Goal: Task Accomplishment & Management: Use online tool/utility

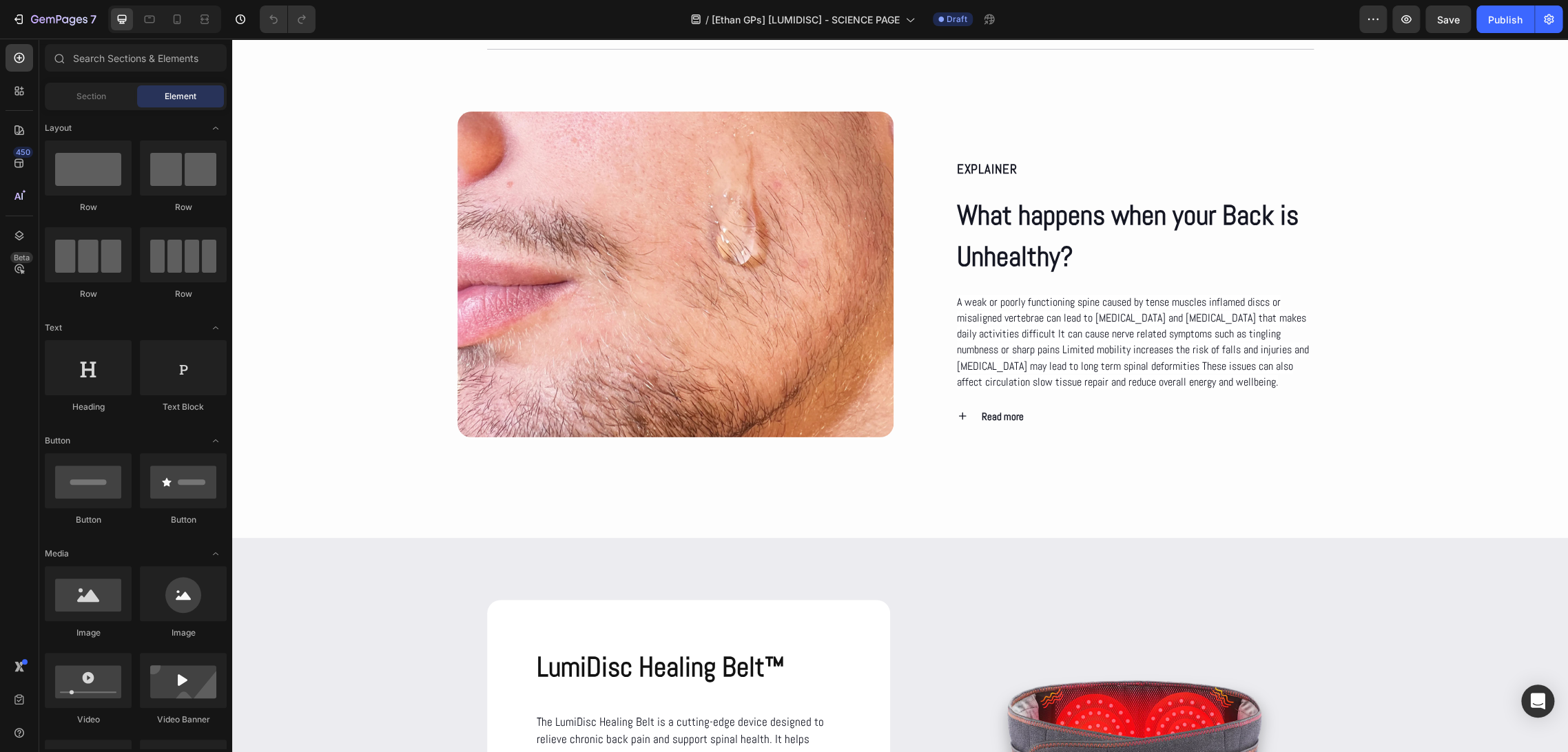
scroll to position [1072, 0]
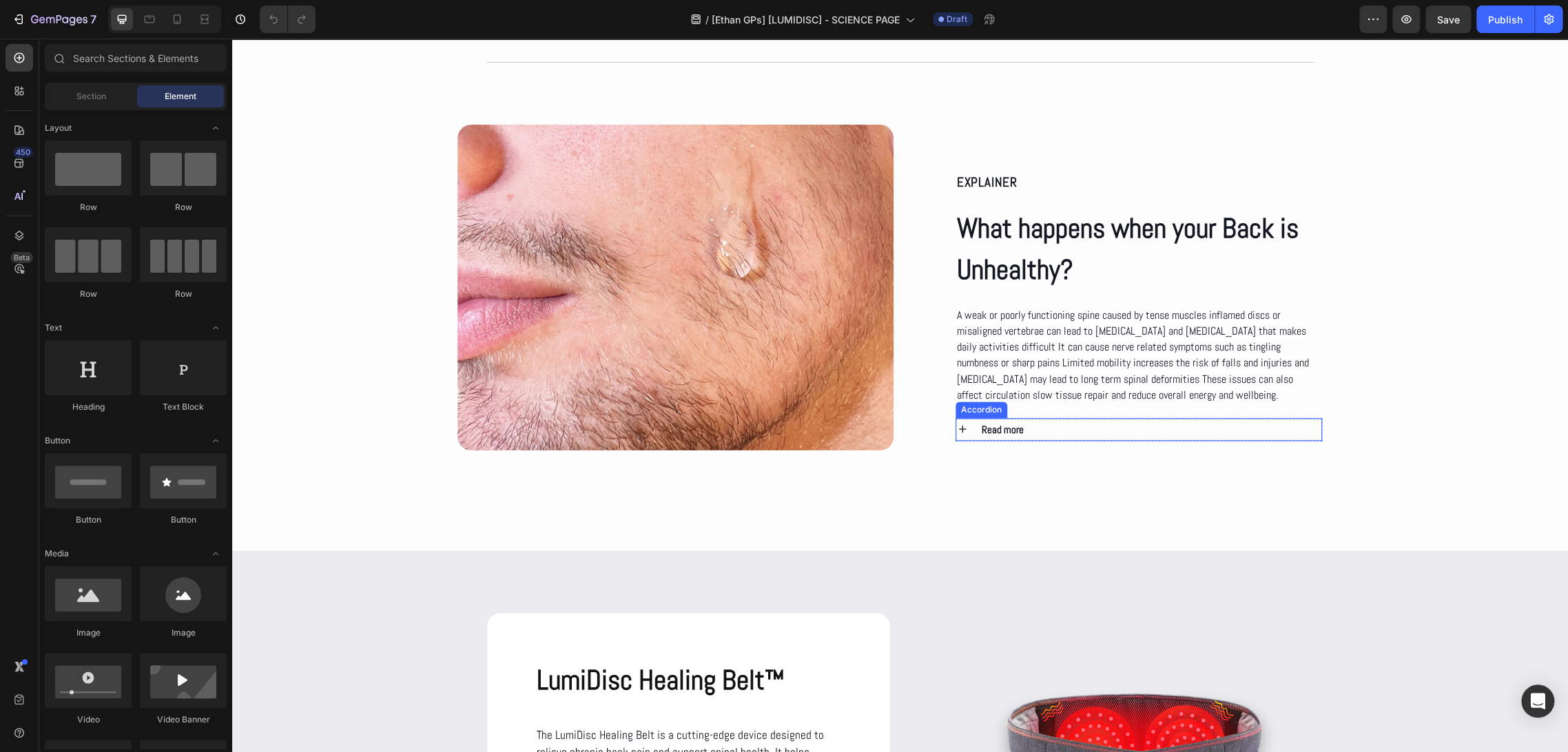
click at [956, 424] on icon at bounding box center [962, 429] width 13 height 13
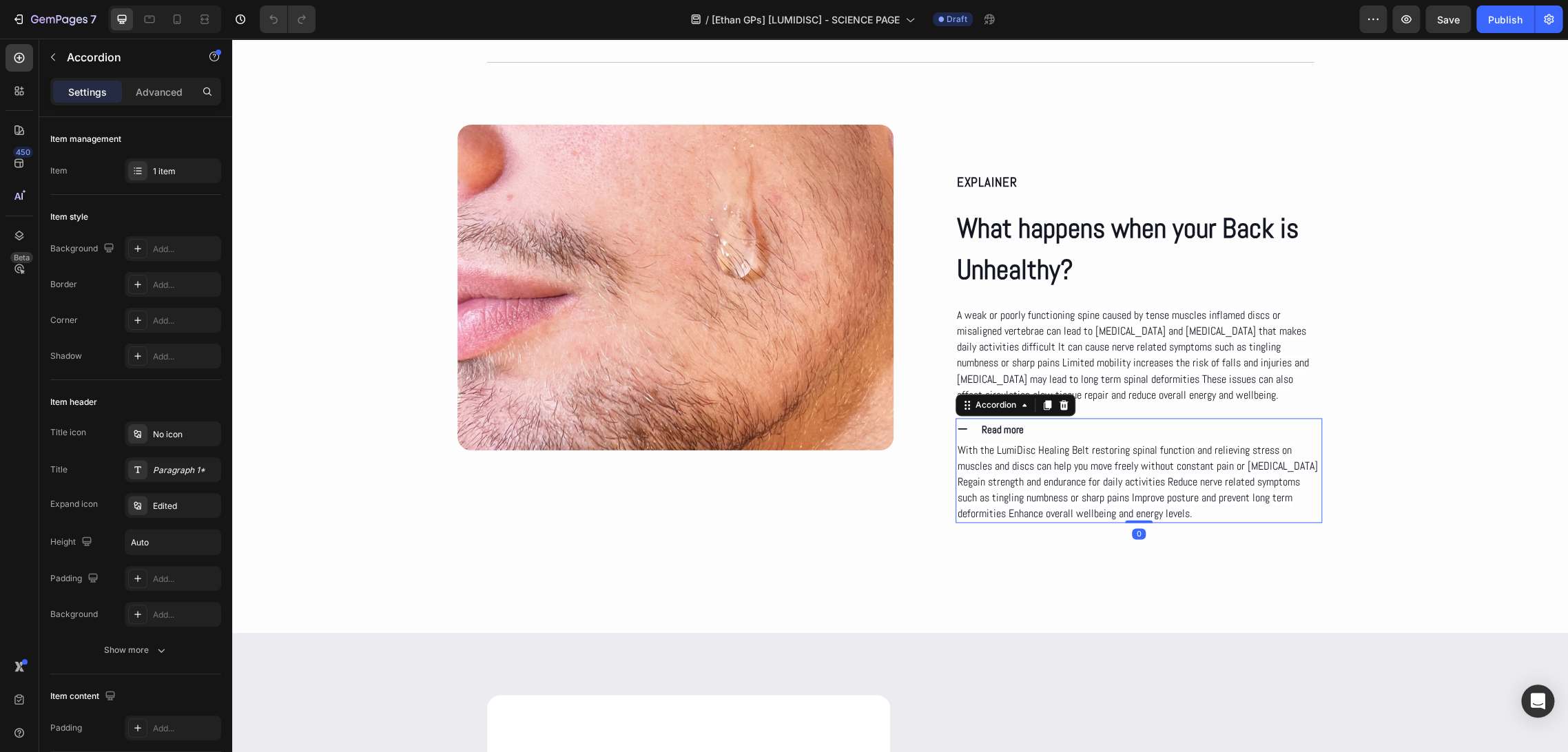
click at [962, 424] on icon at bounding box center [962, 429] width 13 height 13
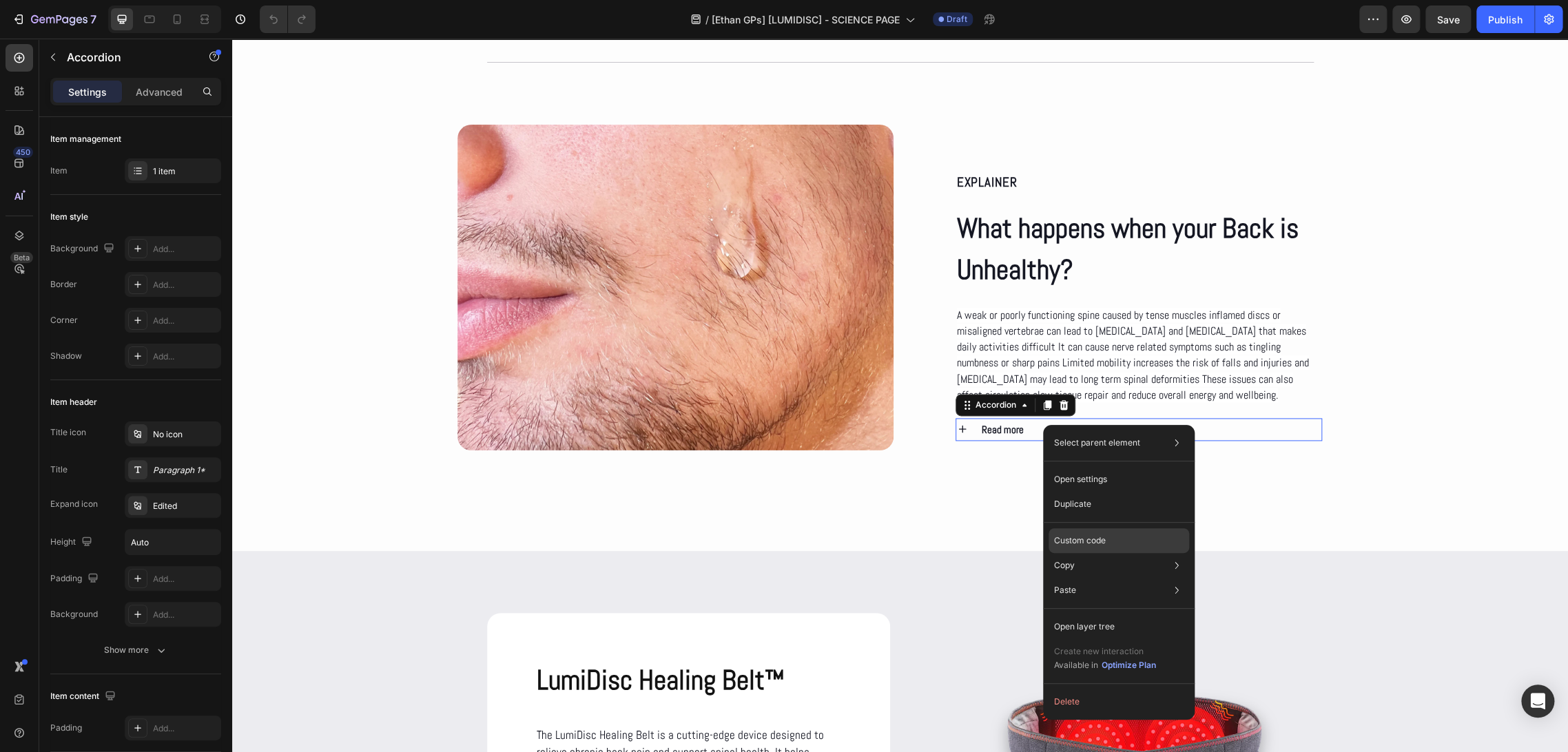
click at [1101, 535] on p "Custom code" at bounding box center [1080, 541] width 51 height 13
type input "100%"
type input "100"
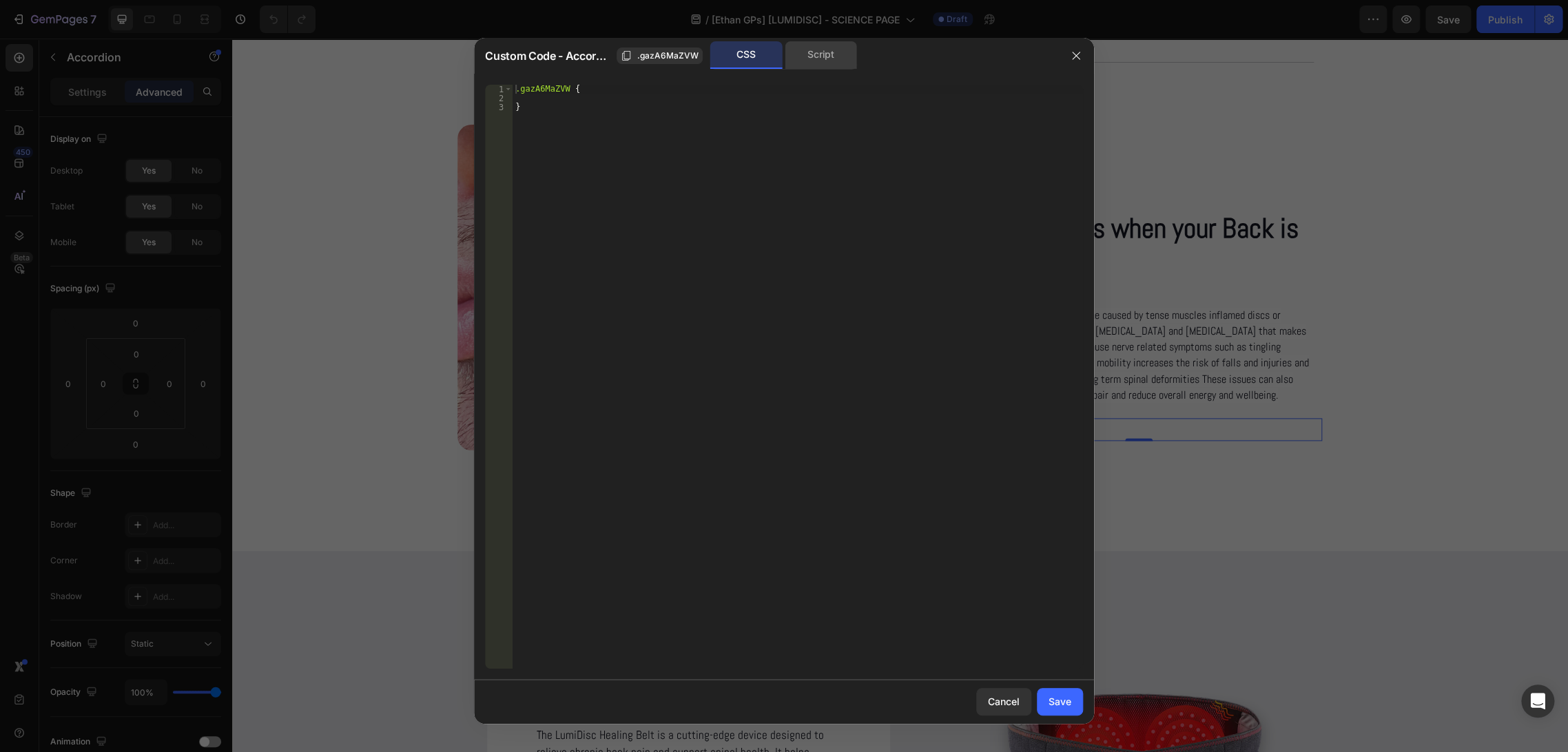
click at [830, 51] on div "Script" at bounding box center [821, 55] width 72 height 28
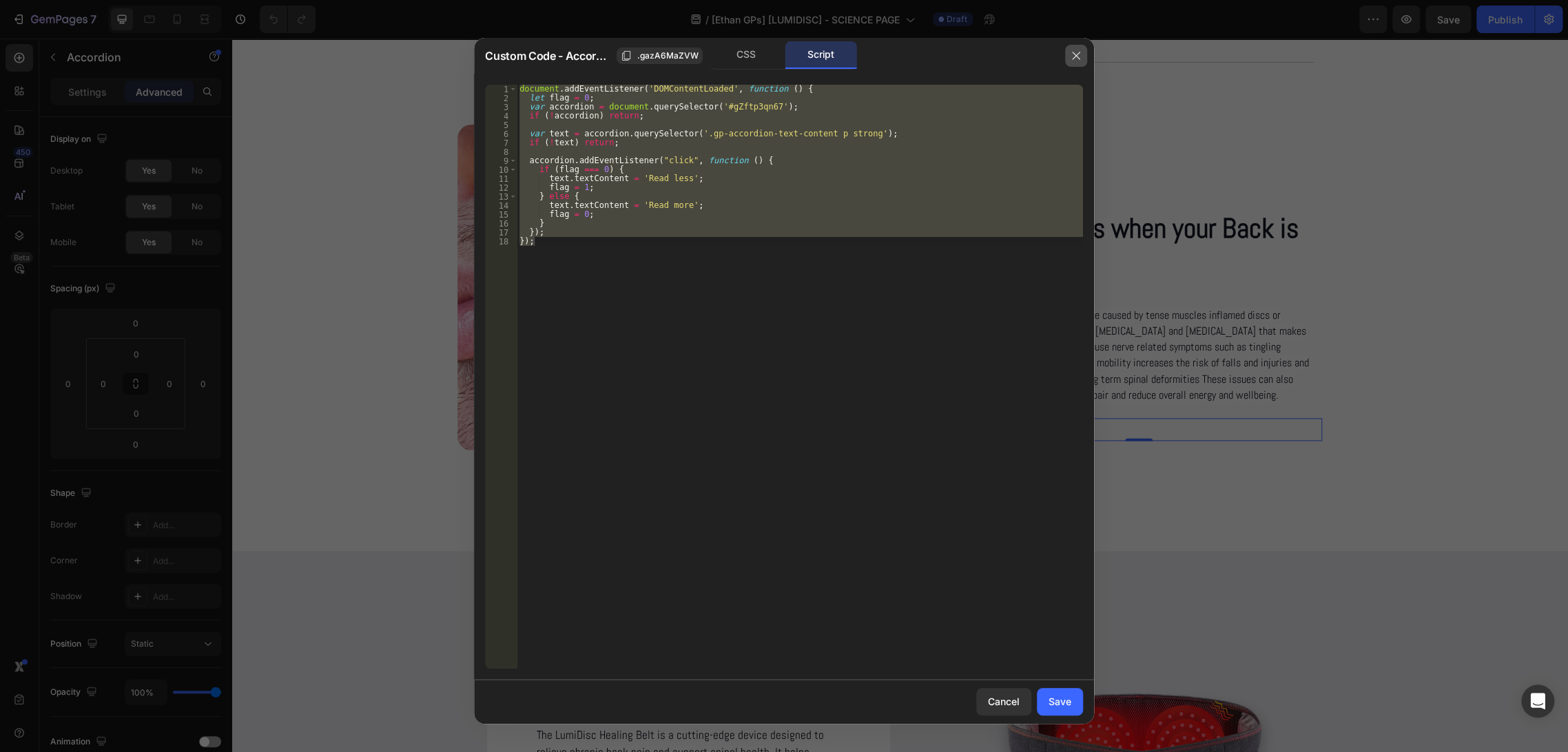
click at [1077, 59] on icon "button" at bounding box center [1076, 56] width 11 height 11
type input "0"
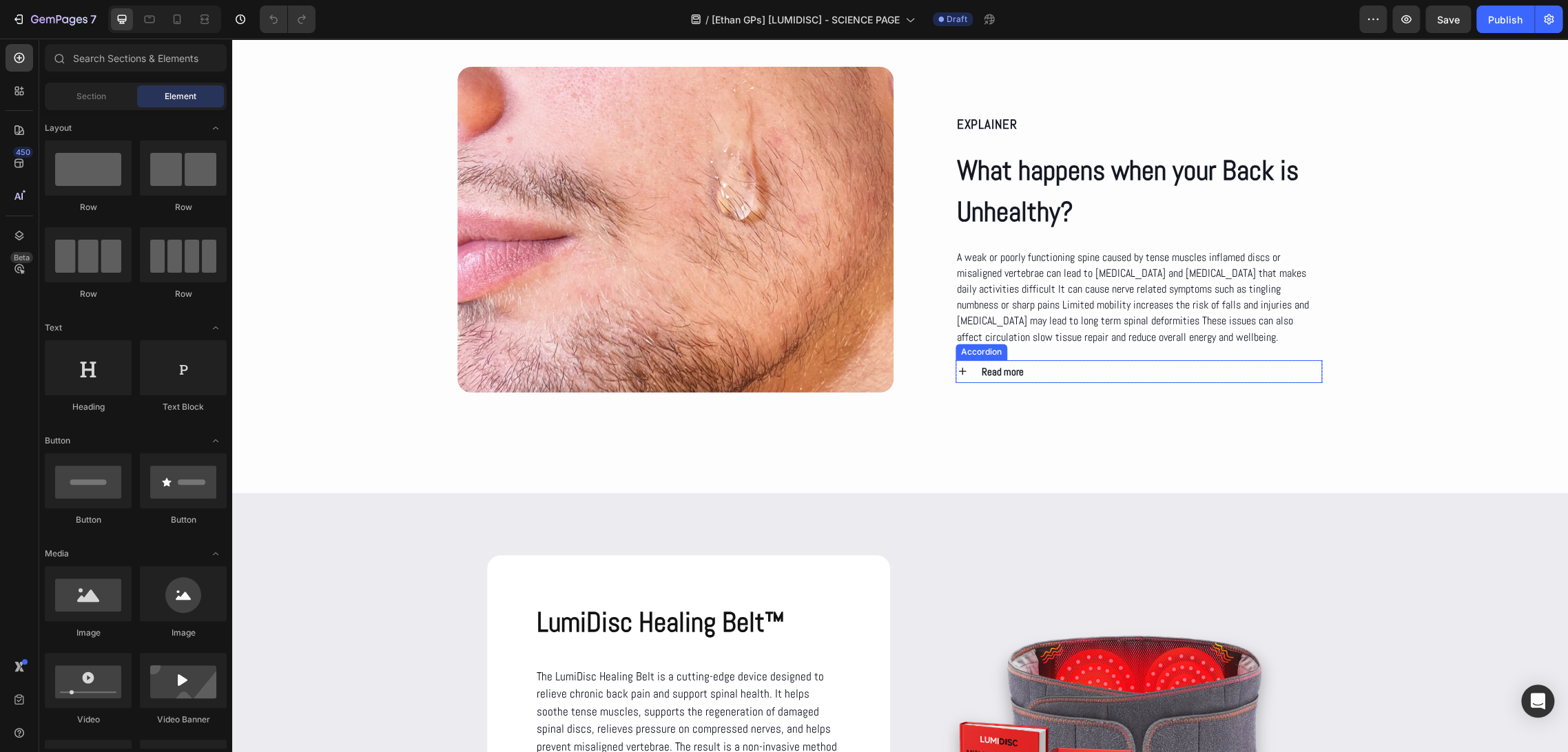
scroll to position [1132, 0]
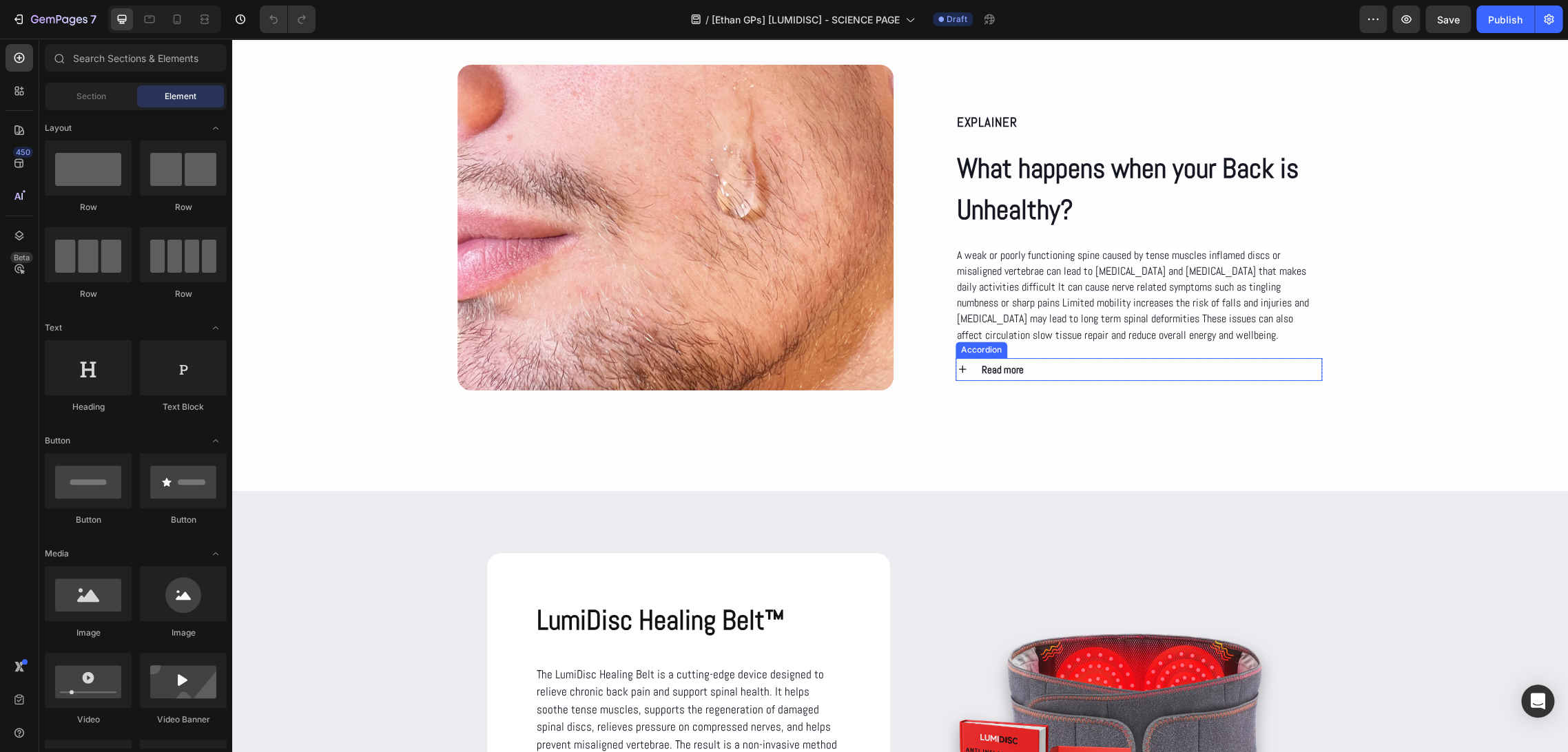
click at [1037, 366] on div "Read more" at bounding box center [1151, 369] width 342 height 23
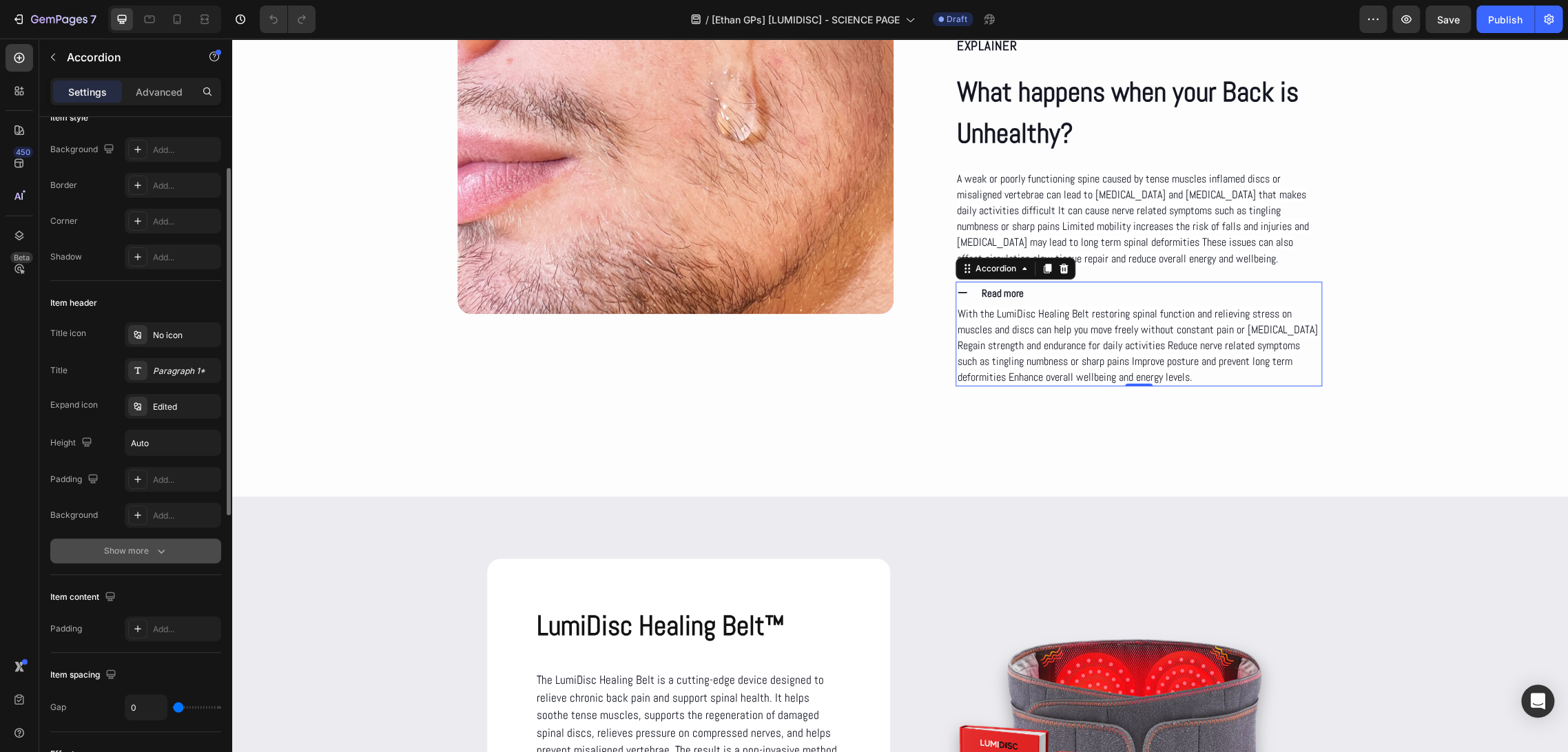
scroll to position [0, 0]
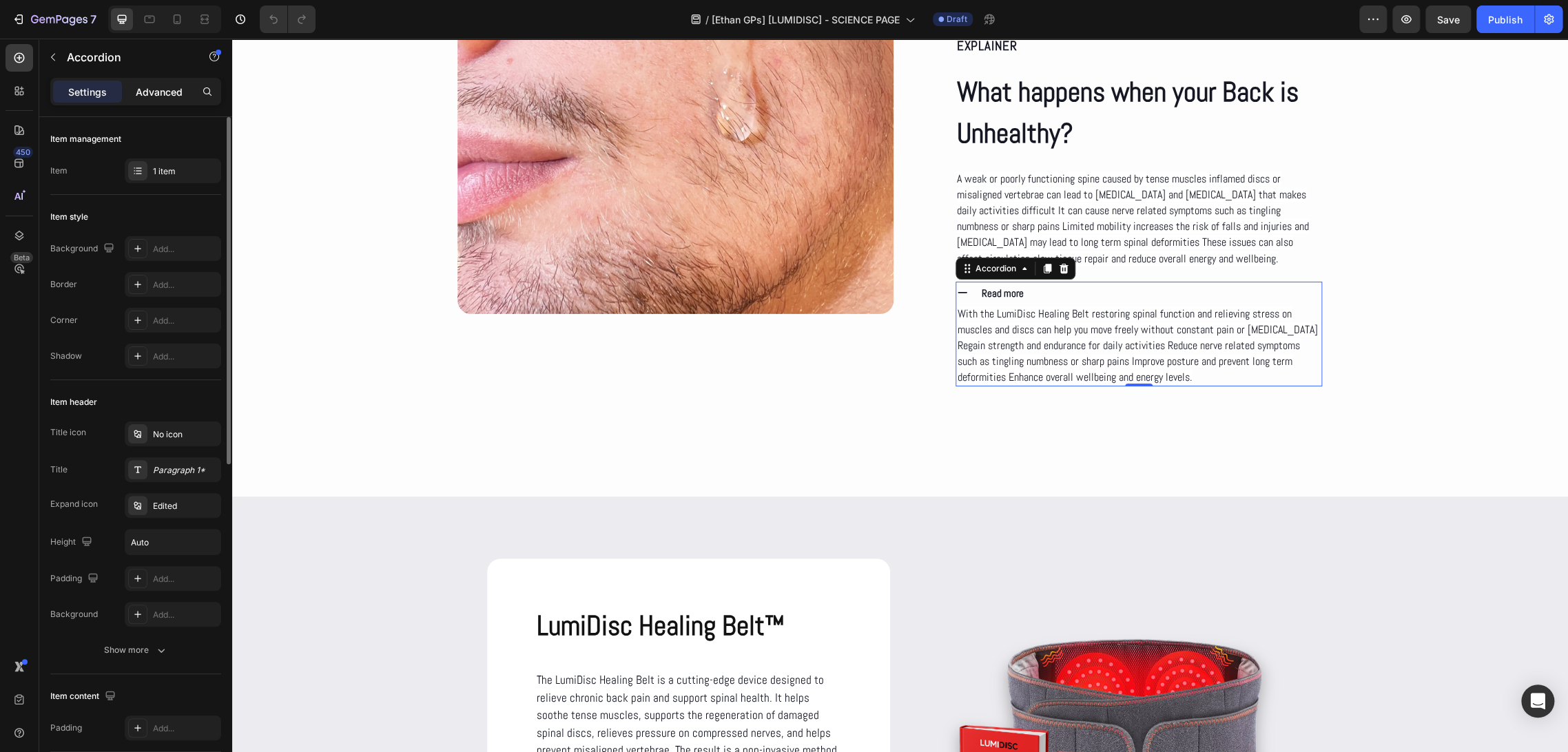
click at [153, 91] on p "Advanced" at bounding box center [159, 92] width 47 height 15
type input "100%"
type input "100"
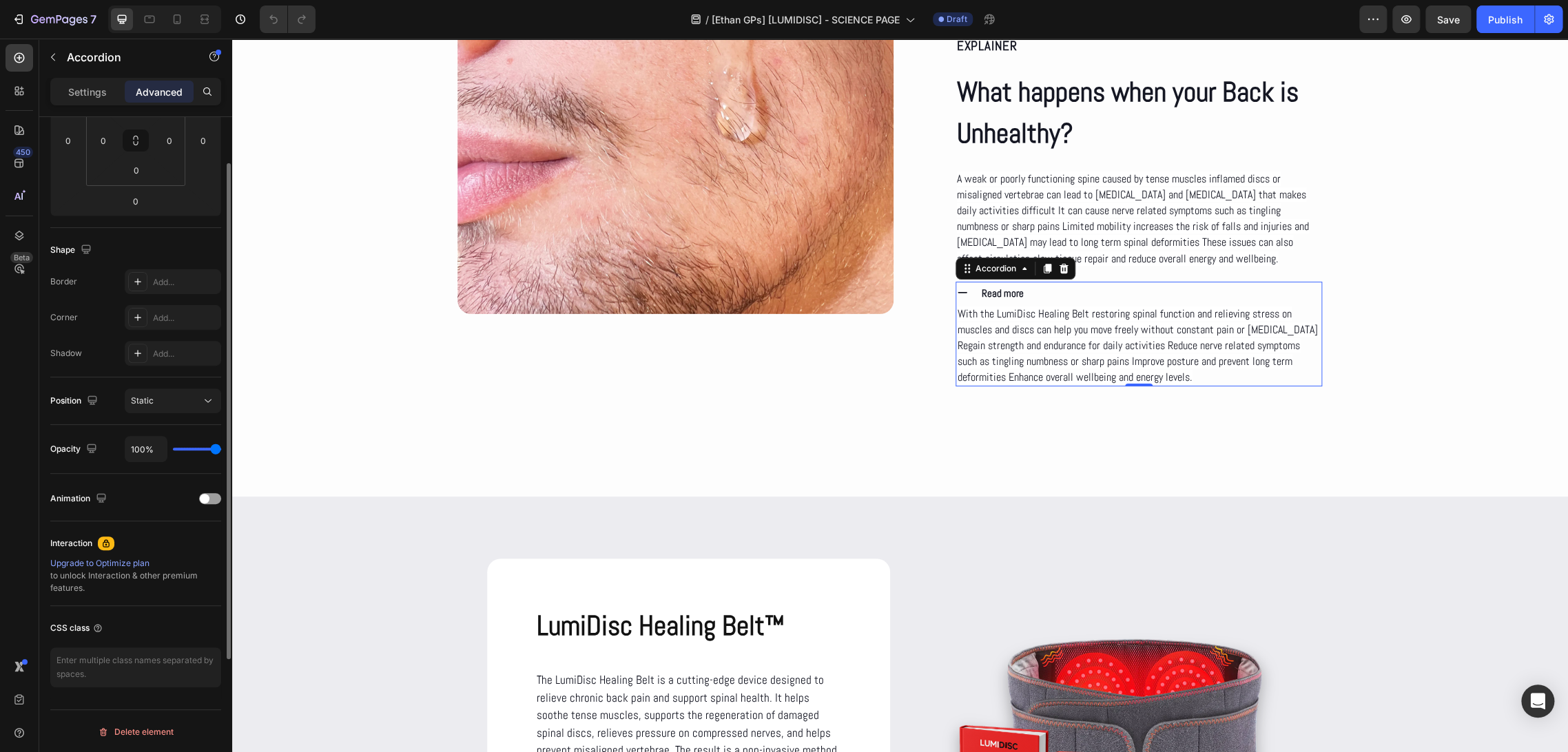
scroll to position [167, 0]
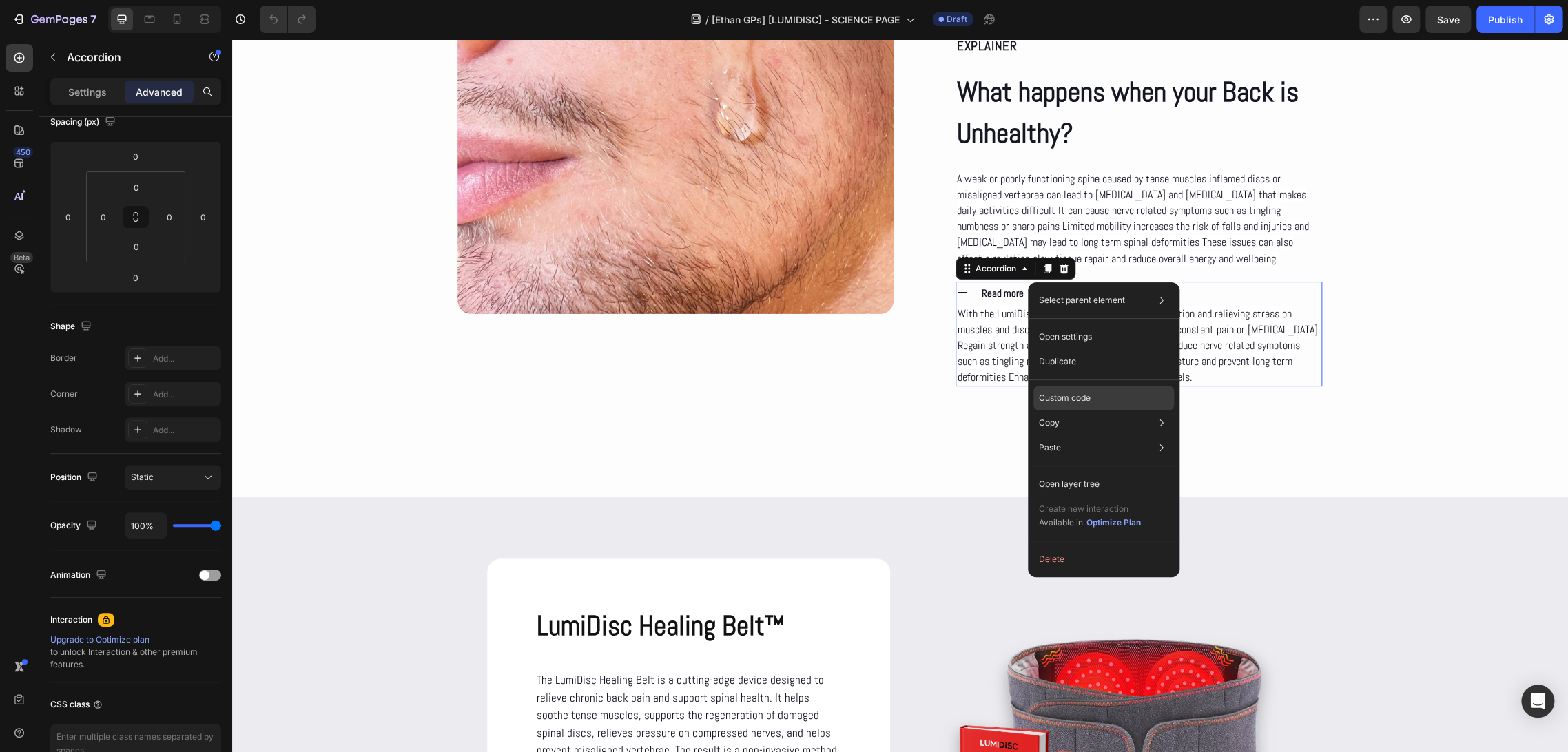
click at [1117, 435] on div "Custom code" at bounding box center [1104, 448] width 140 height 25
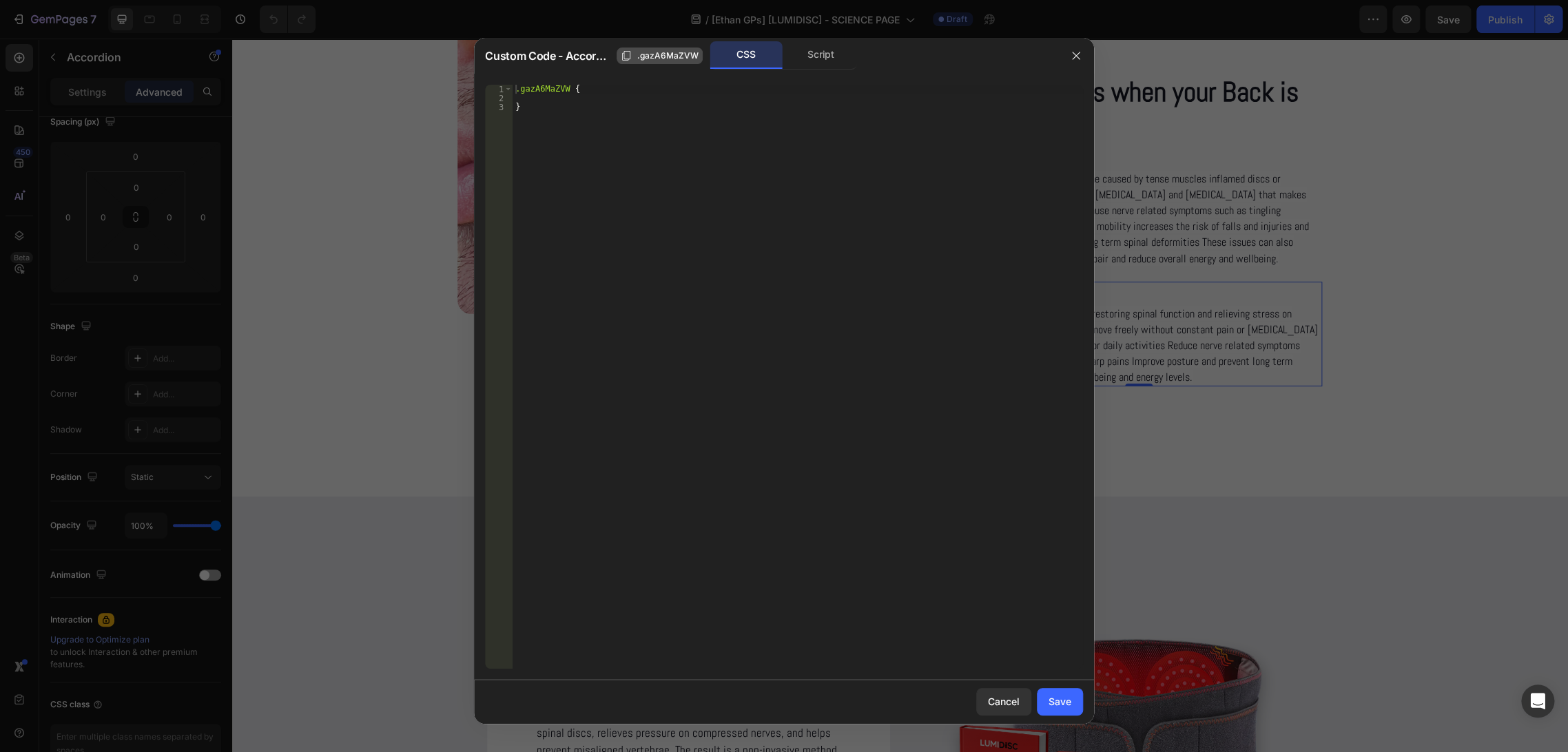
click at [658, 58] on span ".gazA6MaZVW" at bounding box center [668, 56] width 61 height 13
click at [807, 60] on div "Script" at bounding box center [821, 55] width 72 height 28
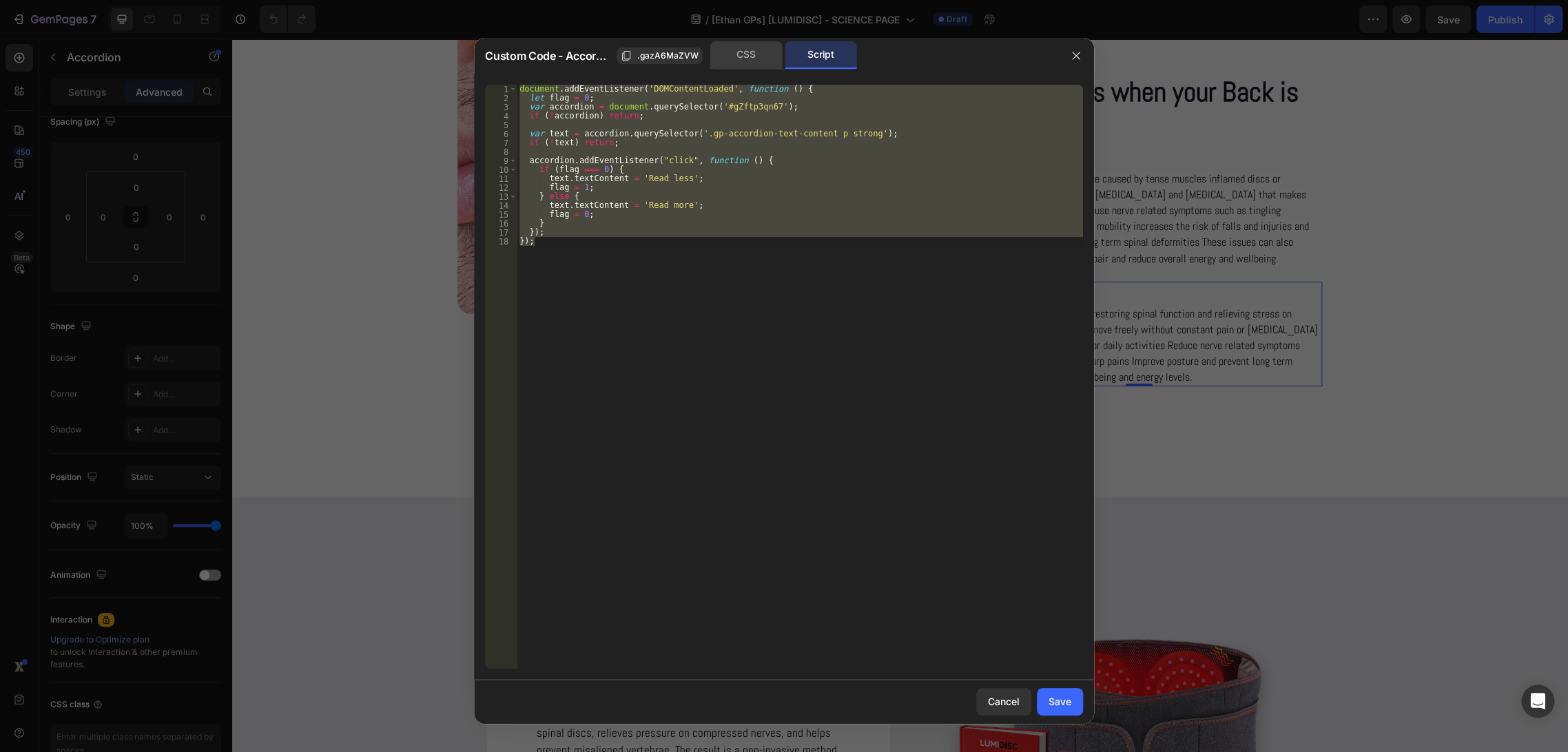
click at [749, 51] on div "CSS" at bounding box center [746, 55] width 72 height 28
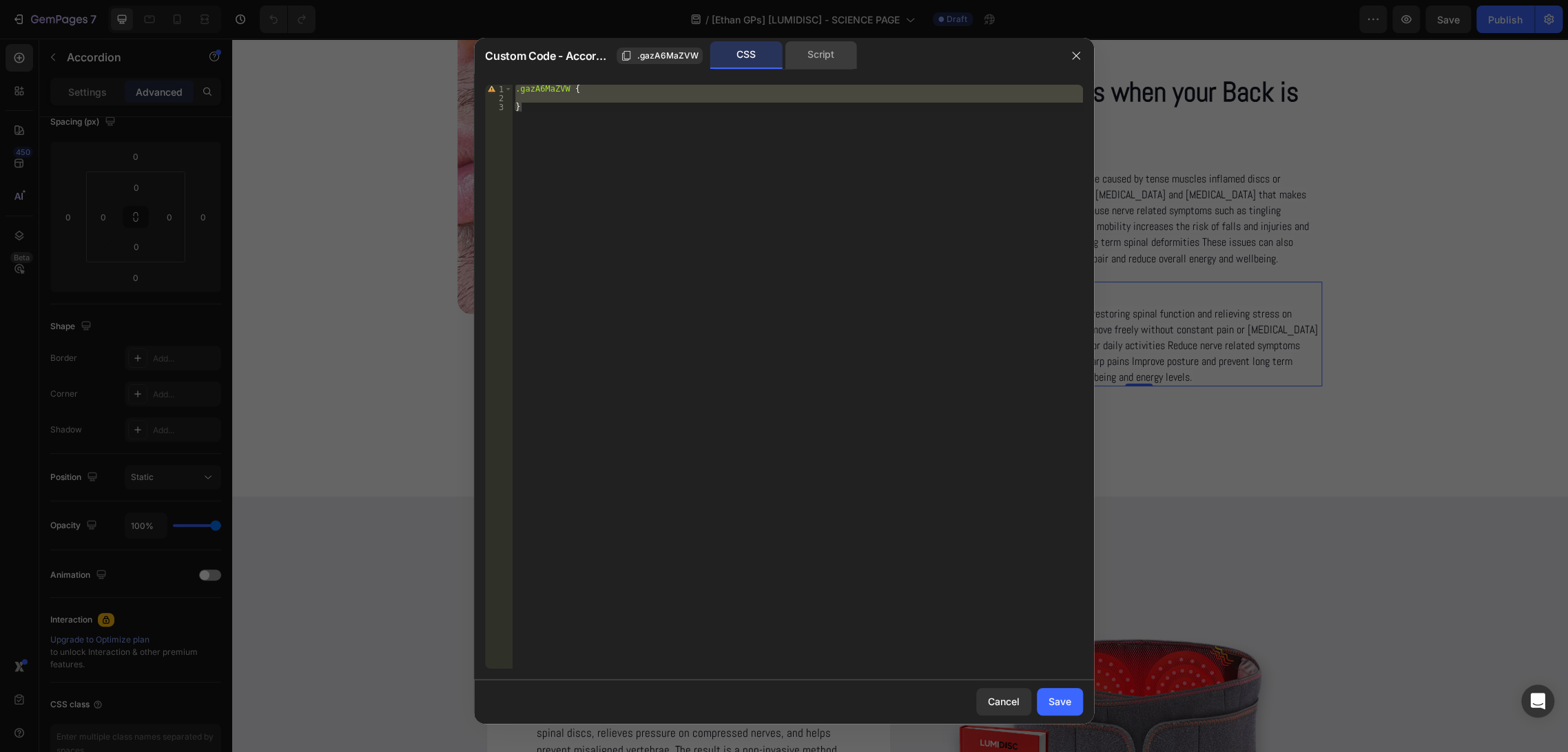
click at [806, 52] on div "Script" at bounding box center [821, 55] width 72 height 28
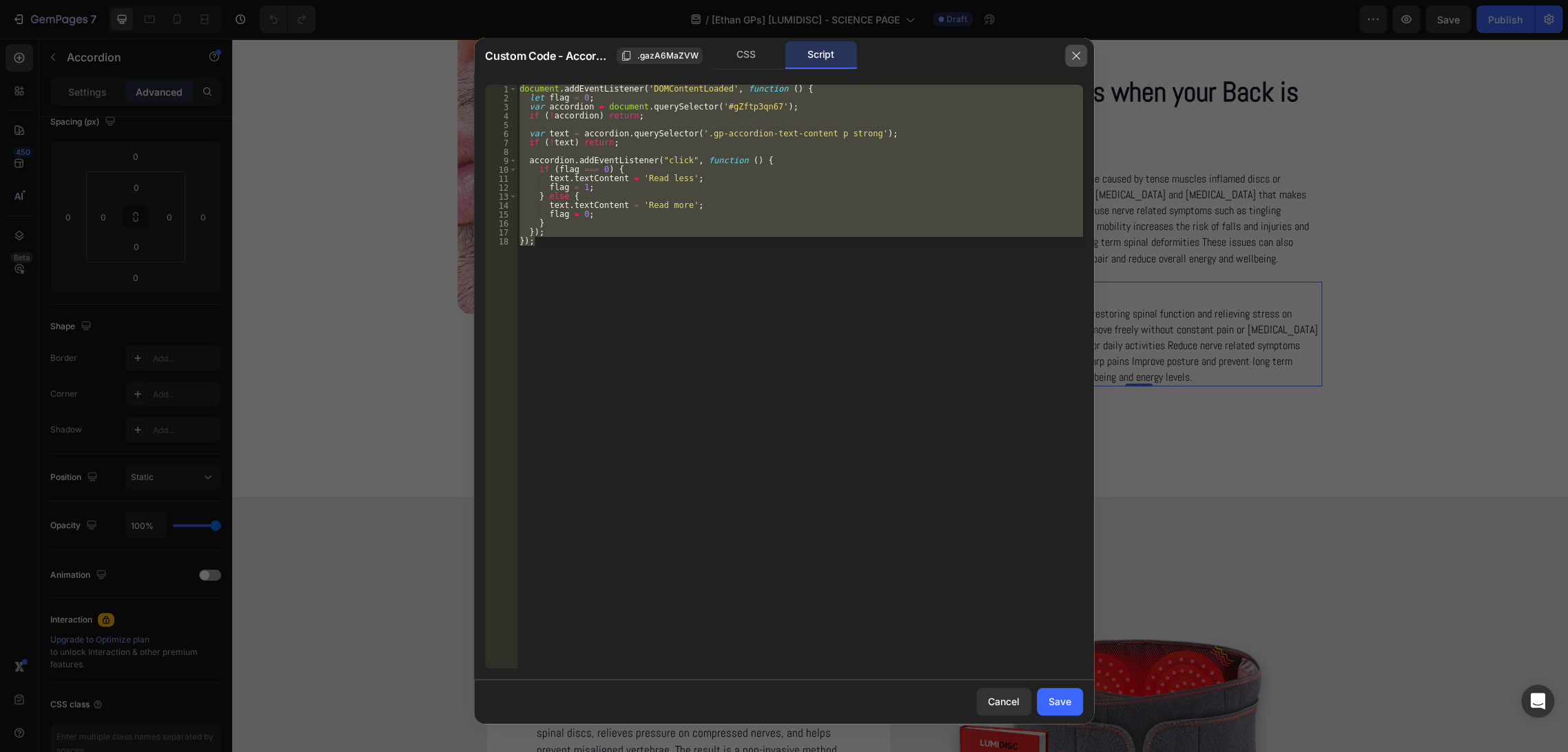
click at [1076, 54] on icon "button" at bounding box center [1076, 55] width 8 height 8
type input "0"
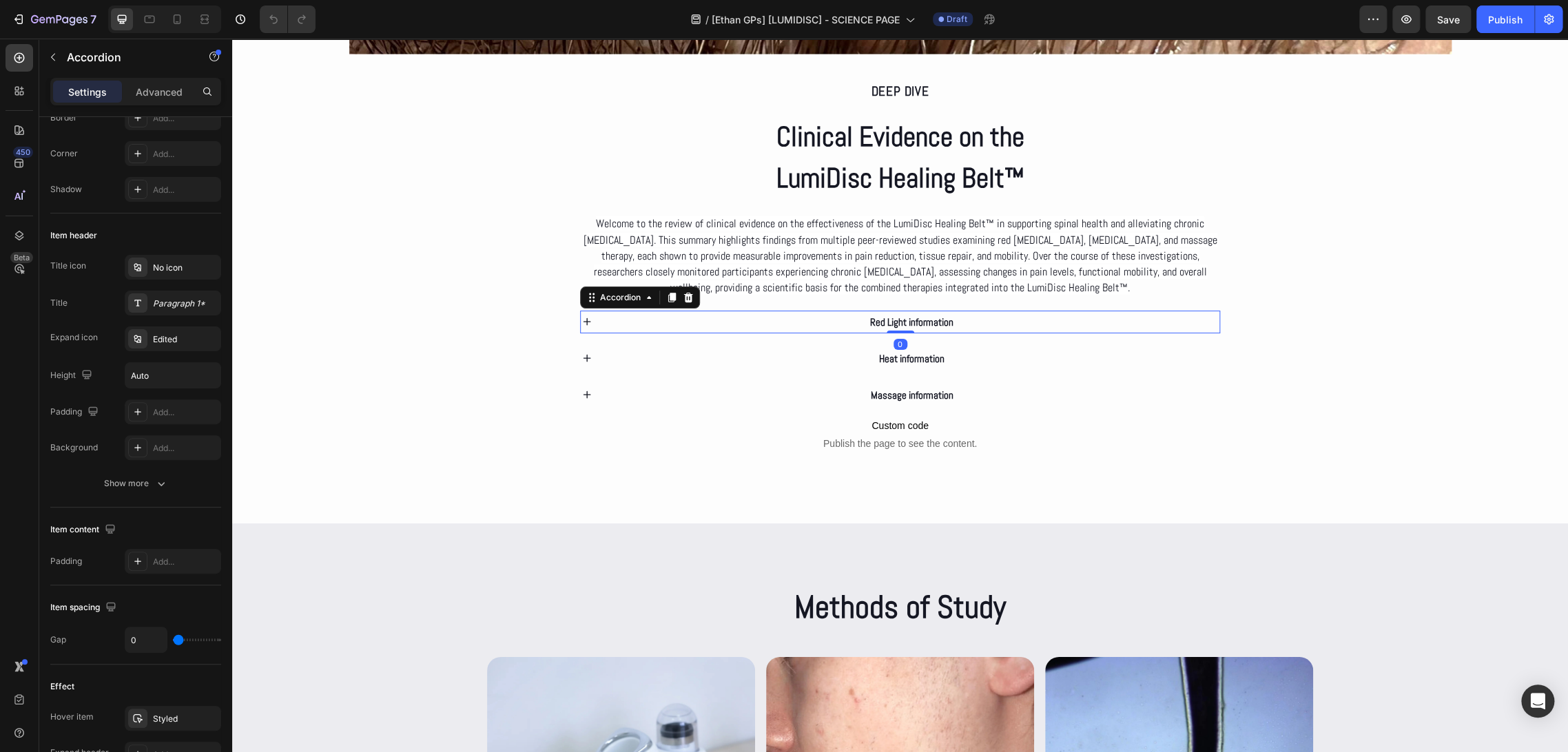
scroll to position [166, 0]
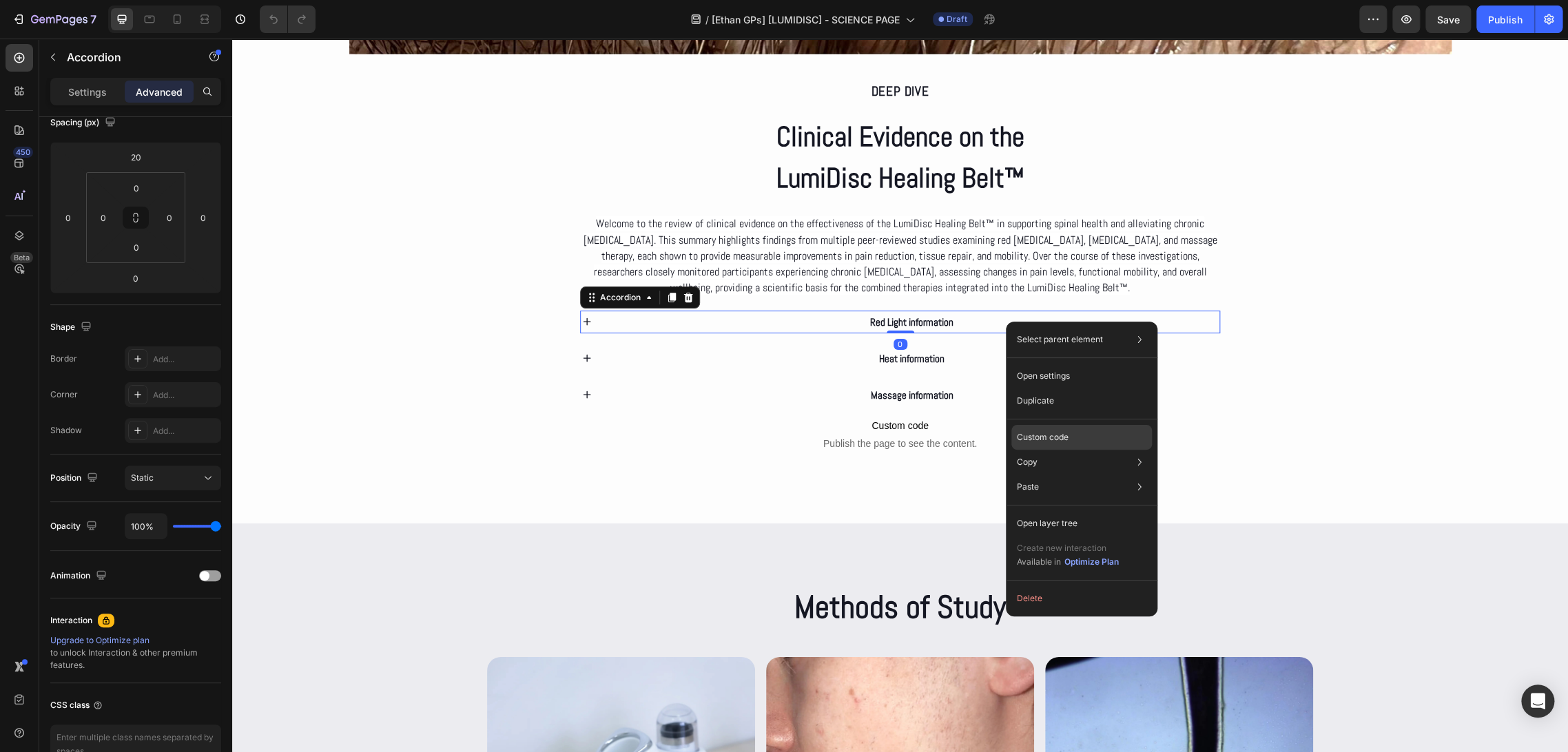
click at [1047, 432] on p "Custom code" at bounding box center [1042, 437] width 51 height 13
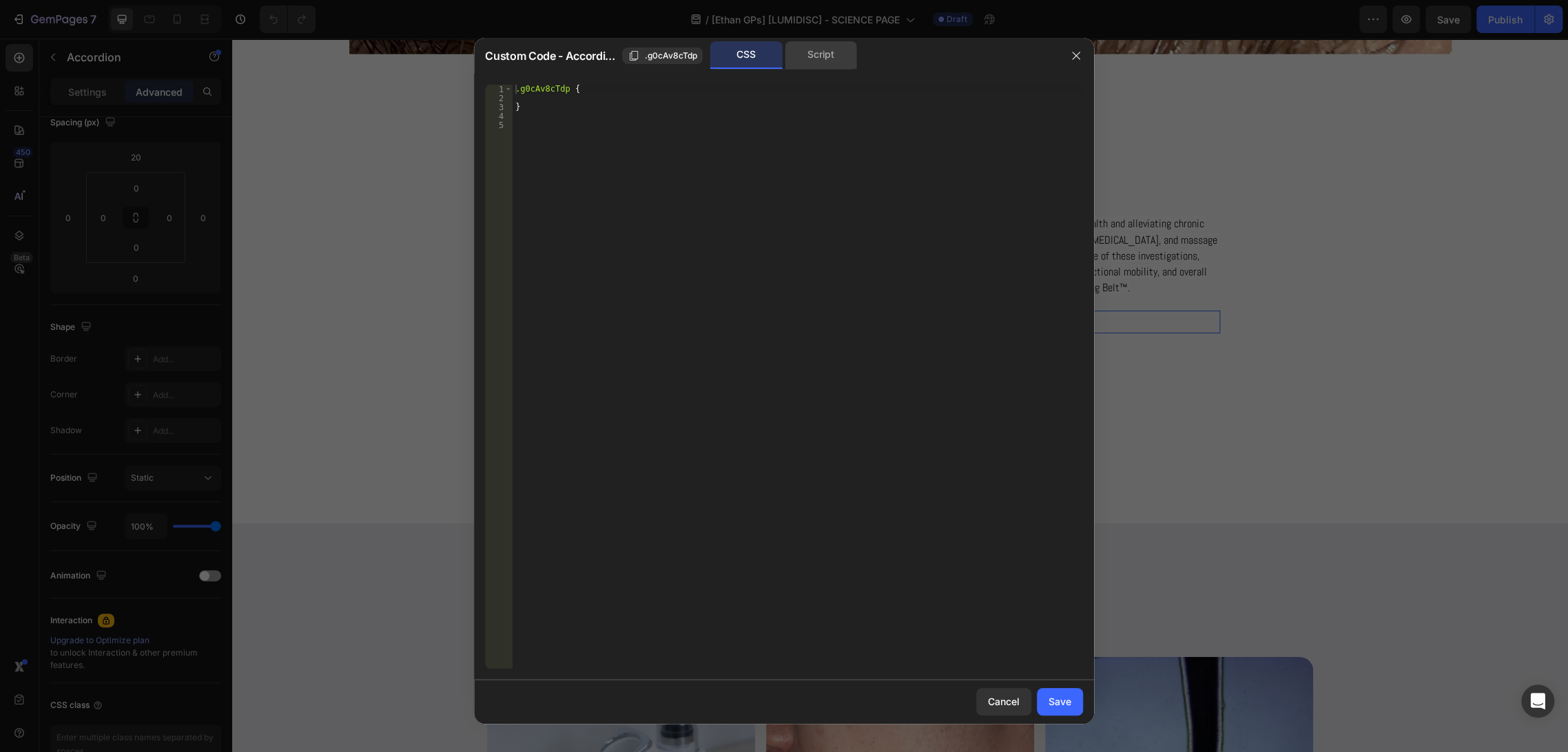
click at [805, 63] on div "Script" at bounding box center [821, 55] width 72 height 28
click at [1074, 52] on icon "button" at bounding box center [1076, 56] width 11 height 11
type input "0"
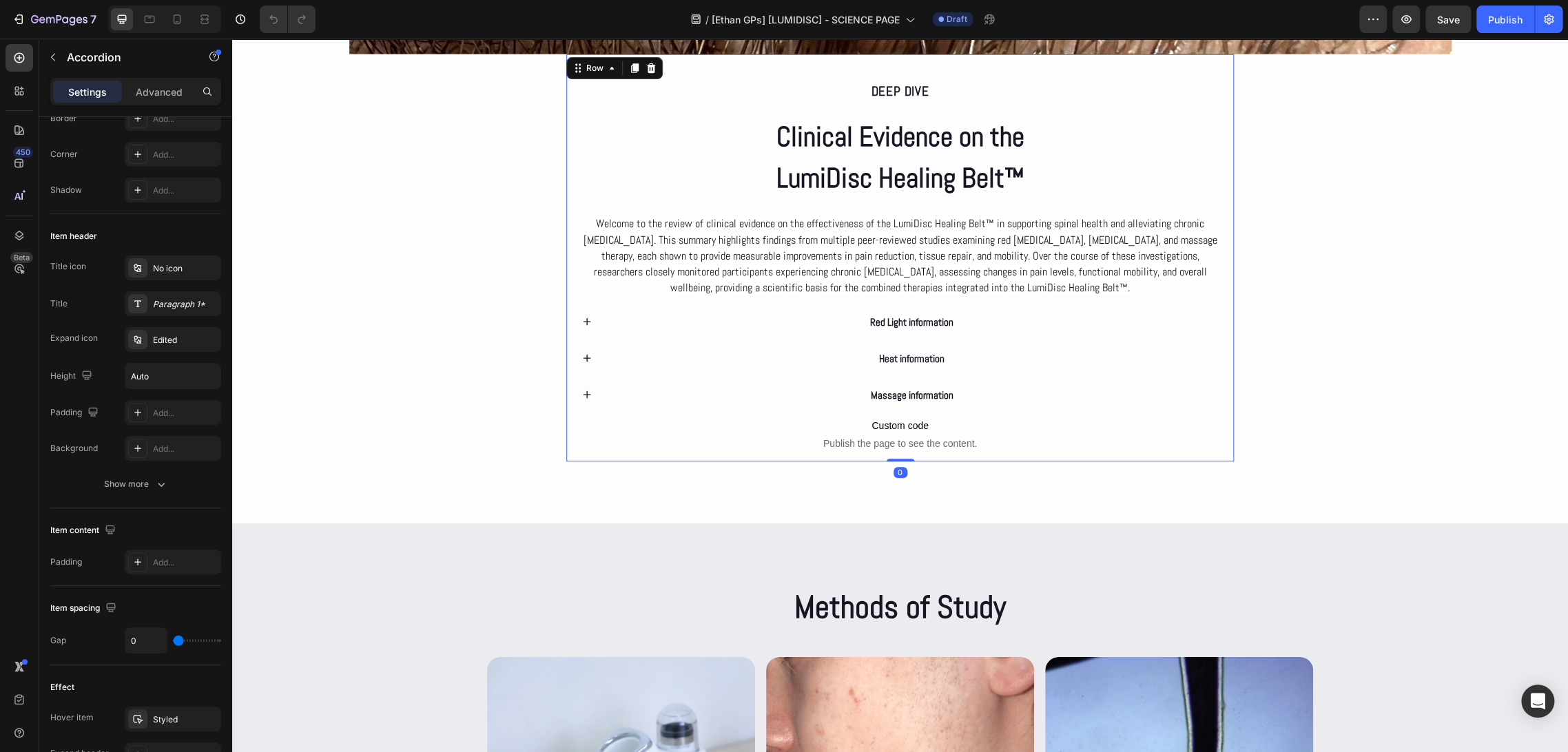
click at [821, 338] on div "Deep dive Text Block Clinical Evidence on the LumiDisc Healing Belt™ Heading We…" at bounding box center [900, 272] width 640 height 379
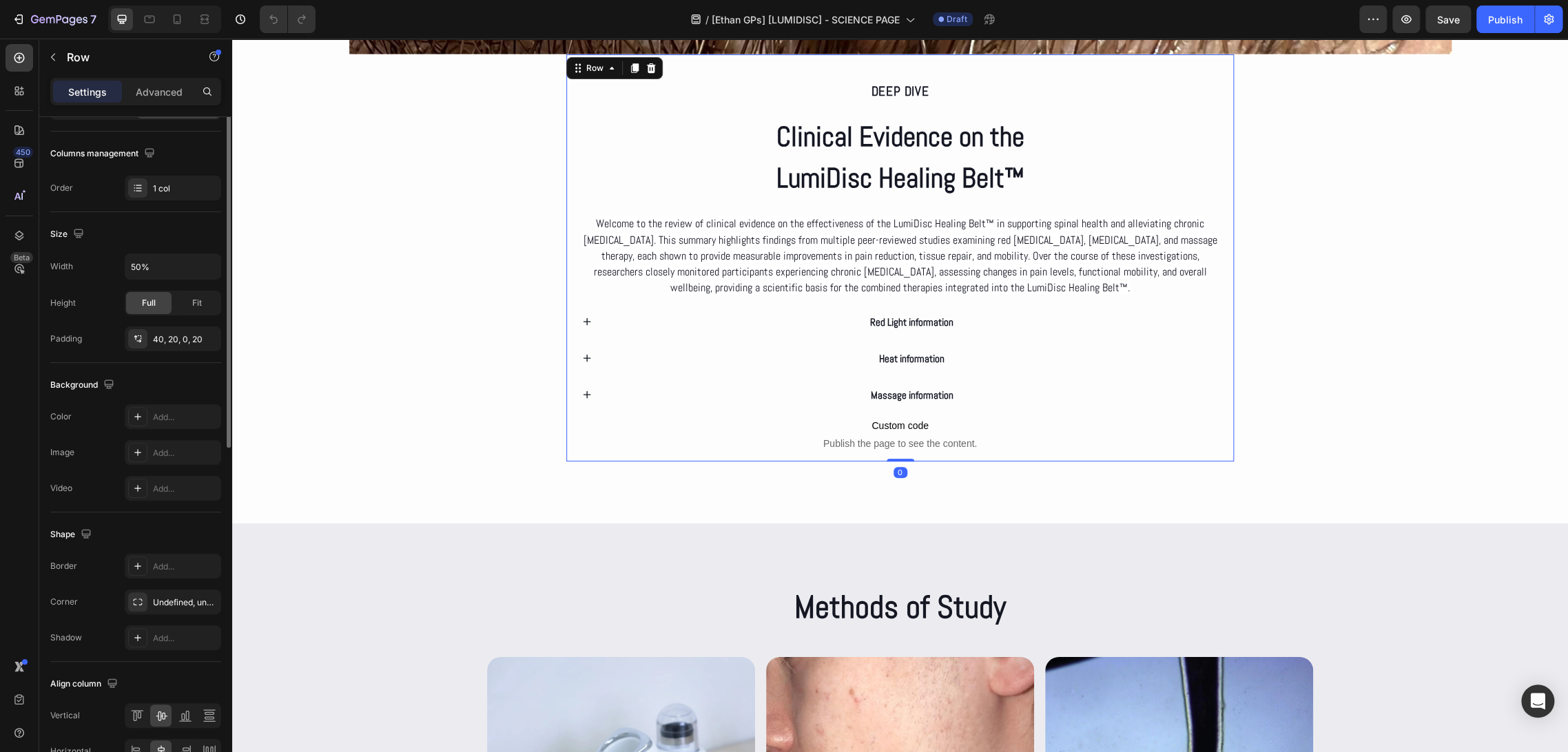
scroll to position [0, 0]
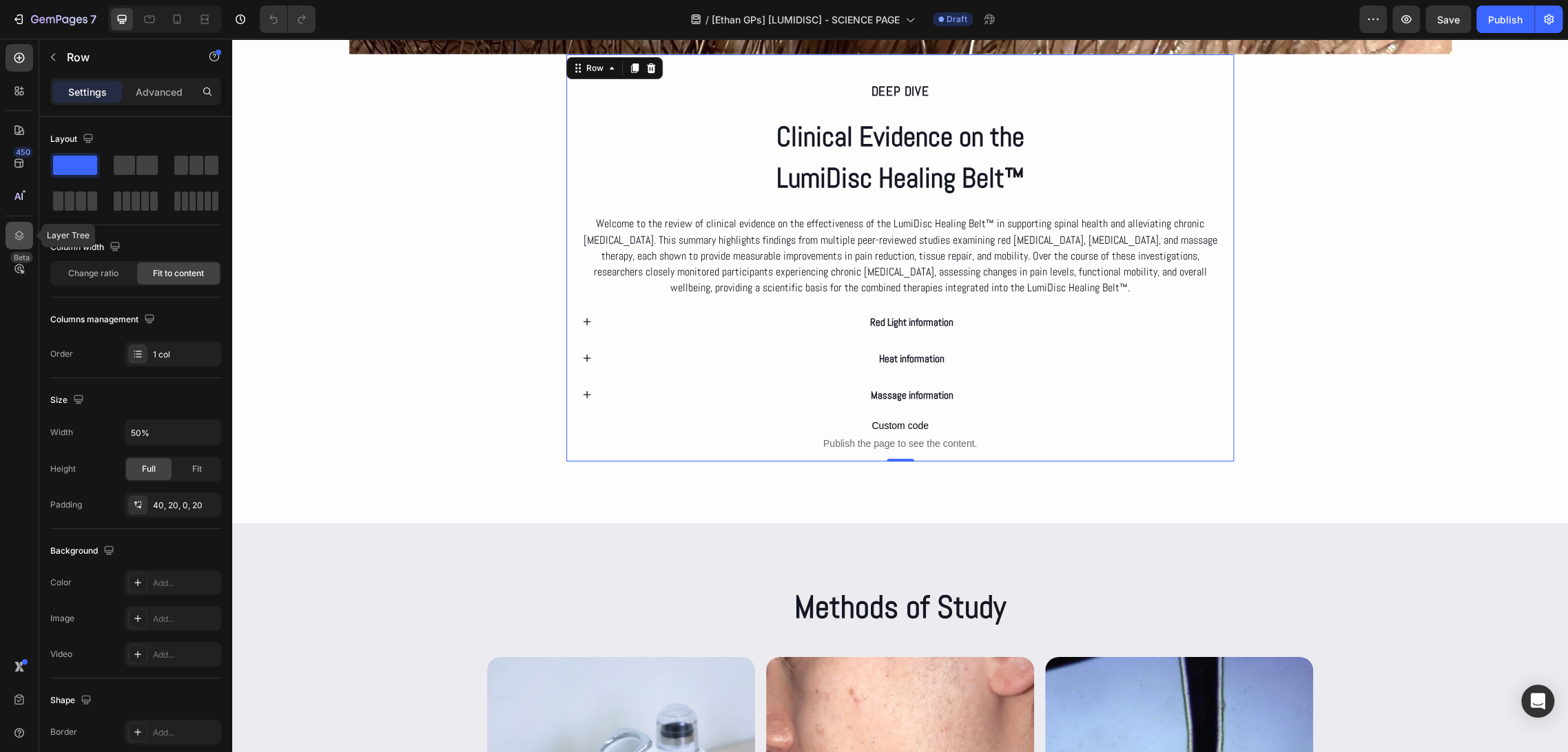
click at [17, 241] on icon at bounding box center [19, 236] width 14 height 14
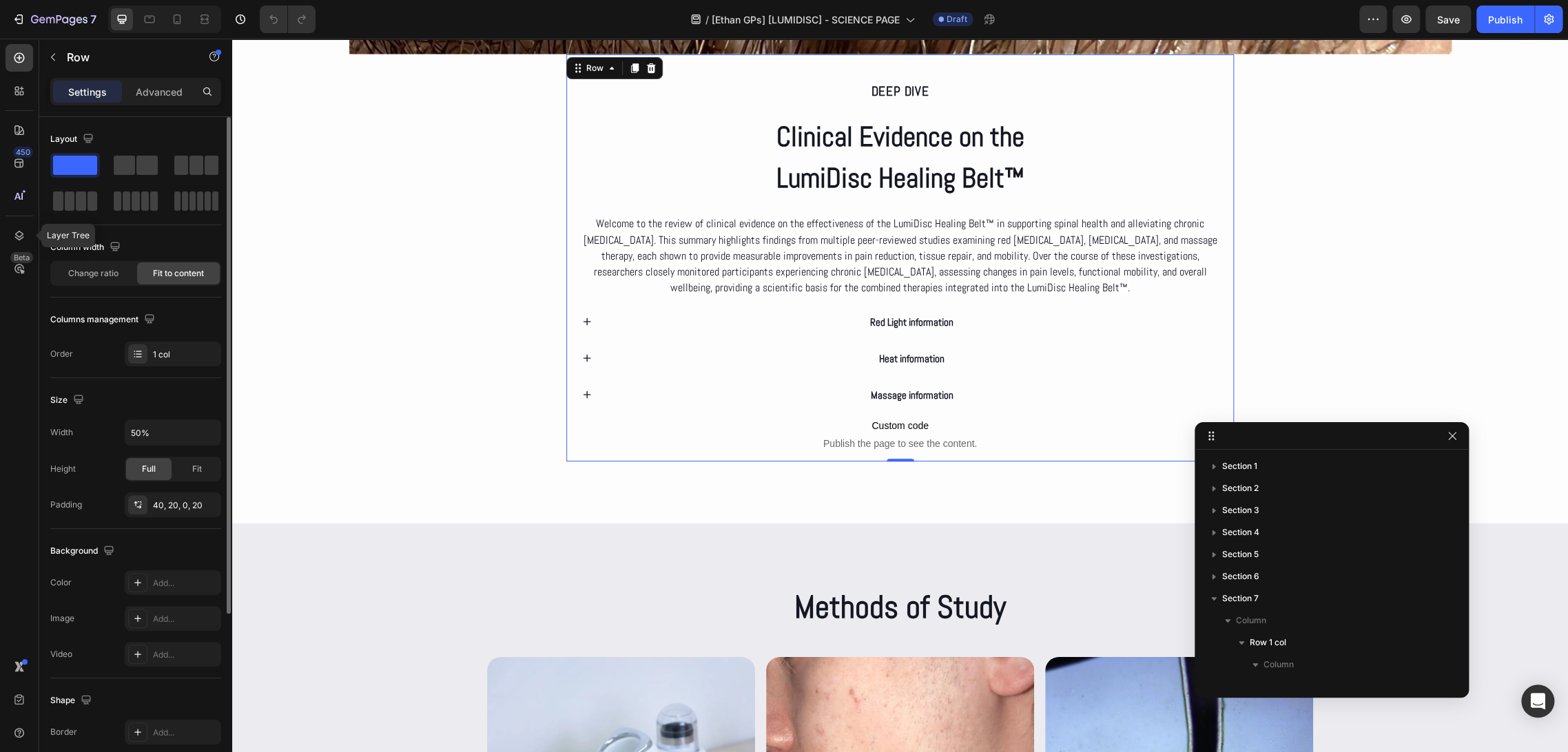
scroll to position [194, 0]
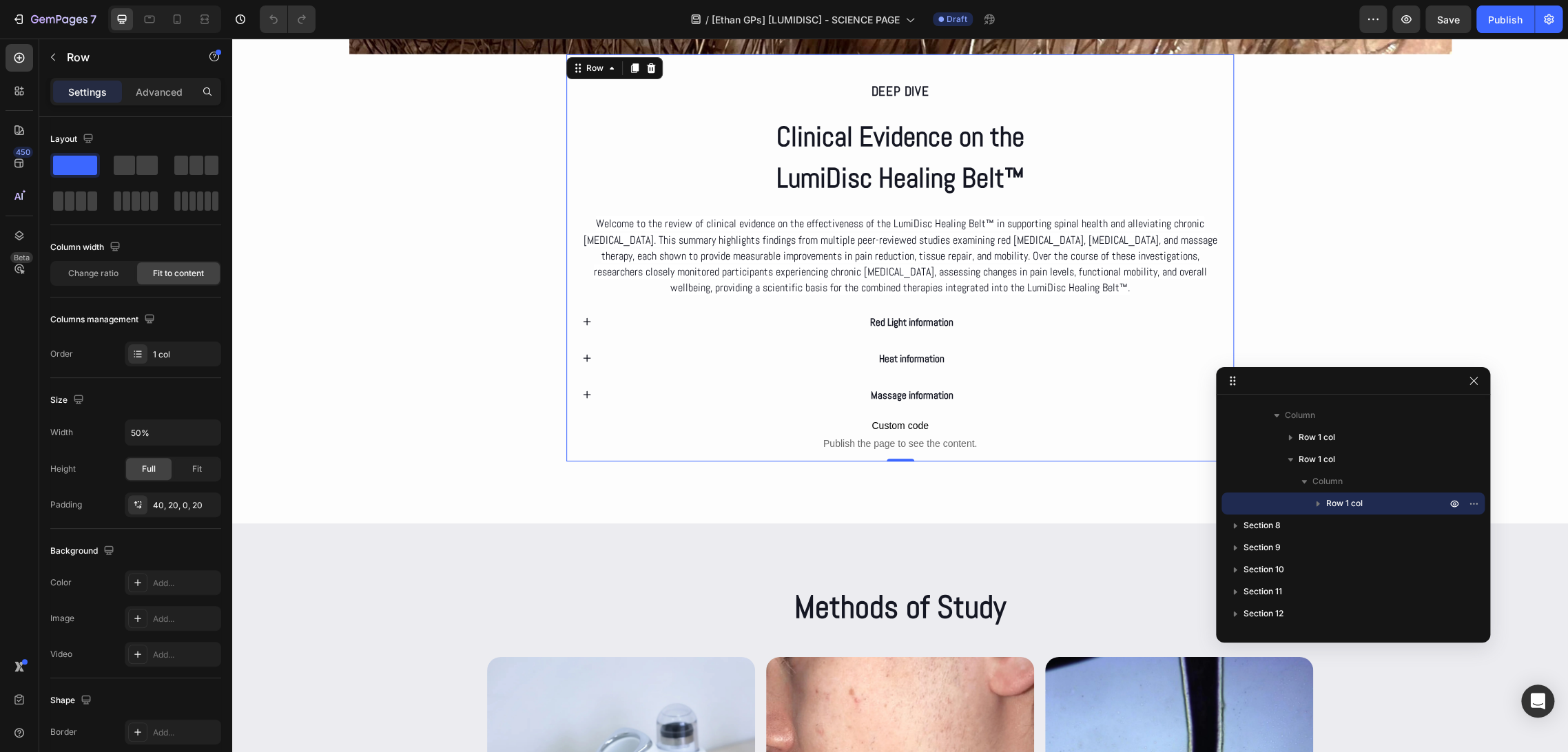
drag, startPoint x: 1284, startPoint y: 436, endPoint x: 1311, endPoint y: 331, distance: 108.4
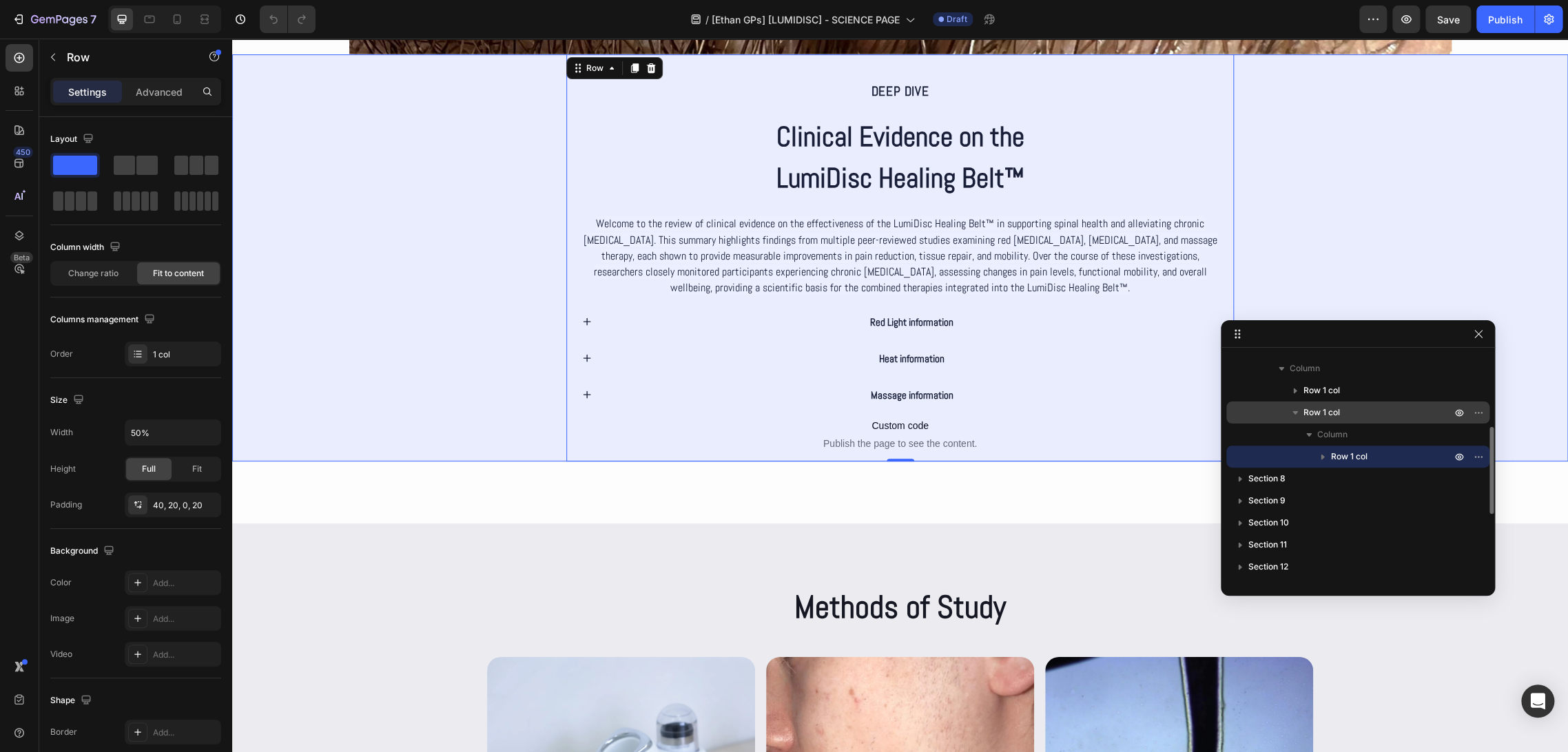
scroll to position [117, 0]
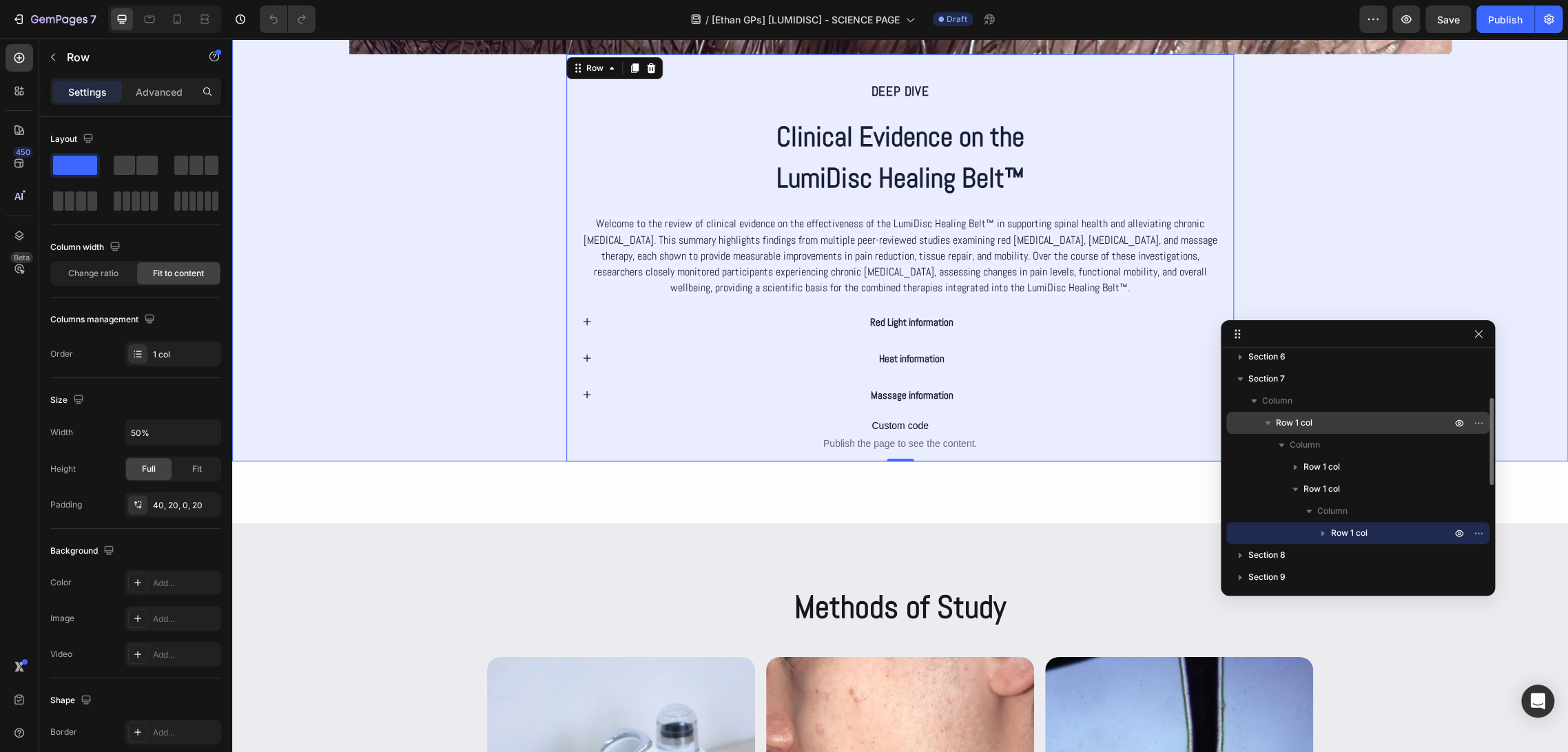
click at [1314, 418] on p "Row 1 col" at bounding box center [1365, 423] width 178 height 14
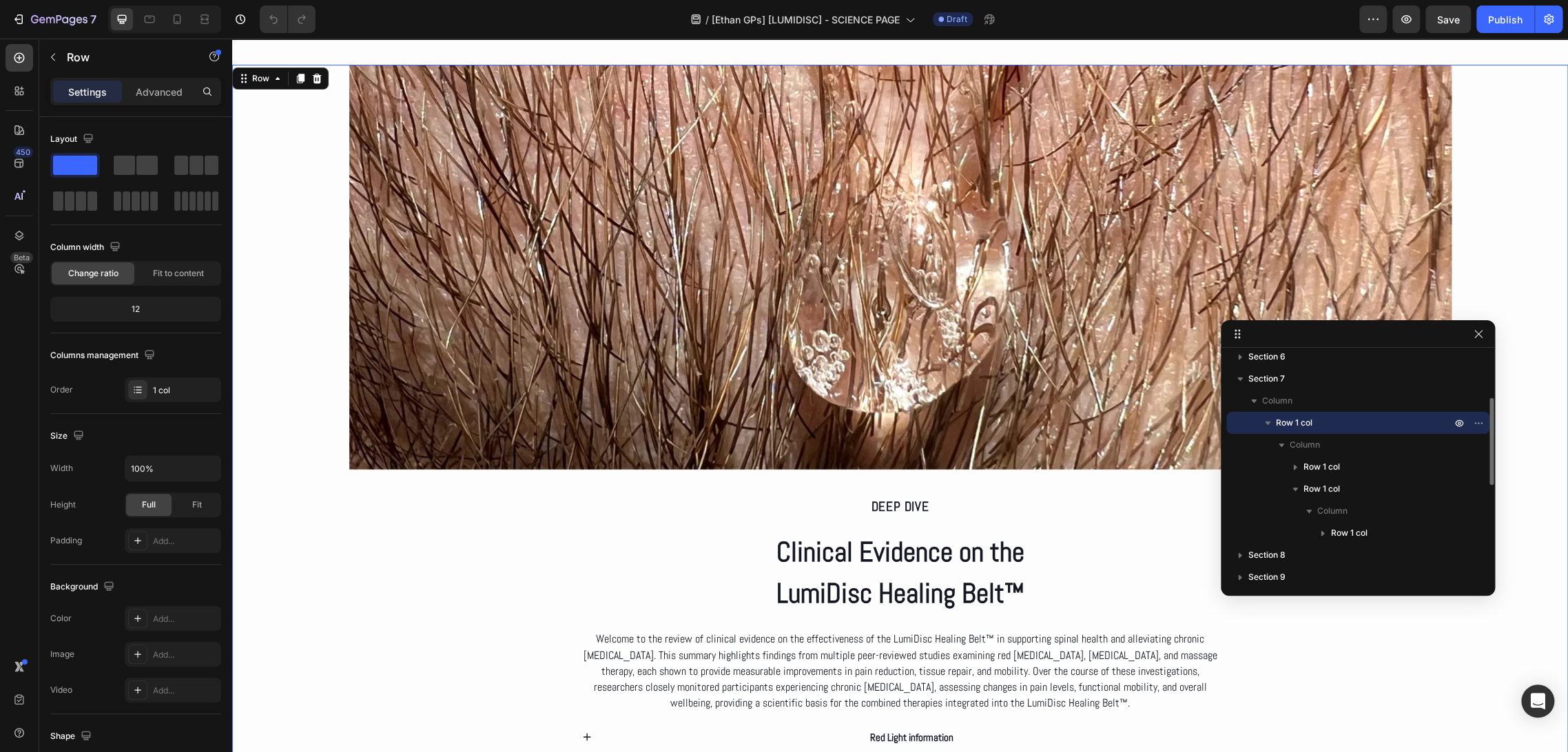
scroll to position [2225, 0]
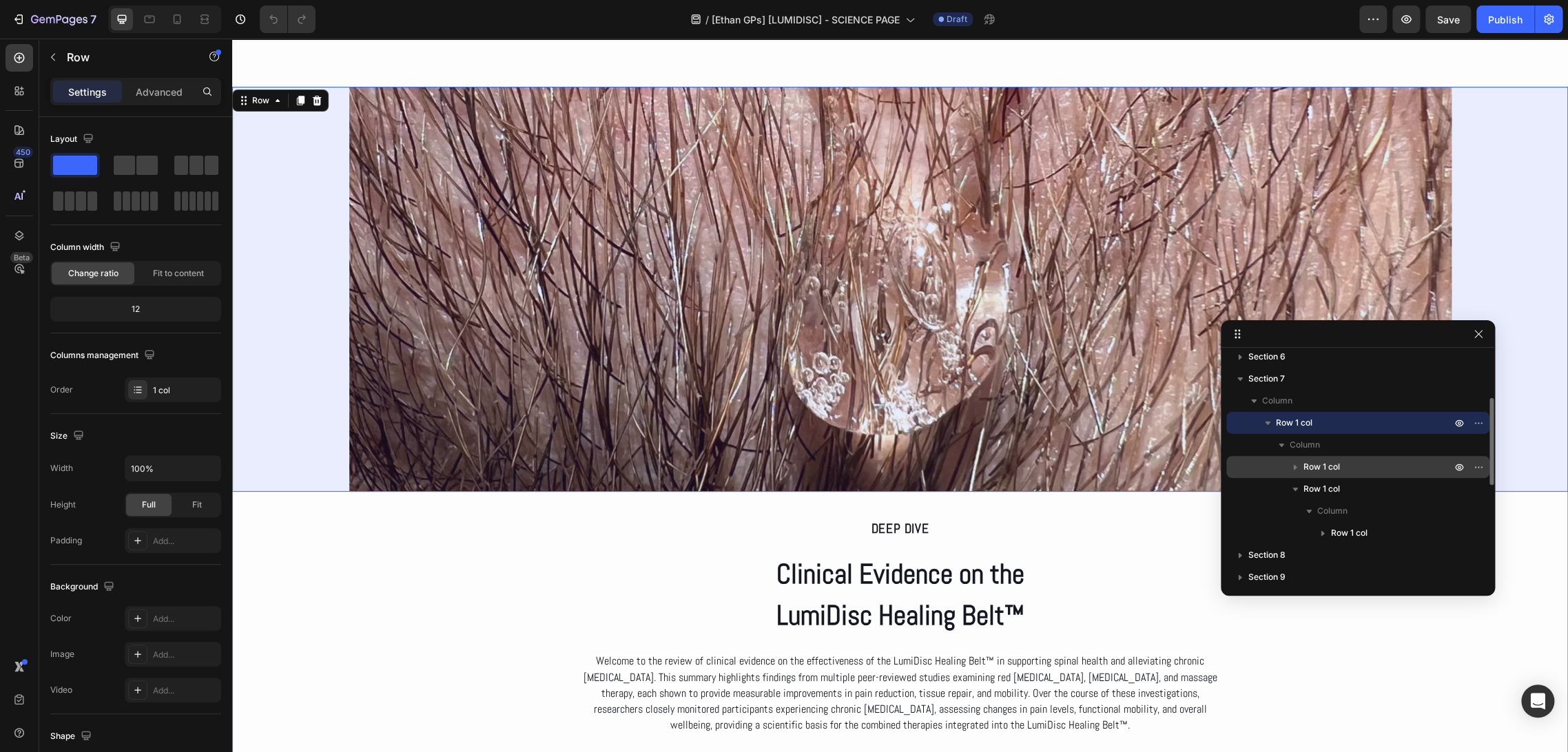
click at [1345, 473] on div "Row 1 col" at bounding box center [1357, 467] width 252 height 22
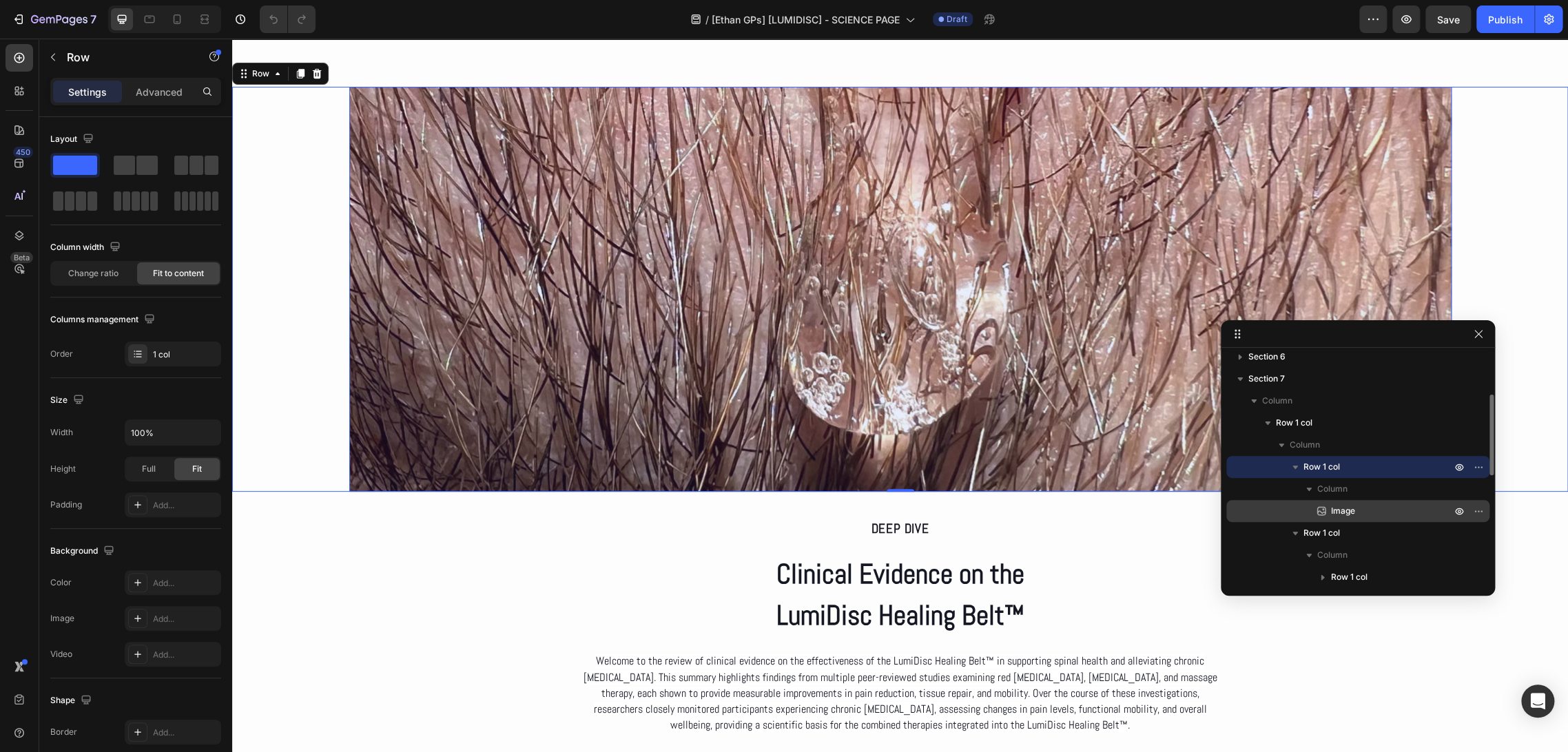
click at [1358, 507] on p "Image" at bounding box center [1375, 511] width 122 height 14
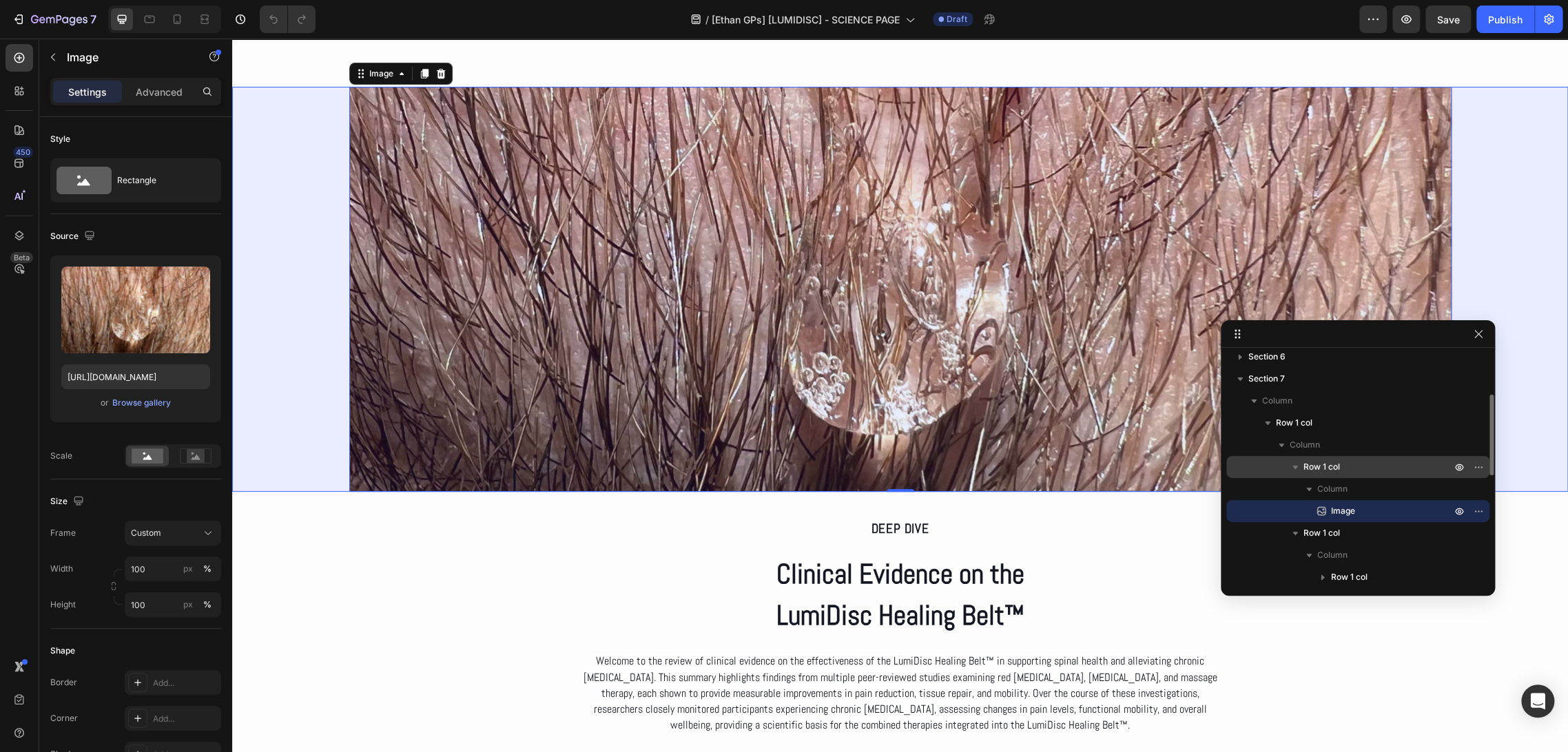
click at [1302, 465] on button "button" at bounding box center [1295, 467] width 17 height 17
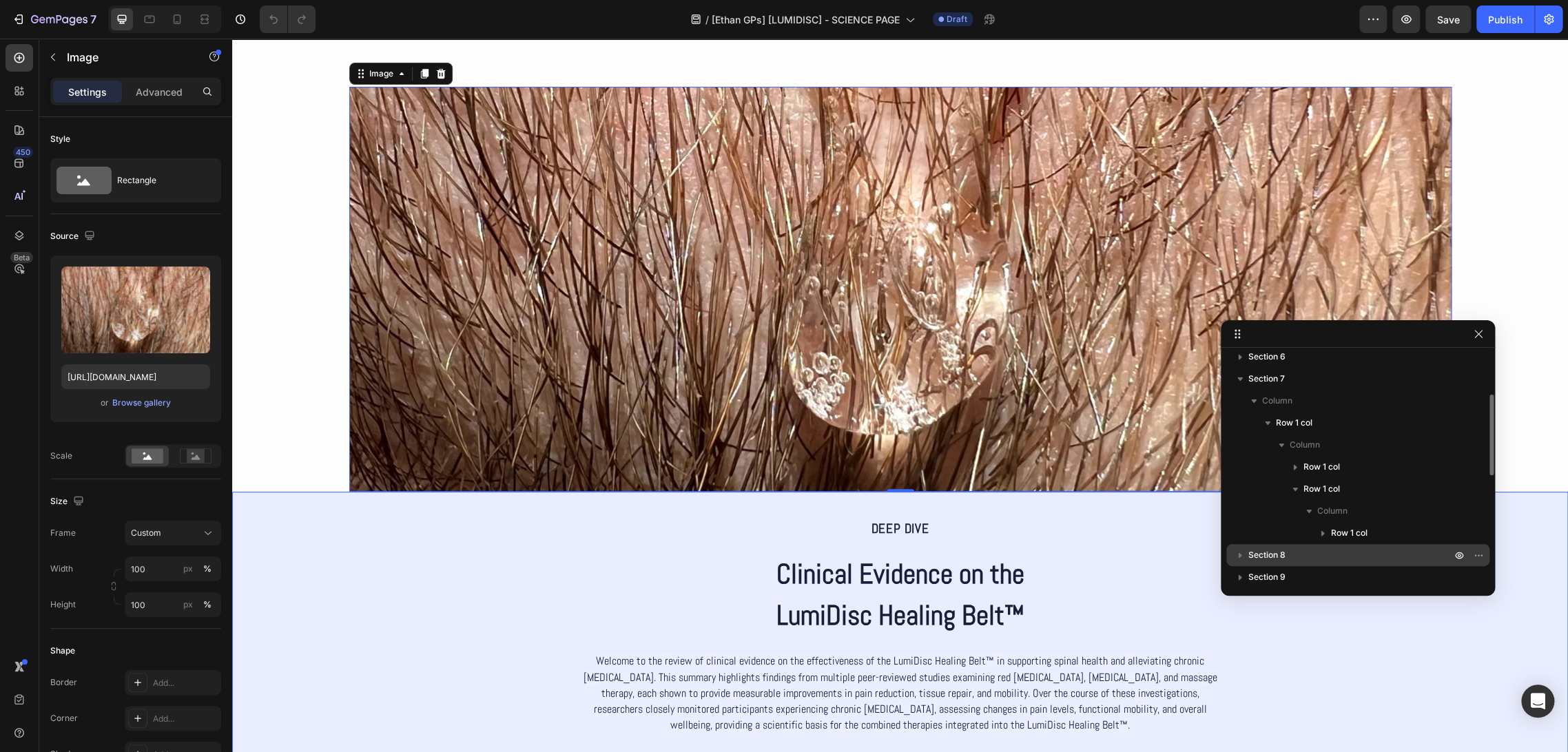
scroll to position [194, 0]
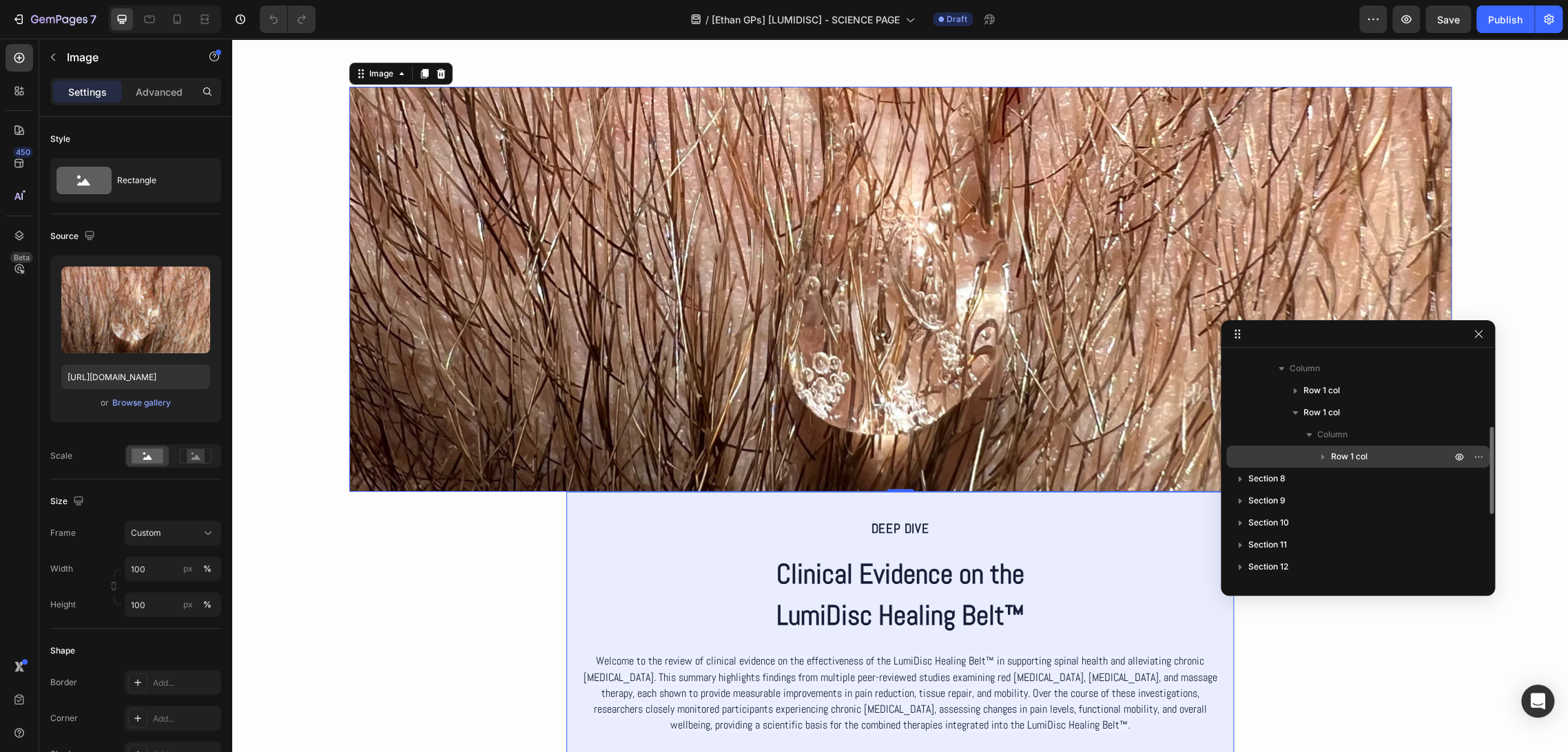
click at [1345, 455] on span "Row 1 col" at bounding box center [1349, 457] width 37 height 14
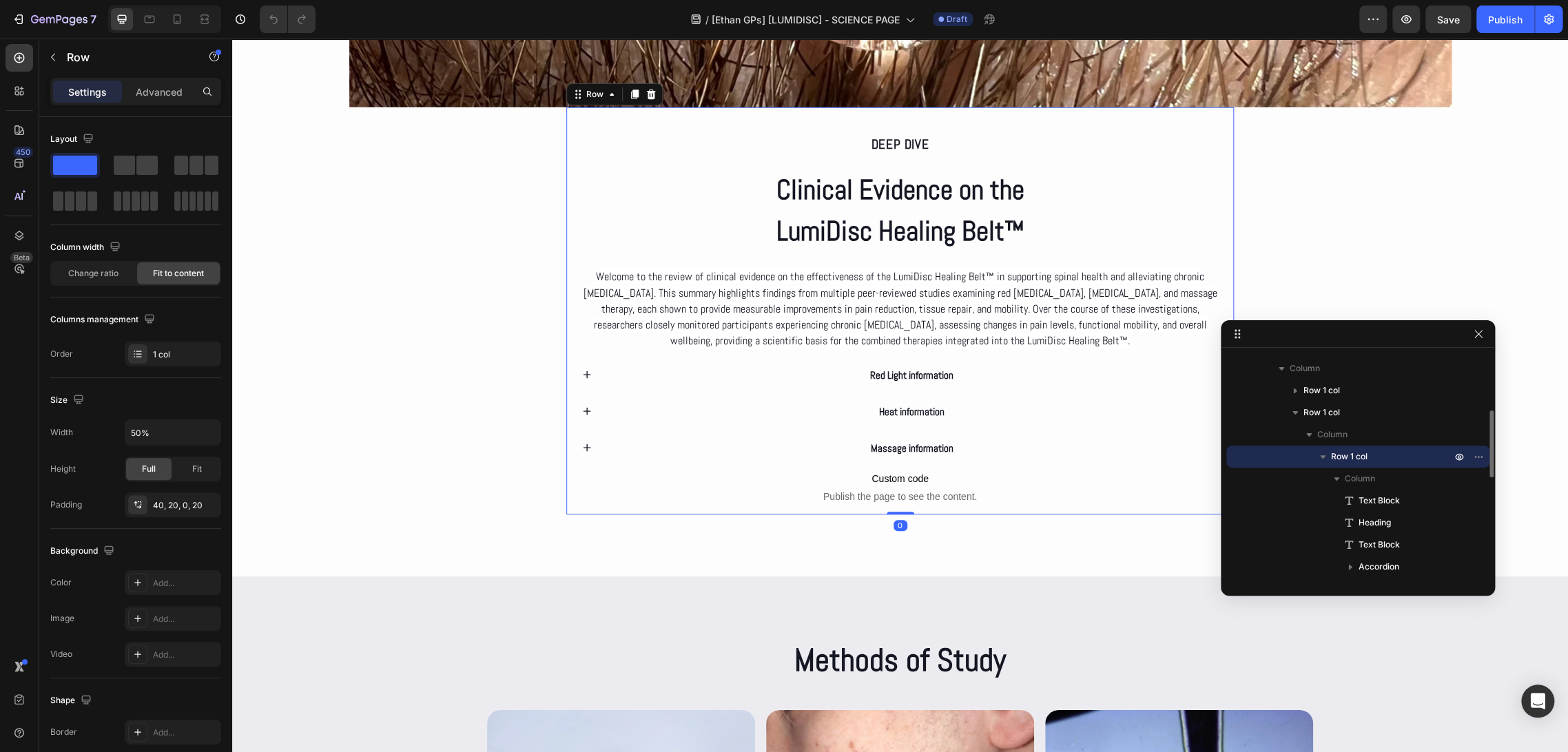
scroll to position [2629, 0]
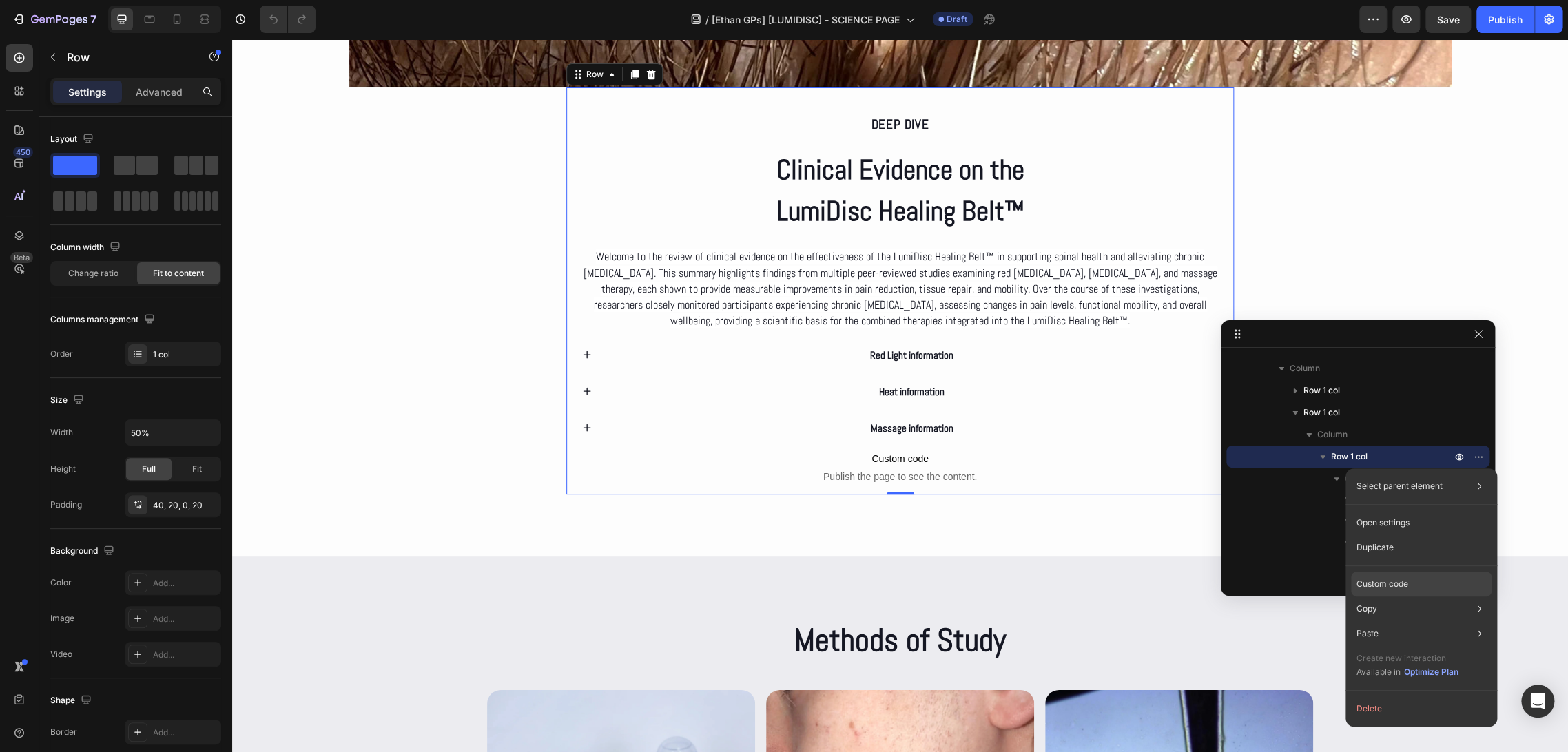
click at [1405, 621] on div "Custom code" at bounding box center [1421, 634] width 140 height 25
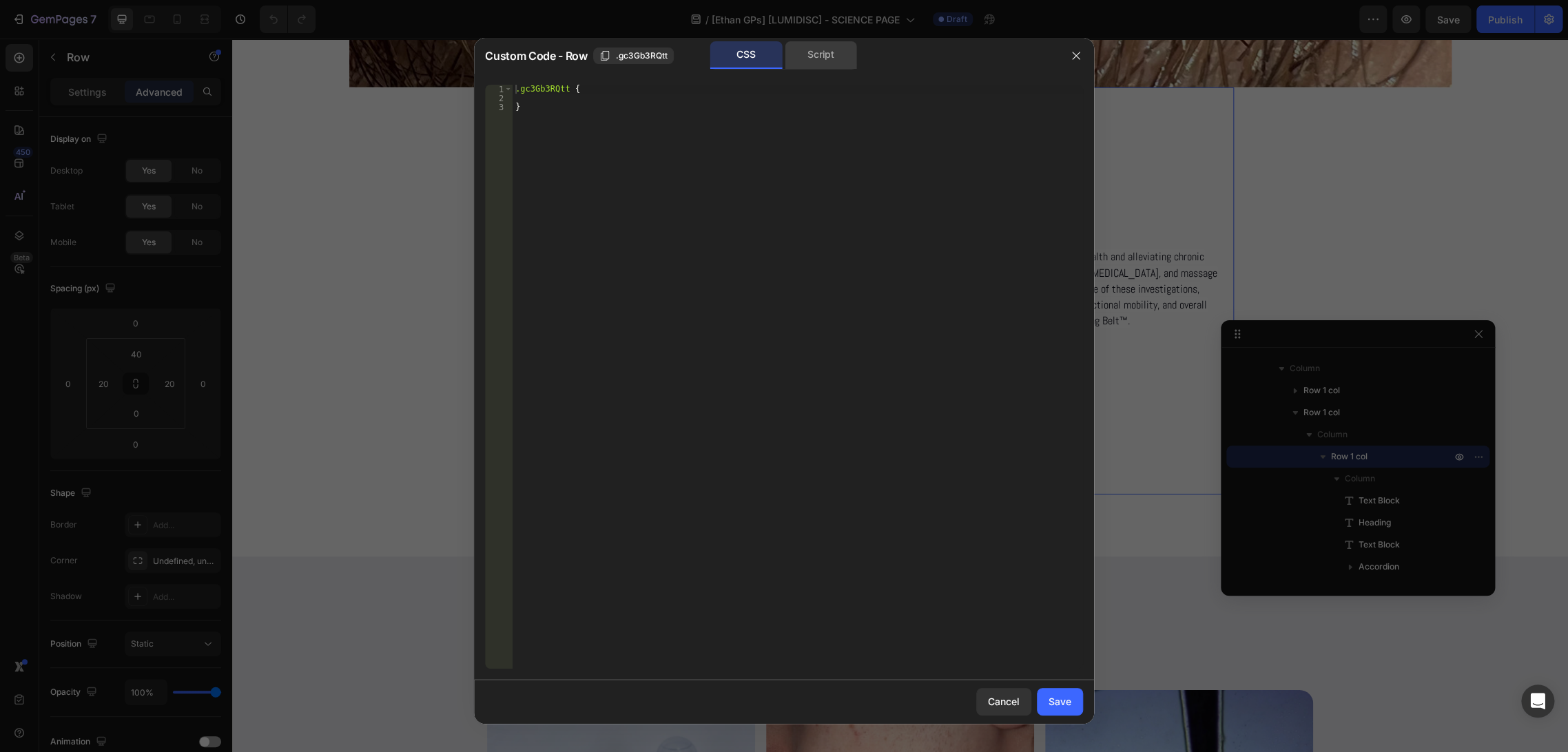
click at [817, 63] on div "Script" at bounding box center [821, 55] width 72 height 28
drag, startPoint x: 1071, startPoint y: 62, endPoint x: 842, endPoint y: 24, distance: 232.1
click at [1071, 62] on button "button" at bounding box center [1076, 56] width 22 height 22
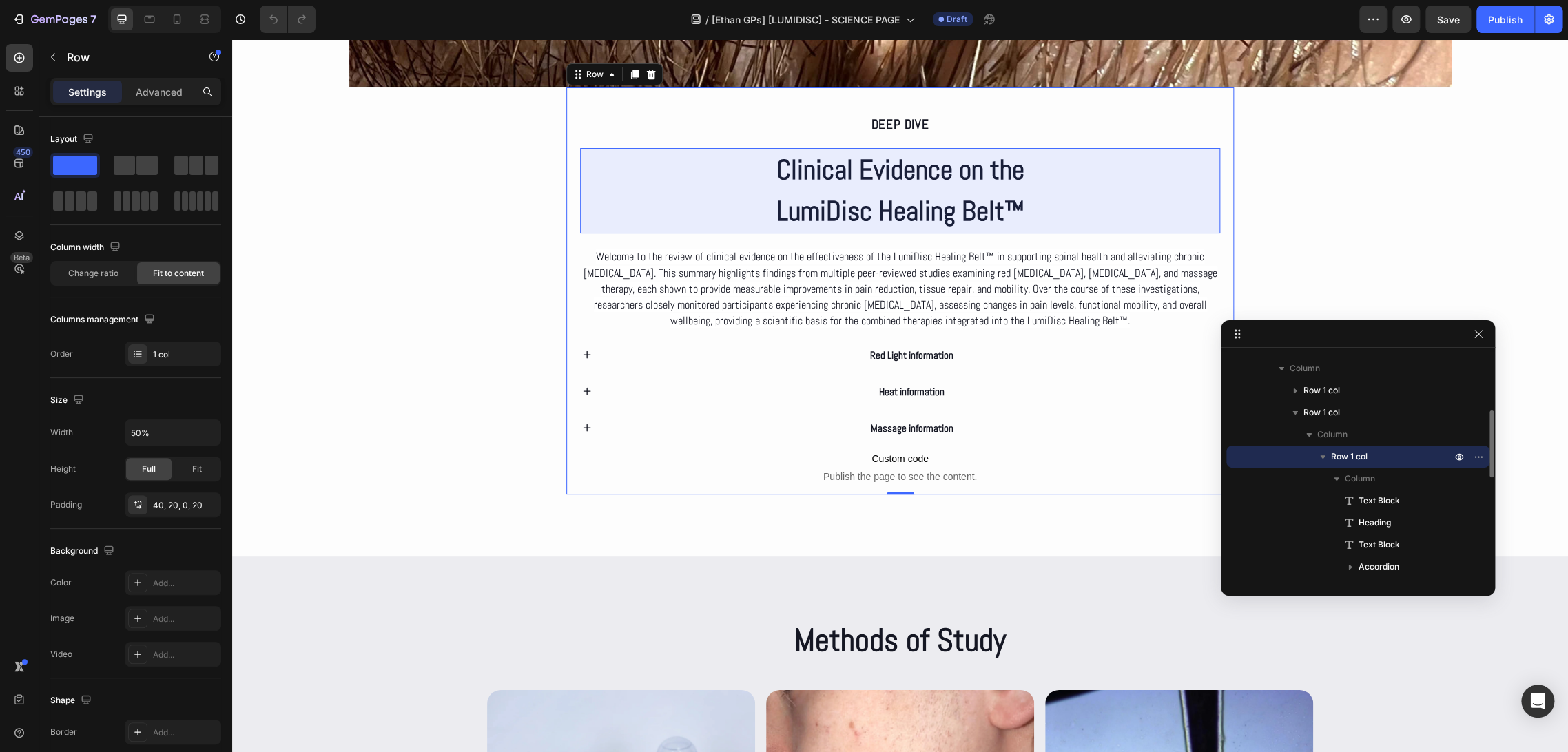
scroll to position [270, 0]
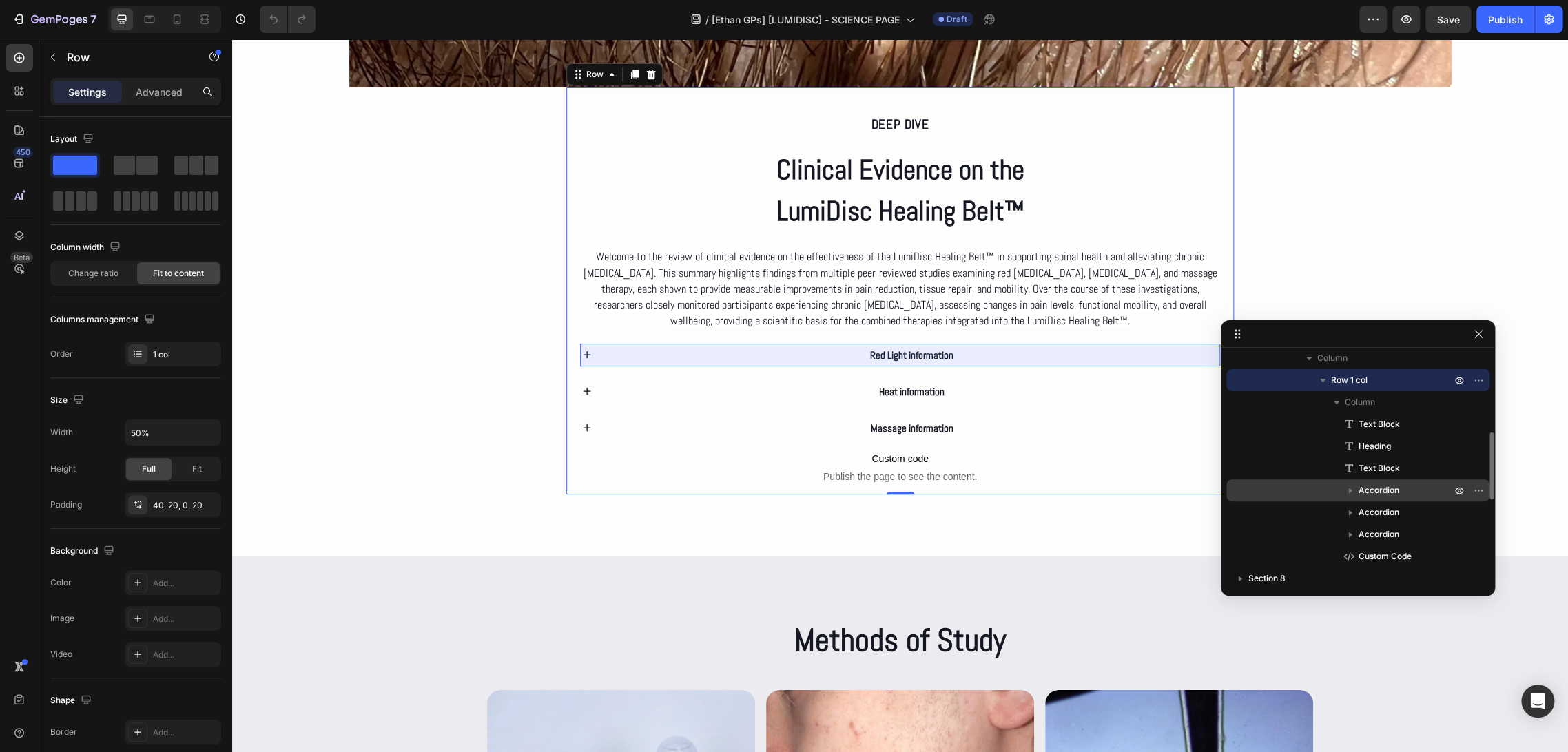
click at [1373, 483] on span "Accordion" at bounding box center [1379, 490] width 40 height 14
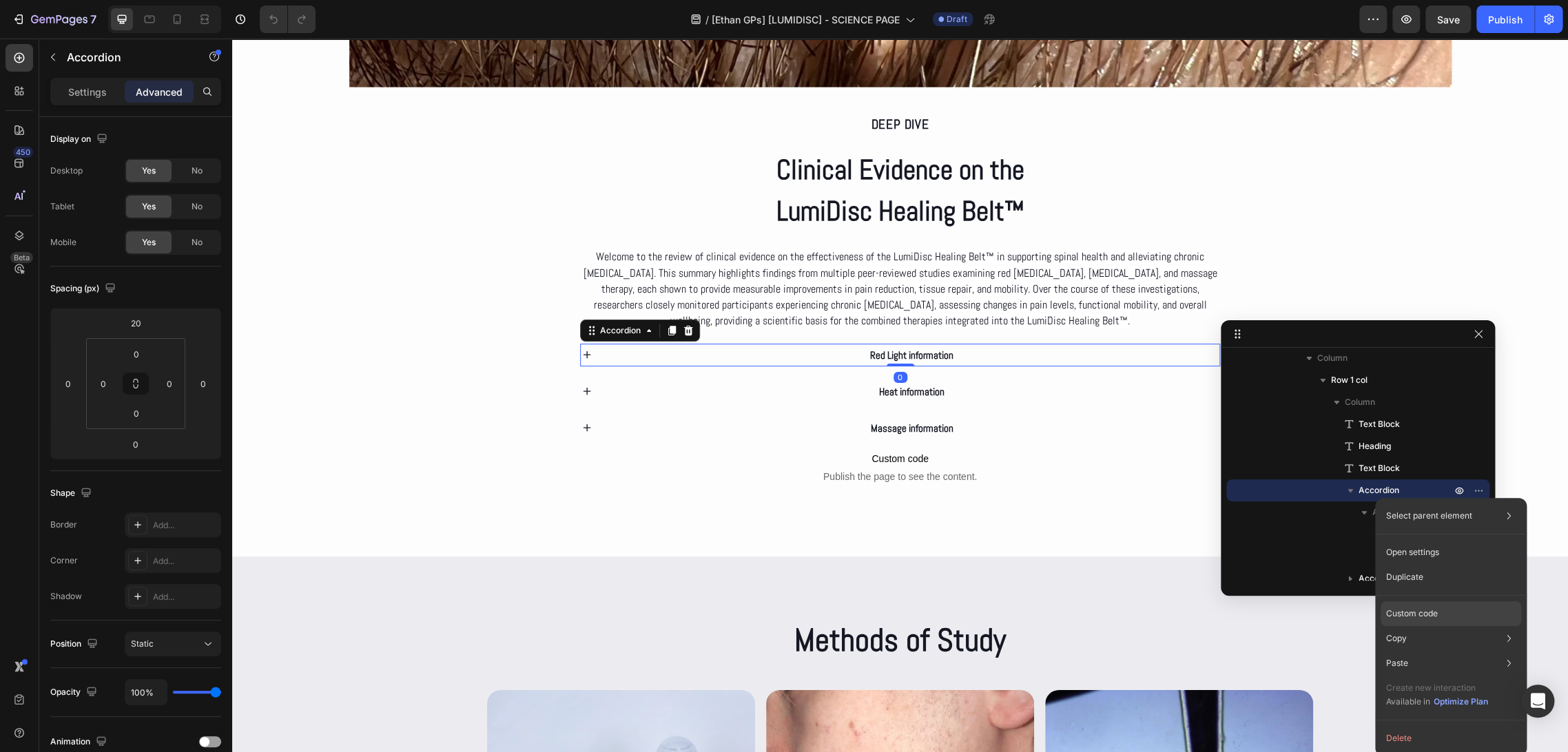
click at [1413, 616] on p "Custom code" at bounding box center [1412, 614] width 51 height 13
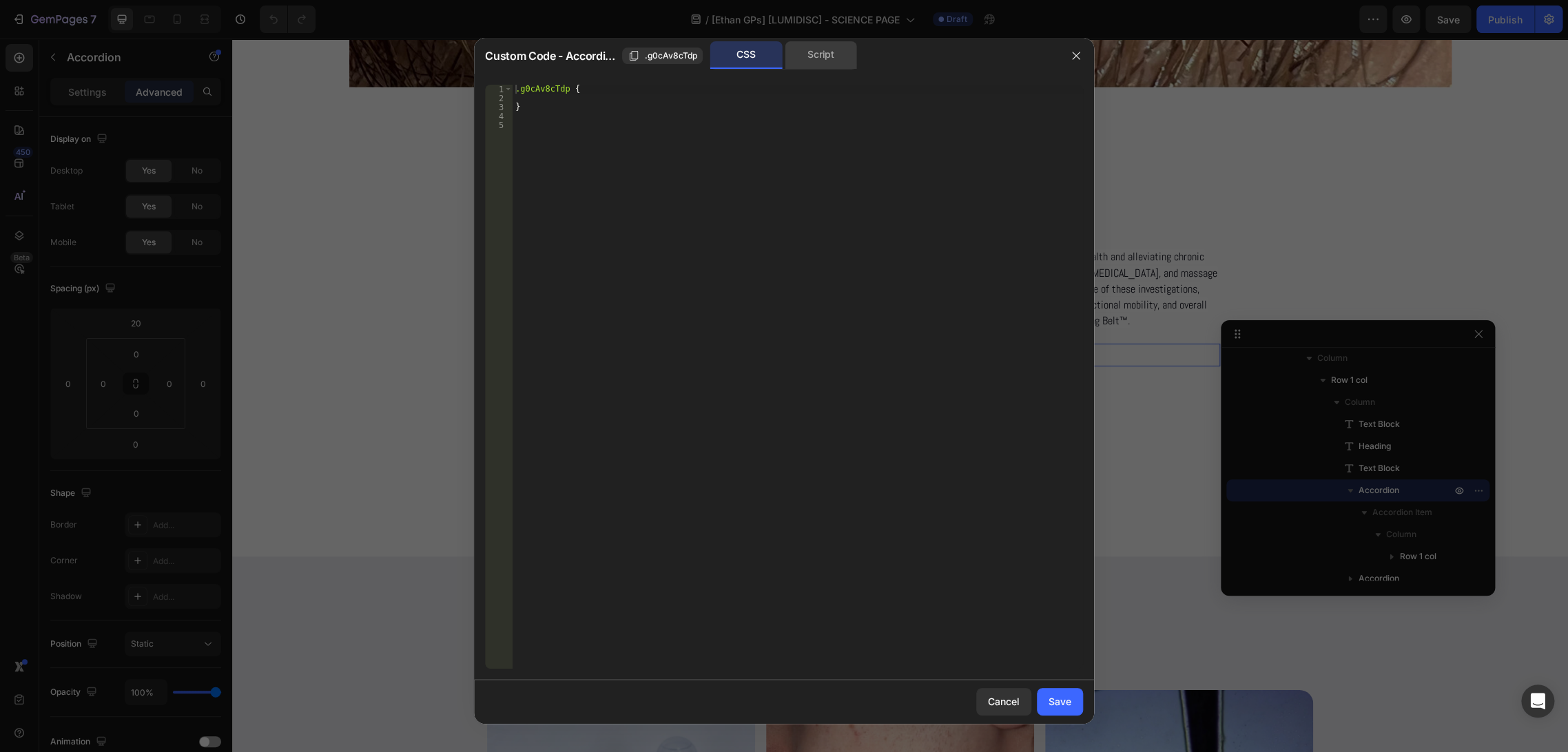
click at [805, 65] on div "Script" at bounding box center [821, 55] width 72 height 28
click at [1069, 57] on button "button" at bounding box center [1076, 56] width 22 height 22
type input "0"
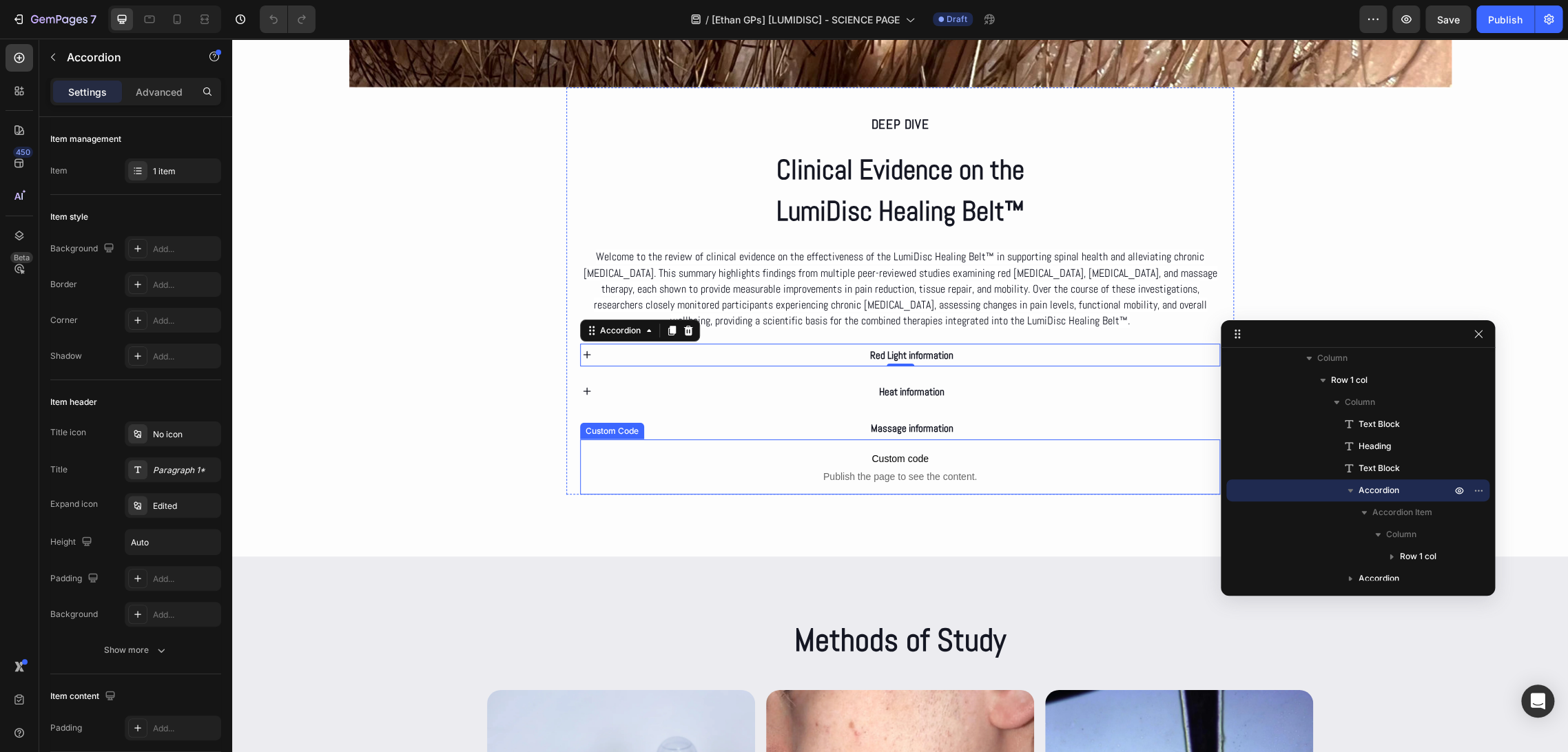
click at [1035, 470] on span "Publish the page to see the content." at bounding box center [900, 477] width 640 height 14
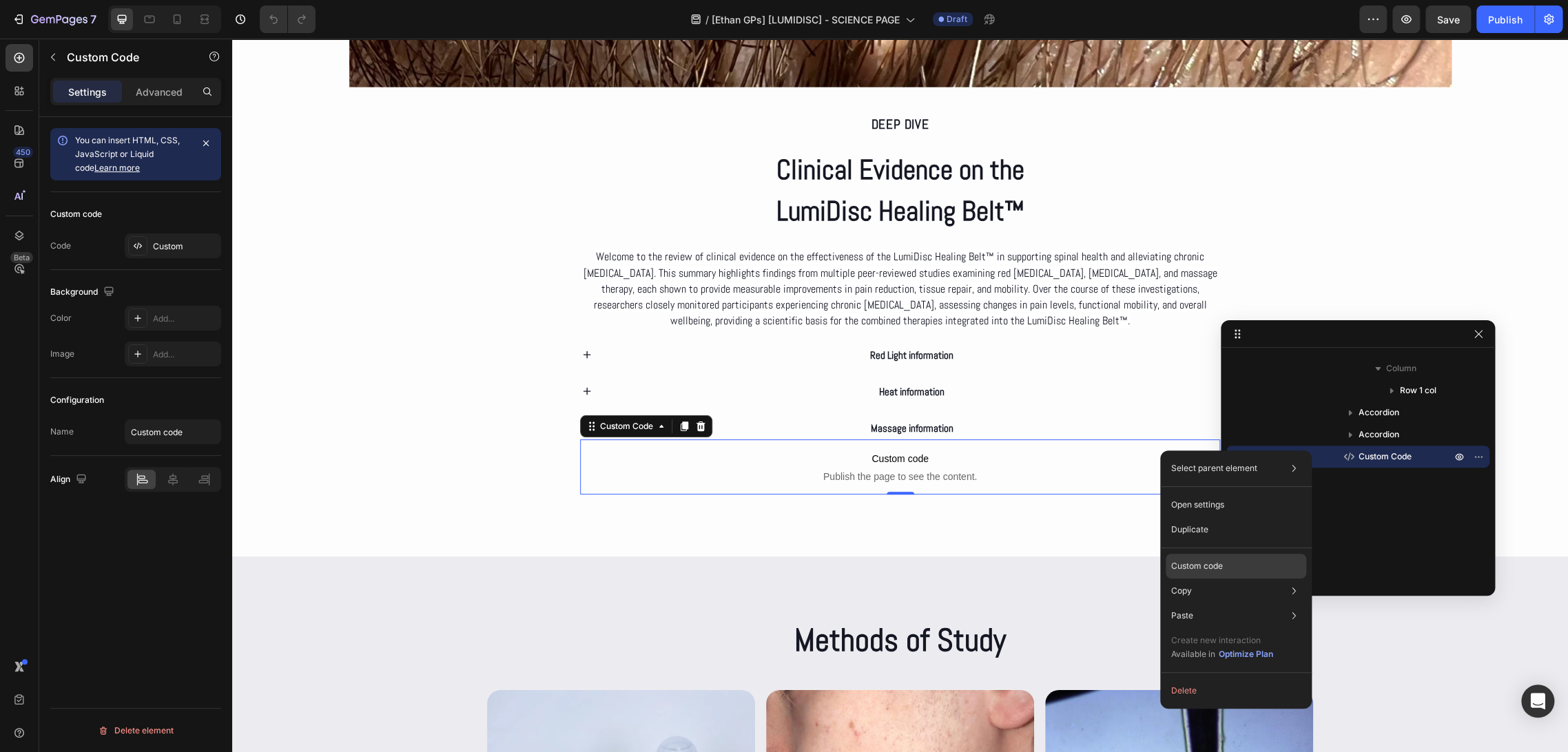
click at [1210, 563] on p "Custom code" at bounding box center [1197, 566] width 51 height 13
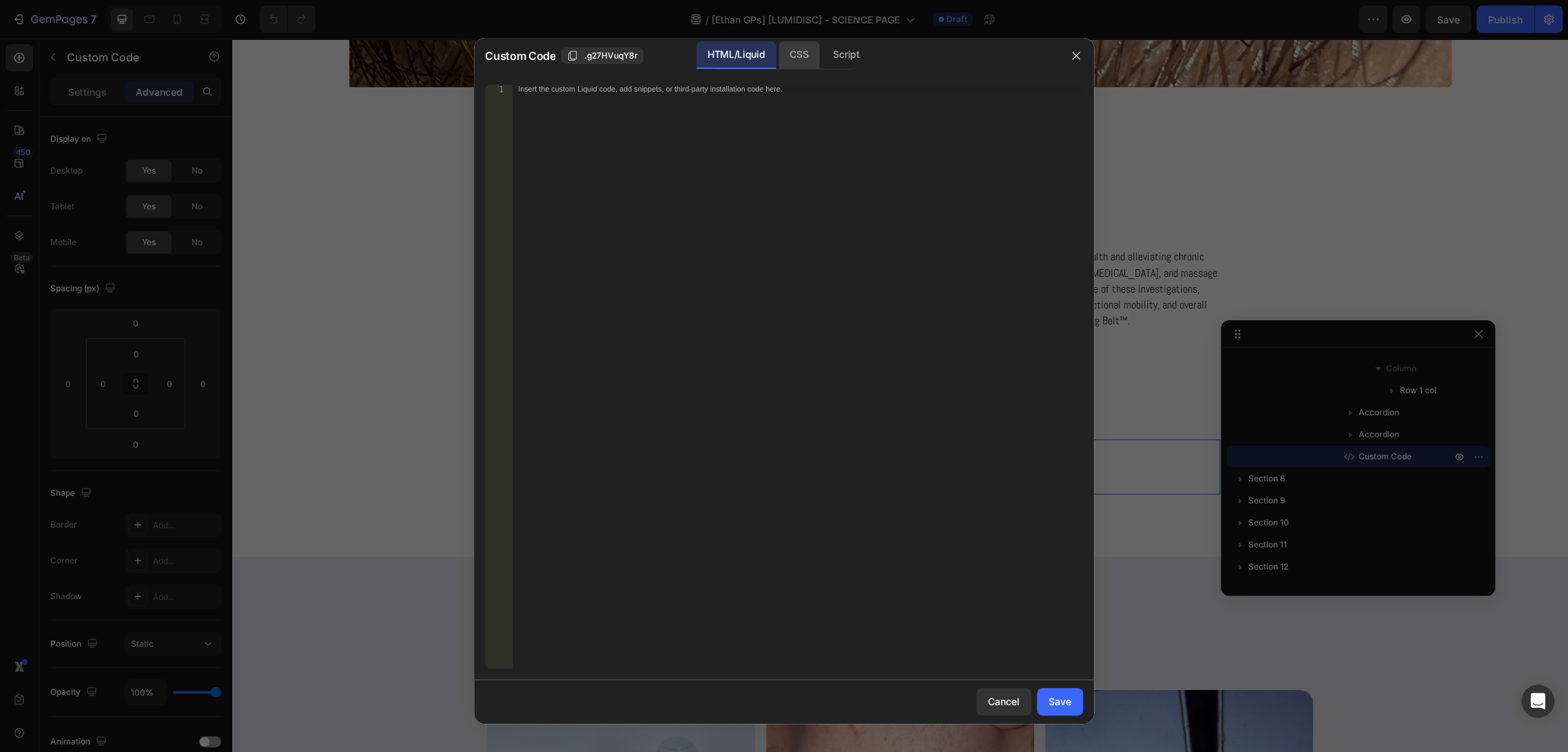
click at [822, 63] on div "CSS" at bounding box center [846, 55] width 48 height 28
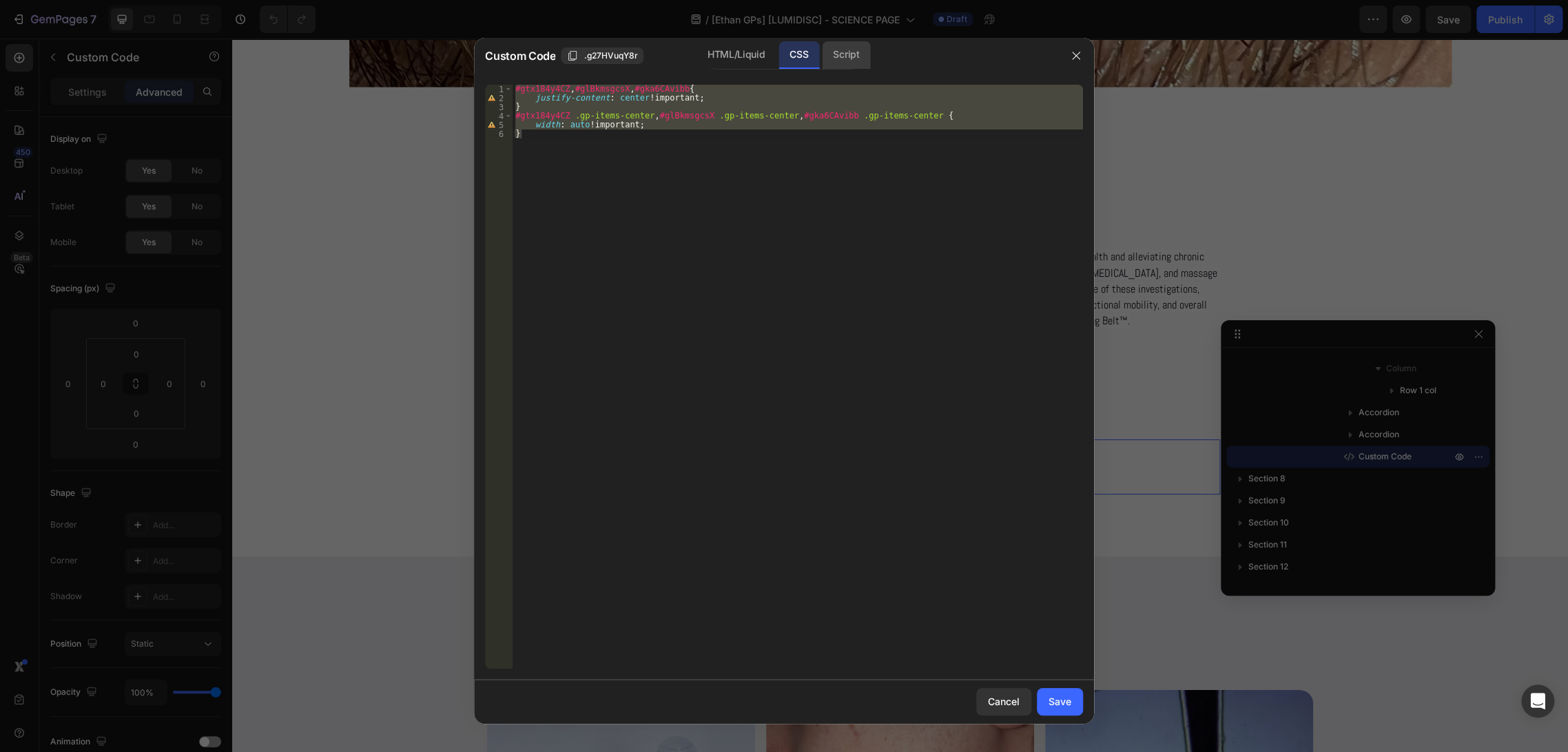
click at [846, 57] on div "Script" at bounding box center [846, 55] width 48 height 28
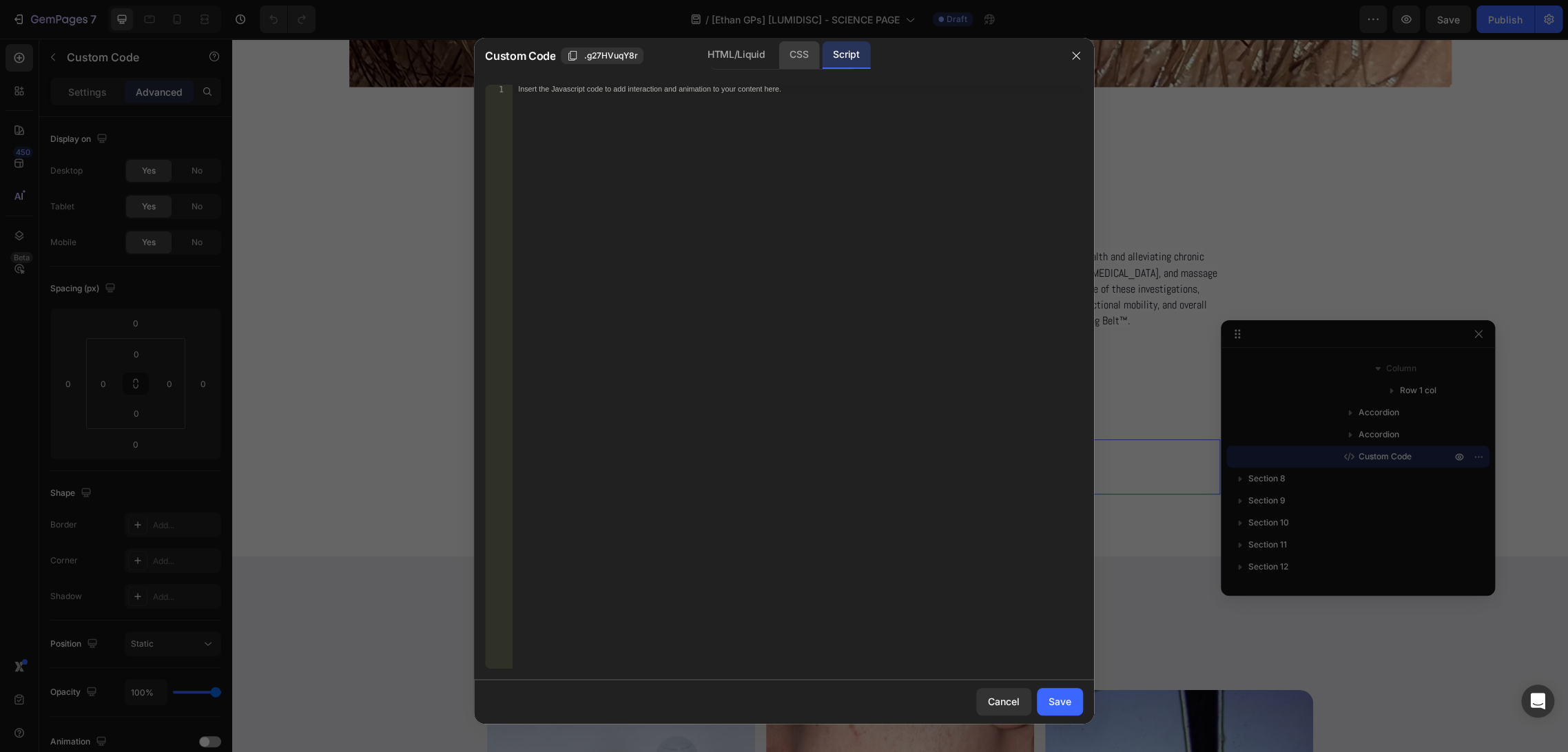
click at [805, 59] on div "CSS" at bounding box center [798, 55] width 40 height 28
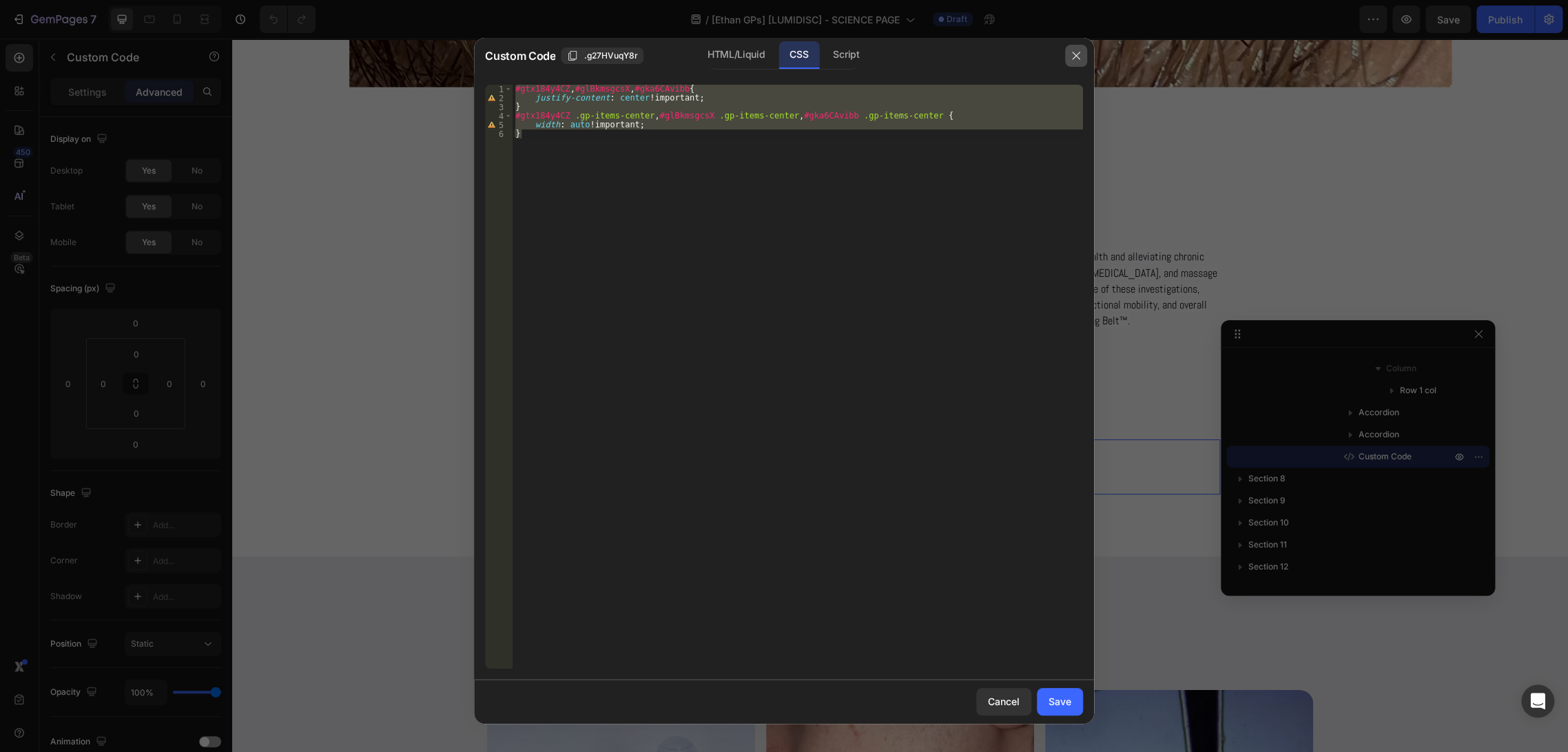
click at [1068, 59] on button "button" at bounding box center [1076, 56] width 22 height 22
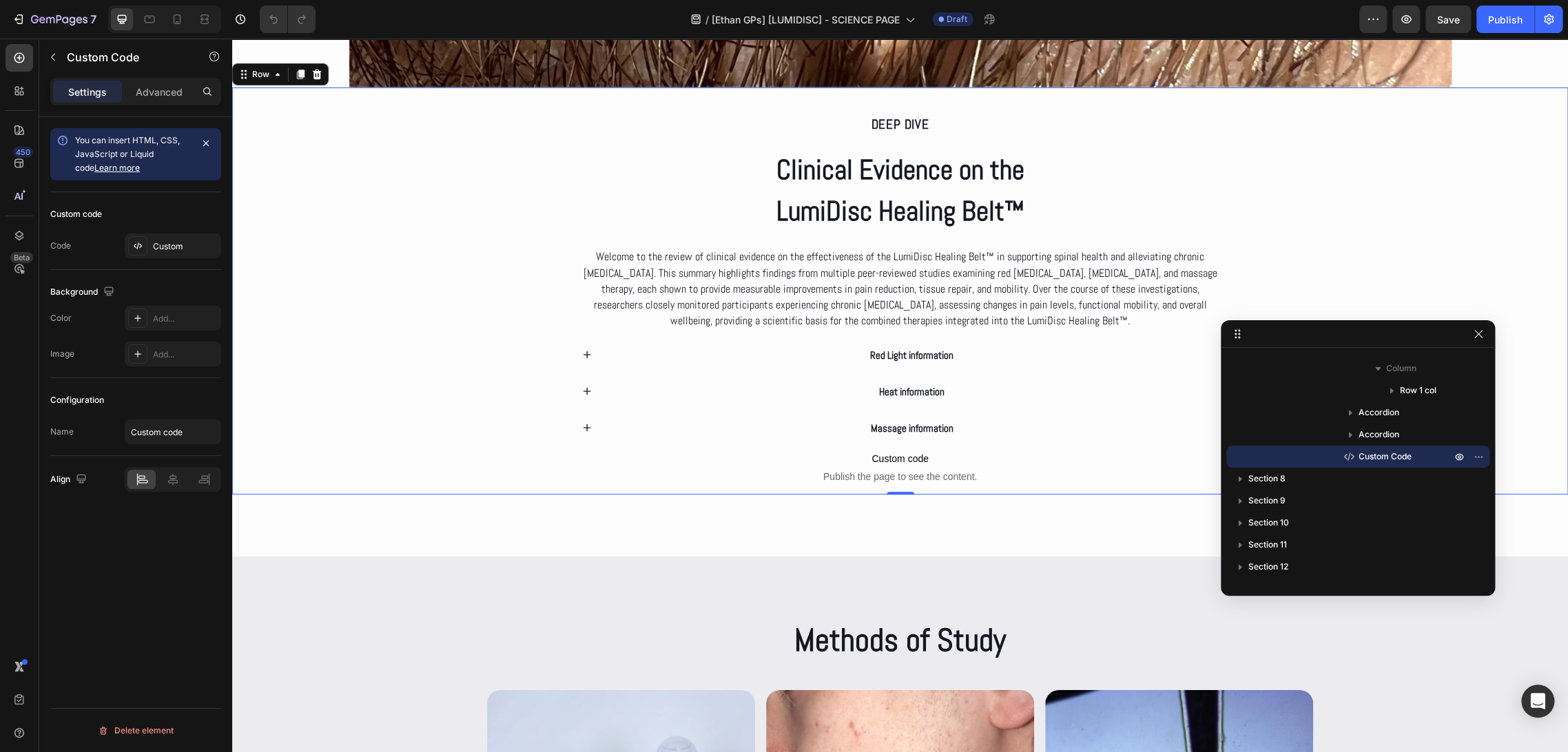
click at [392, 398] on div "Deep dive Text Block Clinical Evidence on the LumiDisc Healing Belt™ Heading We…" at bounding box center [900, 291] width 1336 height 407
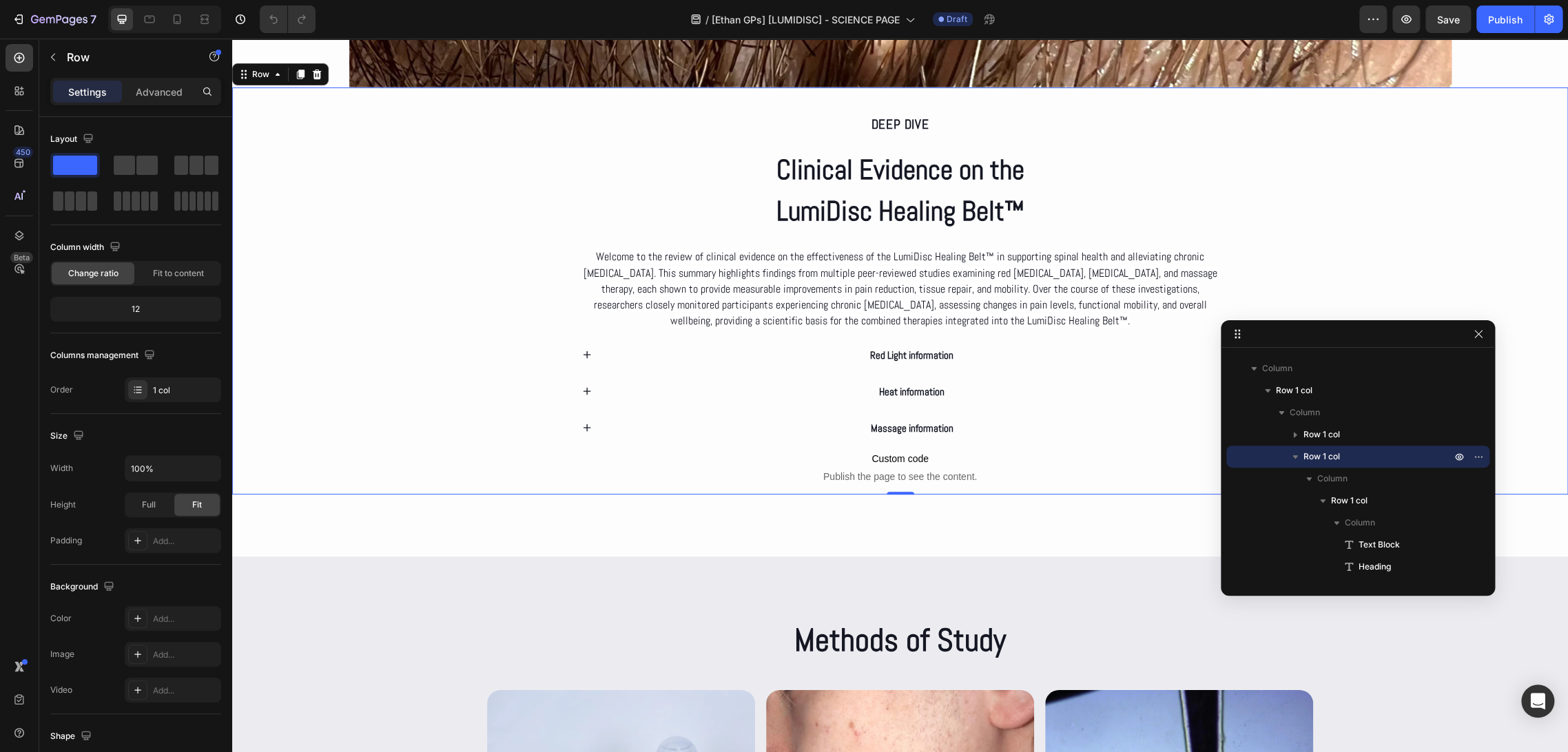
click at [1423, 136] on div "Deep dive Text Block Clinical Evidence on the LumiDisc Healing Belt™ Heading We…" at bounding box center [900, 291] width 1336 height 407
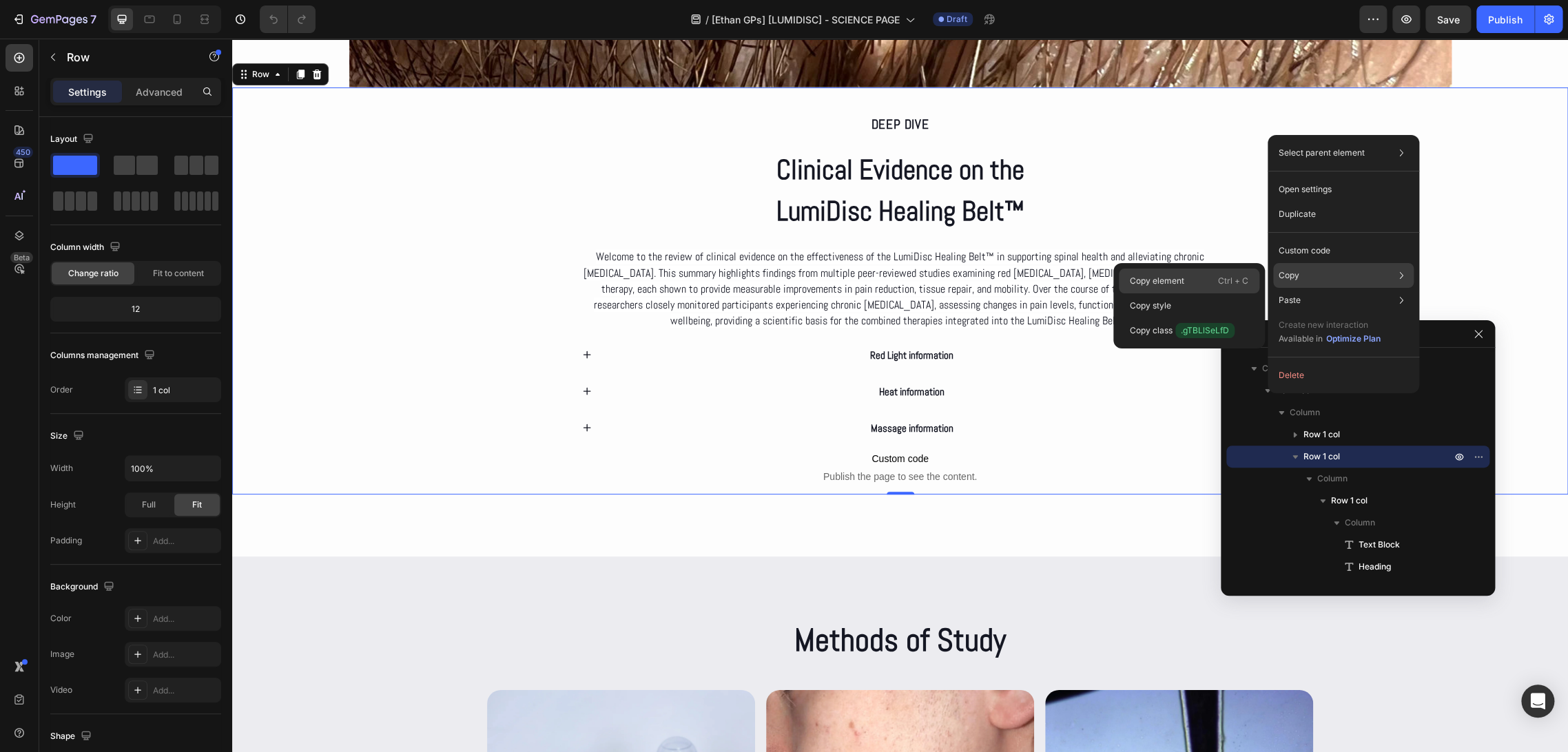
click at [1212, 293] on div "Copy element Ctrl + C" at bounding box center [1189, 306] width 140 height 25
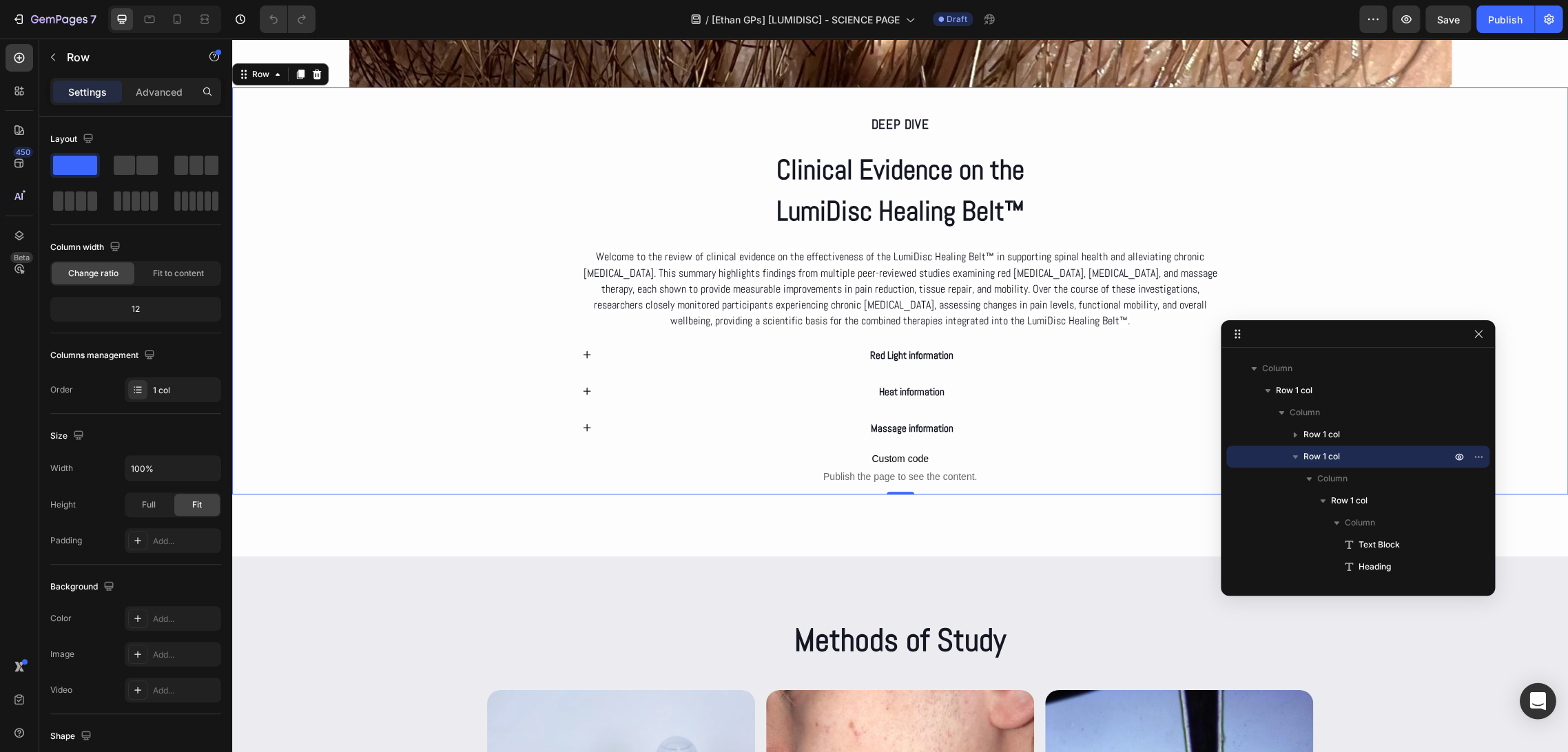
click at [1534, 709] on div "Open Intercom Messenger" at bounding box center [1537, 701] width 37 height 37
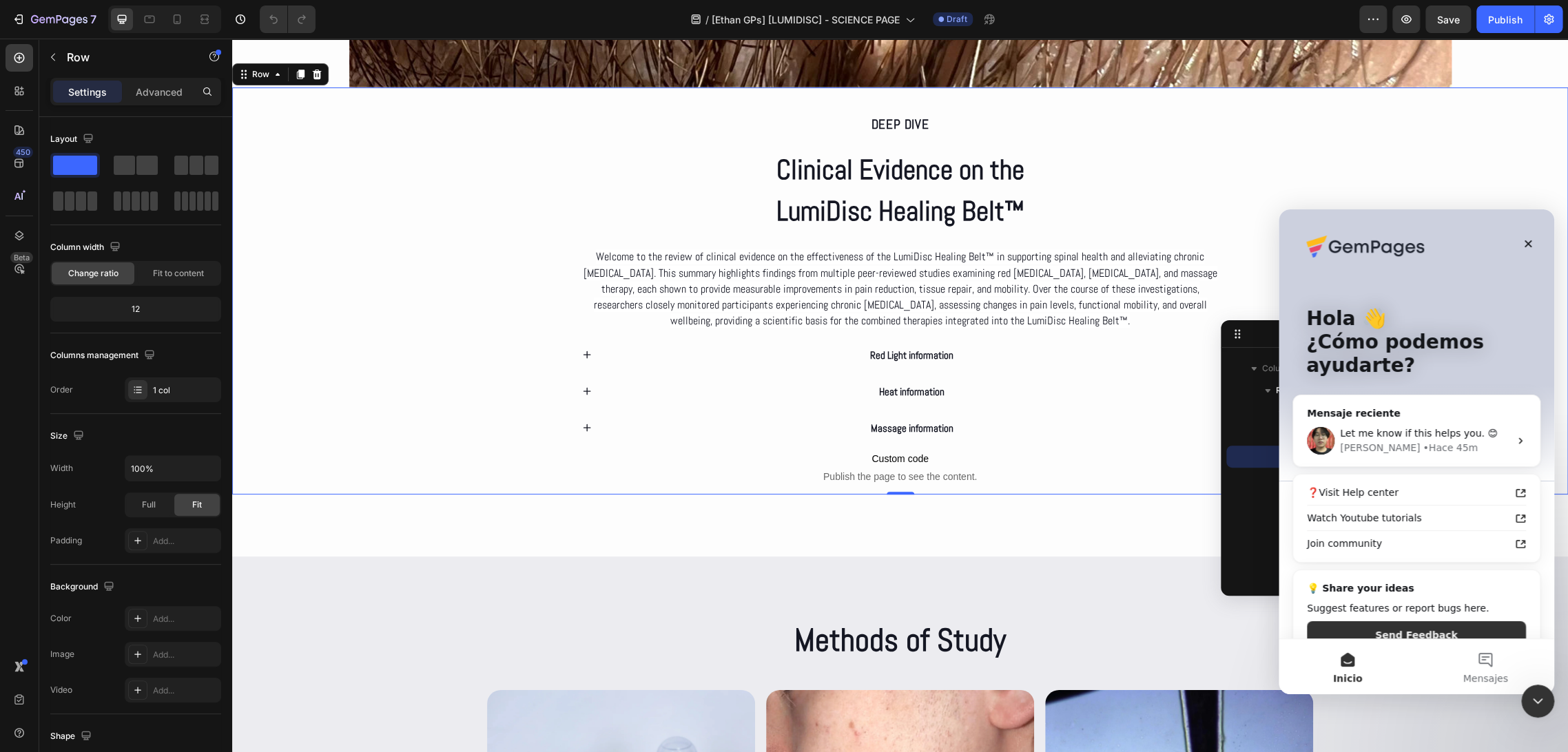
scroll to position [0, 0]
click at [1523, 252] on div "Cerrar" at bounding box center [1528, 244] width 25 height 25
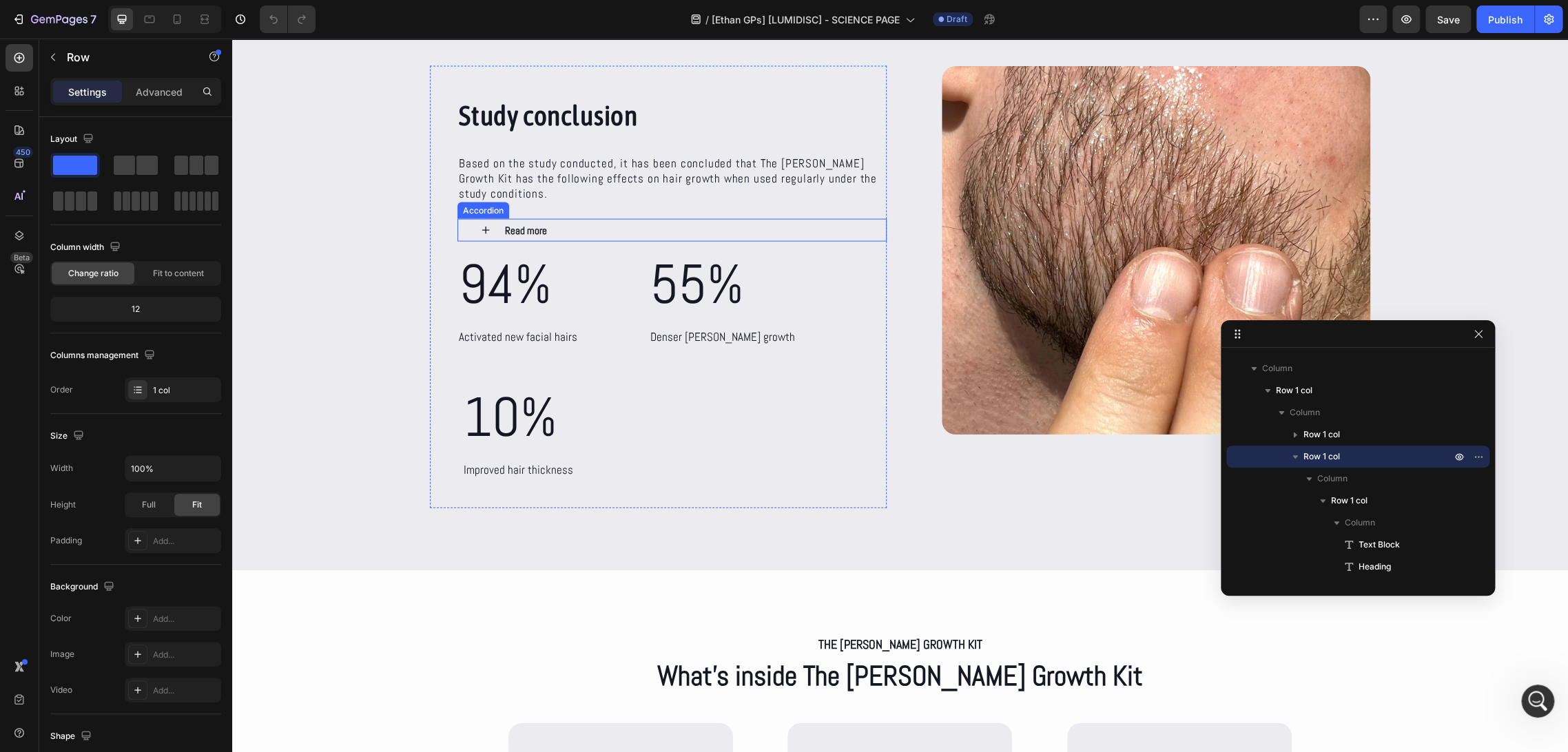
scroll to position [745, 0]
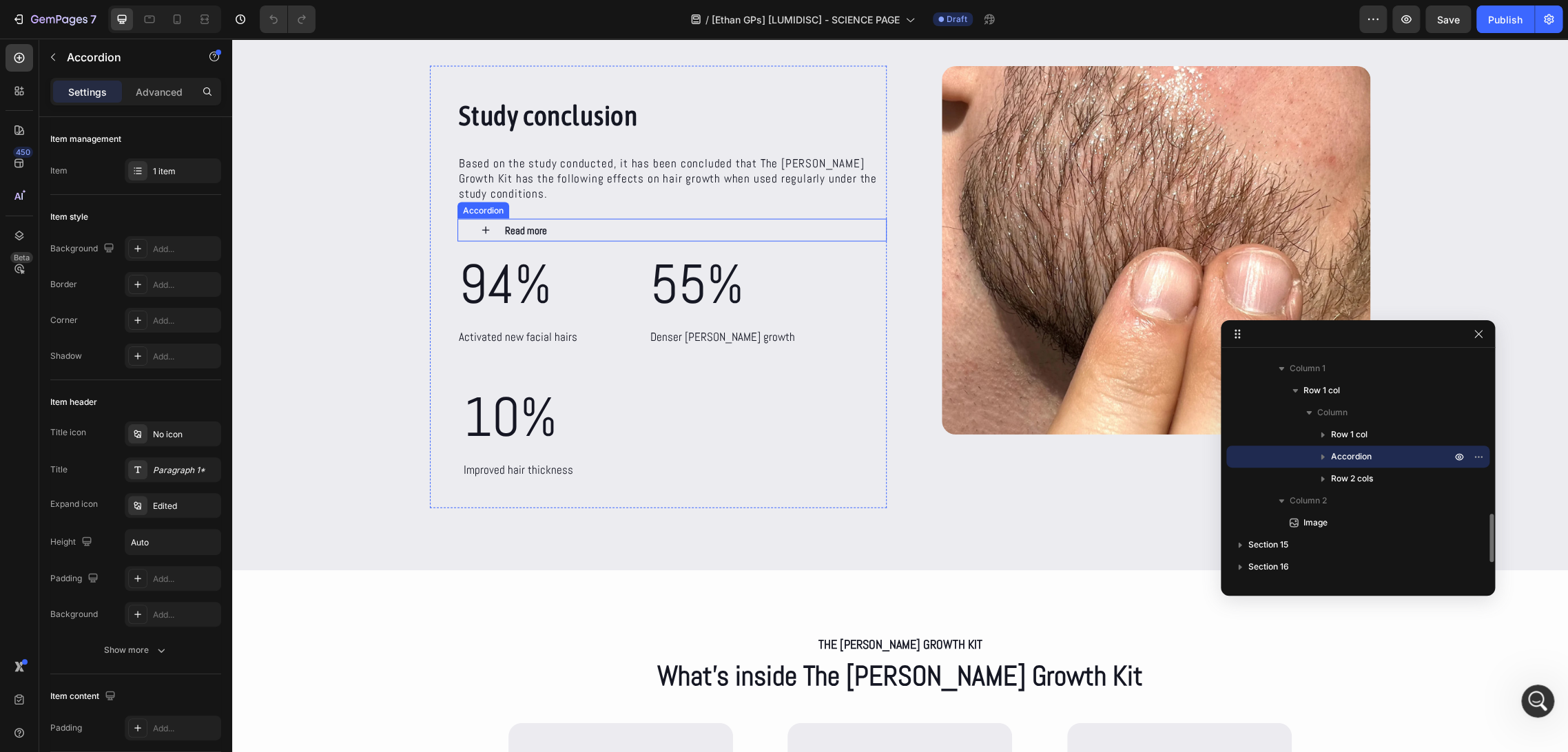
click at [480, 224] on icon at bounding box center [486, 230] width 13 height 13
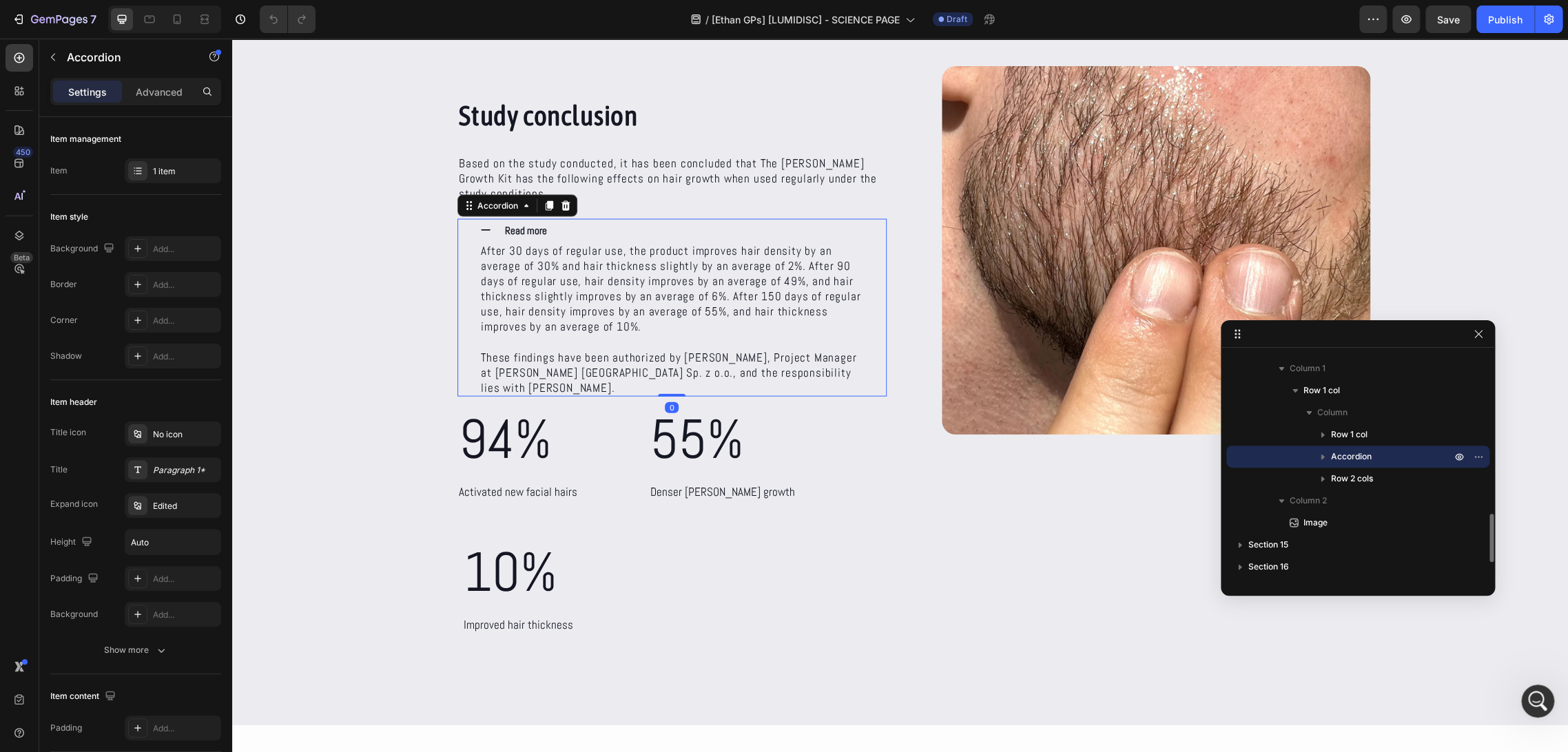
click at [480, 224] on icon at bounding box center [486, 230] width 13 height 13
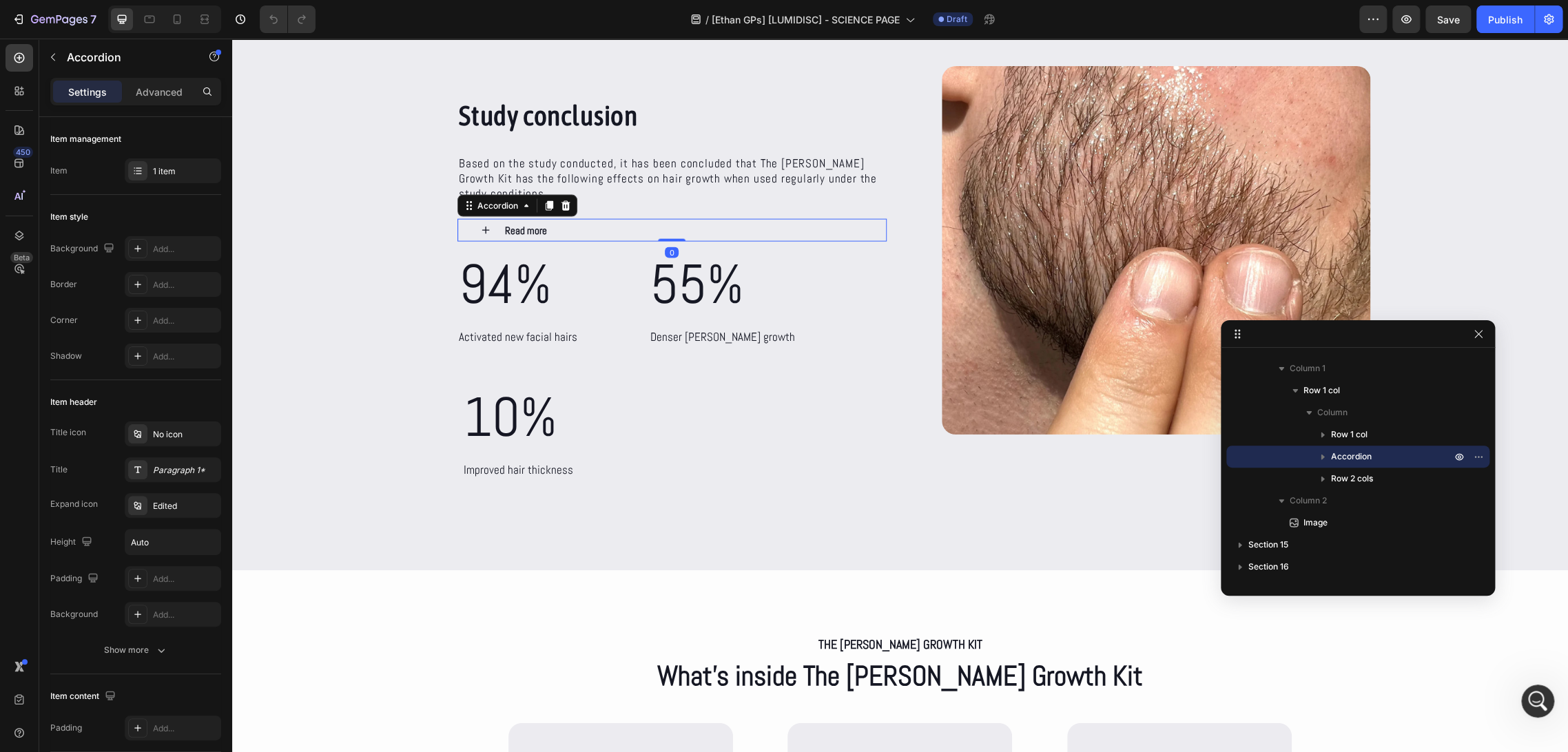
click at [480, 224] on icon at bounding box center [486, 230] width 13 height 13
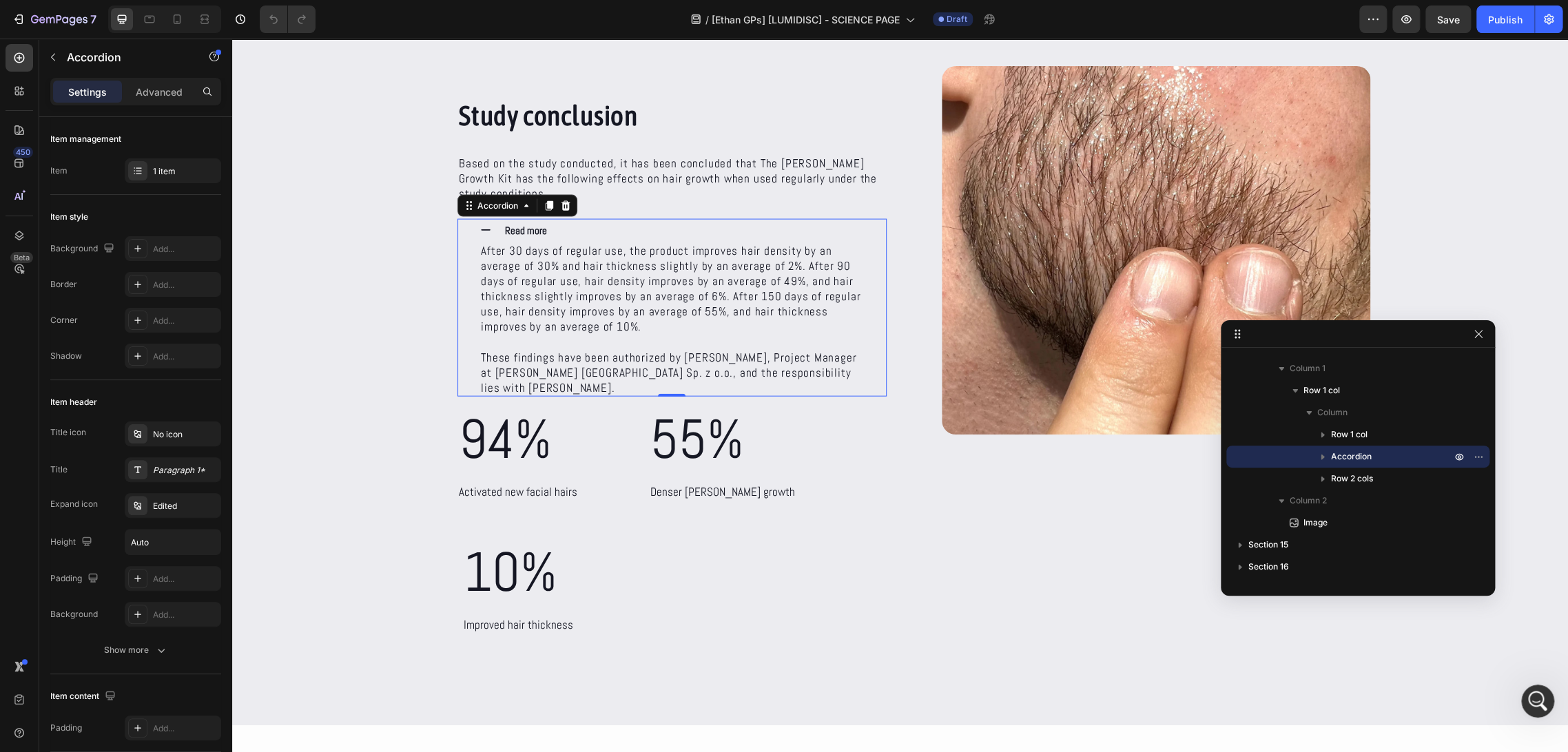
click at [480, 224] on icon at bounding box center [486, 230] width 13 height 13
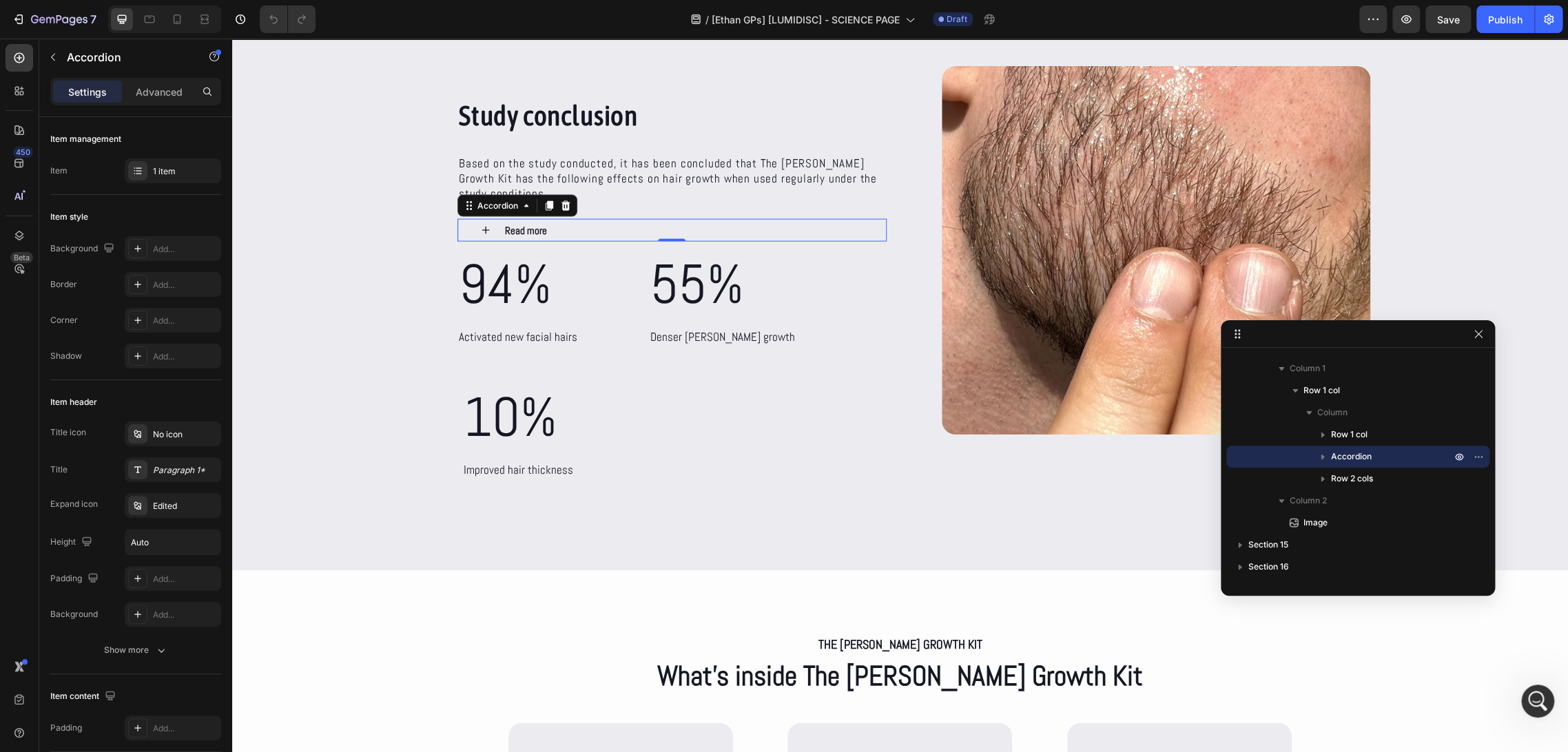
click at [480, 224] on icon at bounding box center [486, 230] width 13 height 13
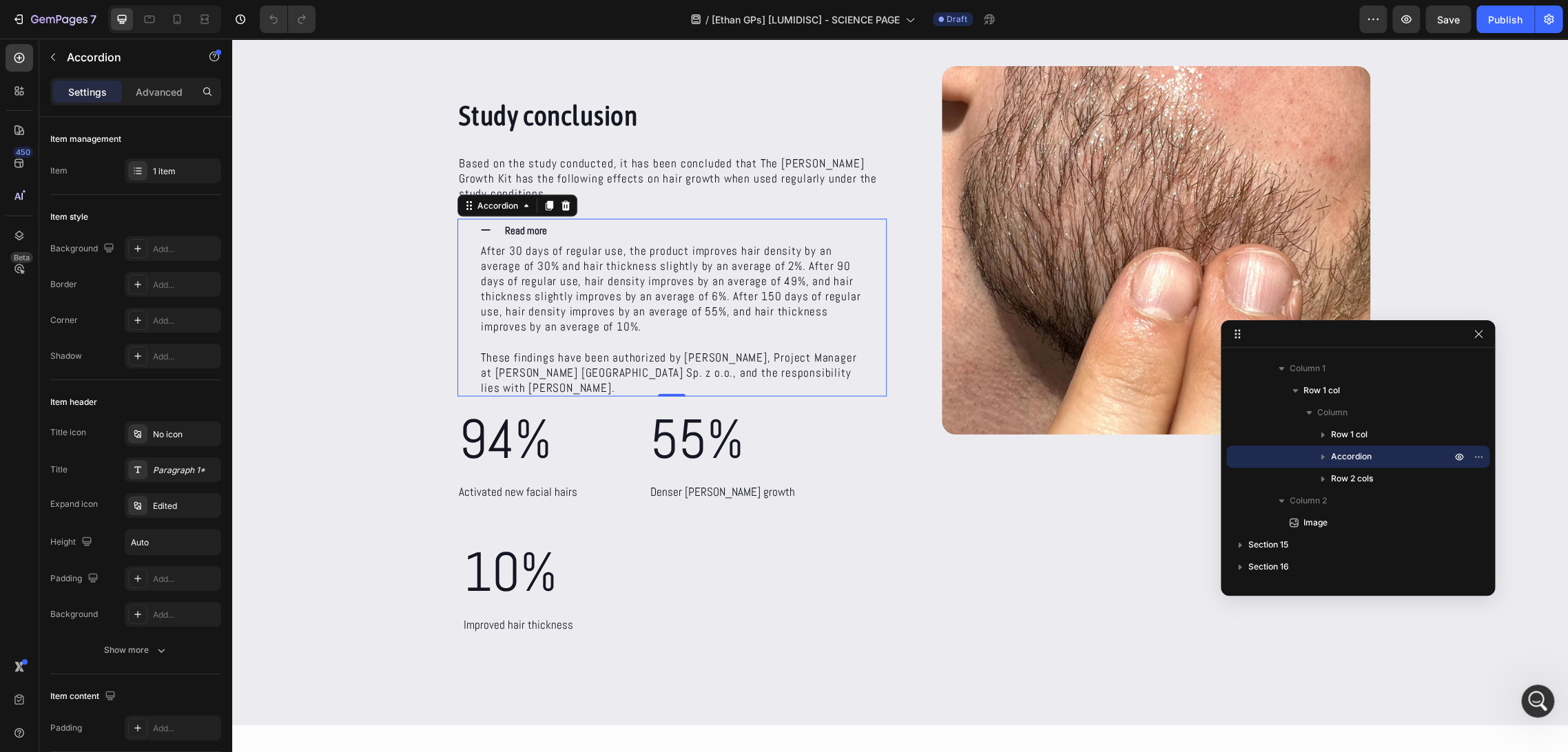
click at [480, 224] on icon at bounding box center [486, 230] width 13 height 13
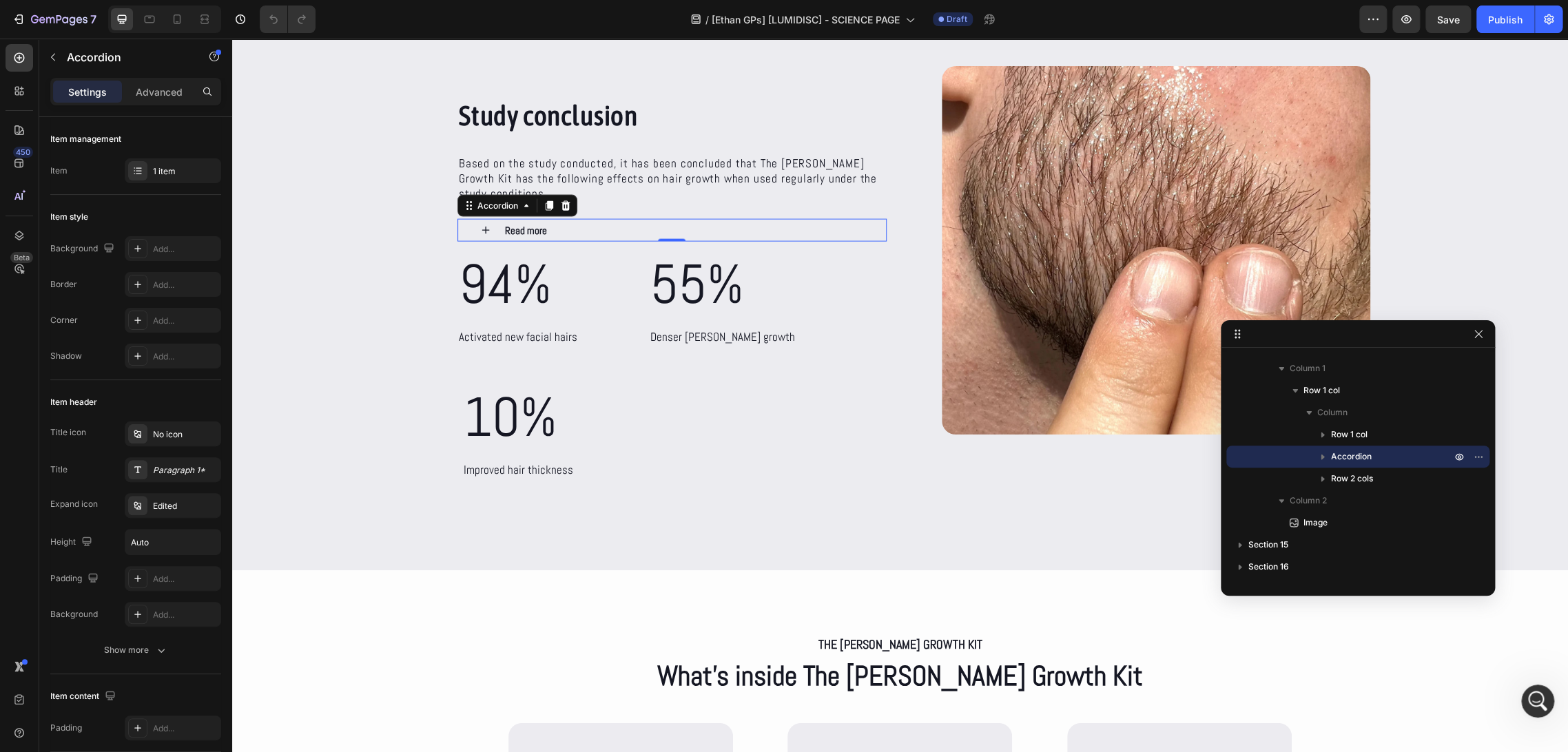
click at [480, 224] on icon at bounding box center [486, 230] width 13 height 13
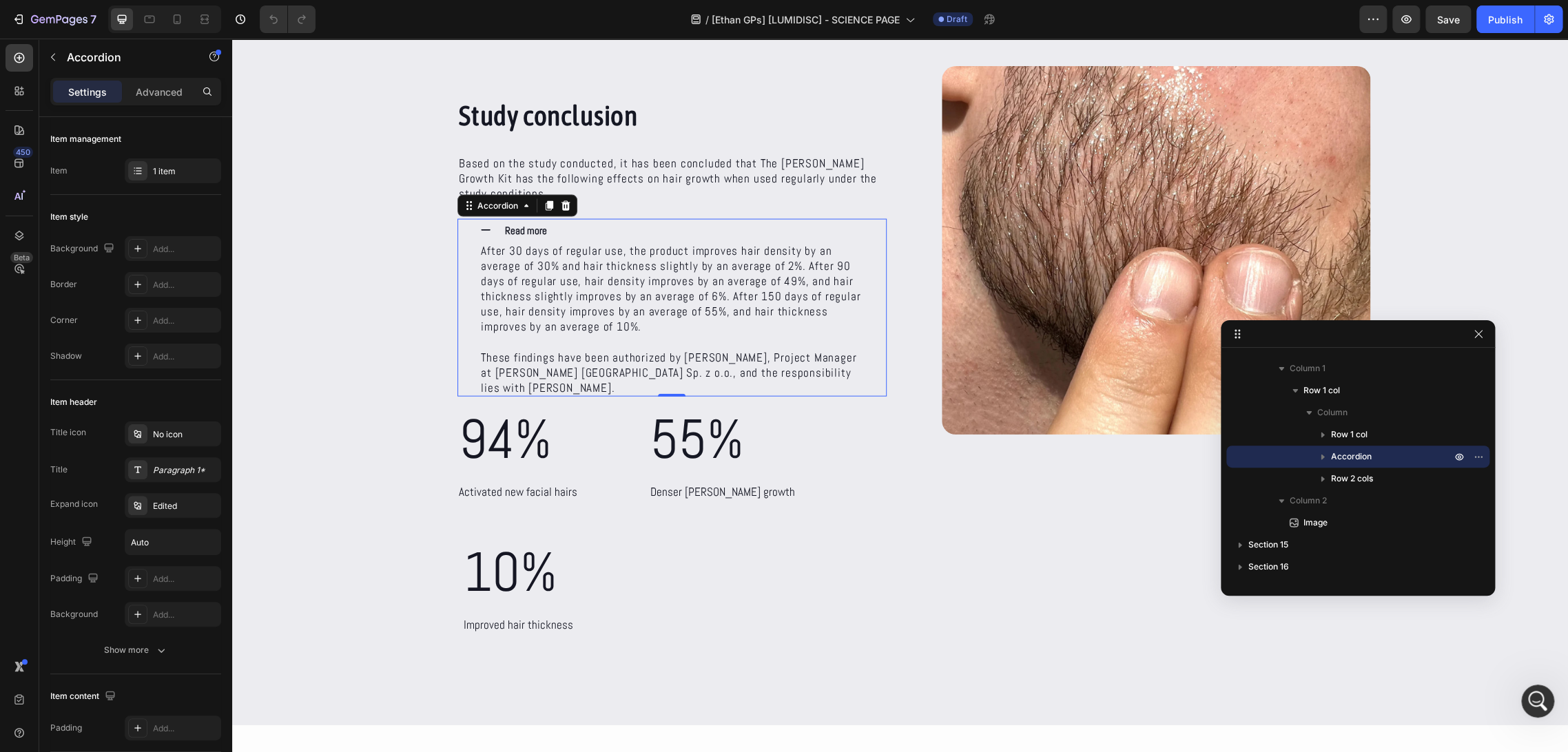
click at [480, 224] on icon at bounding box center [486, 230] width 13 height 13
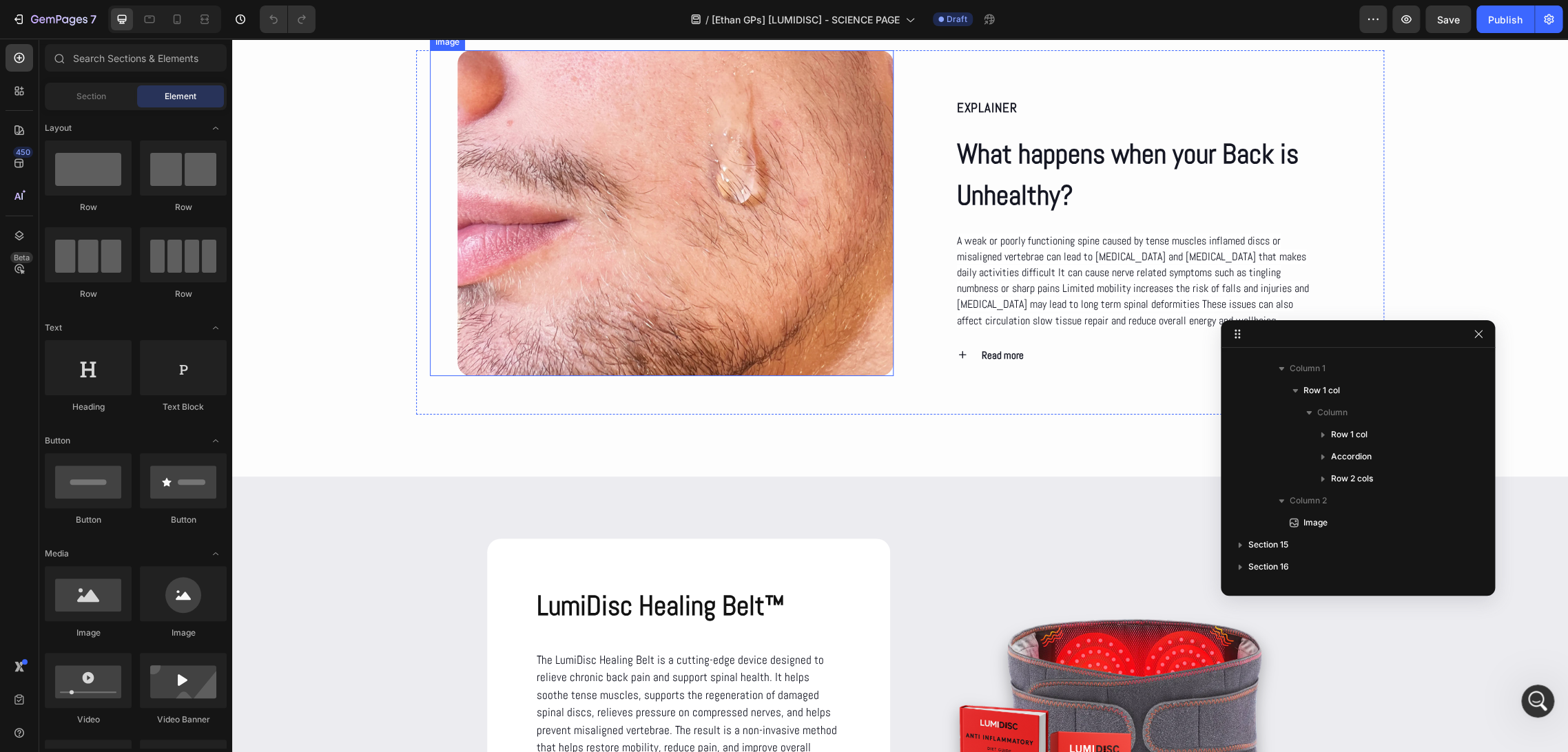
scroll to position [1147, 0]
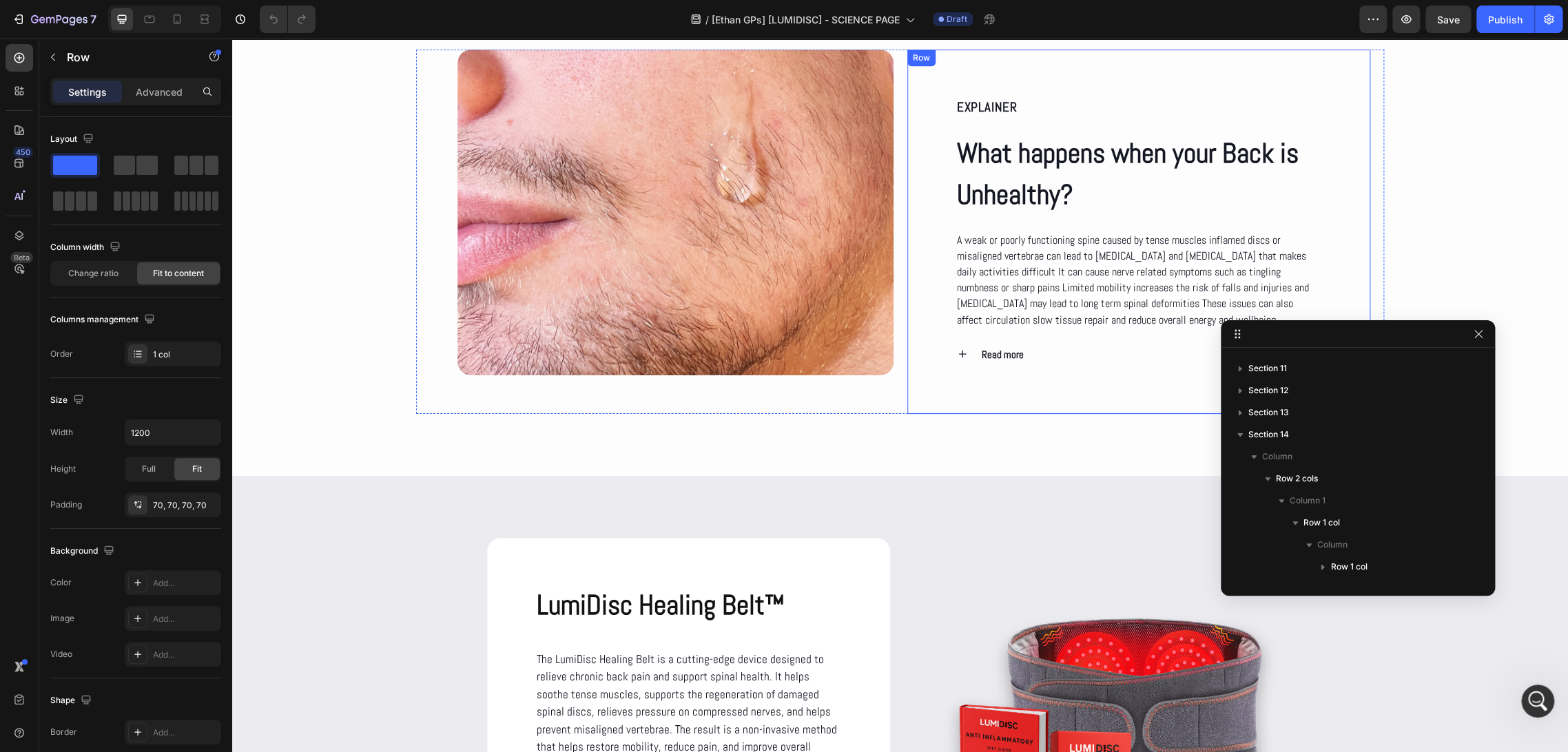
click at [981, 378] on div "EXPLAINER Text Block What happens when your Back is Unhealthy? Heading A weak o…" at bounding box center [1139, 231] width 464 height 363
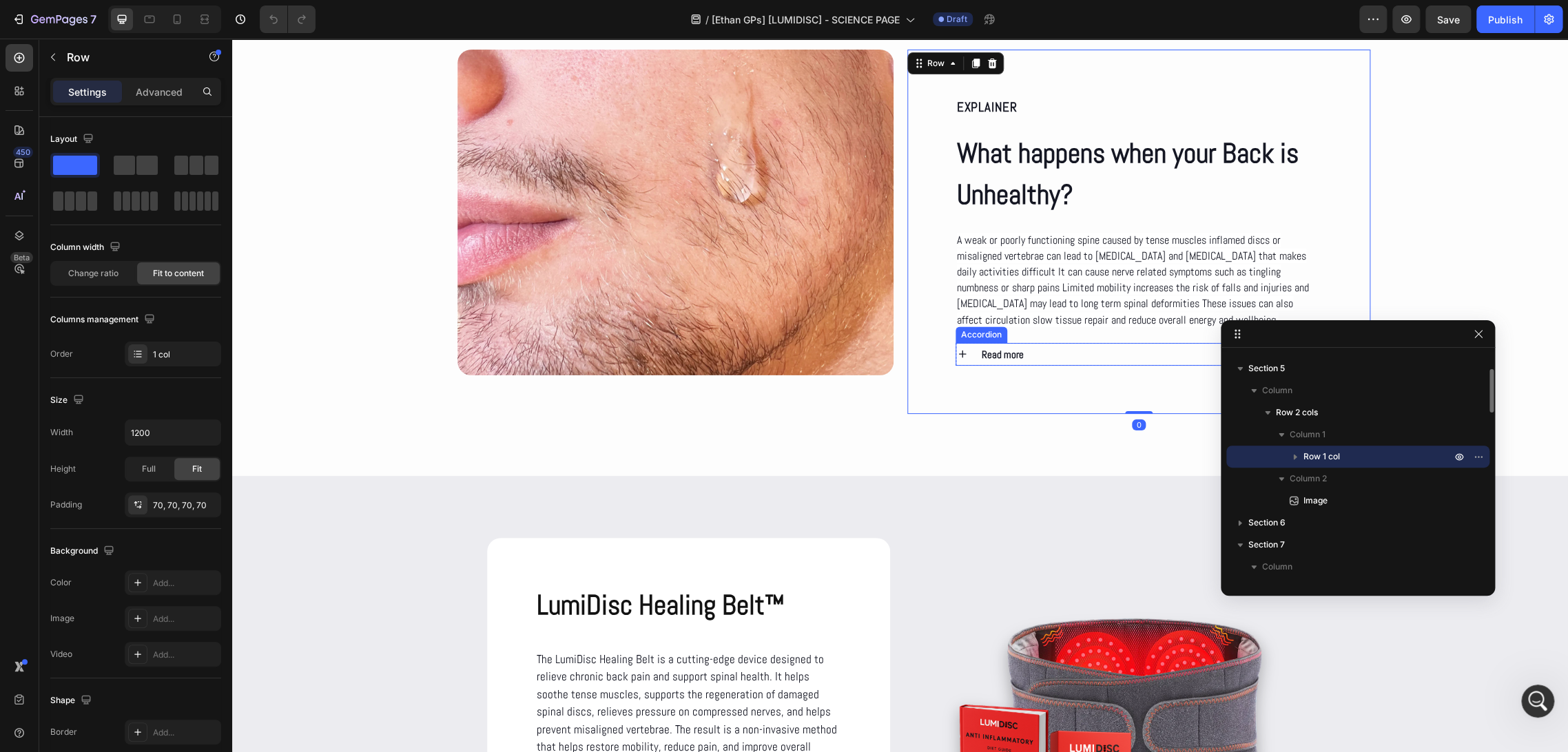
click at [1060, 358] on div "Read more" at bounding box center [1151, 354] width 342 height 23
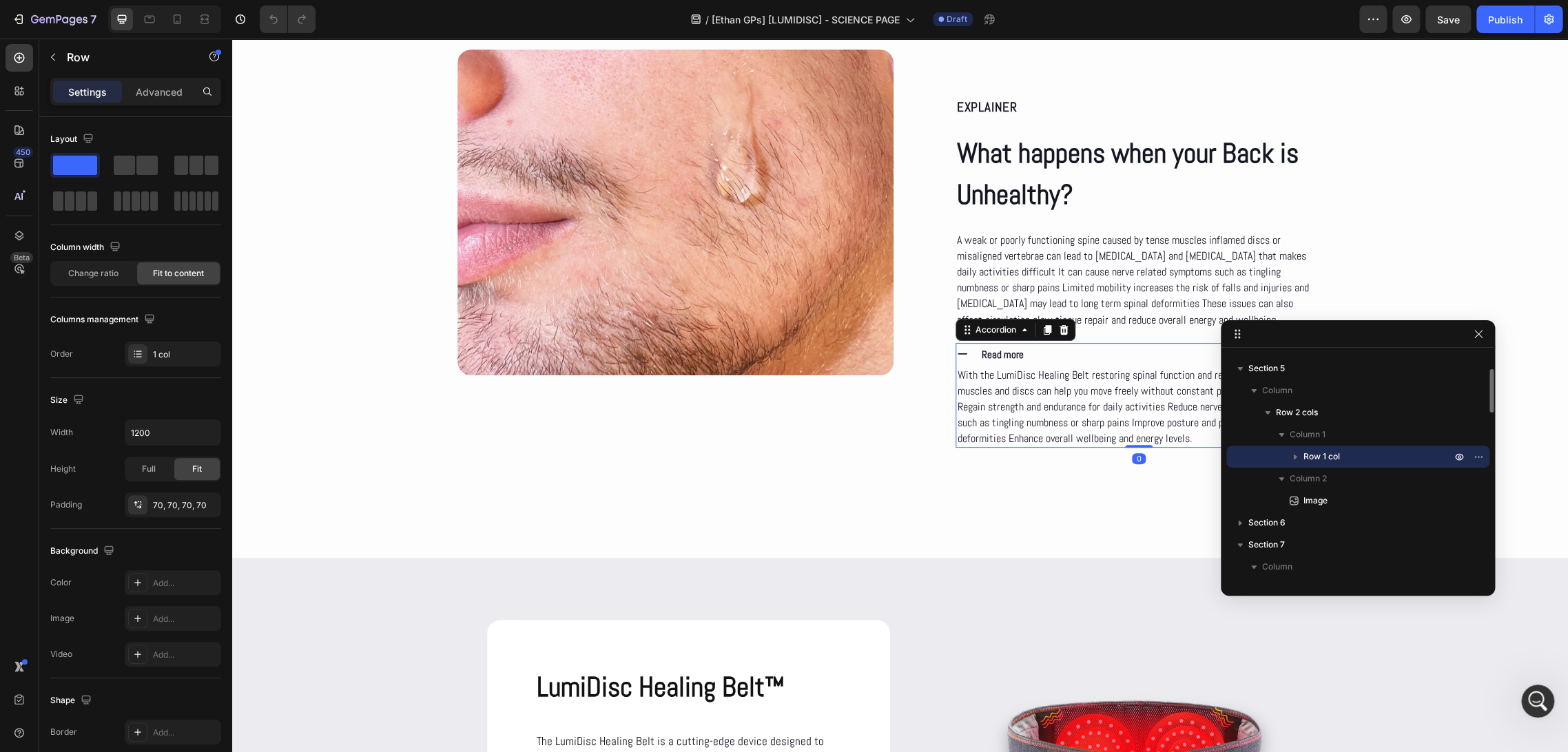
scroll to position [282, 0]
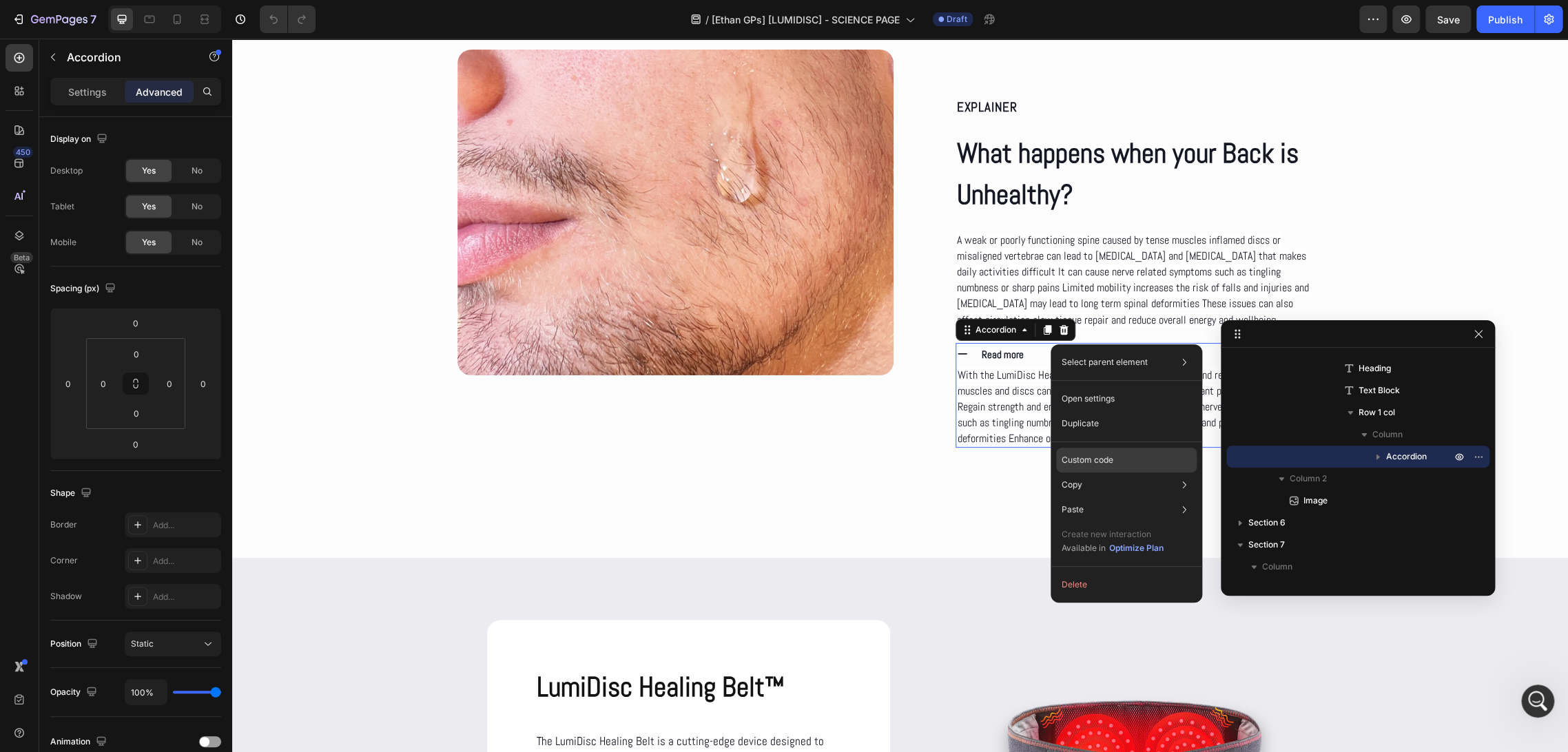
click at [1131, 497] on div "Custom code" at bounding box center [1126, 509] width 140 height 25
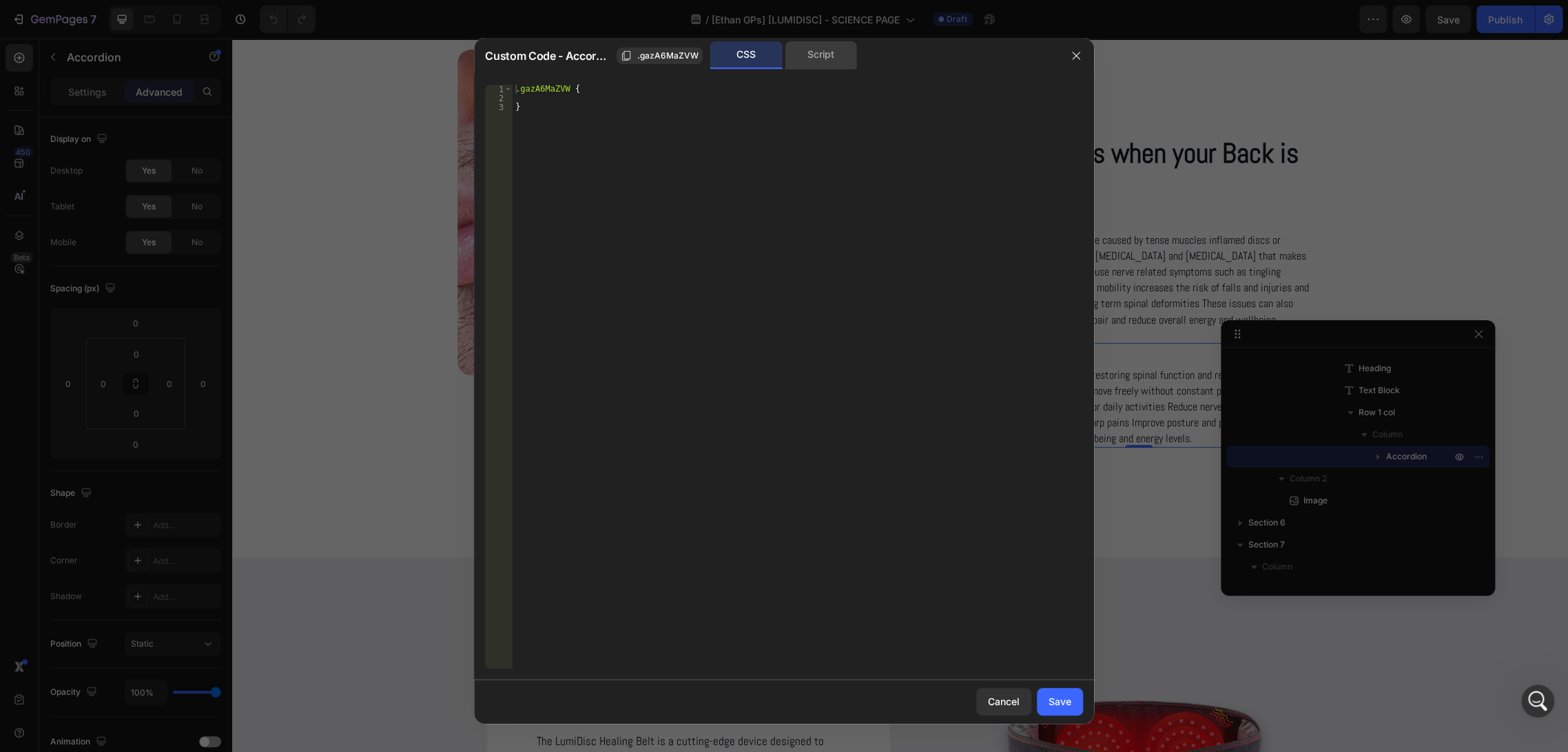
click at [815, 55] on div "Script" at bounding box center [821, 55] width 72 height 28
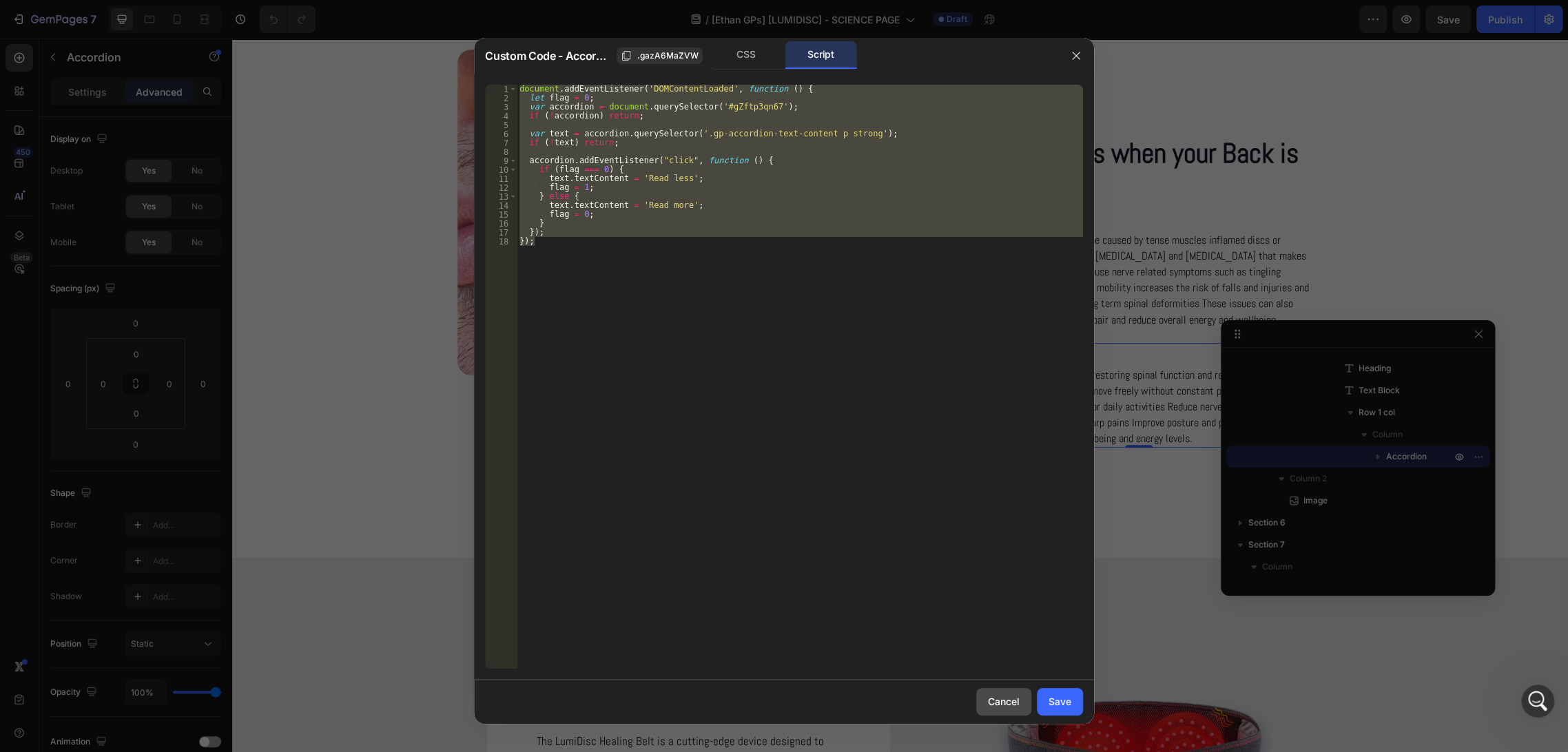
click at [1000, 695] on div "Cancel" at bounding box center [1004, 701] width 32 height 15
type input "0"
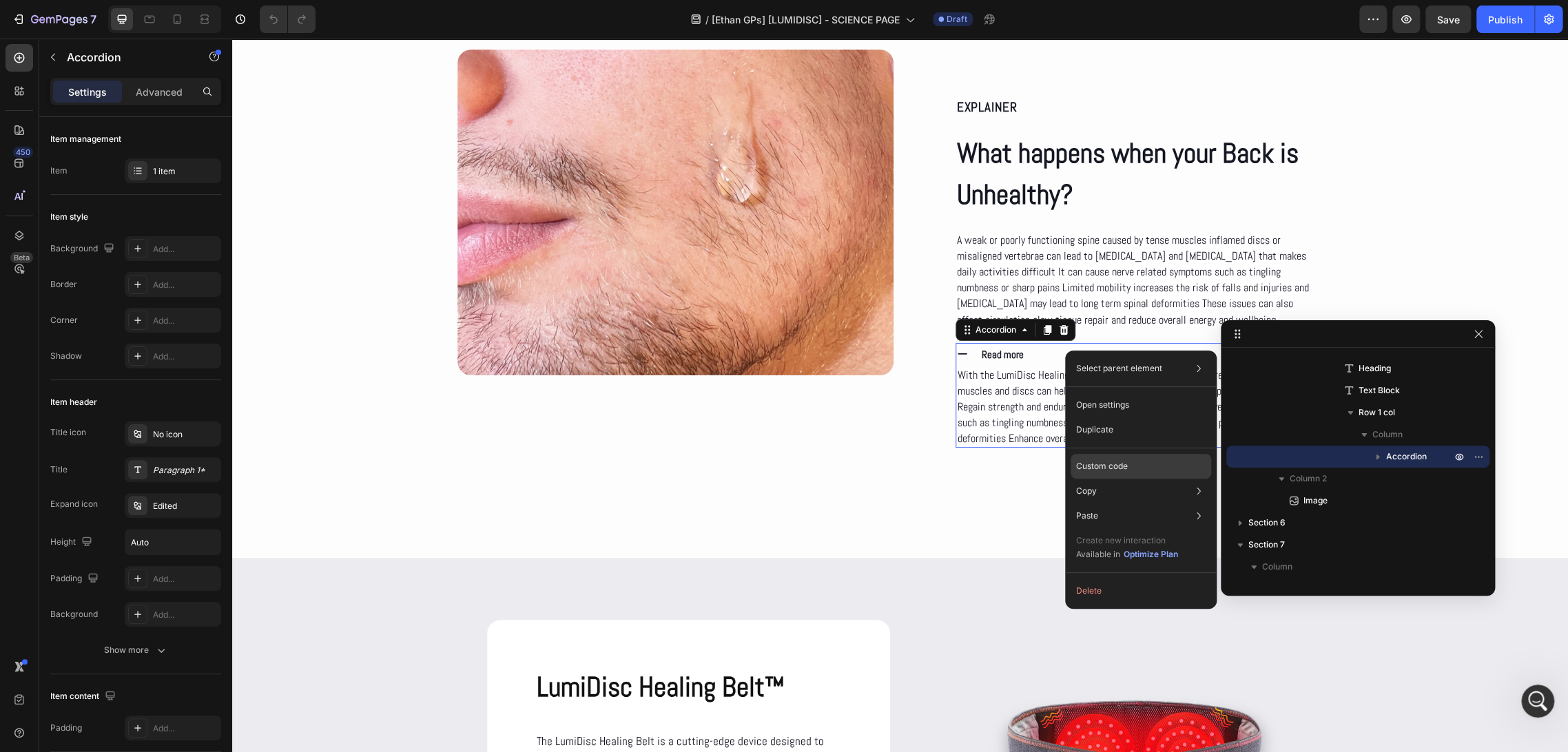
click at [1158, 503] on div "Custom code" at bounding box center [1141, 516] width 140 height 25
type input "100%"
type input "100"
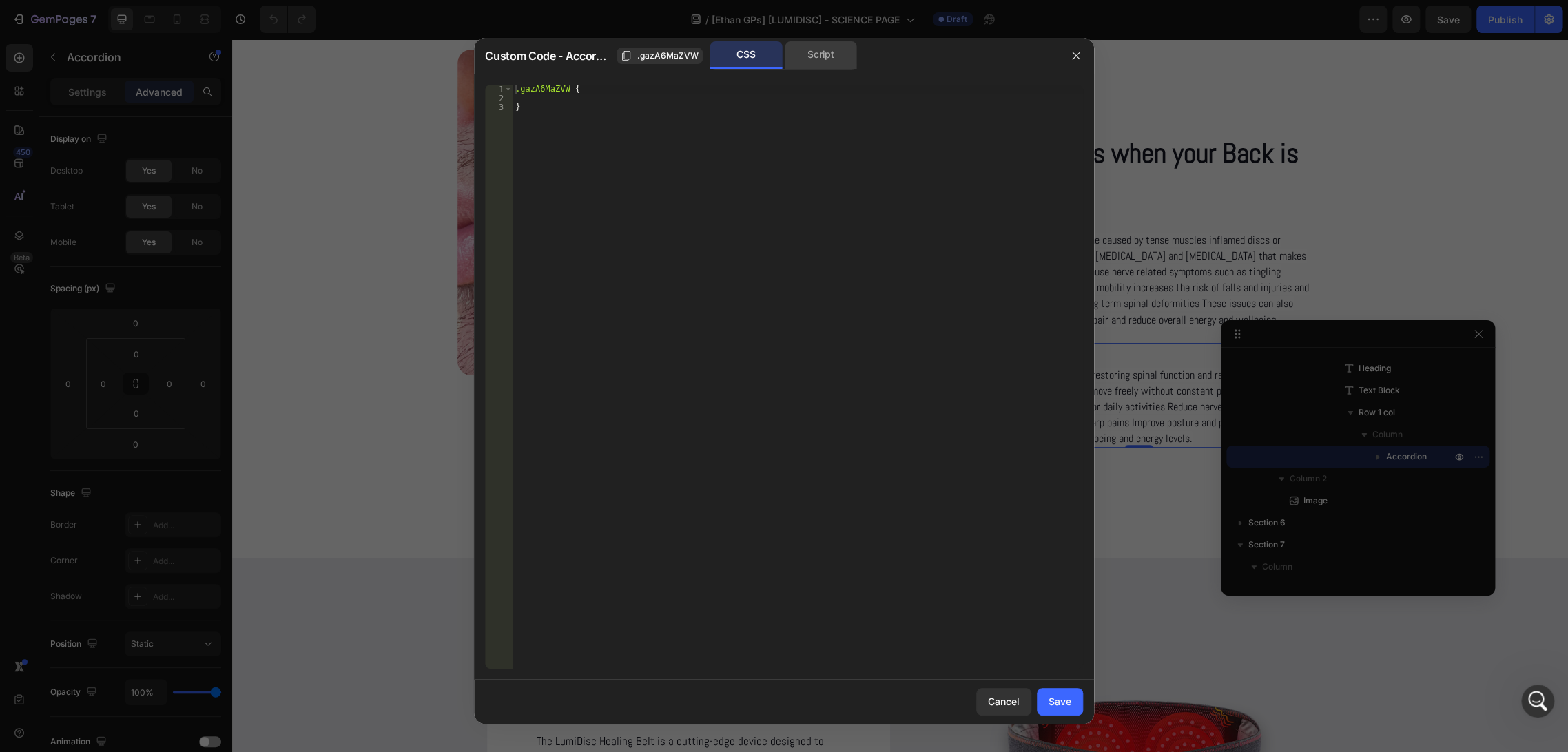
click at [838, 54] on div "Script" at bounding box center [821, 55] width 72 height 28
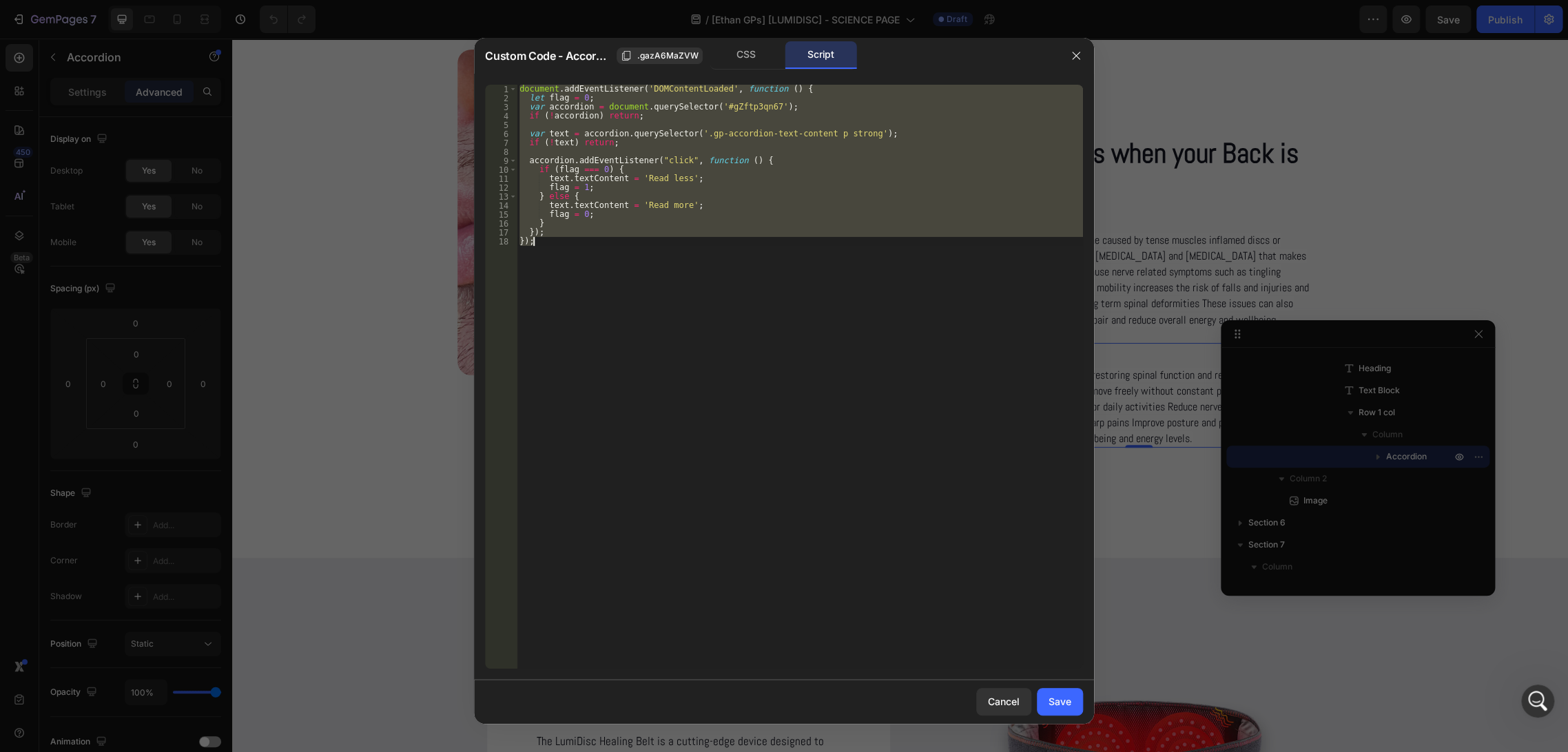
click at [553, 246] on div "document . addEventListener ( 'DOMContentLoaded' , function ( ) { let flag = 0 …" at bounding box center [800, 377] width 566 height 584
drag, startPoint x: 552, startPoint y: 247, endPoint x: 497, endPoint y: 85, distance: 171.1
click at [497, 85] on div "}); 1 2 3 4 5 6 7 8 9 10 11 12 13 14 15 16 17 18 document . addEventListener ( …" at bounding box center [784, 377] width 598 height 584
click at [547, 260] on div "document . addEventListener ( 'DOMContentLoaded' , function ( ) { let flag = 0 …" at bounding box center [800, 377] width 566 height 584
drag, startPoint x: 549, startPoint y: 247, endPoint x: 516, endPoint y: 89, distance: 161.4
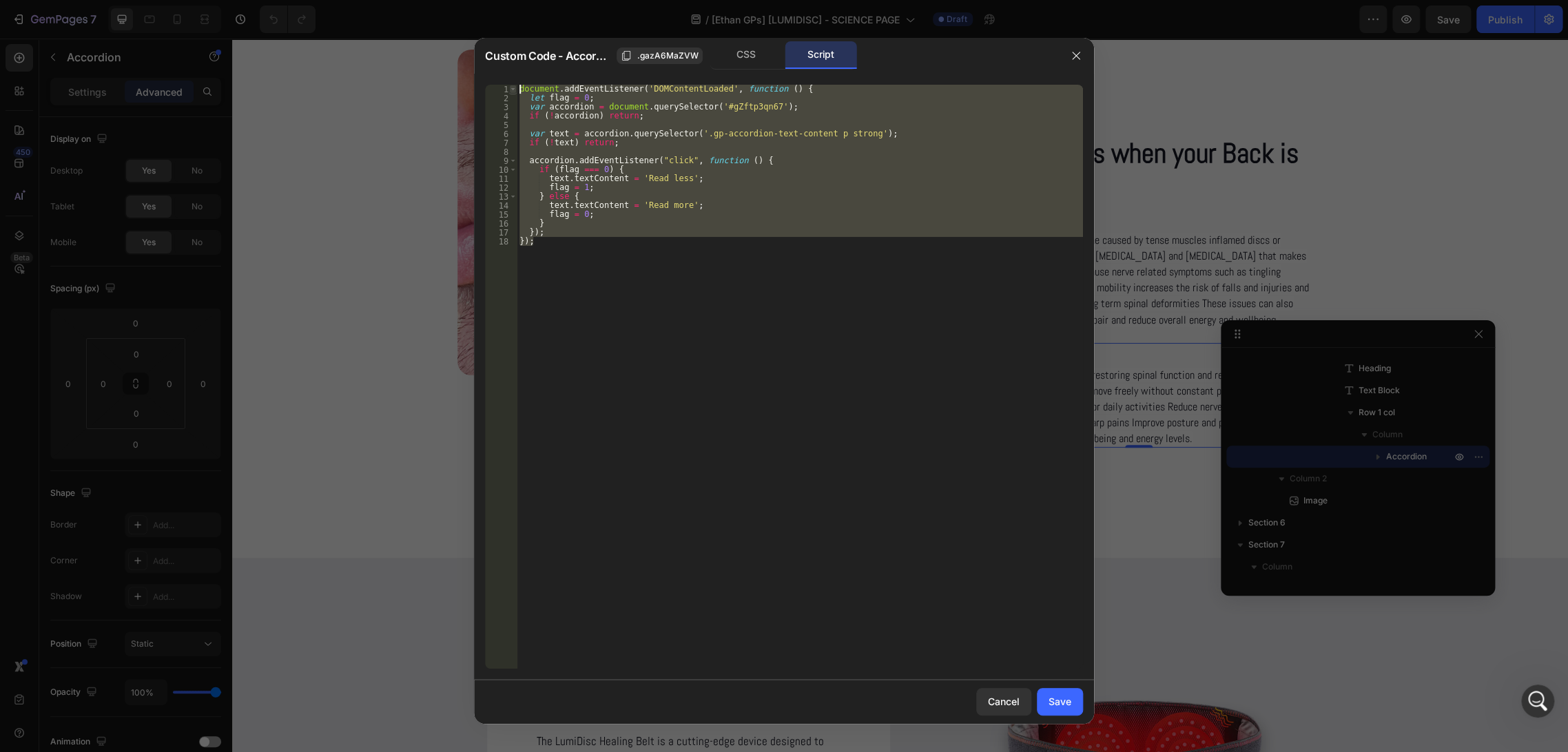
click at [516, 89] on div "}); 1 2 3 4 5 6 7 8 9 10 11 12 13 14 15 16 17 18 document . addEventListener ( …" at bounding box center [784, 377] width 598 height 584
type textarea "document.addEventListener('DOMContentLoaded', function () { let flag = 0;"
click at [999, 703] on div "Cancel" at bounding box center [1004, 701] width 32 height 15
type input "0"
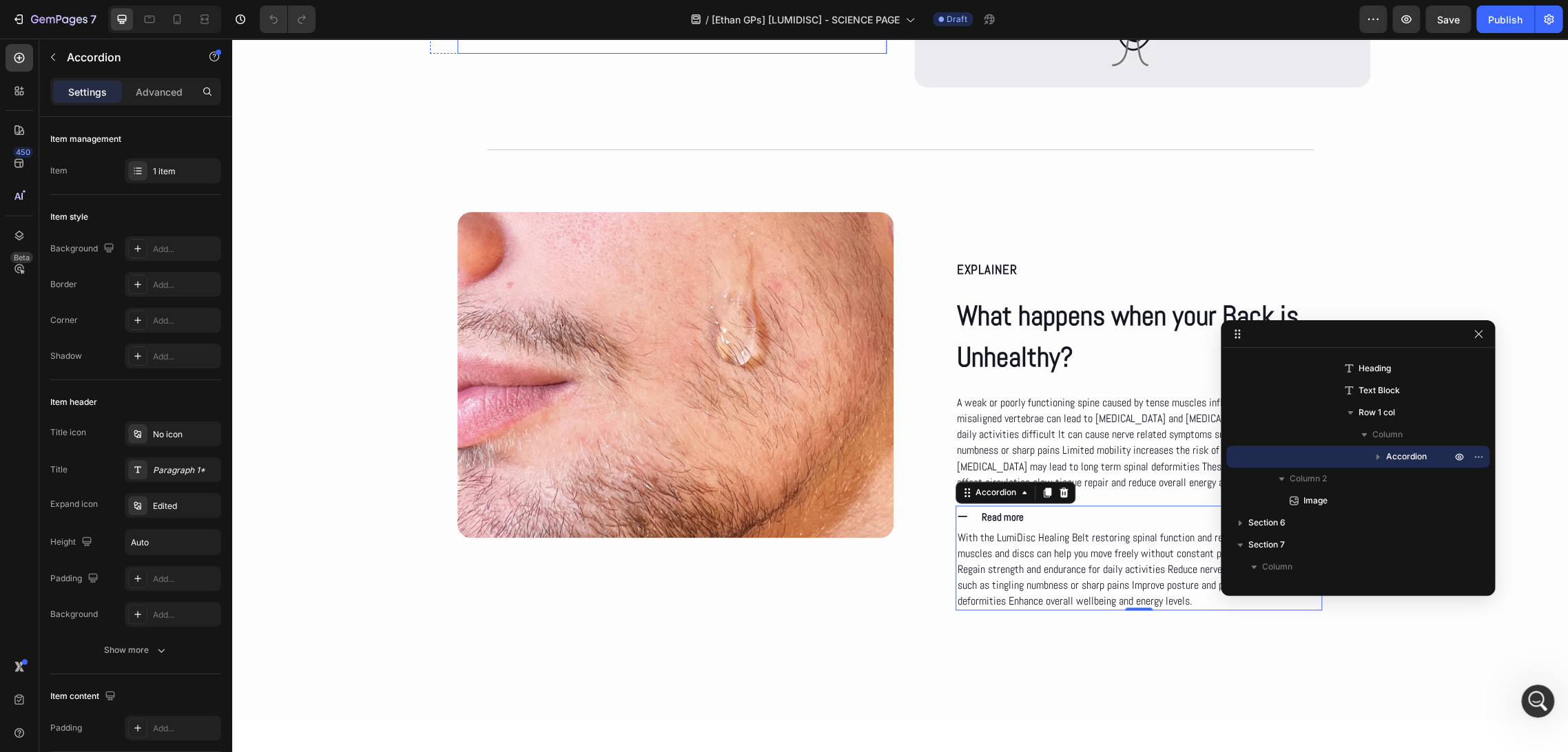
scroll to position [1071, 0]
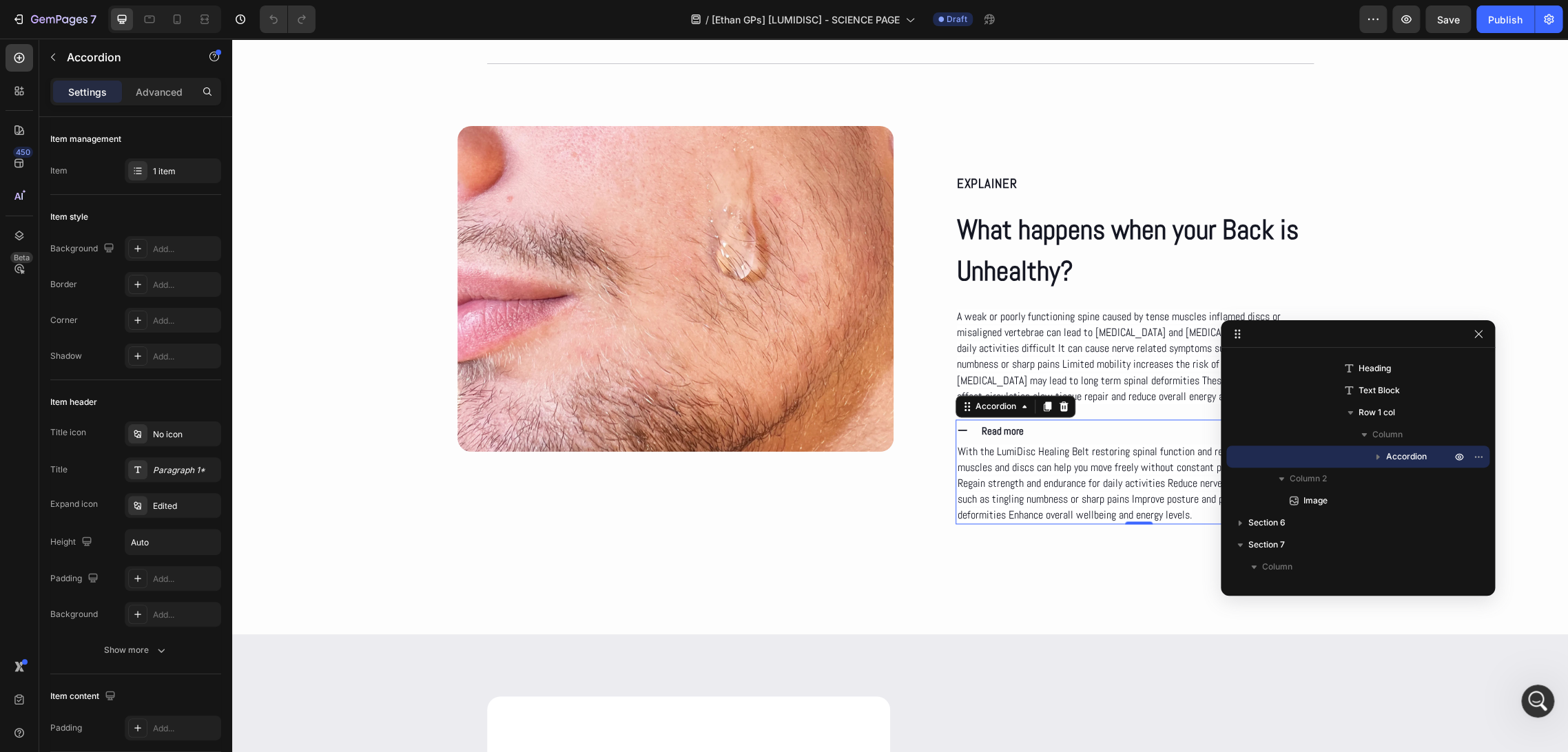
click at [1033, 428] on div "Read more" at bounding box center [1151, 430] width 342 height 23
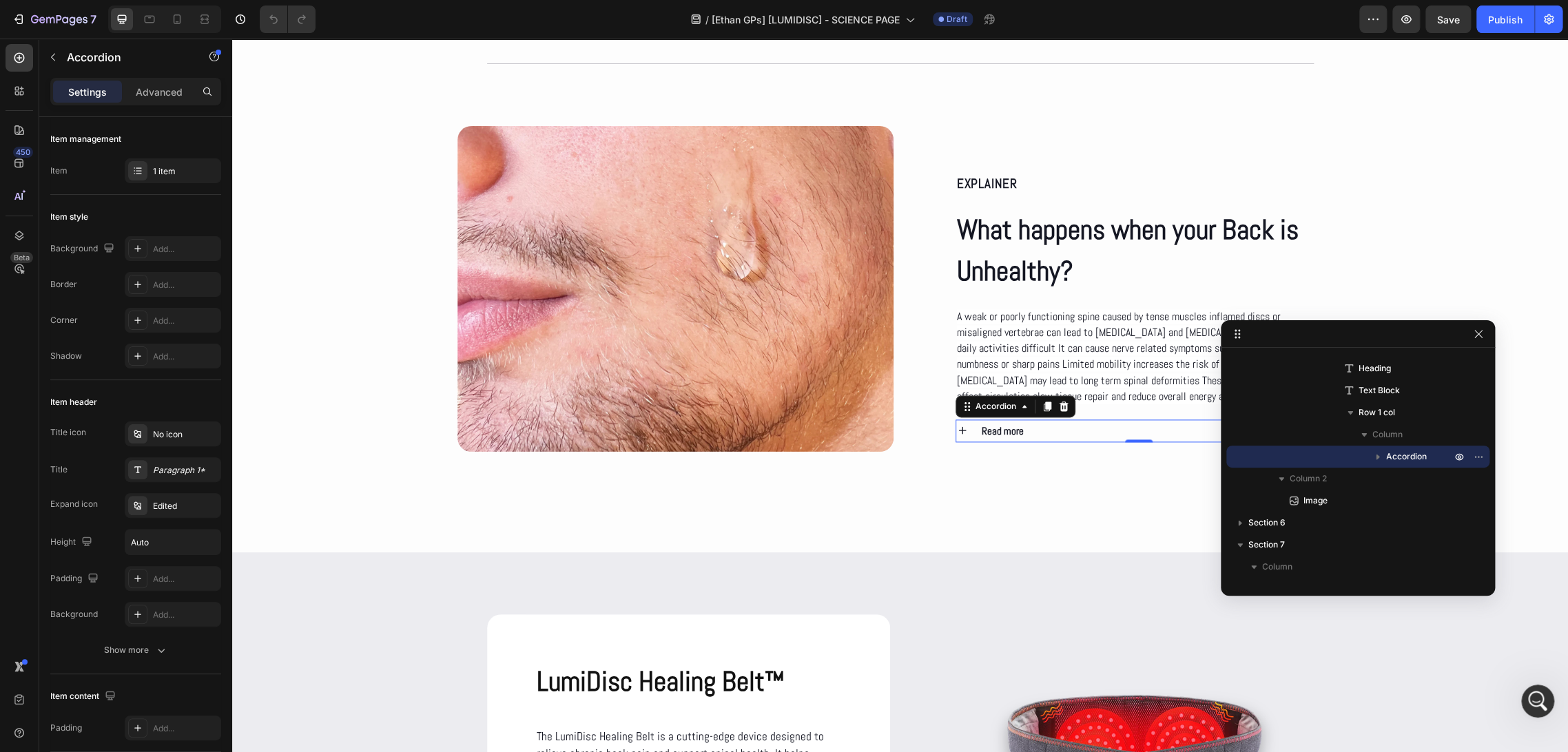
click at [1028, 428] on div "Read more" at bounding box center [1151, 430] width 342 height 23
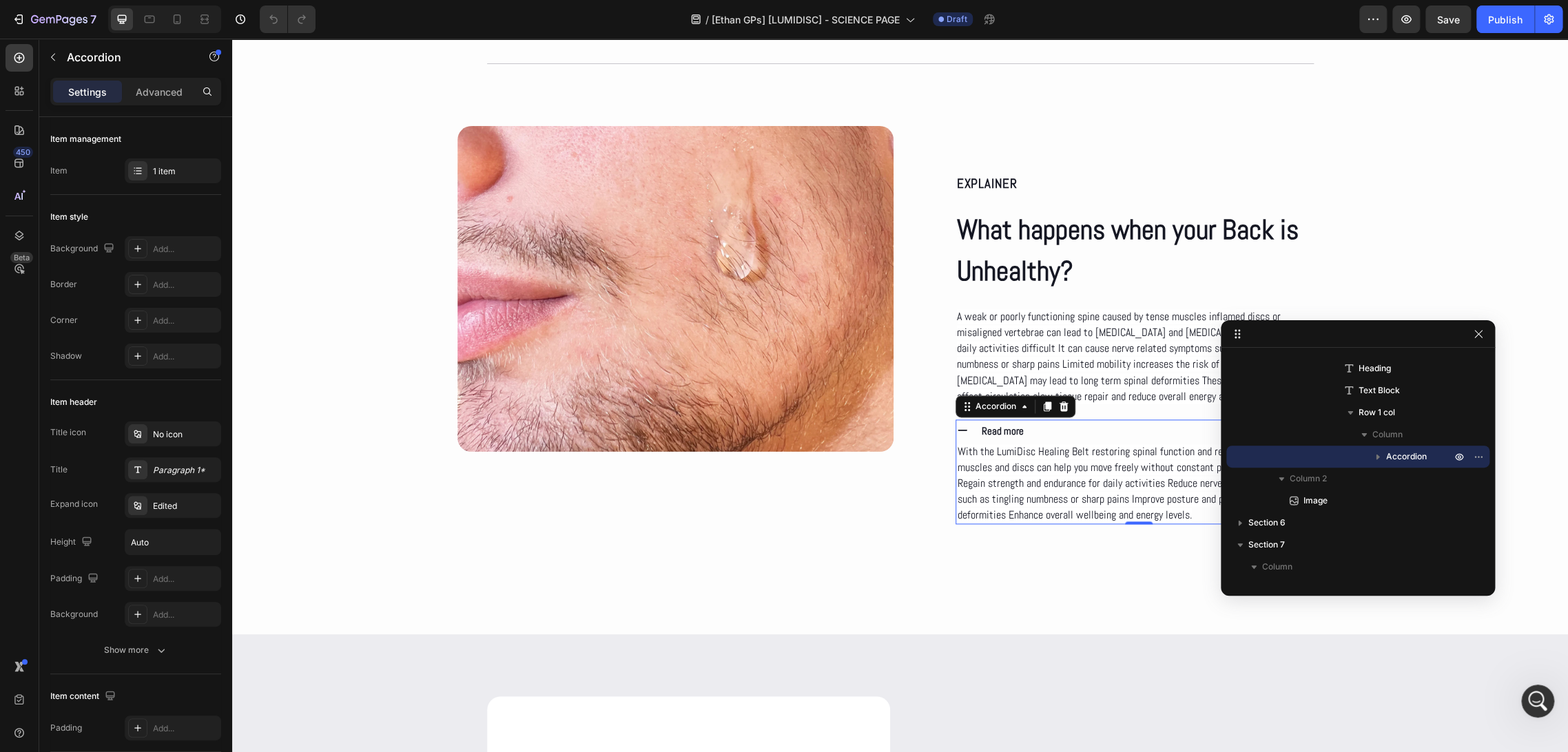
click at [1023, 427] on div "Read more" at bounding box center [1151, 430] width 342 height 23
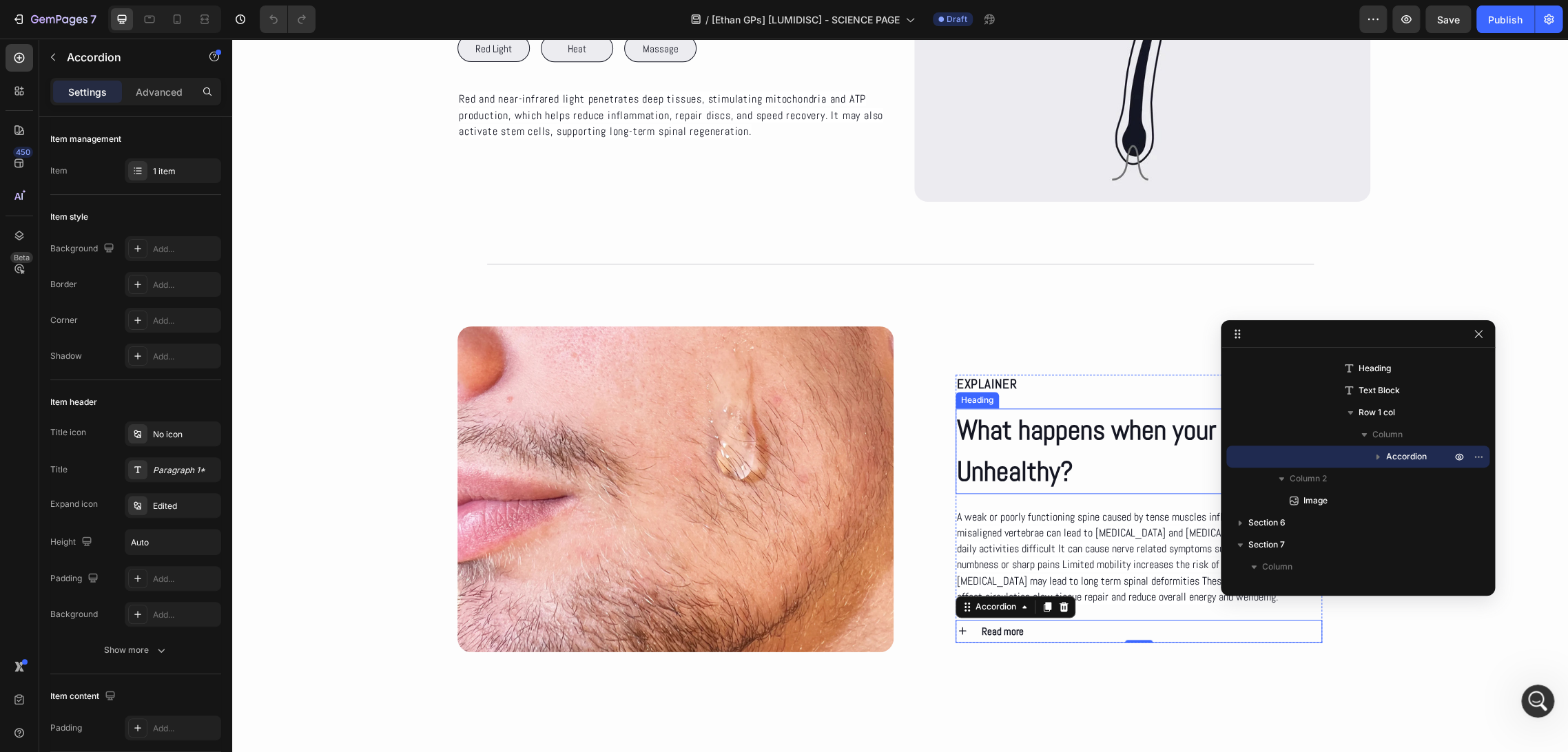
scroll to position [918, 0]
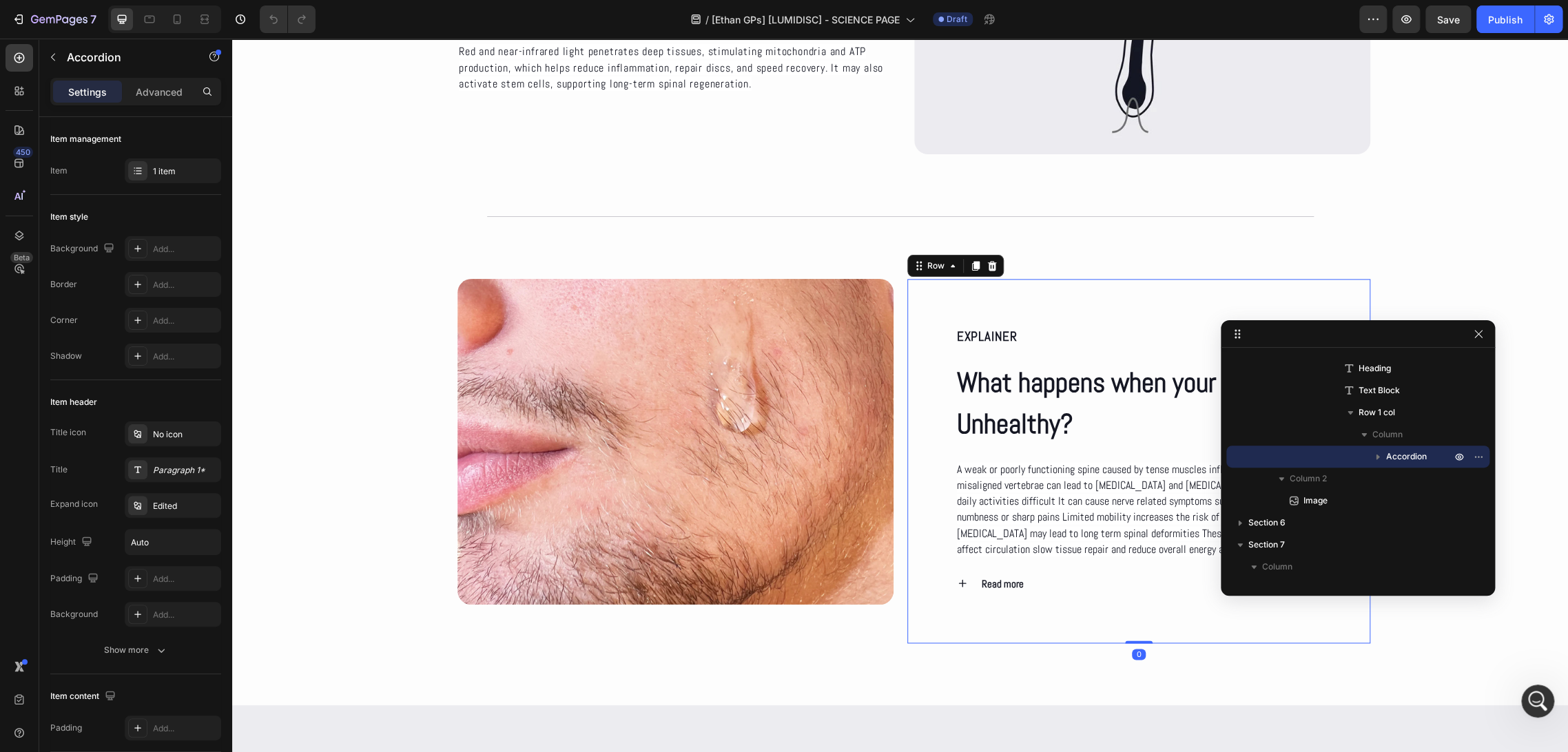
click at [916, 366] on div "EXPLAINER Text Block What happens when your Back is Unhealthy? Heading A weak o…" at bounding box center [1139, 460] width 464 height 363
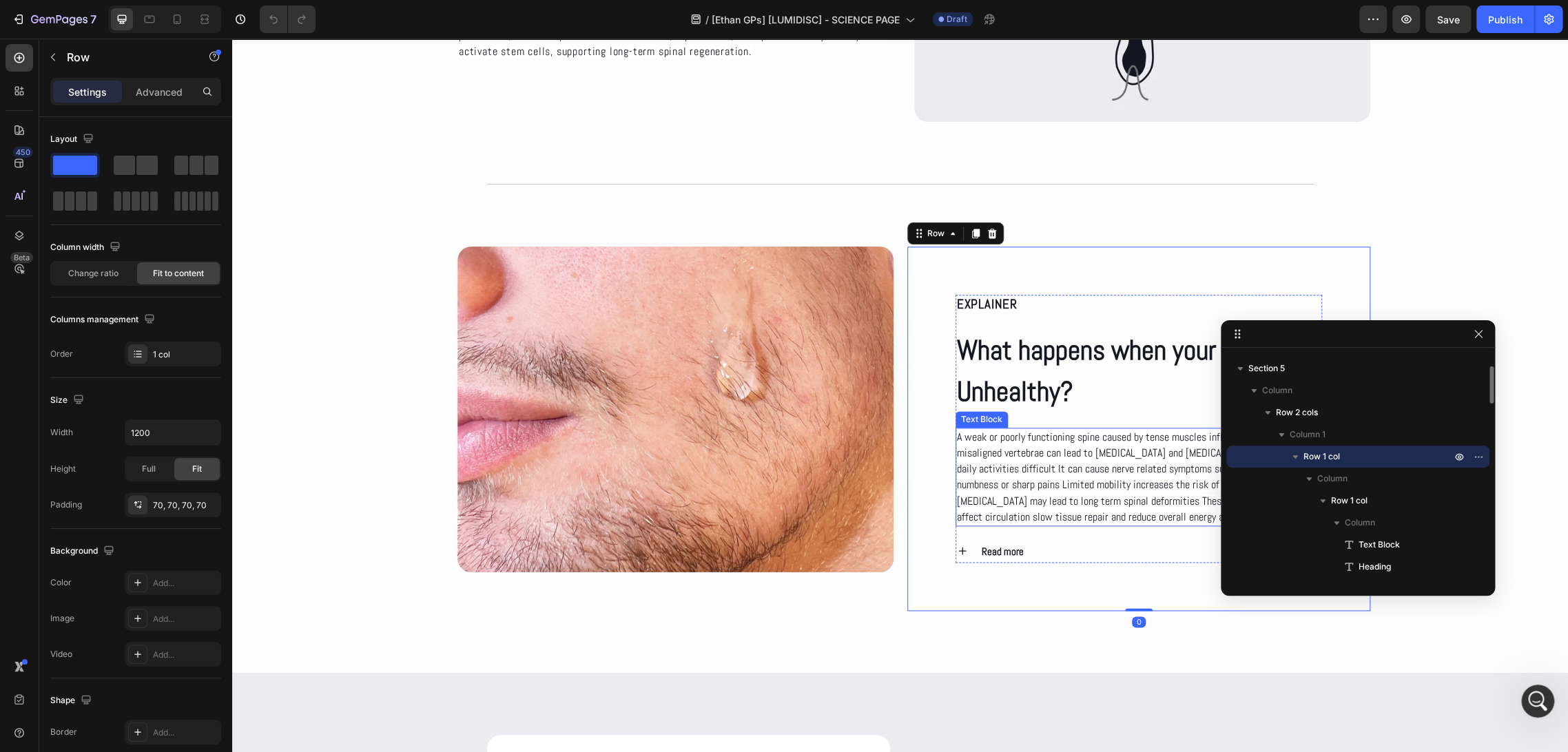
scroll to position [1071, 0]
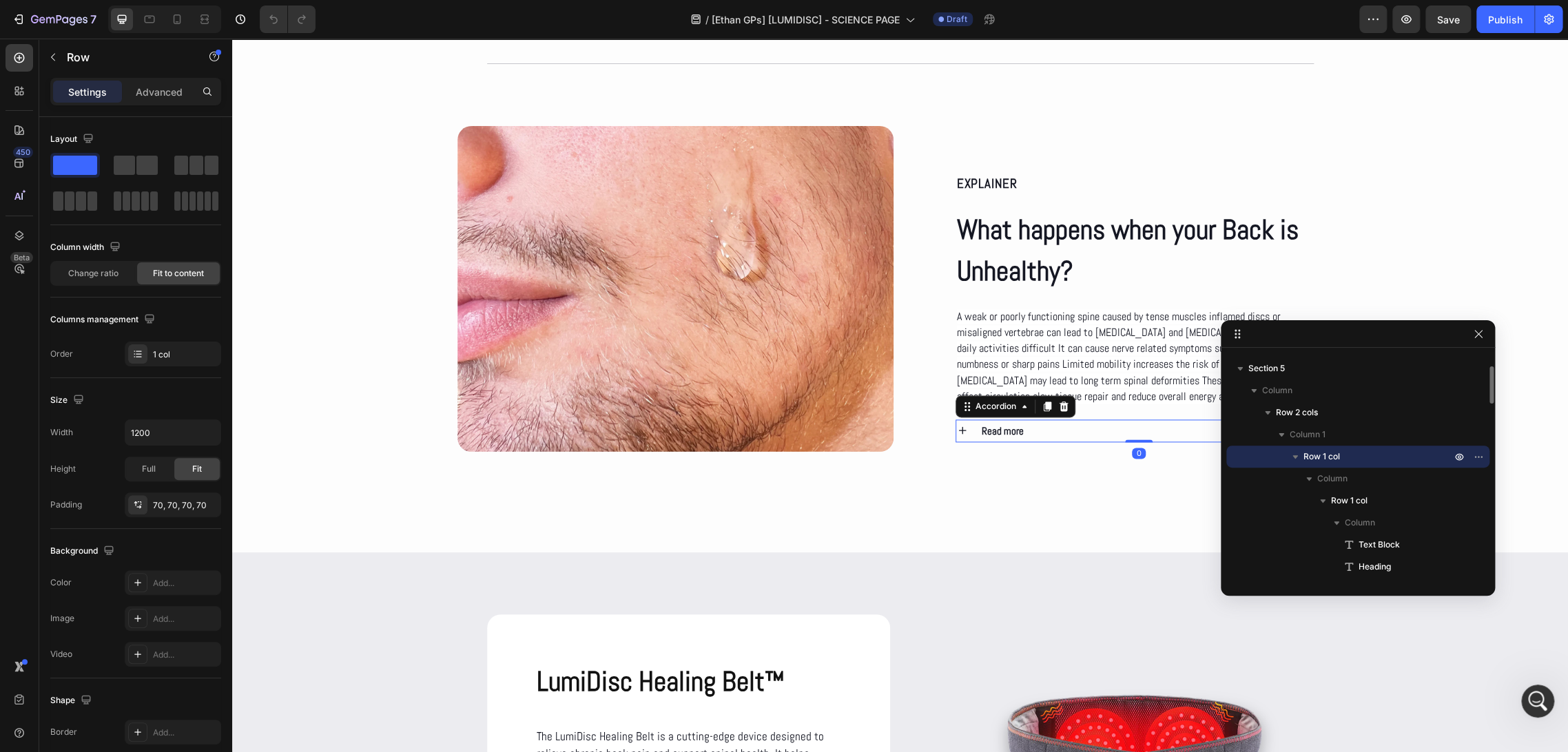
click at [983, 427] on strong "Read more" at bounding box center [1003, 430] width 42 height 13
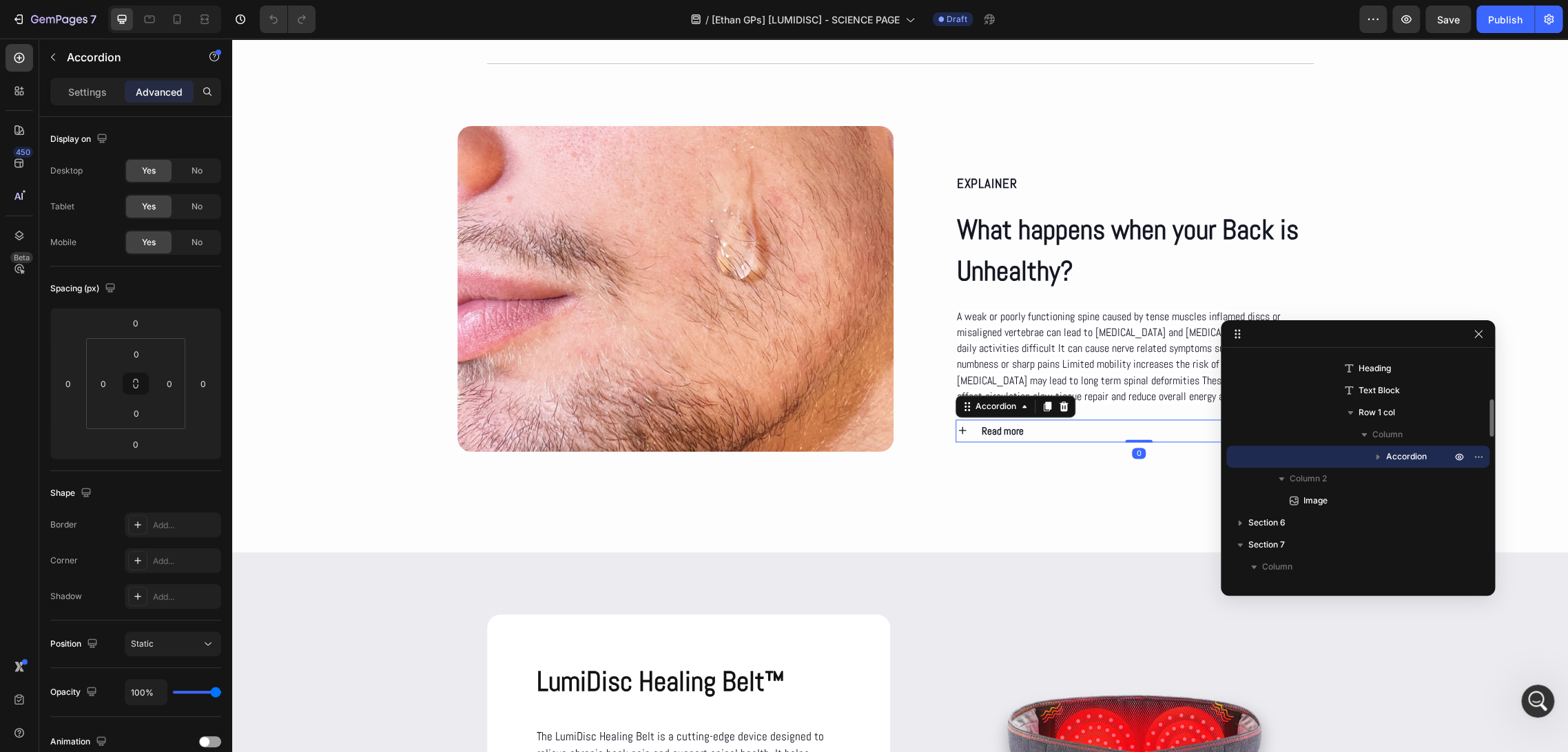
click at [1021, 431] on div "Read more" at bounding box center [1151, 430] width 342 height 23
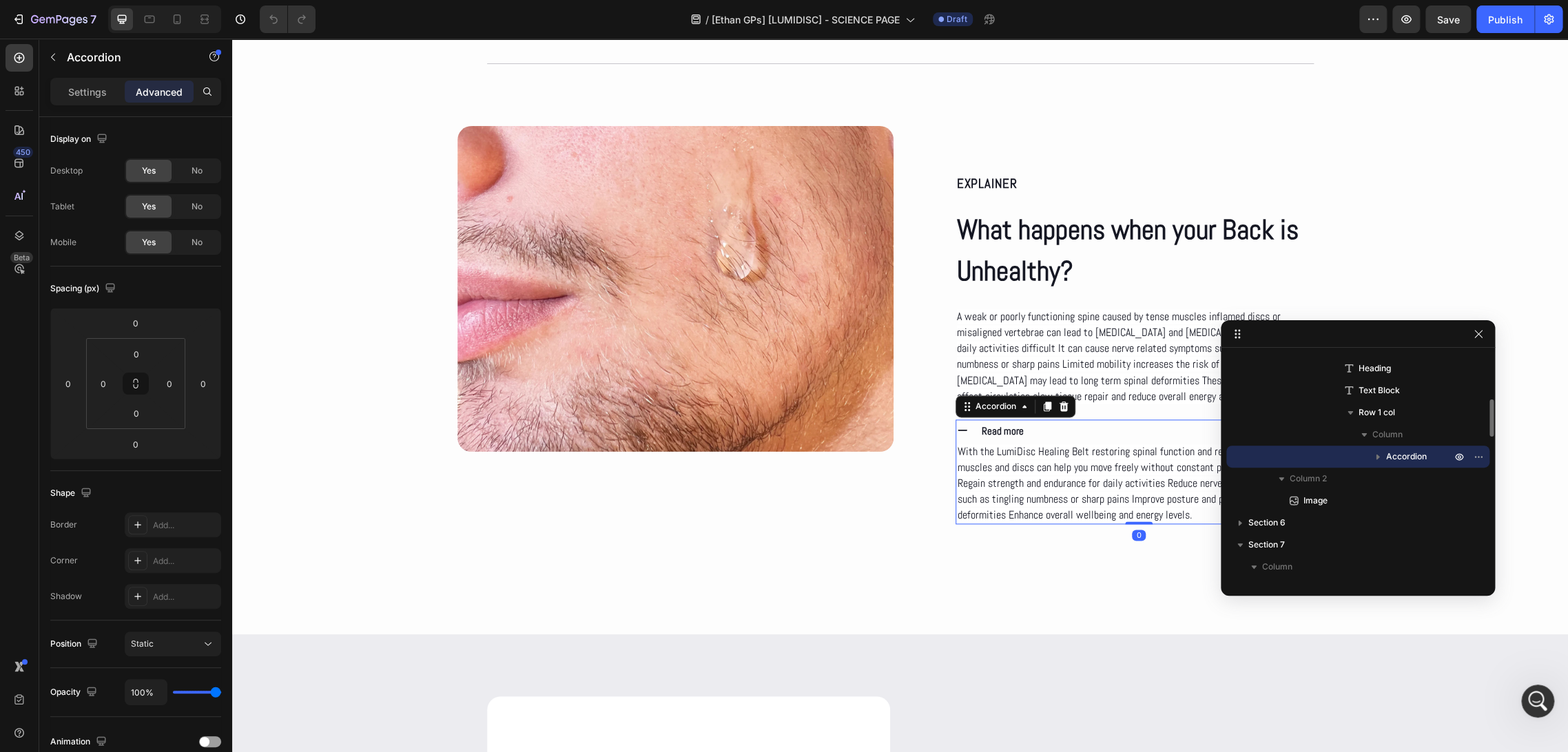
click at [1023, 431] on div "Read more" at bounding box center [1151, 430] width 342 height 23
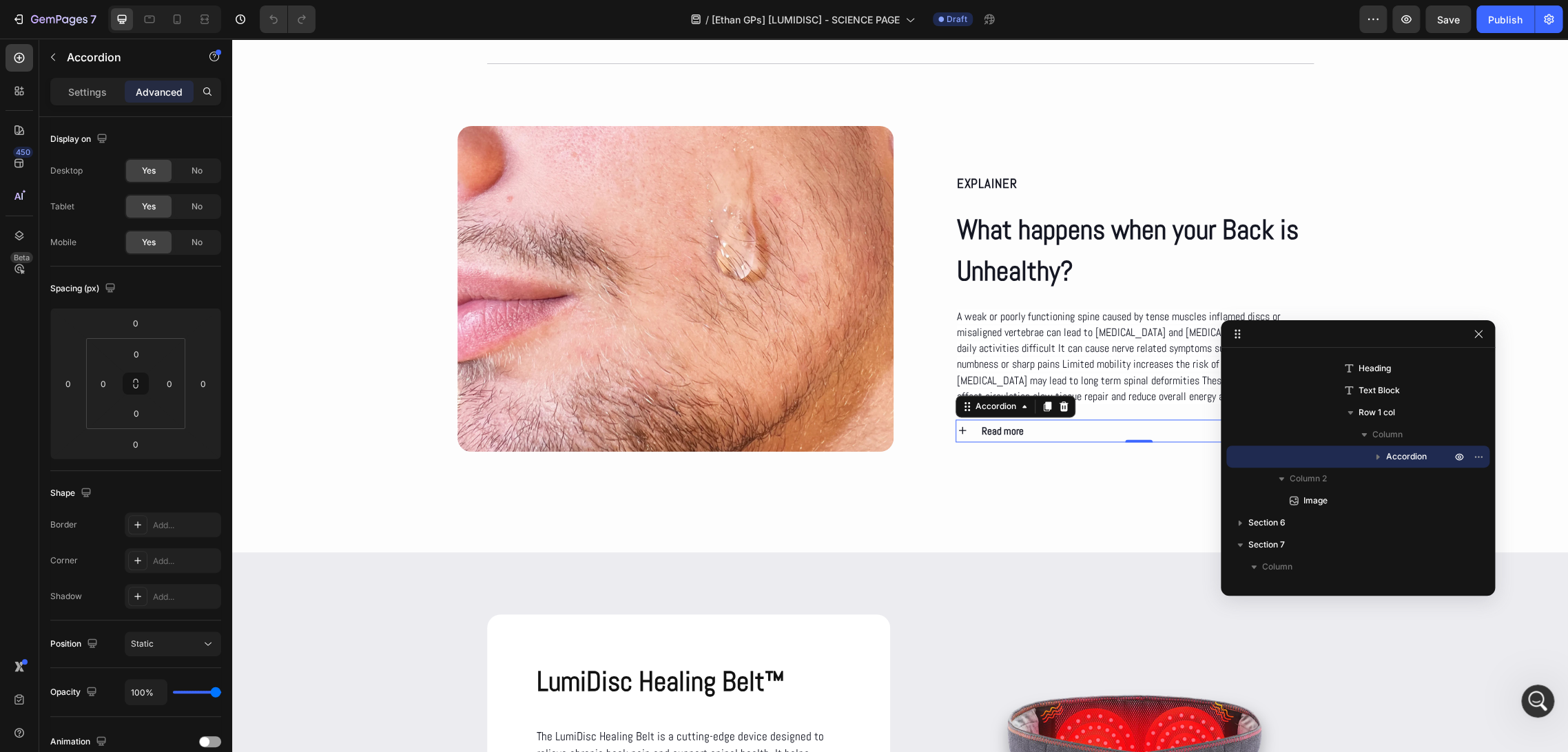
click at [1028, 432] on div "Read more" at bounding box center [1151, 430] width 342 height 23
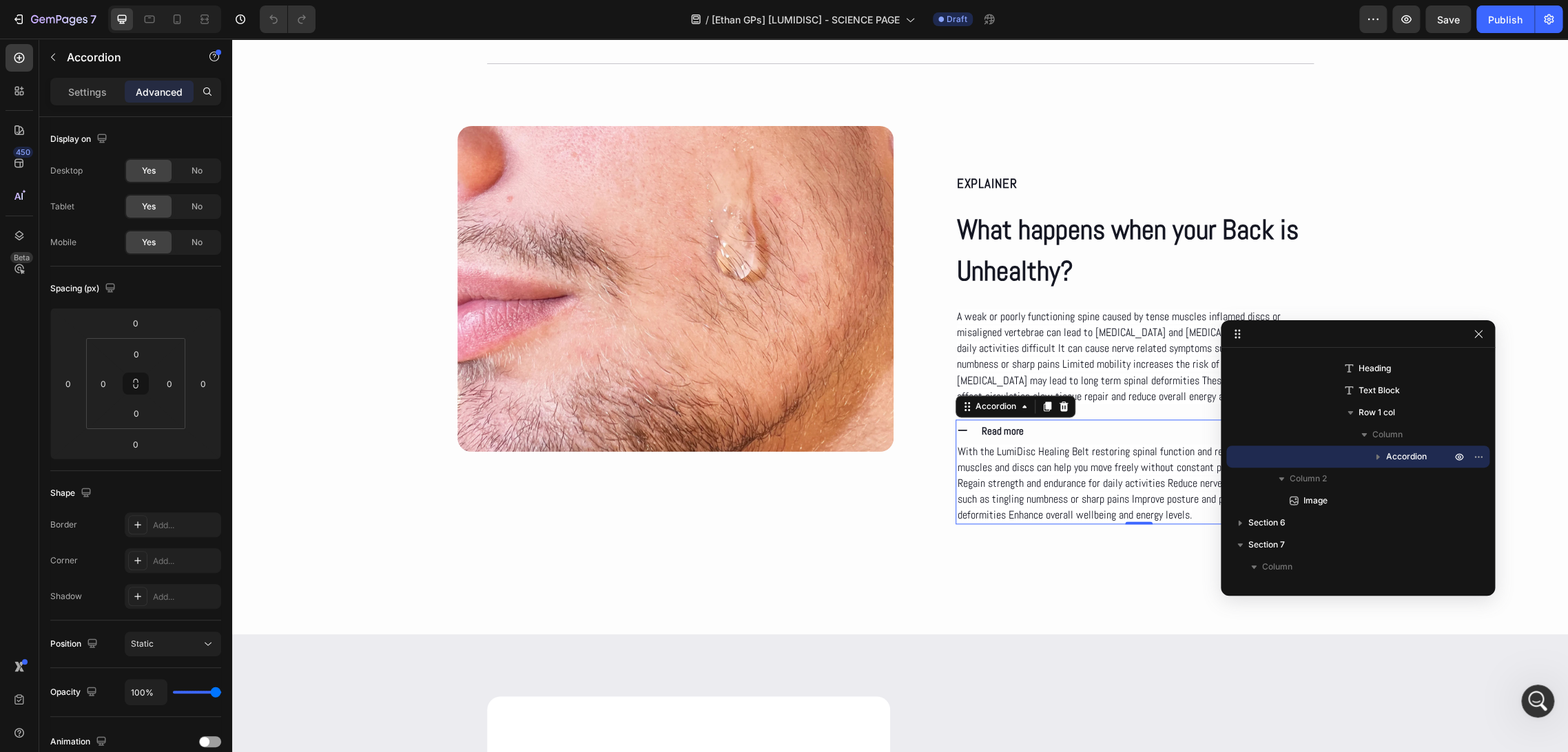
click at [1028, 432] on div "Read more" at bounding box center [1151, 430] width 342 height 23
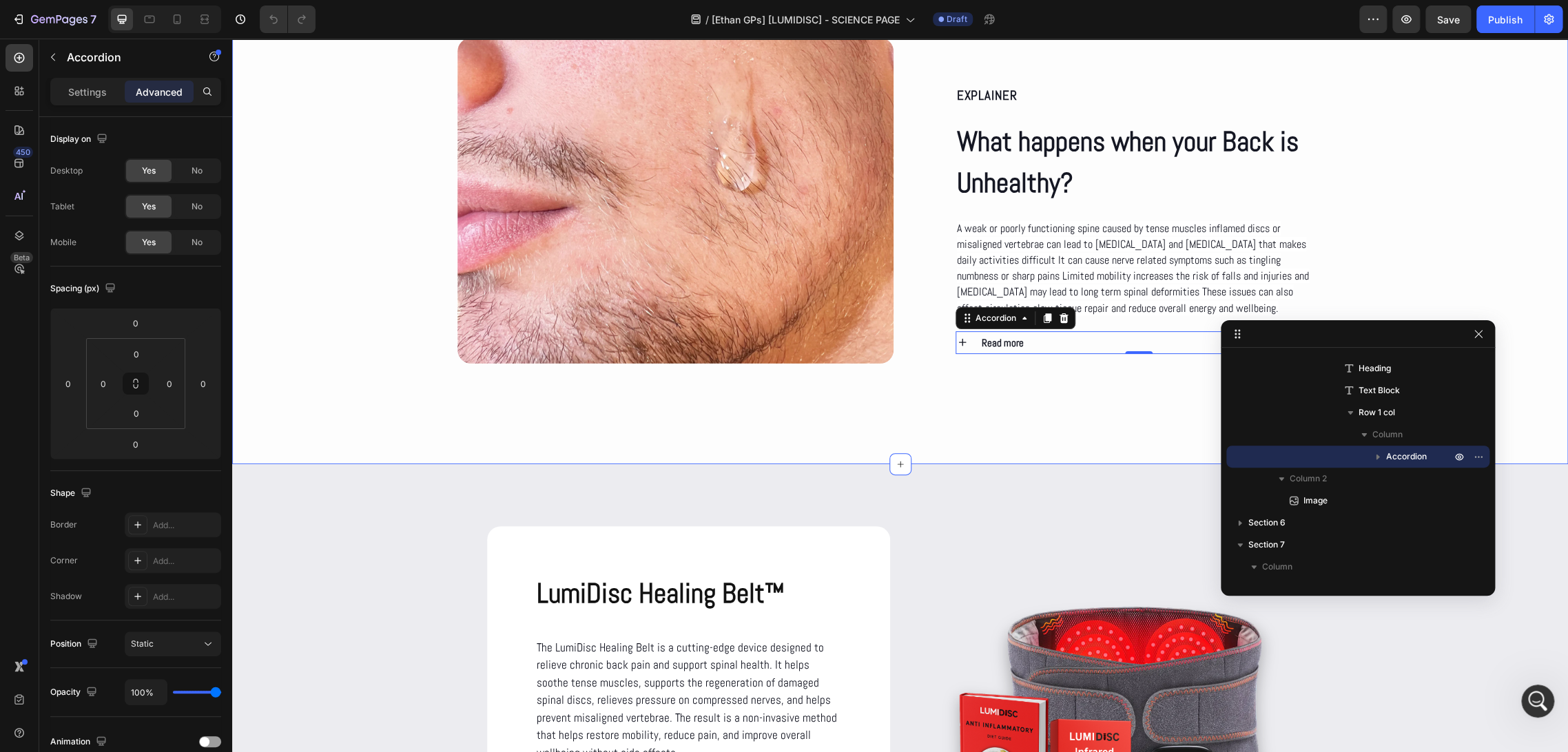
scroll to position [1530, 0]
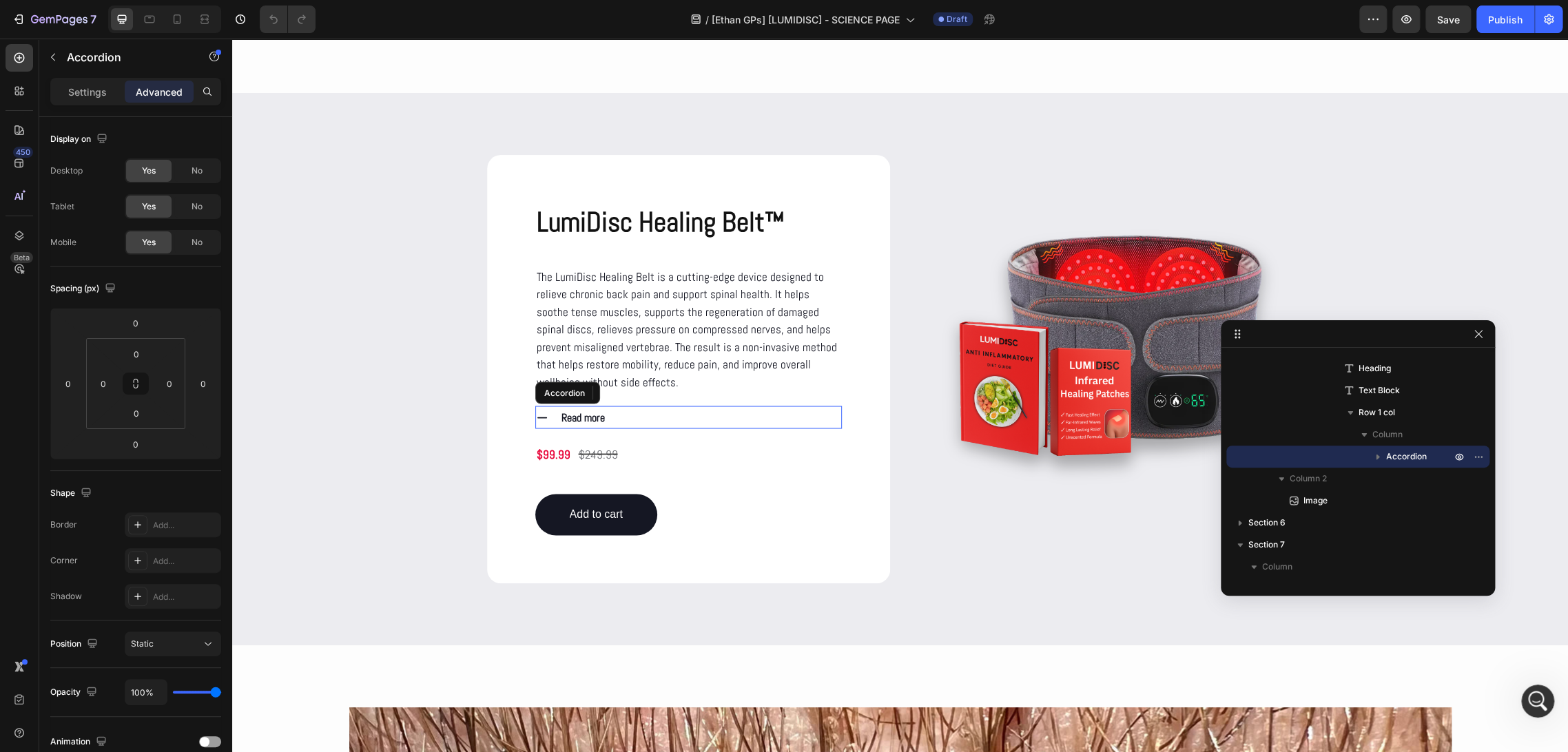
click at [620, 411] on div "Read more" at bounding box center [700, 417] width 282 height 23
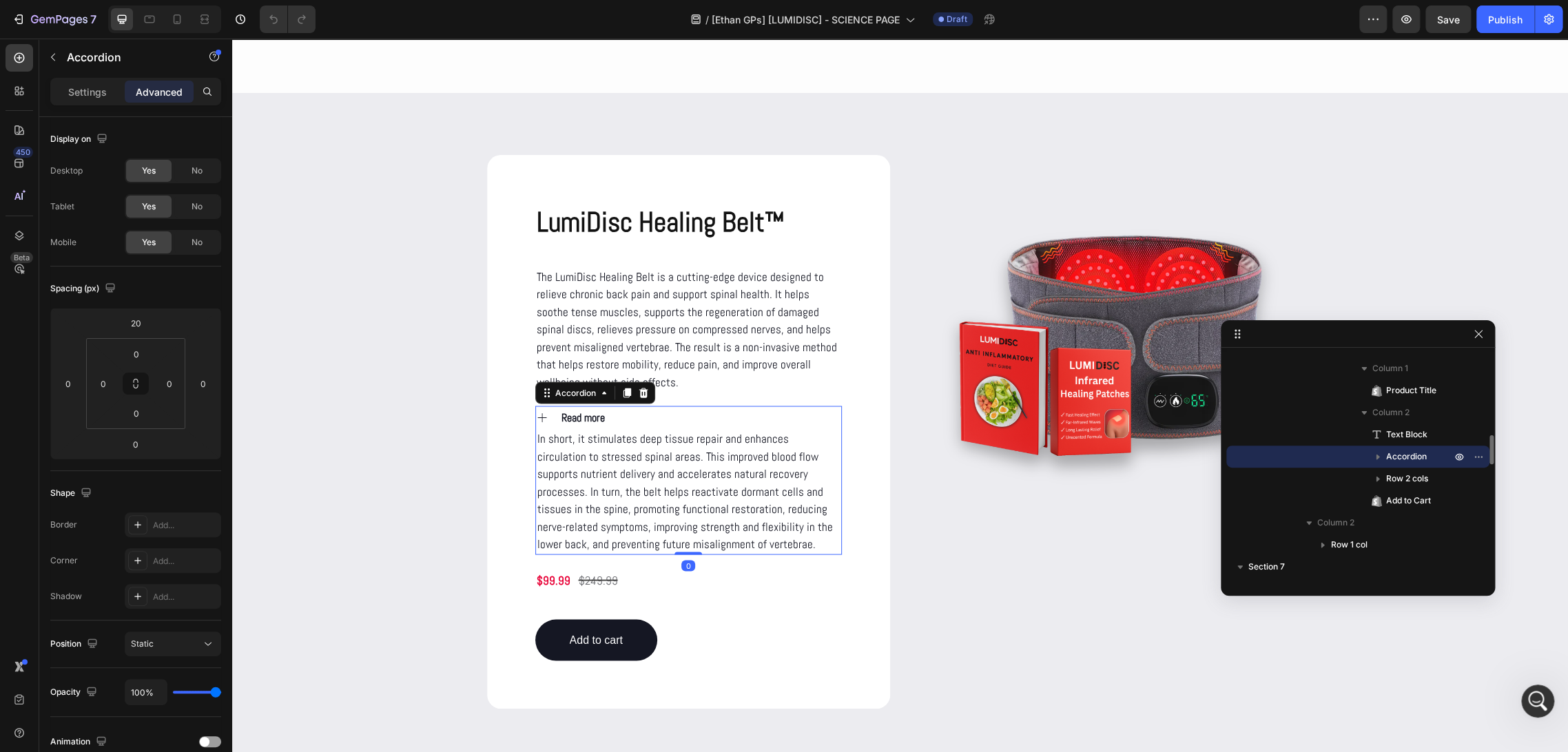
click at [620, 411] on div "Read more" at bounding box center [700, 417] width 282 height 23
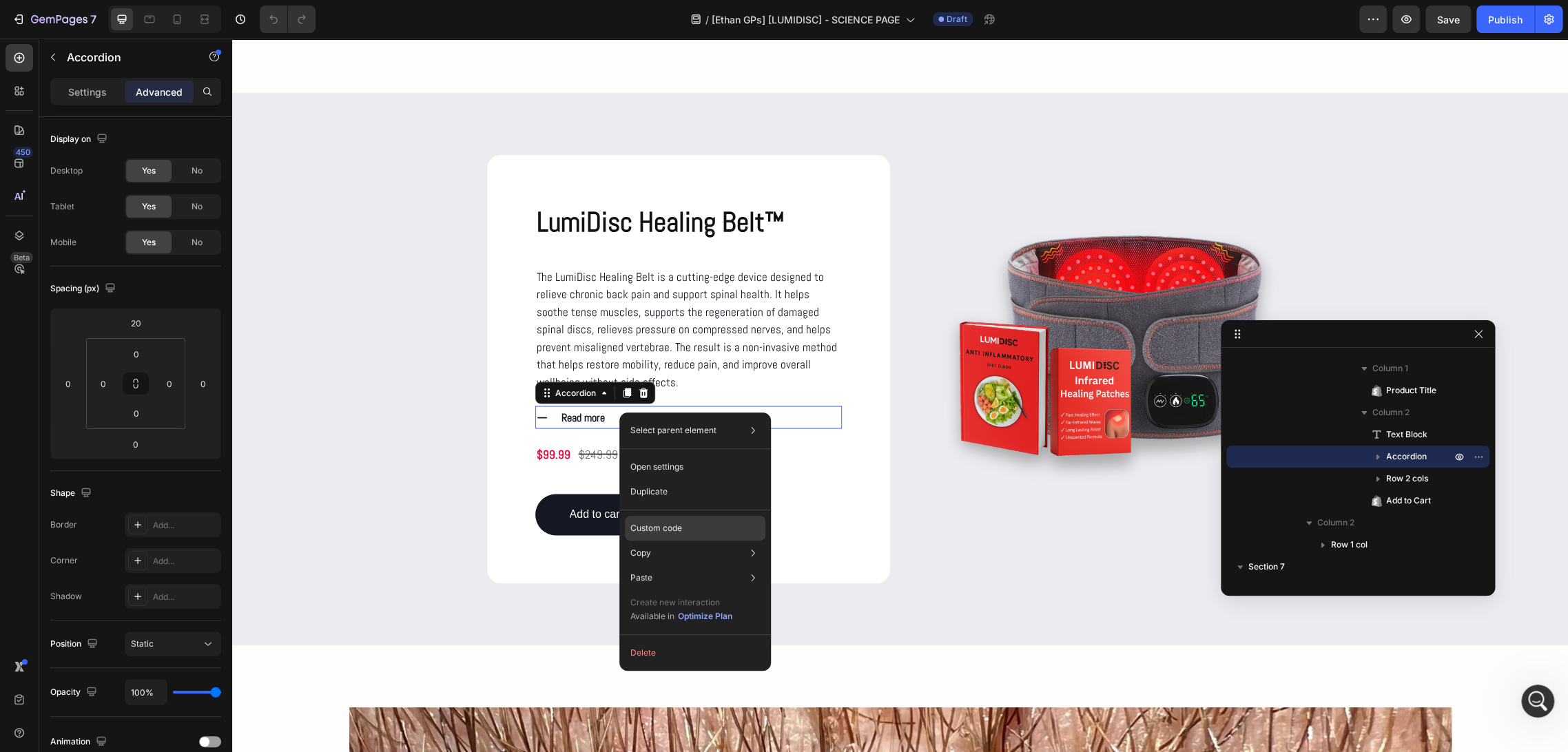
click at [720, 565] on div "Custom code" at bounding box center [695, 578] width 140 height 25
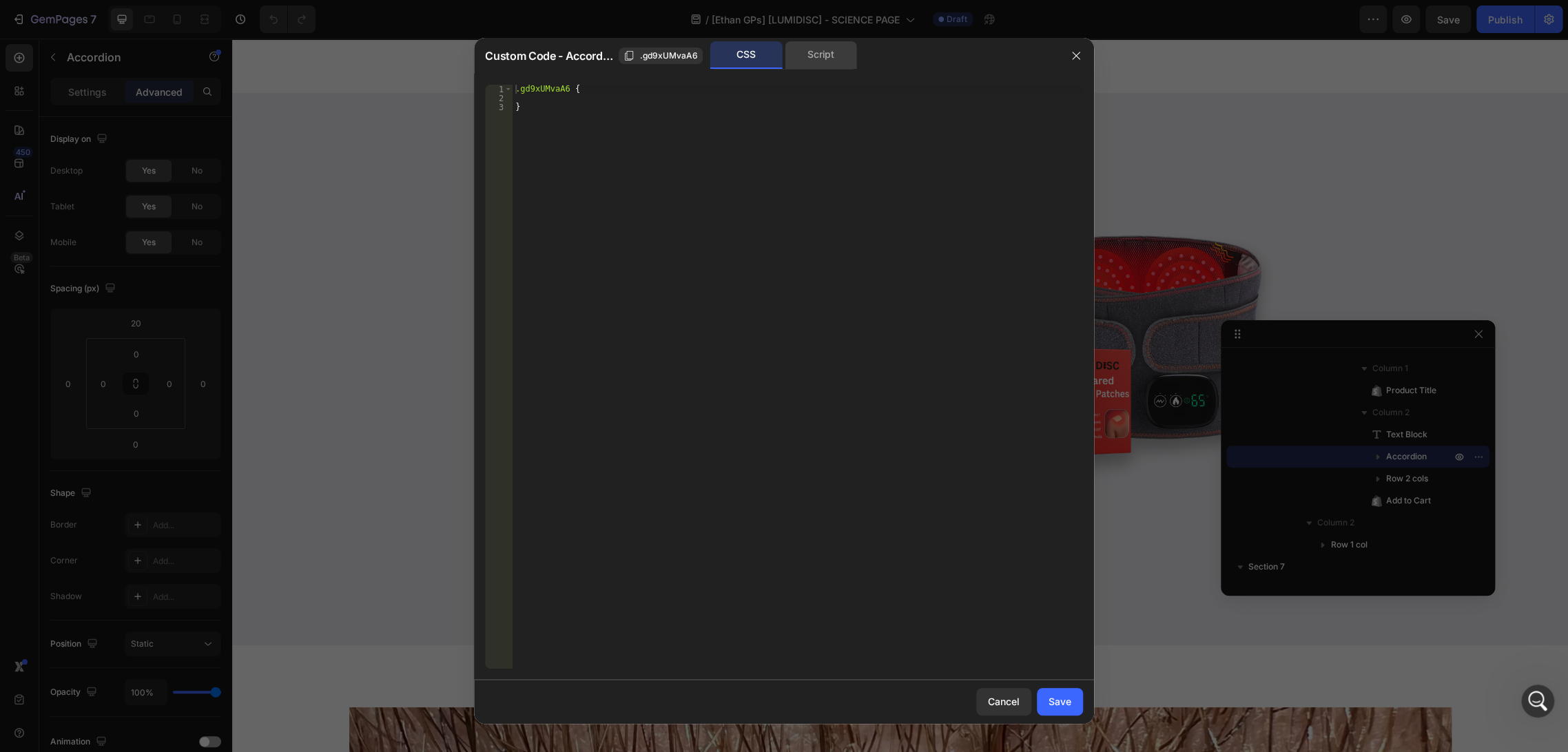
click at [843, 60] on div "Script" at bounding box center [821, 55] width 72 height 28
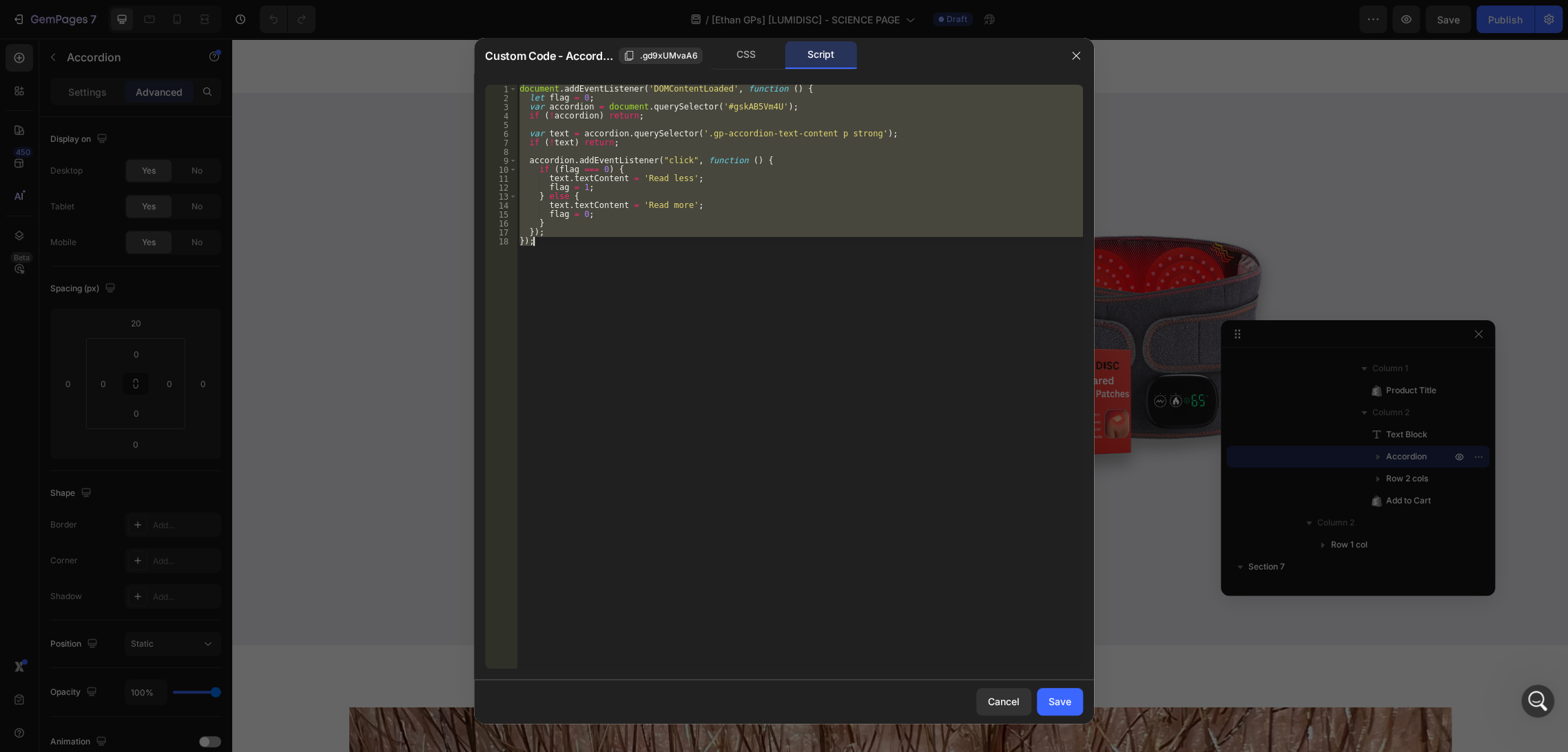
click at [588, 244] on div "document . addEventListener ( 'DOMContentLoaded' , function ( ) { let flag = 0 …" at bounding box center [800, 377] width 566 height 584
drag, startPoint x: 570, startPoint y: 240, endPoint x: 501, endPoint y: 79, distance: 175.2
click at [501, 79] on div "}); 1 2 3 4 5 6 7 8 9 10 11 12 13 14 15 16 17 18 document . addEventListener ( …" at bounding box center [784, 377] width 620 height 606
type textarea "document.addEventListener('DOMContentLoaded', function () { let flag = 0;"
click at [1072, 56] on icon "button" at bounding box center [1076, 56] width 11 height 11
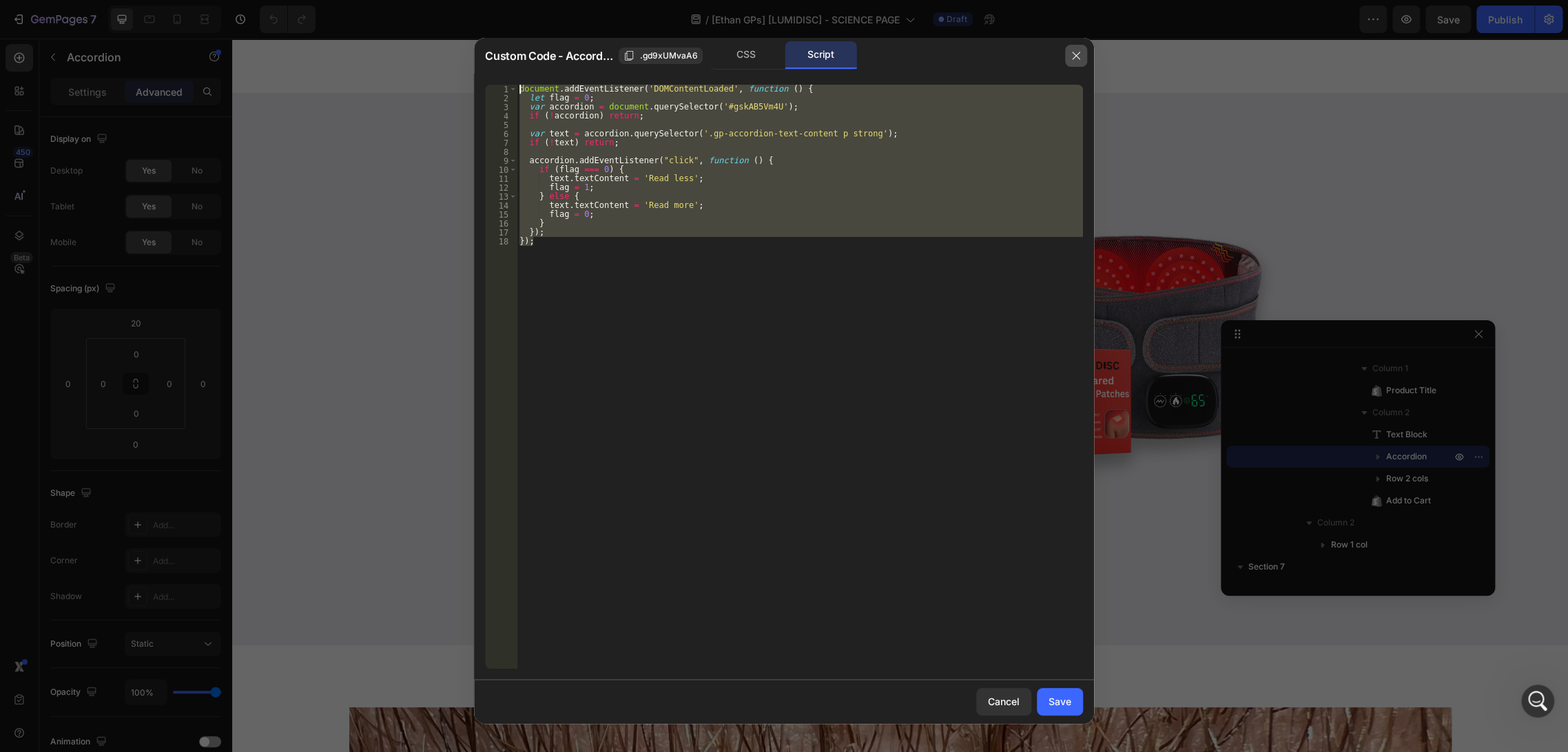
type input "0"
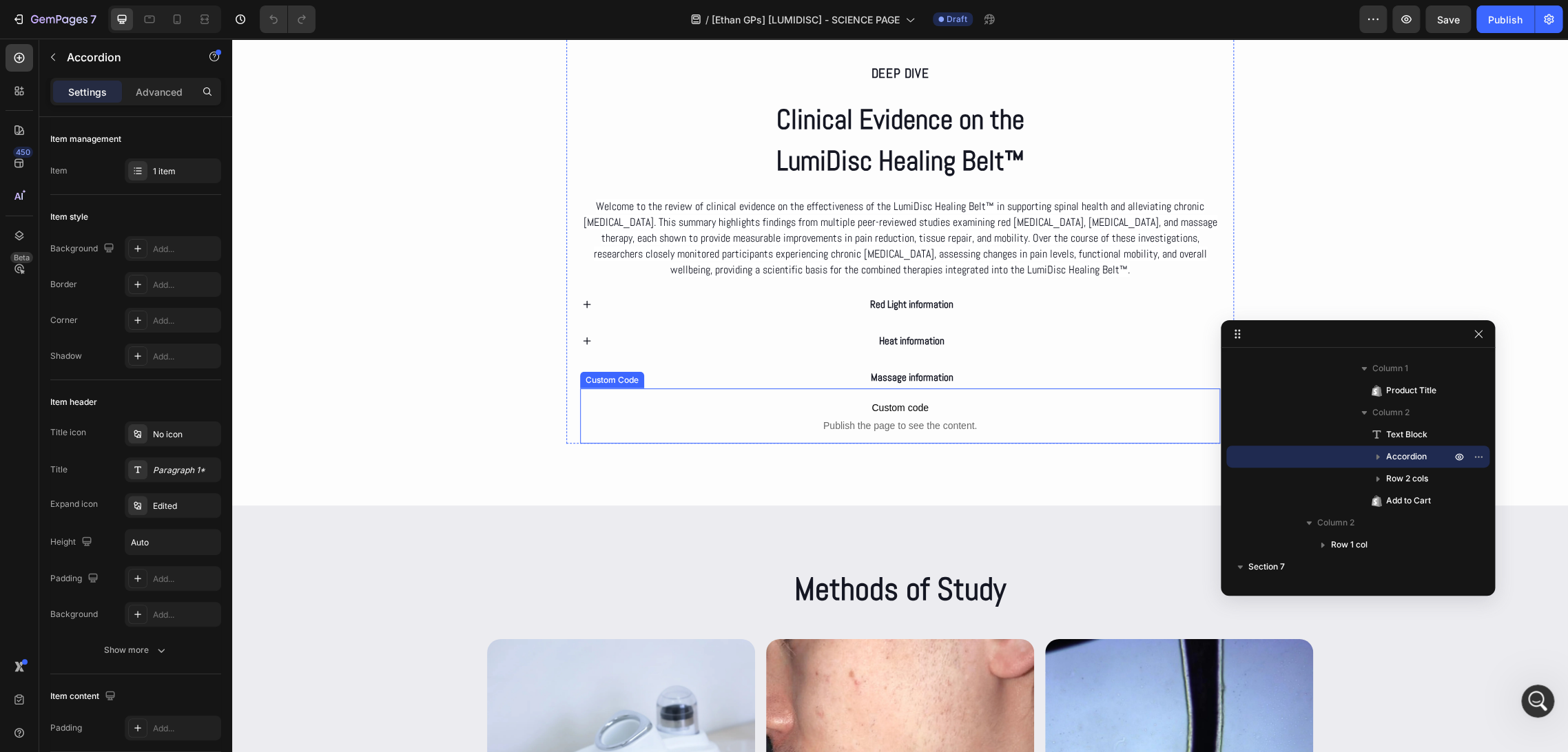
scroll to position [1362, 0]
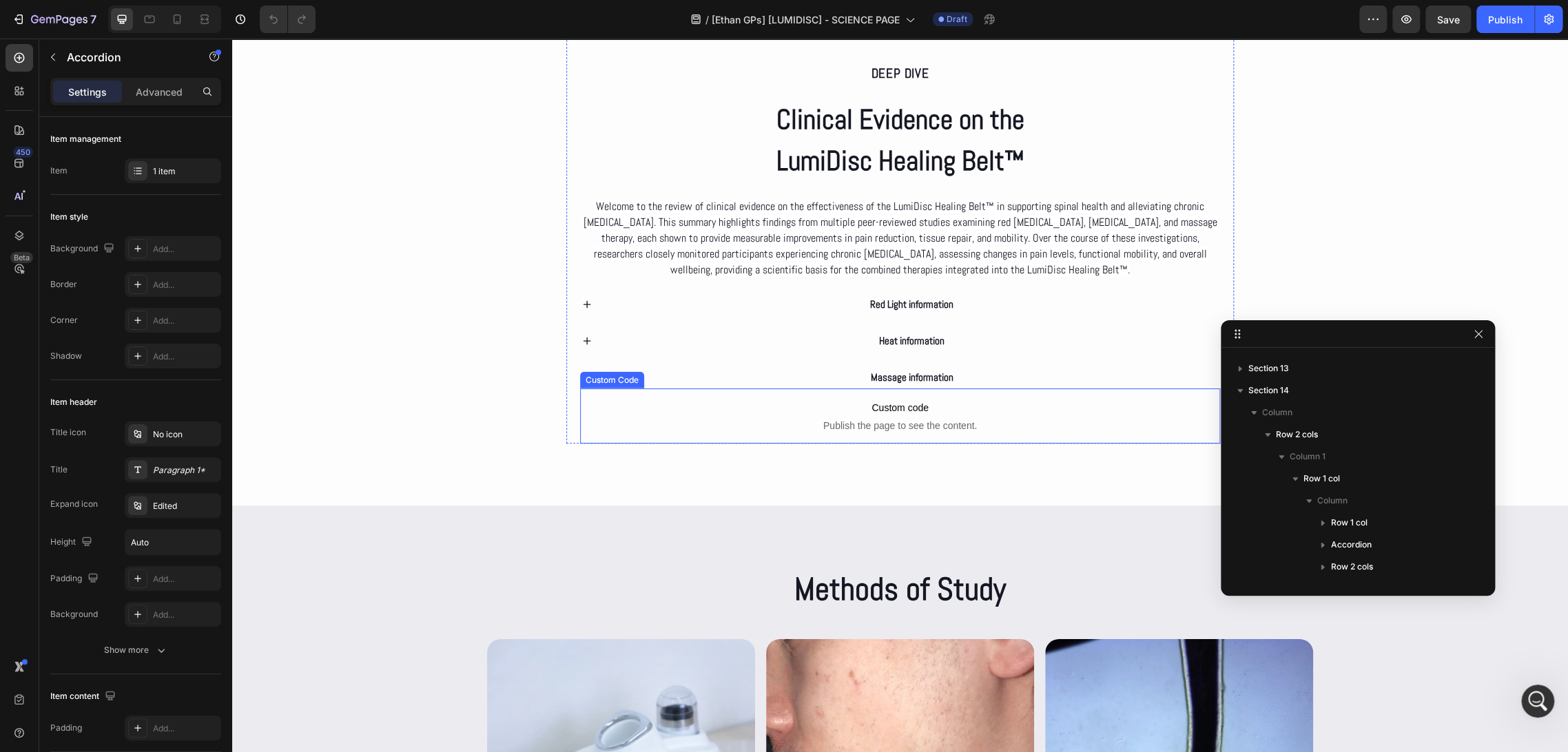
click at [658, 403] on span "Custom code" at bounding box center [900, 408] width 640 height 17
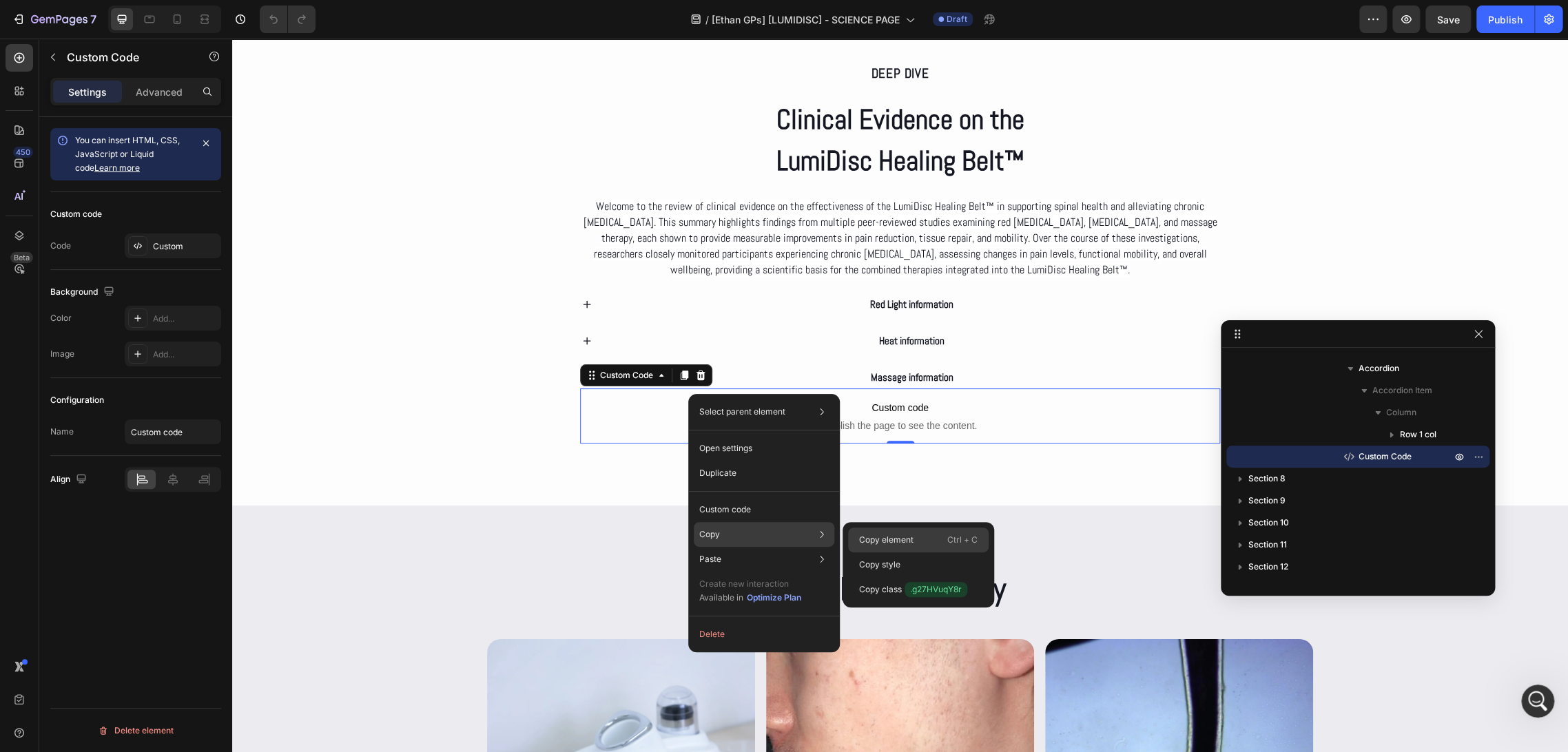
click at [878, 538] on p "Copy element" at bounding box center [886, 540] width 54 height 13
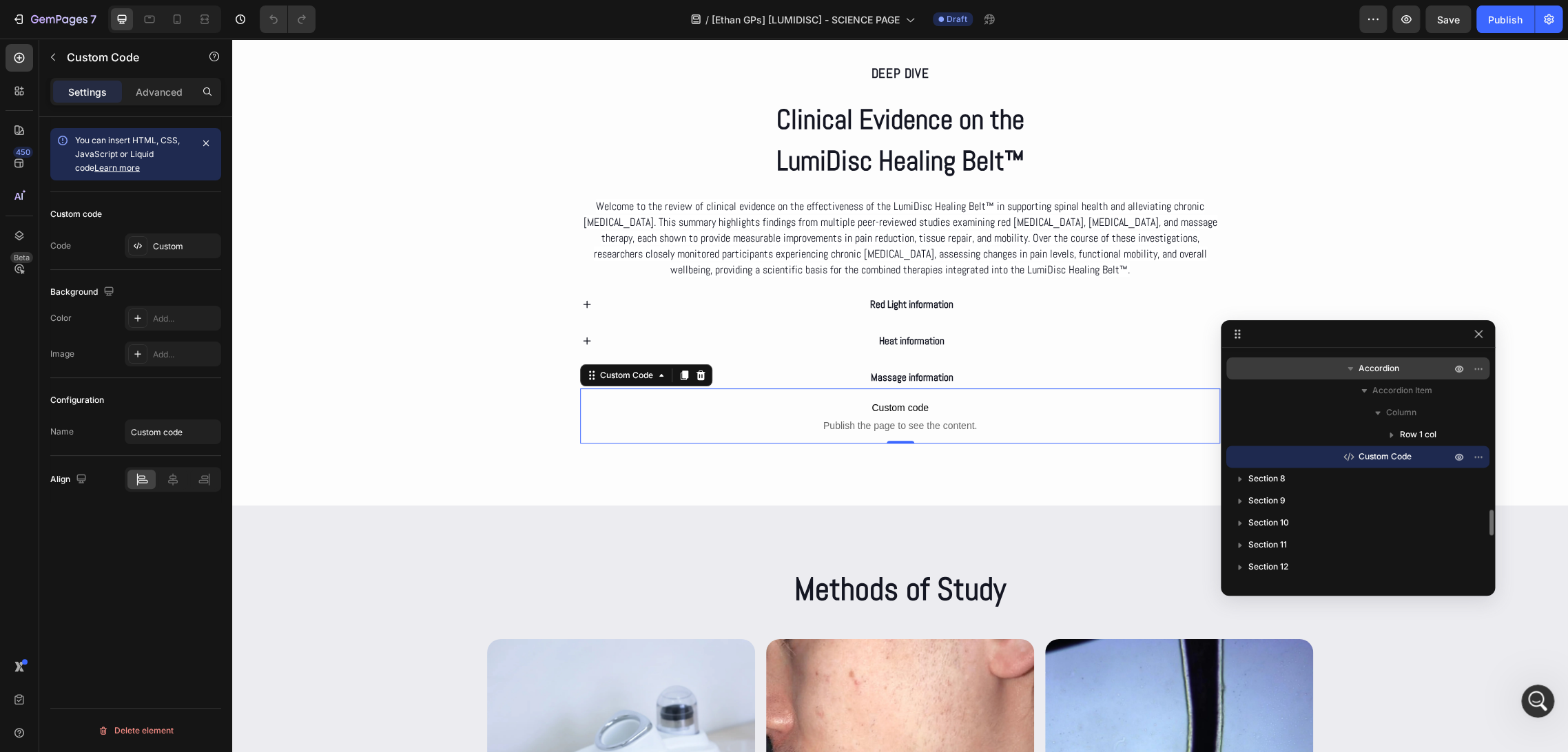
scroll to position [1286, 0]
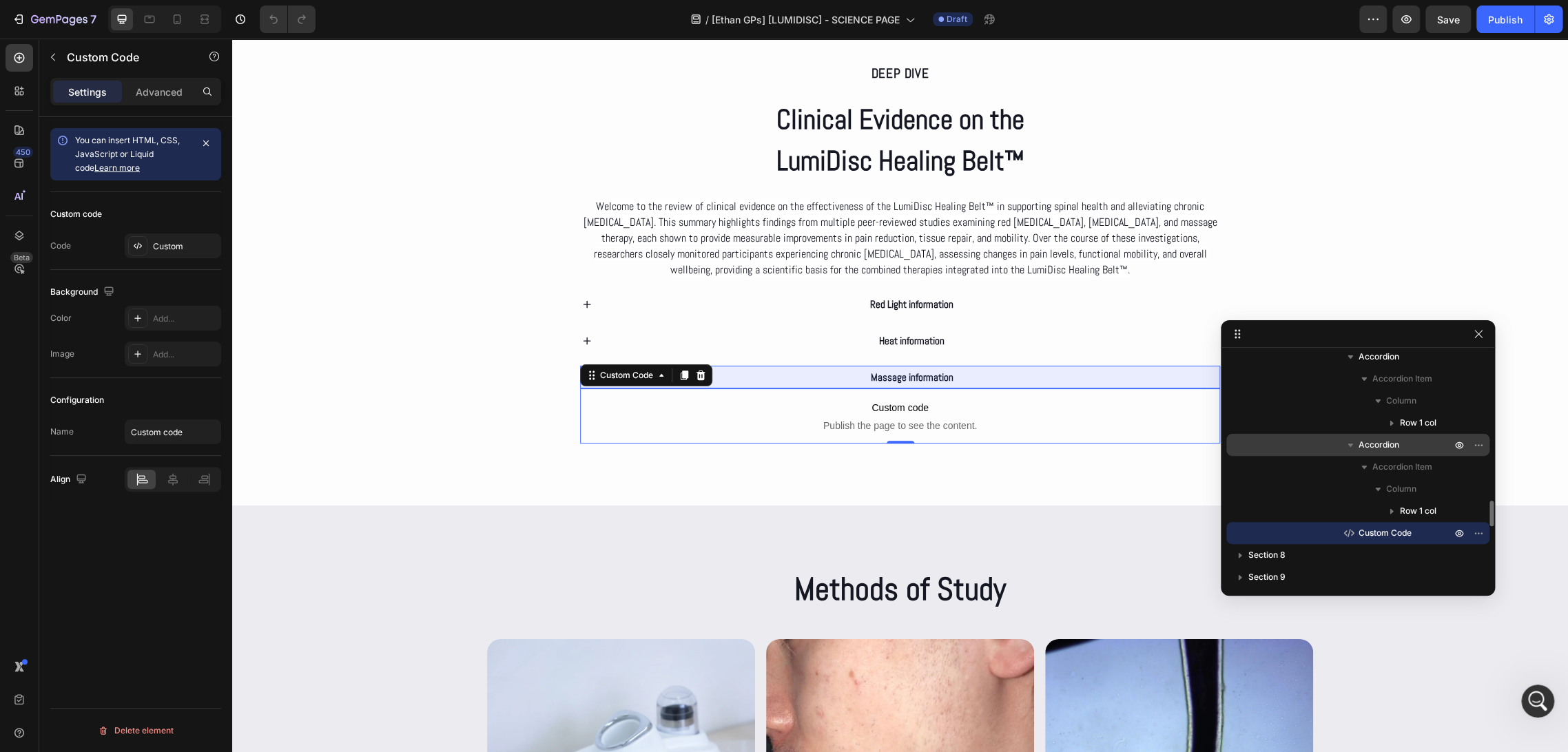
click at [1349, 447] on icon "button" at bounding box center [1350, 445] width 14 height 14
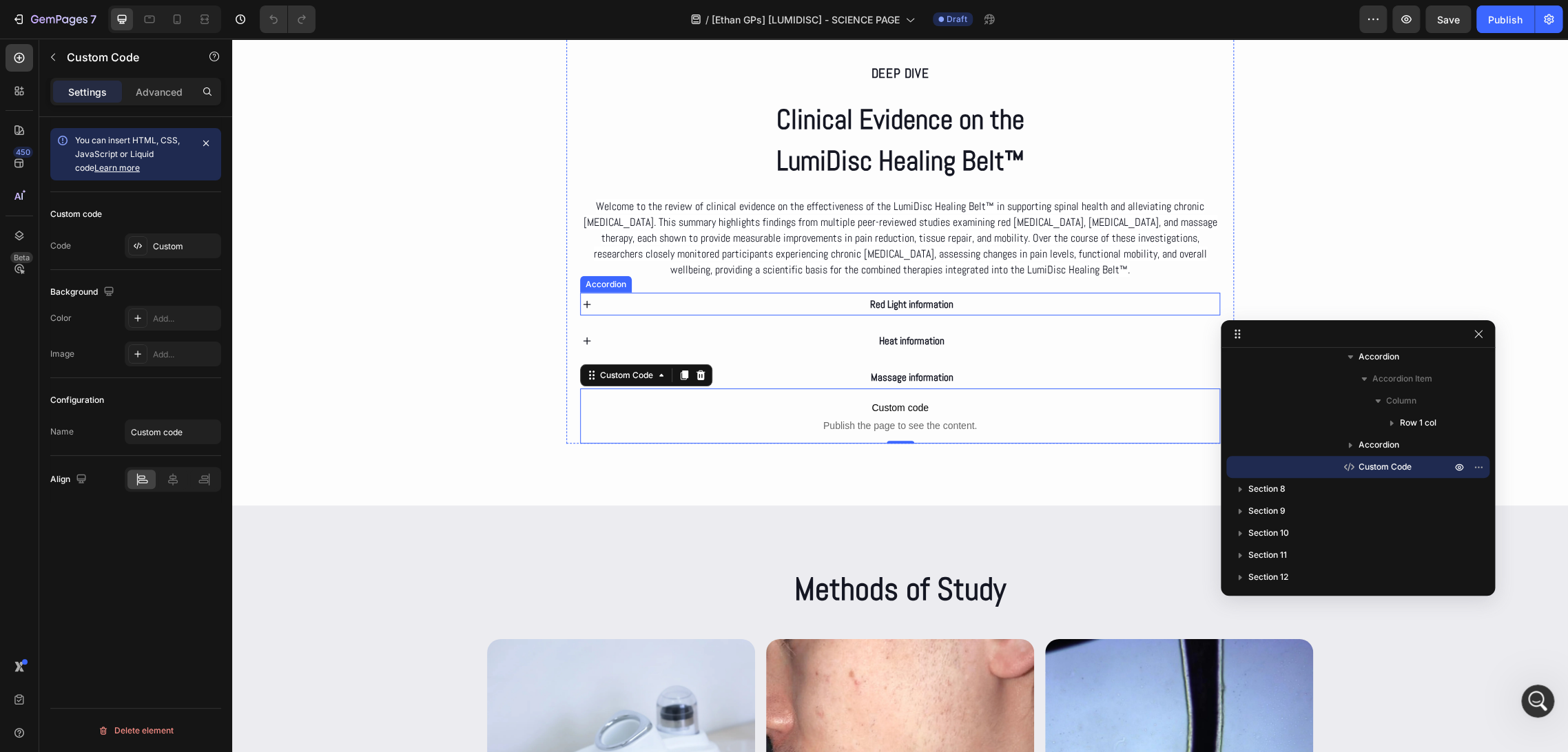
click at [828, 299] on div "Red Light information" at bounding box center [912, 304] width 616 height 23
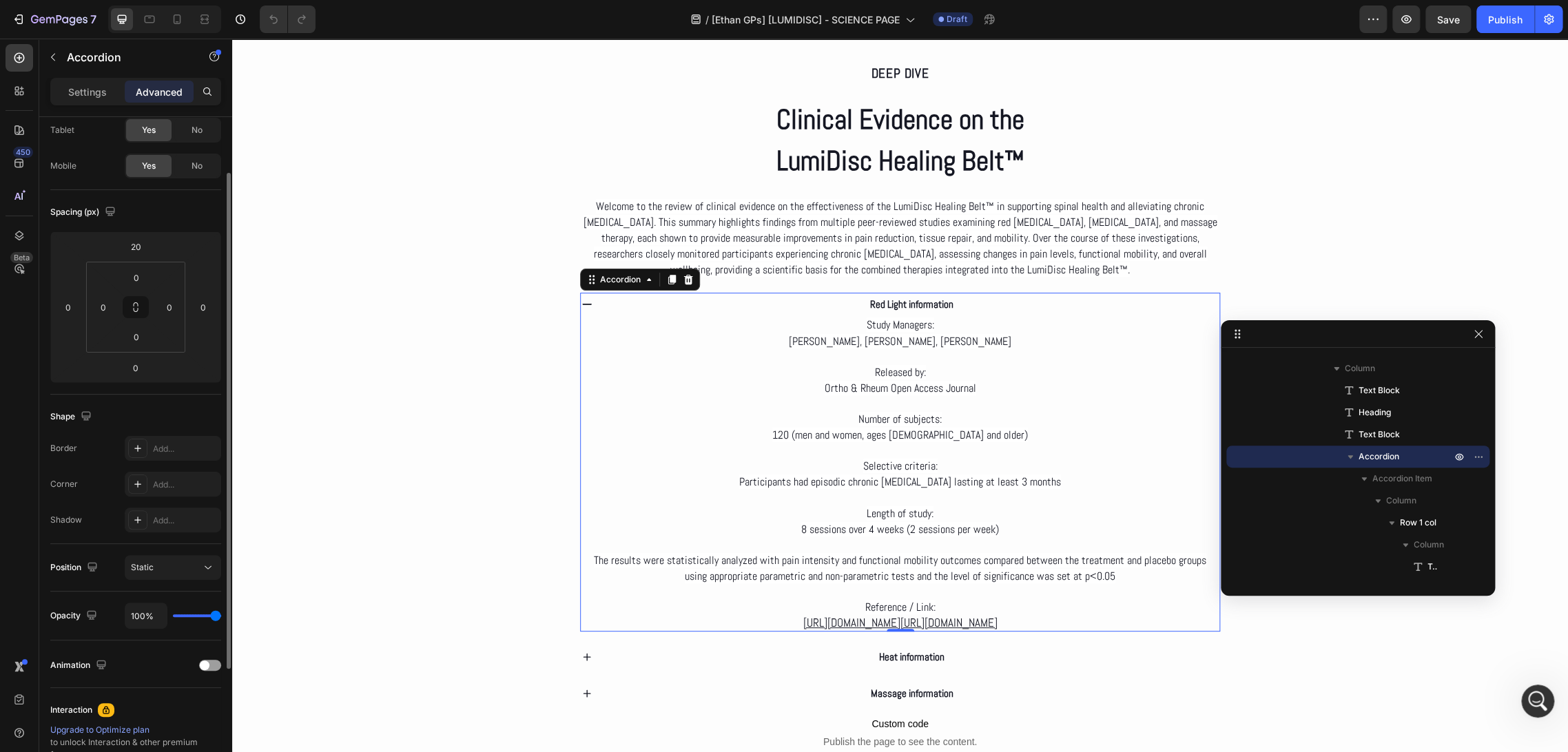
scroll to position [0, 0]
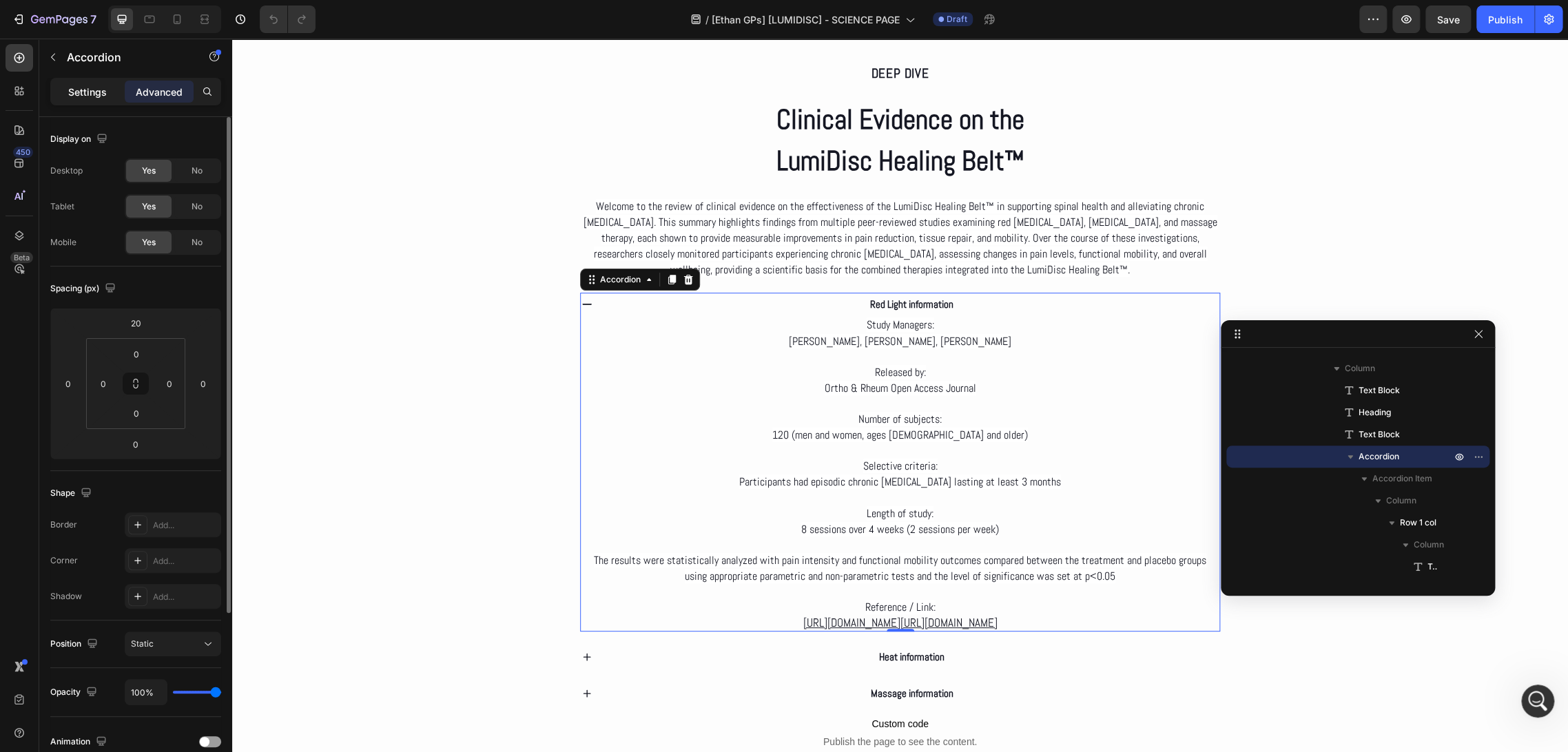
click at [105, 87] on p "Settings" at bounding box center [87, 92] width 38 height 15
type input "0"
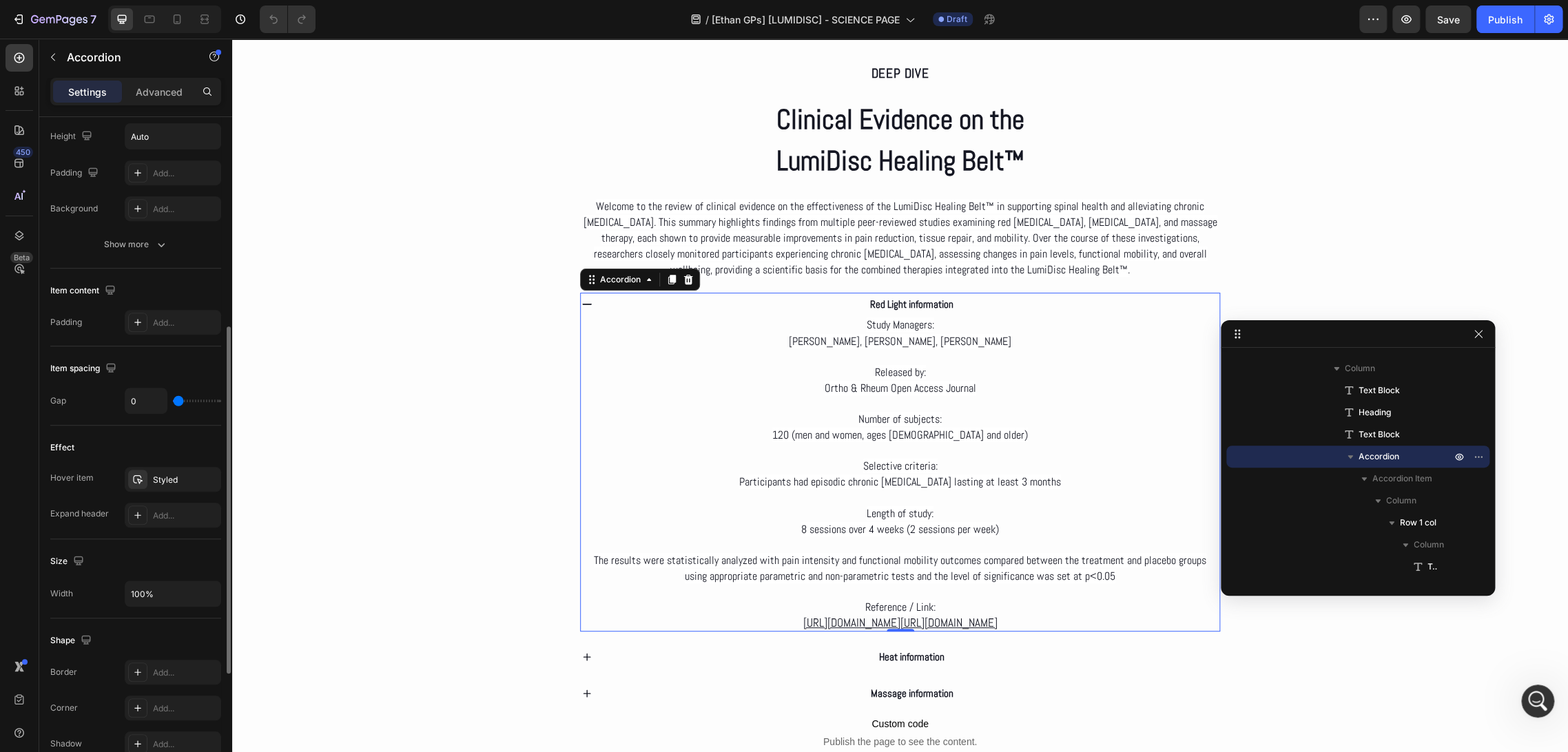
scroll to position [329, 0]
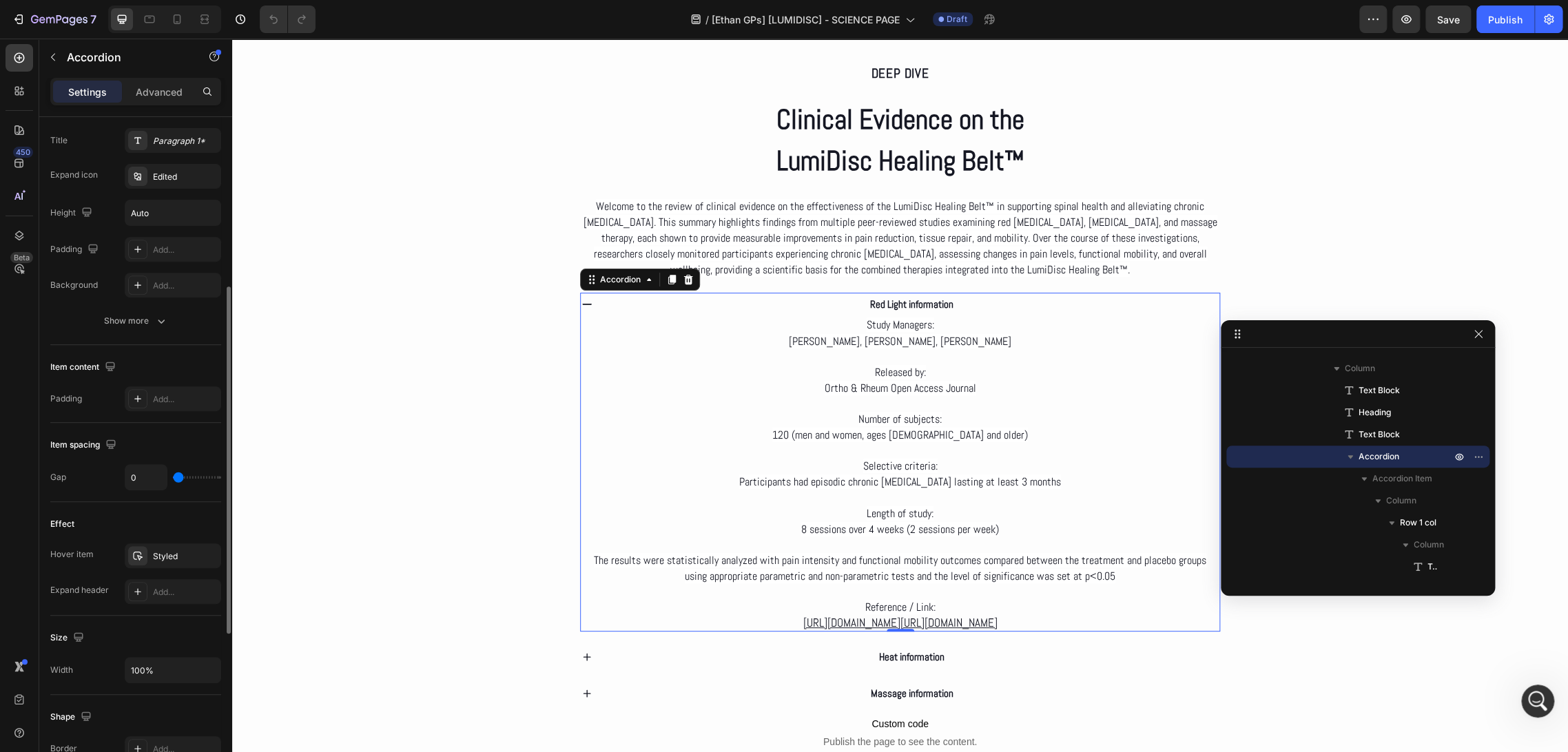
click at [830, 302] on div "Red Light information" at bounding box center [912, 304] width 616 height 23
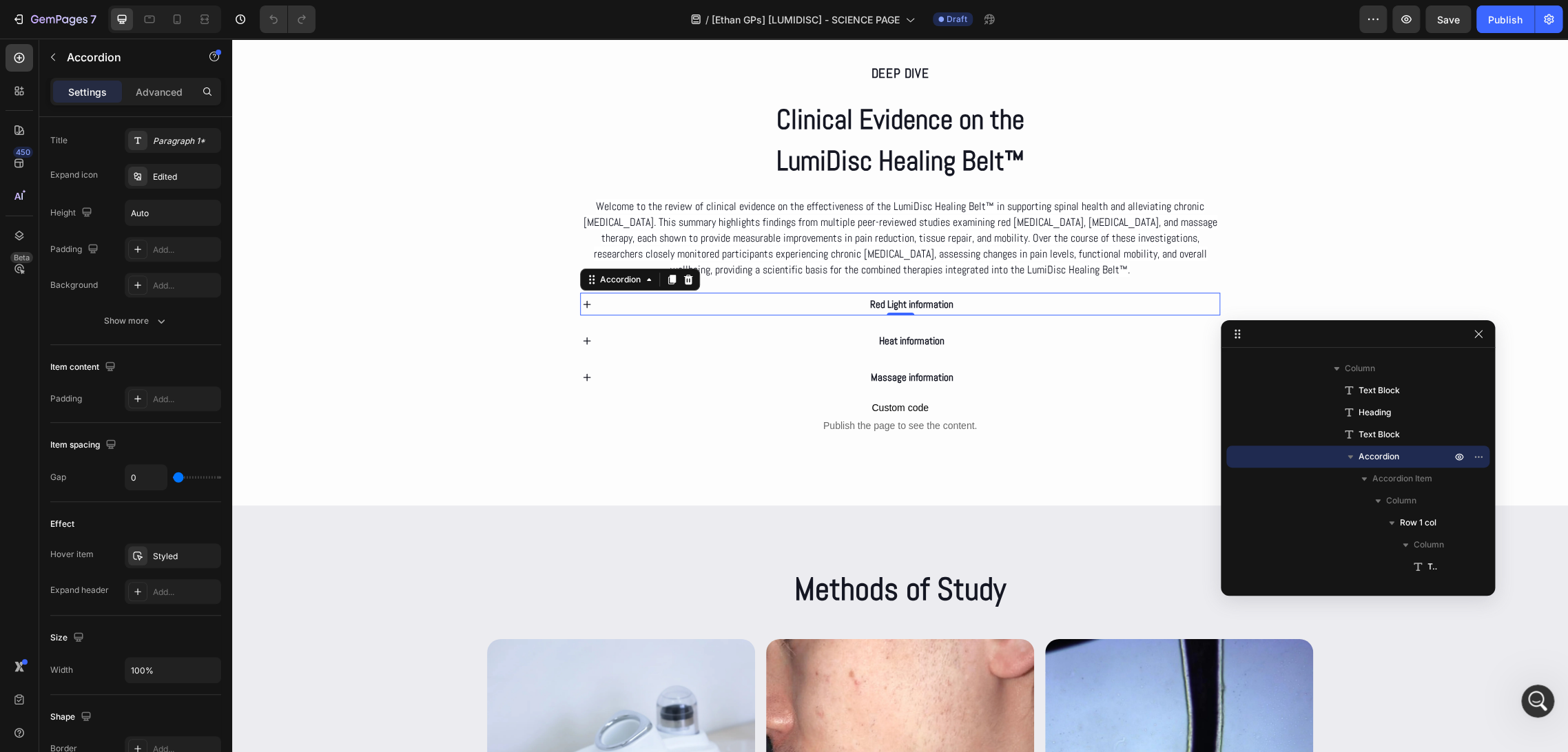
click at [834, 294] on div "Red Light information" at bounding box center [912, 304] width 616 height 23
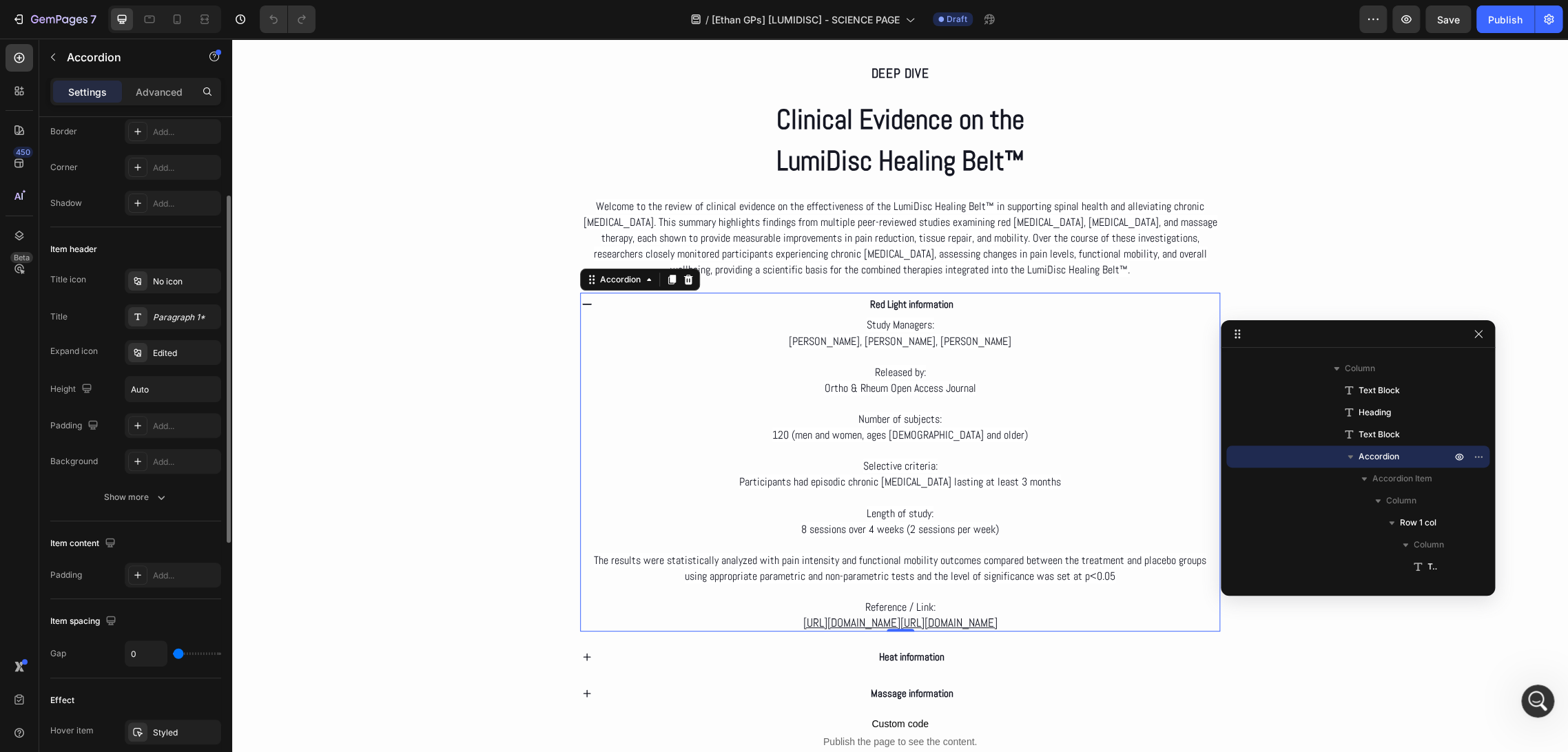
scroll to position [229, 0]
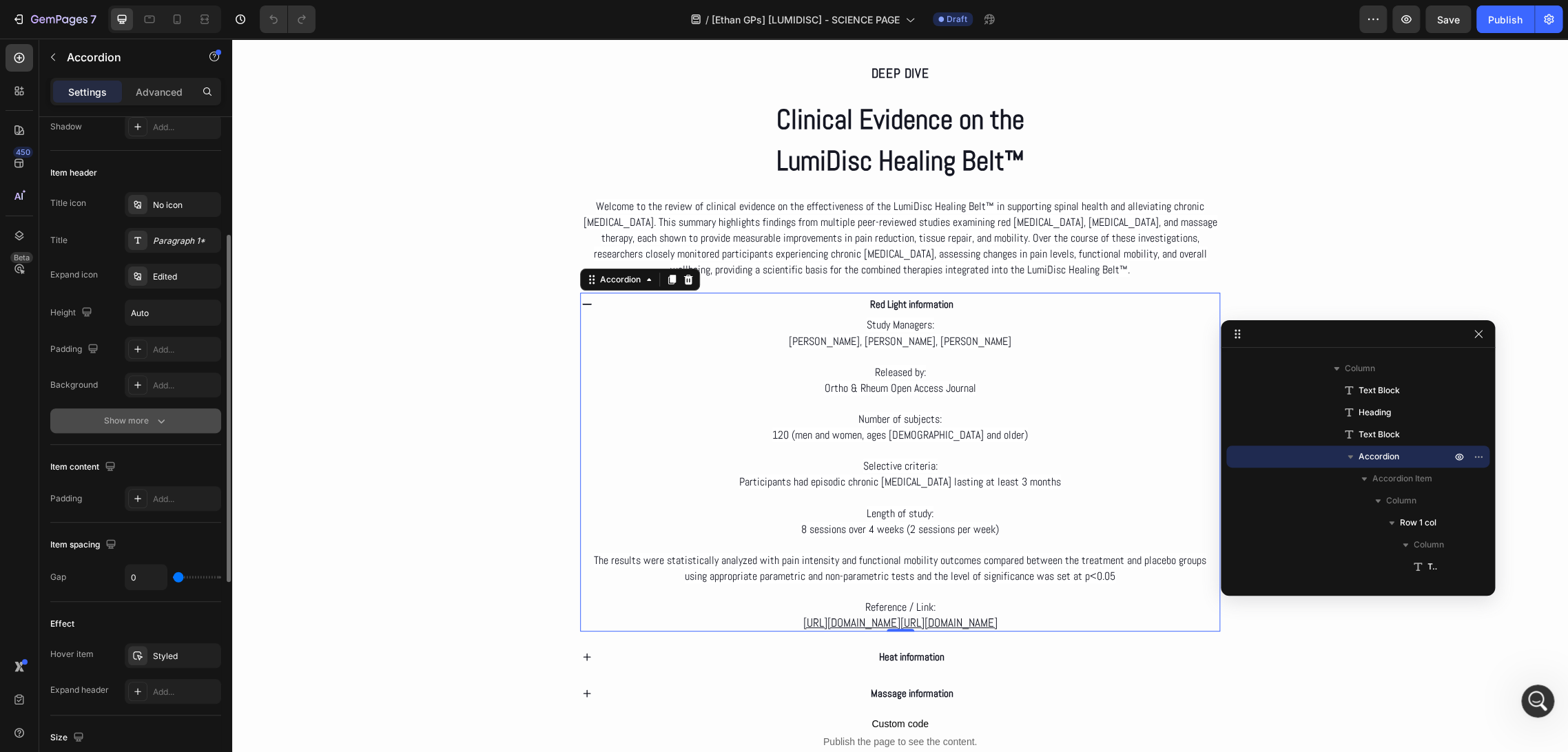
click at [140, 430] on button "Show more" at bounding box center [136, 420] width 171 height 25
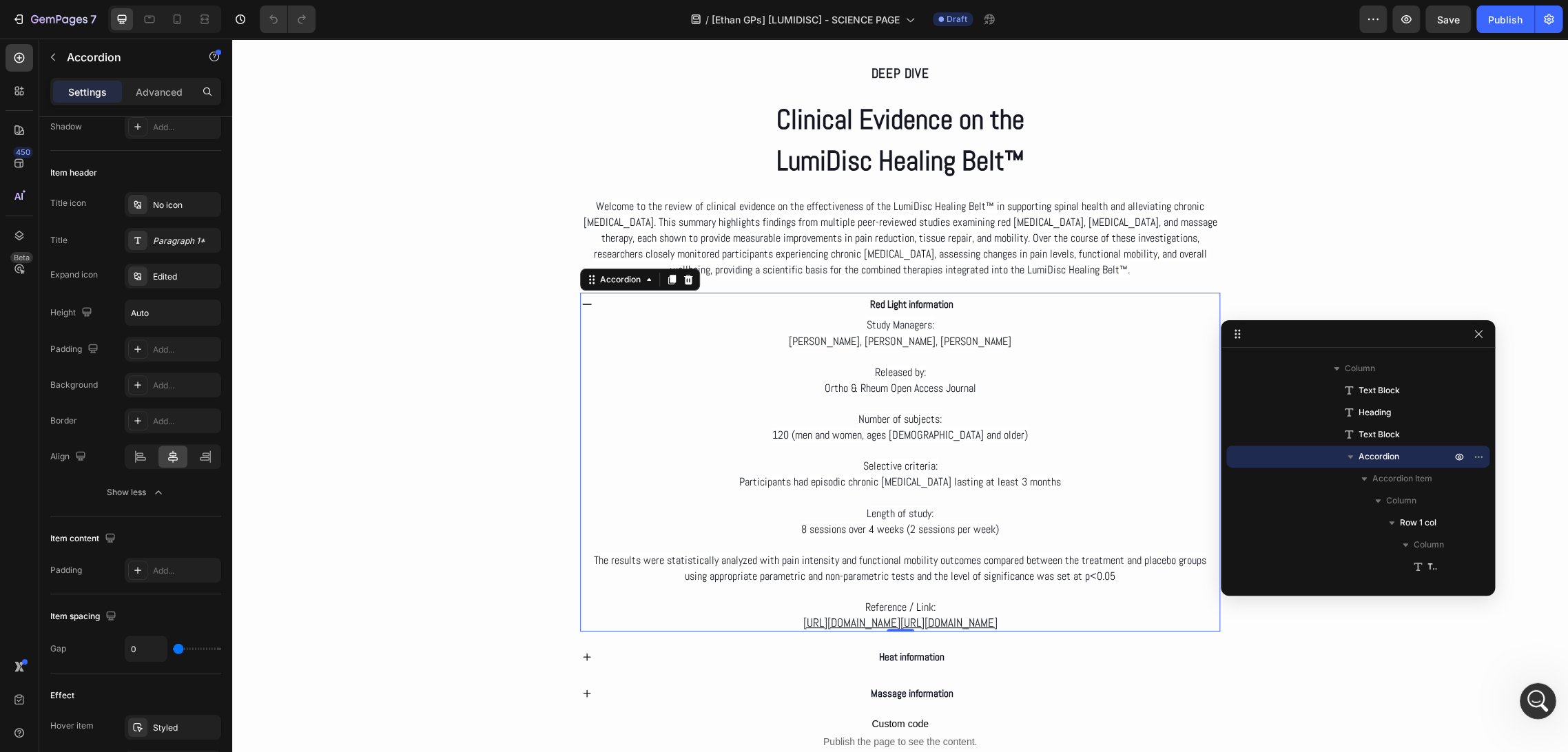
click at [1534, 703] on icon "Abrir Intercom Messenger" at bounding box center [1536, 699] width 23 height 23
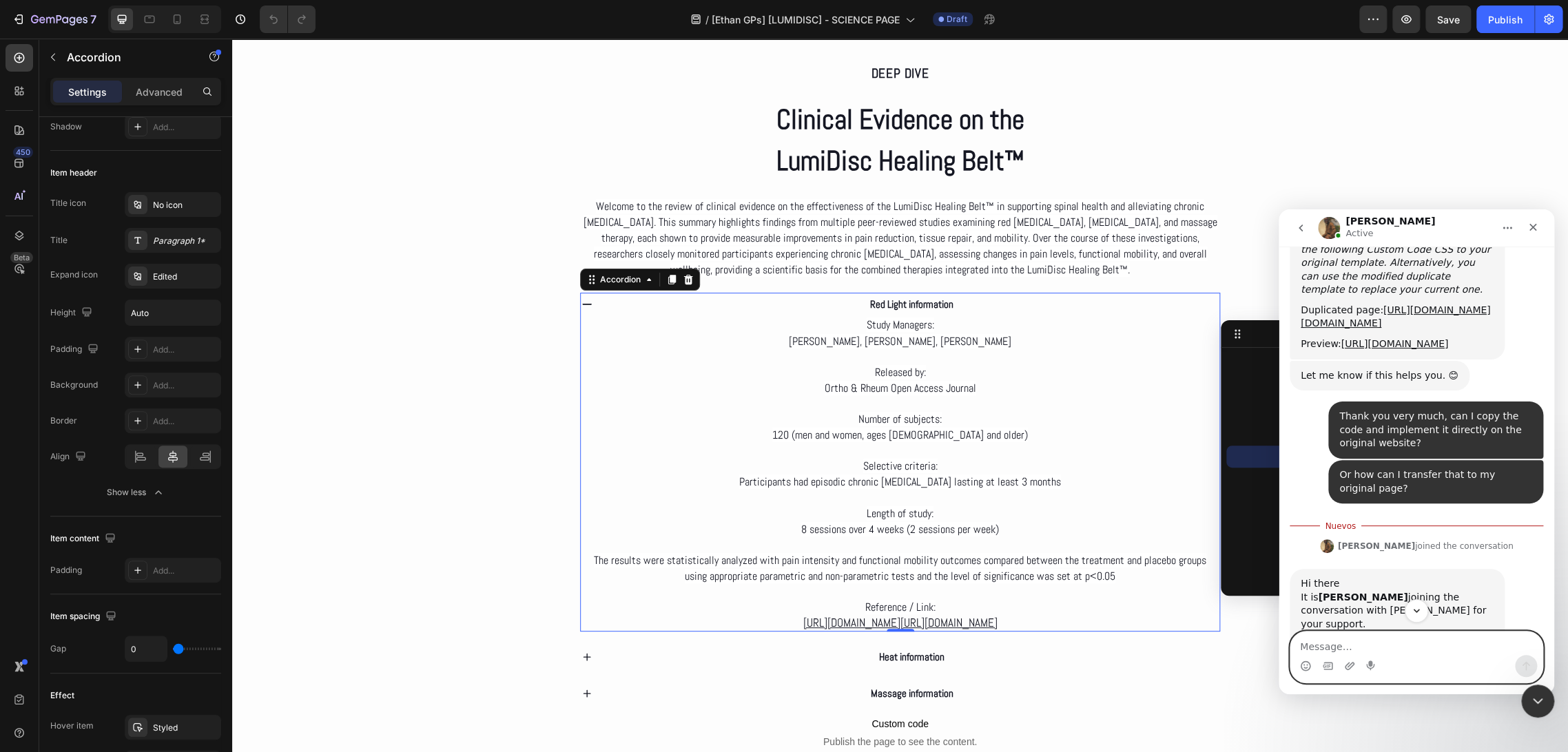
scroll to position [5564, 0]
click at [1397, 644] on textarea "Message…" at bounding box center [1416, 643] width 252 height 24
paste textarea "Hi Abraham, how are you? I was able to copy and paste everything into my origin…"
type textarea "Hi Abraham, how are you? I was able to copy and paste everything into my origin…"
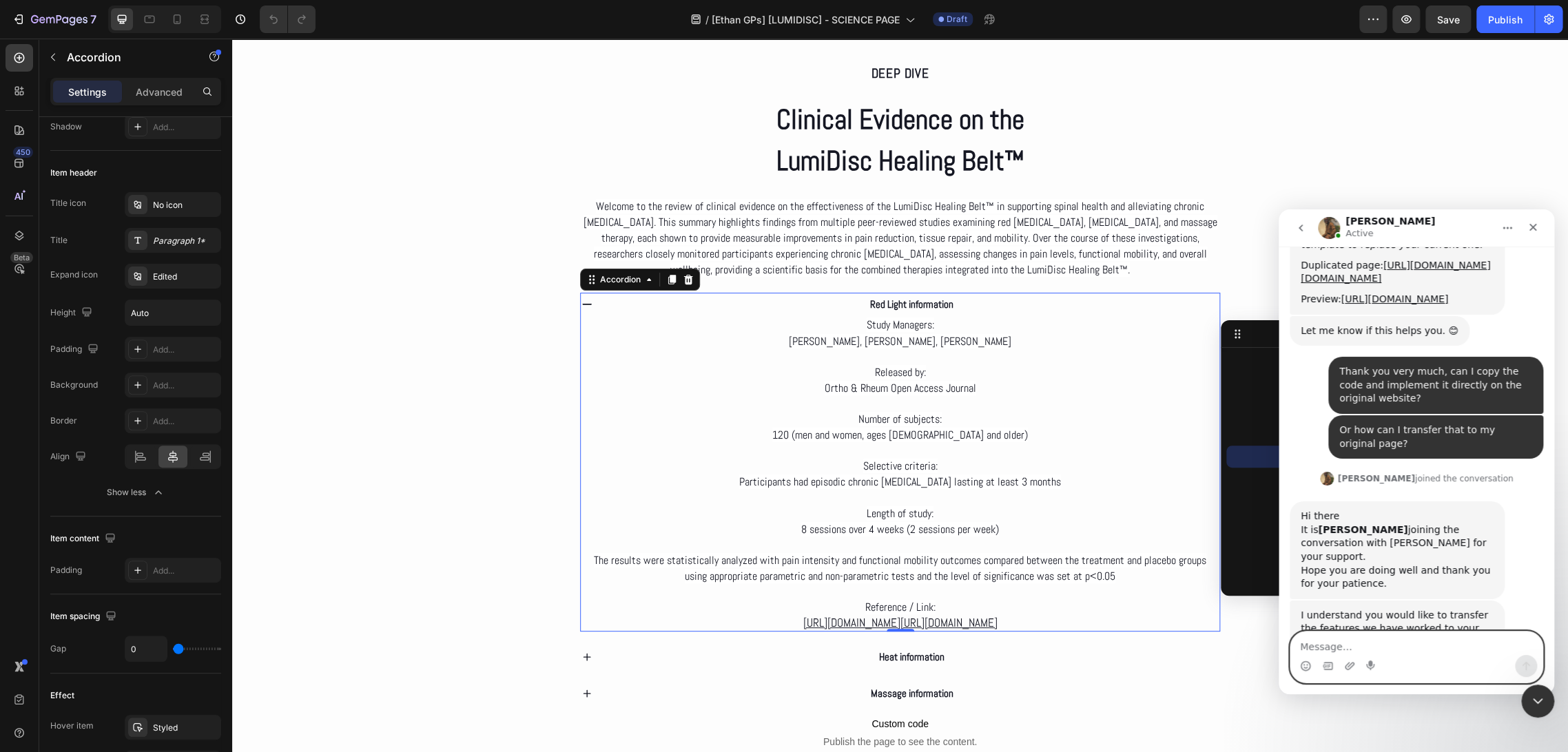
scroll to position [5623, 0]
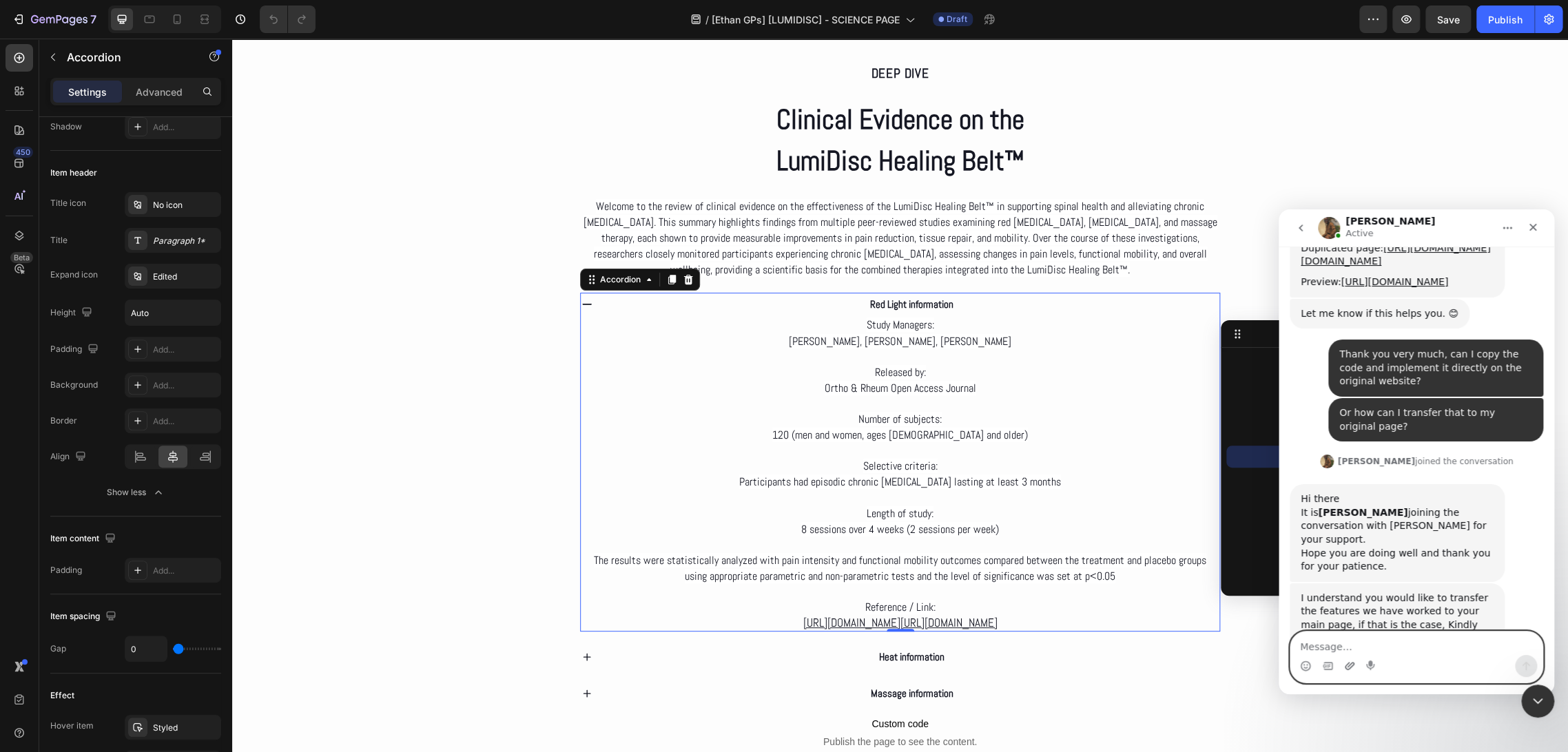
click at [1350, 665] on icon "Adjuntar un archivo" at bounding box center [1350, 666] width 11 height 11
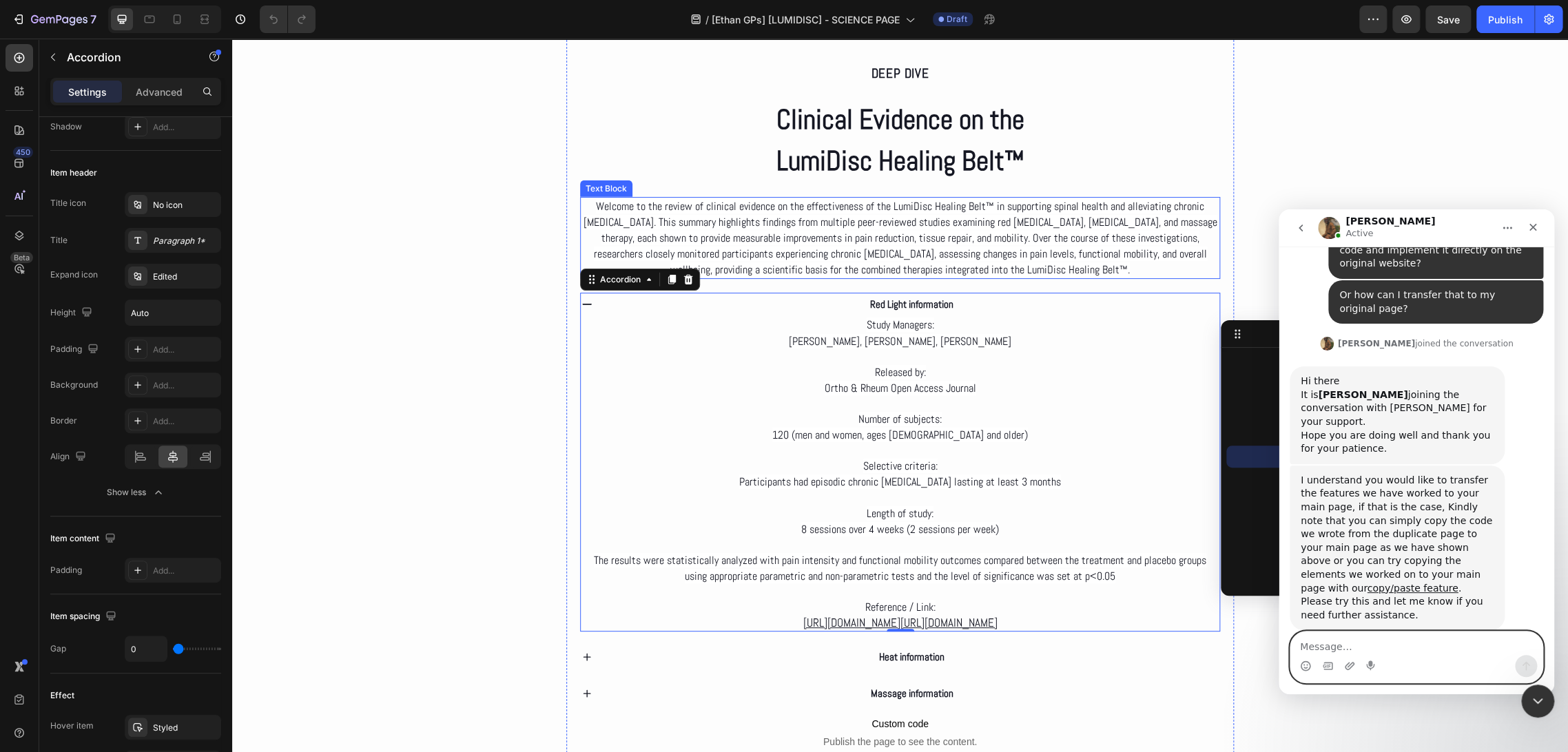
scroll to position [5826, 0]
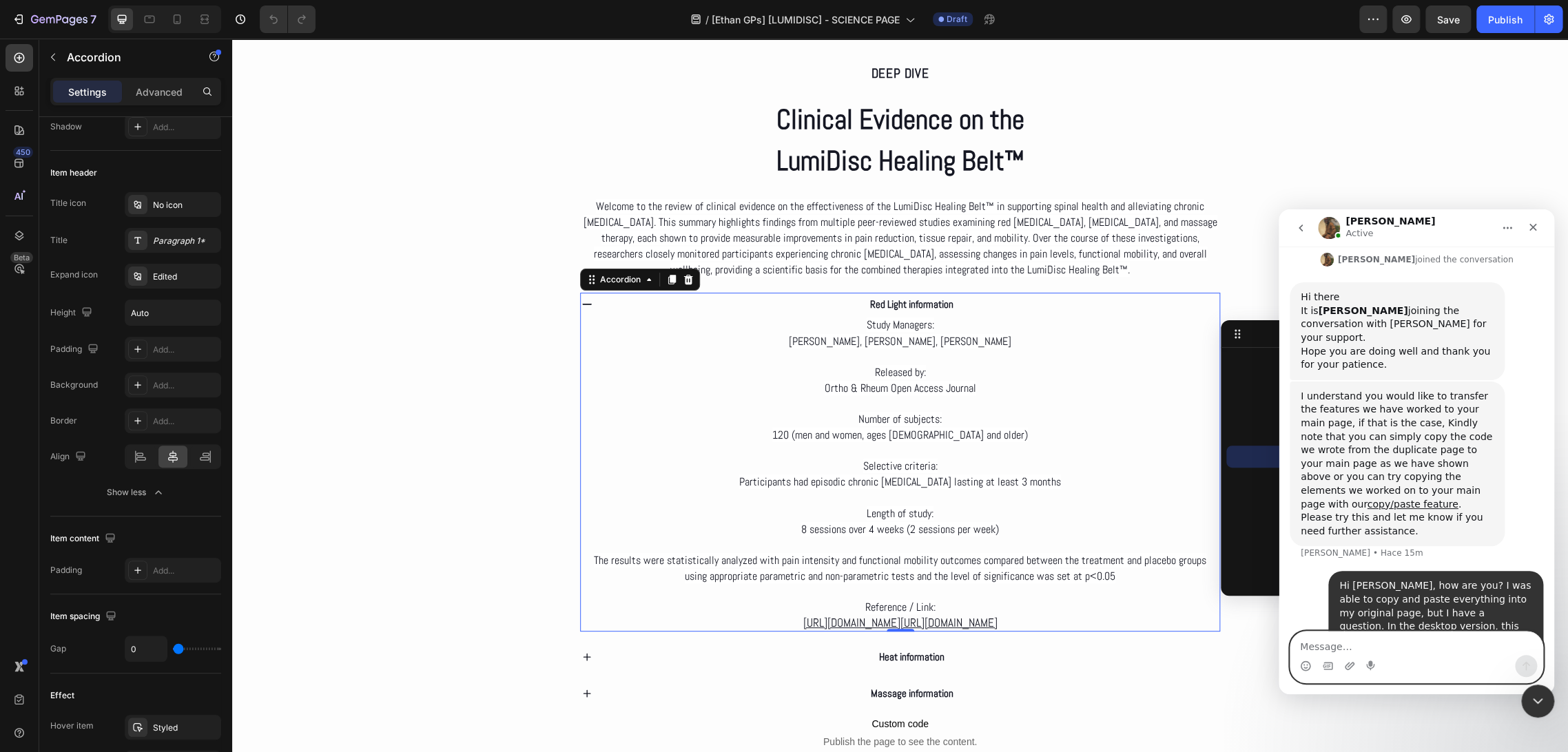
click at [1392, 637] on textarea "Message…" at bounding box center [1416, 643] width 252 height 24
paste textarea "But on mobile, it ended up aligned to the left. Is there a way to have it cente…"
type textarea "But on mobile, it ended up aligned to the left. Is there a way to have it cente…"
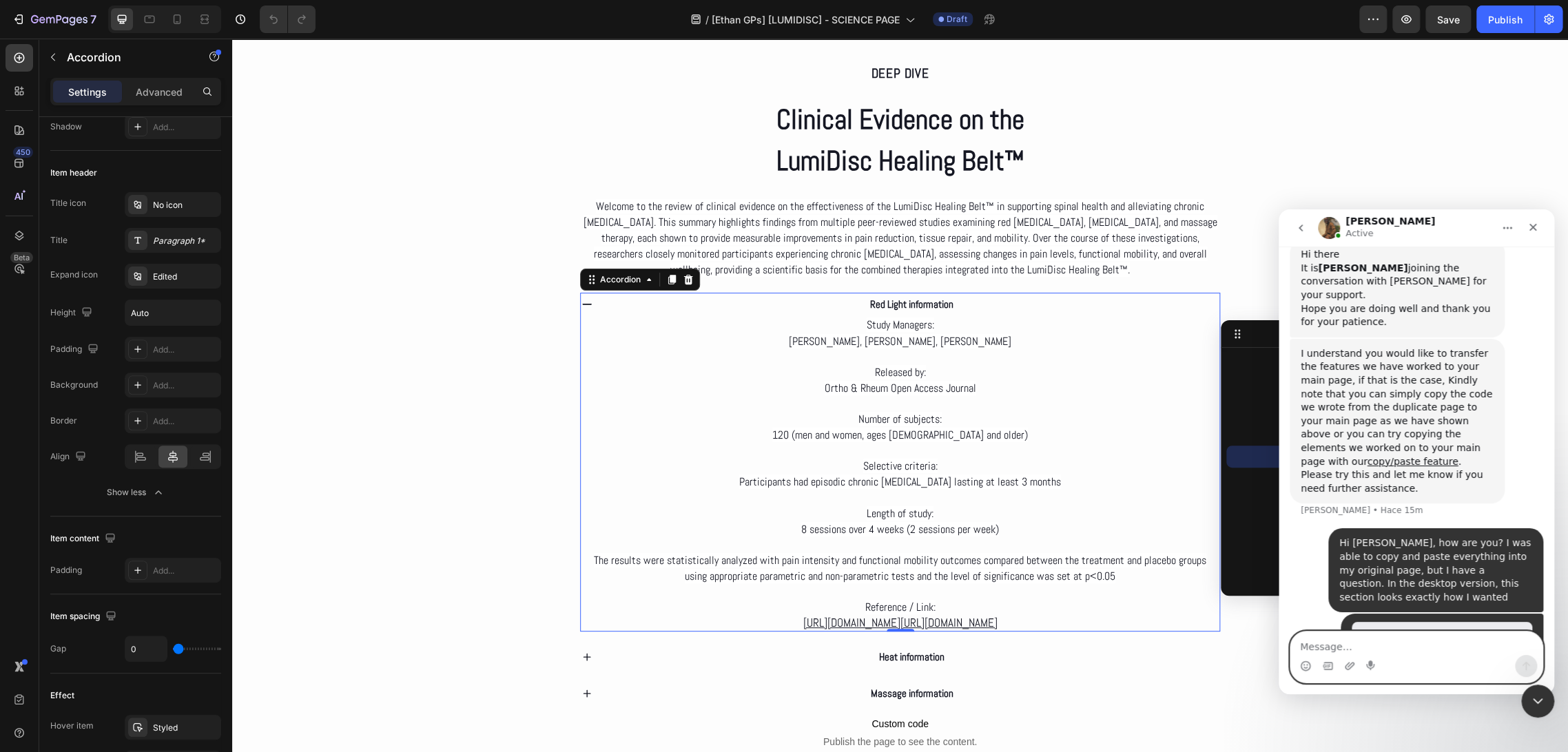
scroll to position [5884, 0]
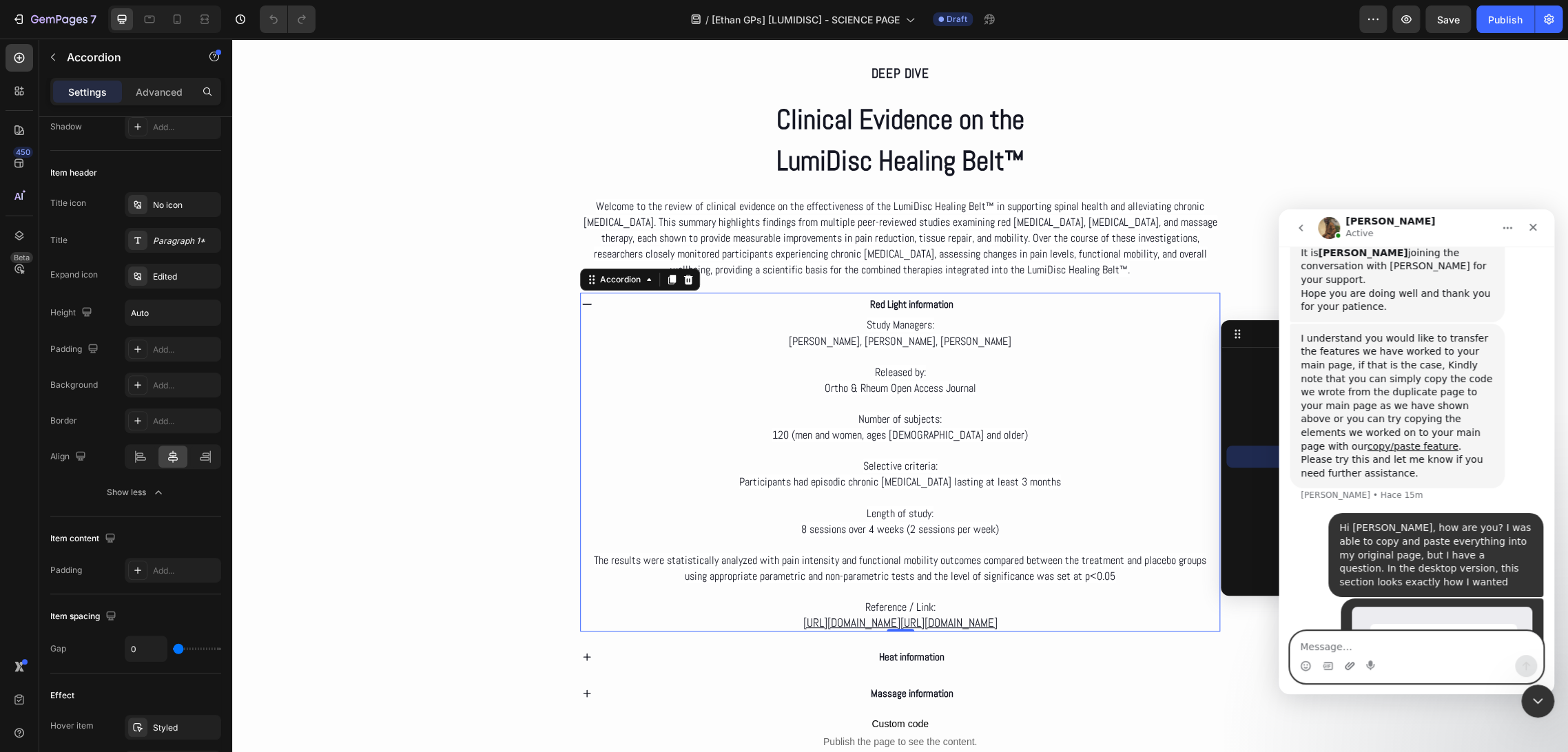
click at [1350, 662] on icon "Adjuntar un archivo" at bounding box center [1350, 666] width 11 height 11
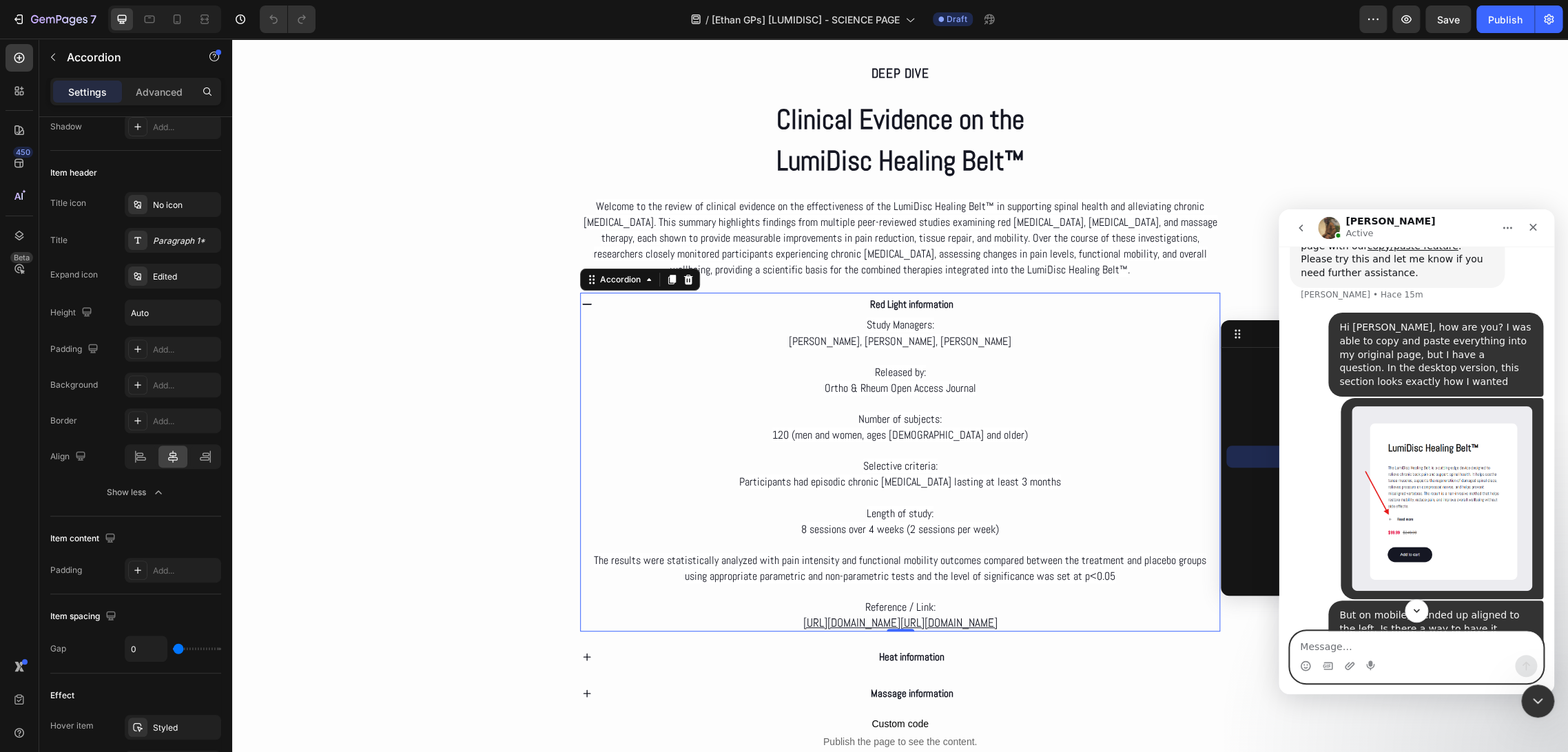
scroll to position [6087, 0]
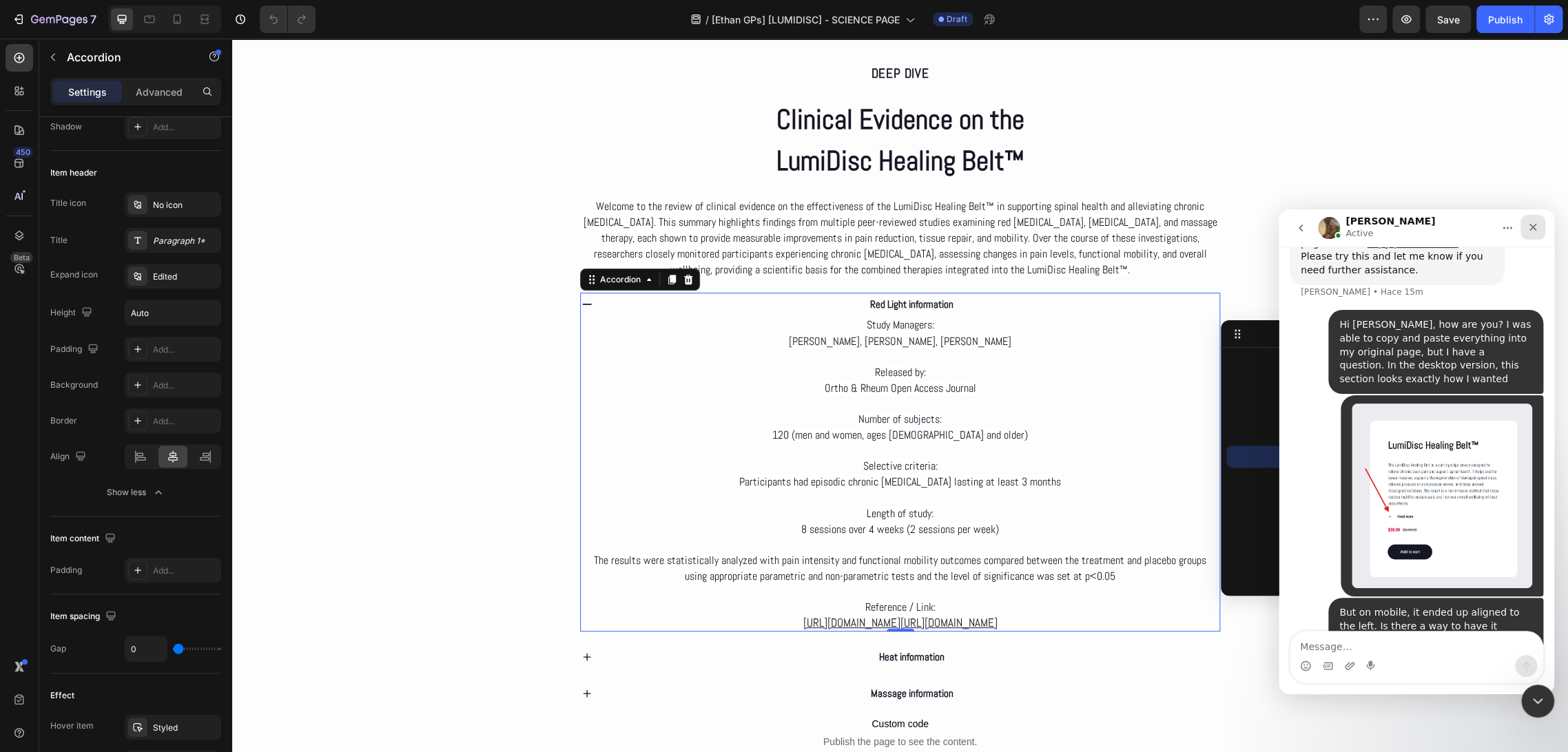
click at [1537, 219] on div "Cerrar" at bounding box center [1533, 227] width 25 height 25
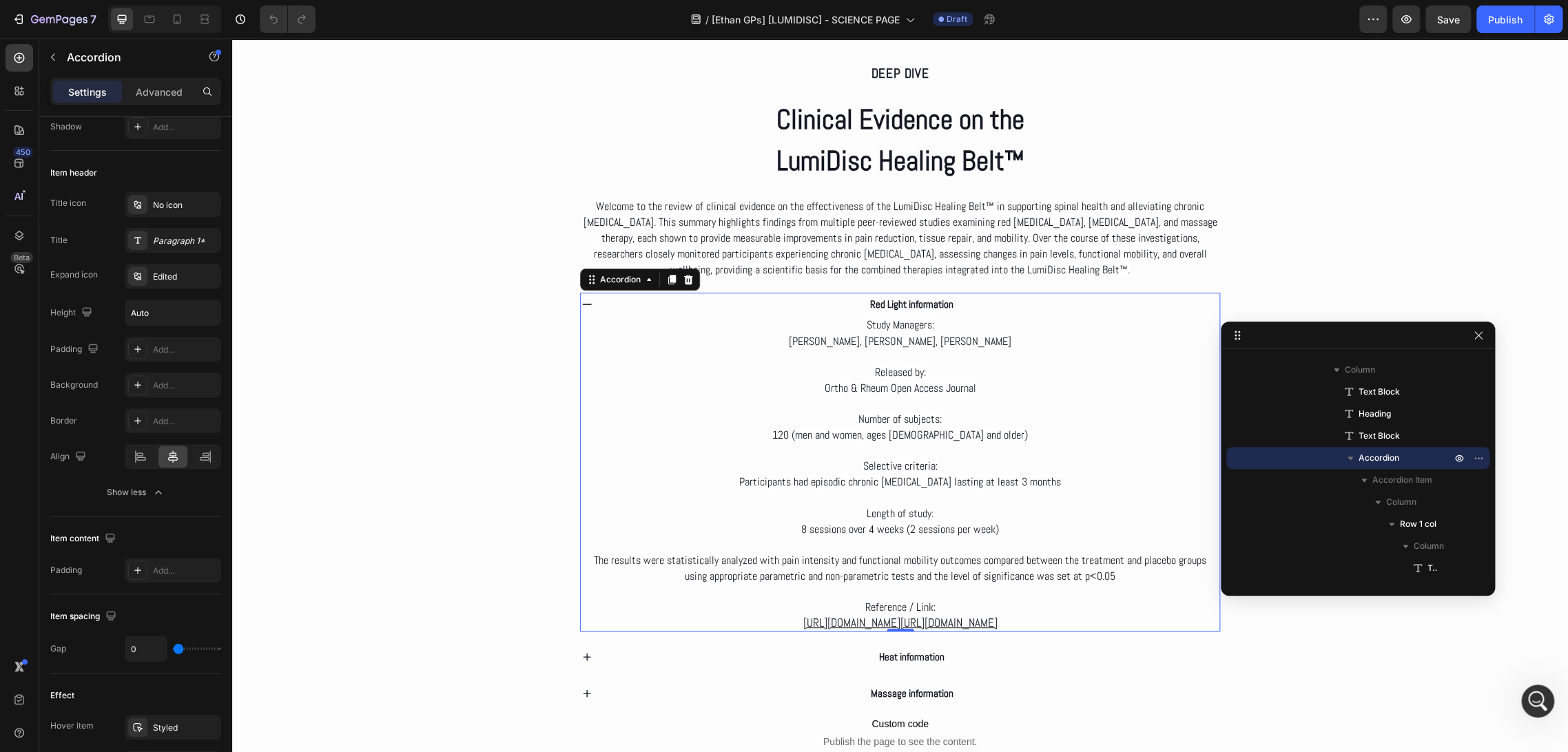
drag, startPoint x: 1298, startPoint y: 324, endPoint x: 1311, endPoint y: 327, distance: 13.3
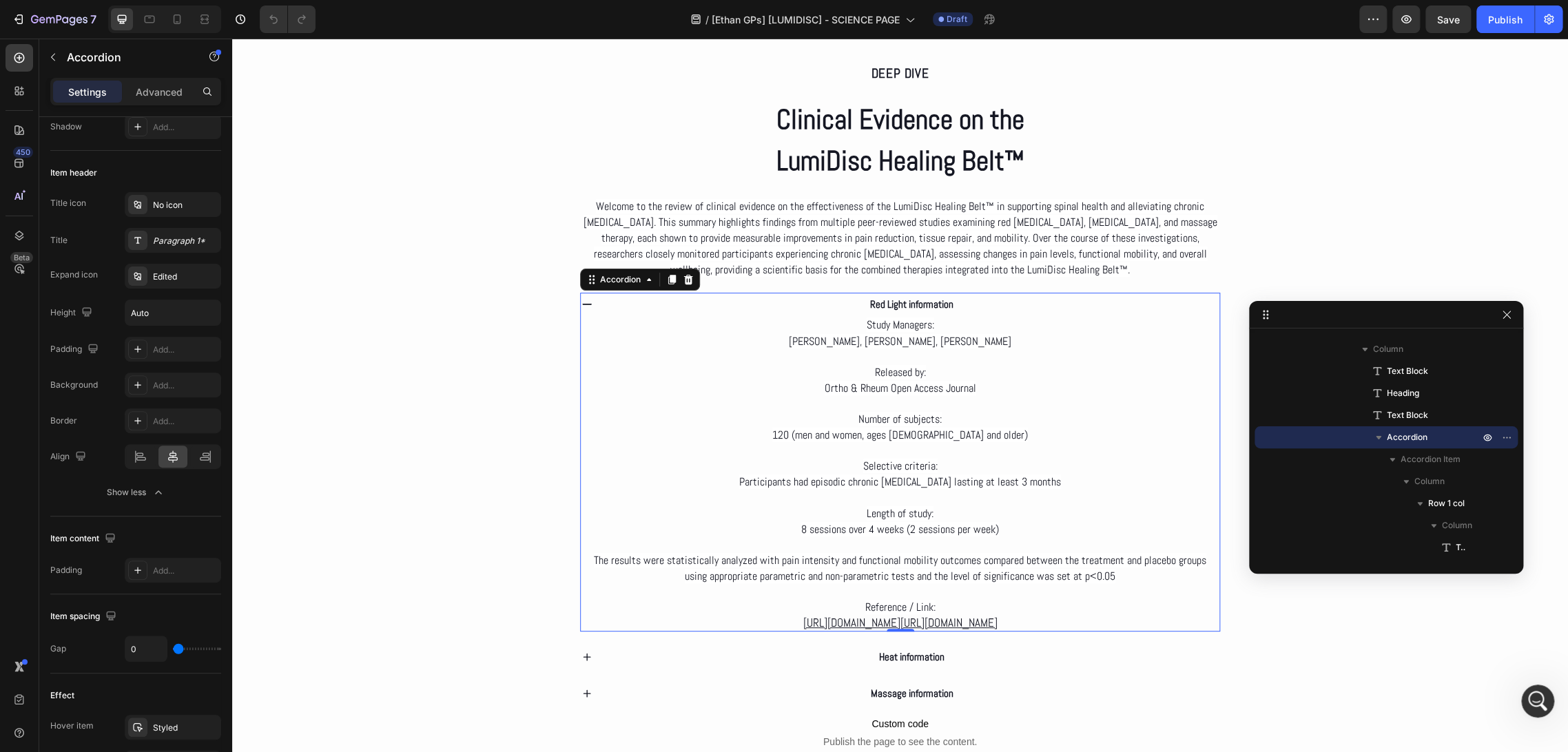
drag, startPoint x: 1311, startPoint y: 338, endPoint x: 1368, endPoint y: 300, distance: 68.5
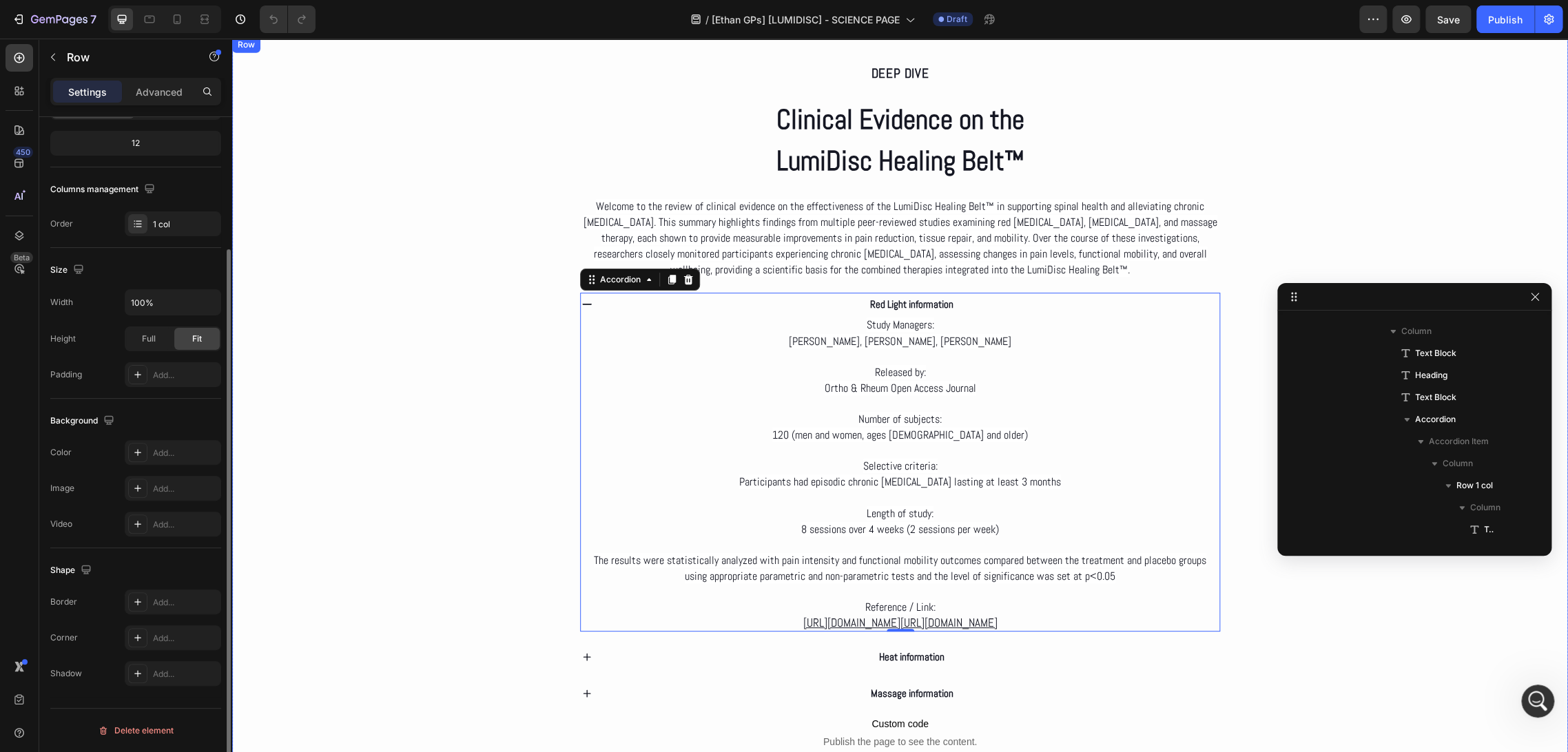
click at [1304, 224] on div "Deep dive Text Block Clinical Evidence on the LumiDisc Healing Belt™ Heading We…" at bounding box center [900, 398] width 1336 height 723
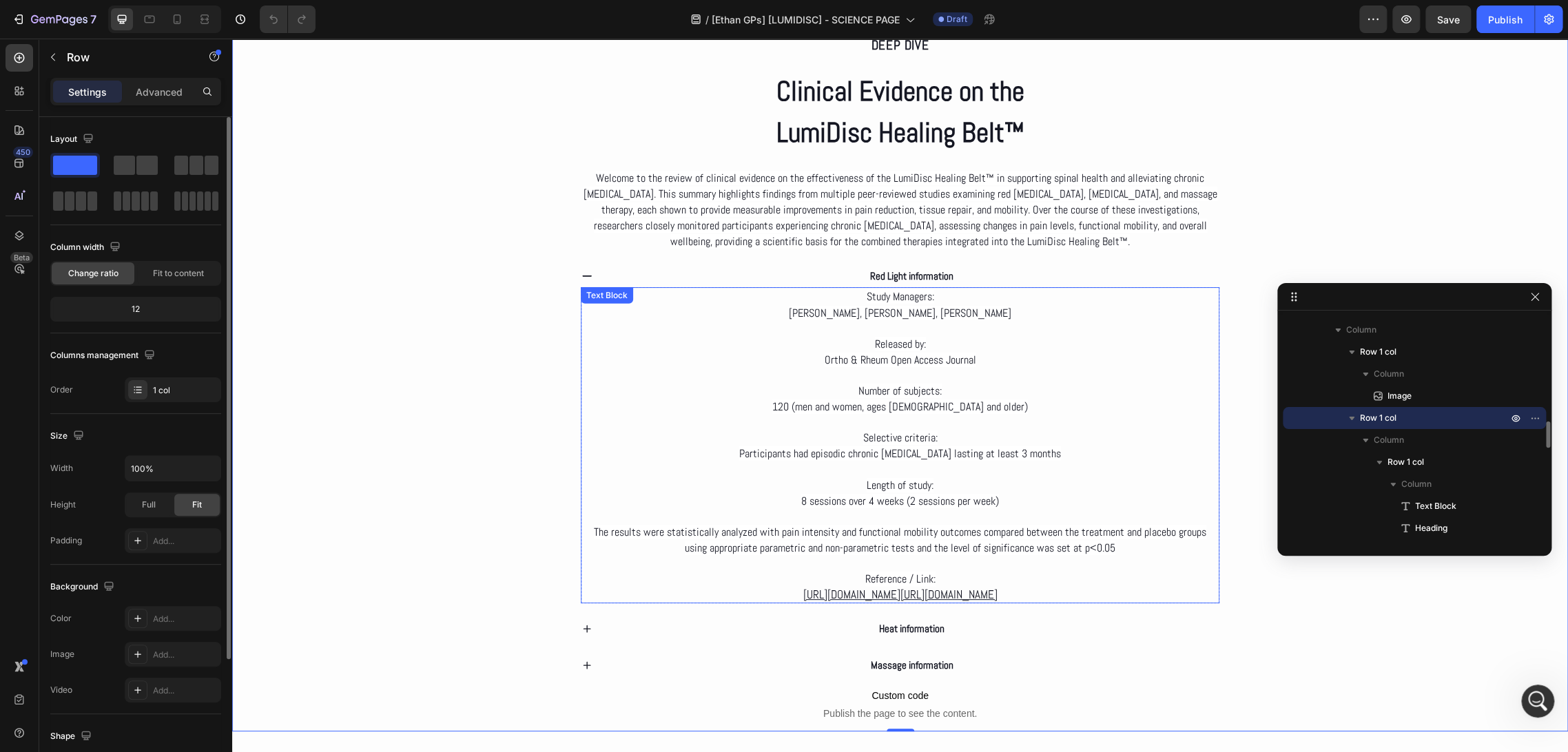
scroll to position [2677, 0]
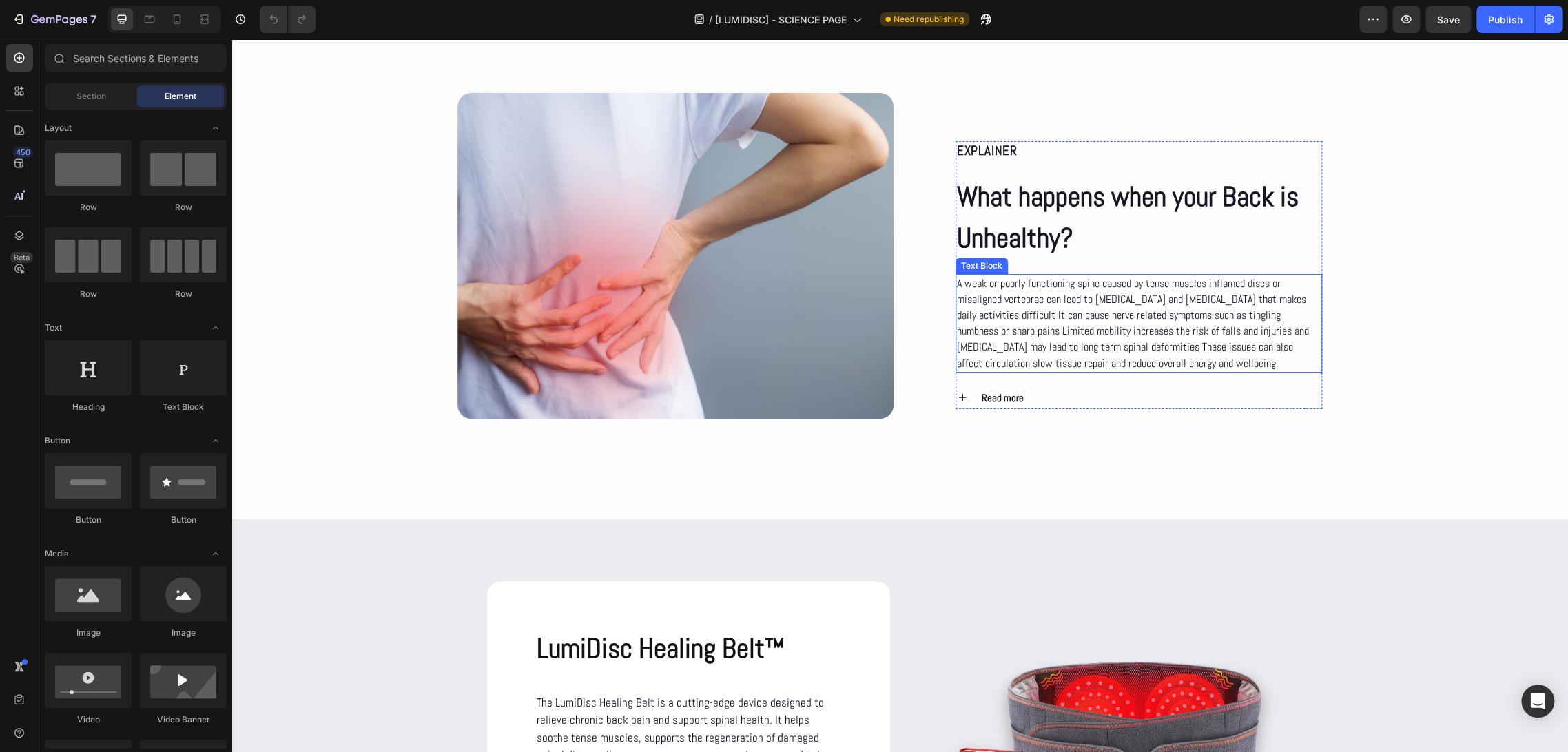
scroll to position [1147, 0]
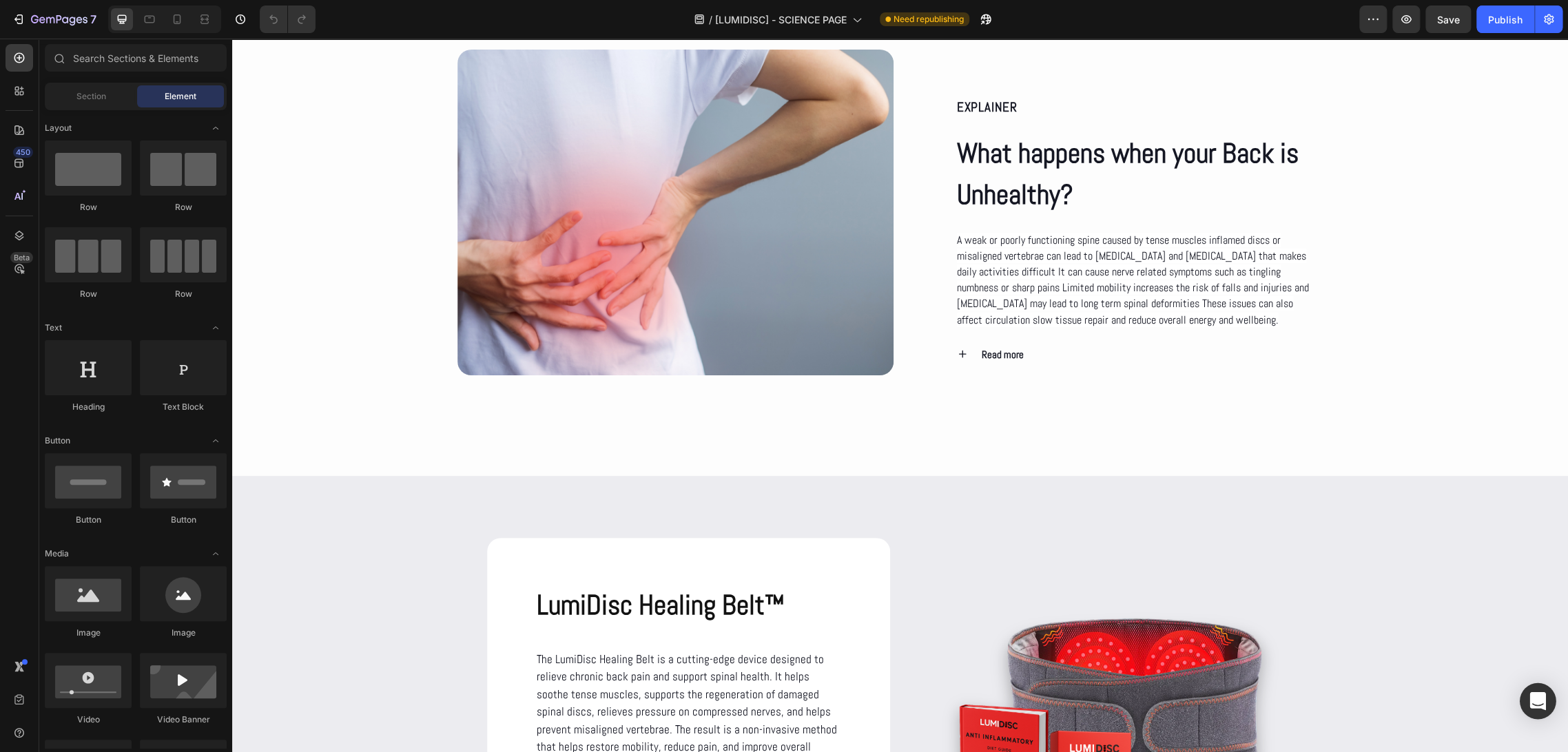
click at [1542, 698] on icon "Open Intercom Messenger" at bounding box center [1537, 701] width 16 height 18
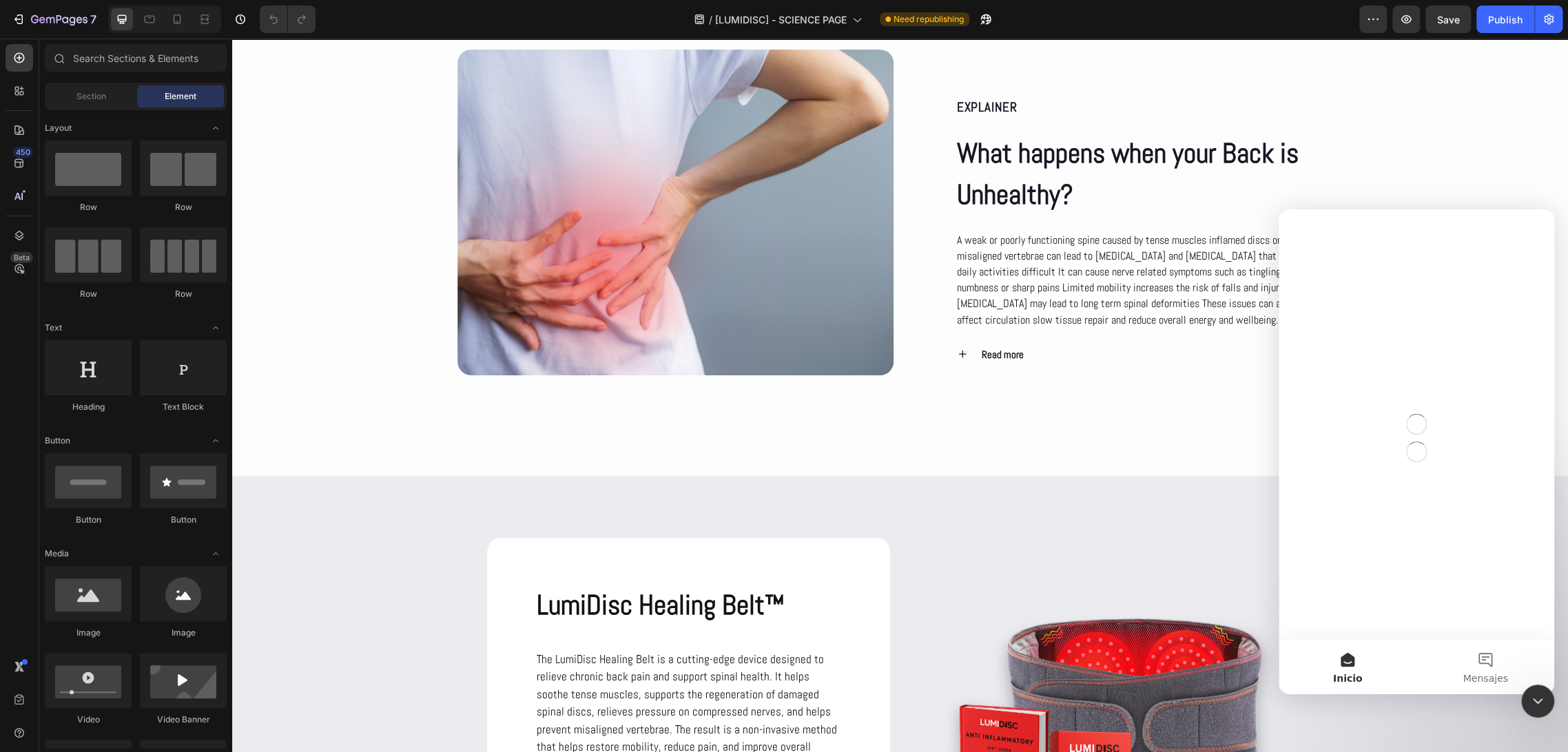
scroll to position [0, 0]
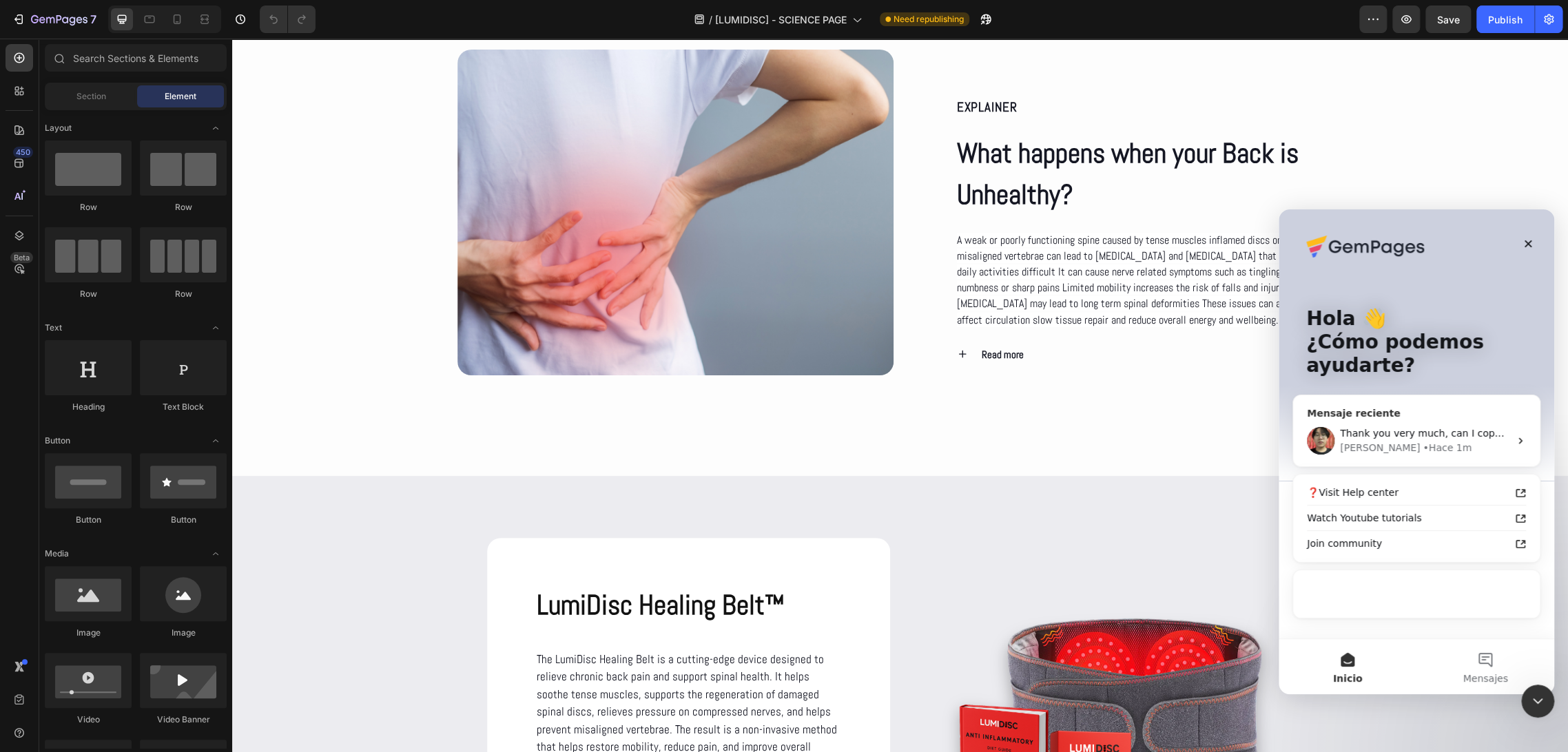
click at [1398, 455] on div "Thank you very much, can I copy the code and implement it directly on the origi…" at bounding box center [1416, 440] width 247 height 51
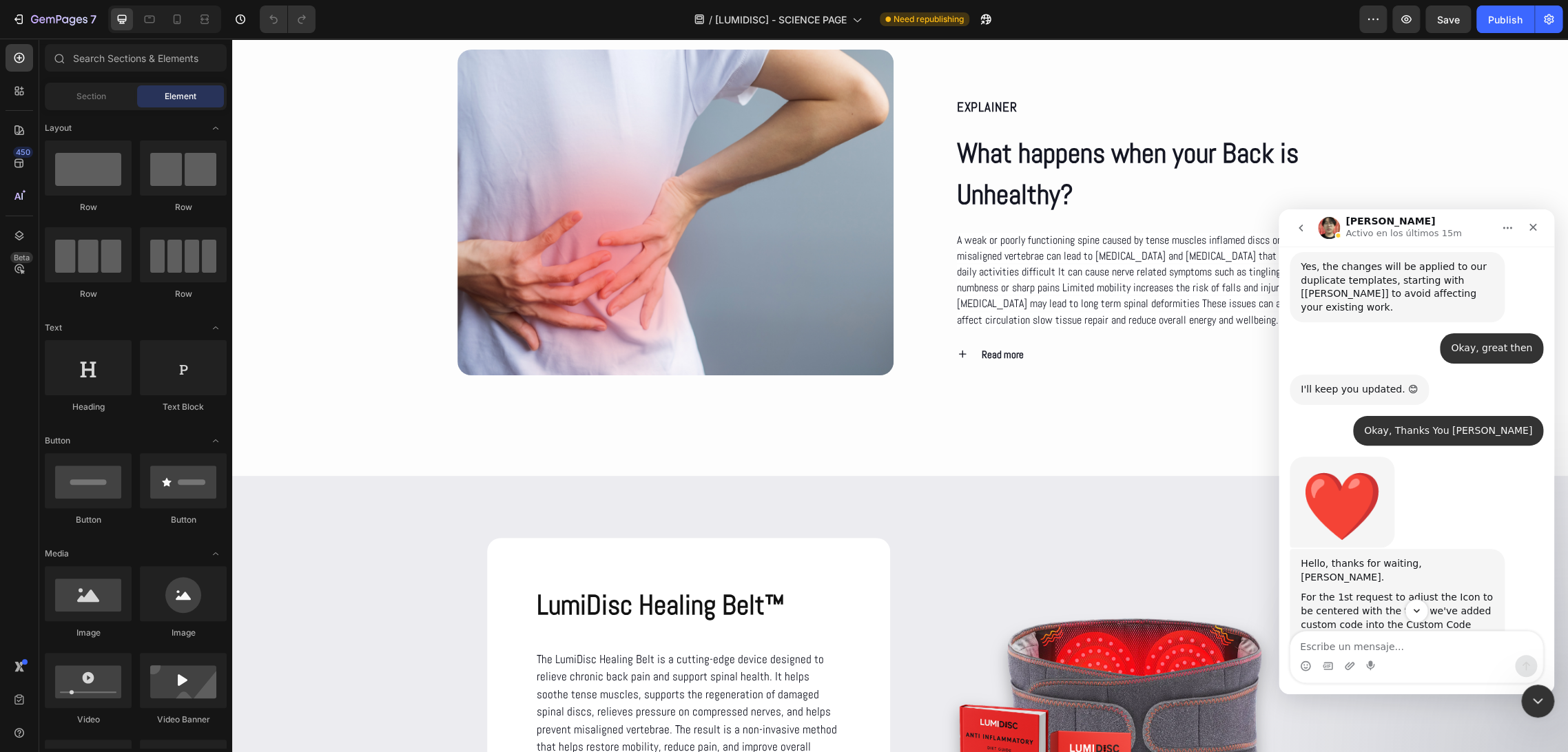
scroll to position [3939, 0]
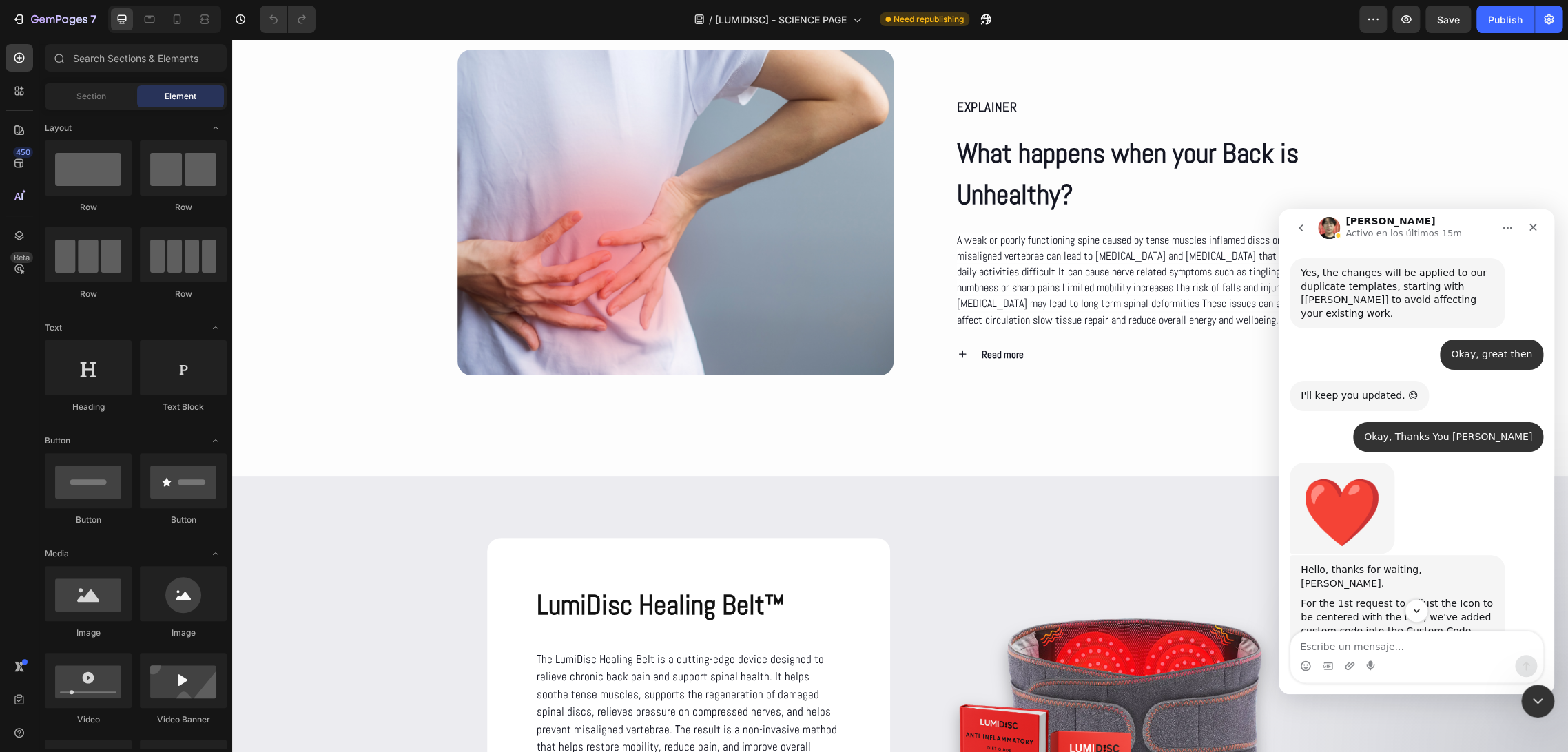
click at [1394, 651] on img "Ethan dice…" at bounding box center [1393, 696] width 185 height 90
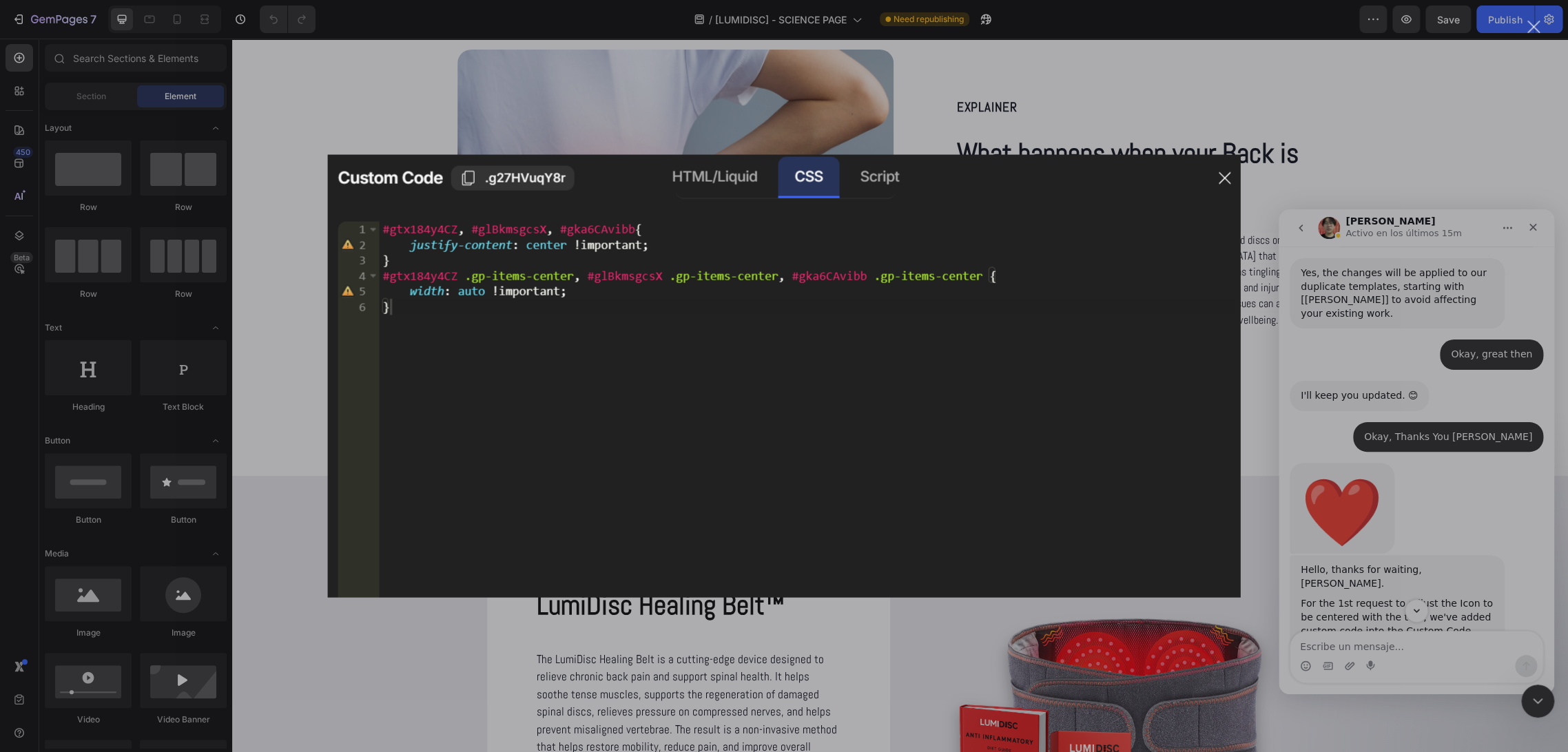
click at [1222, 180] on img "Cerrar" at bounding box center [784, 376] width 913 height 443
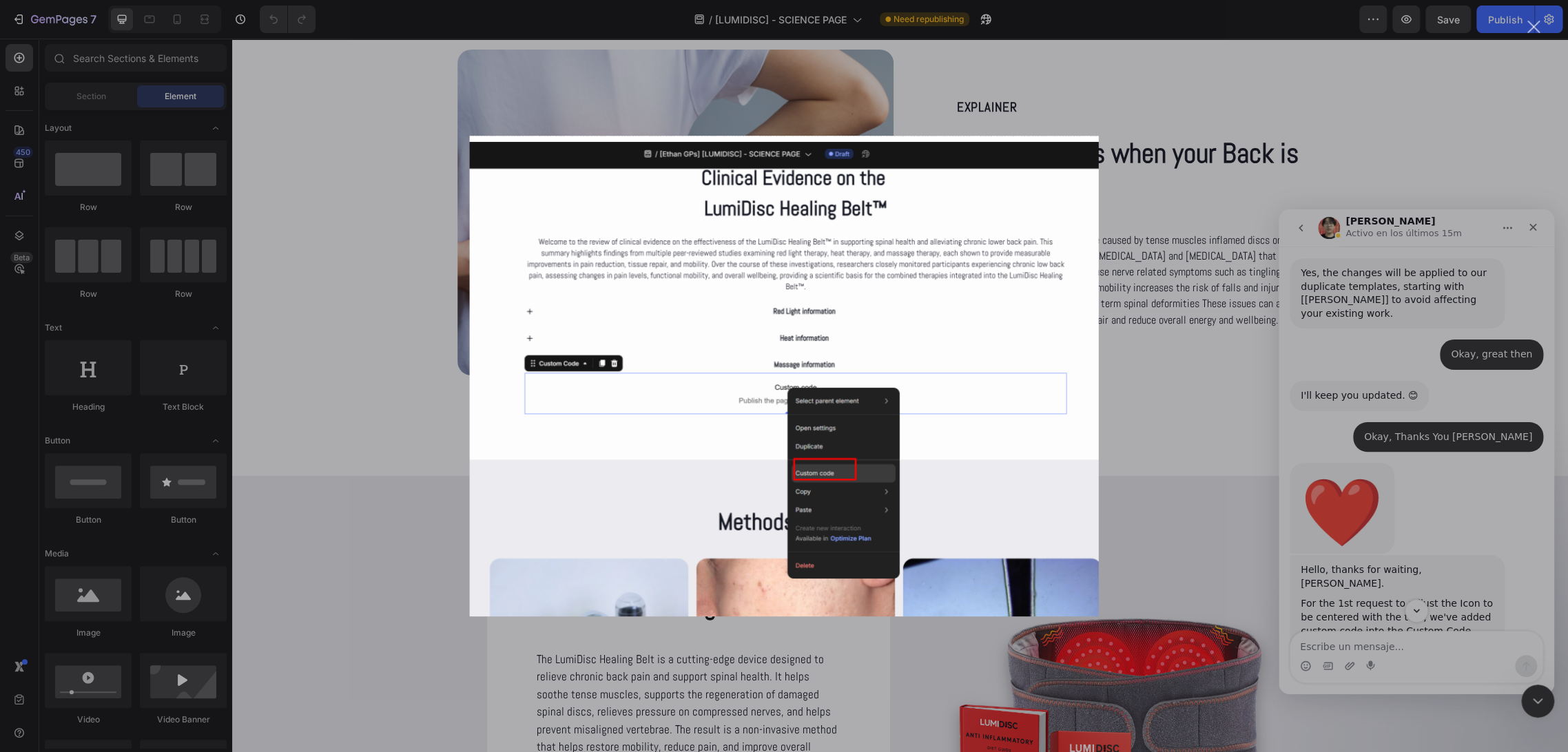
click at [903, 344] on img "Cerrar" at bounding box center [784, 376] width 629 height 481
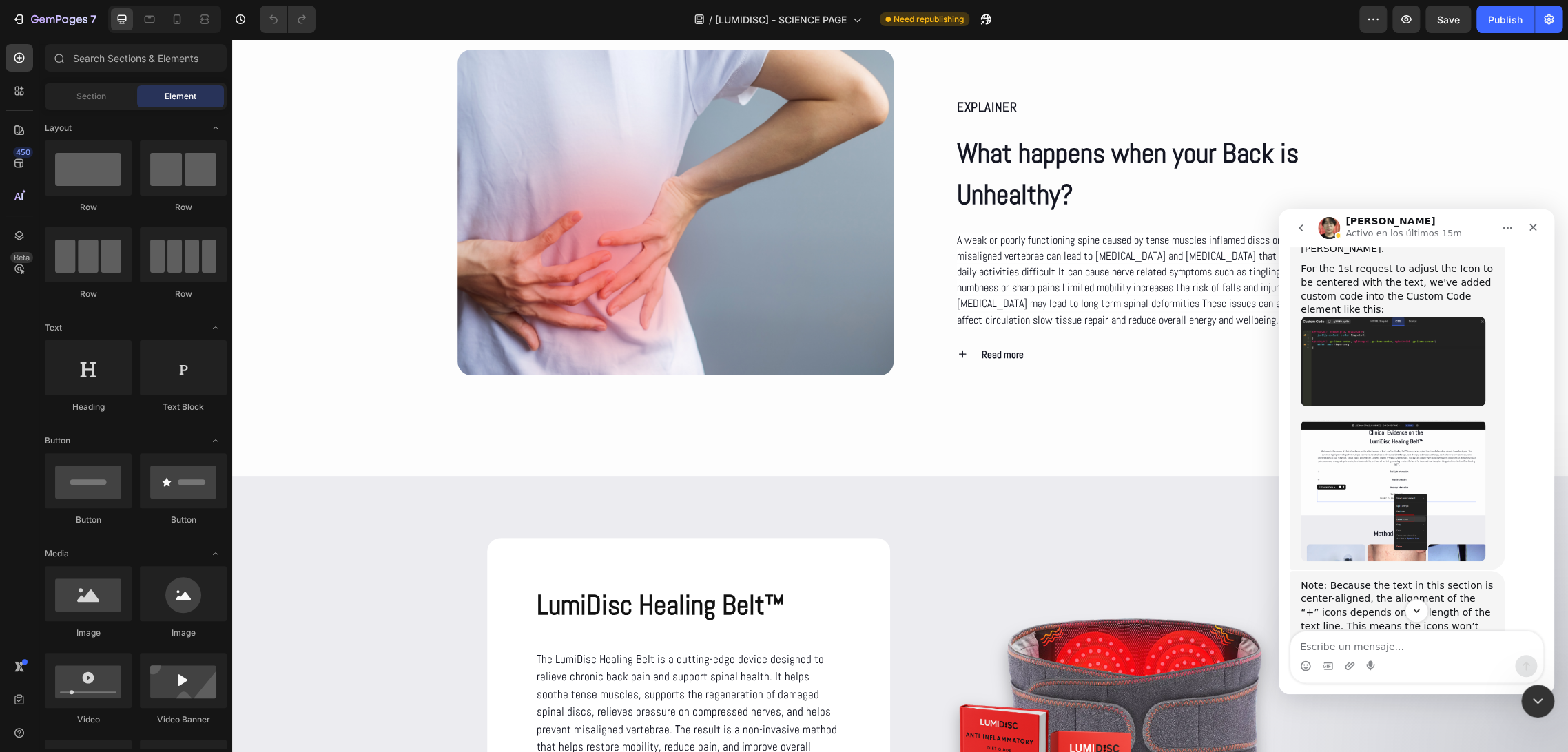
scroll to position [4322, 0]
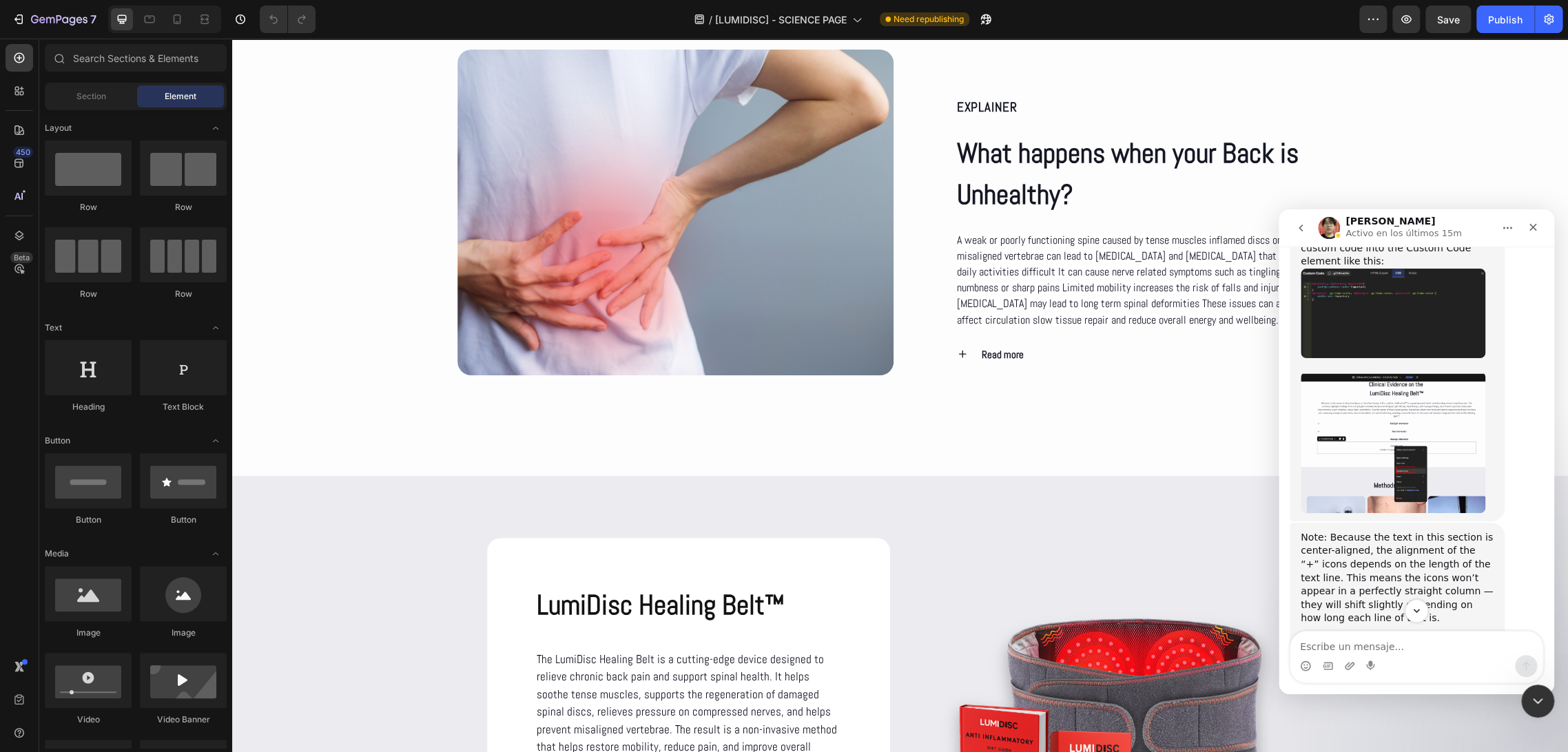
click at [1396, 645] on img "Ethan dice…" at bounding box center [1393, 689] width 185 height 88
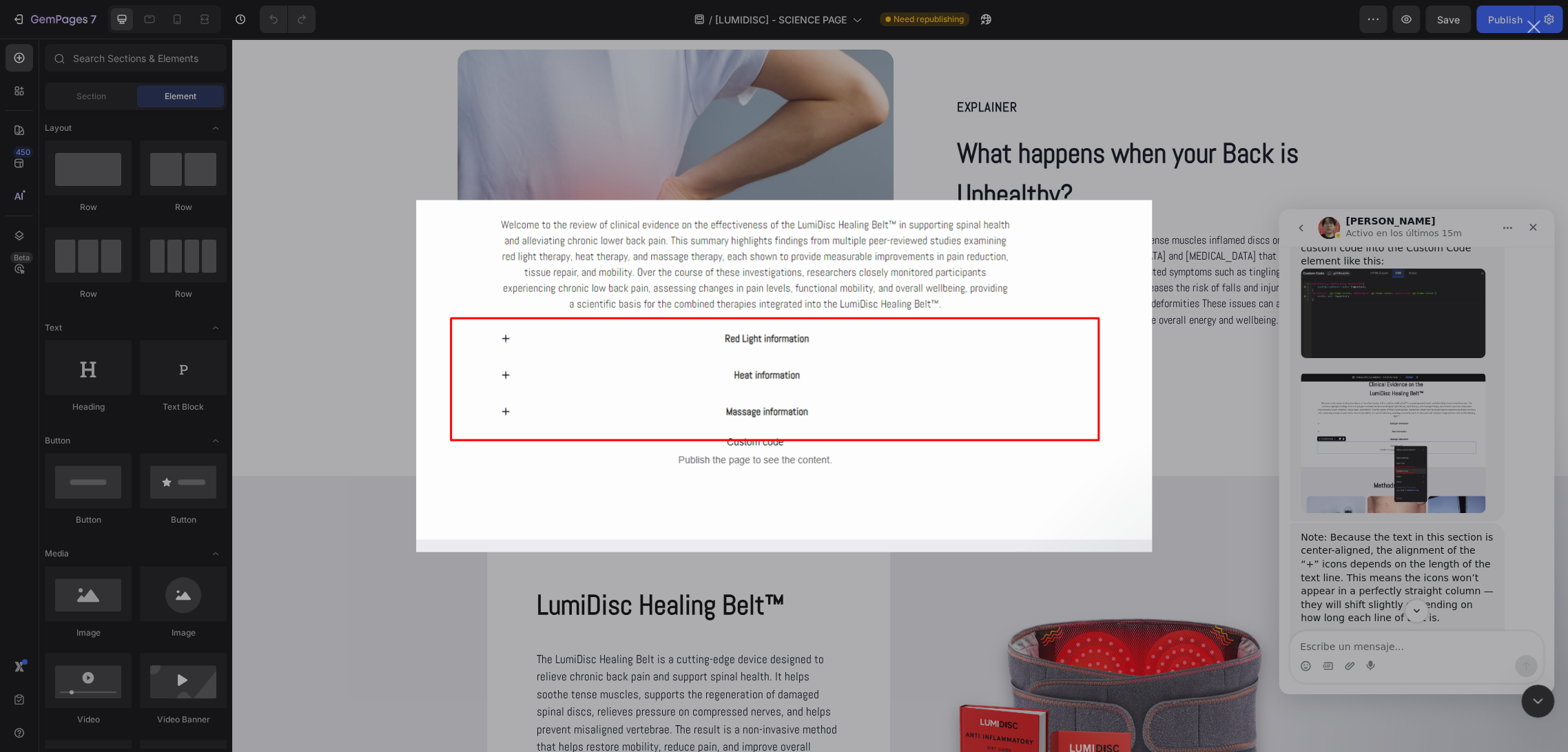
click at [877, 345] on img "Cerrar" at bounding box center [784, 376] width 736 height 352
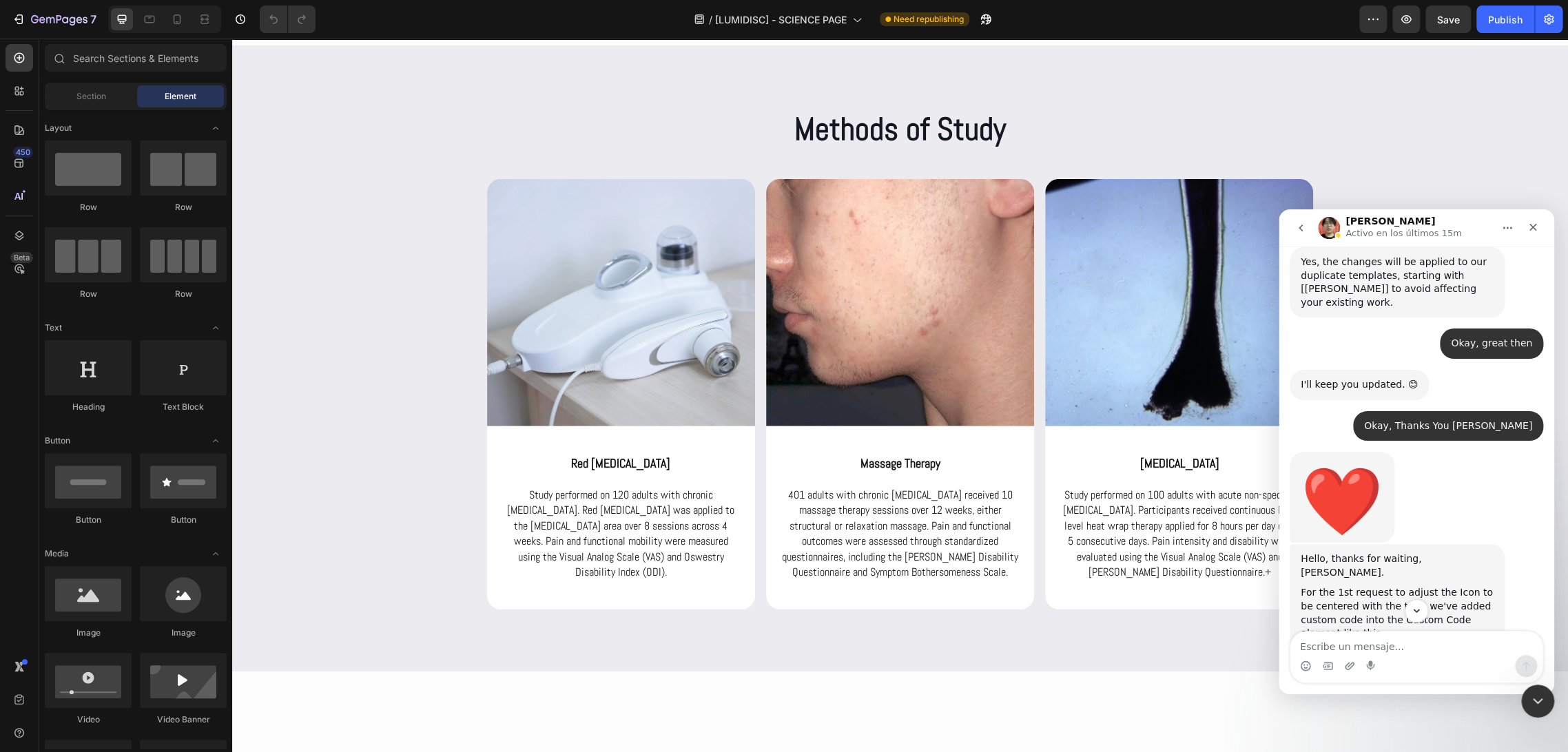
scroll to position [3939, 0]
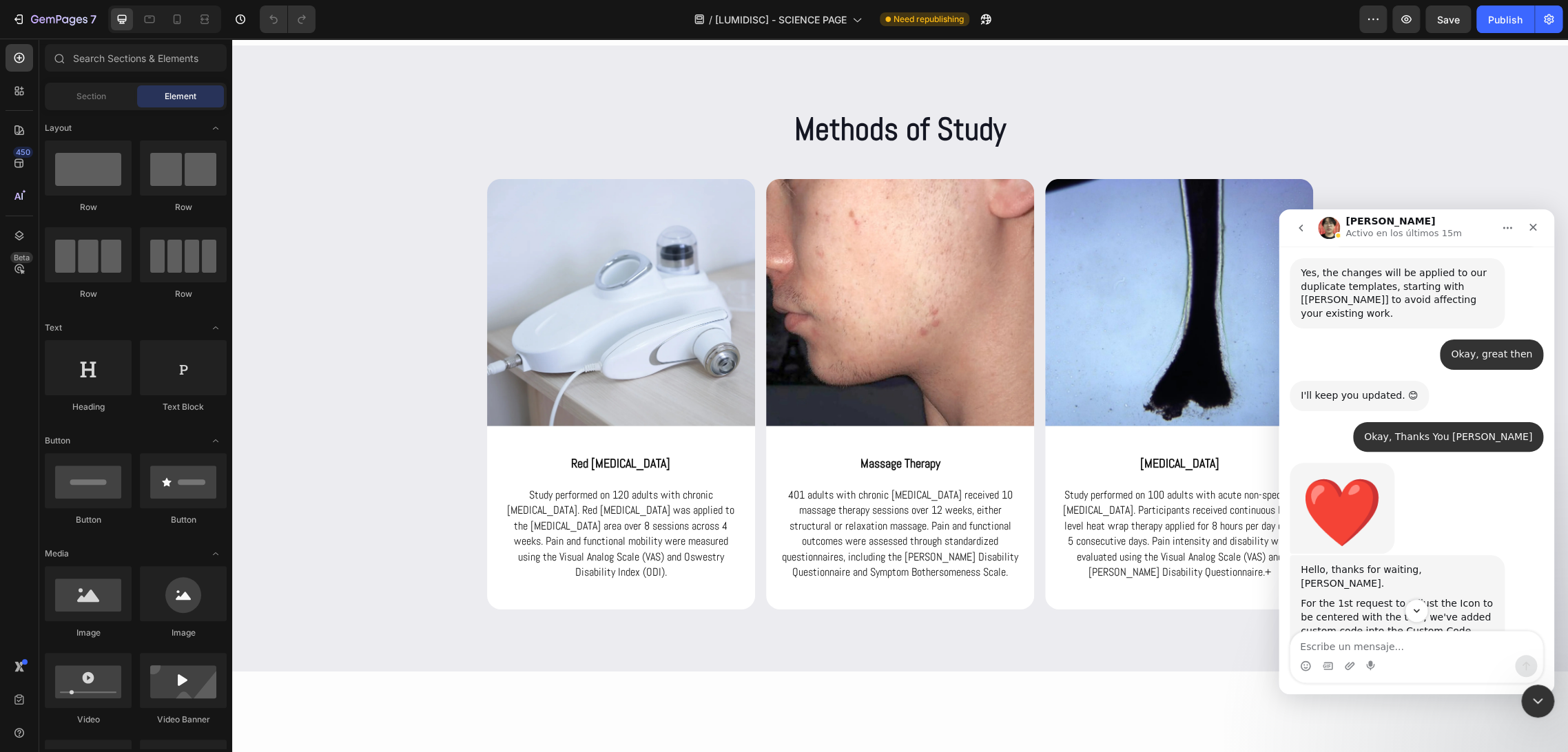
click at [1394, 651] on img "Ethan dice…" at bounding box center [1393, 696] width 185 height 90
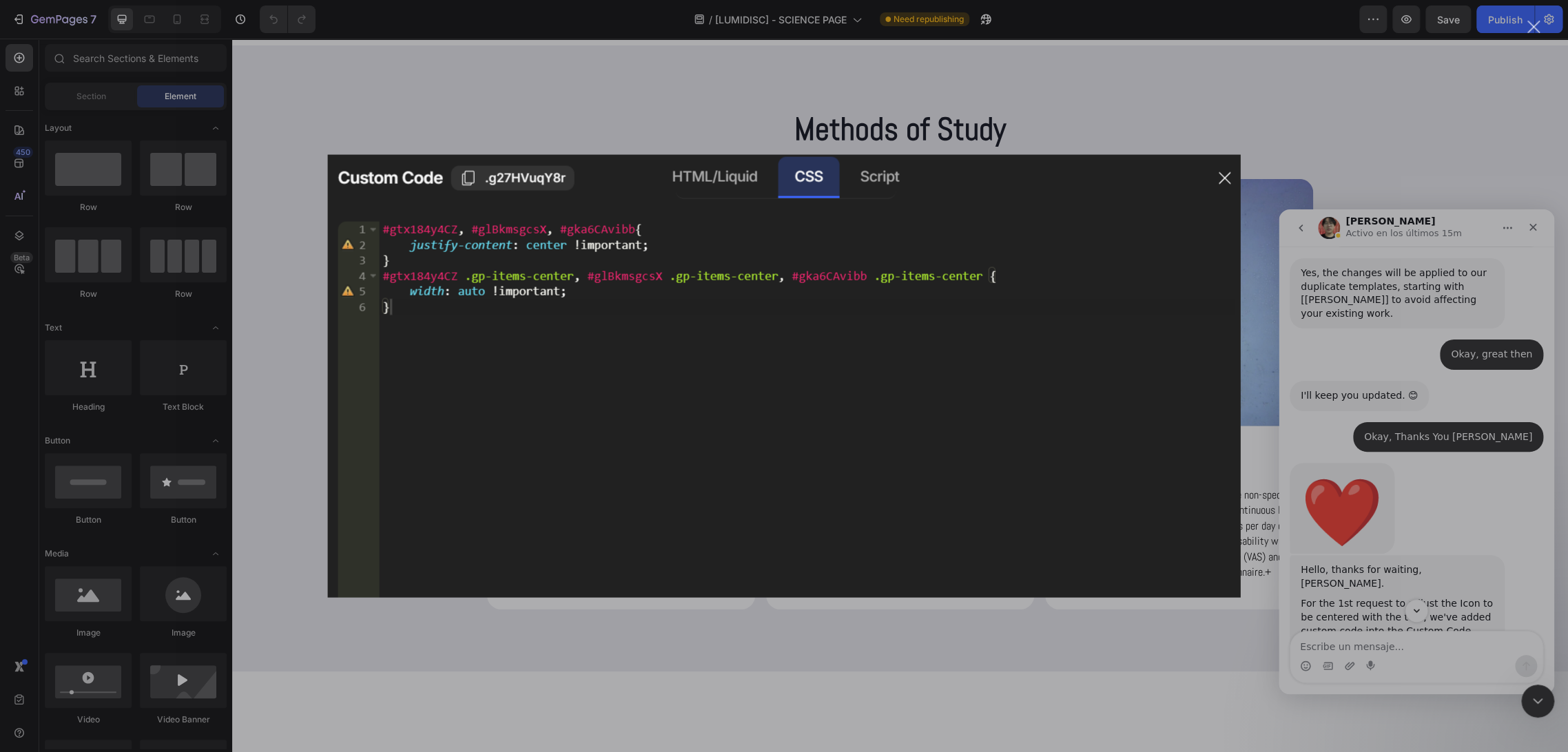
click at [1225, 182] on img "Cerrar" at bounding box center [784, 376] width 913 height 443
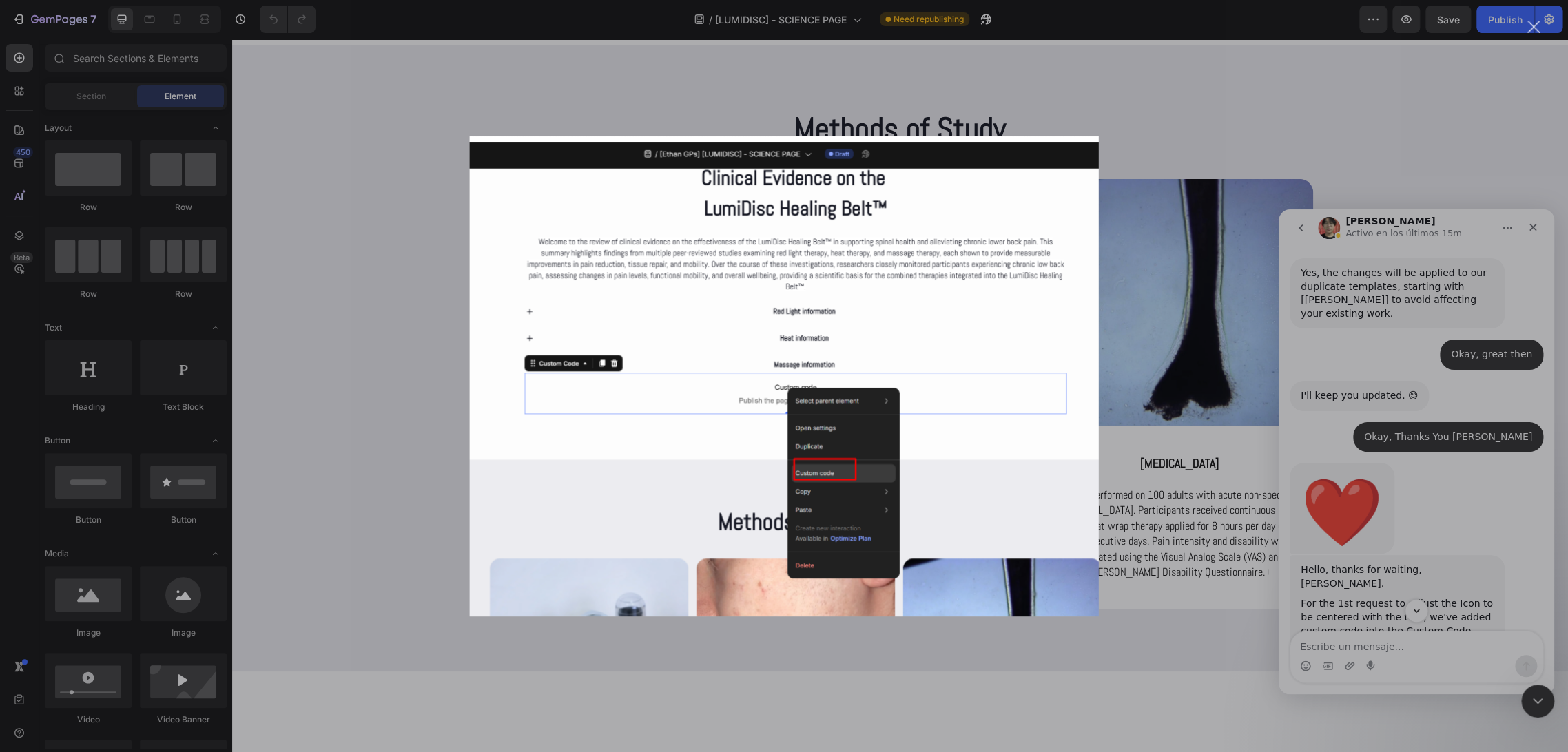
click at [1389, 425] on div "Intercom Messenger" at bounding box center [784, 376] width 1568 height 752
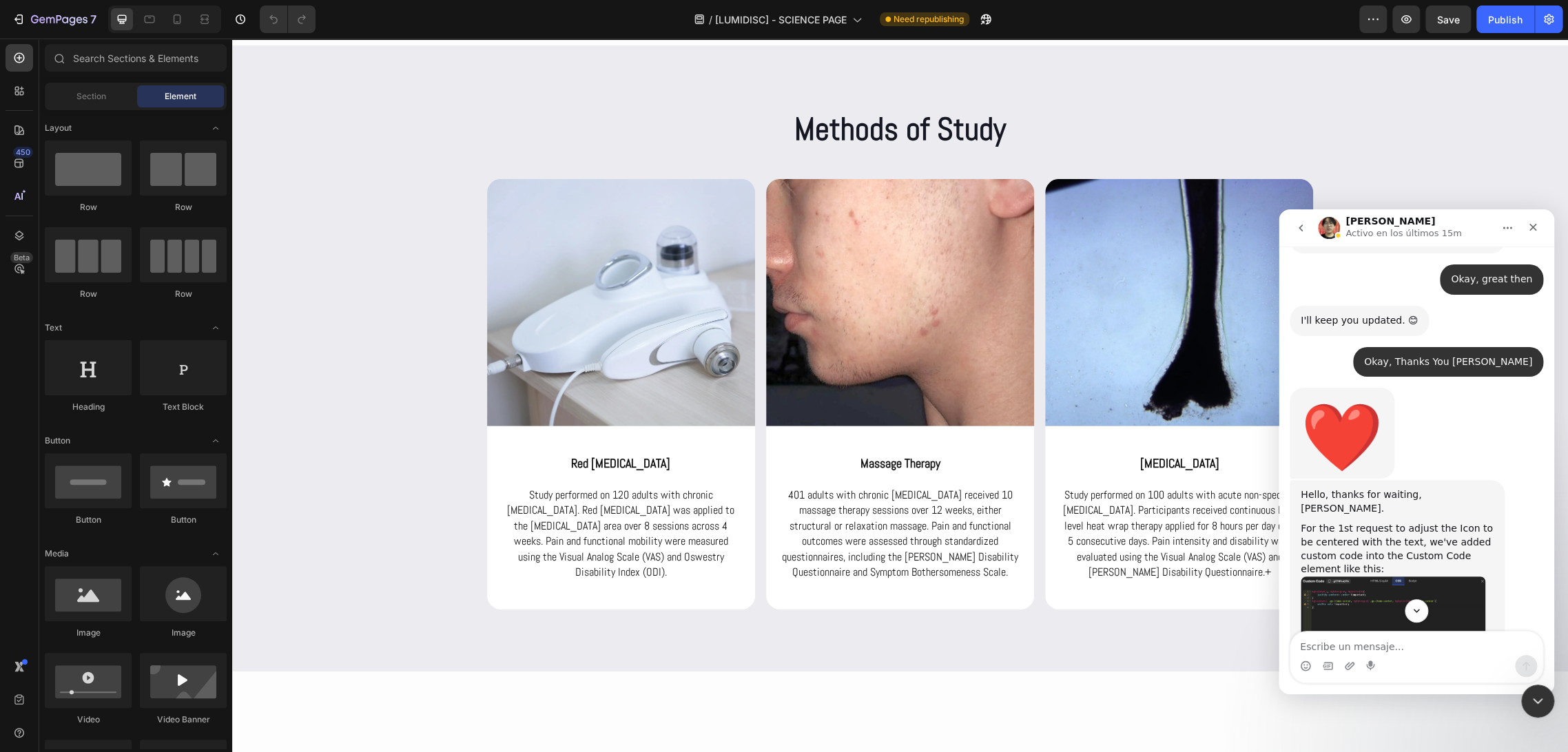
scroll to position [4016, 0]
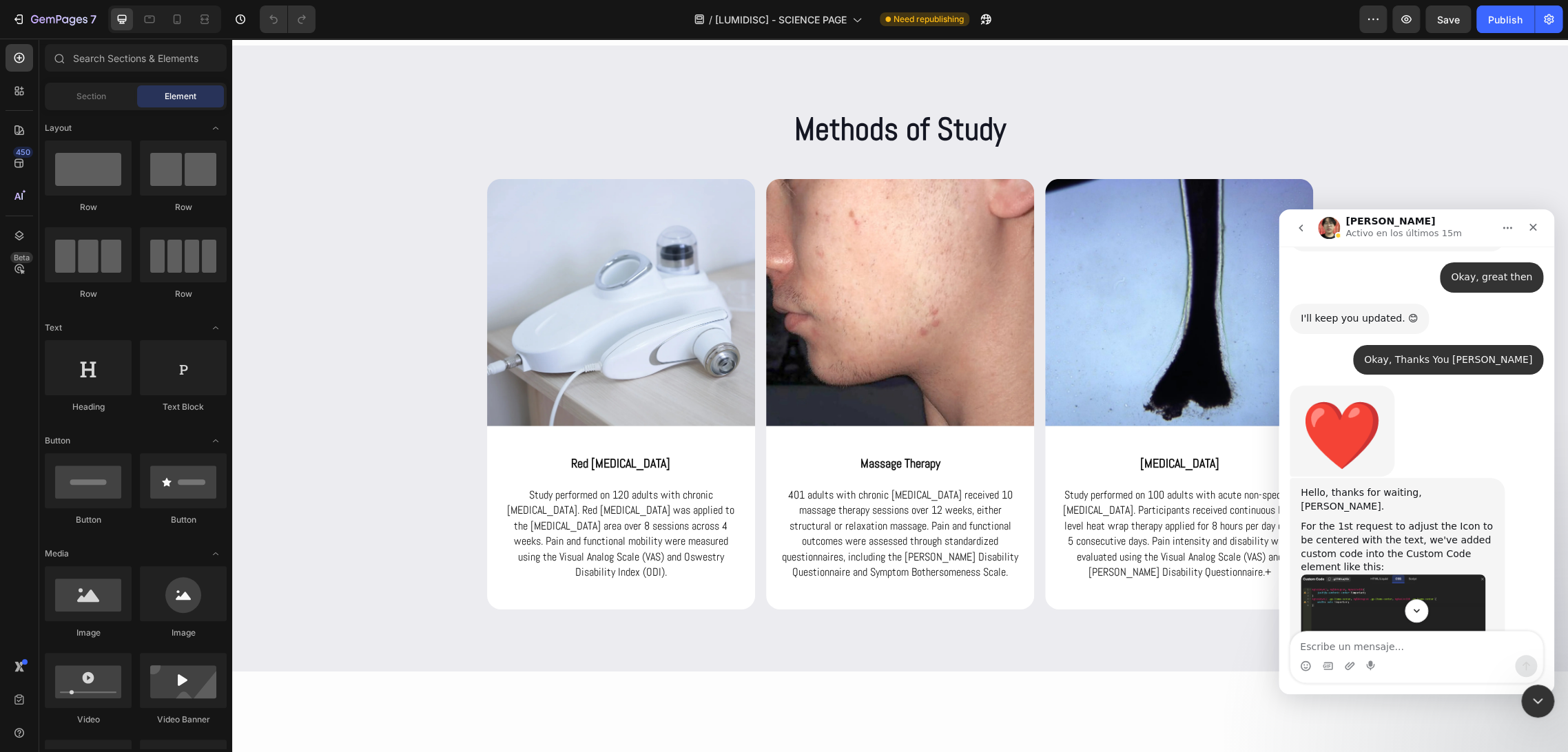
click at [1408, 678] on img "Ethan dice…" at bounding box center [1393, 748] width 185 height 141
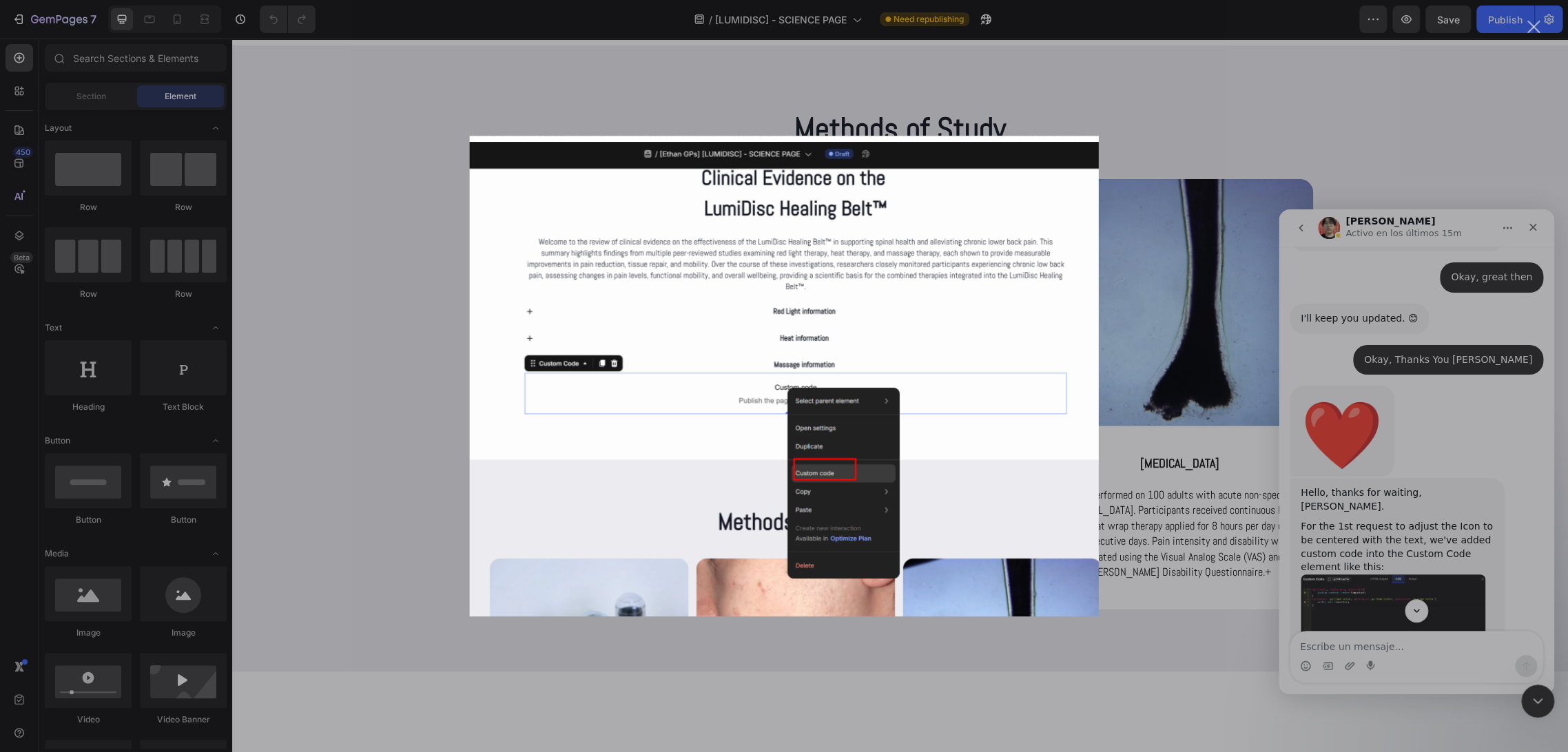
click at [1408, 473] on div "Intercom Messenger" at bounding box center [784, 376] width 1568 height 752
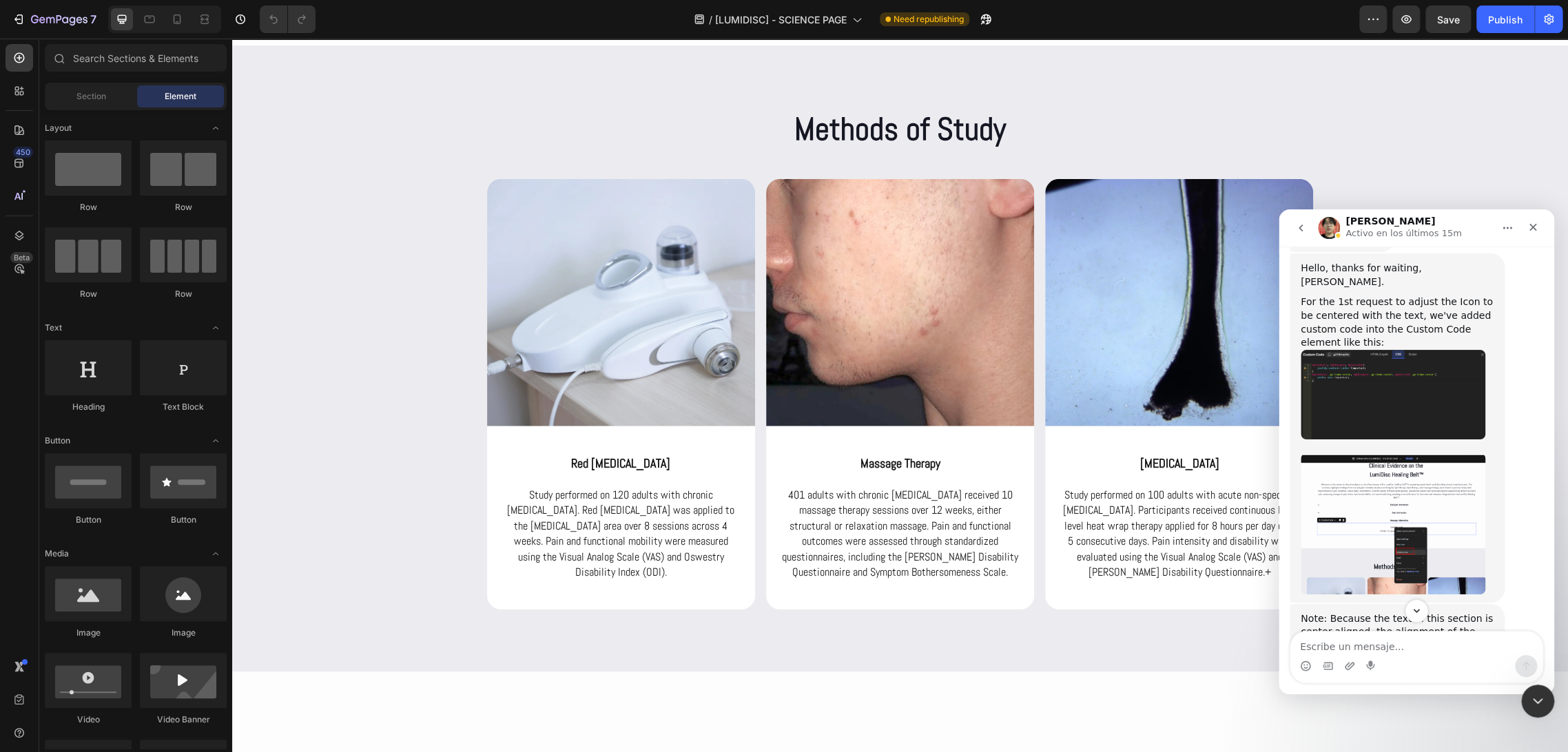
scroll to position [4245, 0]
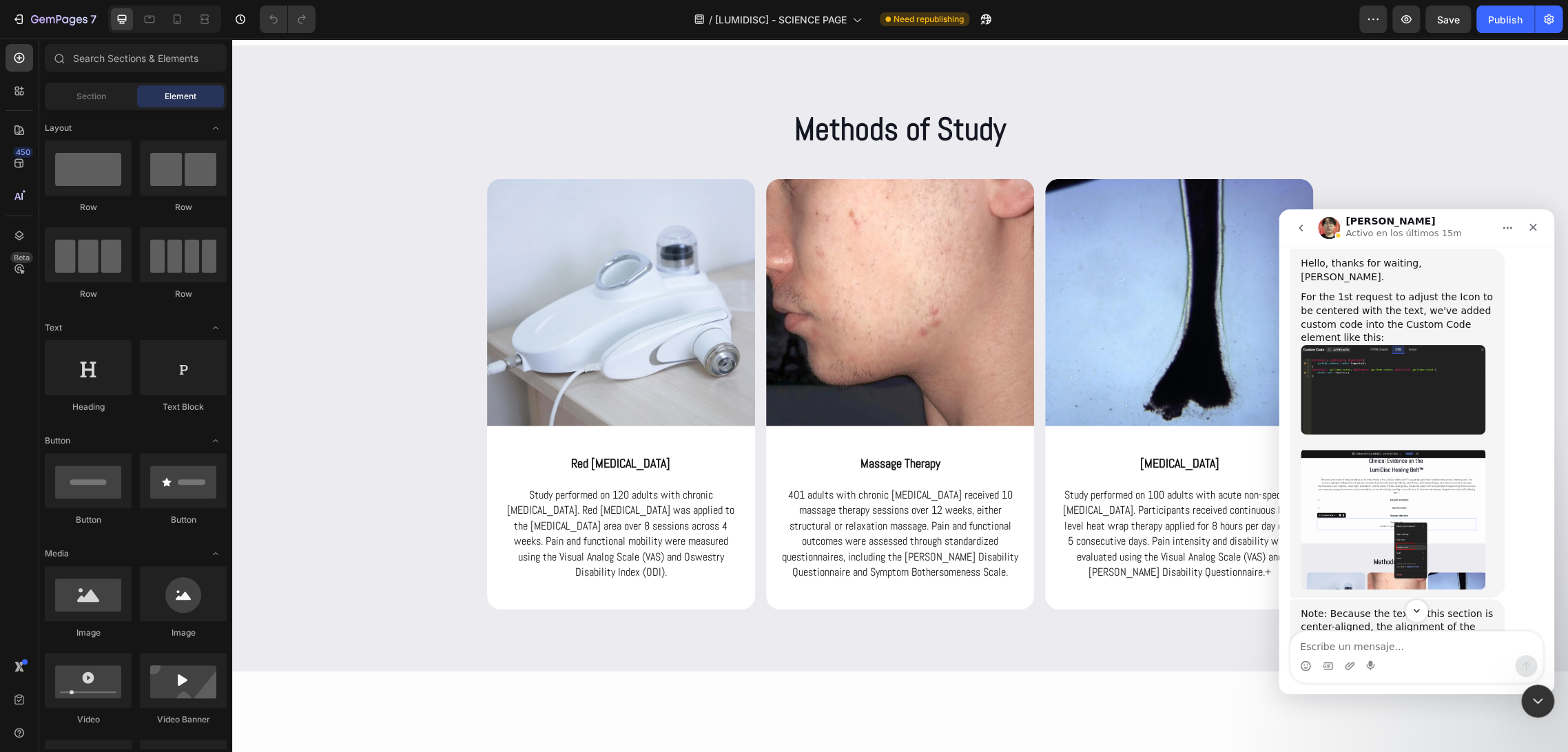
click at [1392, 721] on img "Ethan dice…" at bounding box center [1393, 765] width 185 height 88
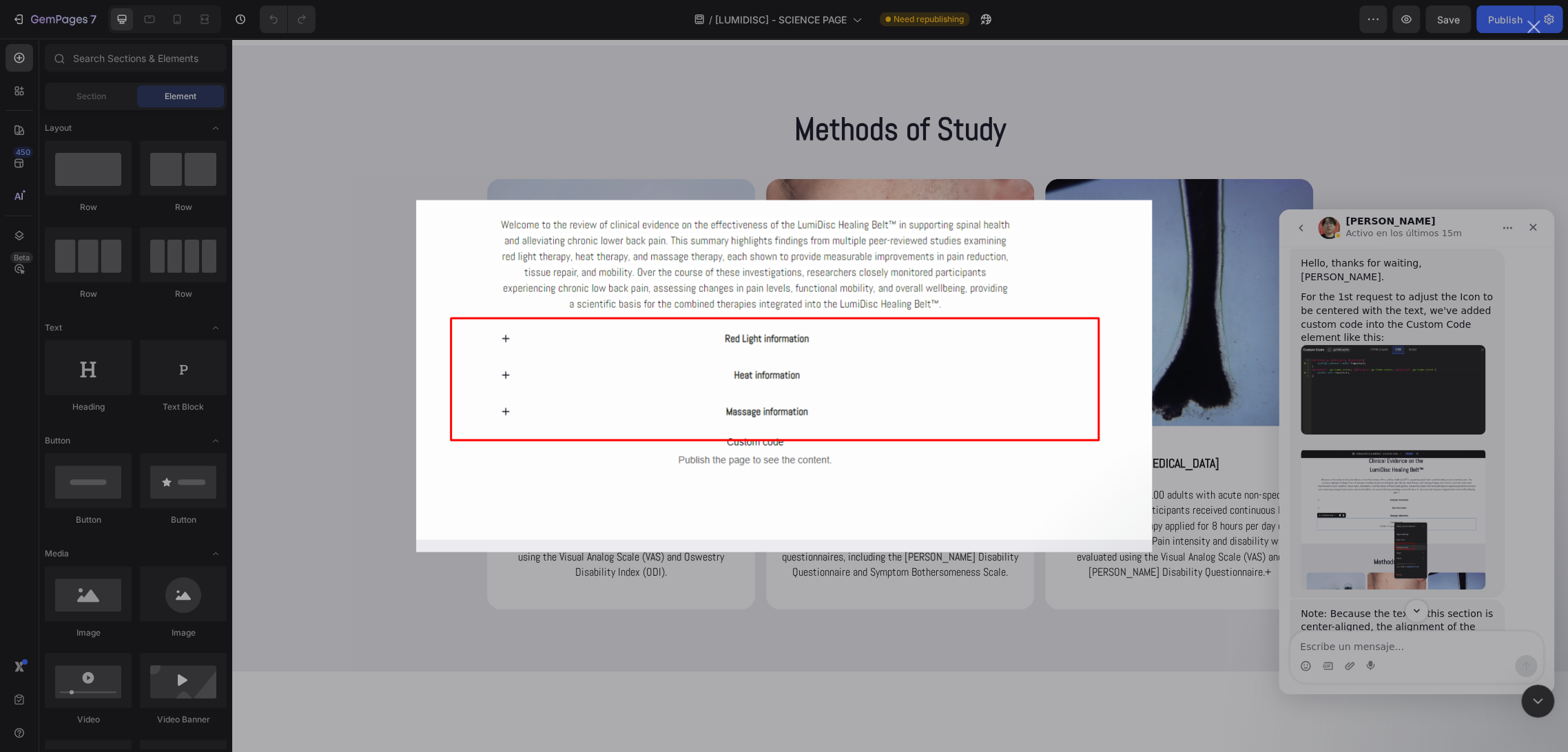
click at [818, 419] on img "Cerrar" at bounding box center [784, 376] width 736 height 352
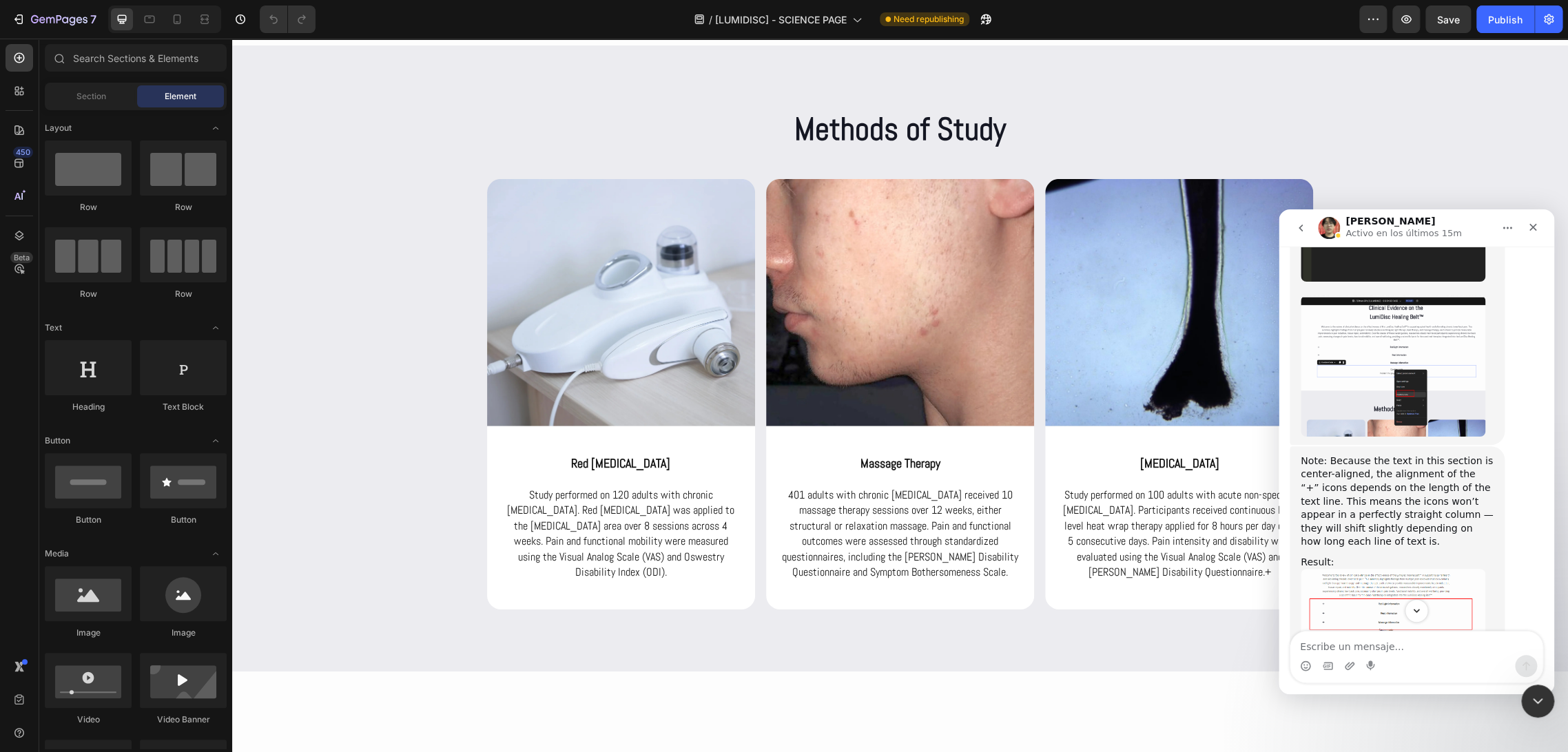
scroll to position [4474, 0]
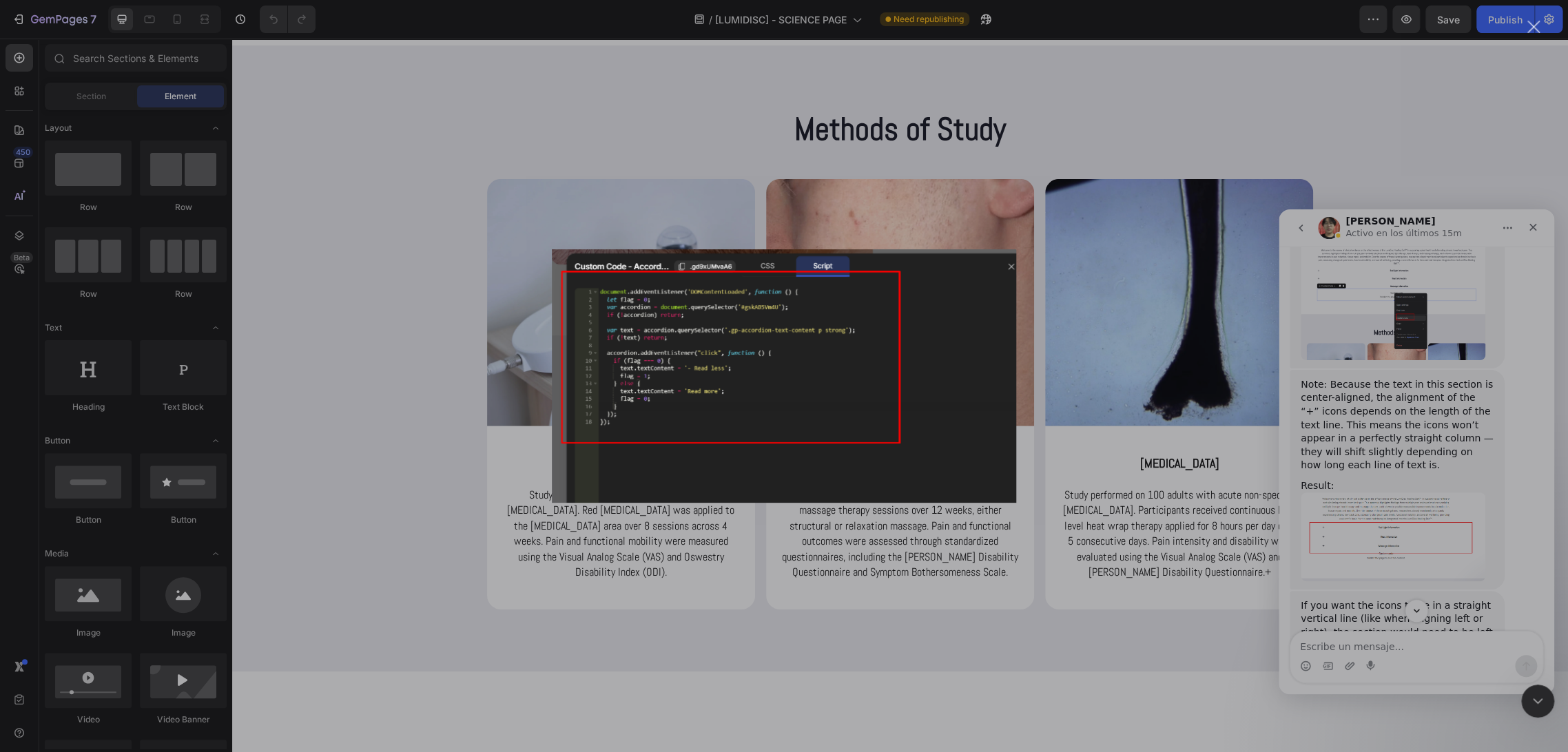
click at [1421, 455] on div "Intercom Messenger" at bounding box center [784, 376] width 1568 height 752
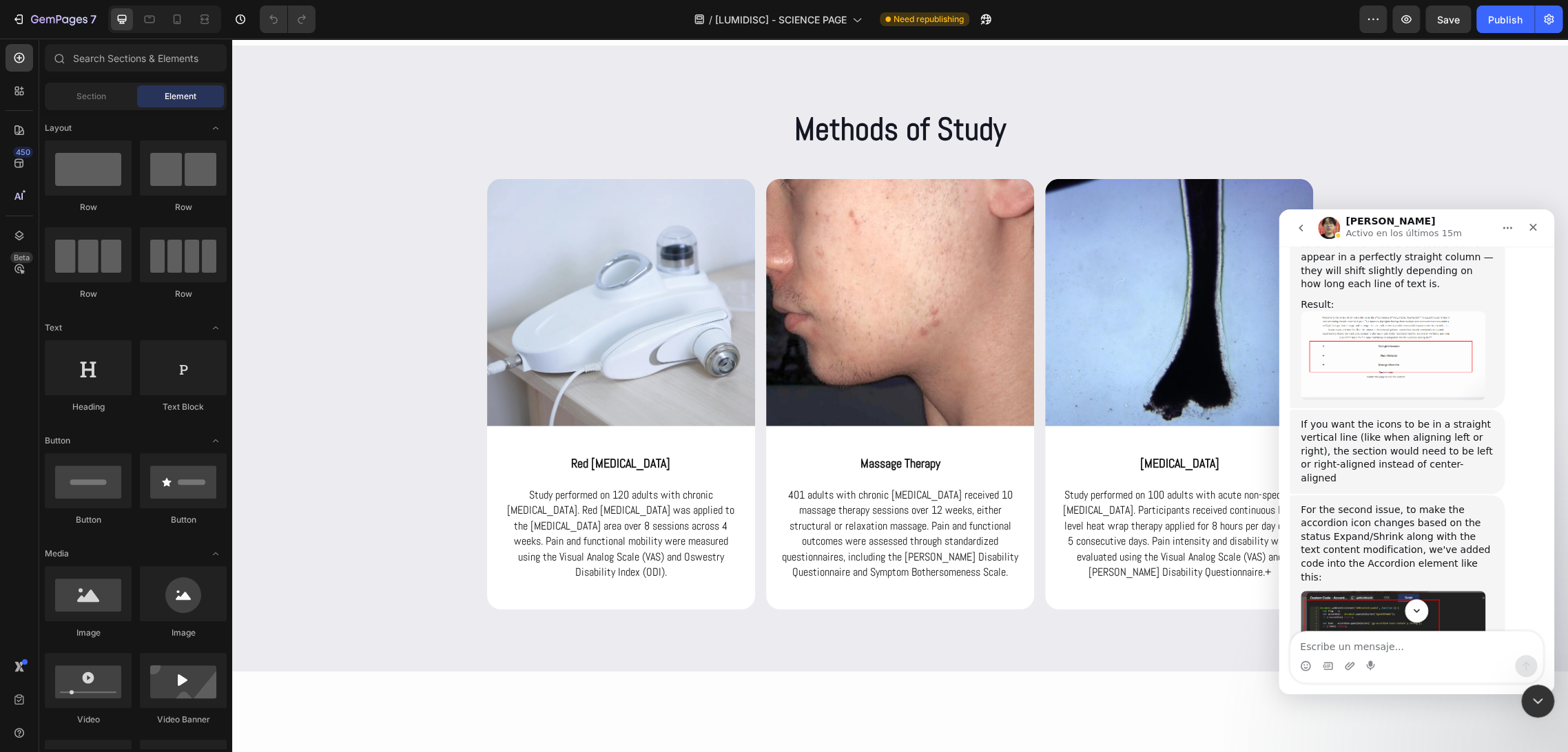
scroll to position [4704, 0]
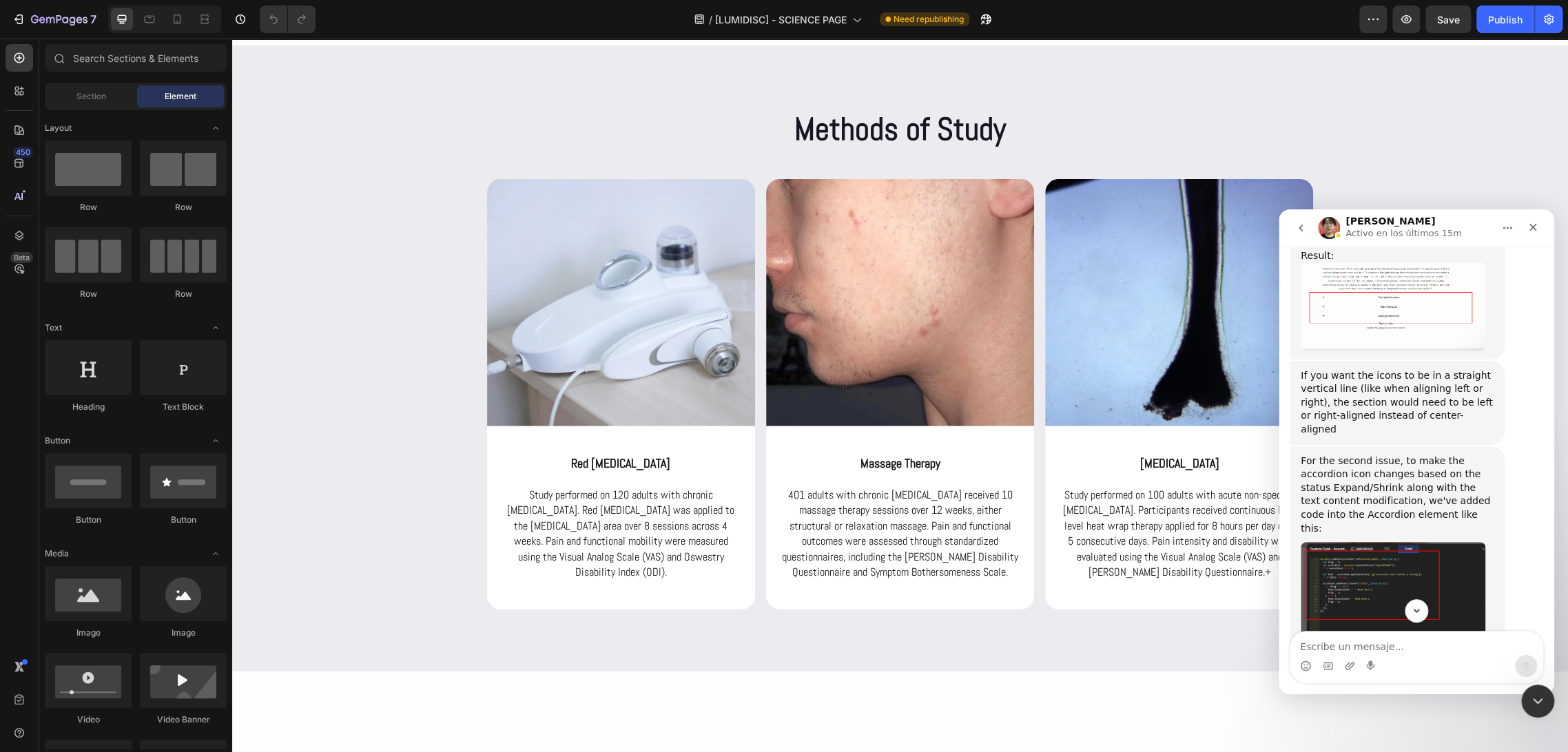
click at [1395, 677] on img "Ethan dice…" at bounding box center [1393, 729] width 185 height 105
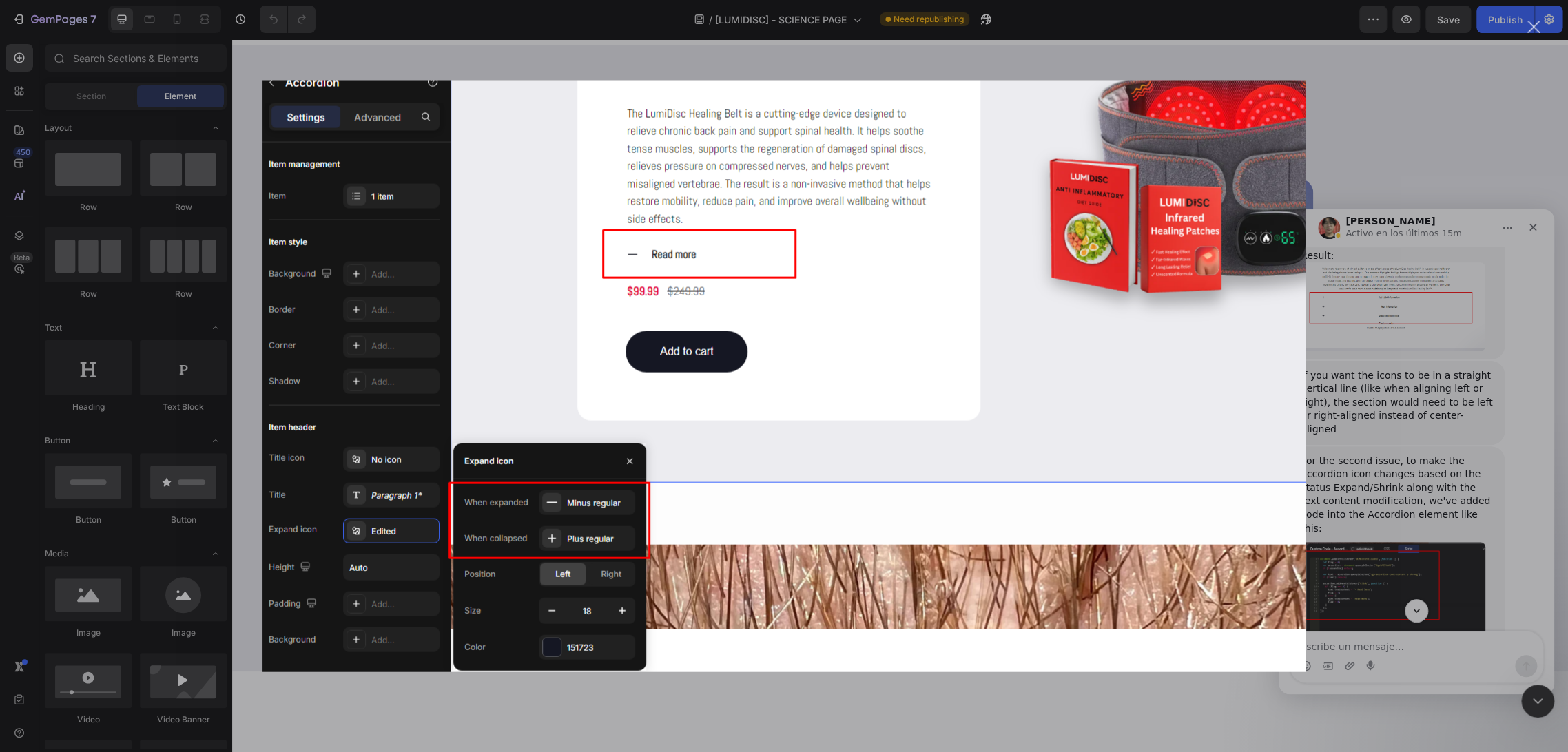
click at [1394, 414] on div "Intercom Messenger" at bounding box center [784, 376] width 1568 height 752
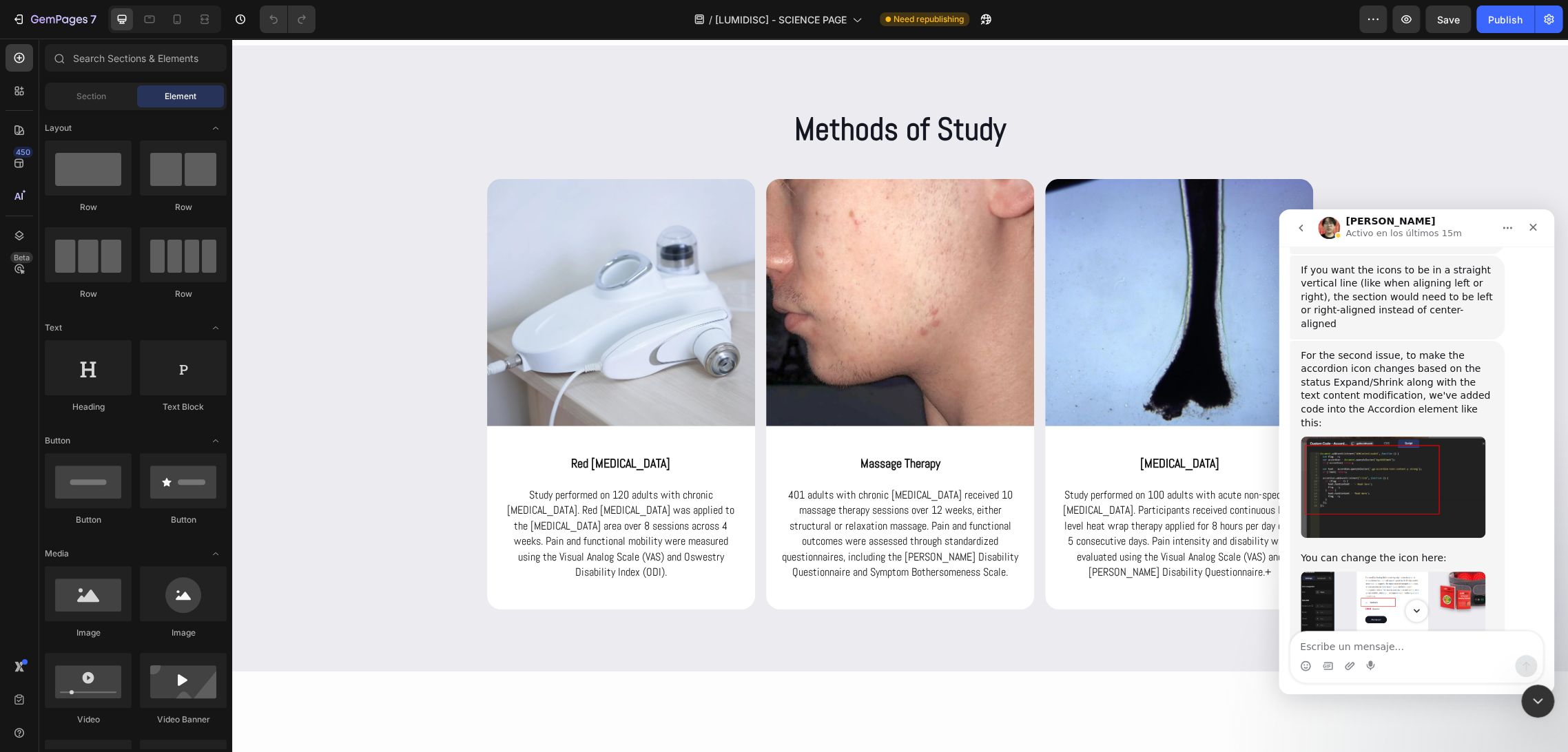
scroll to position [4857, 0]
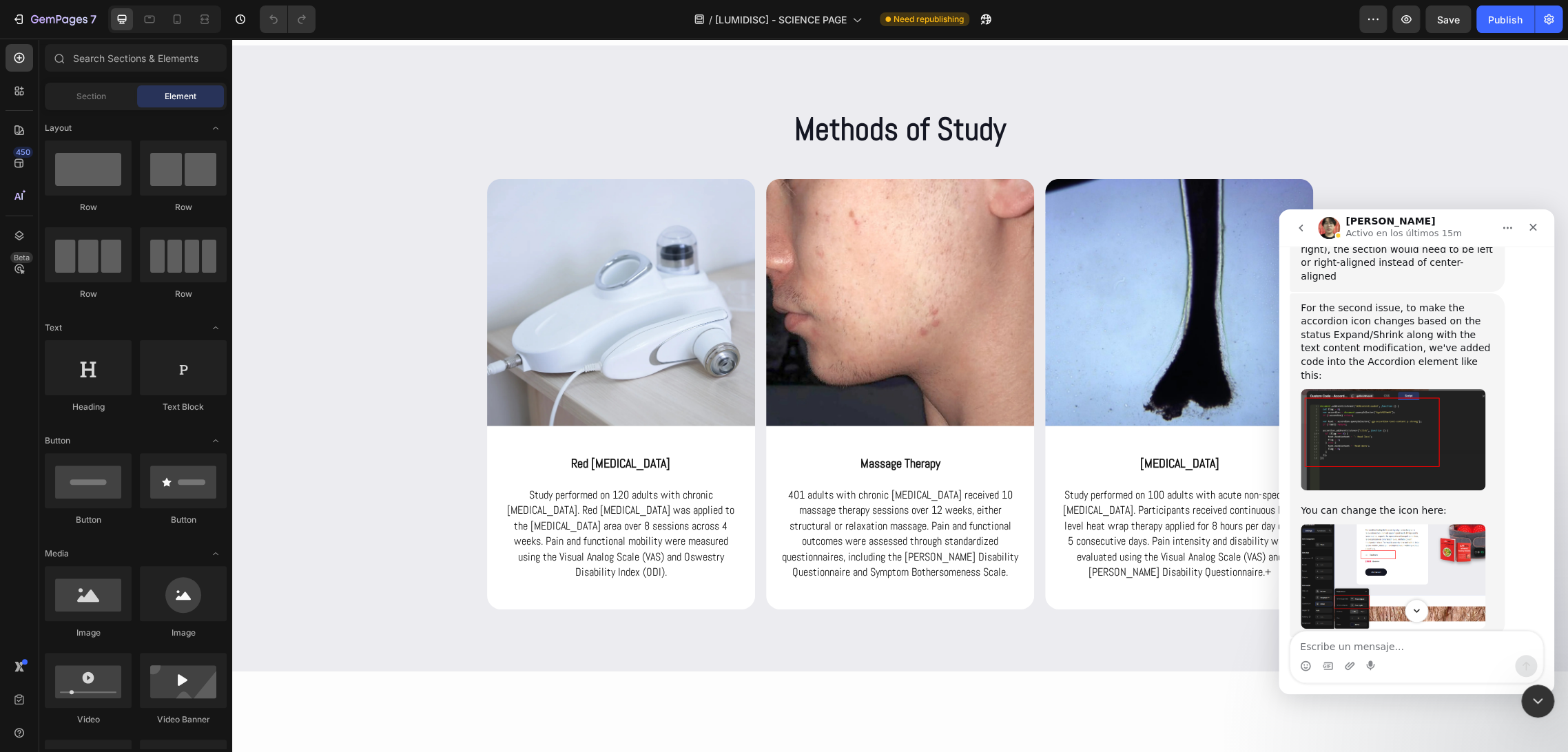
click at [1380, 680] on img "Ethan dice…" at bounding box center [1393, 702] width 185 height 44
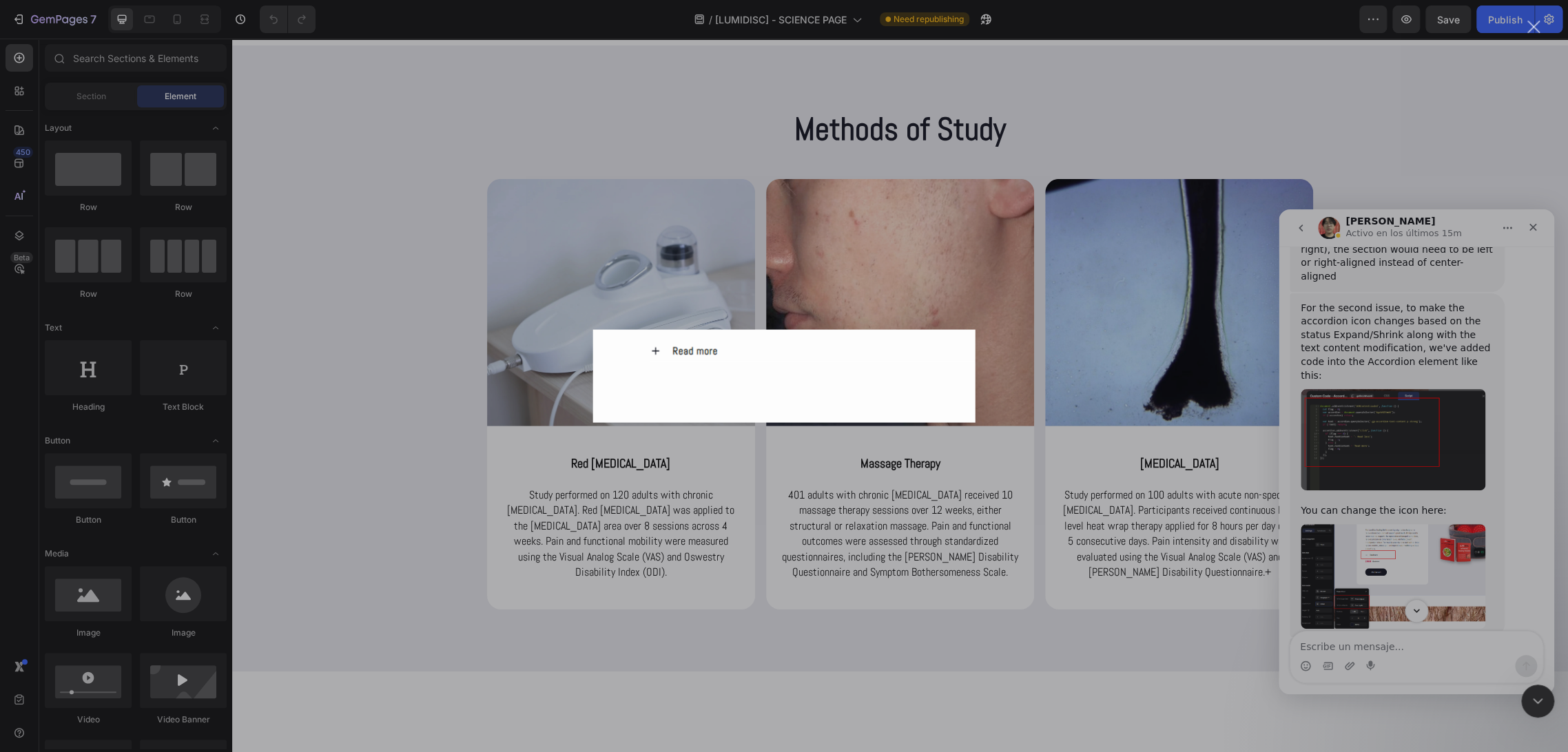
click at [1380, 395] on div "Intercom Messenger" at bounding box center [784, 376] width 1568 height 752
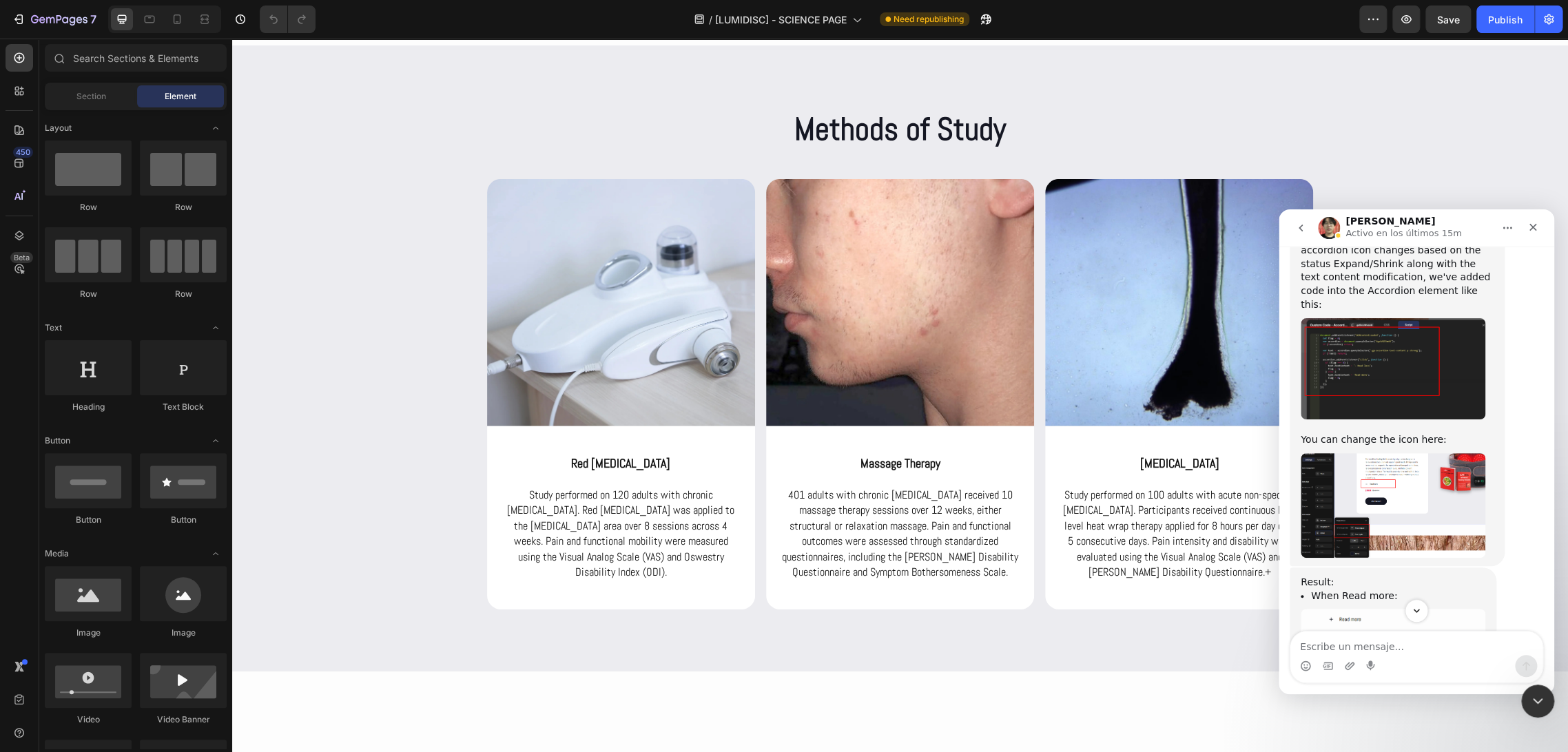
scroll to position [4933, 0]
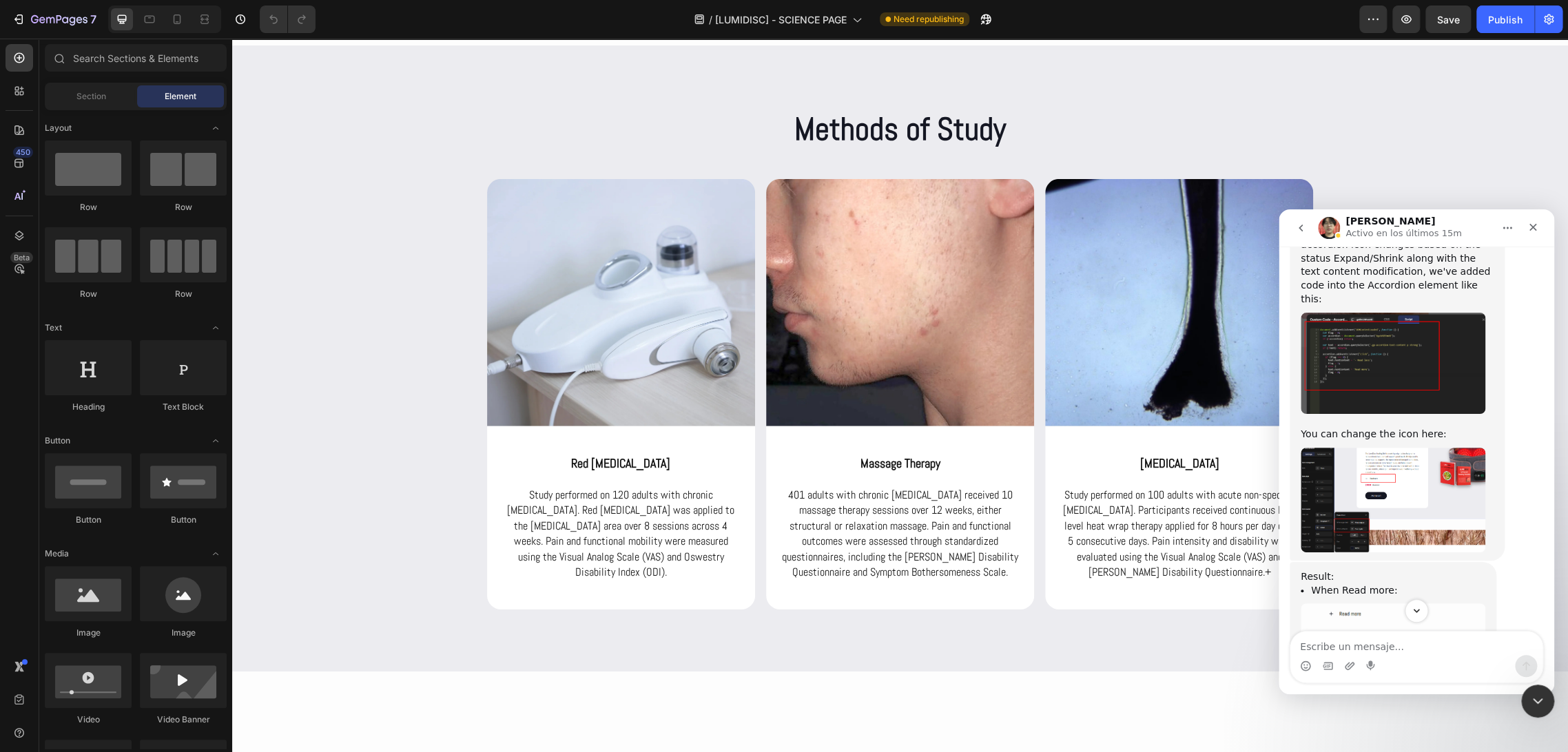
click at [1389, 682] on img "Ethan dice…" at bounding box center [1393, 714] width 185 height 65
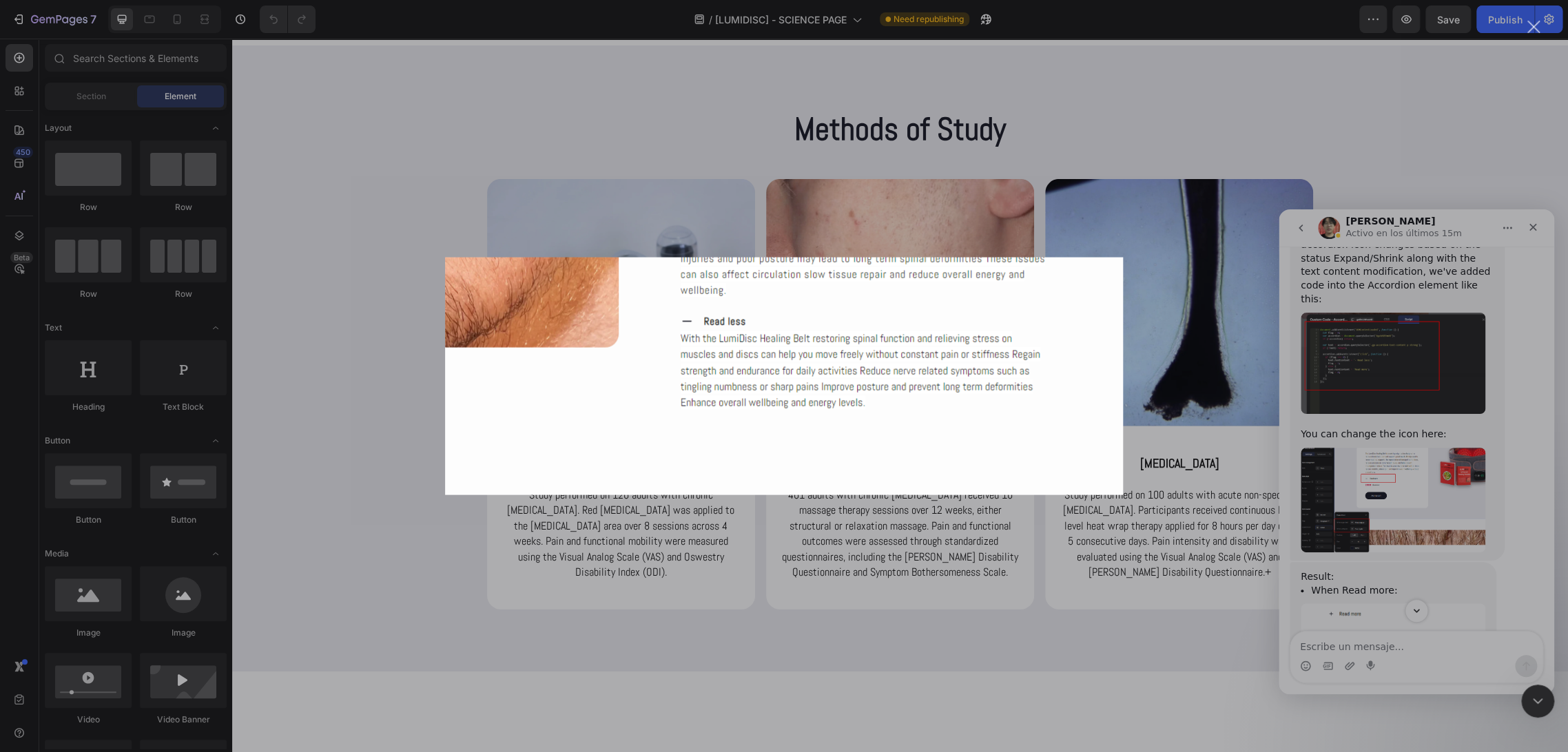
click at [1389, 407] on div "Intercom Messenger" at bounding box center [784, 376] width 1568 height 752
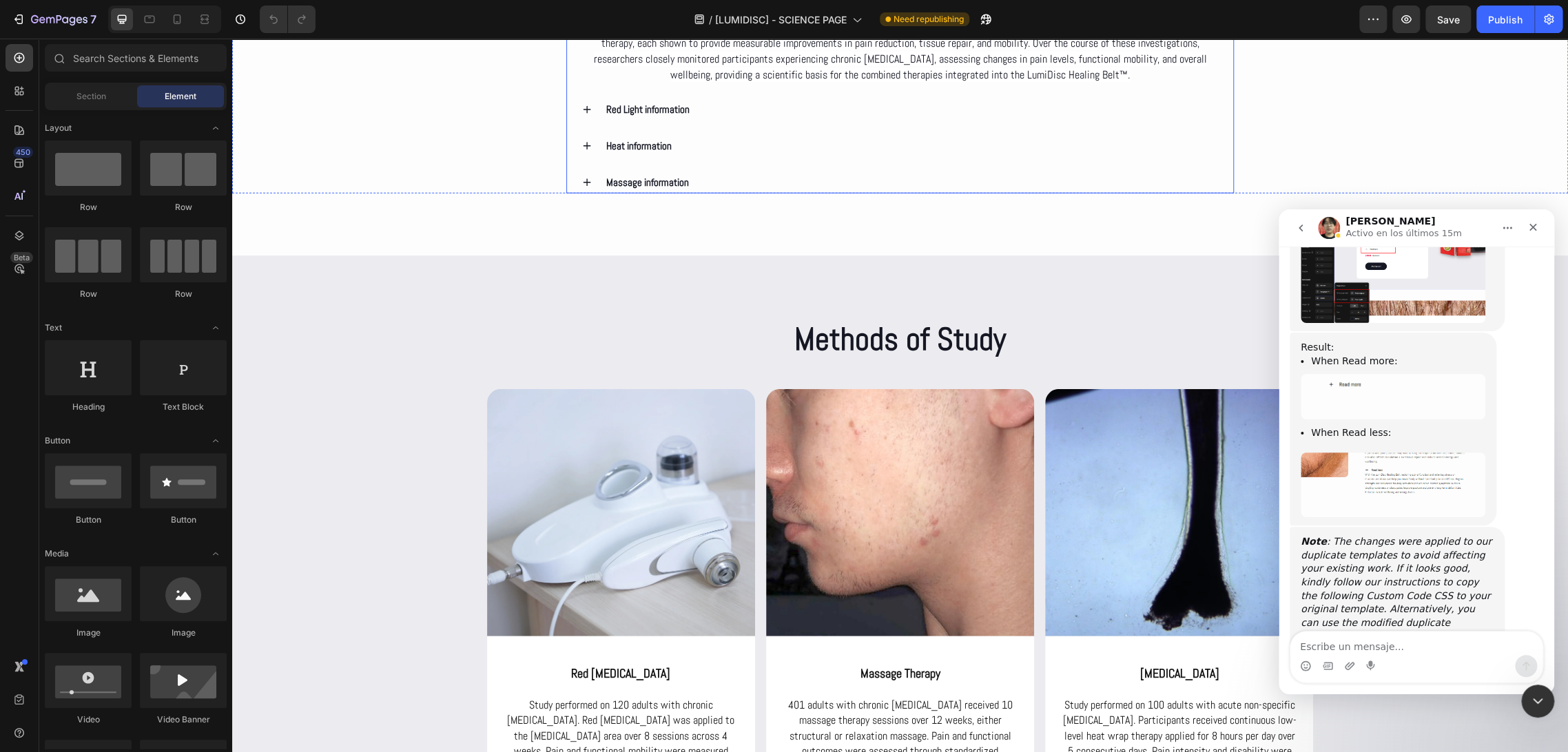
scroll to position [2371, 0]
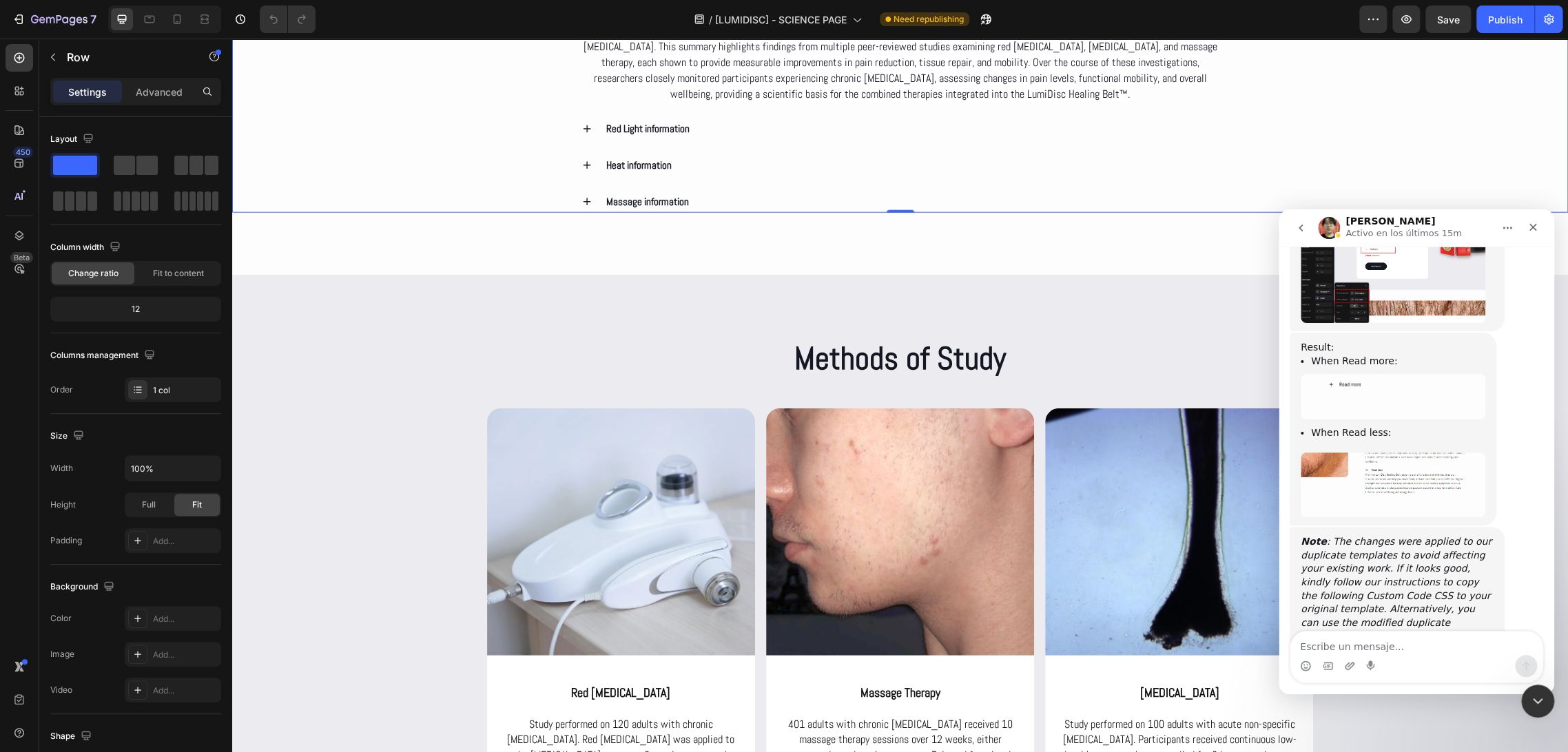
click at [551, 213] on div "Deep dive Text Block Clinical Evidence on the LumiDisc Healing Belt™ Heading We…" at bounding box center [900, 37] width 1336 height 352
click at [1341, 635] on textarea "Escribe un mensaje..." at bounding box center [1416, 643] width 252 height 24
paste textarea "Or how can I transfer that to my original page?"
type textarea "Or how can I transfer that to my original page?"
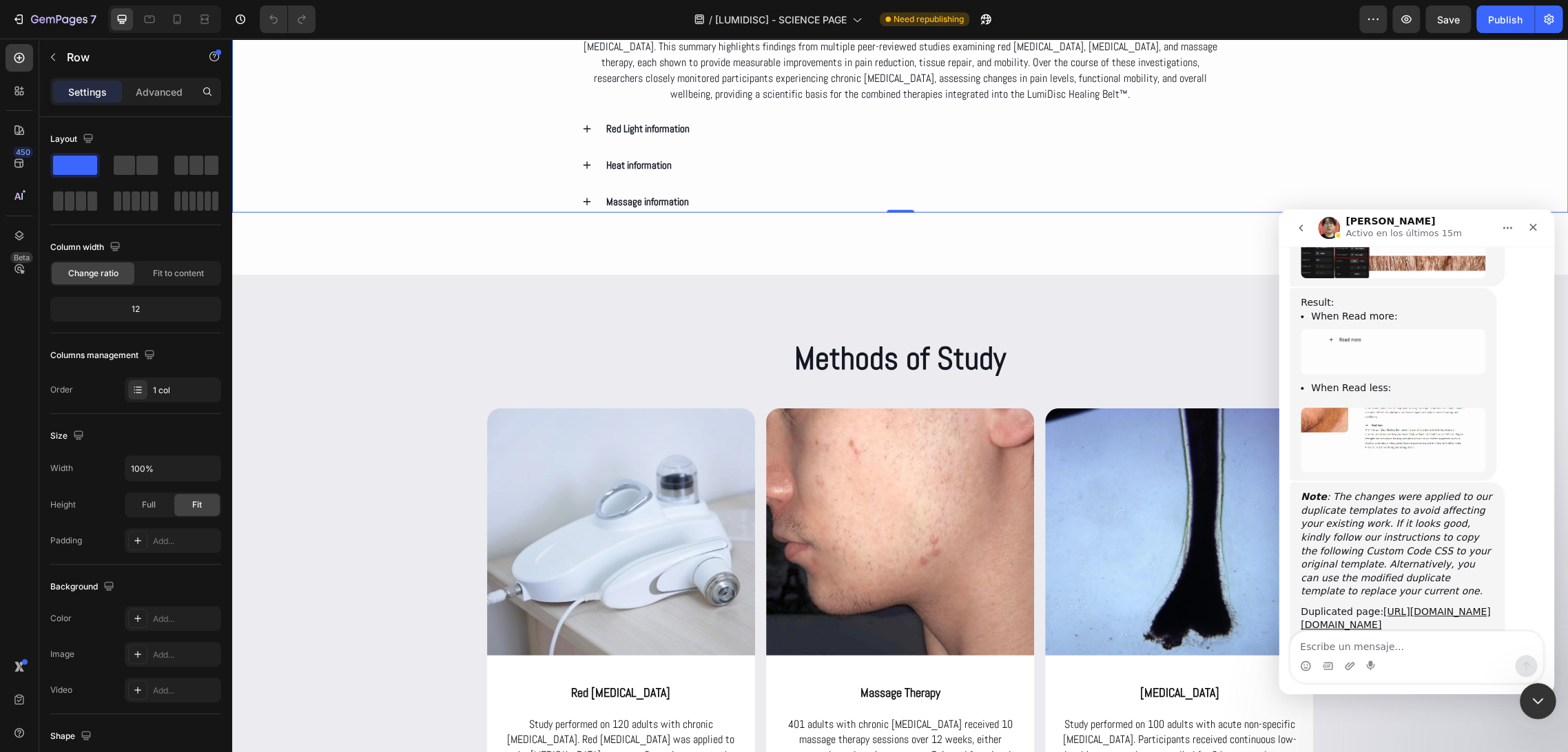
click at [1541, 704] on icon "Cerrar Intercom Messenger" at bounding box center [1536, 699] width 17 height 17
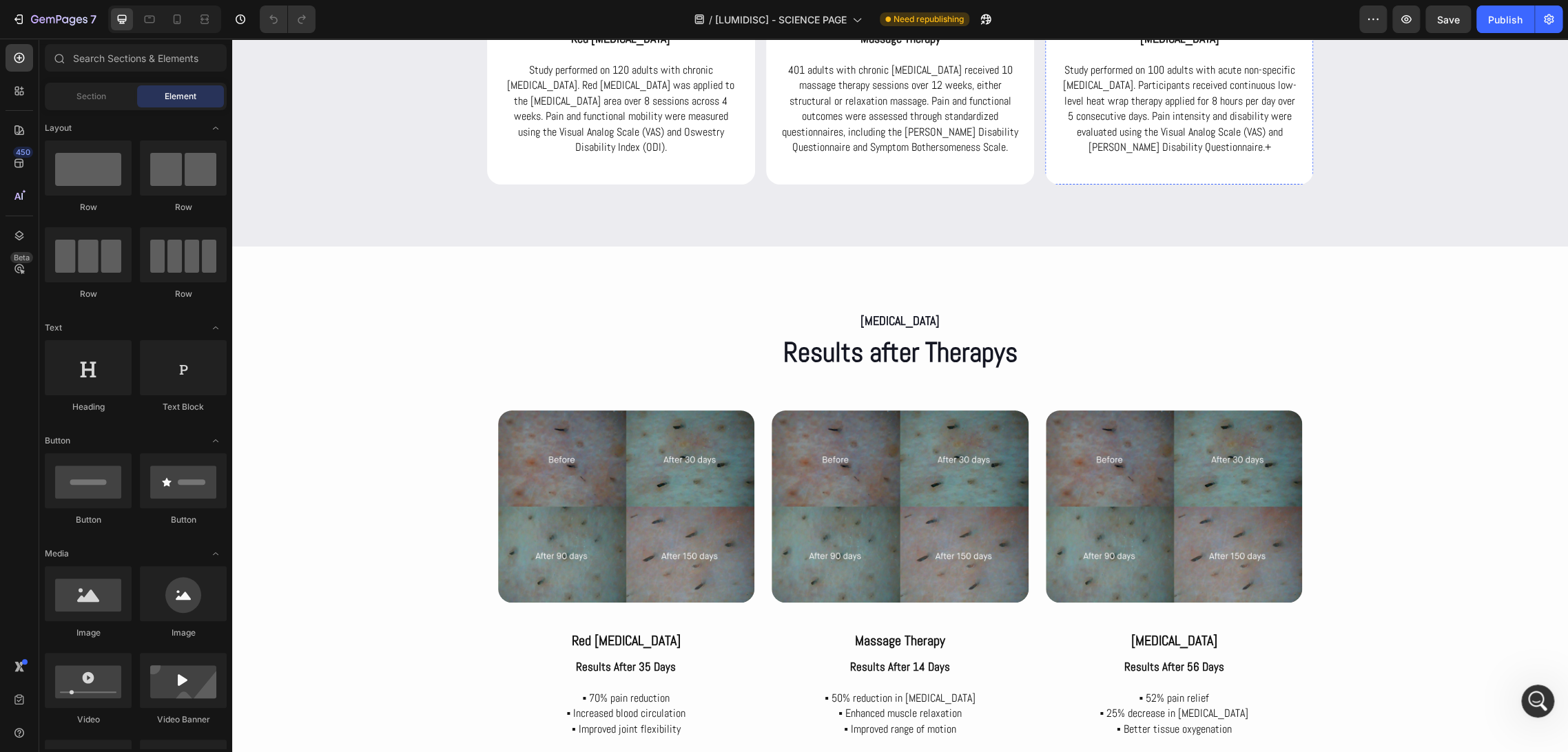
scroll to position [3031, 0]
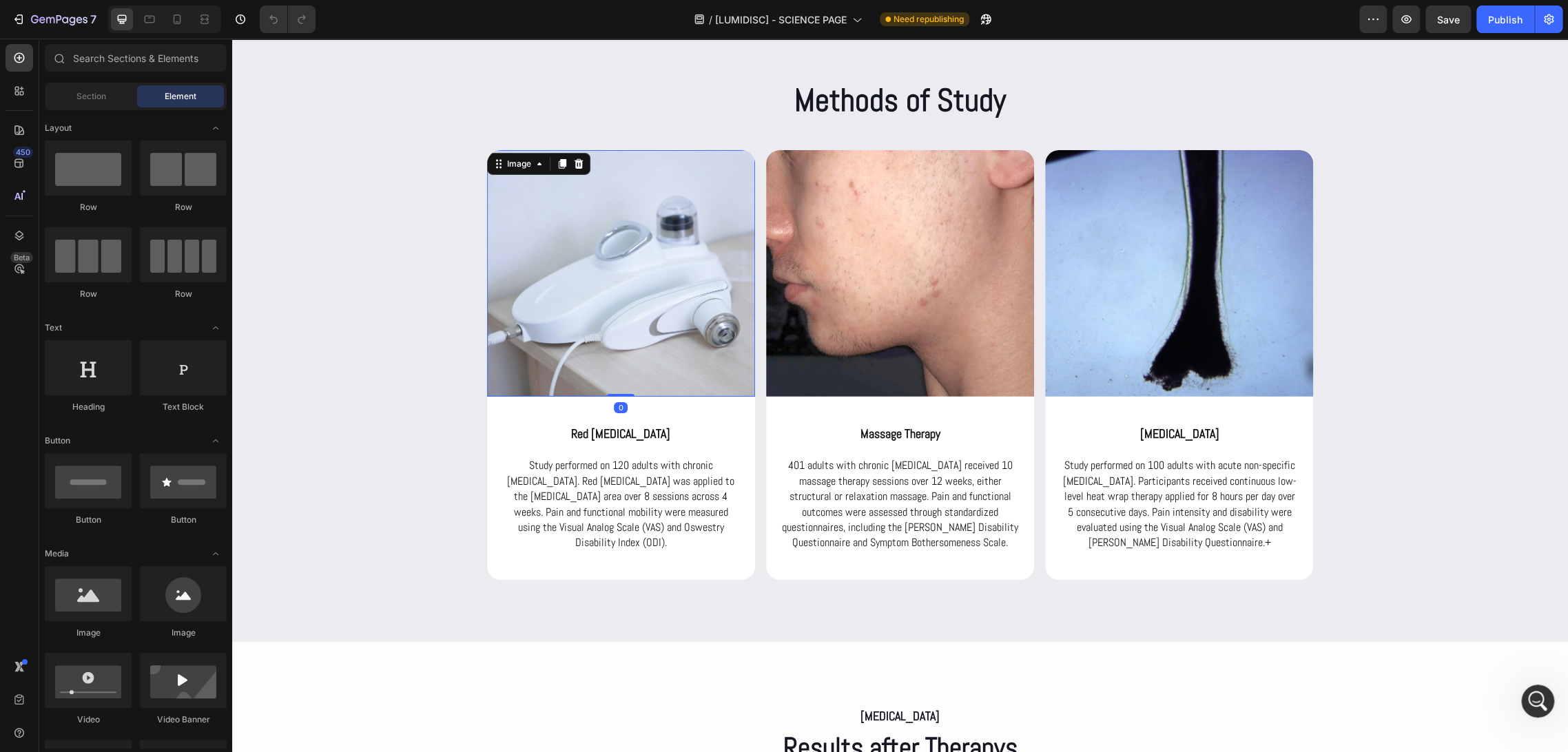
click at [625, 313] on img at bounding box center [620, 273] width 268 height 247
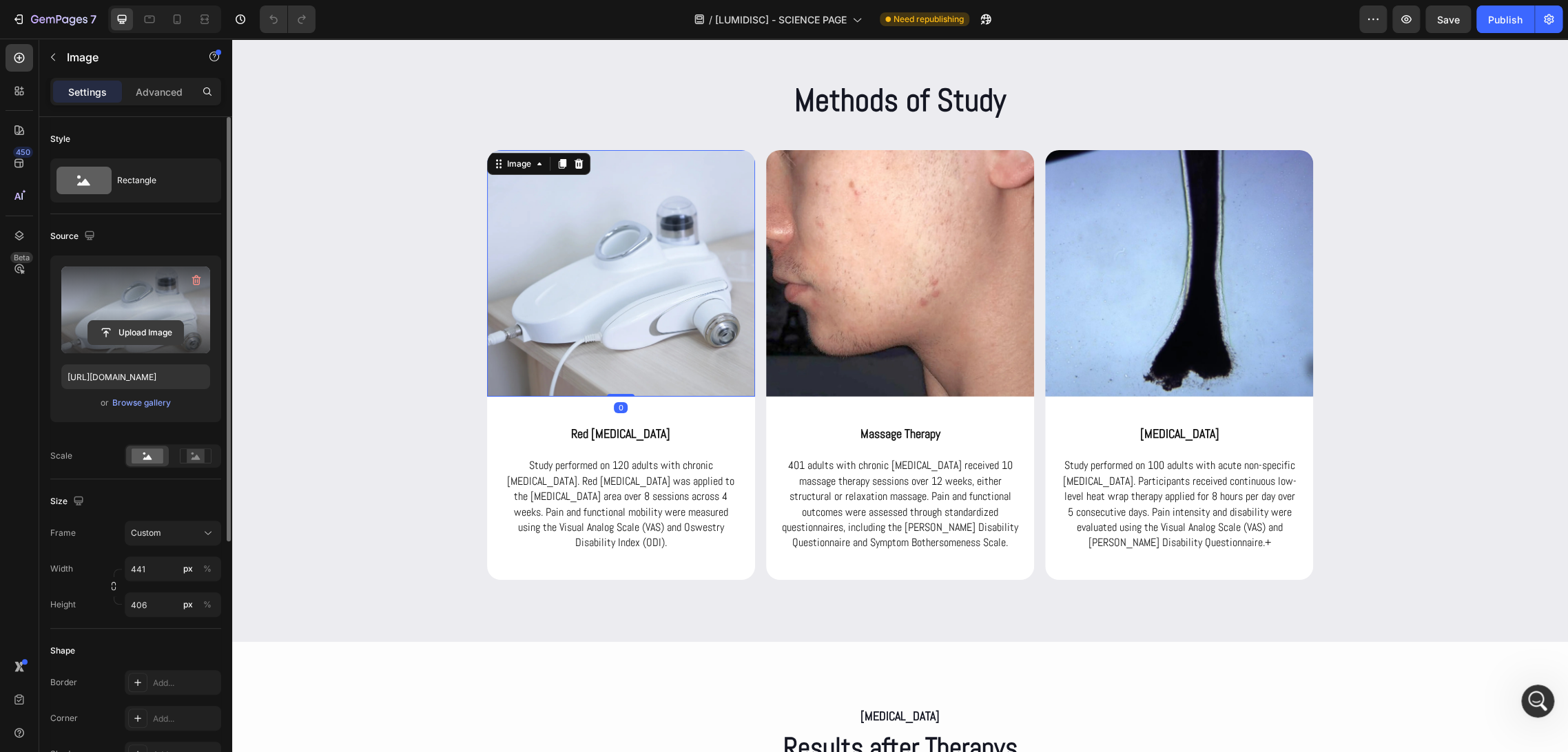
click at [127, 334] on input "file" at bounding box center [136, 333] width 95 height 24
type input "C:\fakepath\woman-adjusting-protective-glasses-during-red-ligh-2025-04-03-19-44…"
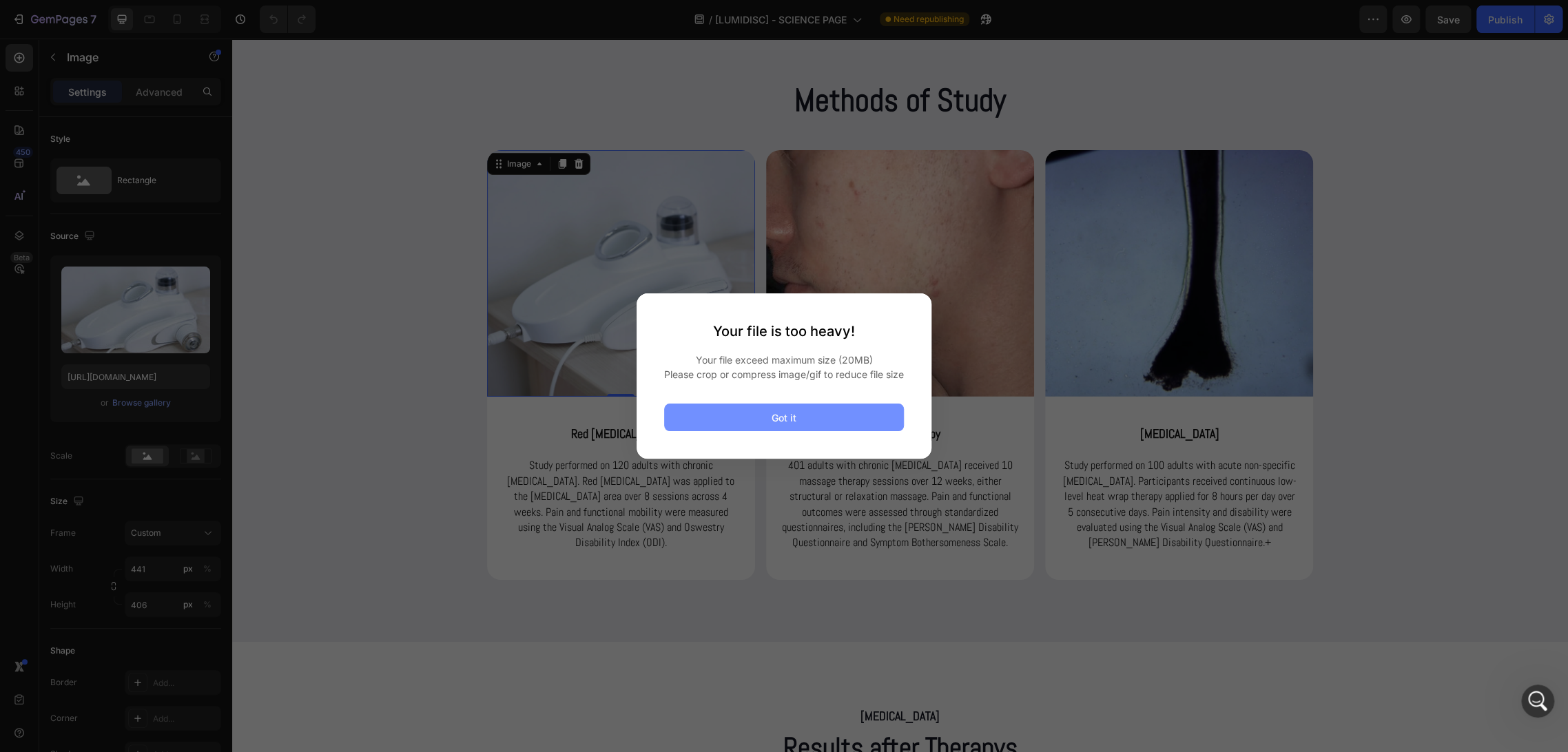
click at [803, 428] on button "Got it" at bounding box center [784, 418] width 240 height 28
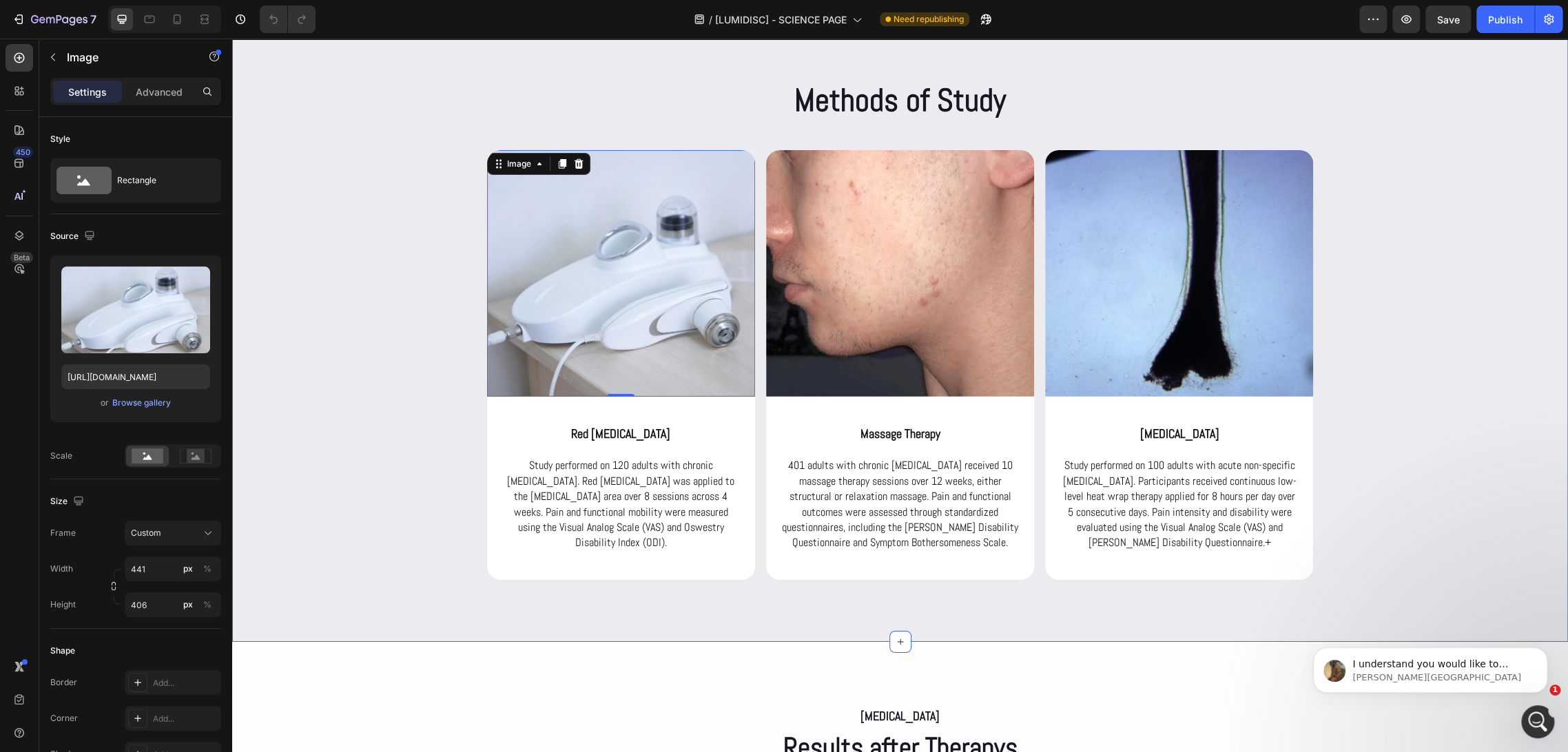
scroll to position [5541, 0]
click at [1533, 721] on icon "Abrir Intercom Messenger" at bounding box center [1536, 719] width 10 height 11
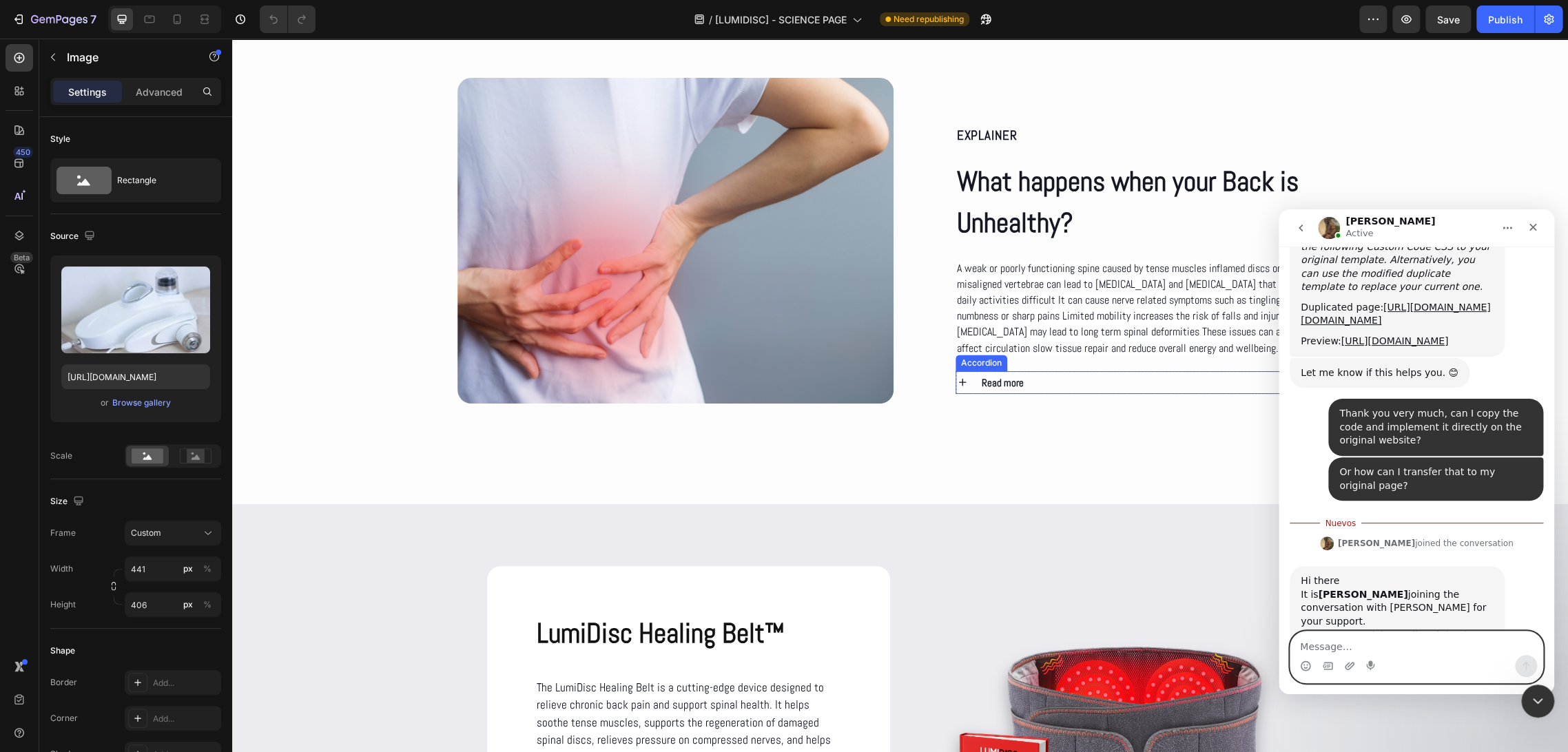
scroll to position [1118, 0]
click at [1390, 164] on div "EXPLAINER Text Block What happens when your Back is Unhealthy? Heading A weak o…" at bounding box center [900, 260] width 1336 height 363
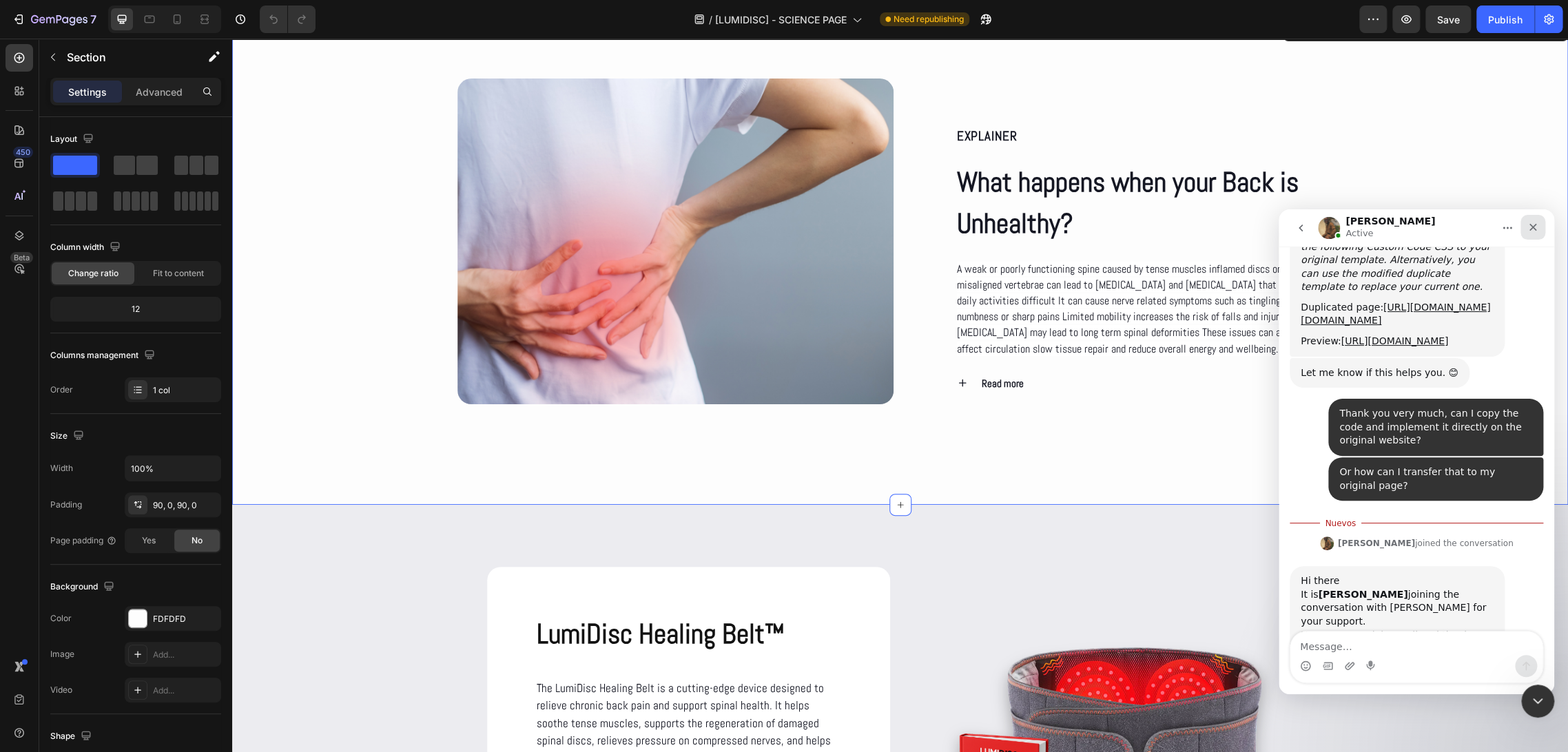
drag, startPoint x: 2576, startPoint y: 401, endPoint x: 1530, endPoint y: 231, distance: 1059.7
click at [1530, 231] on icon "Cerrar" at bounding box center [1533, 227] width 11 height 11
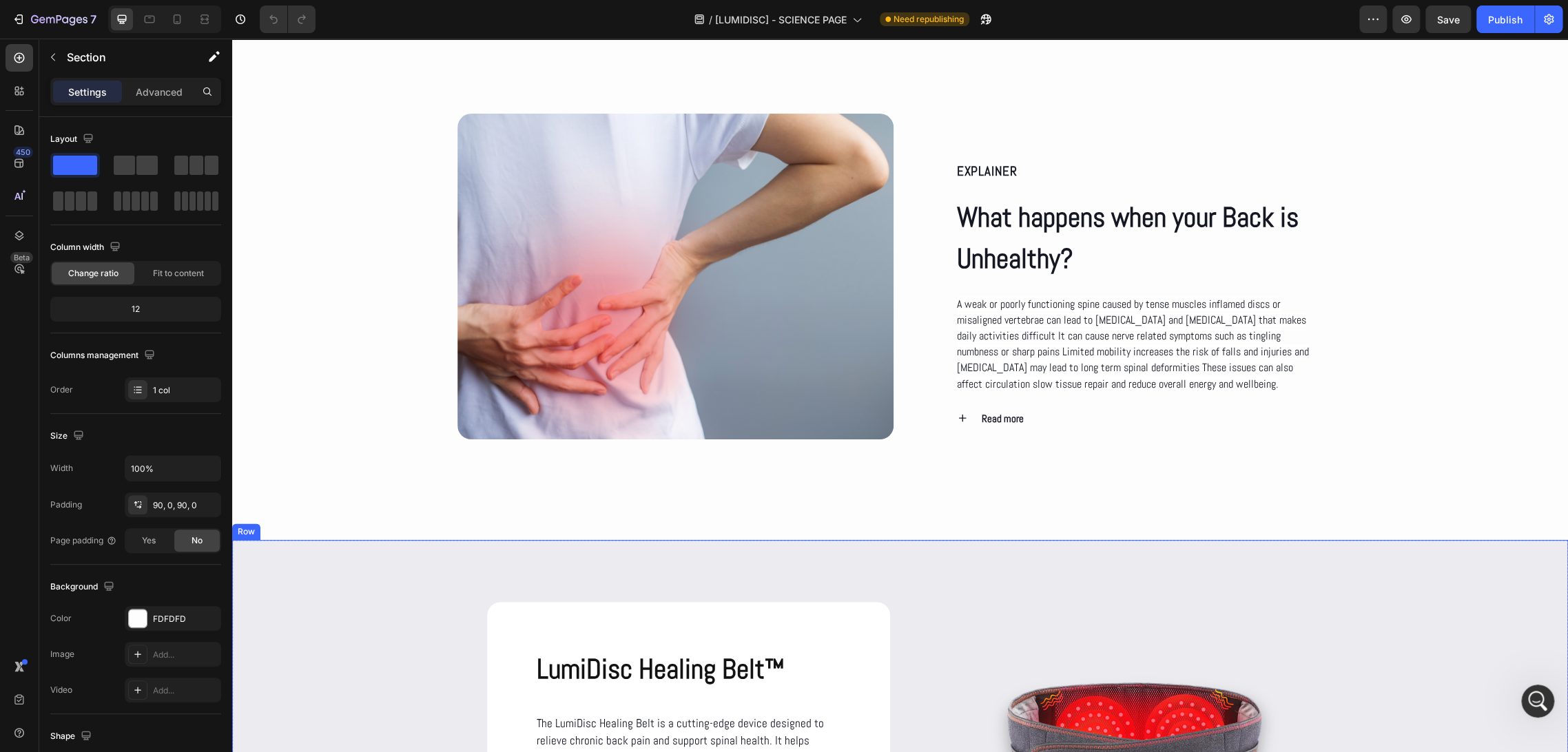
scroll to position [1071, 0]
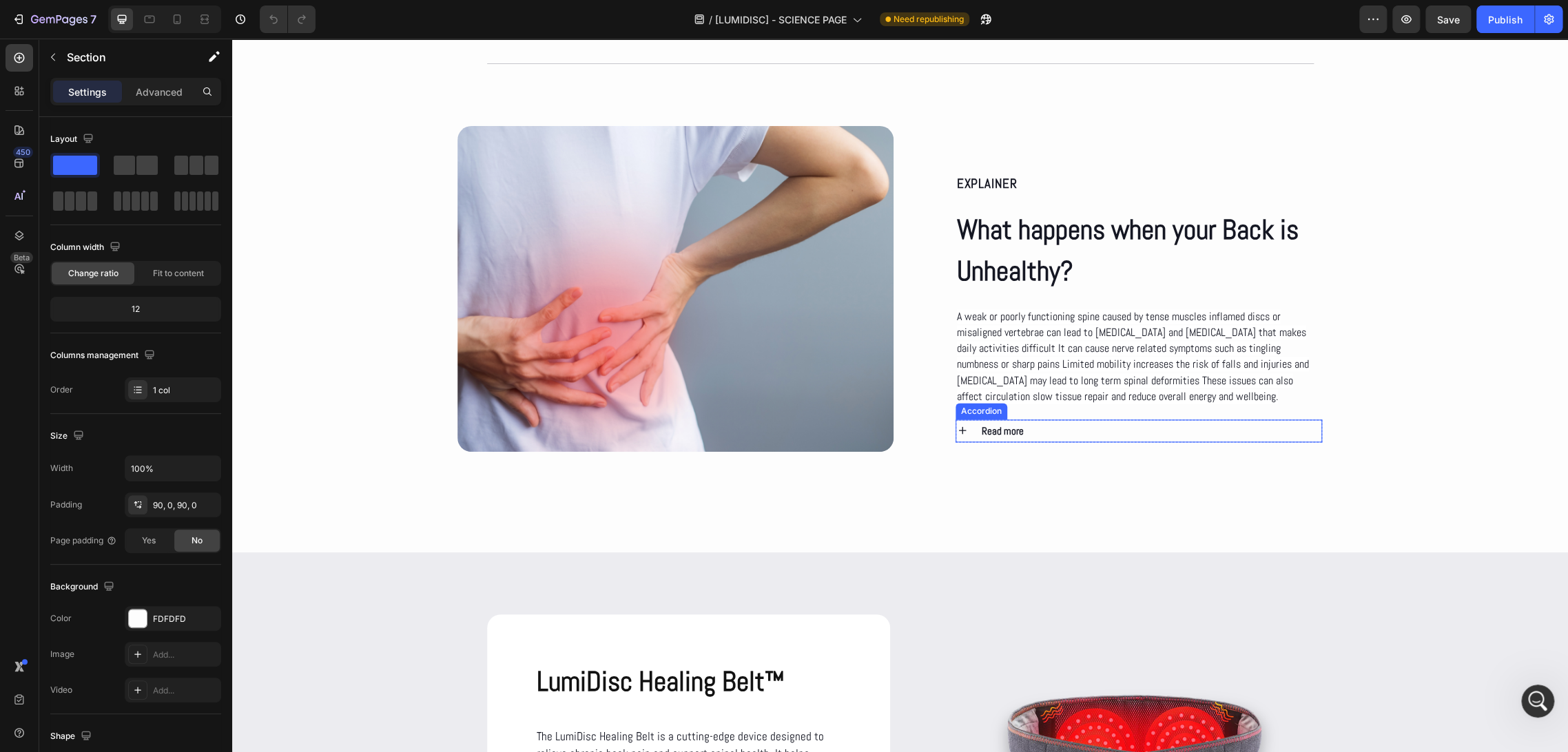
click at [1058, 428] on div "Read more" at bounding box center [1151, 430] width 342 height 23
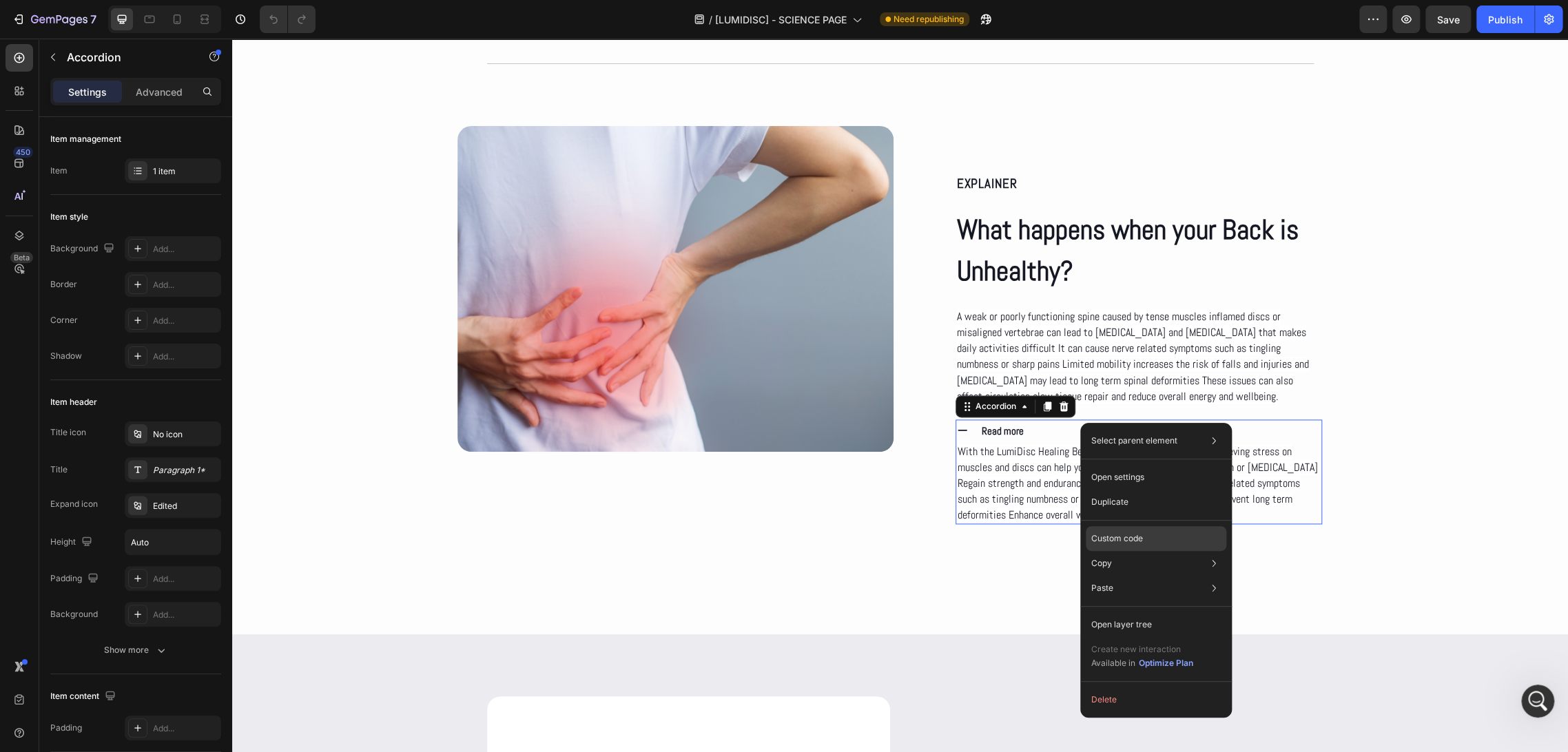
click at [1147, 575] on div "Custom code" at bounding box center [1156, 588] width 140 height 25
type input "100%"
type input "100"
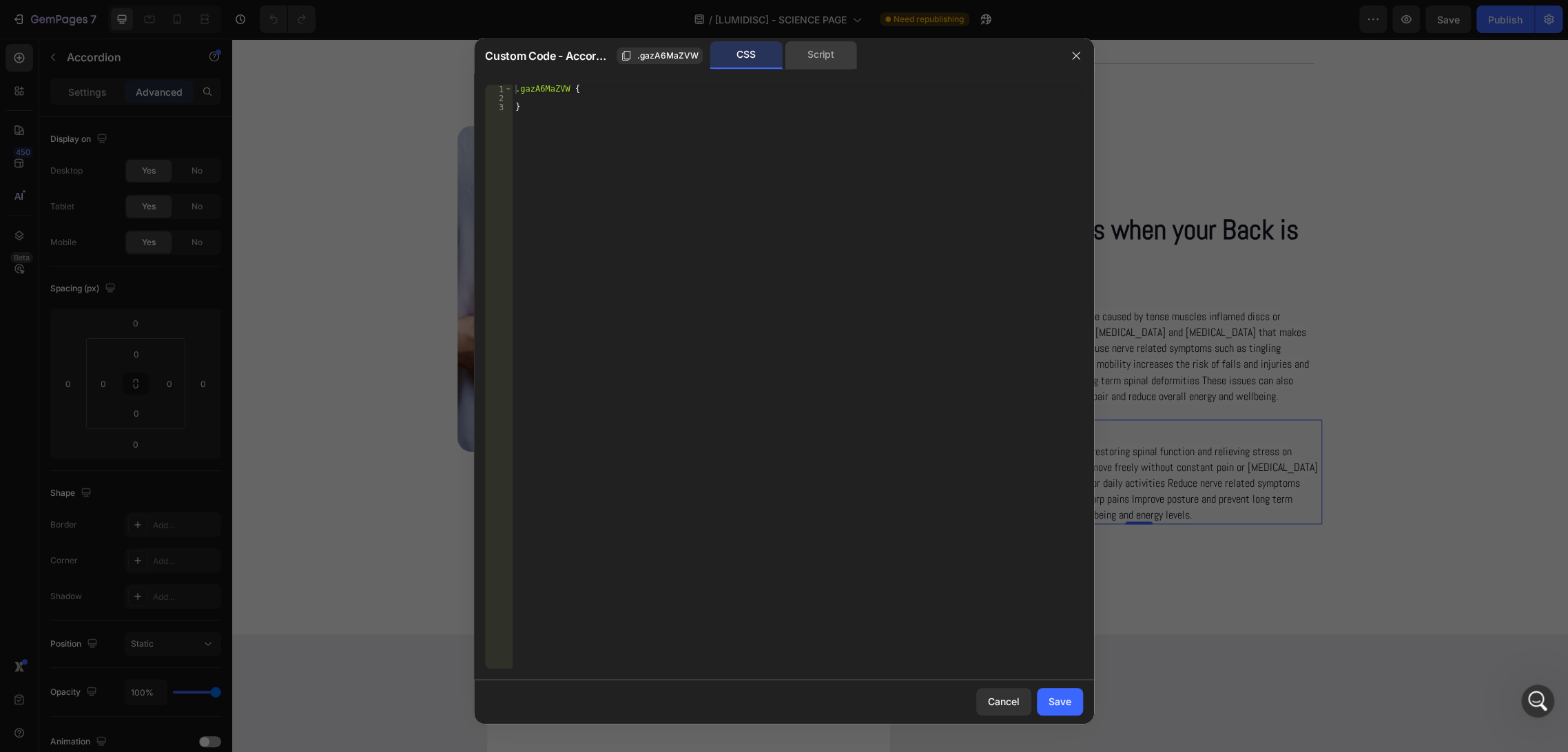
click at [822, 52] on div "Script" at bounding box center [821, 55] width 72 height 28
type textarea "//const currentElement = document.getElementsByClassName('gazA6MaZVW');"
click at [852, 98] on div "//const currentElement = document.getElementsByClassName('gazA6MaZVW');" at bounding box center [798, 377] width 570 height 584
paste textarea "});"
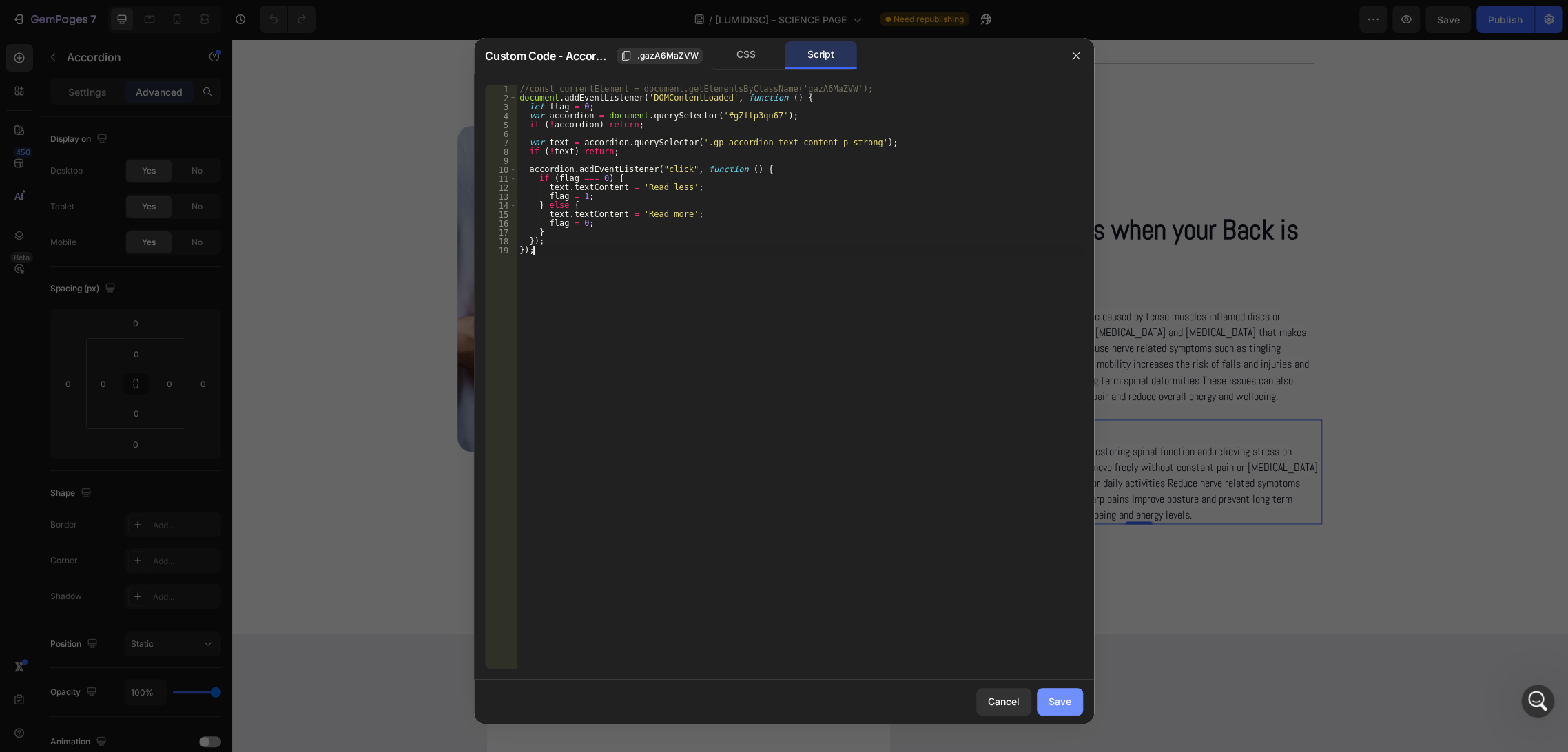
type textarea "});"
click at [1071, 700] on div "Save" at bounding box center [1060, 701] width 23 height 15
type input "0"
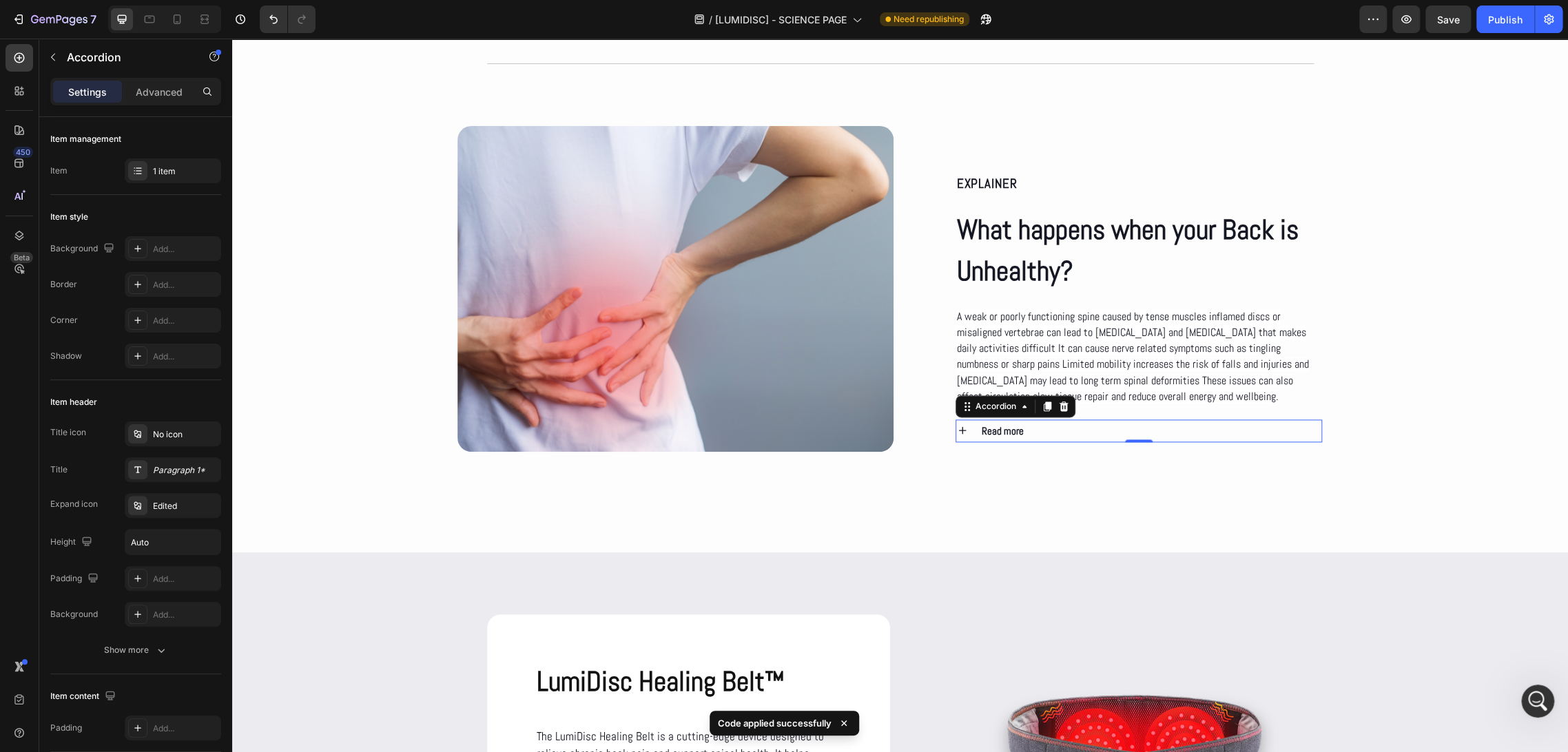
click at [960, 431] on icon at bounding box center [962, 430] width 13 height 13
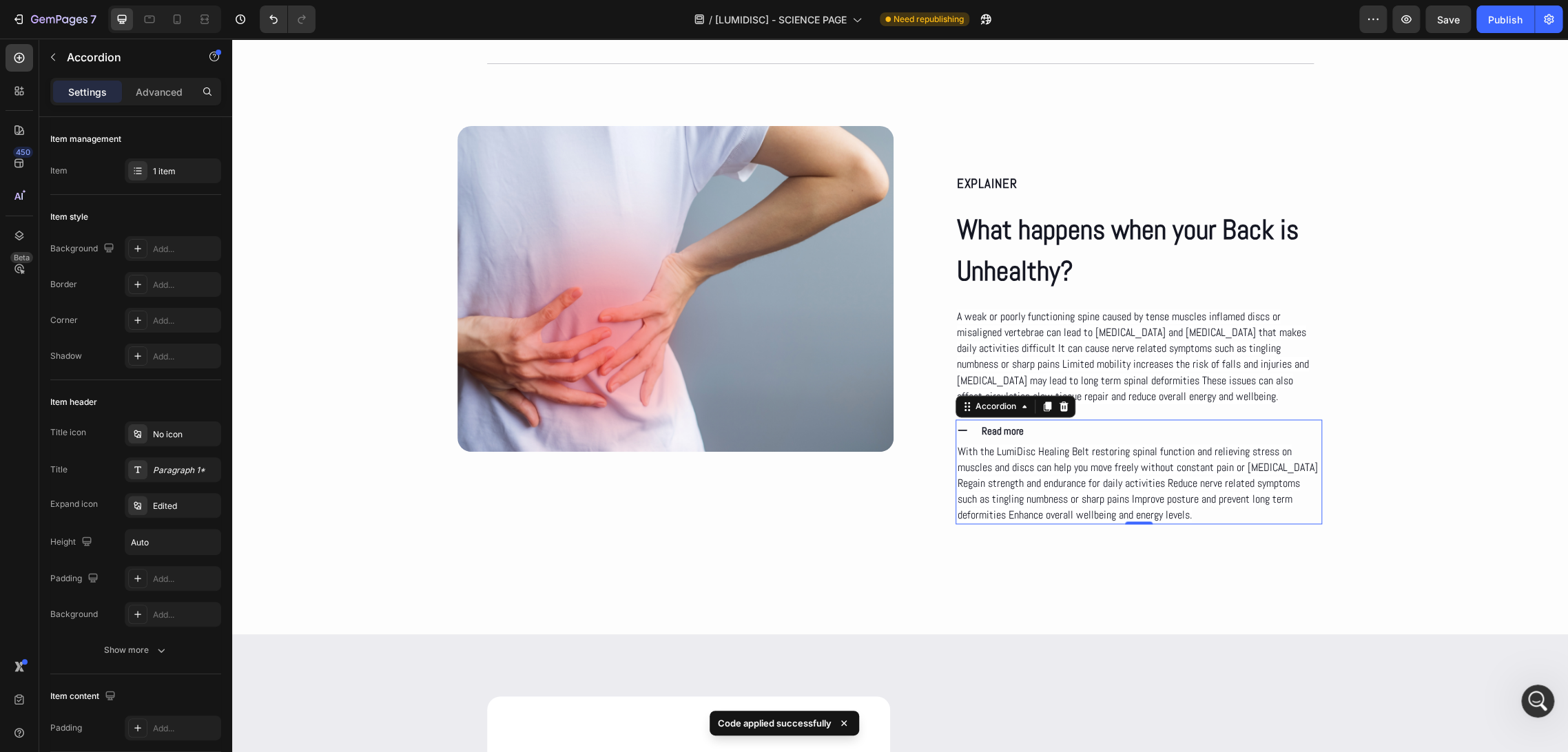
click at [956, 428] on icon at bounding box center [962, 430] width 13 height 13
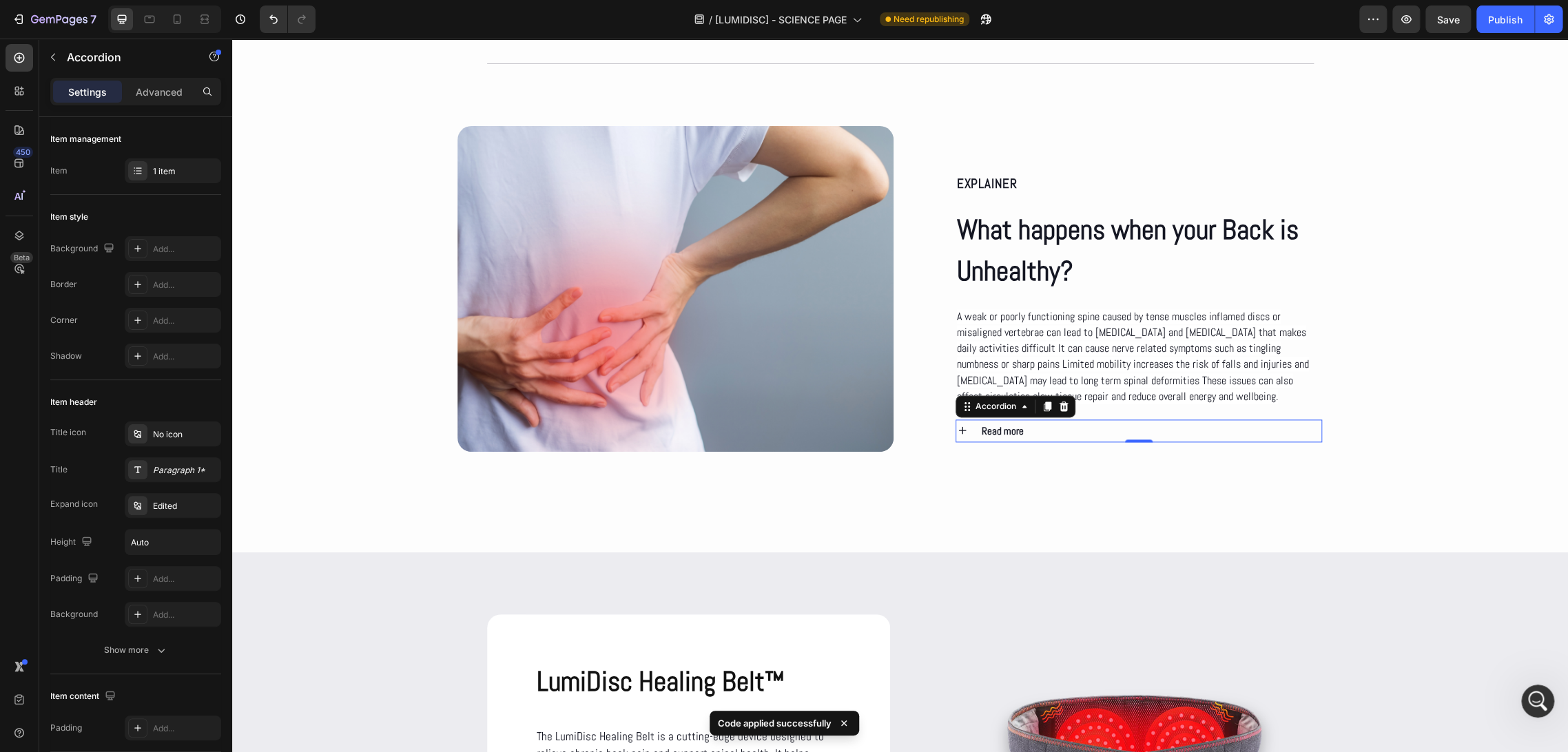
click at [956, 428] on icon at bounding box center [962, 430] width 13 height 13
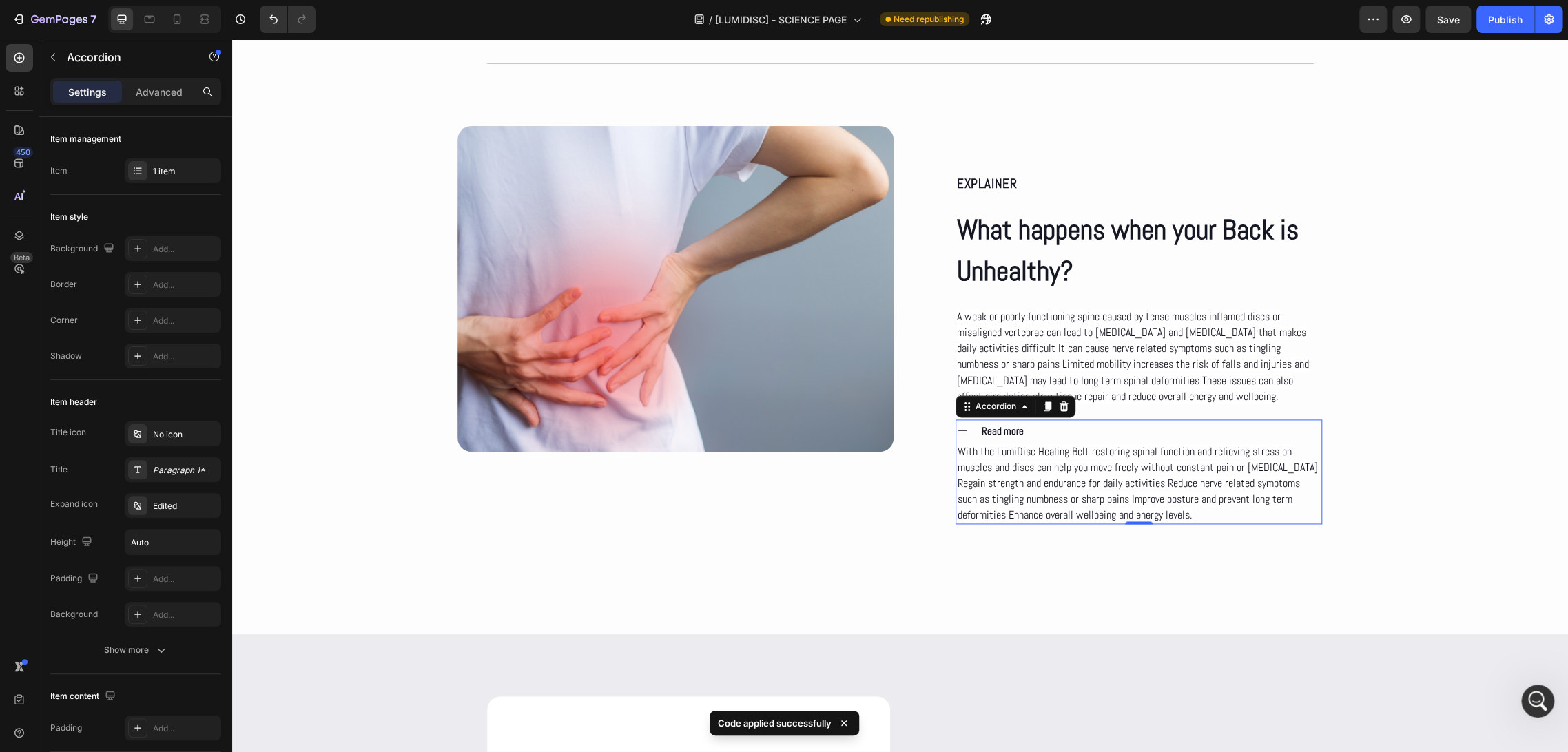
click at [956, 428] on icon at bounding box center [962, 430] width 13 height 13
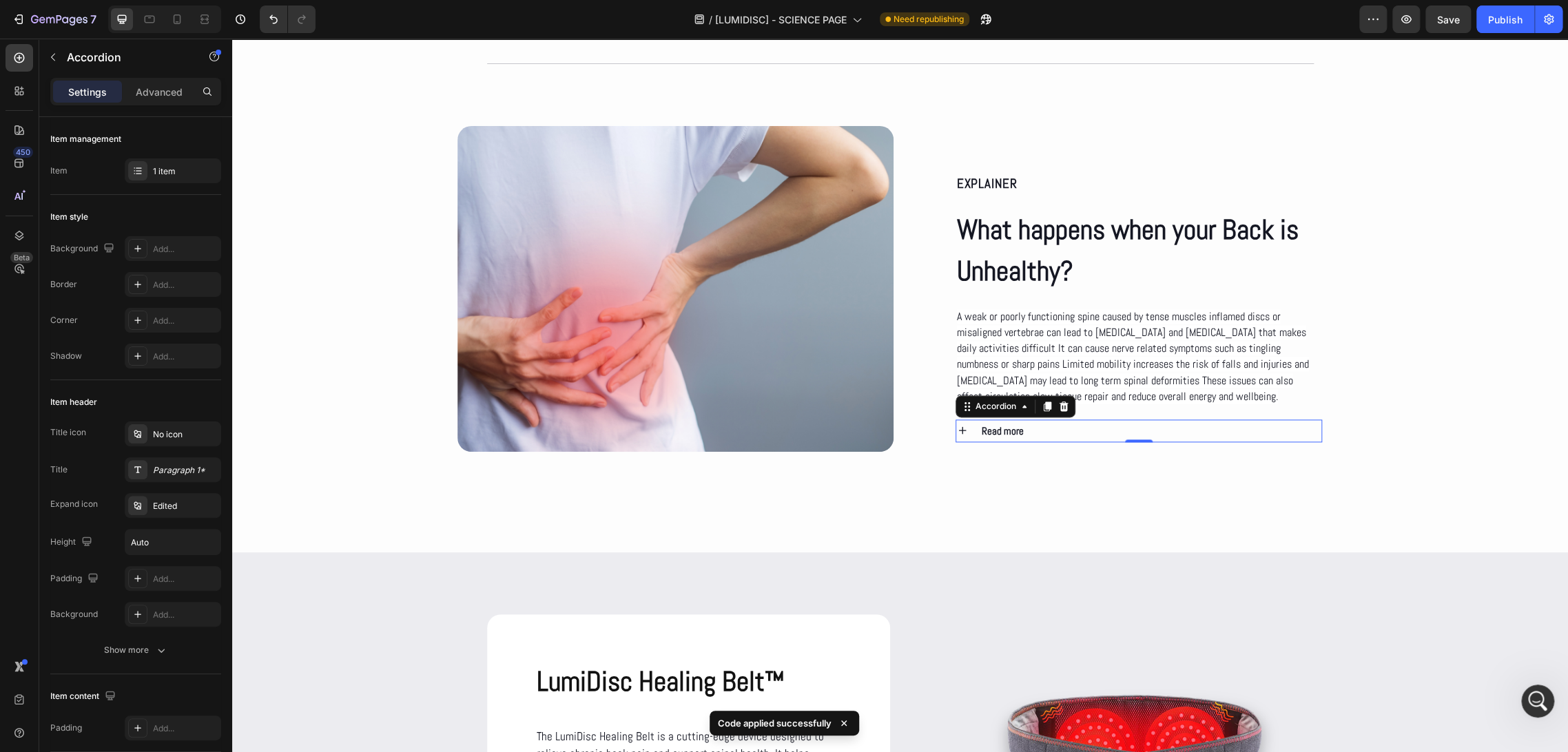
click at [956, 428] on icon at bounding box center [962, 430] width 13 height 13
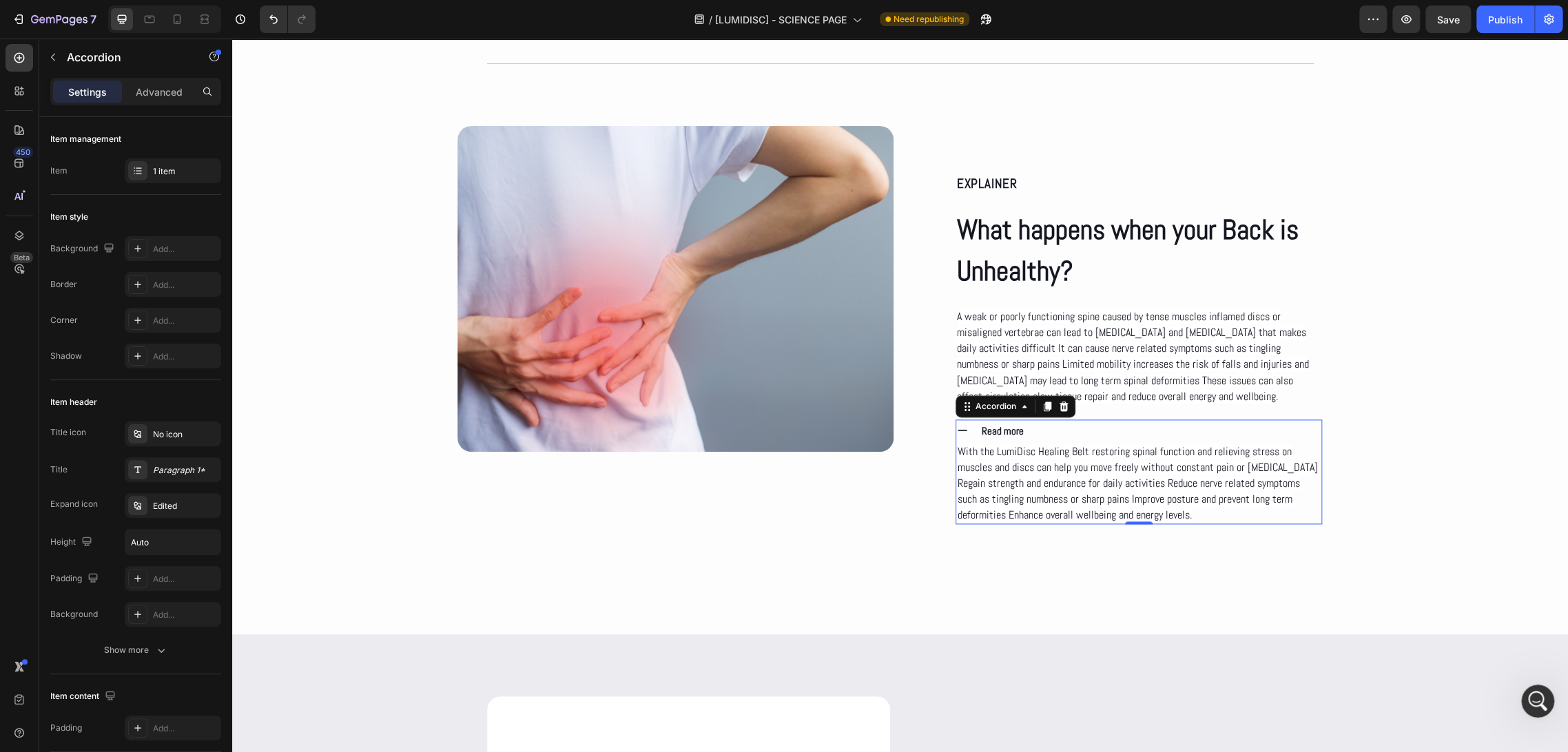
click at [956, 428] on icon at bounding box center [962, 430] width 13 height 13
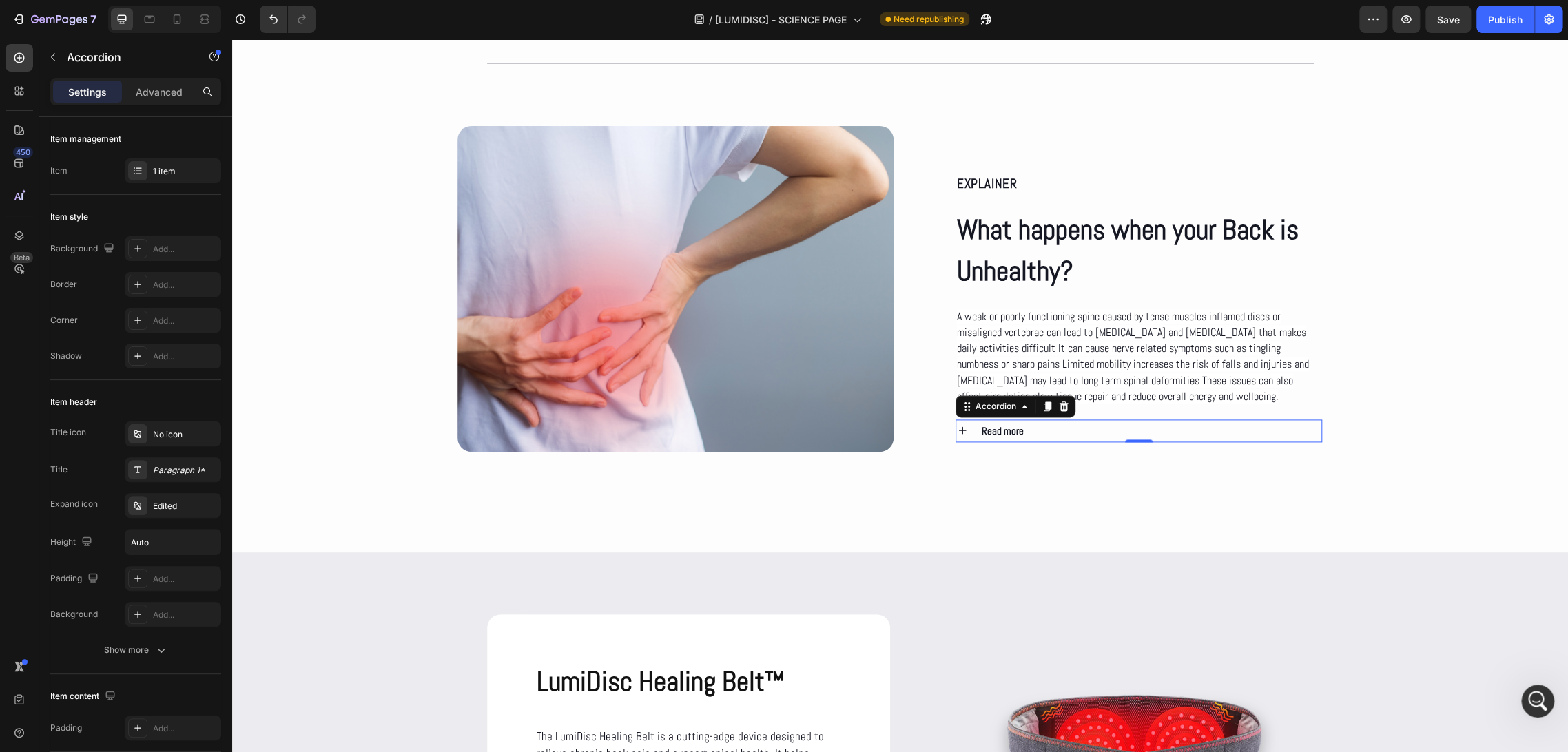
click at [956, 428] on icon at bounding box center [962, 430] width 13 height 13
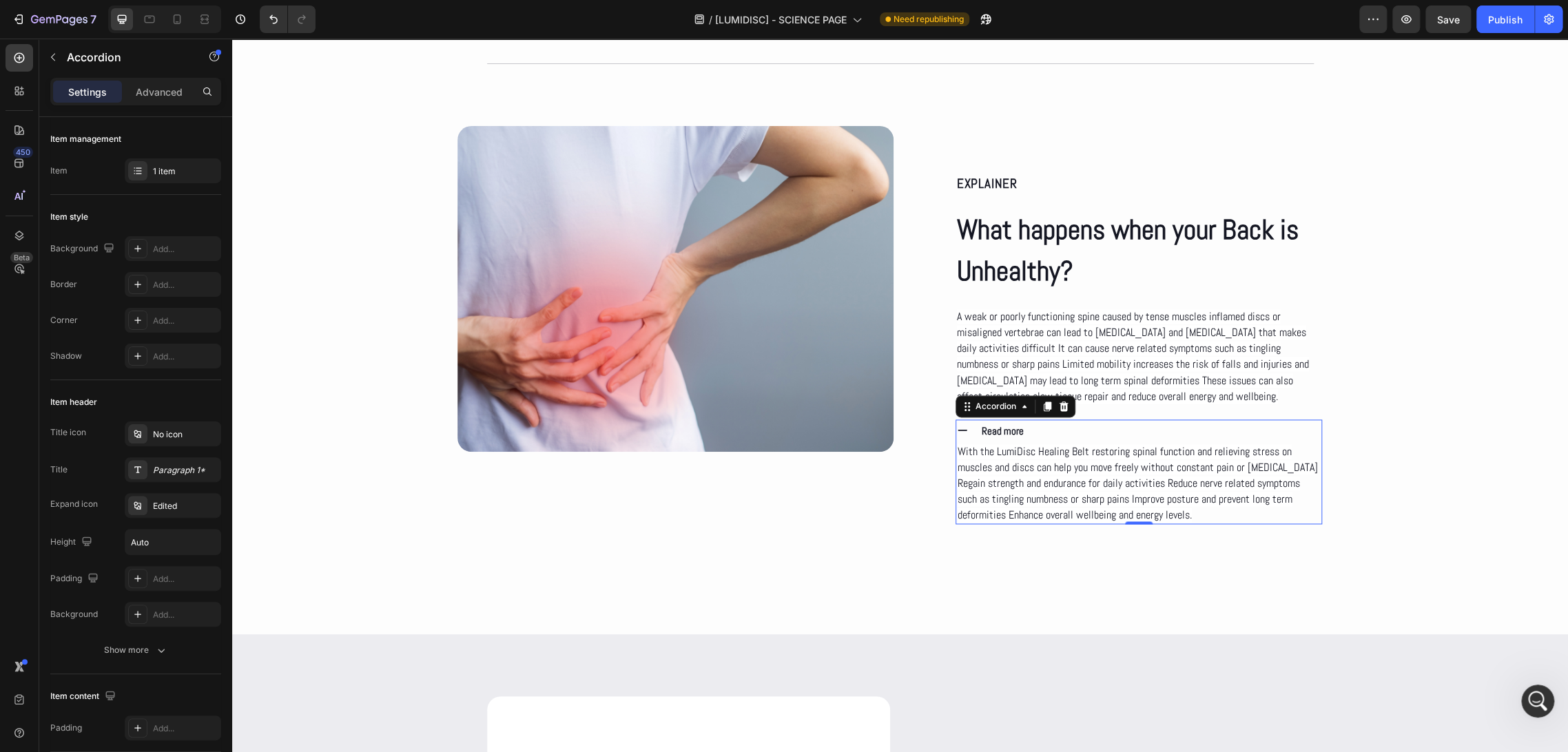
click at [956, 428] on icon at bounding box center [962, 430] width 13 height 13
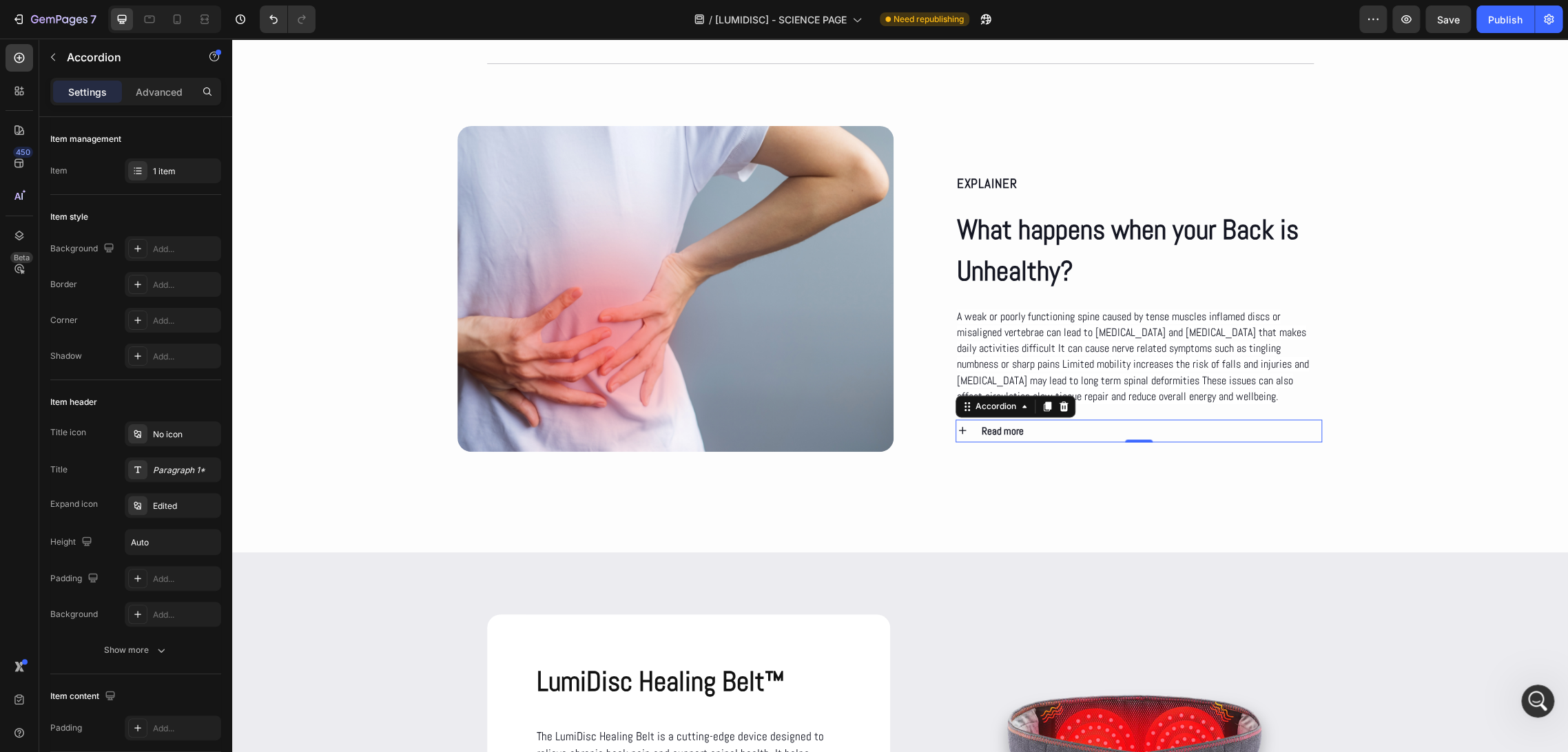
click at [964, 428] on div "Read more" at bounding box center [1139, 430] width 366 height 23
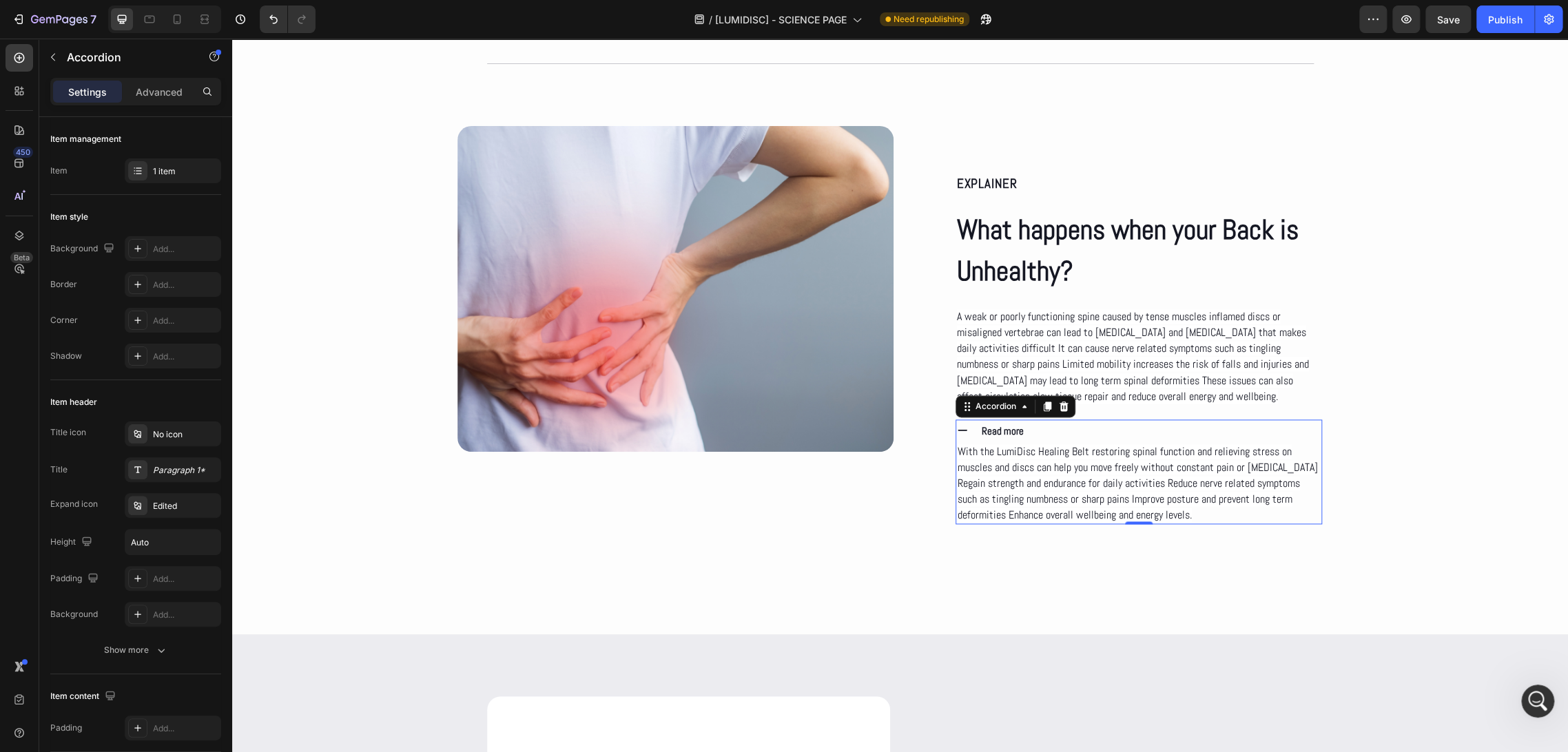
click at [964, 428] on div "Read more" at bounding box center [1139, 430] width 366 height 23
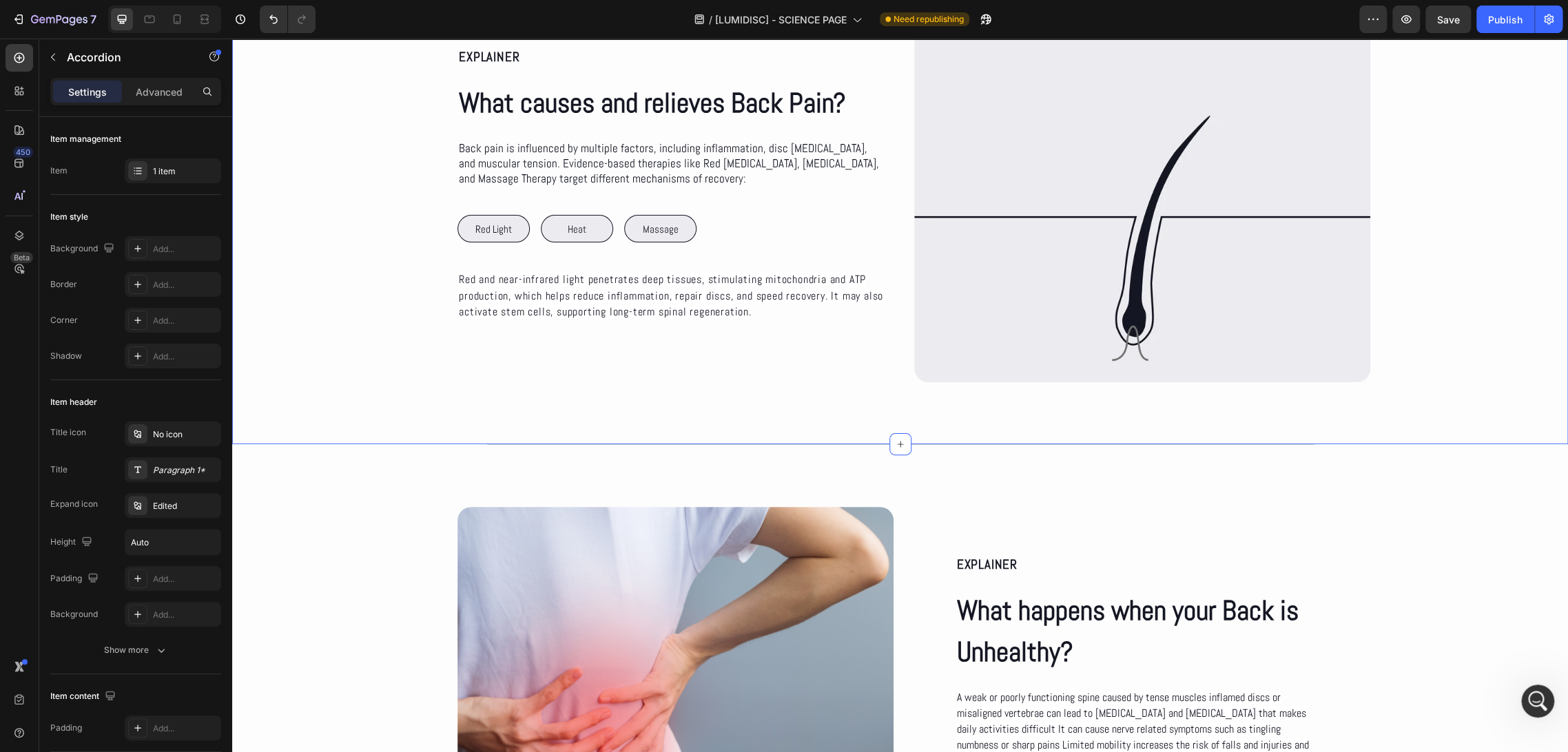
scroll to position [918, 0]
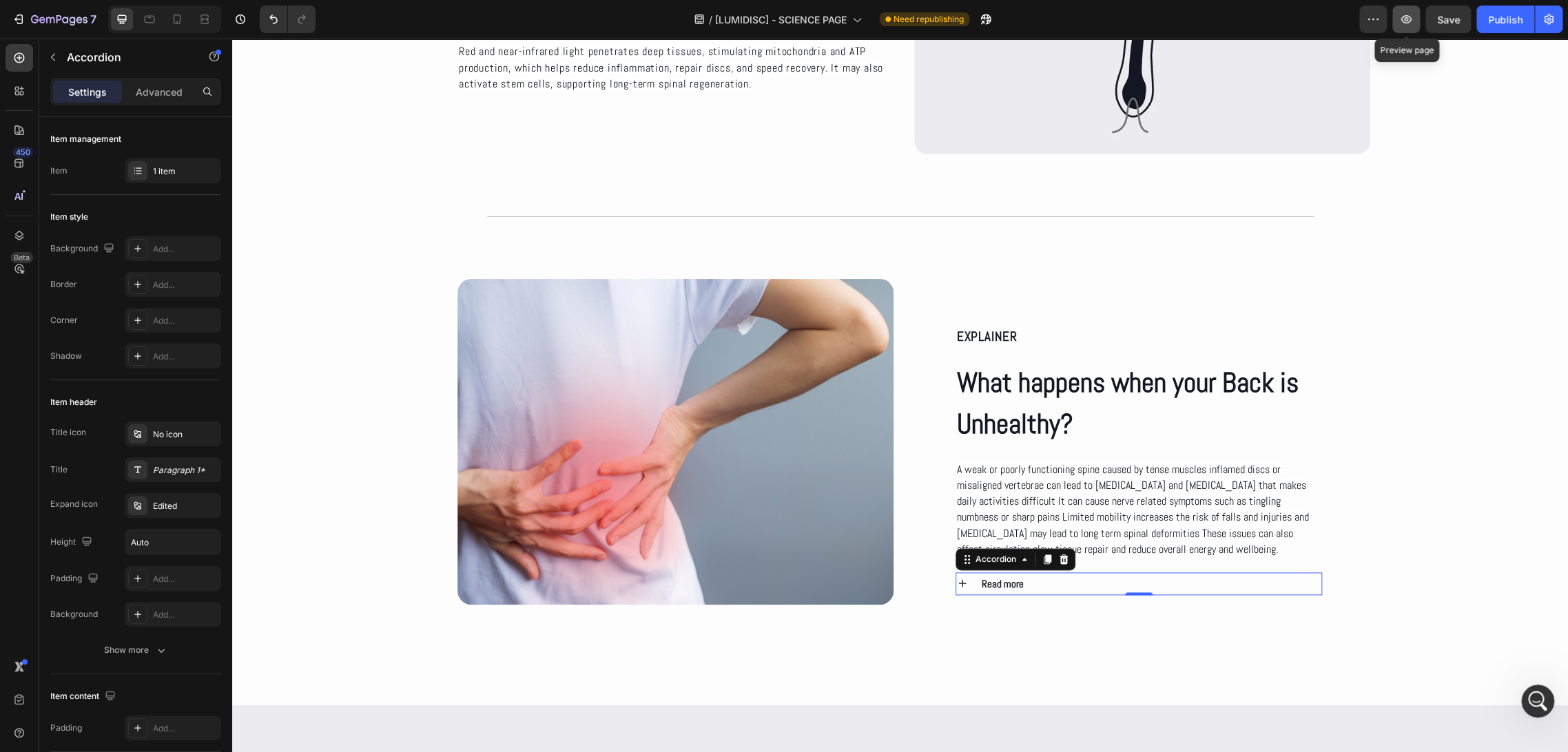
click at [1408, 18] on icon "button" at bounding box center [1406, 19] width 14 height 14
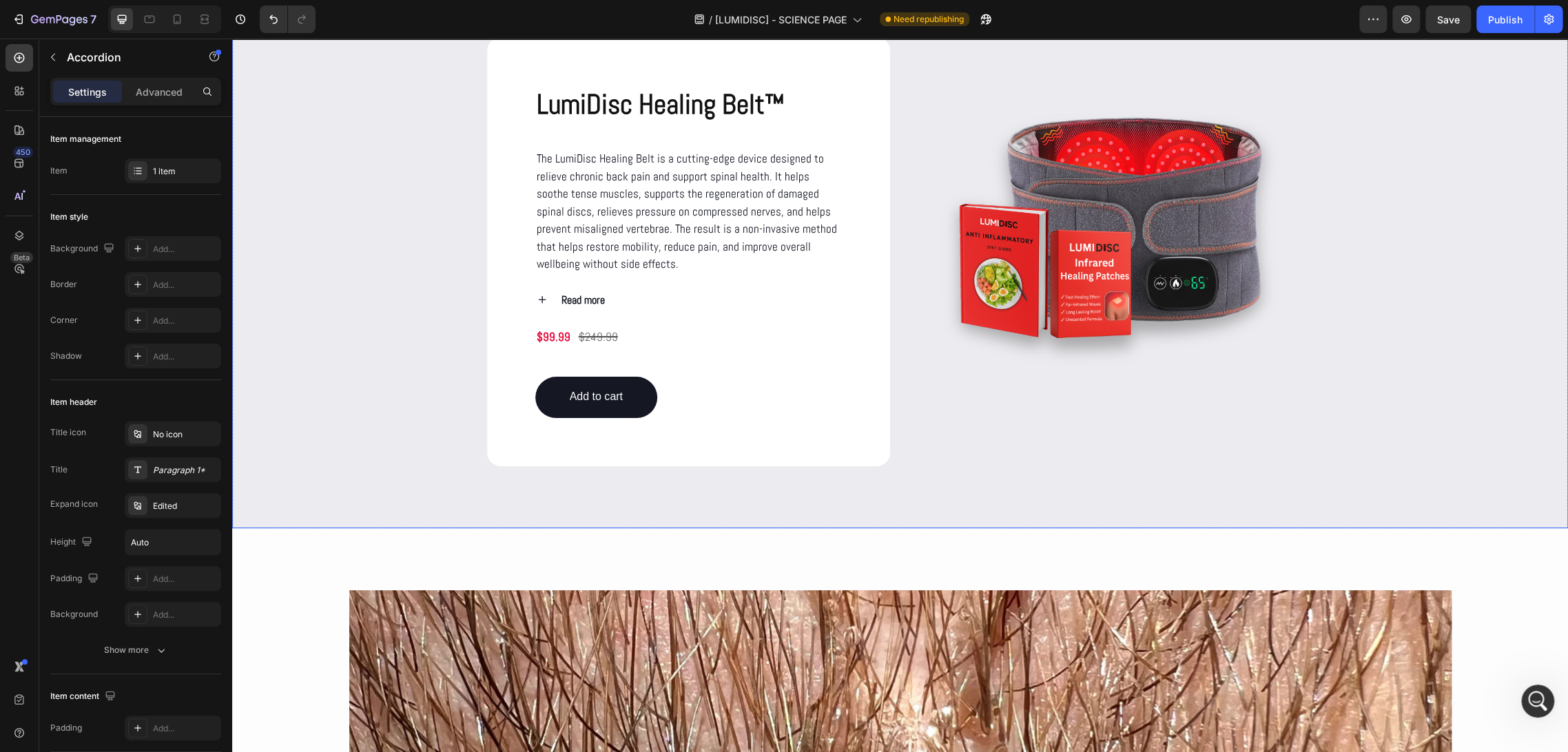
scroll to position [1606, 0]
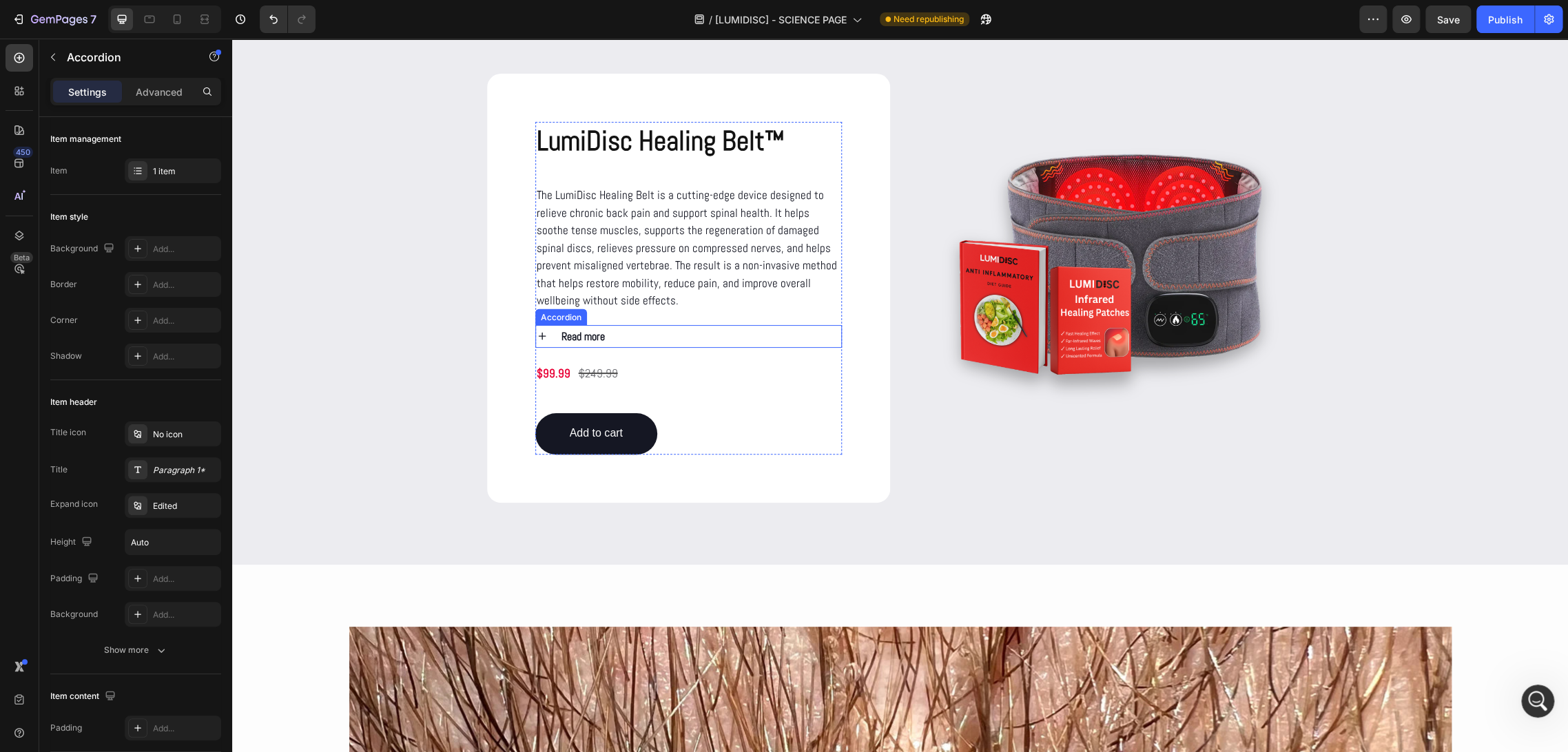
click at [625, 332] on div "Read more" at bounding box center [700, 336] width 282 height 23
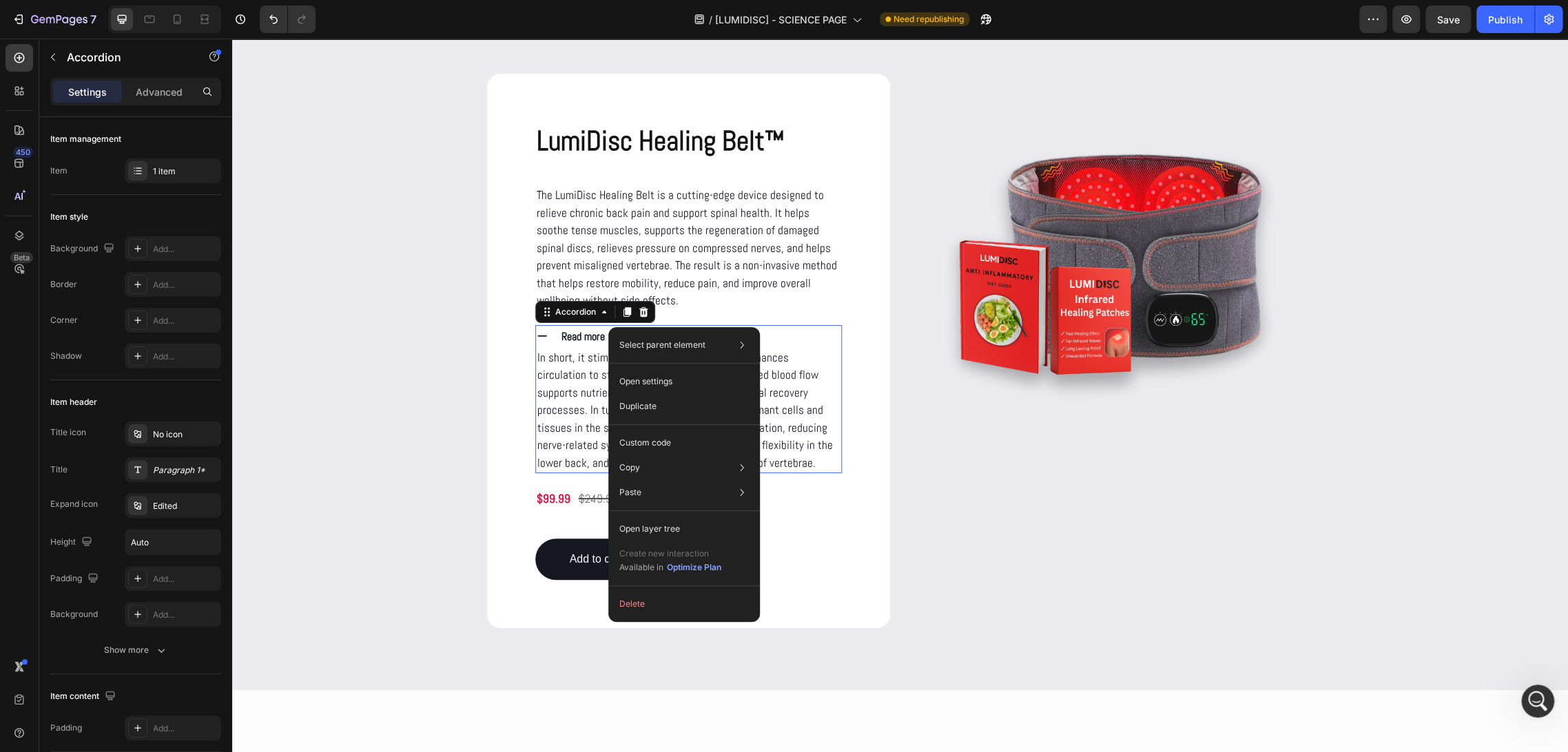
click at [602, 332] on div "Read more" at bounding box center [700, 336] width 282 height 23
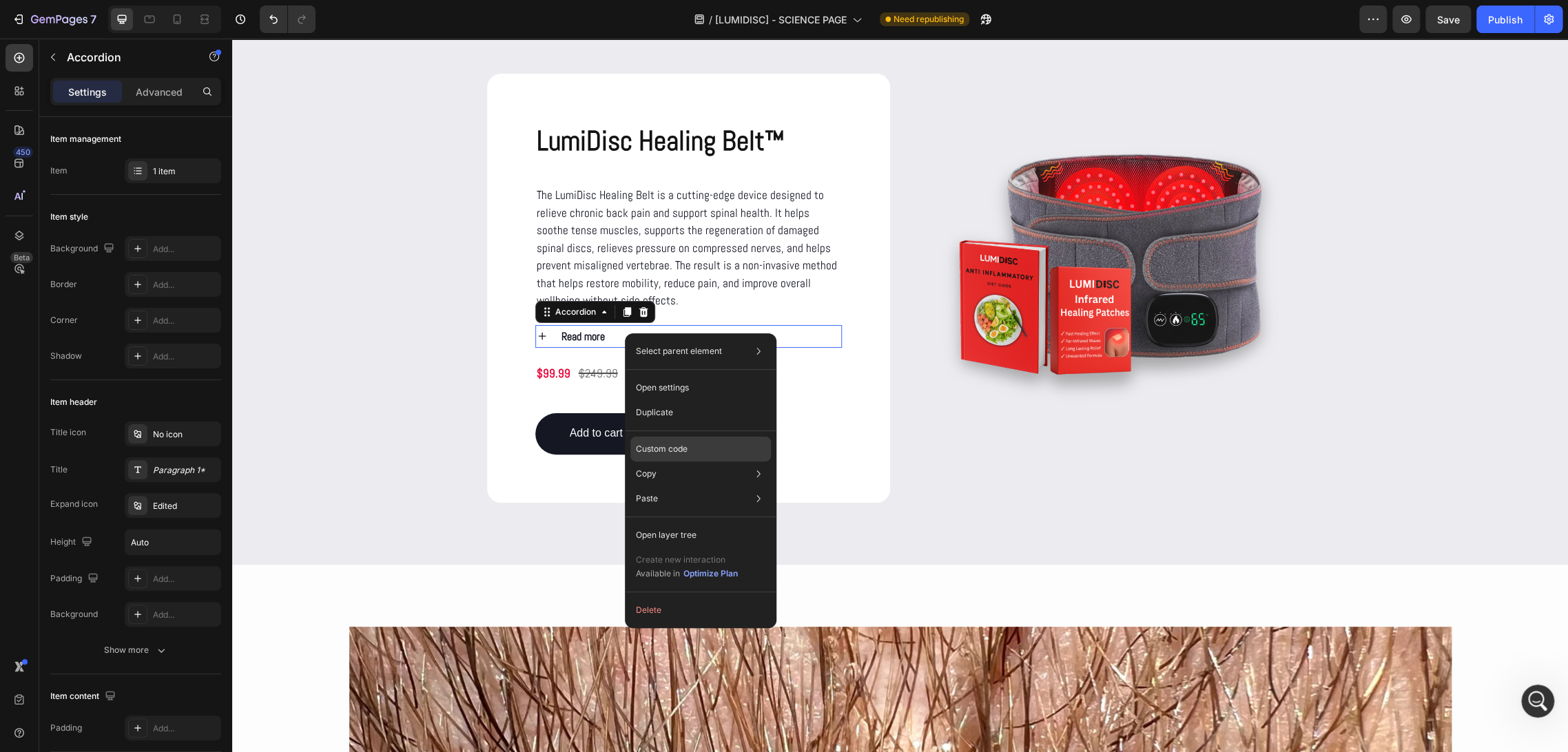
click at [688, 486] on div "Custom code" at bounding box center [700, 498] width 140 height 25
type input "100%"
type input "100"
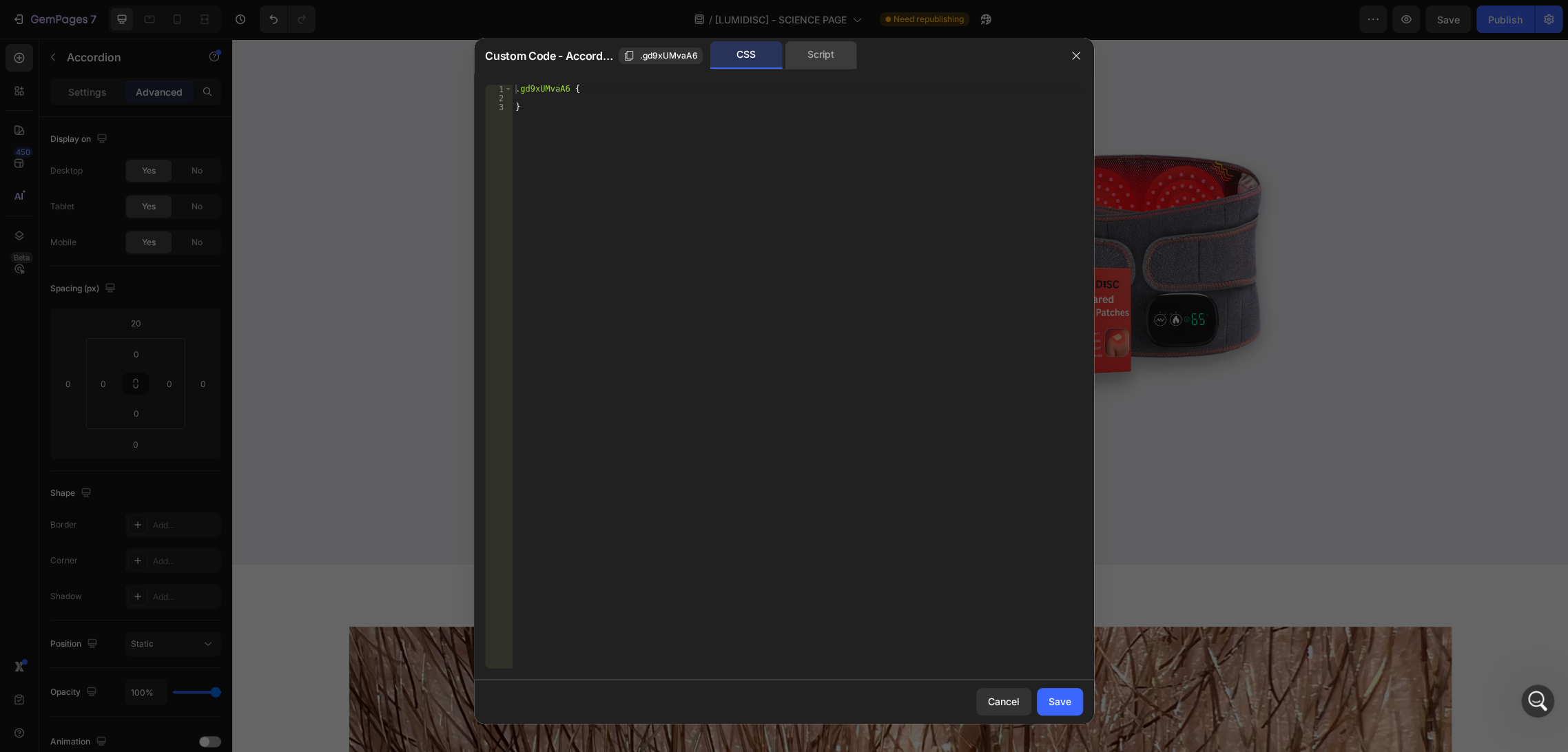
click at [846, 59] on div "Script" at bounding box center [821, 55] width 72 height 28
type textarea "//const currentElement = document.getElementsByClassName('gd9xUMvaA6');"
click at [849, 95] on div "//const currentElement = document.getElementsByClassName('gd9xUMvaA6');" at bounding box center [798, 377] width 570 height 584
paste textarea "});"
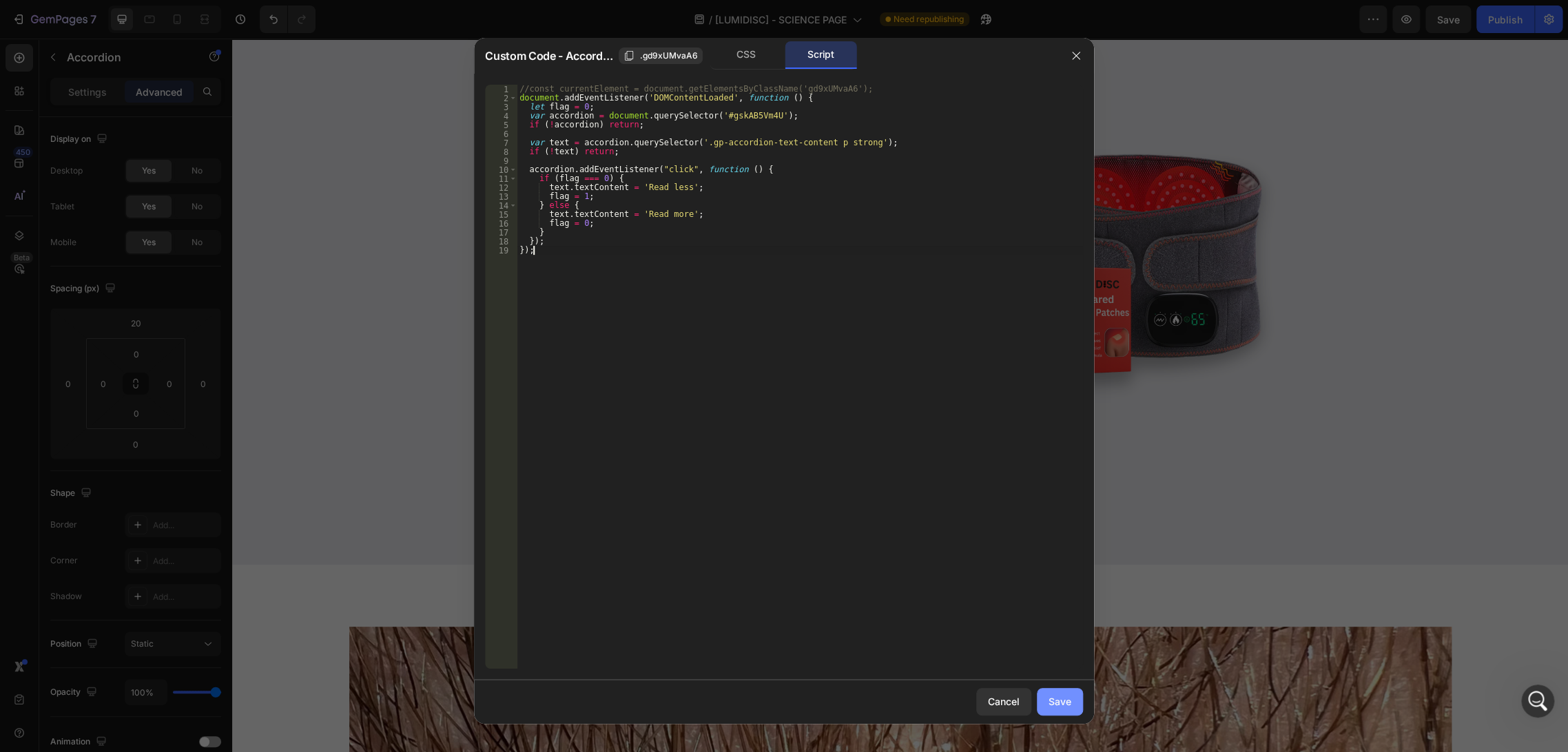
type textarea "});"
click at [1062, 710] on button "Save" at bounding box center [1060, 702] width 46 height 28
type input "0"
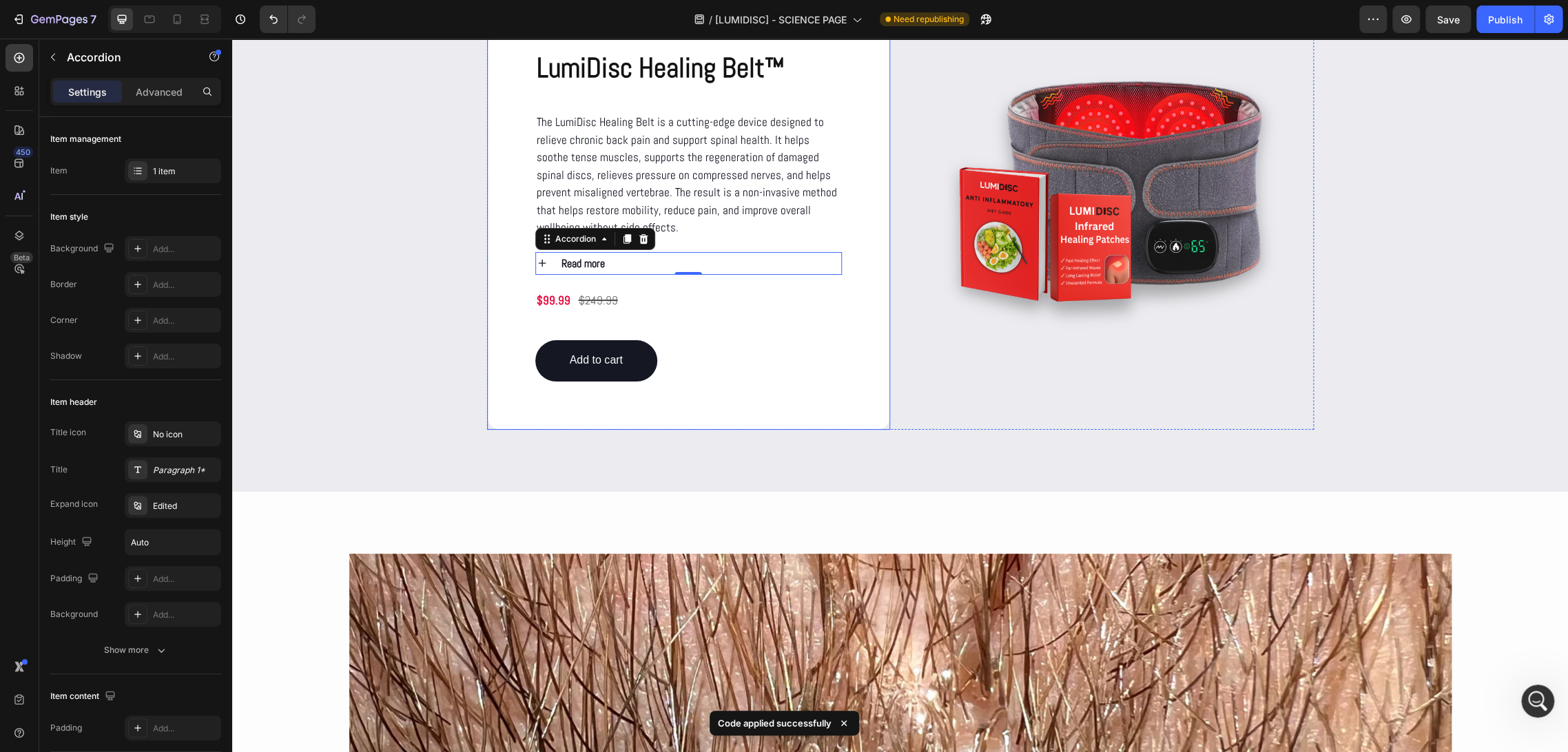
scroll to position [1683, 0]
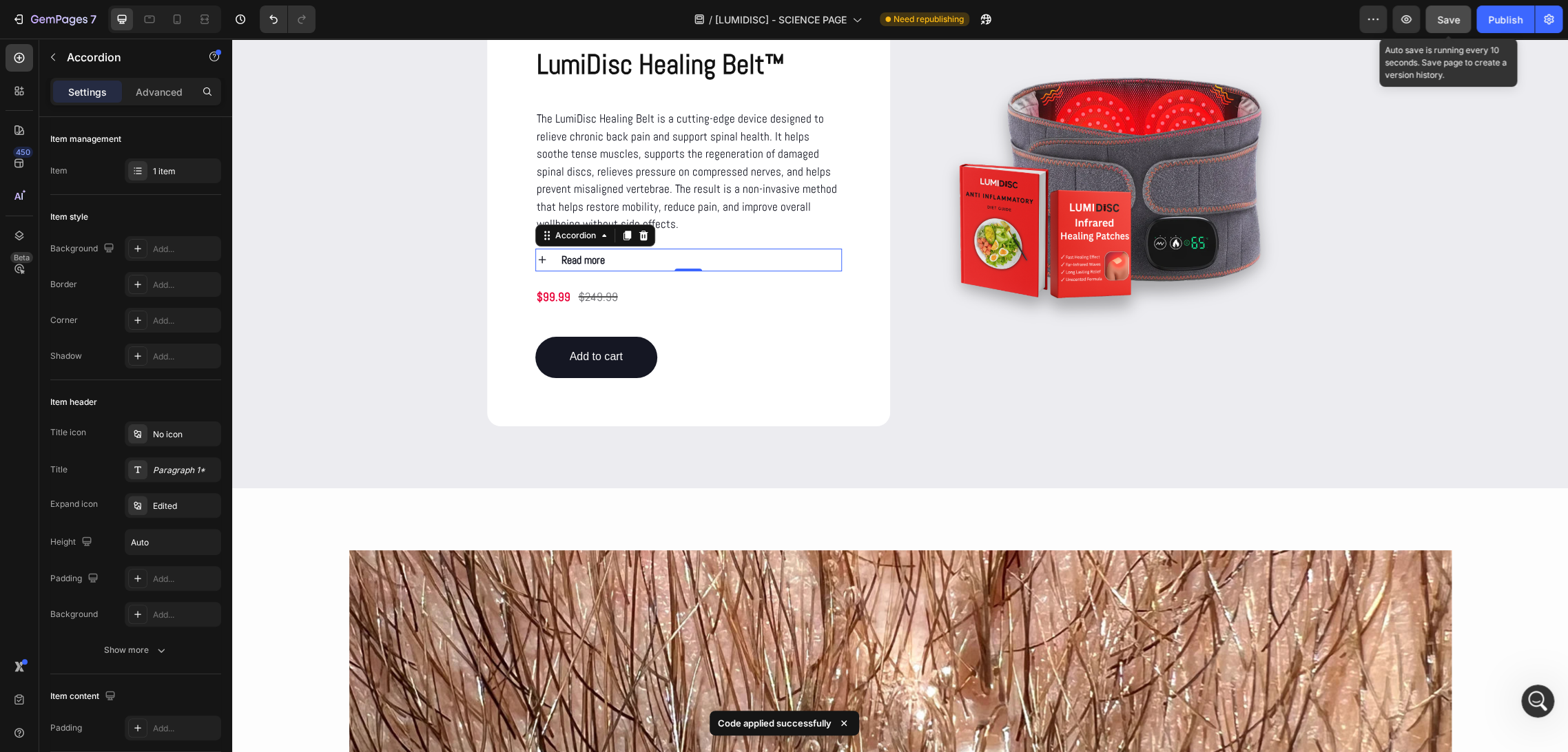
click at [1446, 26] on button "Save" at bounding box center [1448, 19] width 45 height 28
click at [1500, 15] on div "Publish" at bounding box center [1505, 19] width 35 height 15
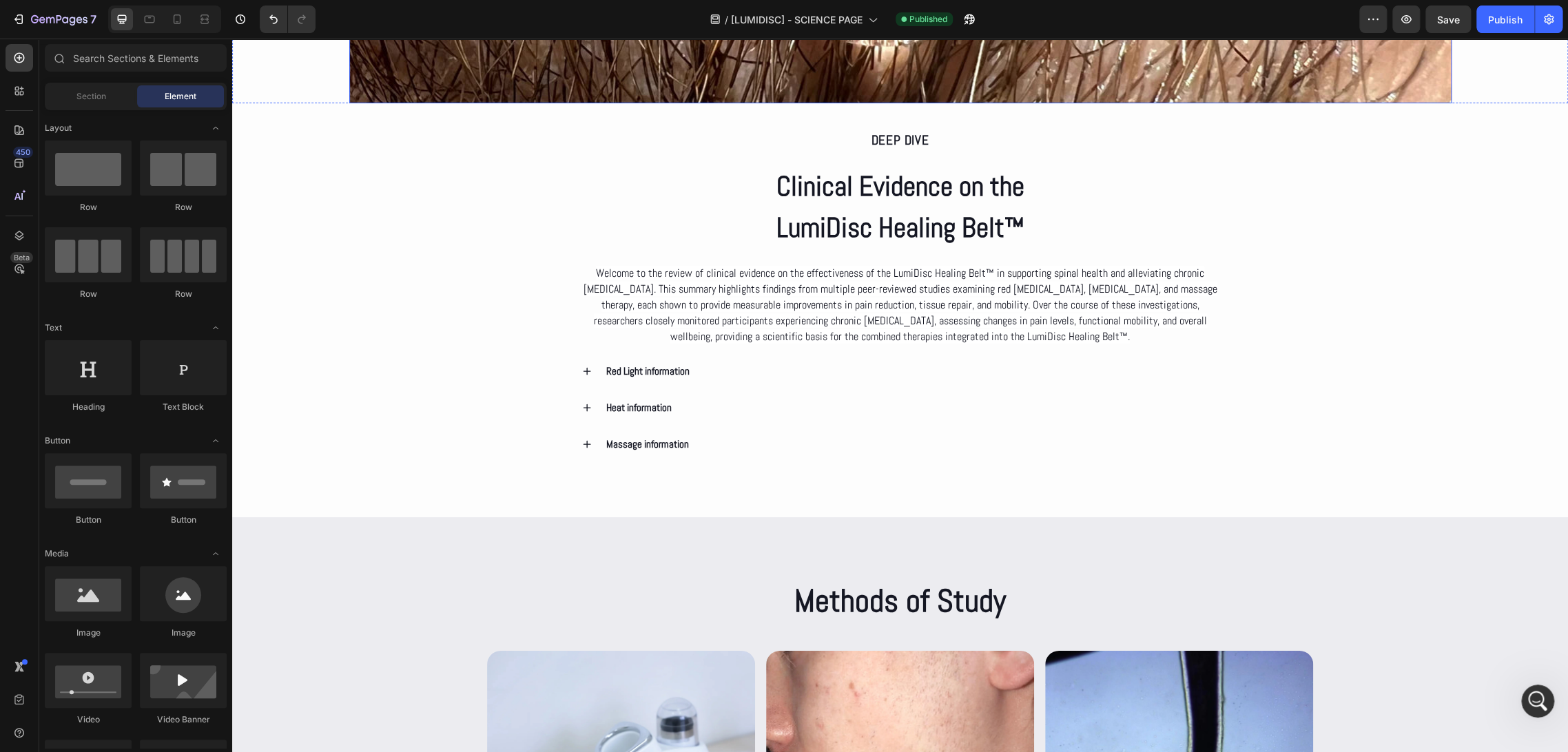
scroll to position [2590, 0]
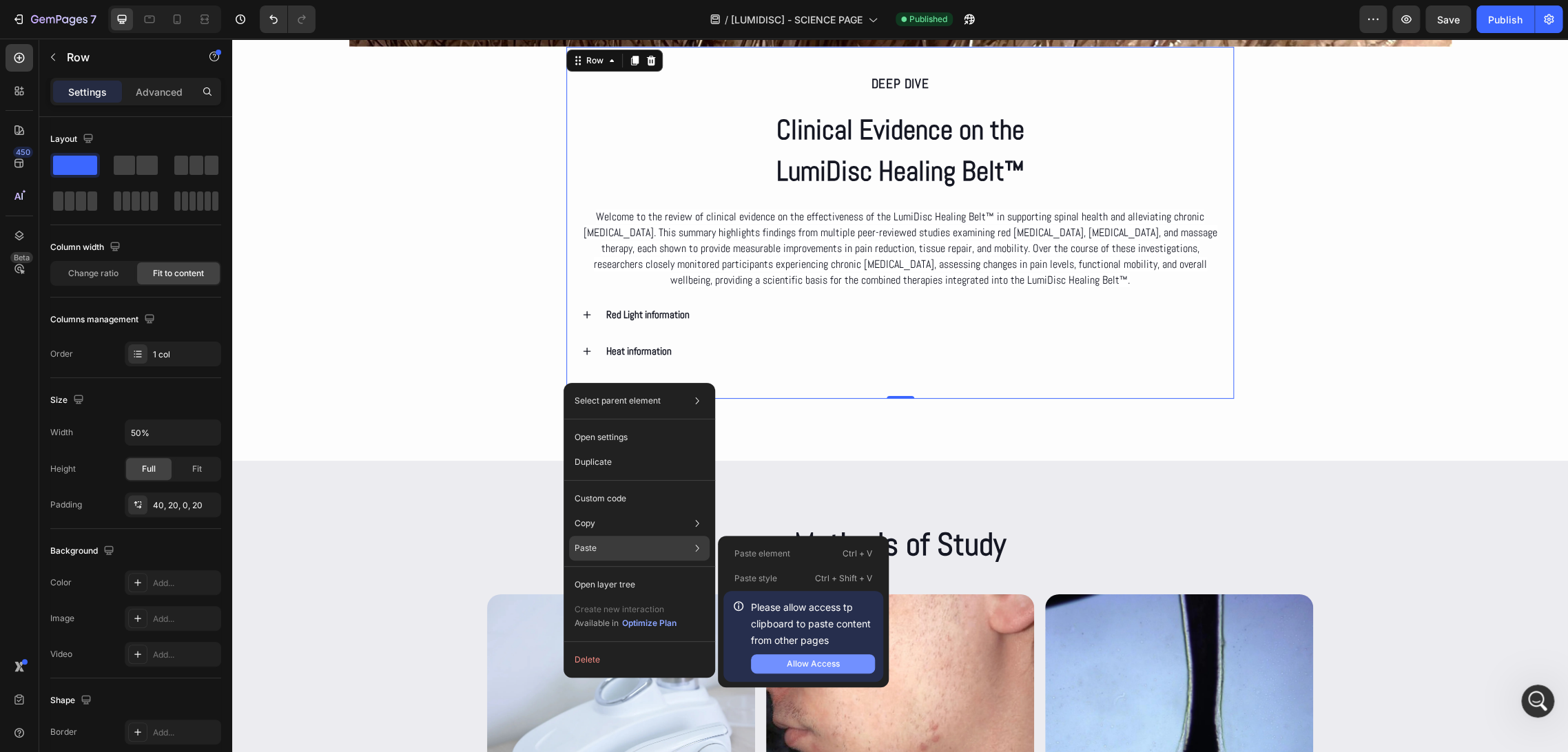
click at [817, 664] on div "Allow Access" at bounding box center [813, 664] width 53 height 13
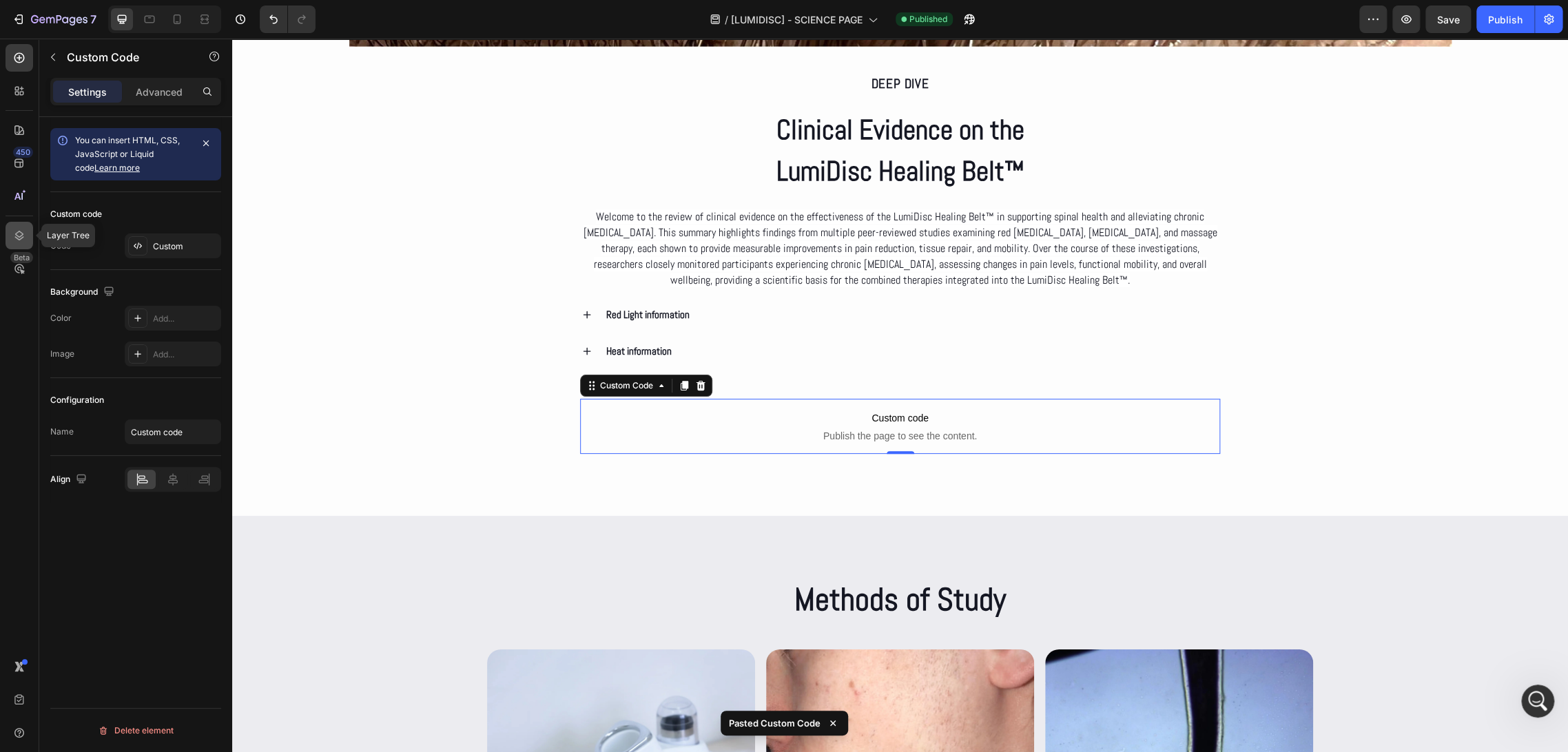
click at [22, 231] on icon at bounding box center [19, 236] width 14 height 14
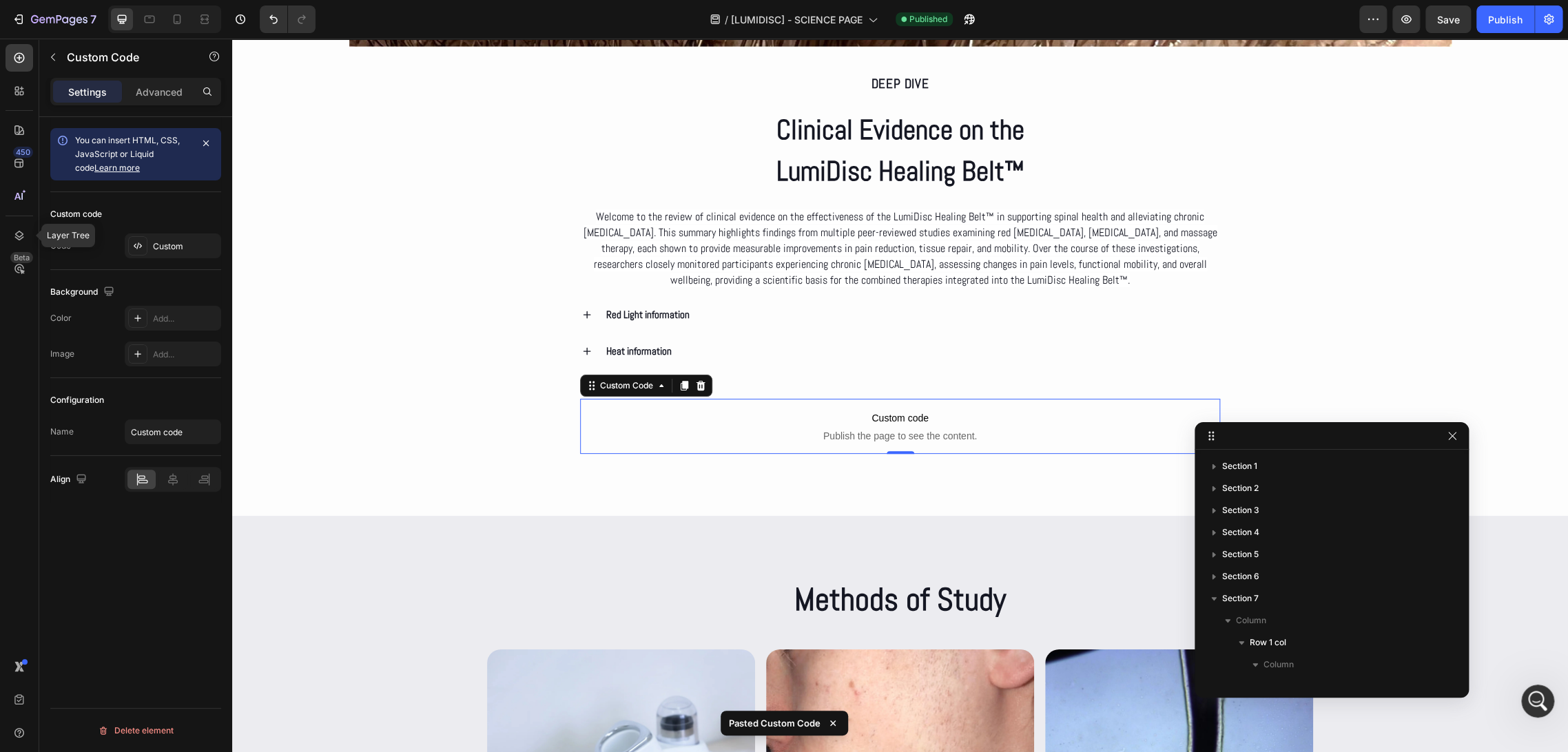
scroll to position [370, 0]
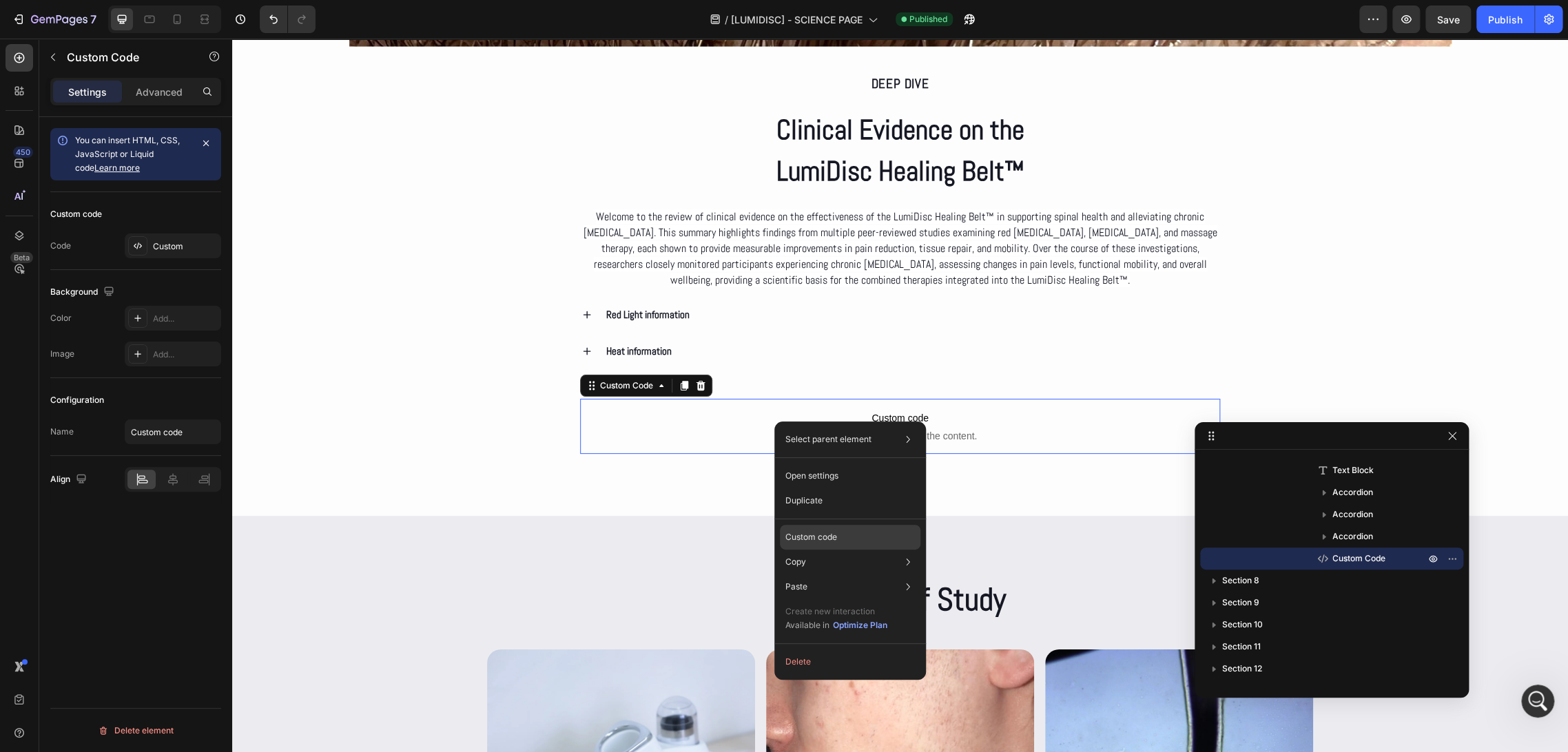
click at [850, 574] on div "Custom code" at bounding box center [850, 587] width 140 height 25
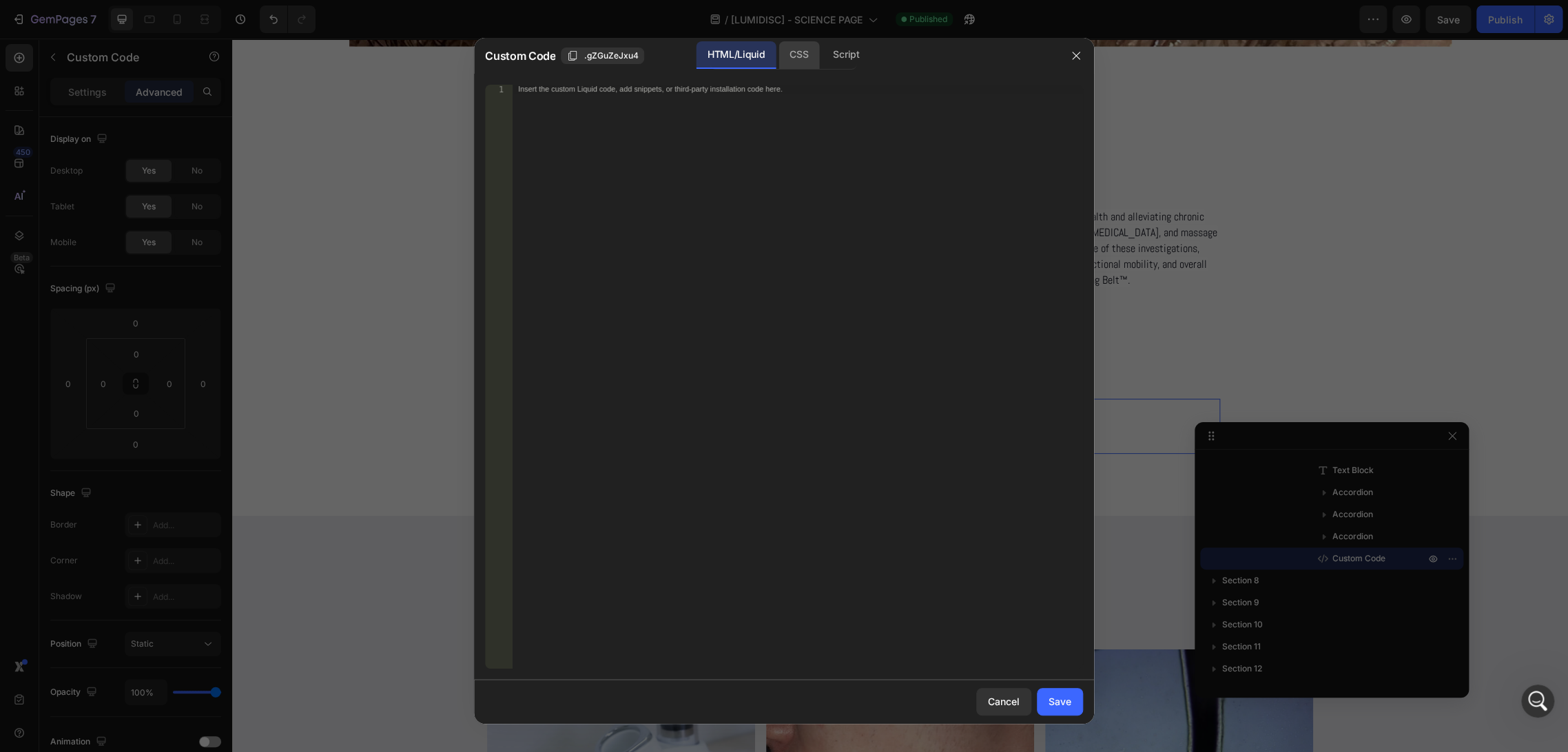
click at [822, 59] on div "CSS" at bounding box center [846, 55] width 48 height 28
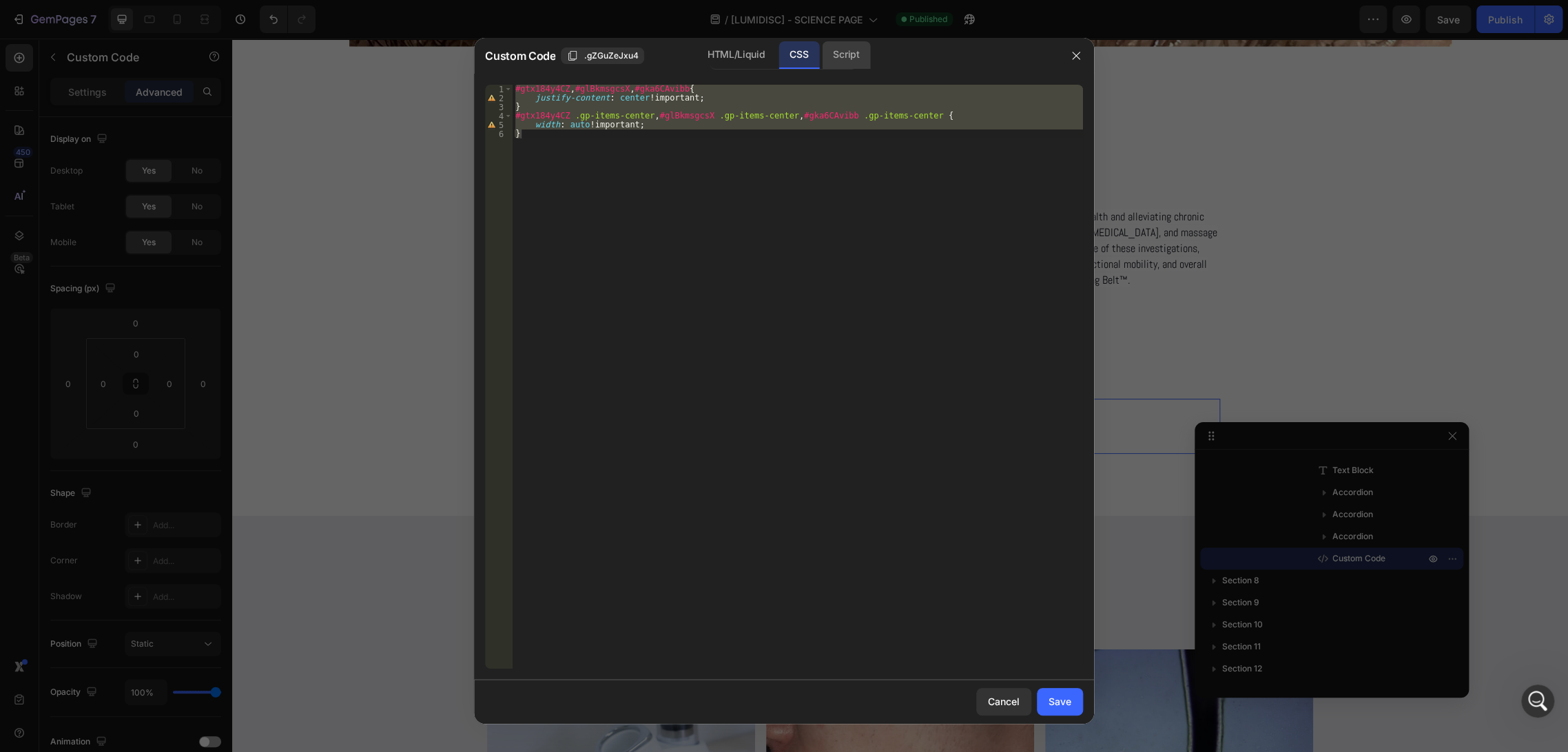
click at [834, 58] on div "Script" at bounding box center [846, 55] width 48 height 28
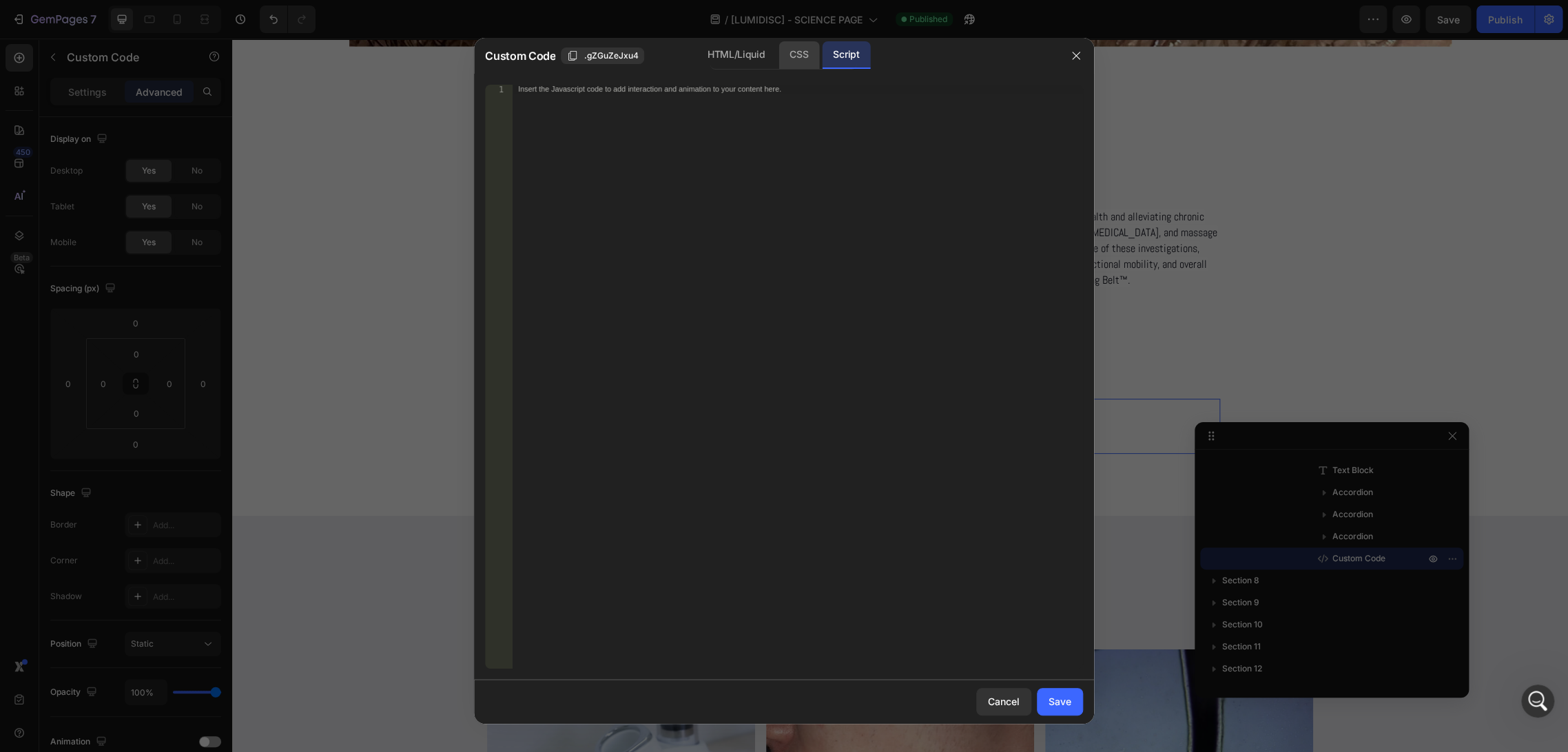
click at [805, 56] on div "CSS" at bounding box center [798, 55] width 40 height 28
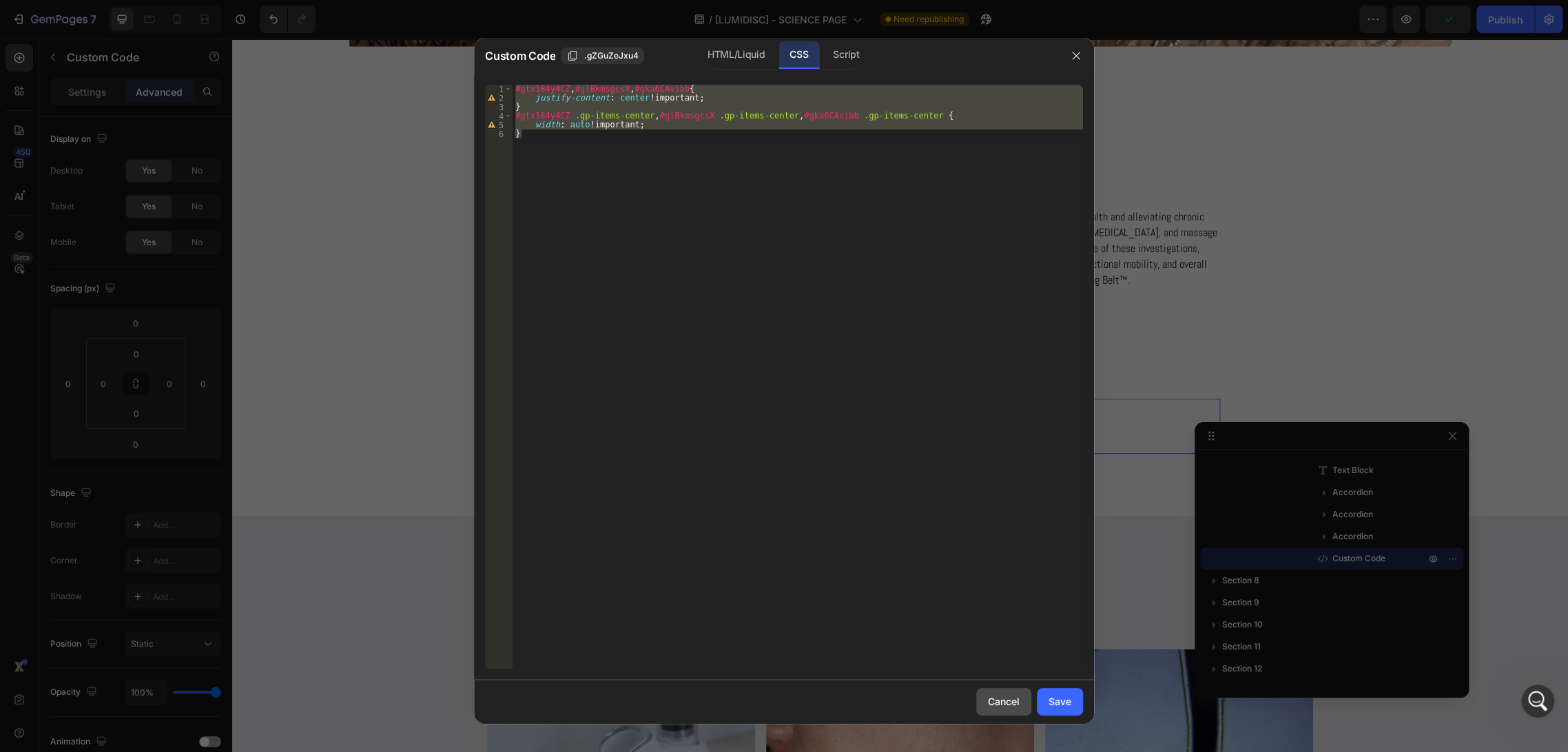
click at [1003, 703] on div "Cancel" at bounding box center [1004, 701] width 32 height 15
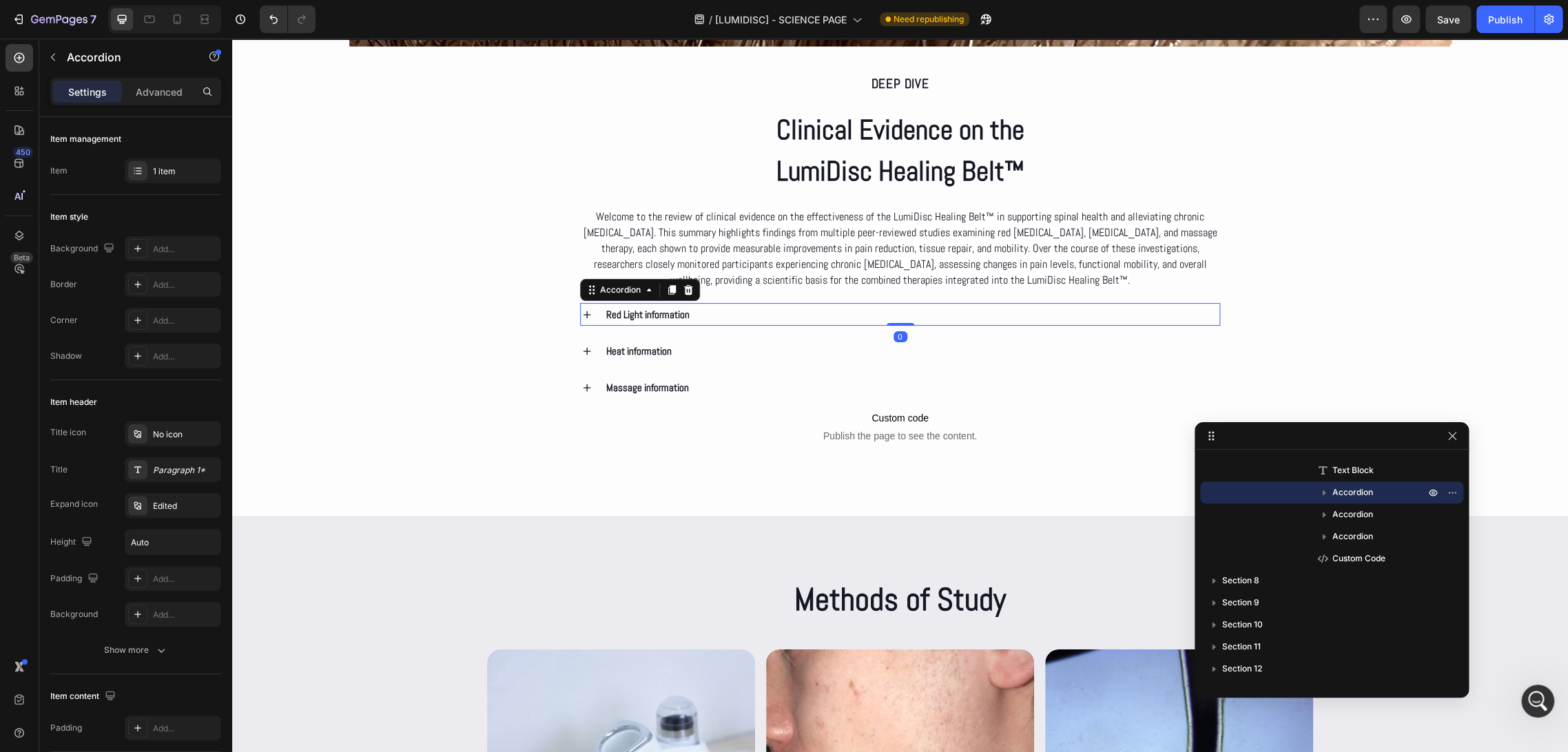
click at [770, 312] on div "Red Light information" at bounding box center [912, 314] width 616 height 23
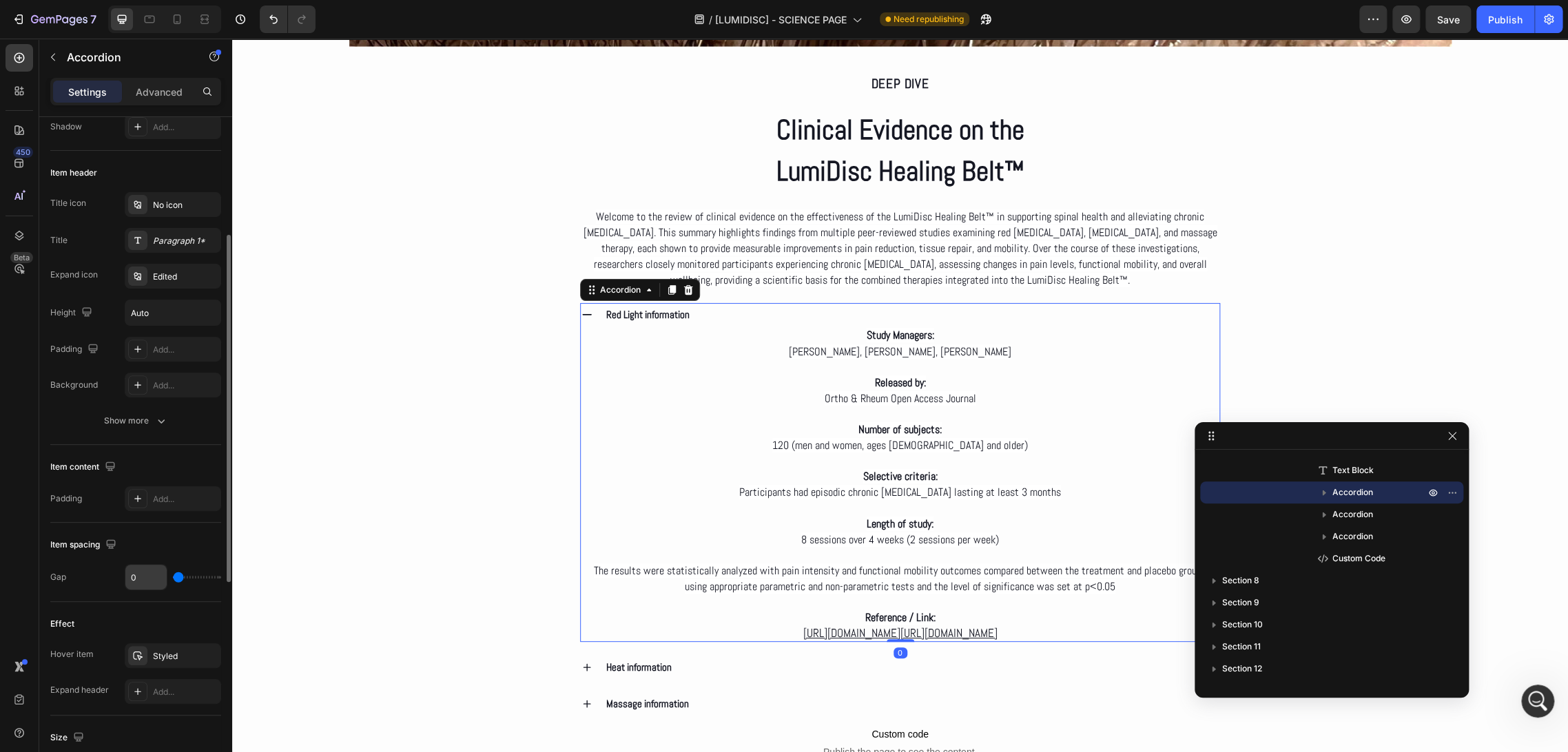
scroll to position [306, 0]
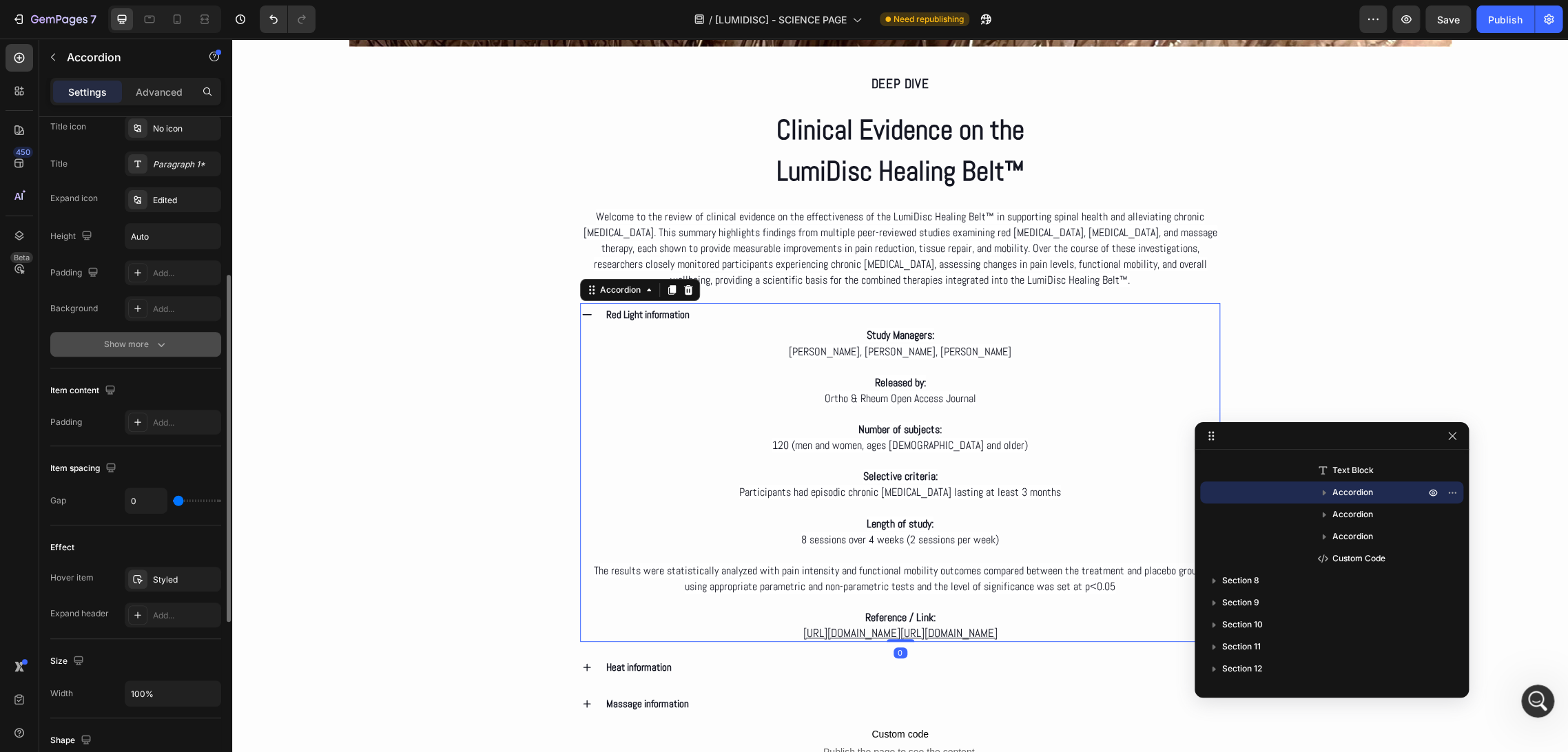
click at [147, 337] on div "Show more" at bounding box center [136, 344] width 64 height 14
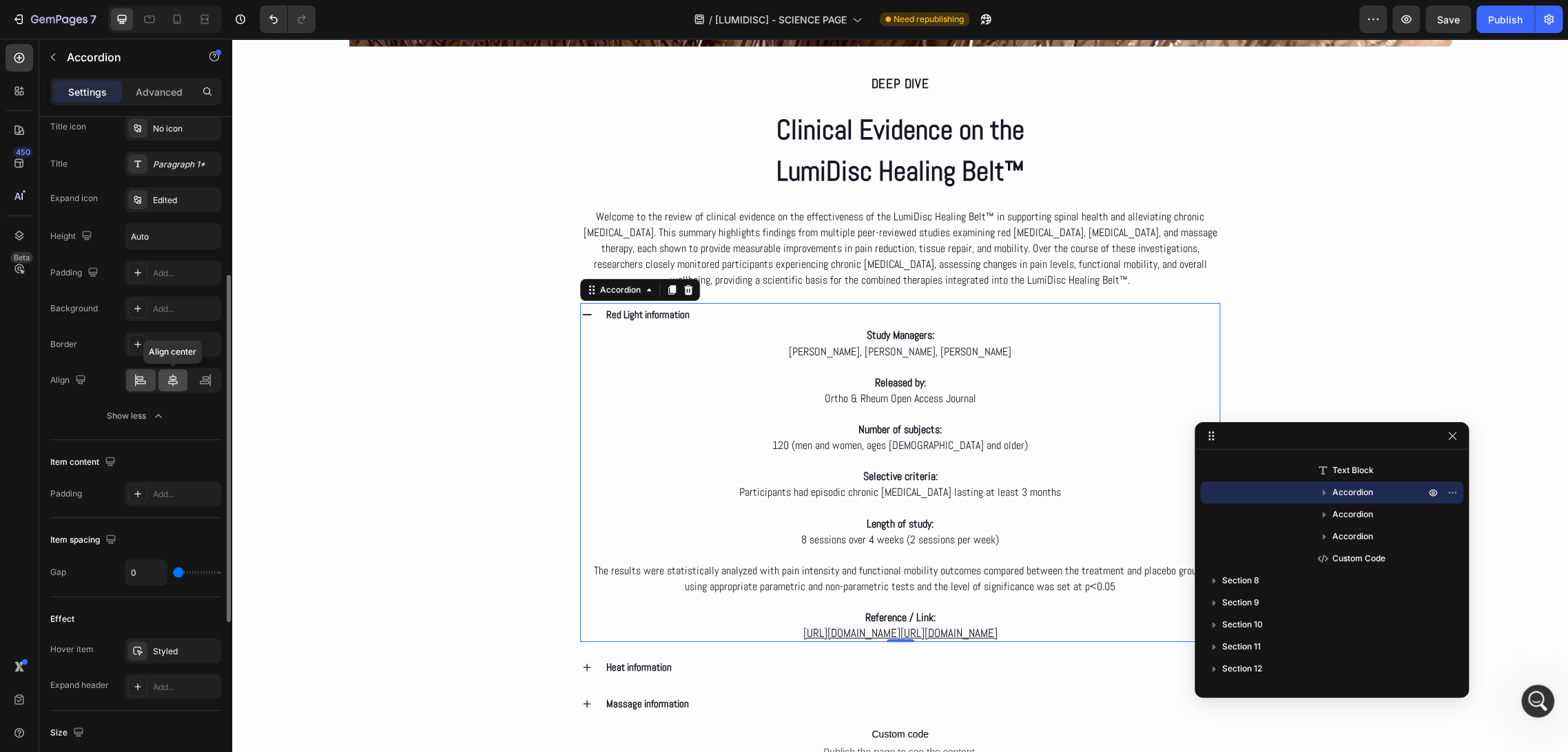
click at [166, 385] on icon at bounding box center [173, 380] width 14 height 14
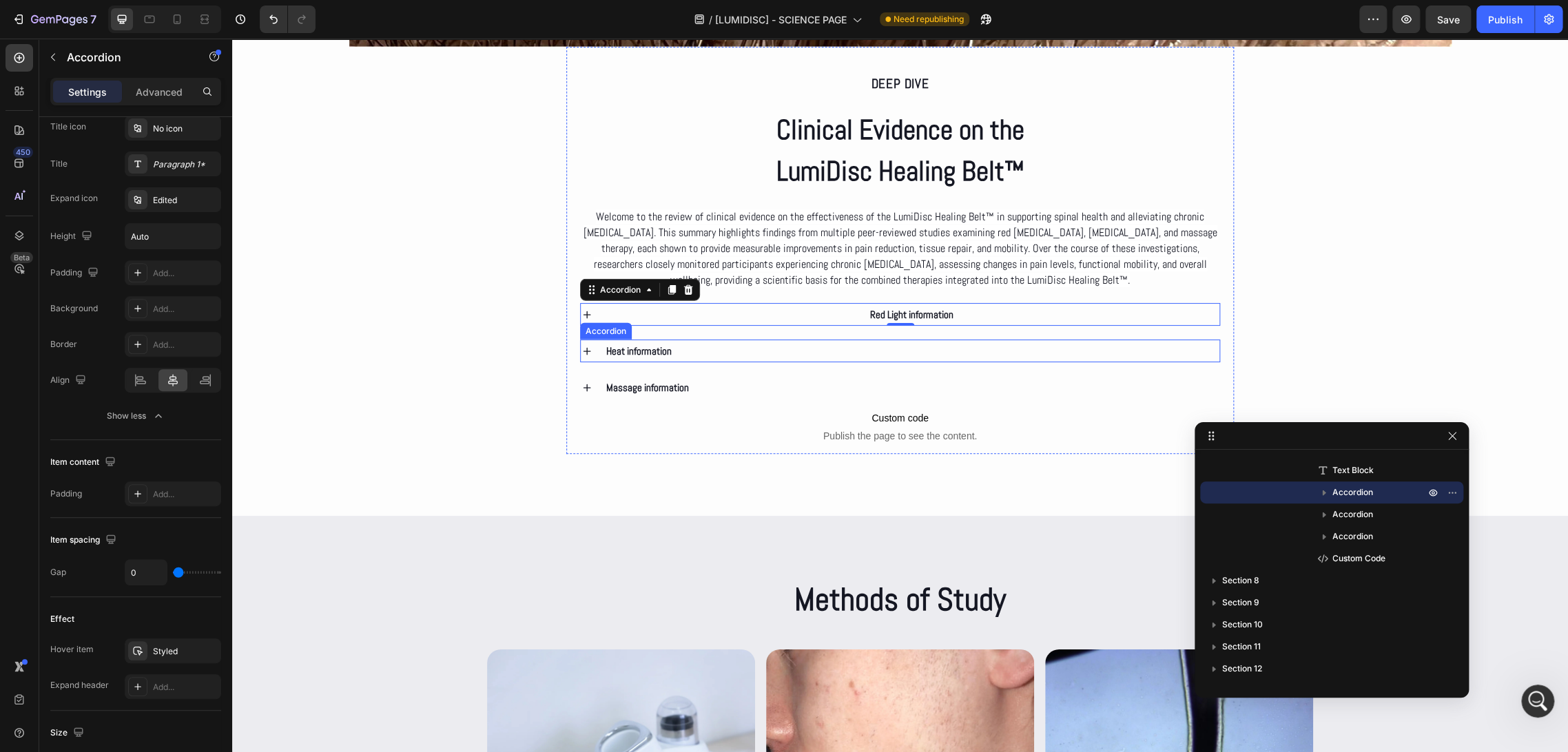
click at [767, 355] on div "Heat information" at bounding box center [912, 350] width 616 height 23
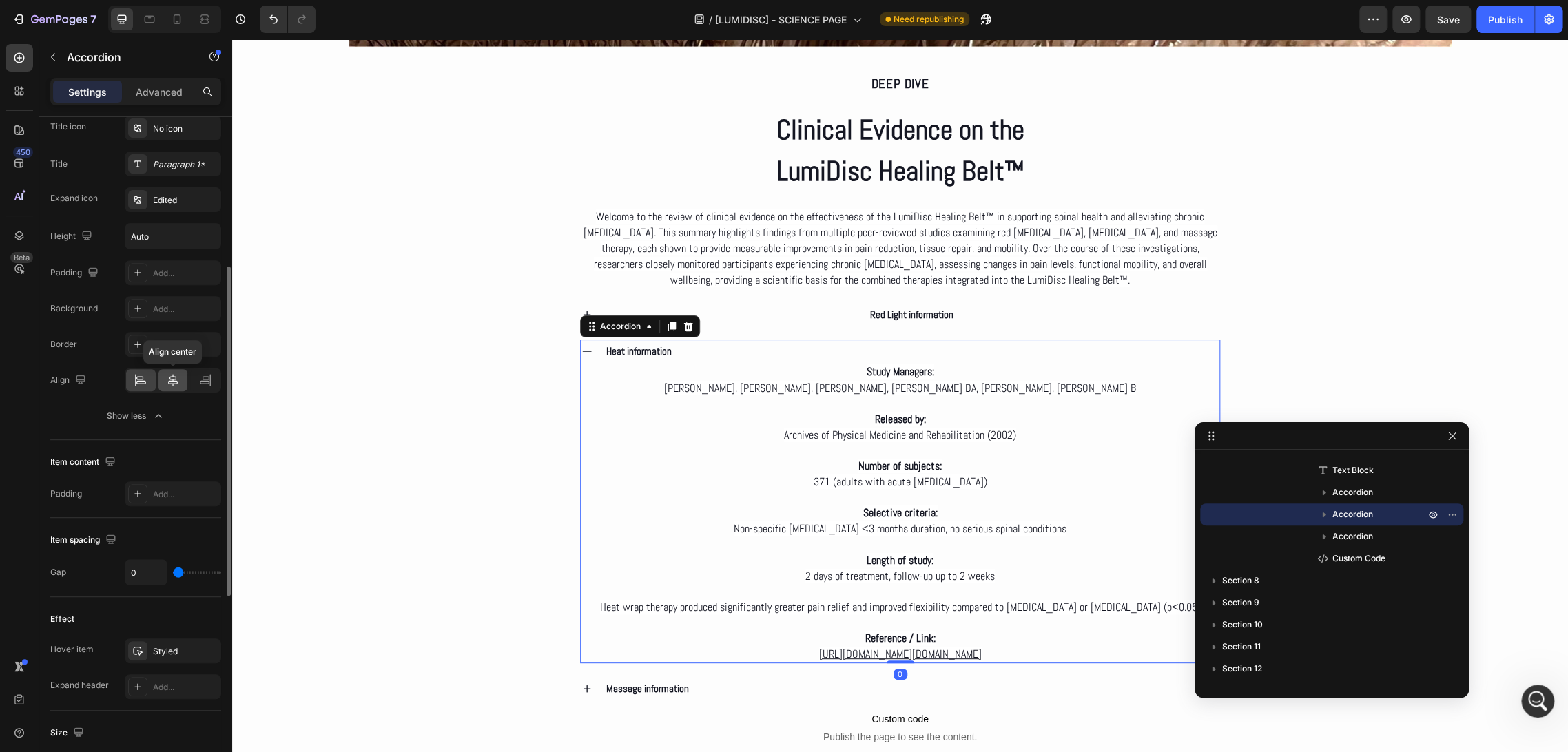
click at [179, 383] on icon at bounding box center [173, 380] width 14 height 14
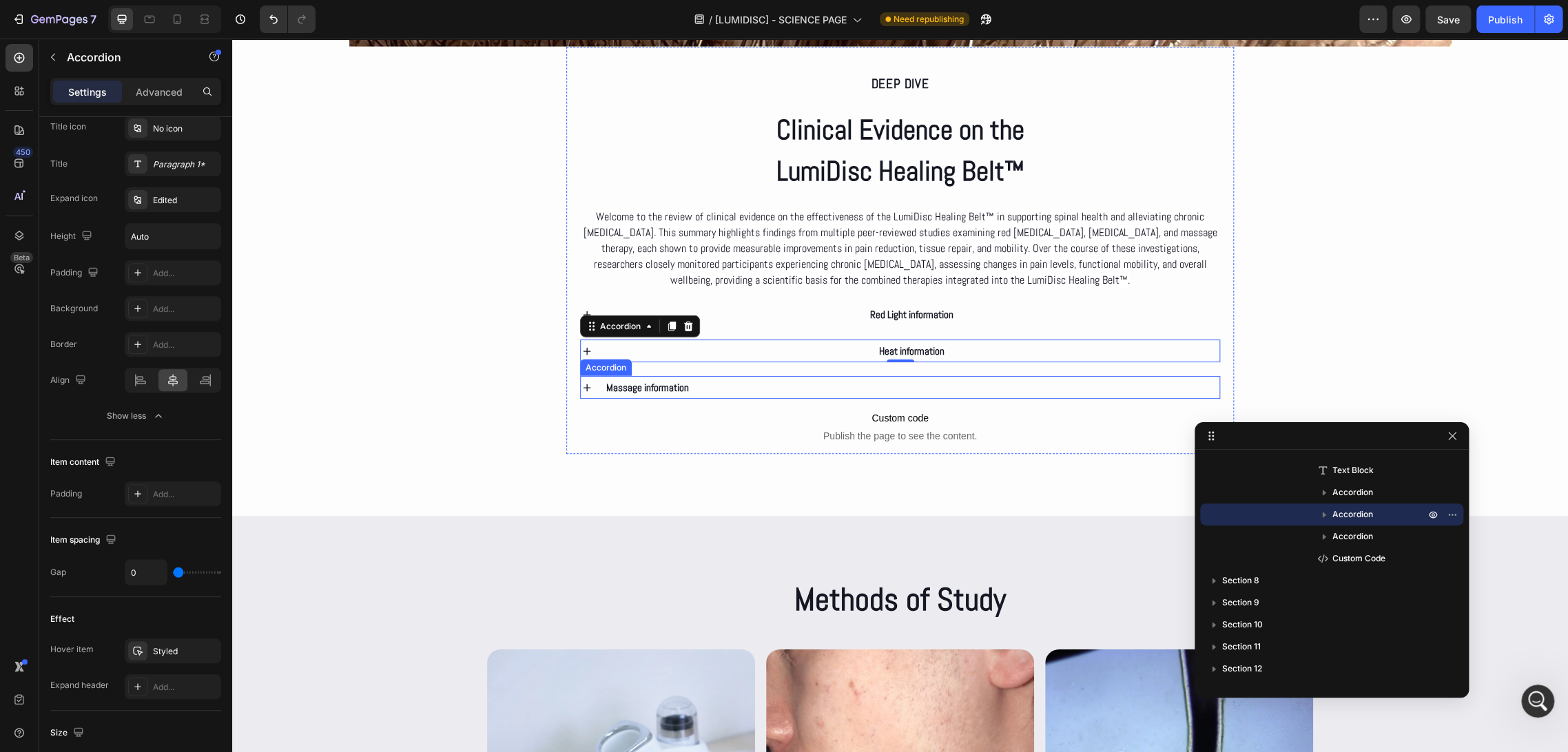
click at [830, 385] on div "Massage information" at bounding box center [912, 387] width 616 height 23
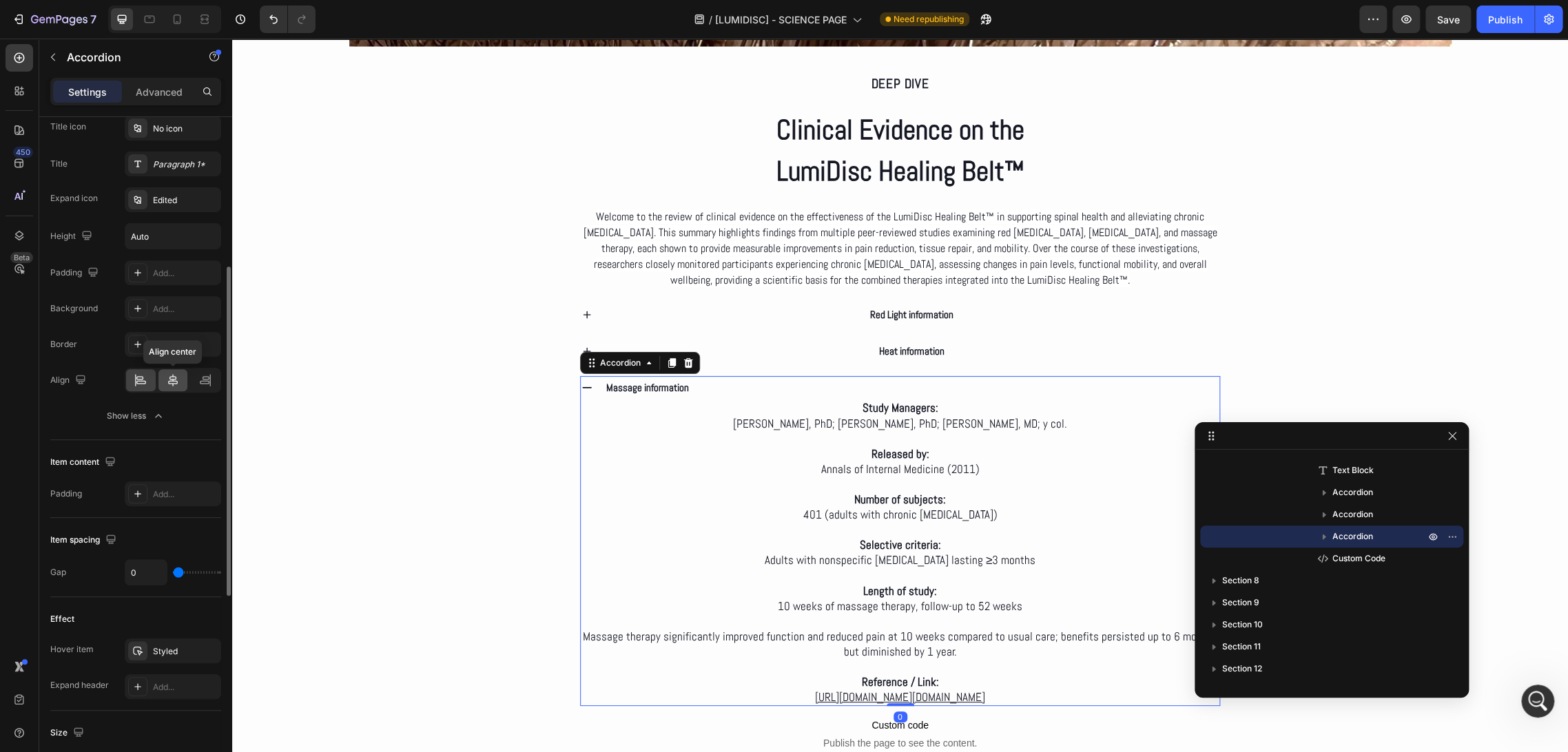
click at [160, 389] on div at bounding box center [173, 380] width 30 height 22
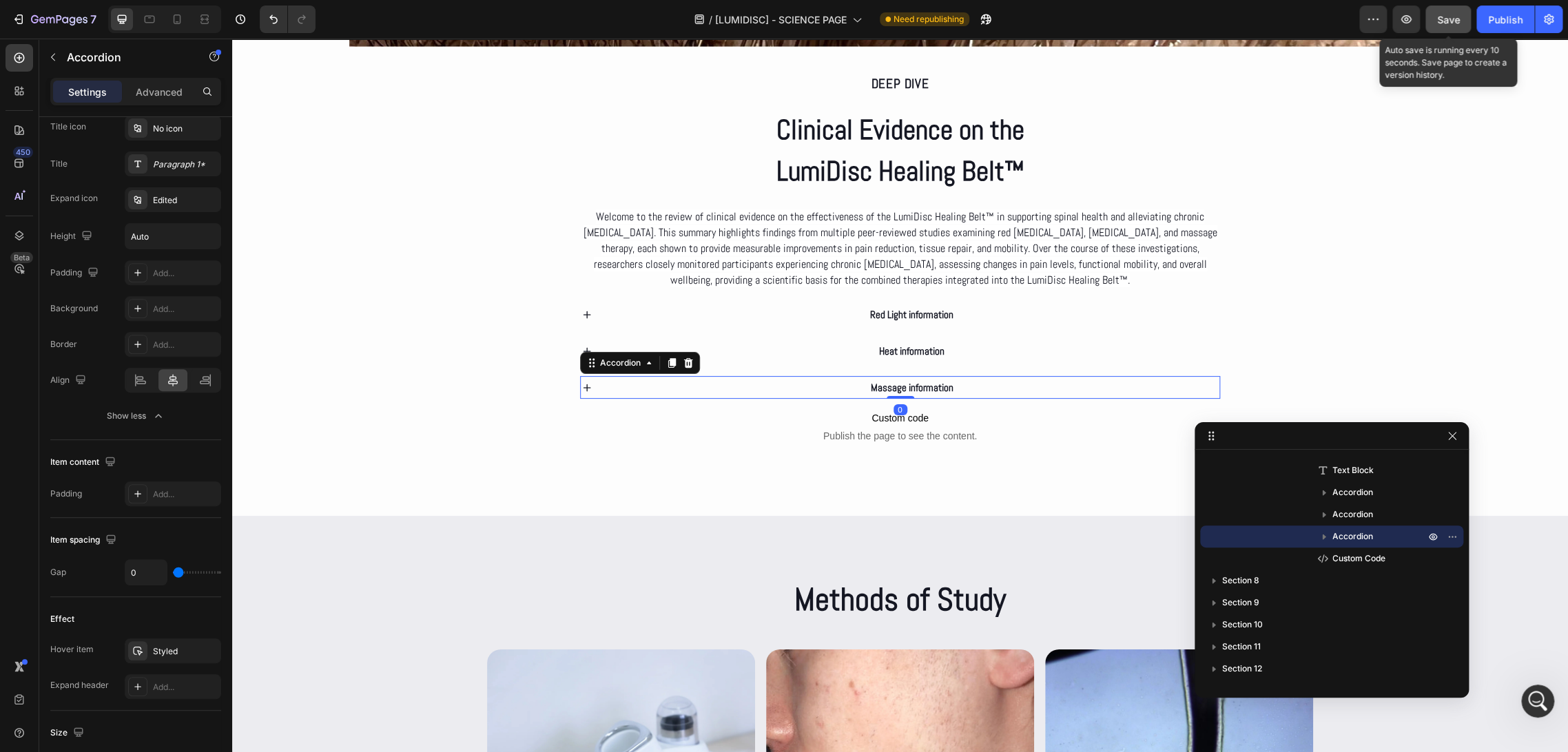
click at [1451, 13] on div "Save" at bounding box center [1448, 19] width 23 height 15
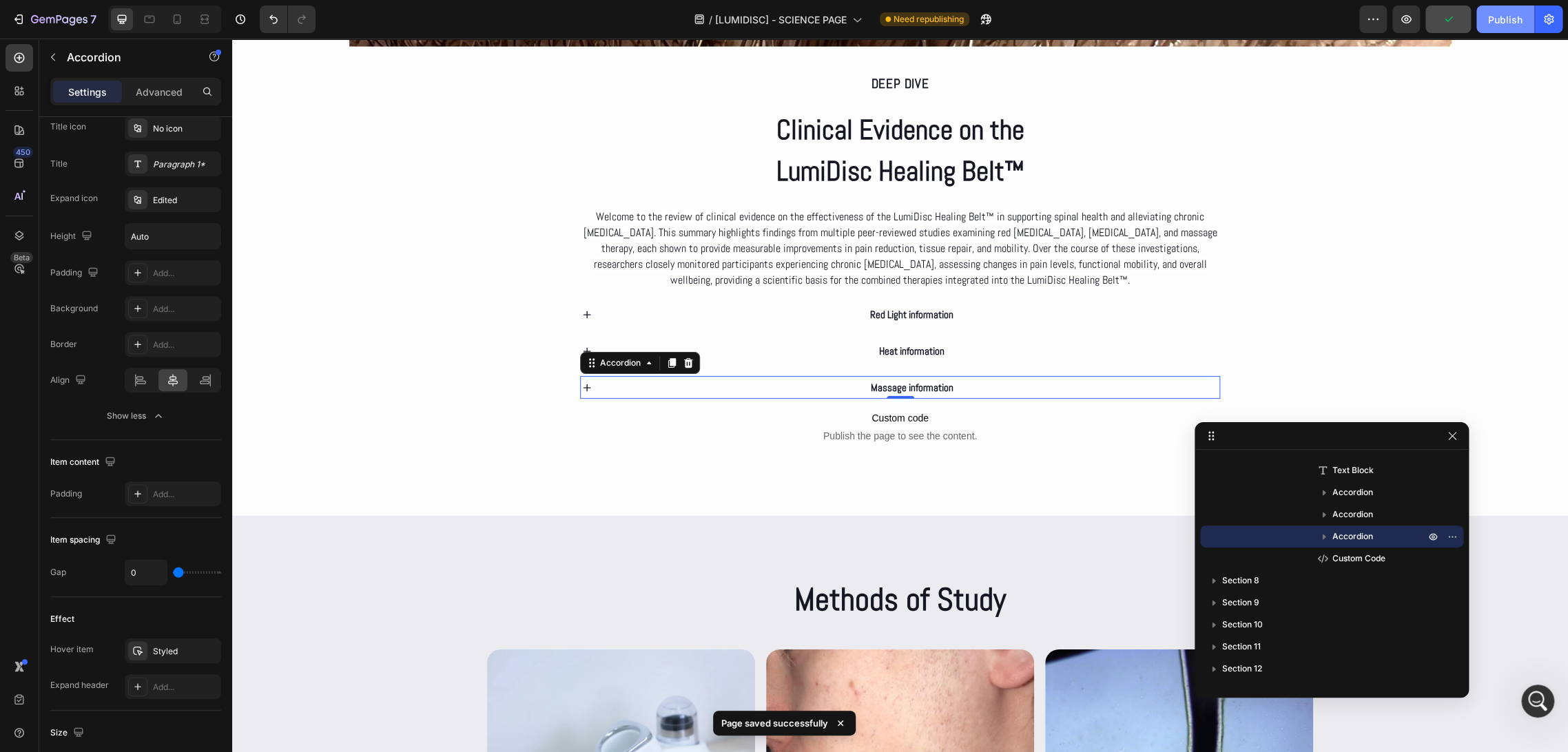
click at [1516, 15] on div "Publish" at bounding box center [1505, 19] width 35 height 15
click at [167, 23] on div at bounding box center [177, 19] width 22 height 22
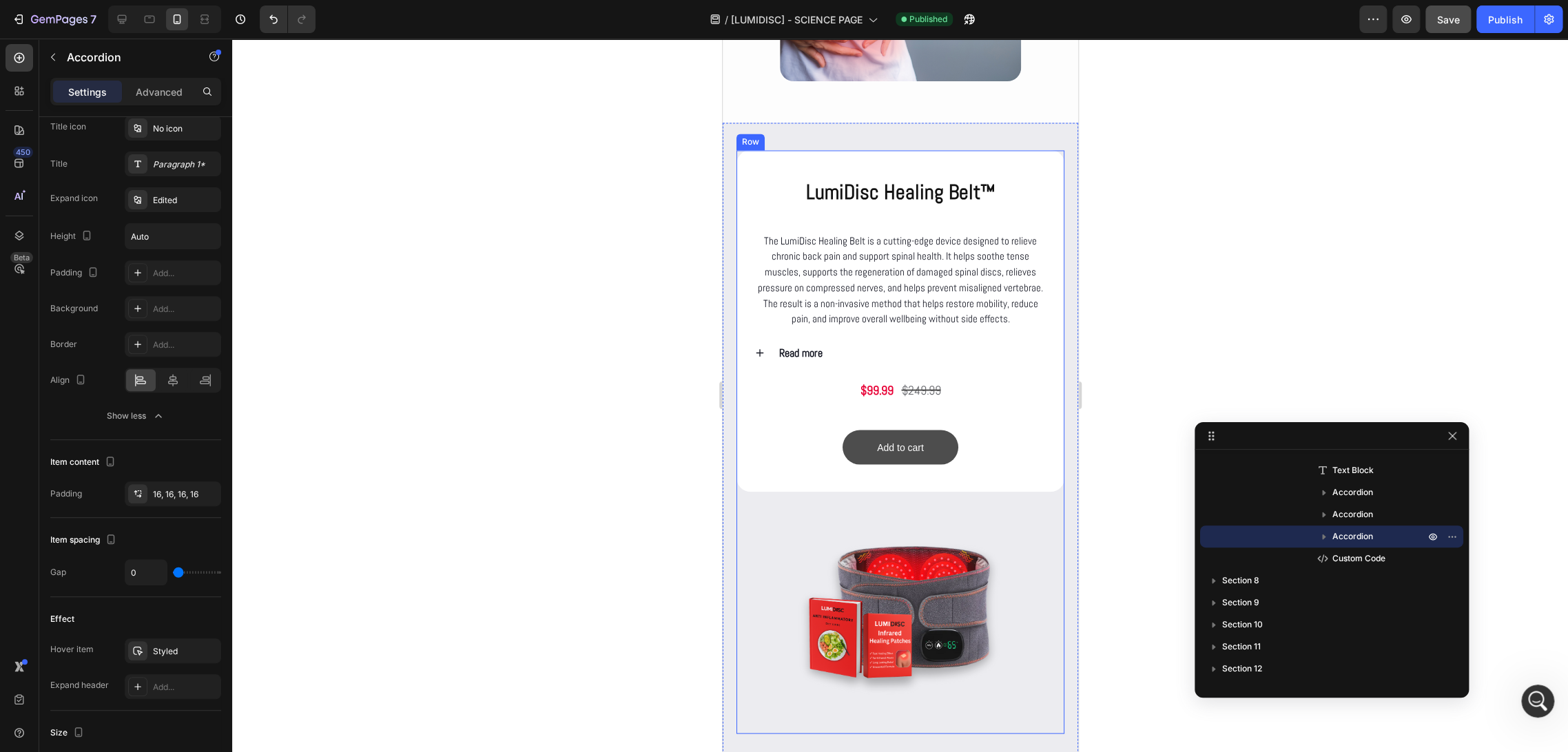
scroll to position [1505, 0]
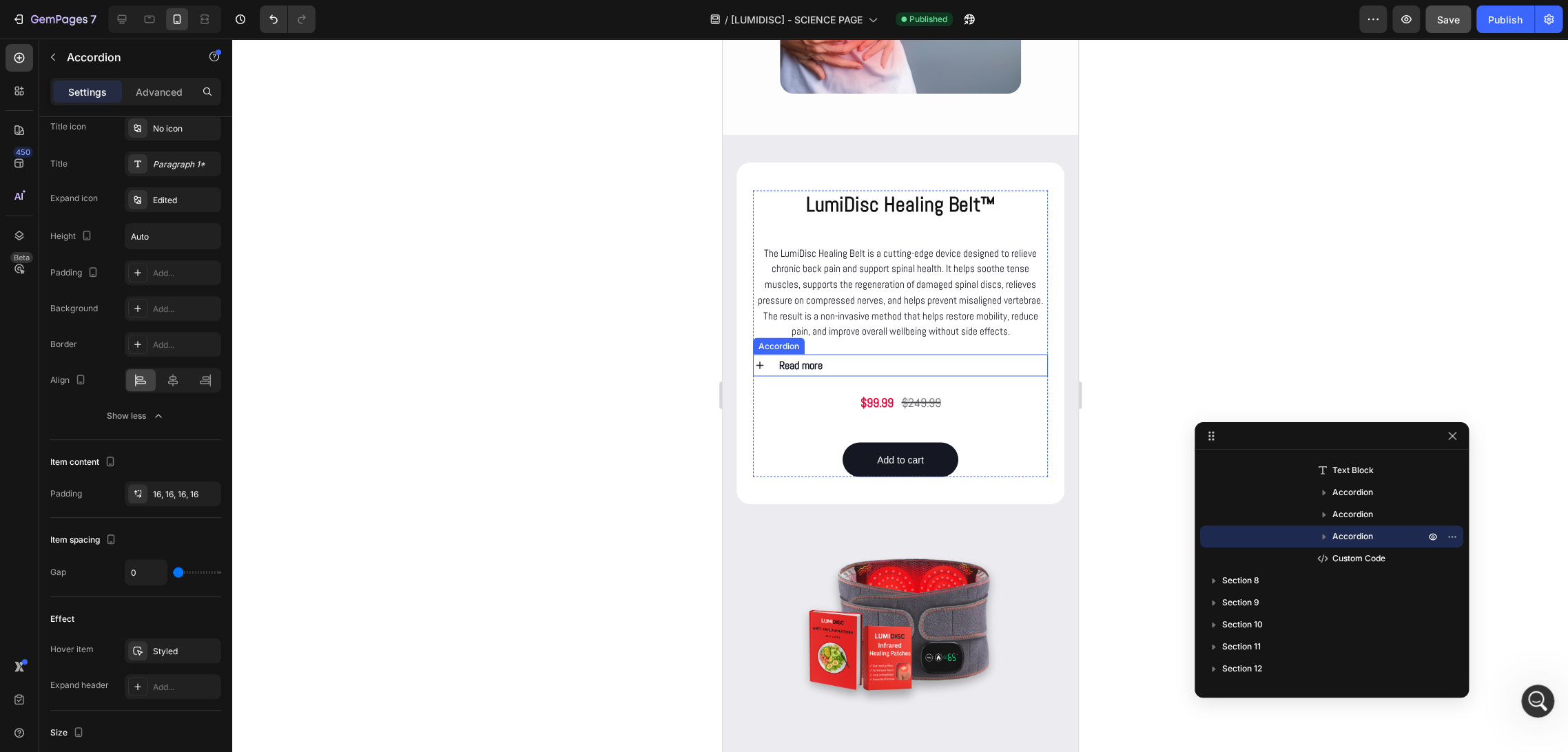
click at [868, 376] on div "Read more" at bounding box center [912, 365] width 270 height 22
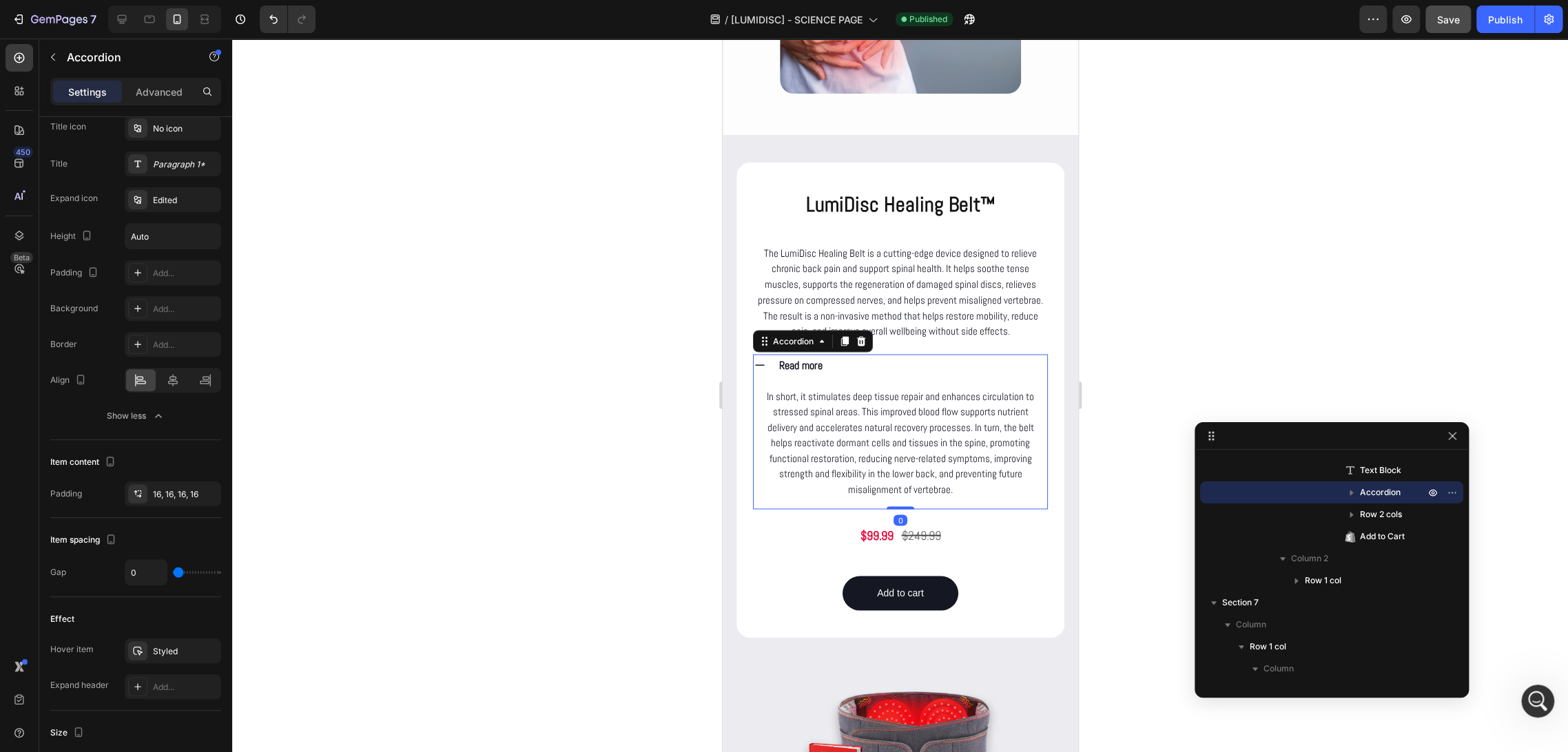
click at [868, 376] on div "Read more" at bounding box center [912, 365] width 270 height 22
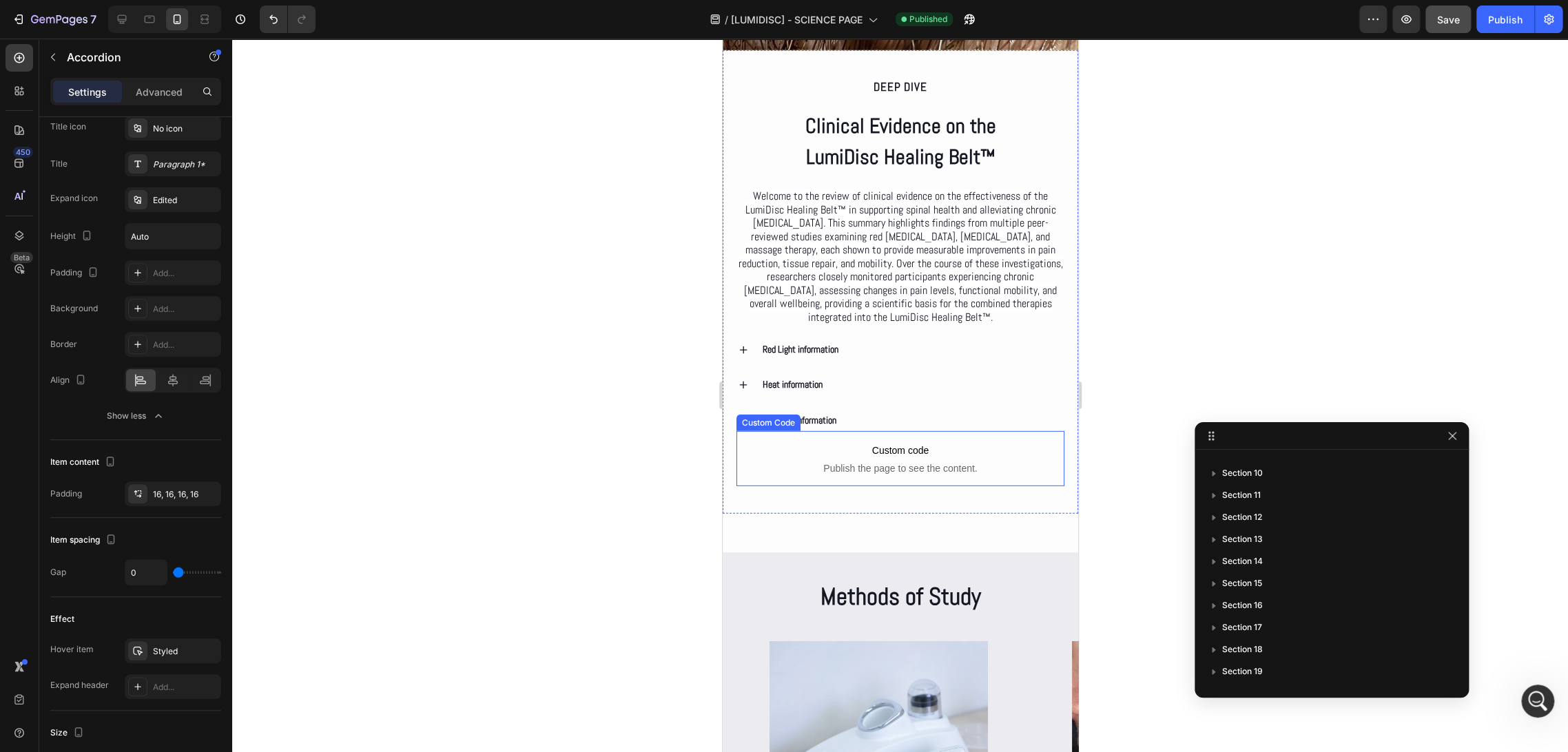
scroll to position [0, 0]
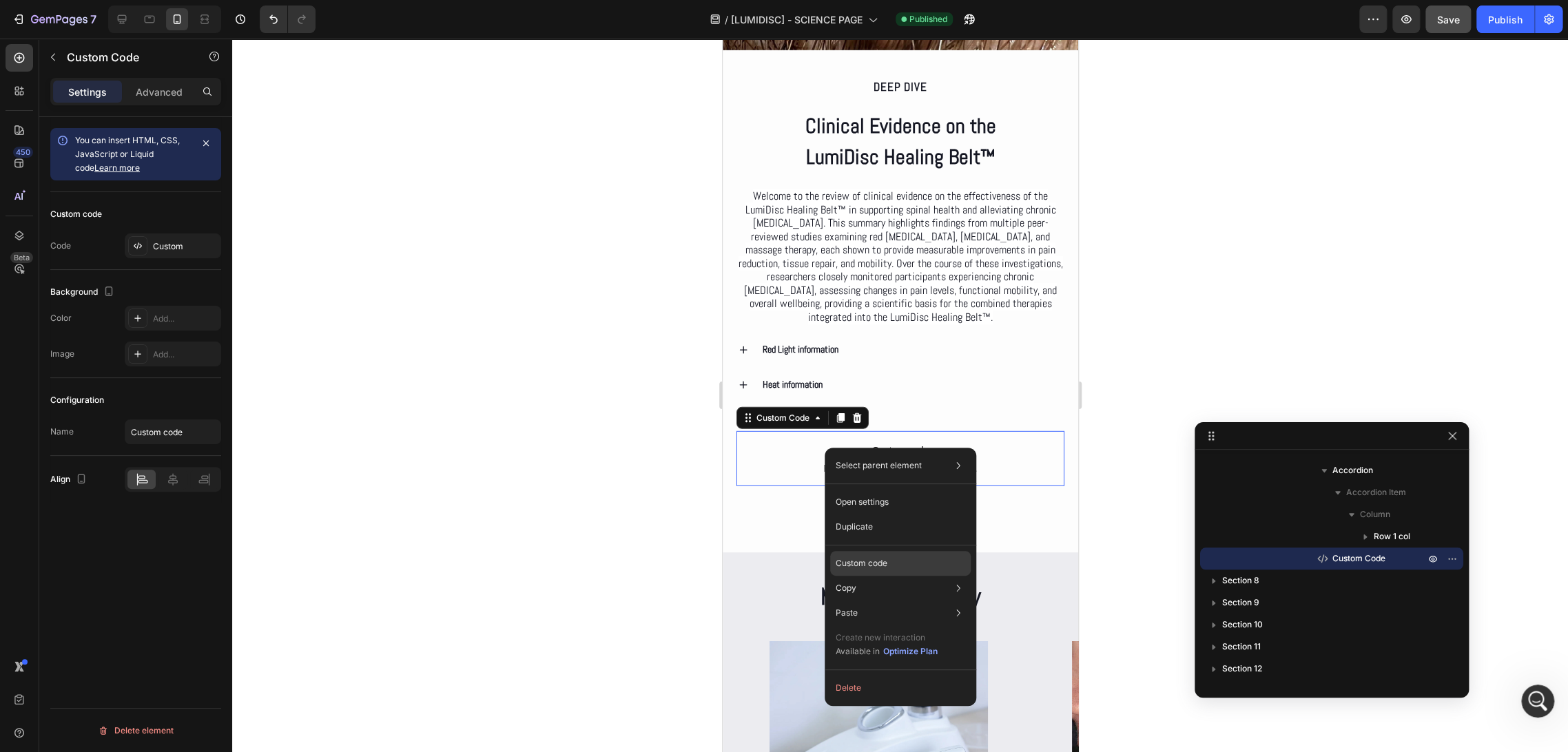
click at [879, 567] on p "Custom code" at bounding box center [862, 563] width 51 height 13
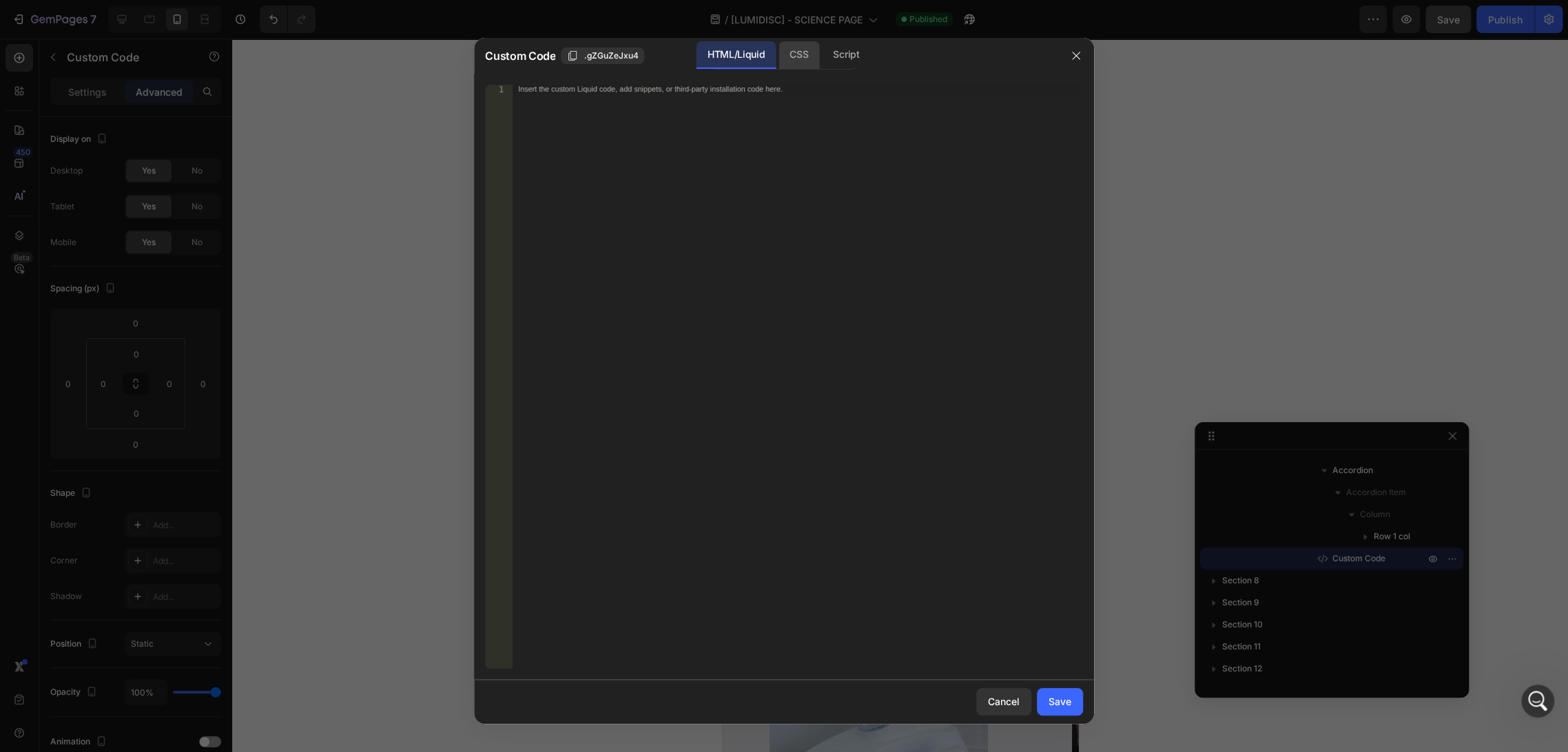
click at [822, 53] on div "CSS" at bounding box center [846, 55] width 48 height 28
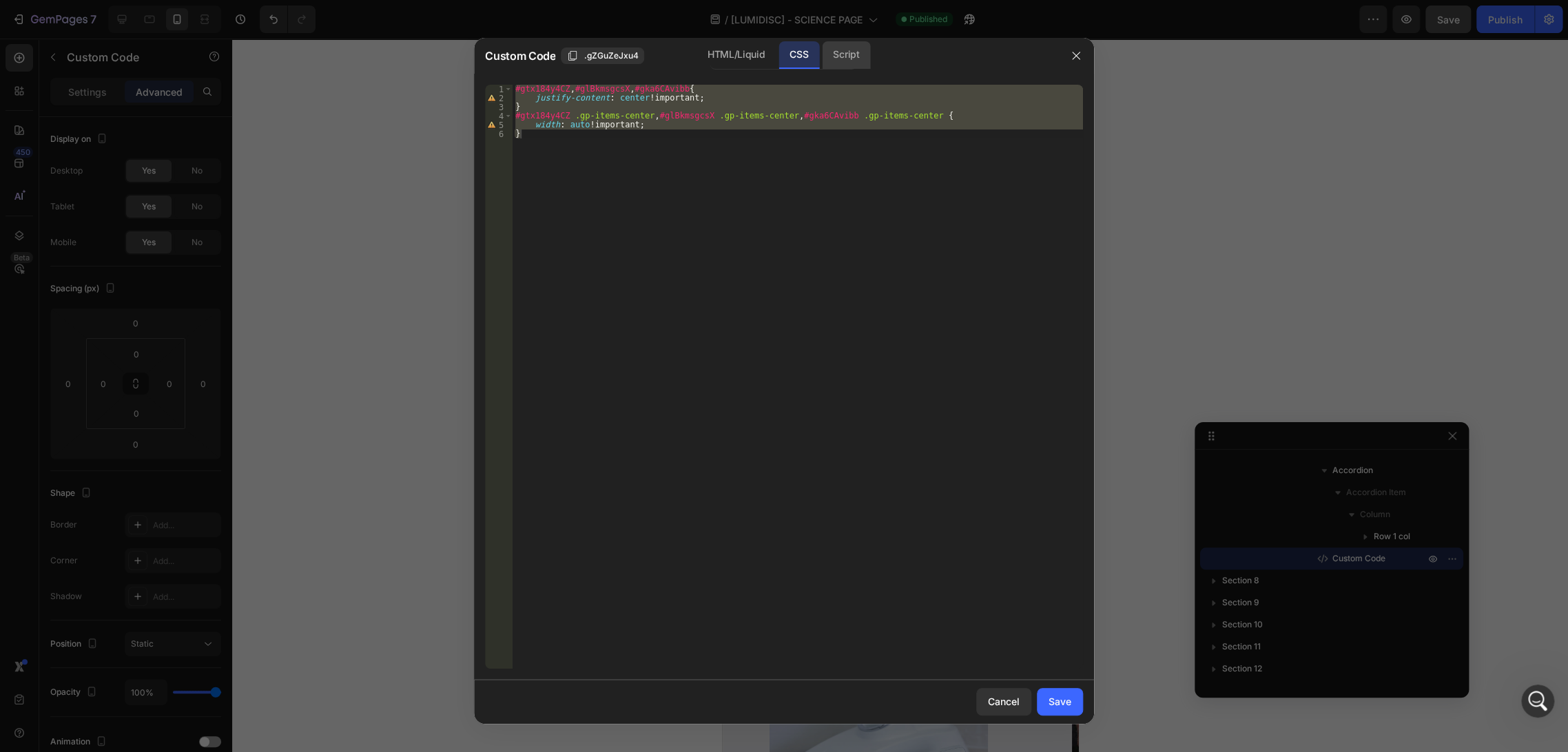
click at [859, 57] on div "Script" at bounding box center [846, 55] width 48 height 28
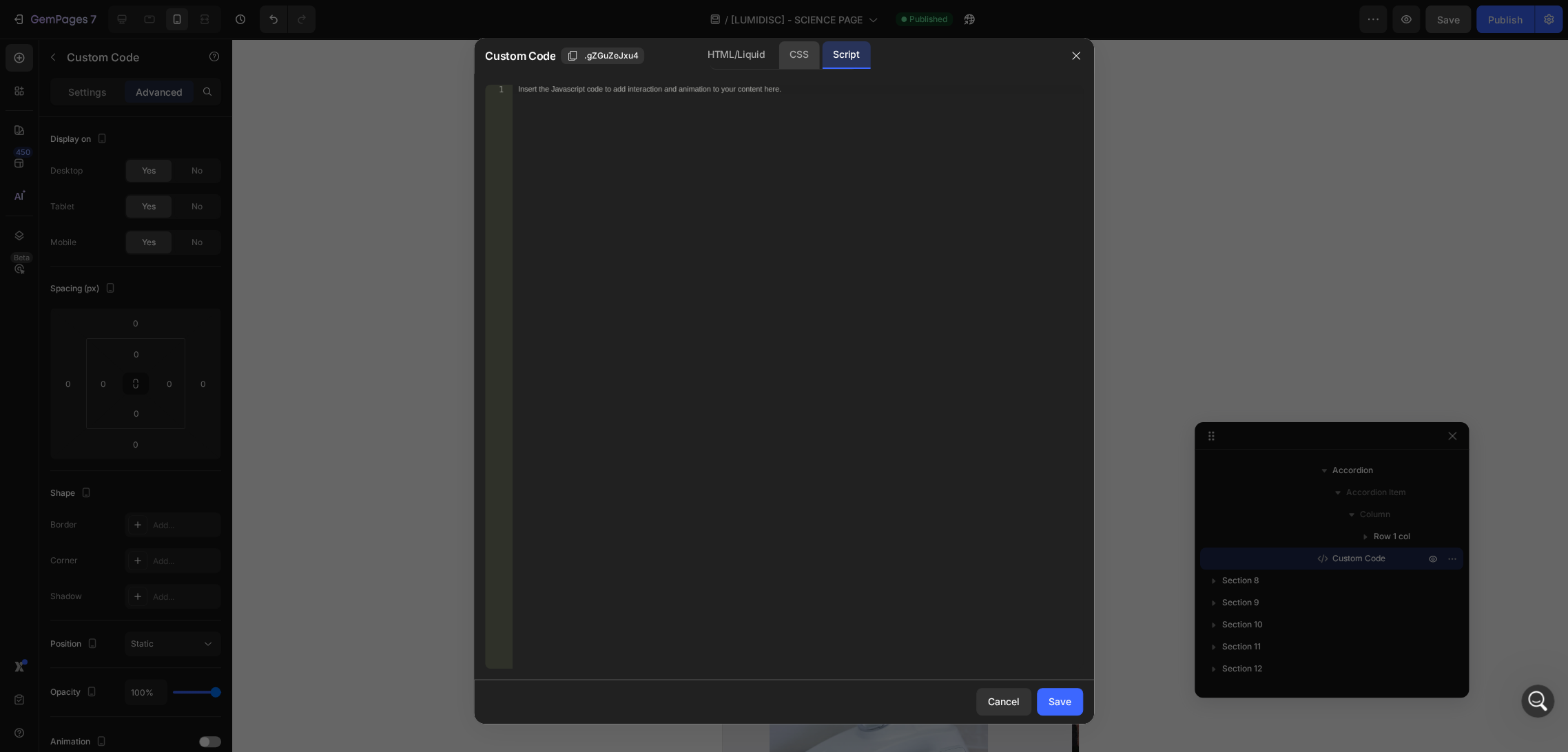
click at [787, 56] on div "CSS" at bounding box center [798, 55] width 40 height 28
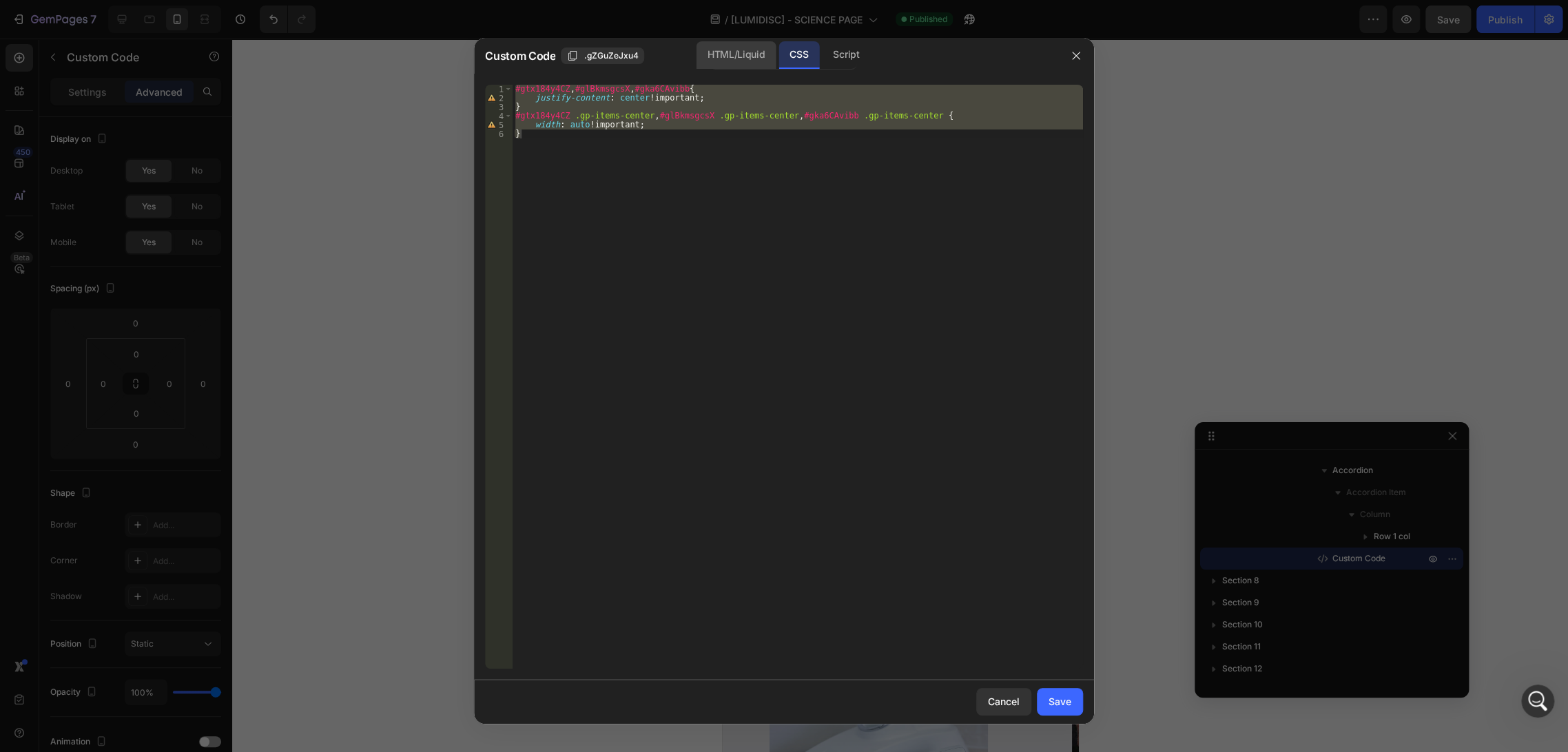
click at [743, 50] on div "HTML/Liquid" at bounding box center [736, 55] width 79 height 28
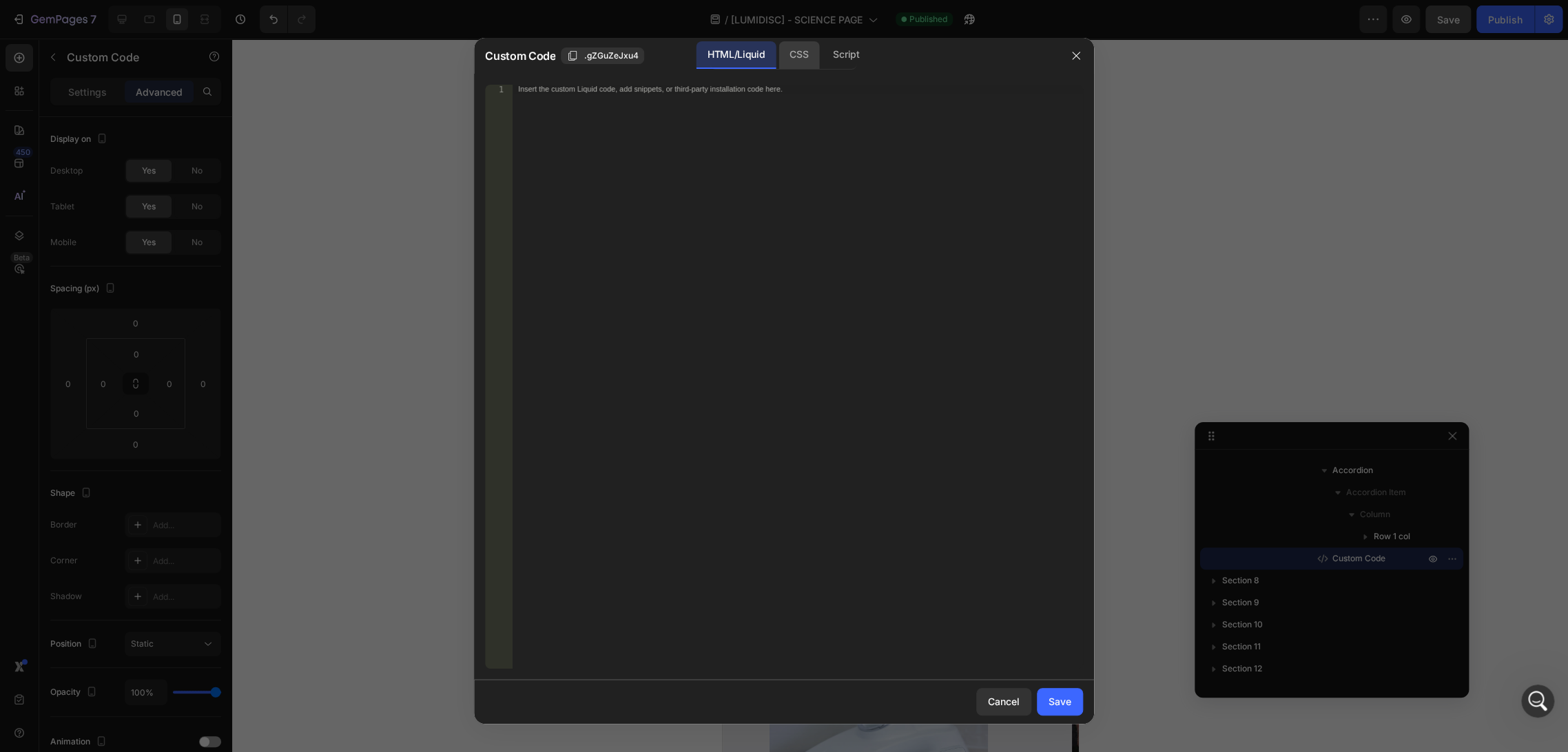
click at [822, 54] on div "CSS" at bounding box center [846, 55] width 48 height 28
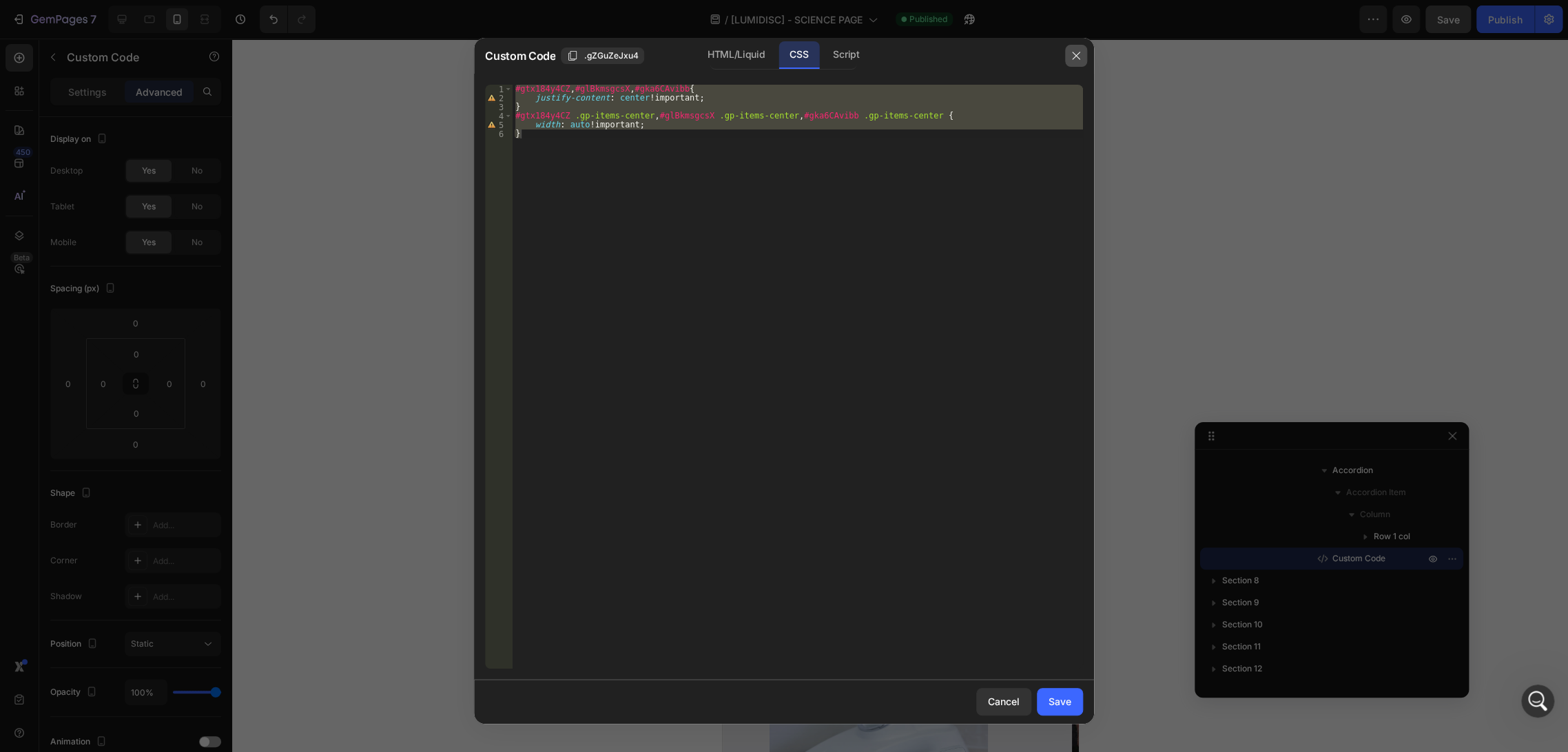
click at [1074, 52] on icon "button" at bounding box center [1076, 56] width 11 height 11
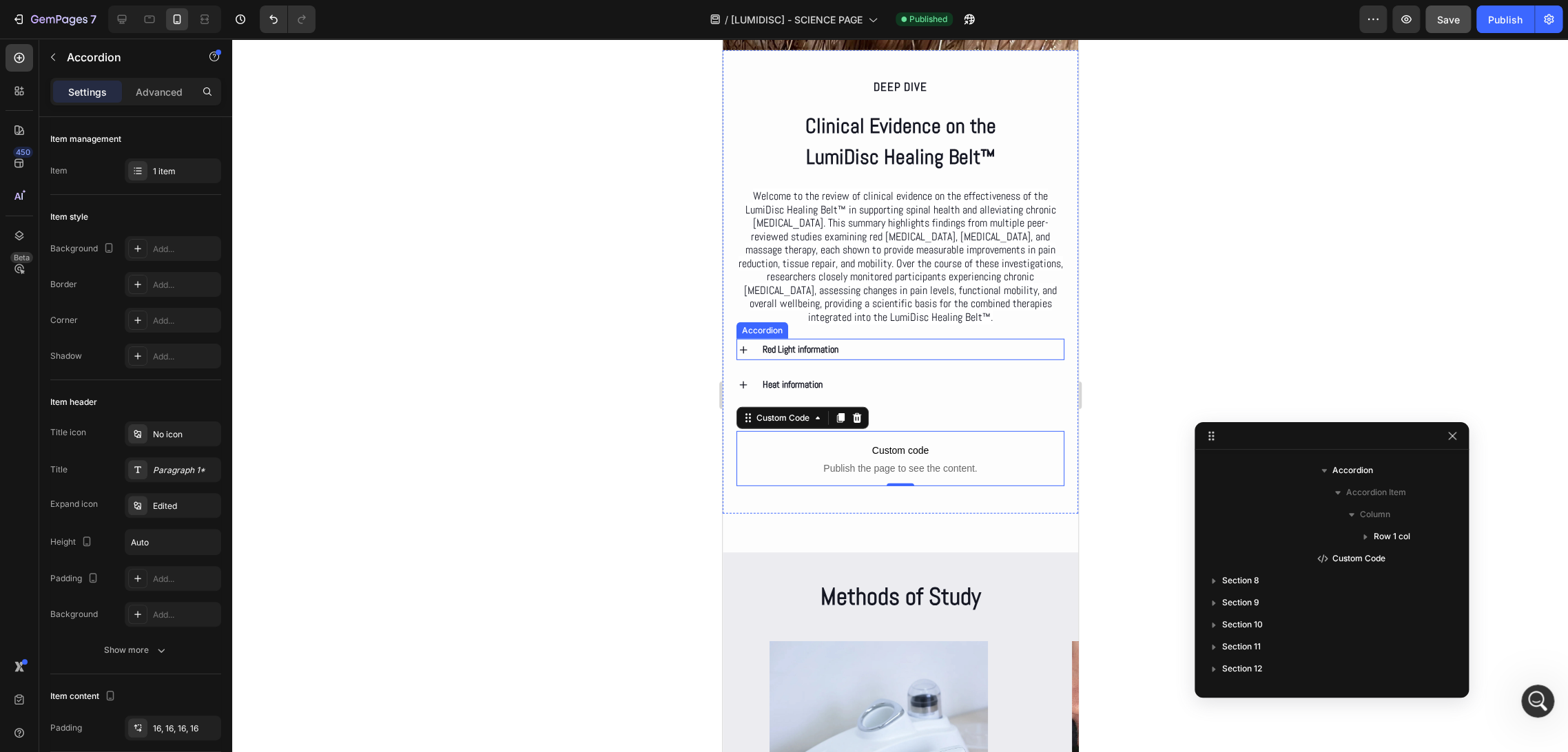
click at [876, 360] on div "Red Light information" at bounding box center [912, 349] width 303 height 22
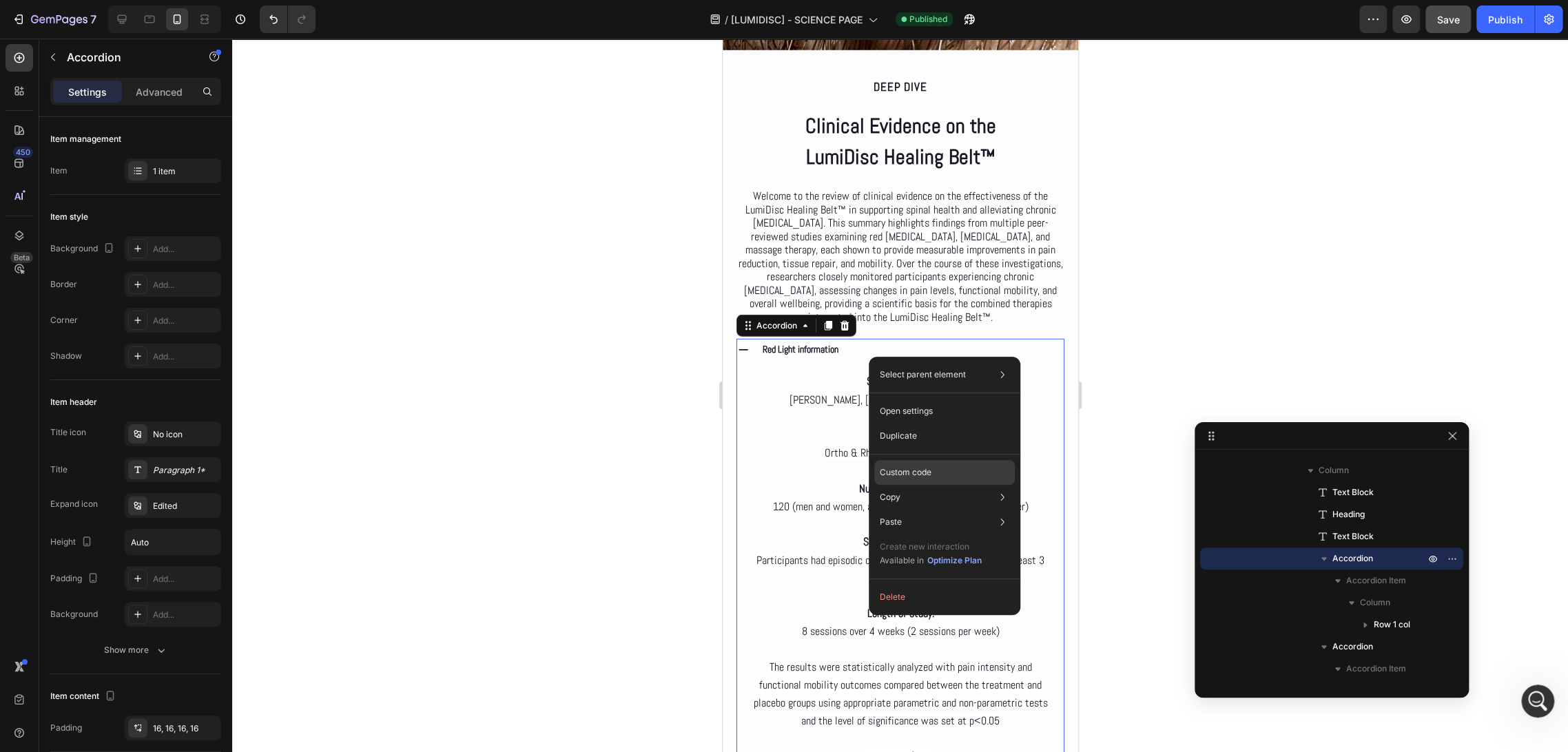
click at [923, 473] on p "Custom code" at bounding box center [905, 473] width 51 height 13
type input "100%"
type input "100"
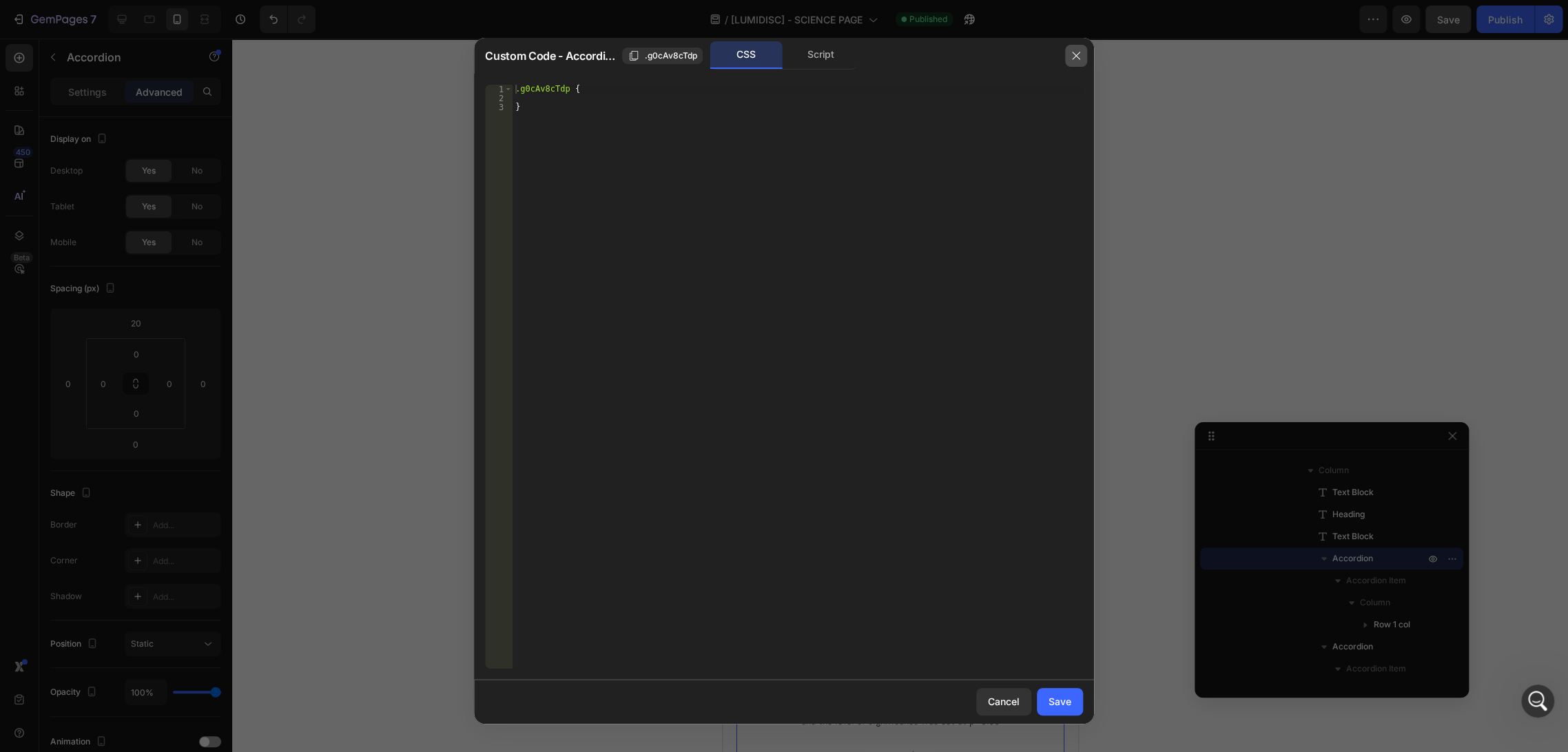
drag, startPoint x: 1068, startPoint y: 47, endPoint x: 344, endPoint y: 10, distance: 724.9
click at [1068, 47] on button "button" at bounding box center [1076, 56] width 22 height 22
type input "0"
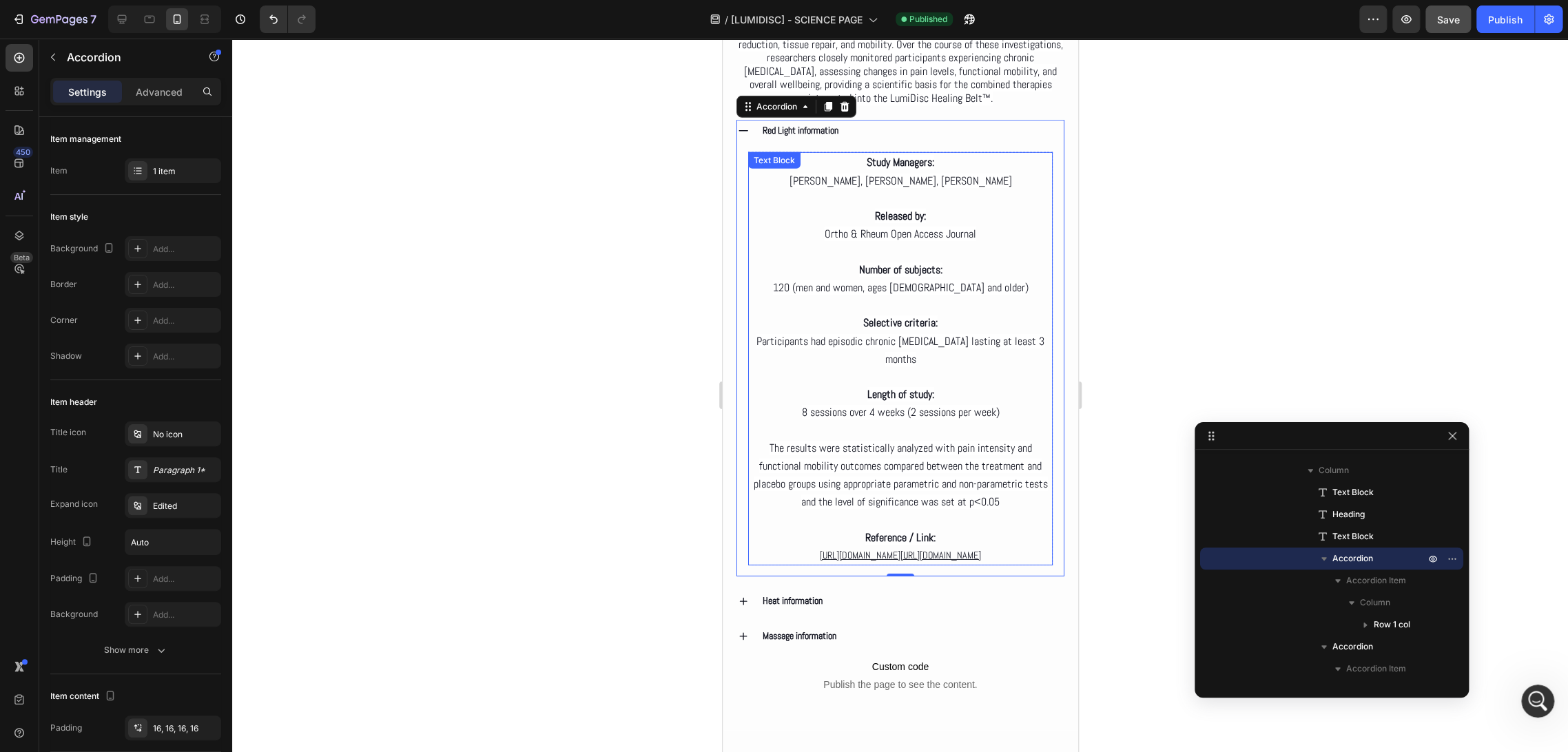
scroll to position [2806, 0]
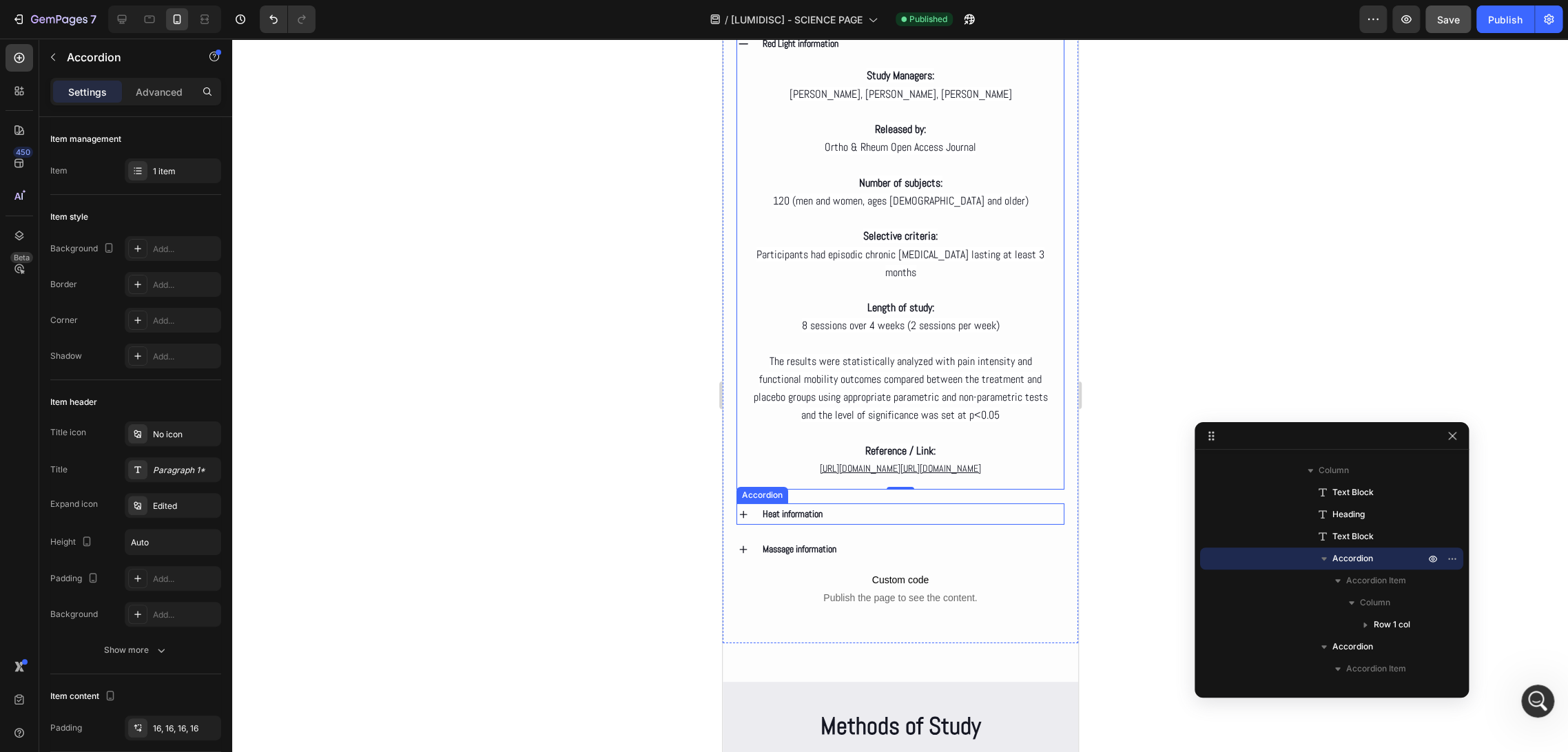
click at [848, 525] on div "Heat information" at bounding box center [912, 514] width 303 height 22
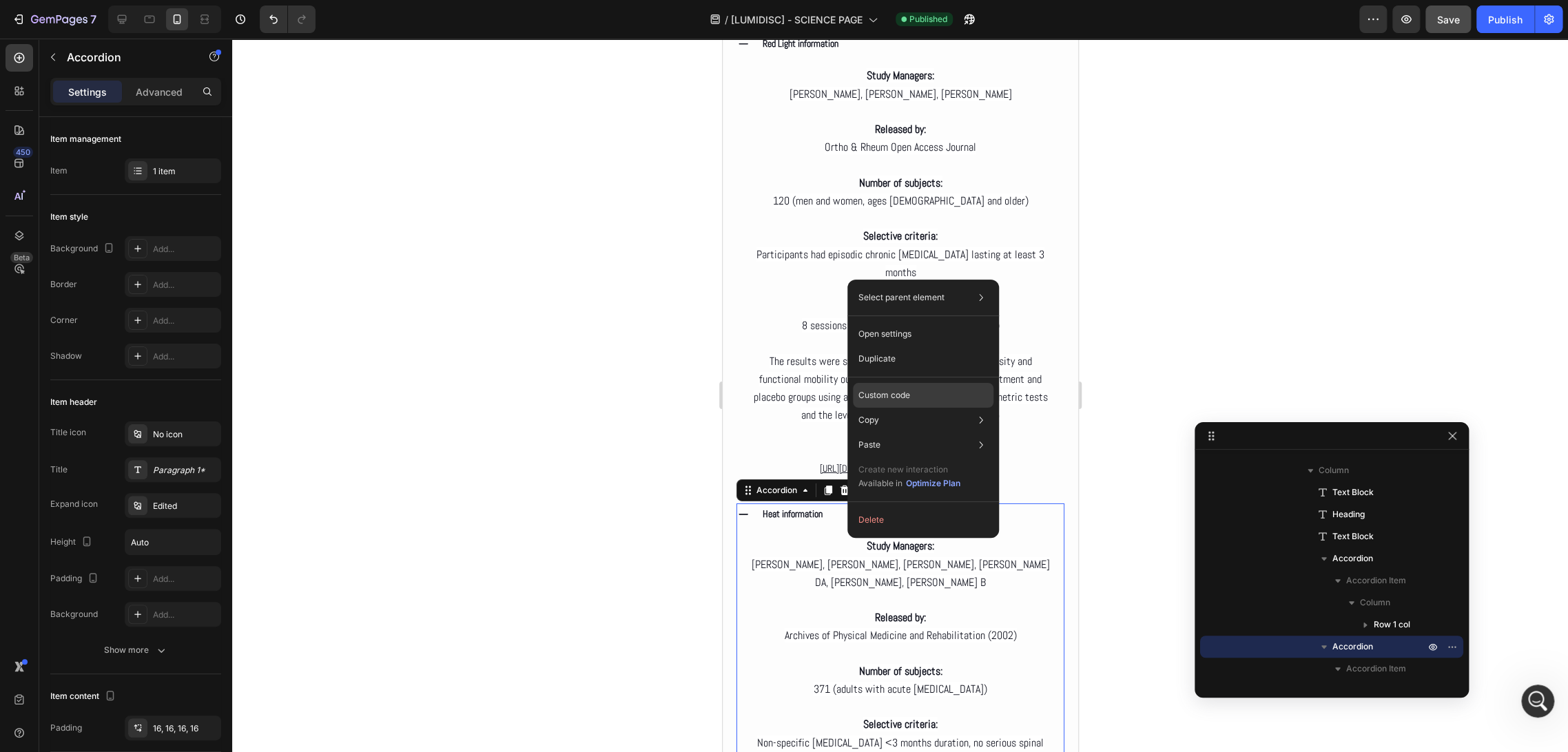
click at [889, 400] on p "Custom code" at bounding box center [884, 395] width 51 height 13
type input "100%"
type input "100"
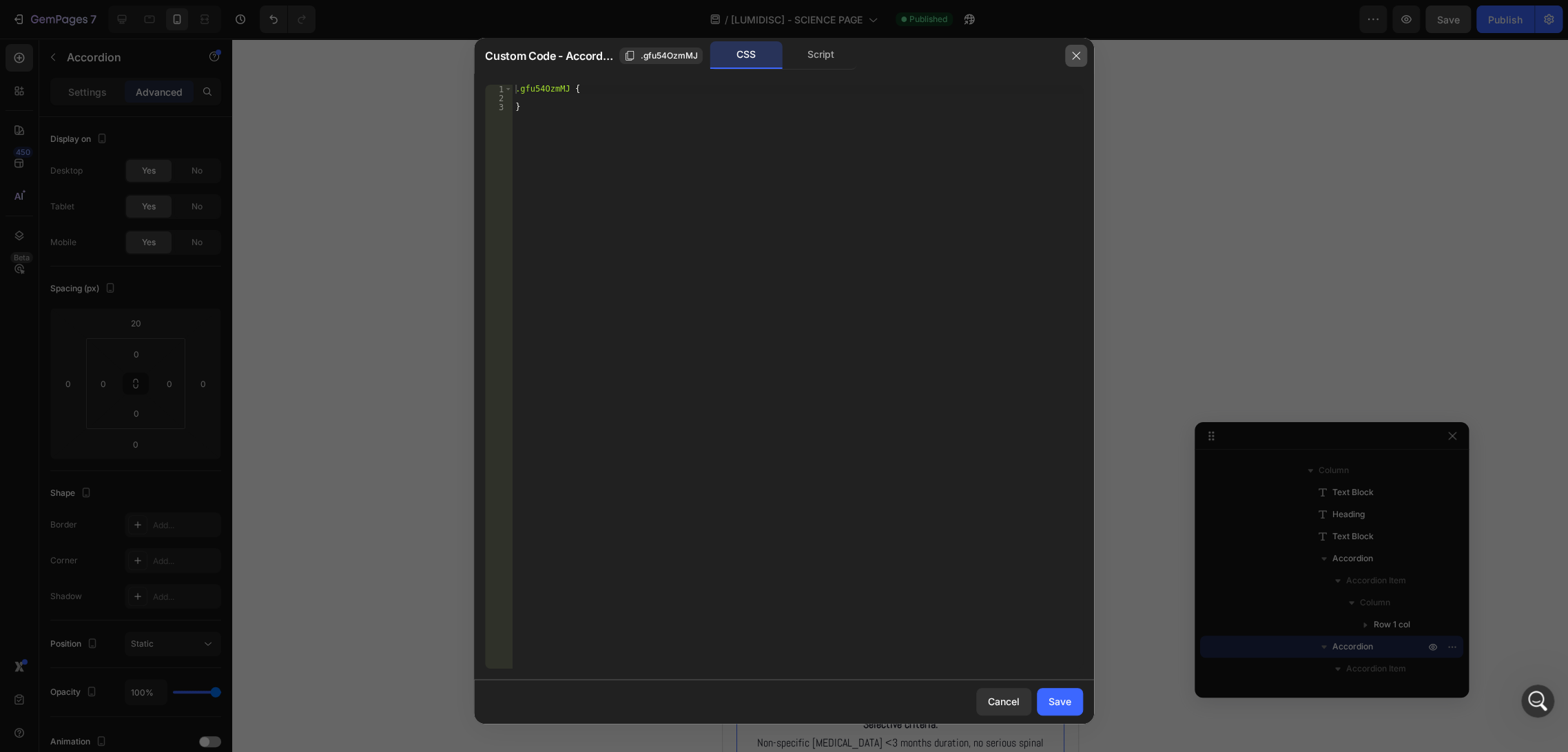
click at [1074, 65] on button "button" at bounding box center [1076, 56] width 22 height 22
type input "0"
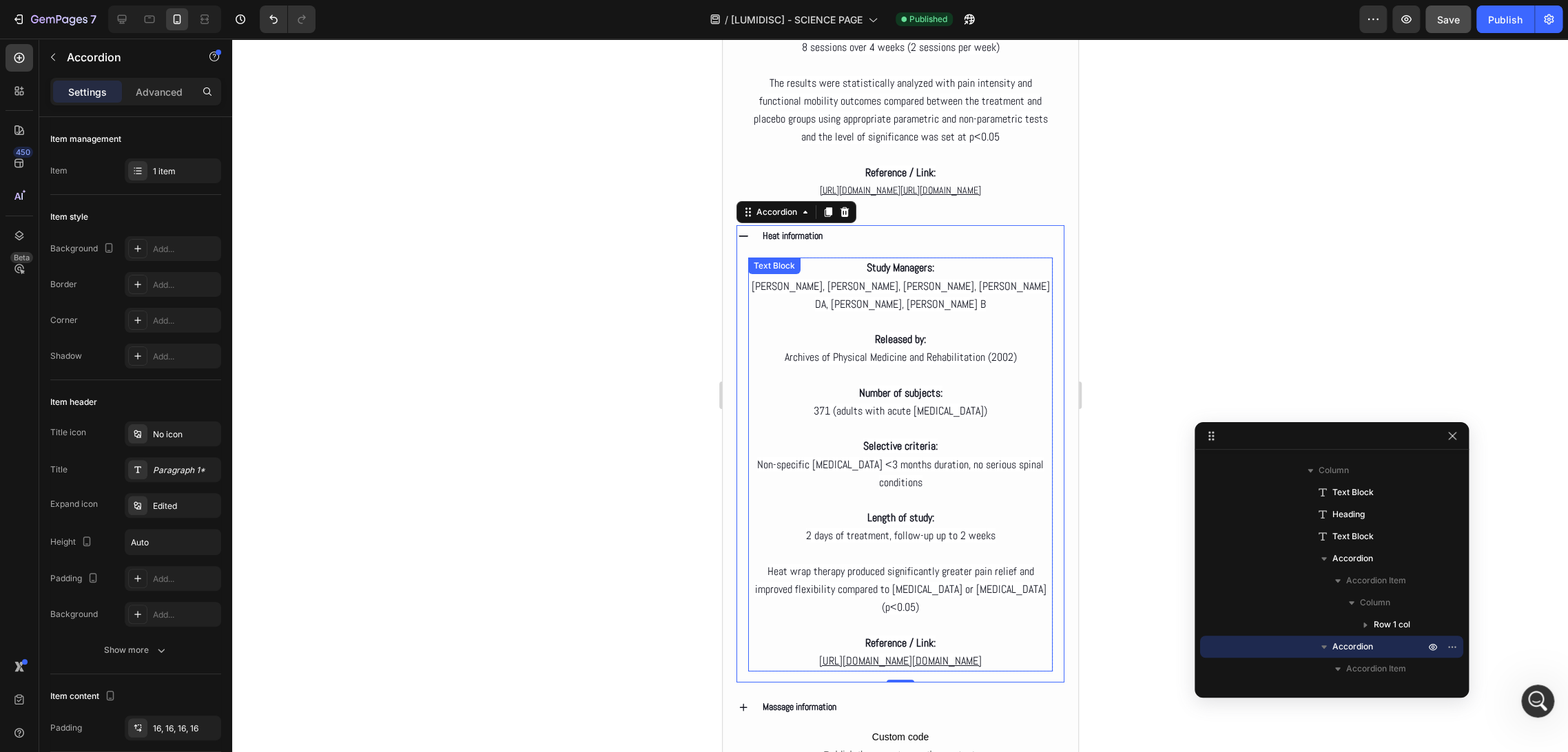
scroll to position [3342, 0]
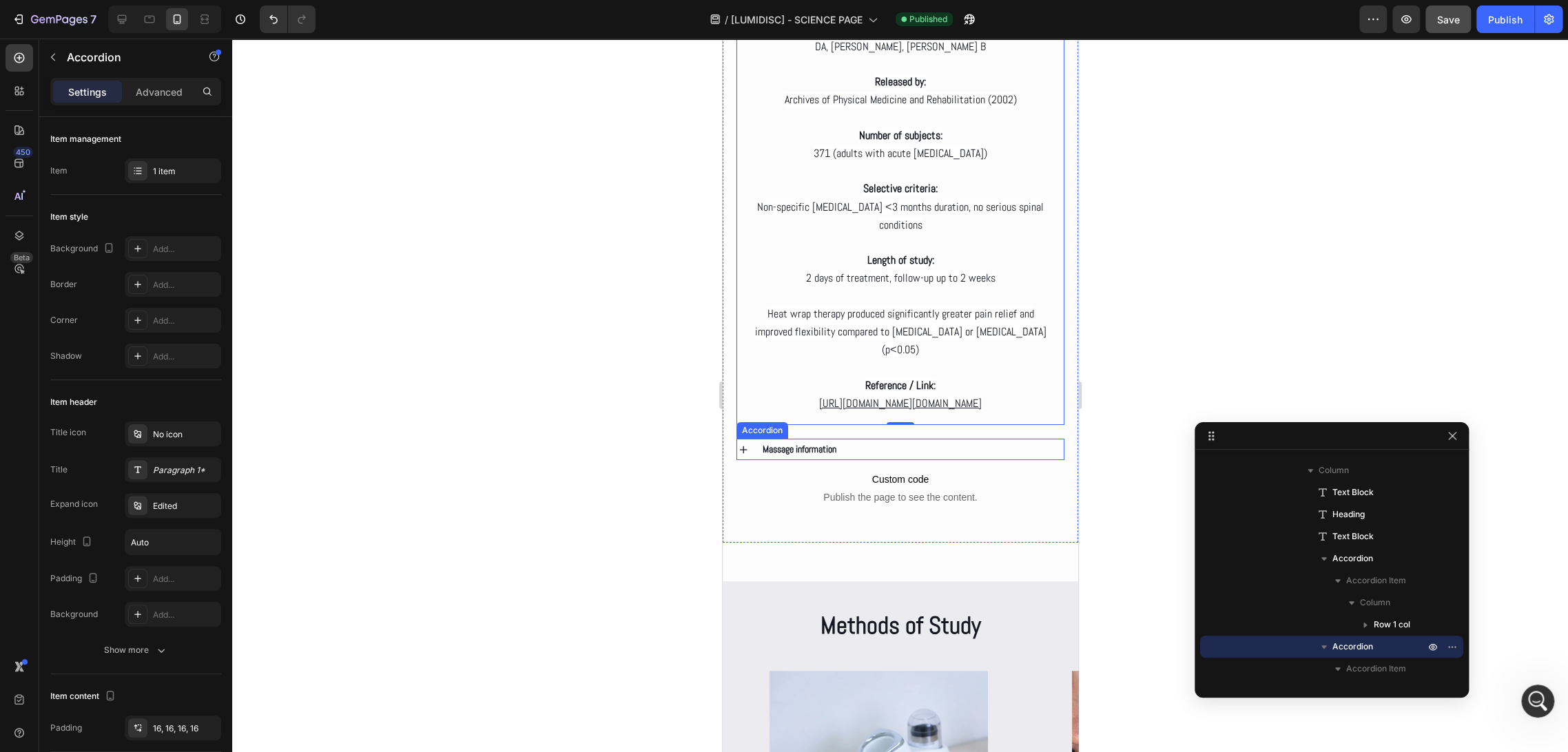
click at [855, 460] on div "Massage information" at bounding box center [912, 449] width 303 height 22
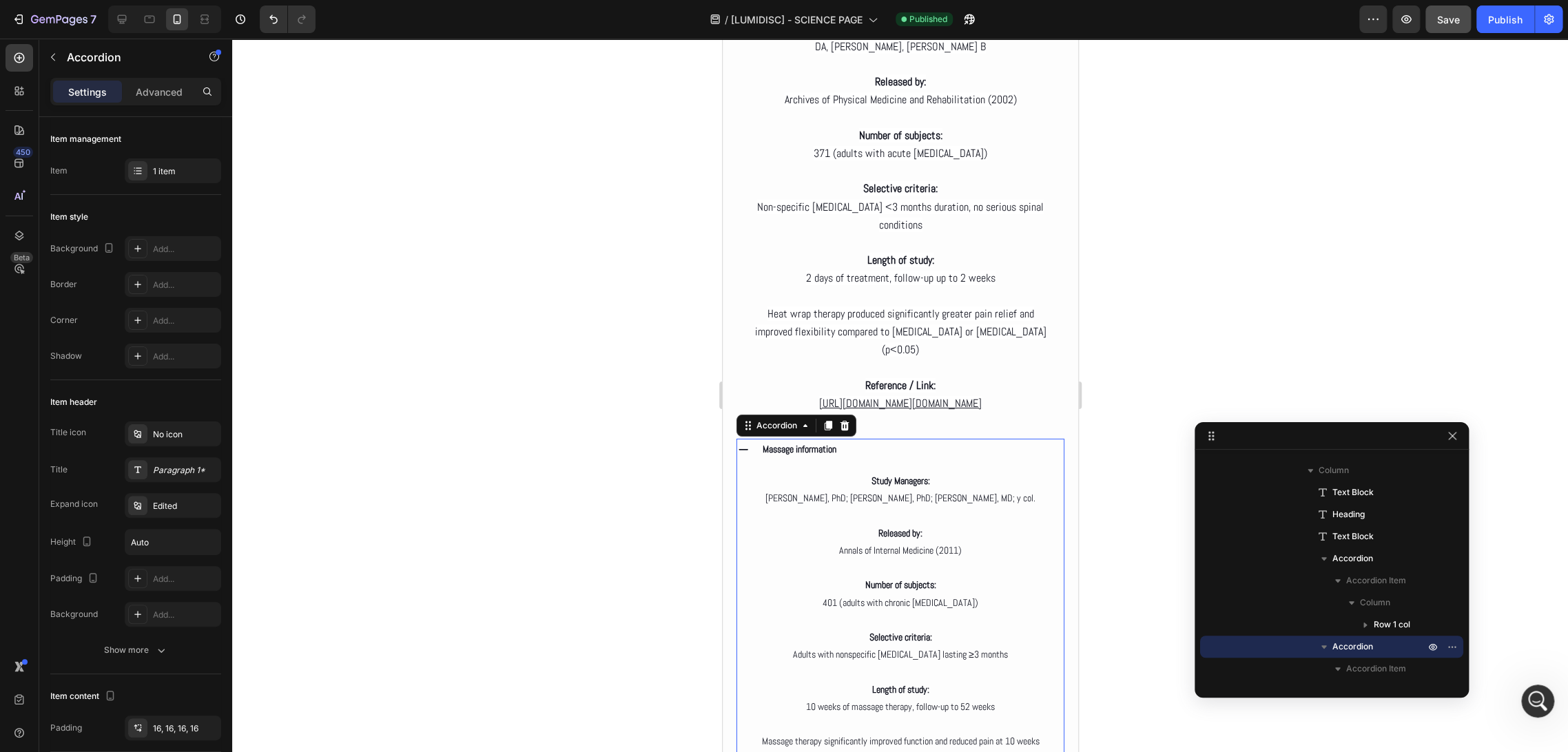
scroll to position [899, 0]
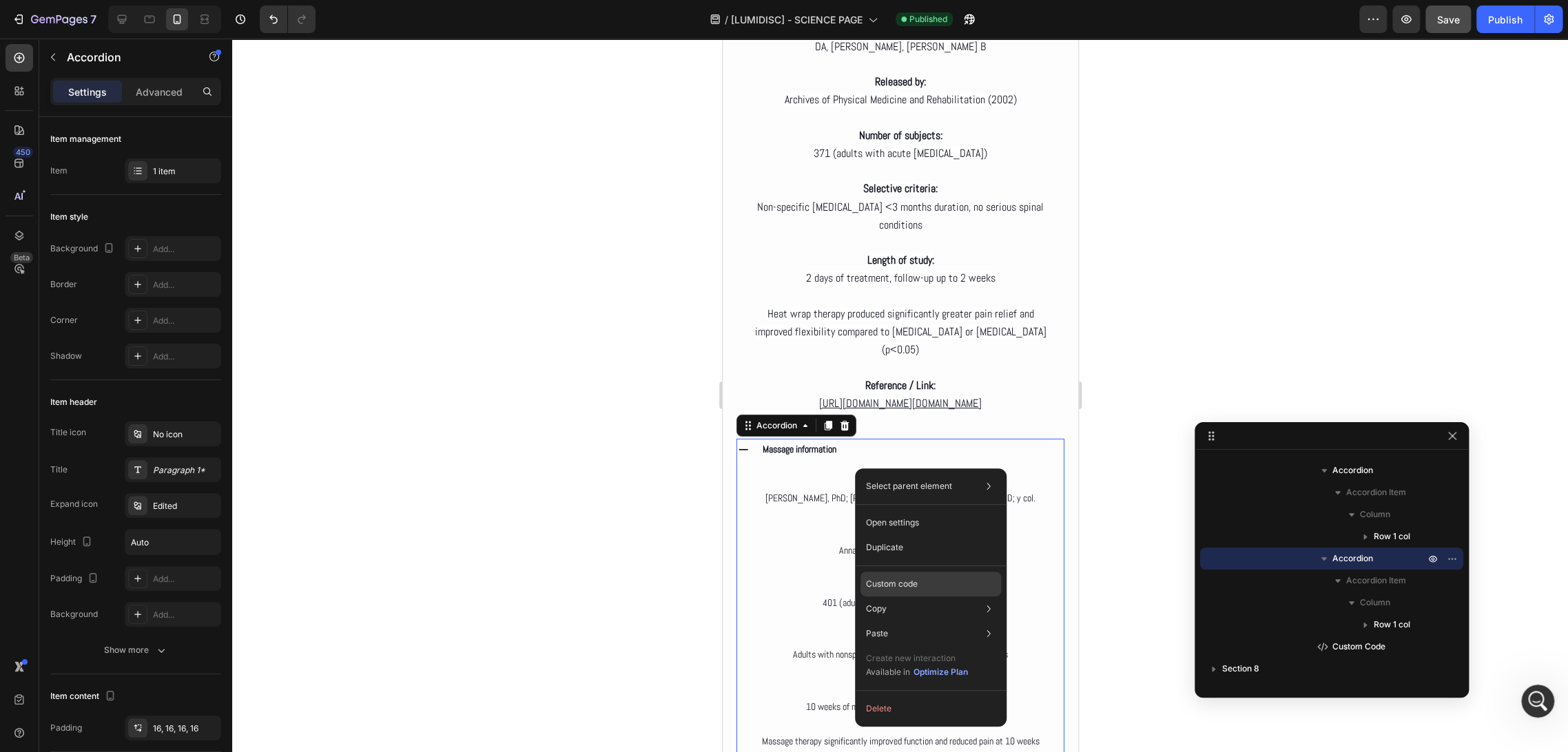
click at [889, 580] on p "Custom code" at bounding box center [891, 584] width 51 height 13
type input "100%"
type input "100"
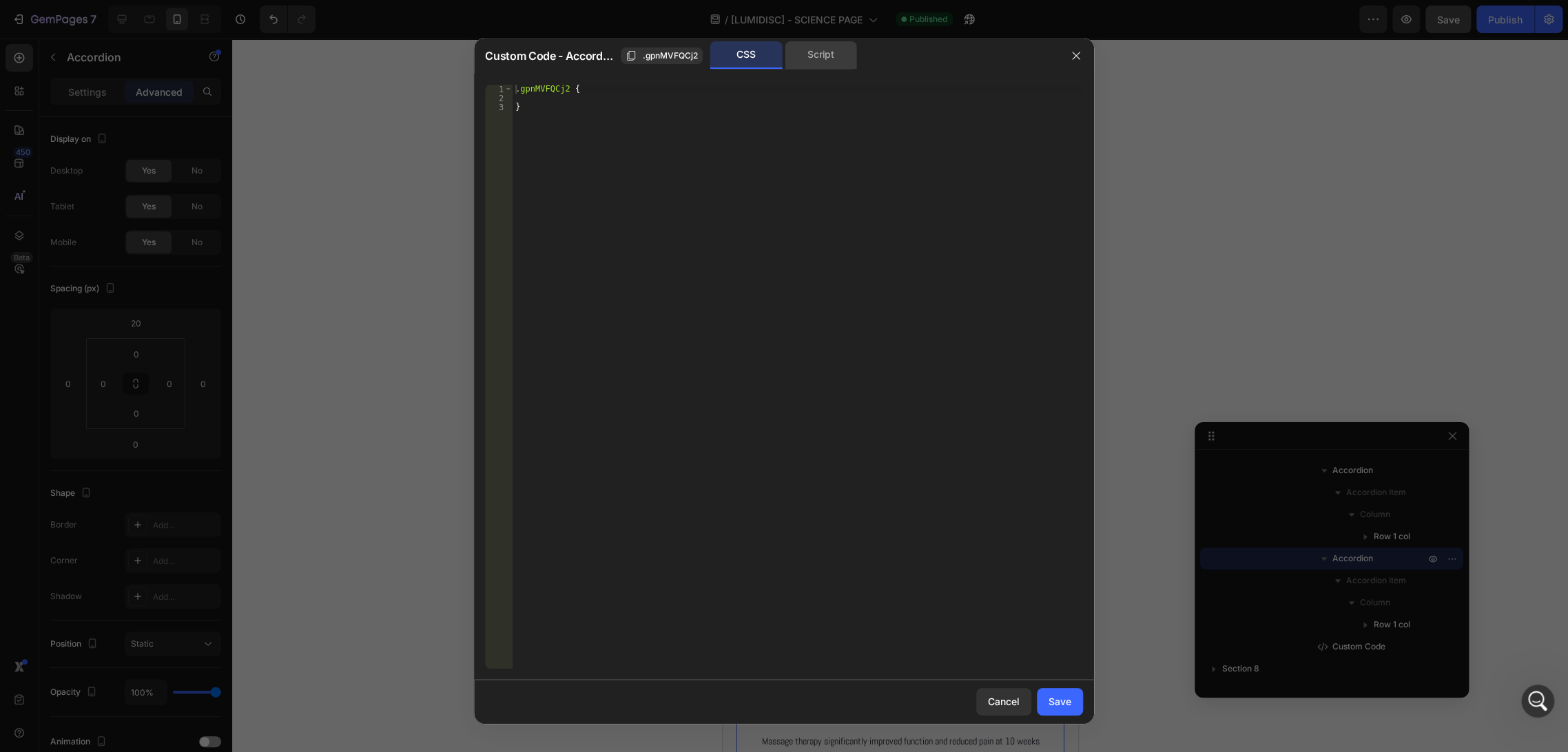
click at [813, 57] on div "Script" at bounding box center [821, 55] width 72 height 28
click at [744, 56] on div "CSS" at bounding box center [746, 55] width 72 height 28
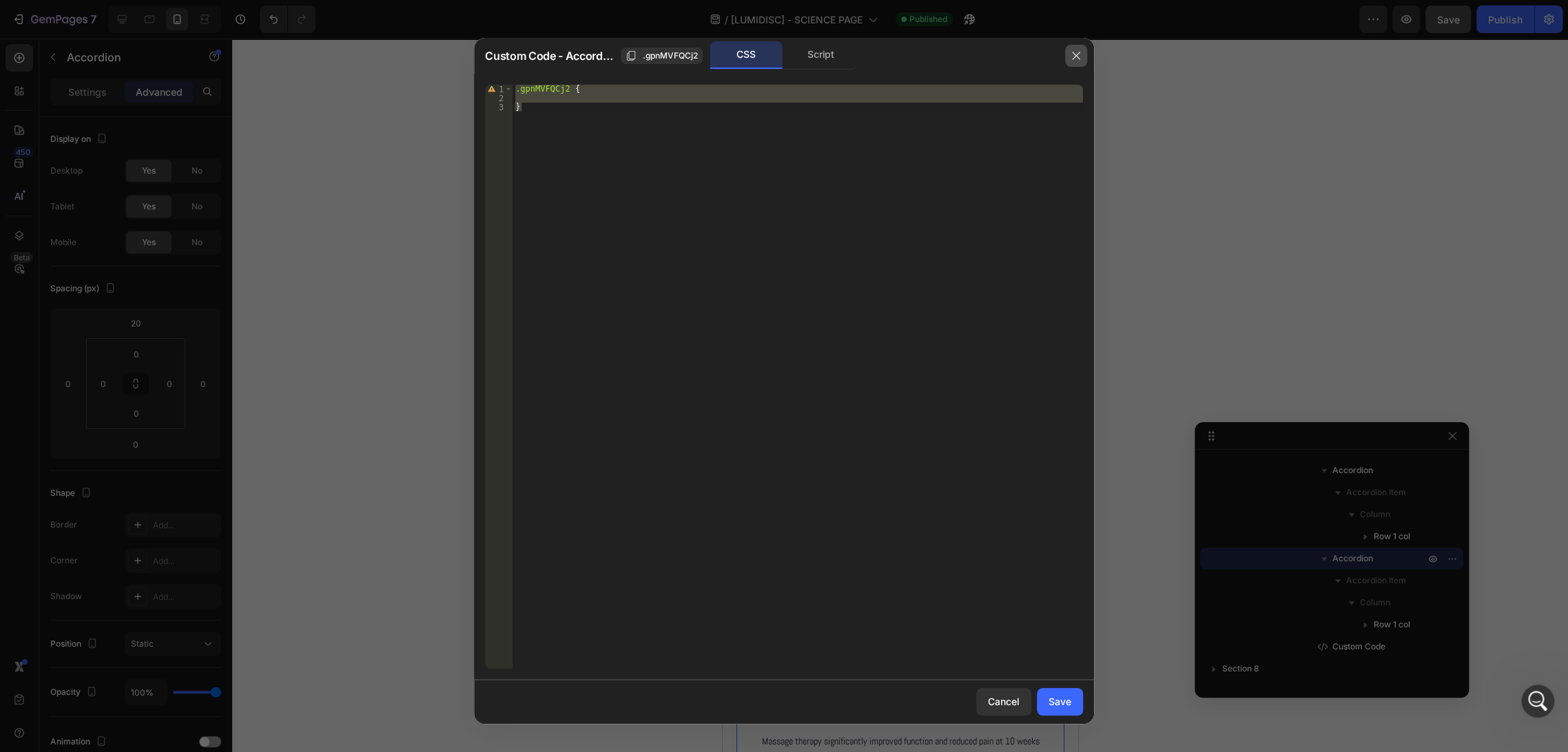
click at [1072, 54] on icon "button" at bounding box center [1076, 56] width 11 height 11
type input "0"
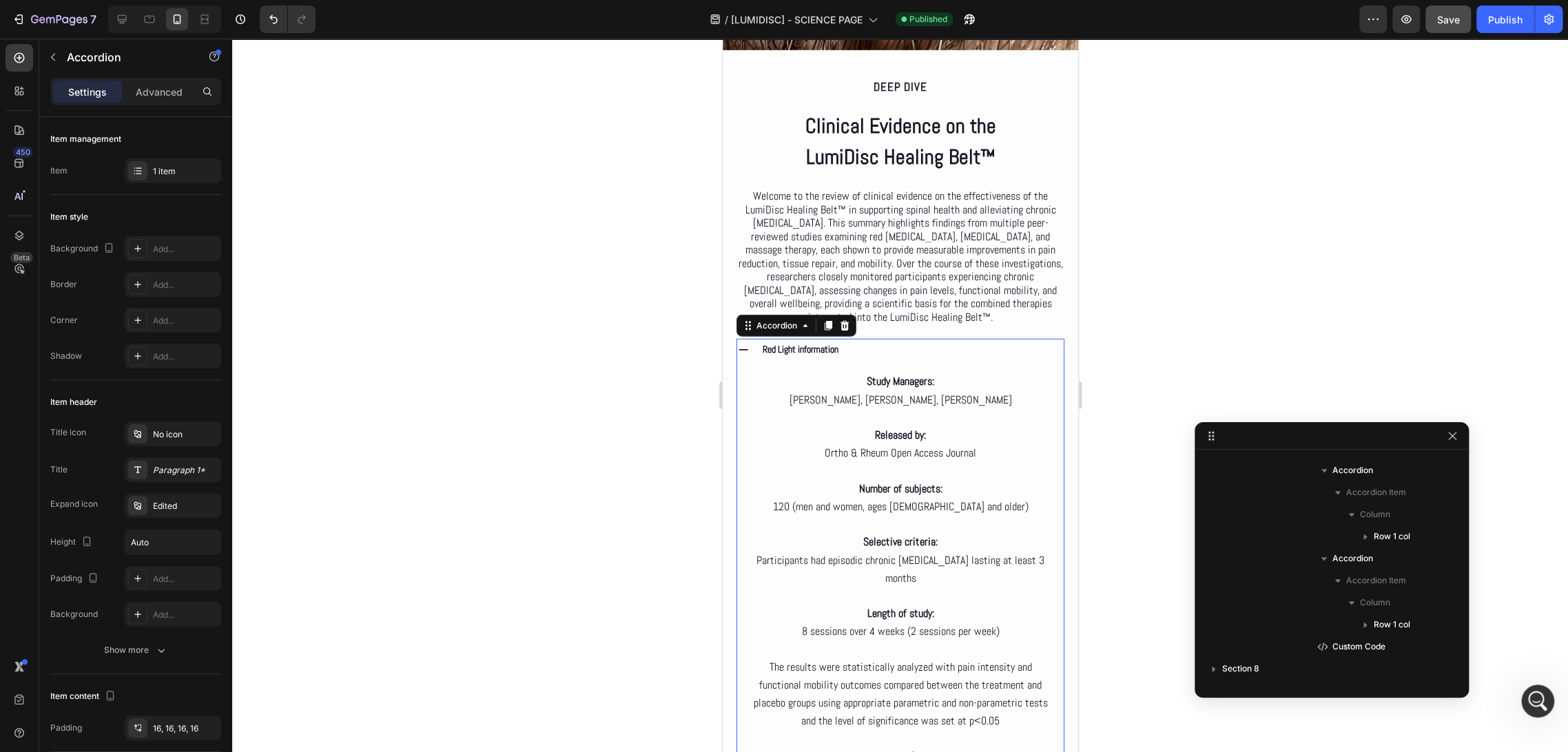
scroll to position [723, 0]
click at [874, 357] on div "Red Light information" at bounding box center [912, 349] width 303 height 22
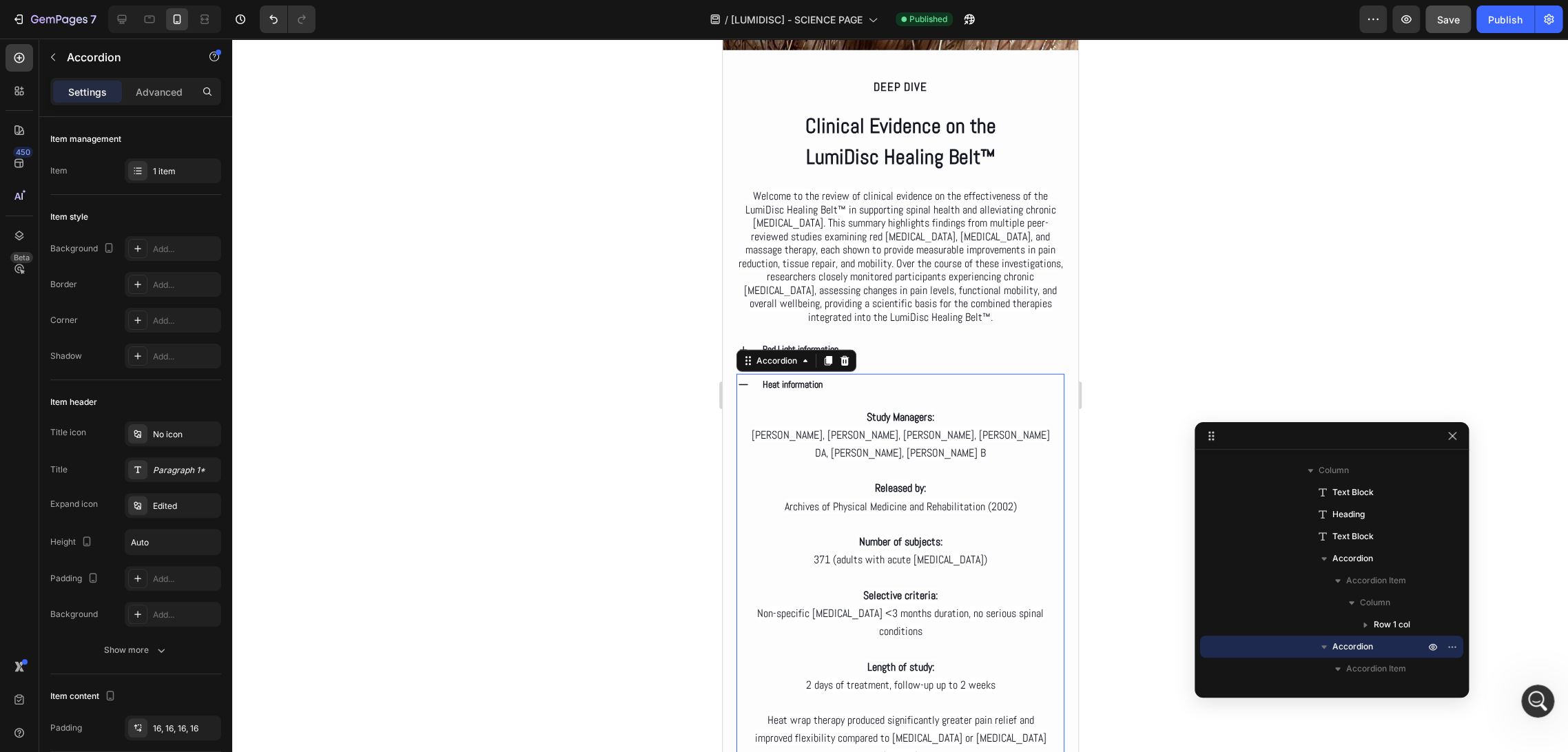
click at [874, 395] on div "Heat information" at bounding box center [912, 384] width 303 height 22
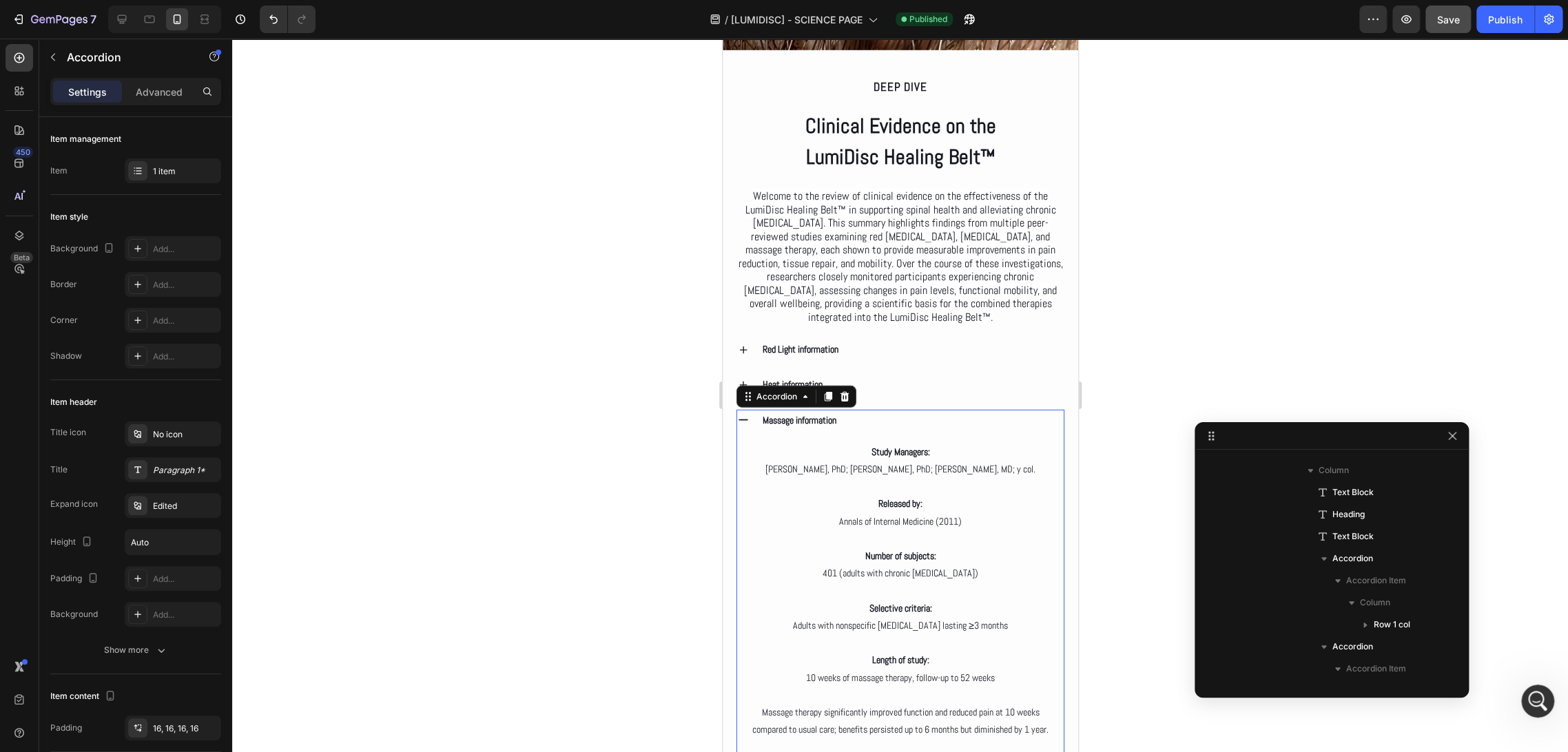
scroll to position [899, 0]
click at [864, 428] on div "Massage information" at bounding box center [912, 420] width 303 height 22
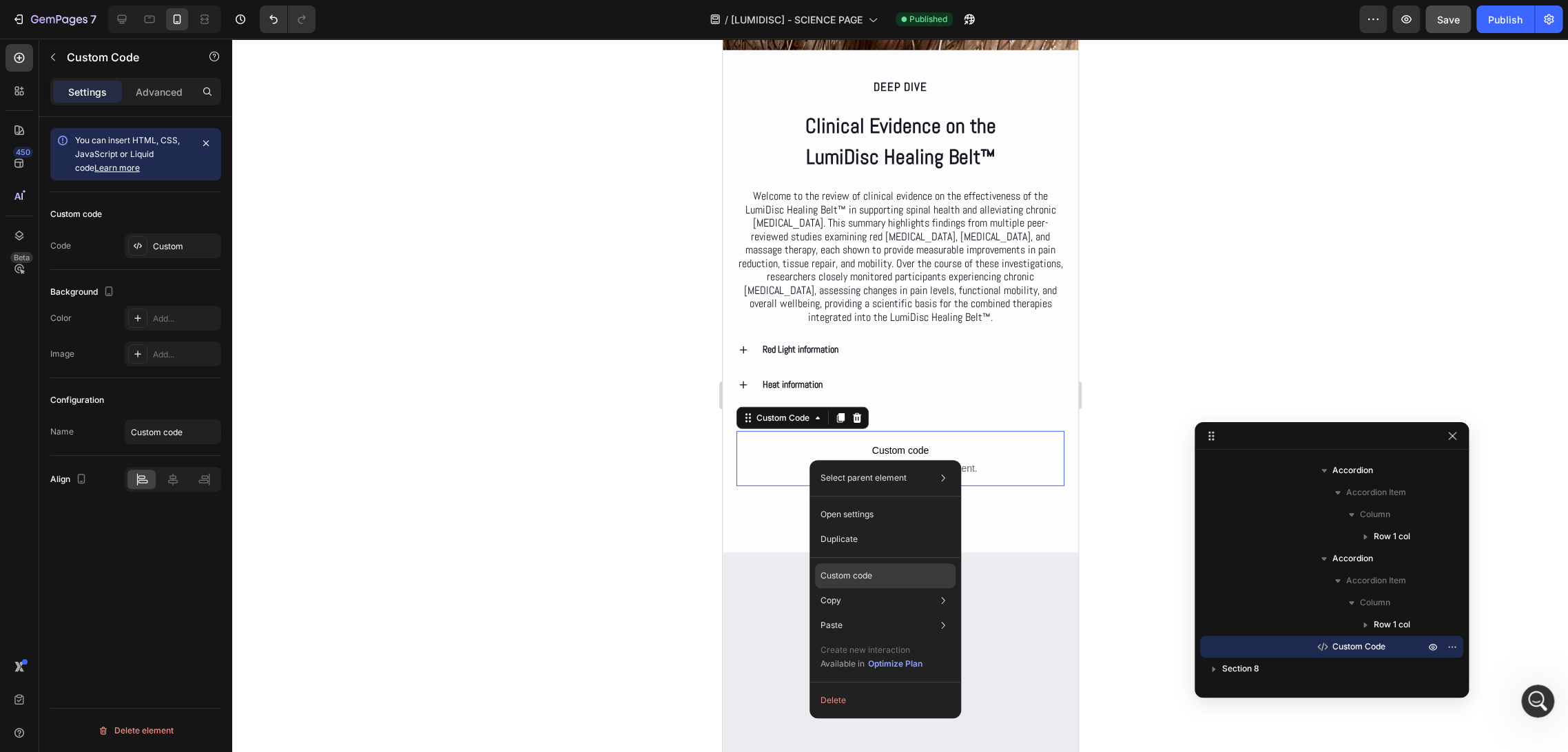
click at [893, 613] on div "Custom code" at bounding box center [885, 626] width 140 height 25
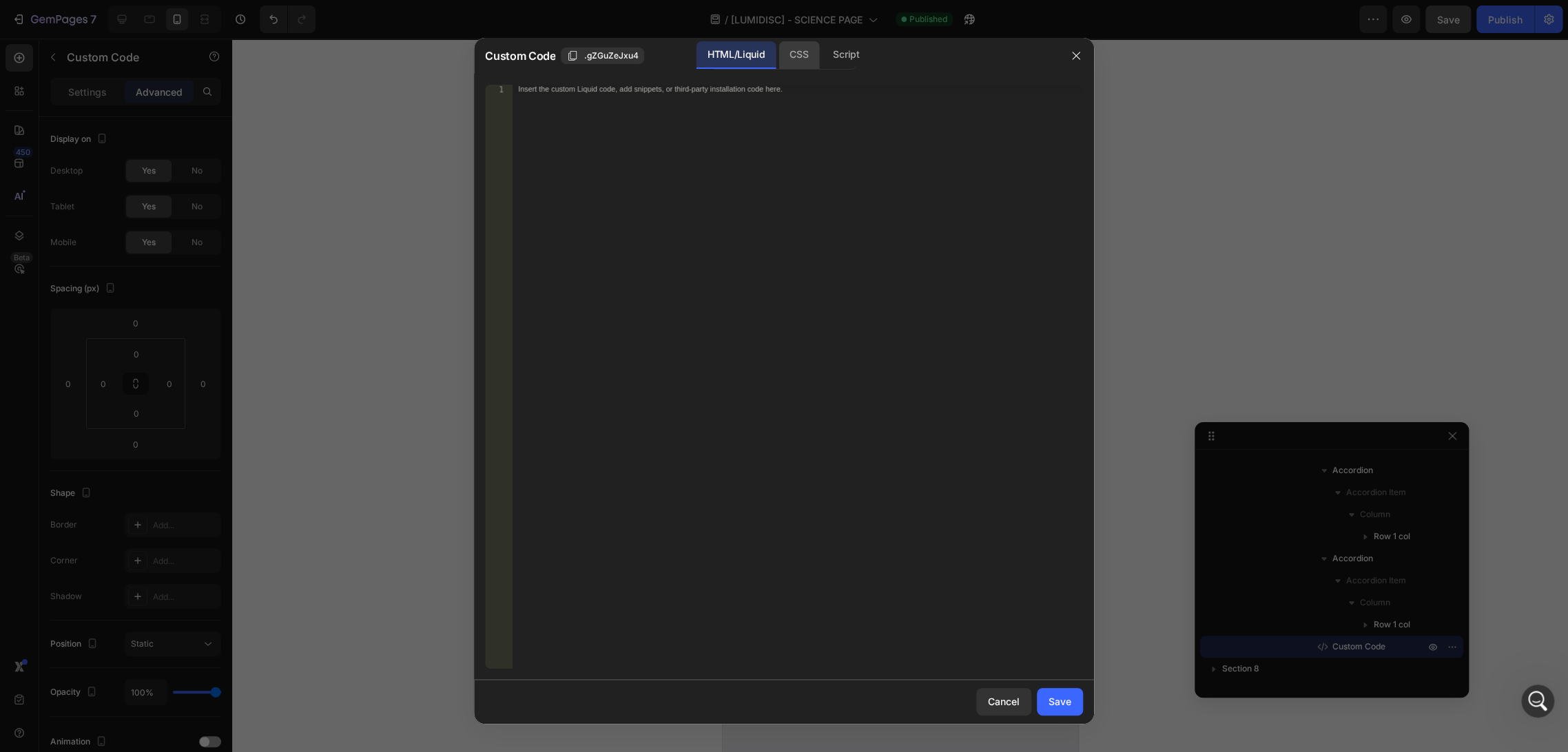
click at [822, 59] on div "CSS" at bounding box center [846, 55] width 48 height 28
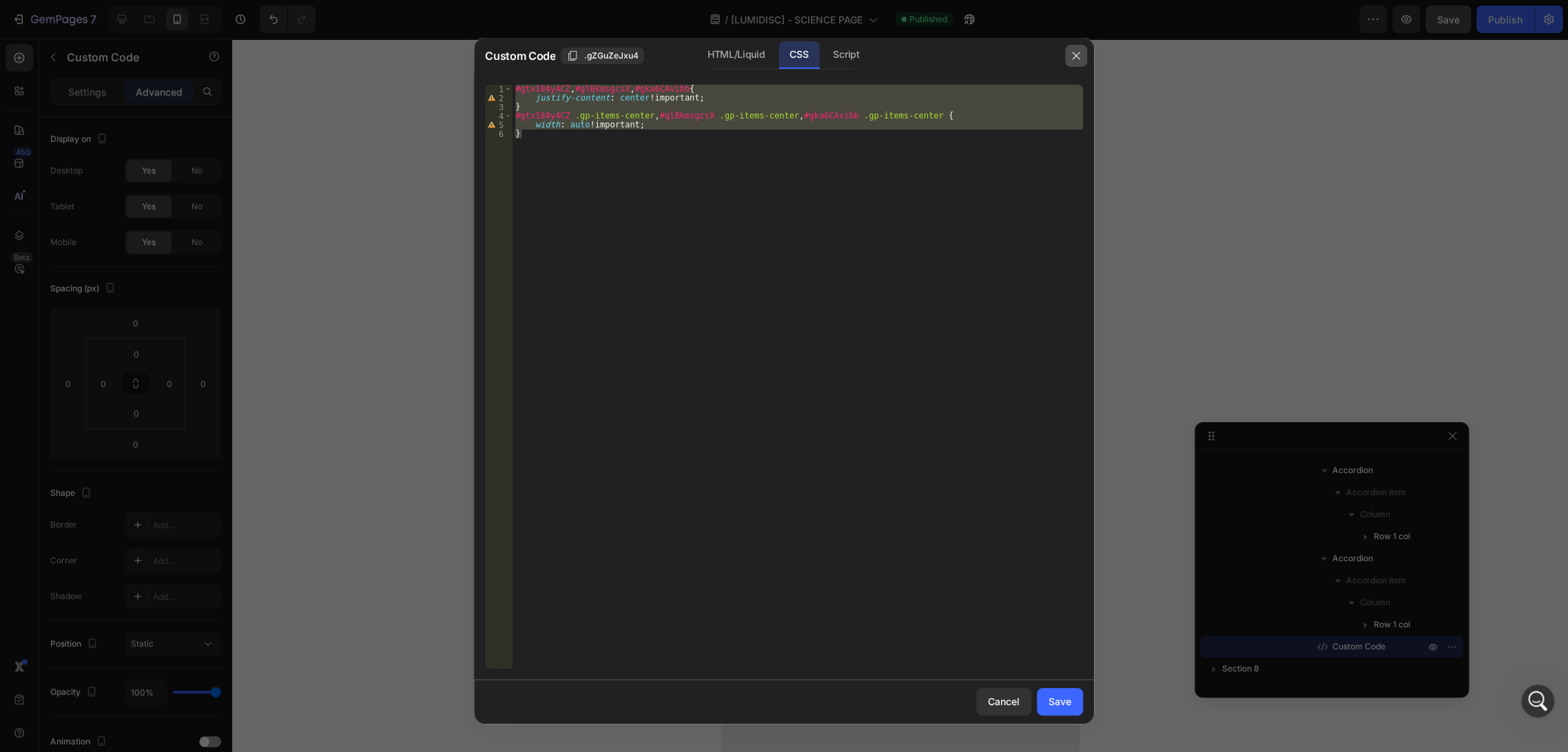
click at [1074, 56] on icon "button" at bounding box center [1076, 56] width 11 height 11
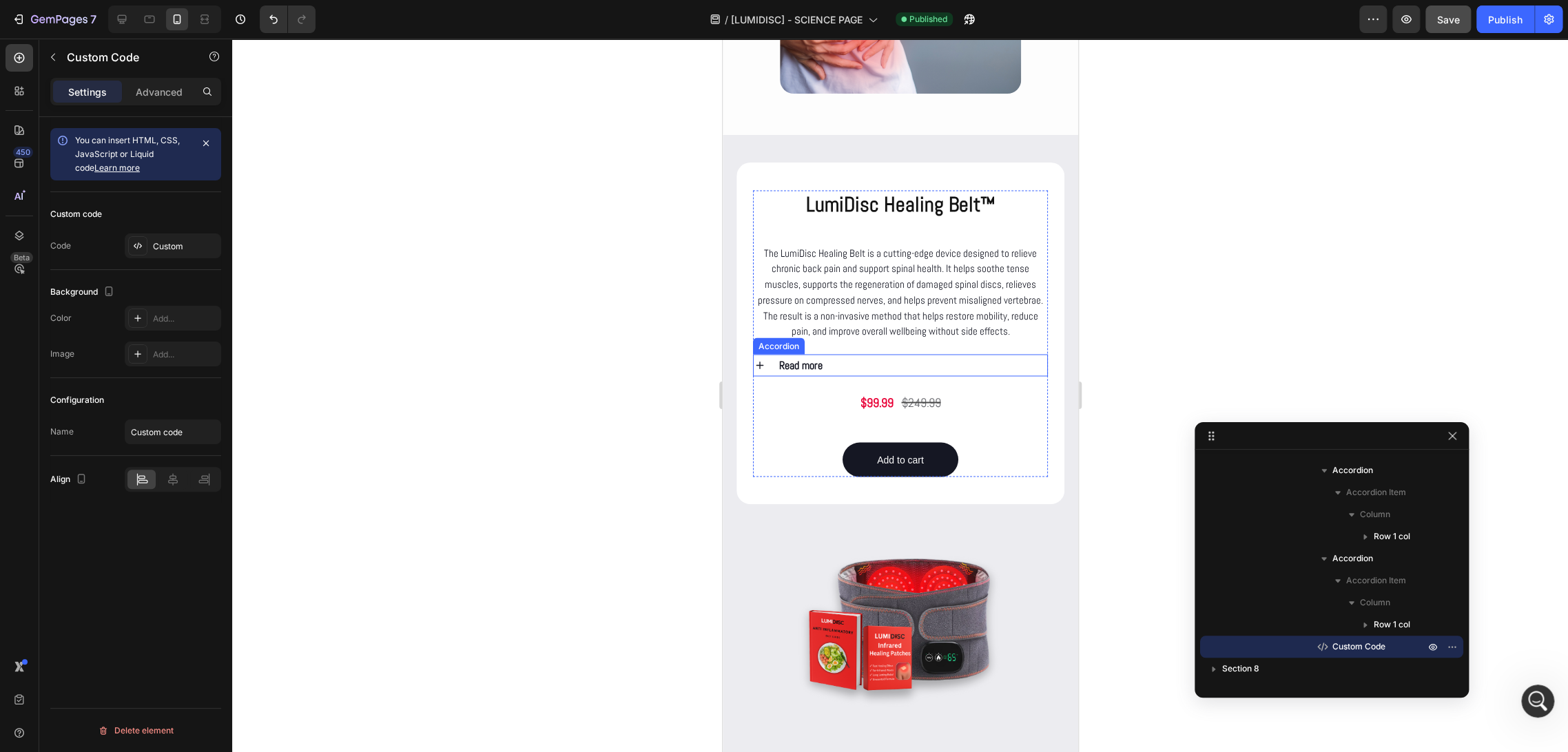
scroll to position [304, 0]
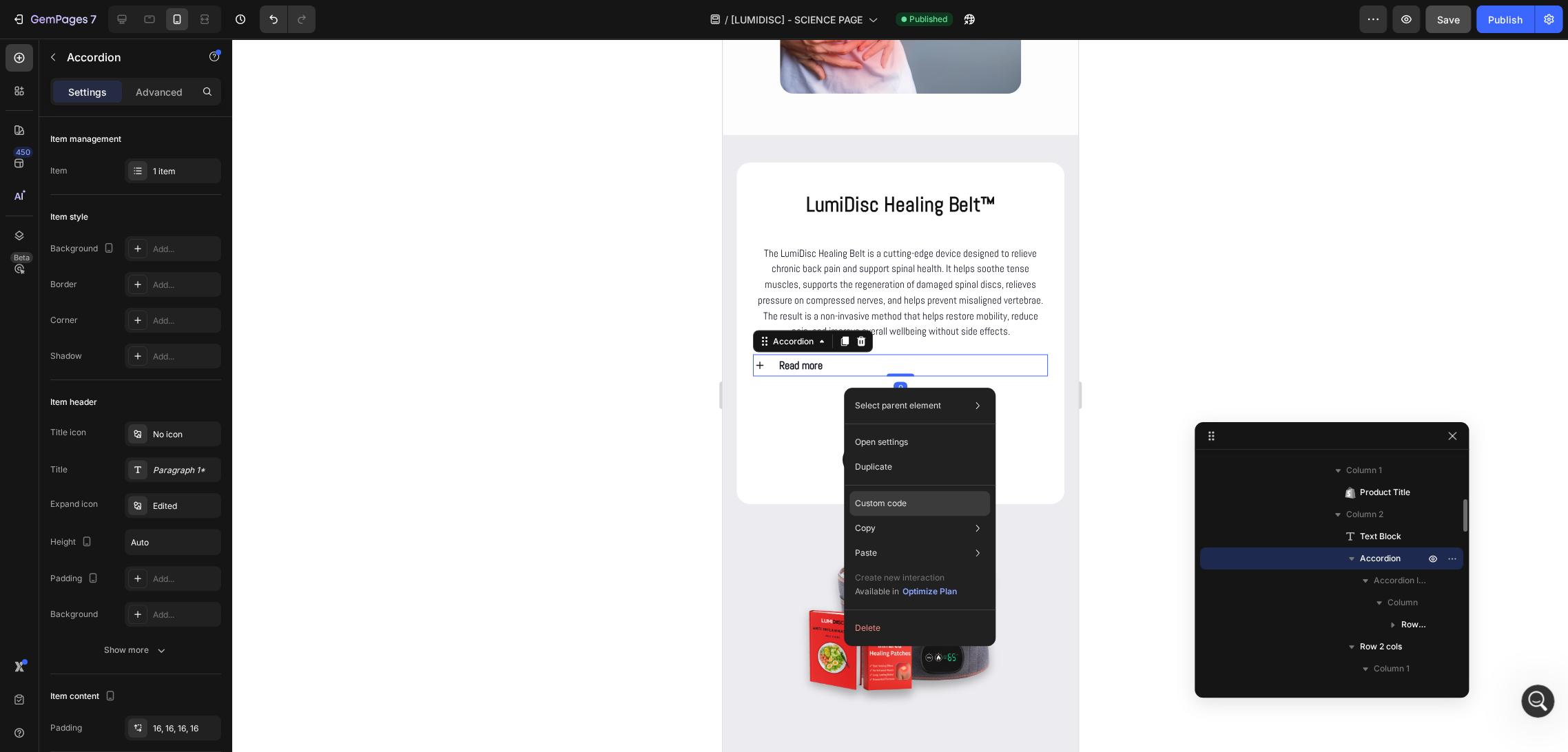
click at [951, 541] on div "Custom code" at bounding box center [920, 553] width 140 height 25
type input "100%"
type input "100"
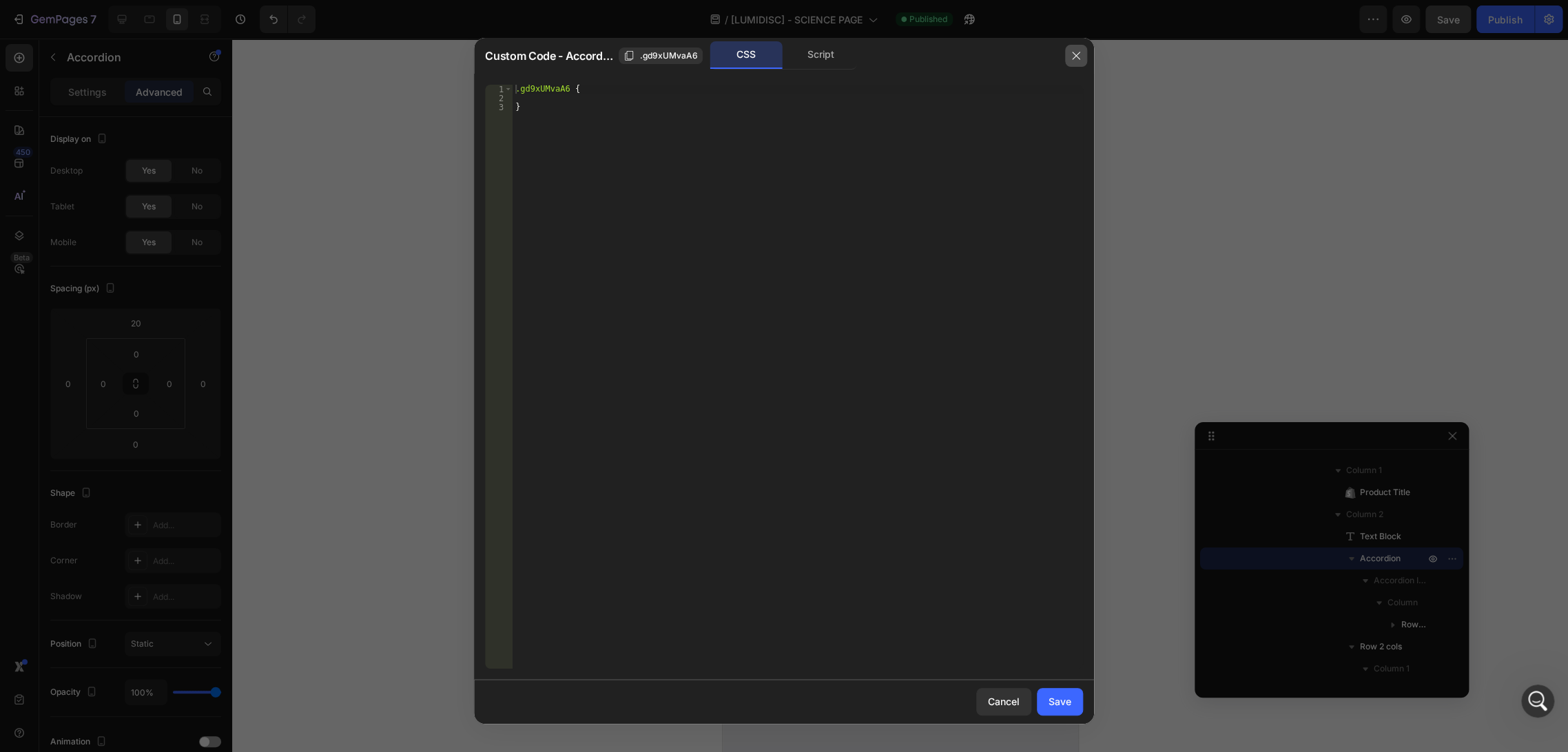
click at [1079, 57] on icon "button" at bounding box center [1076, 56] width 11 height 11
type input "0"
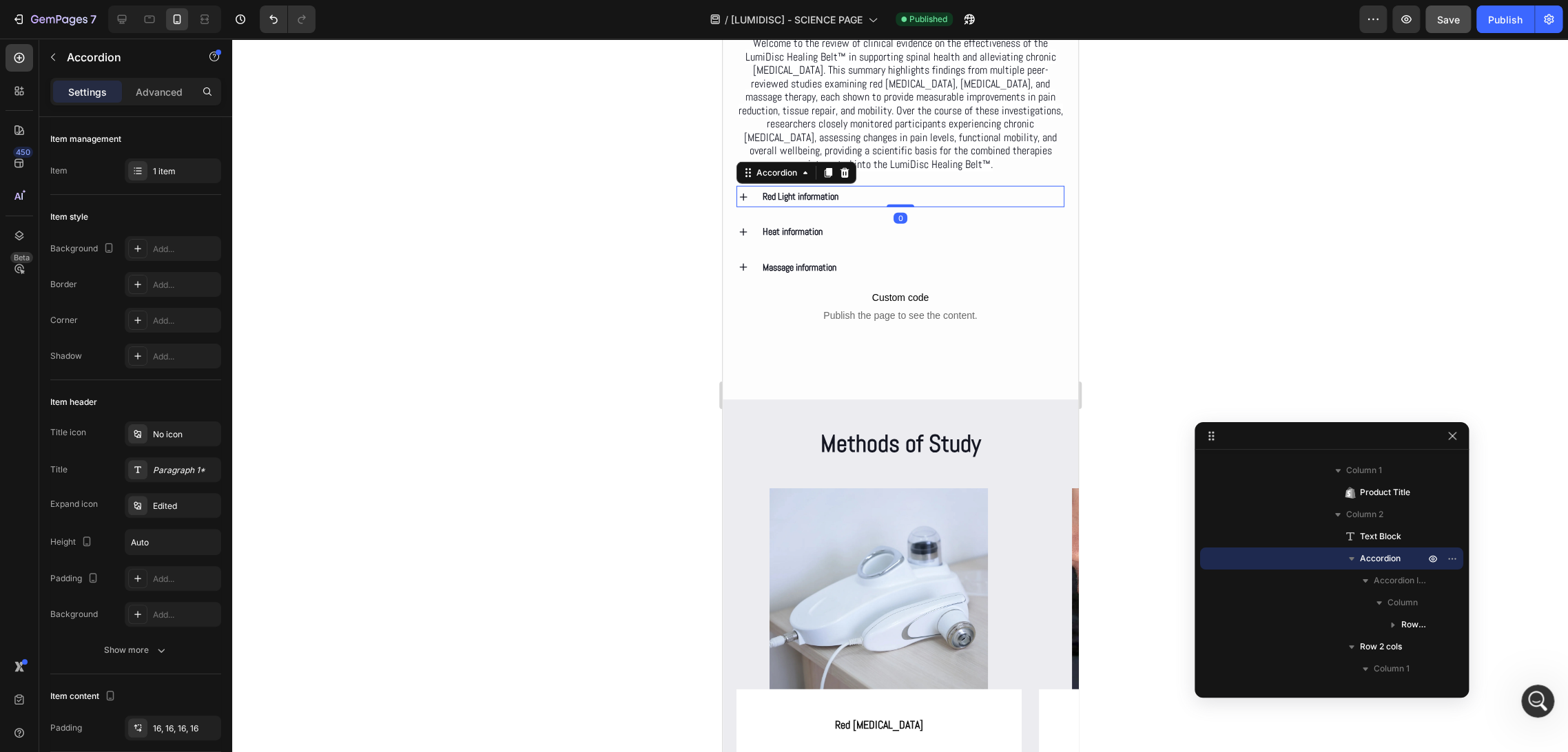
scroll to position [922, 0]
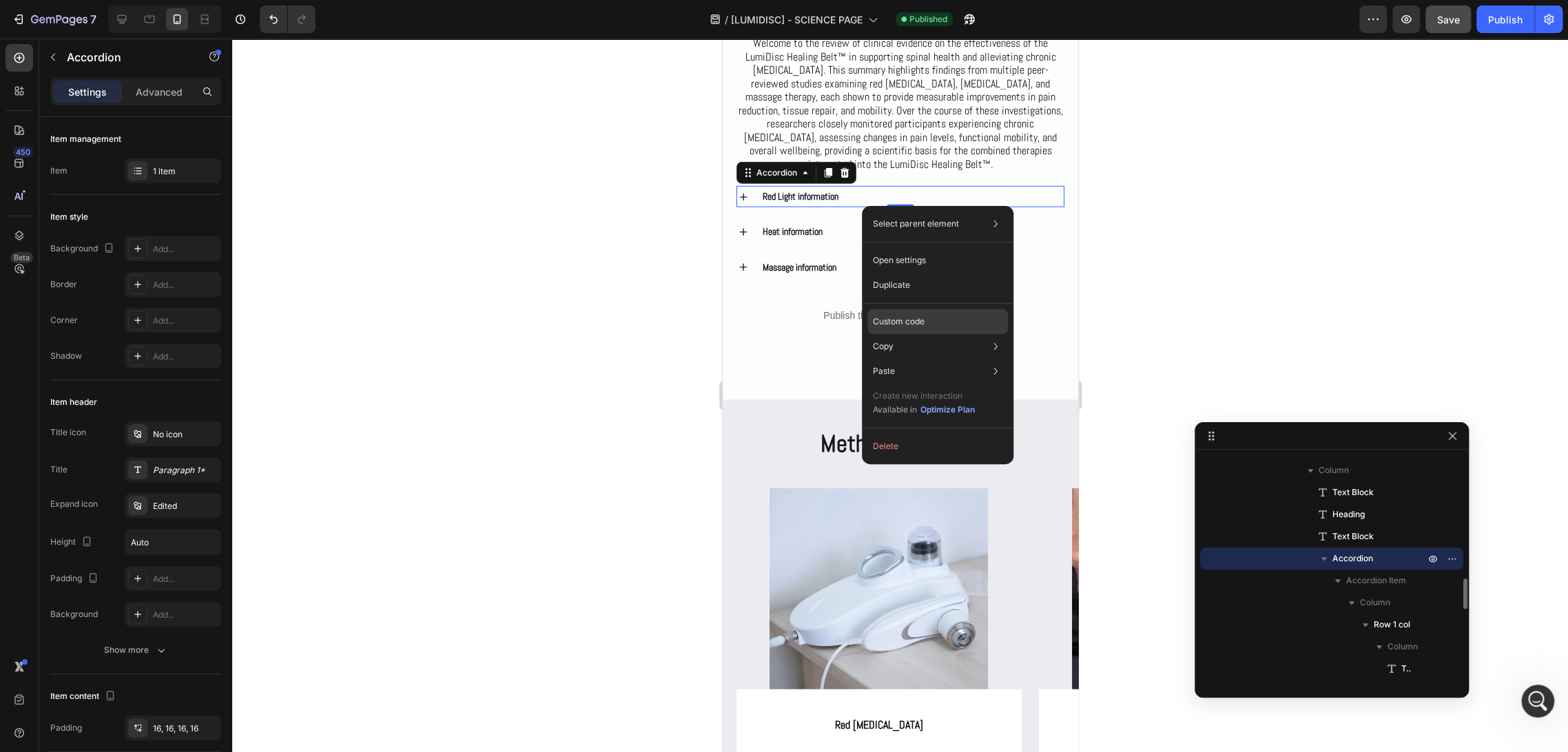
click at [939, 359] on div "Custom code" at bounding box center [937, 371] width 140 height 25
type input "100%"
type input "100"
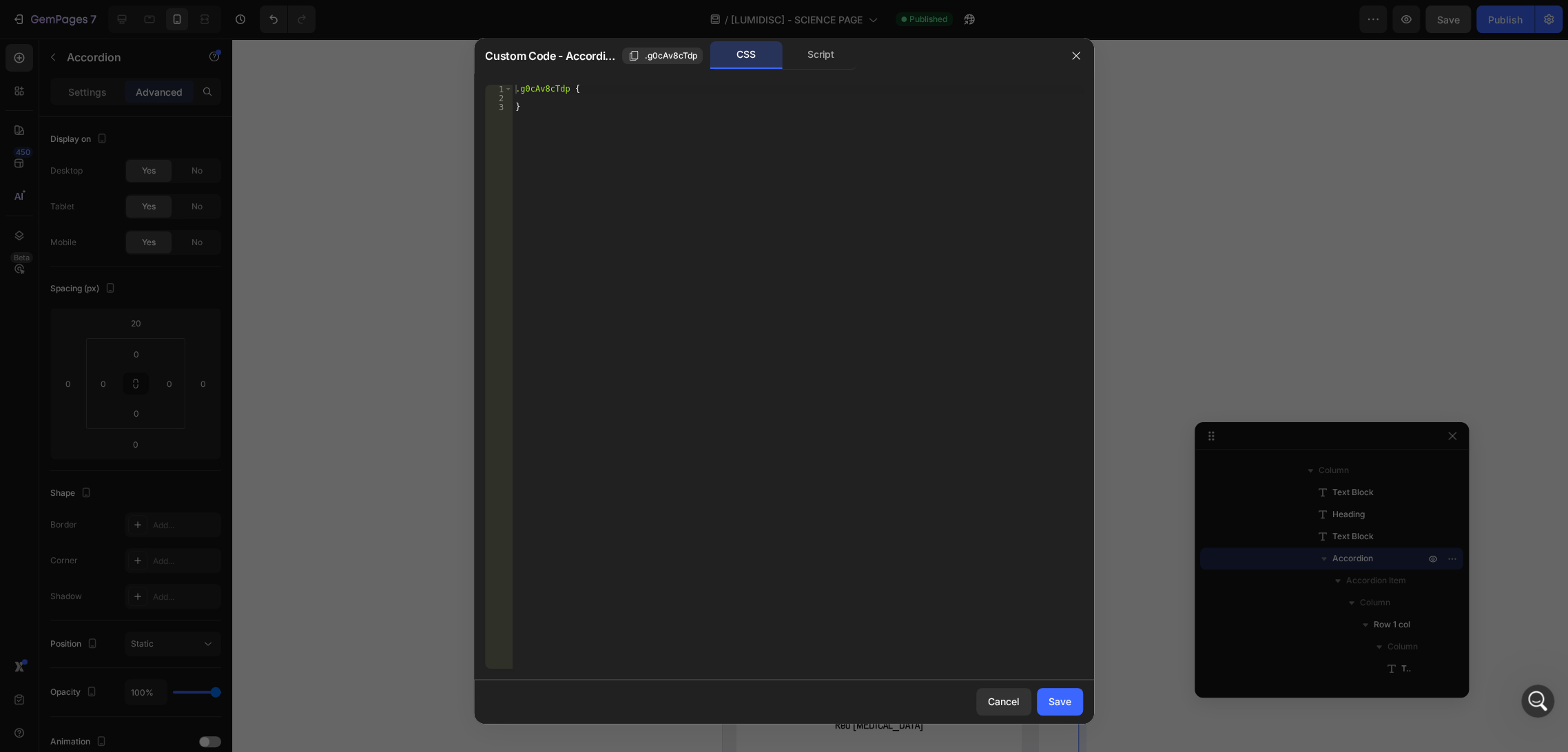
click at [1081, 55] on button "button" at bounding box center [1076, 56] width 22 height 22
type input "0"
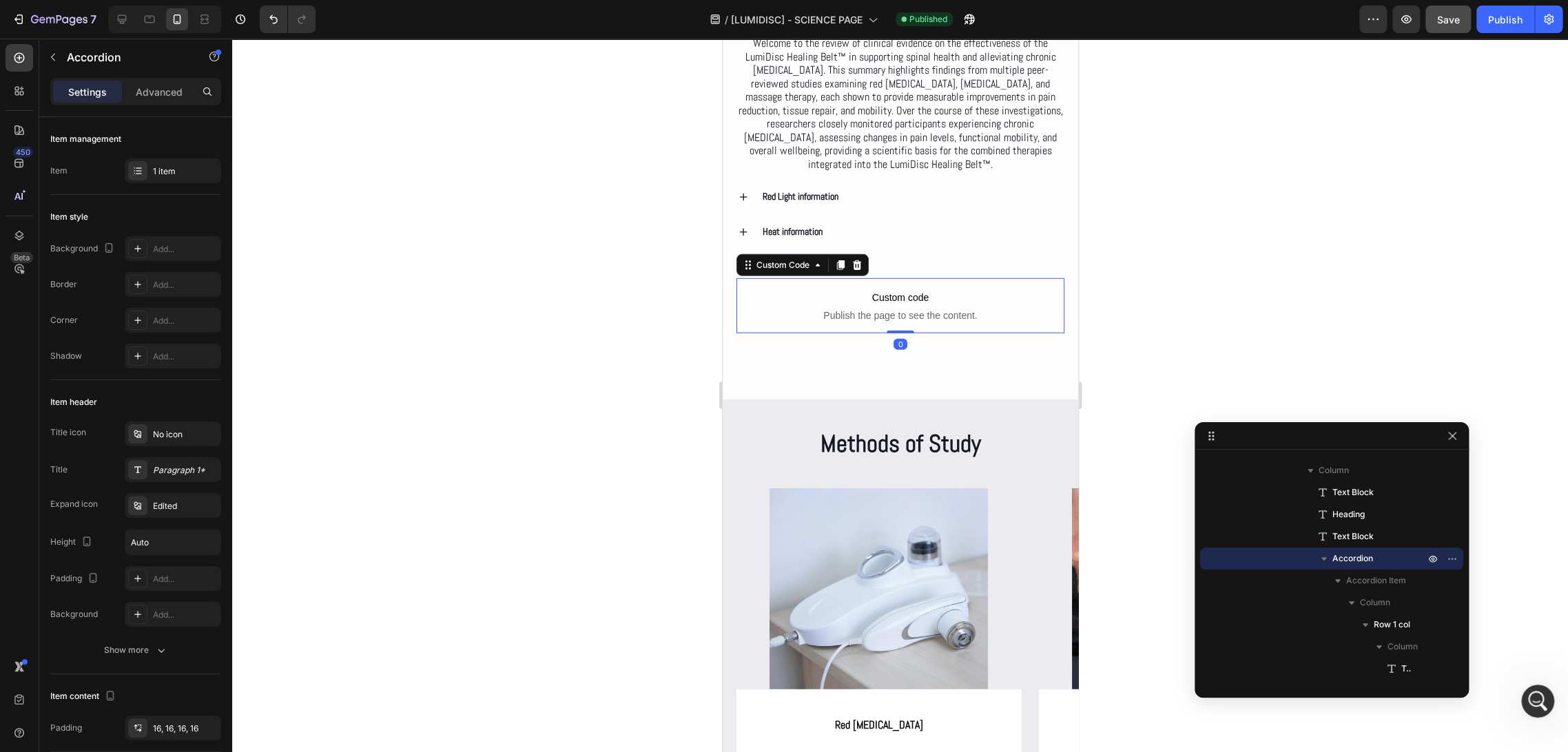
scroll to position [1318, 0]
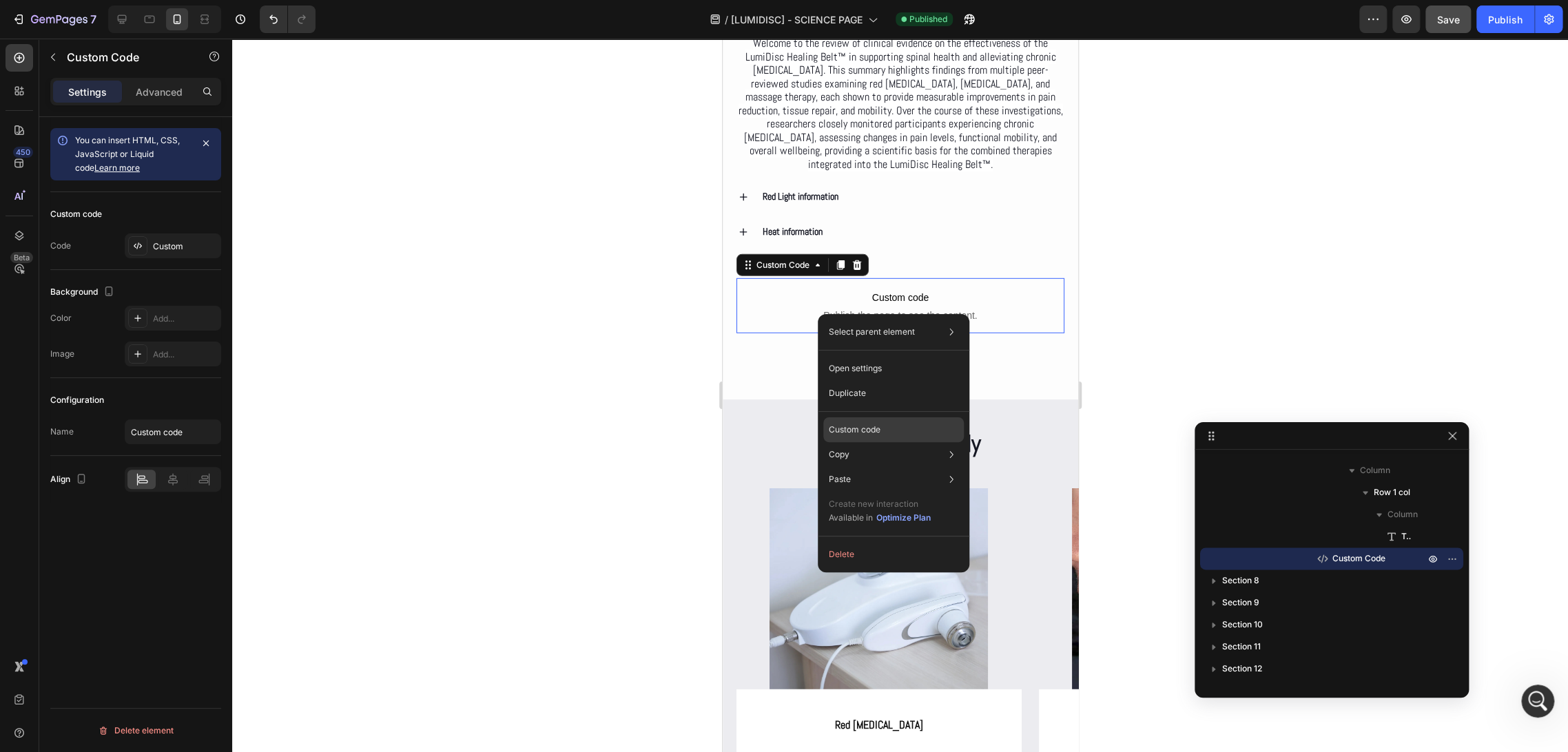
click at [915, 467] on div "Custom code" at bounding box center [894, 480] width 140 height 25
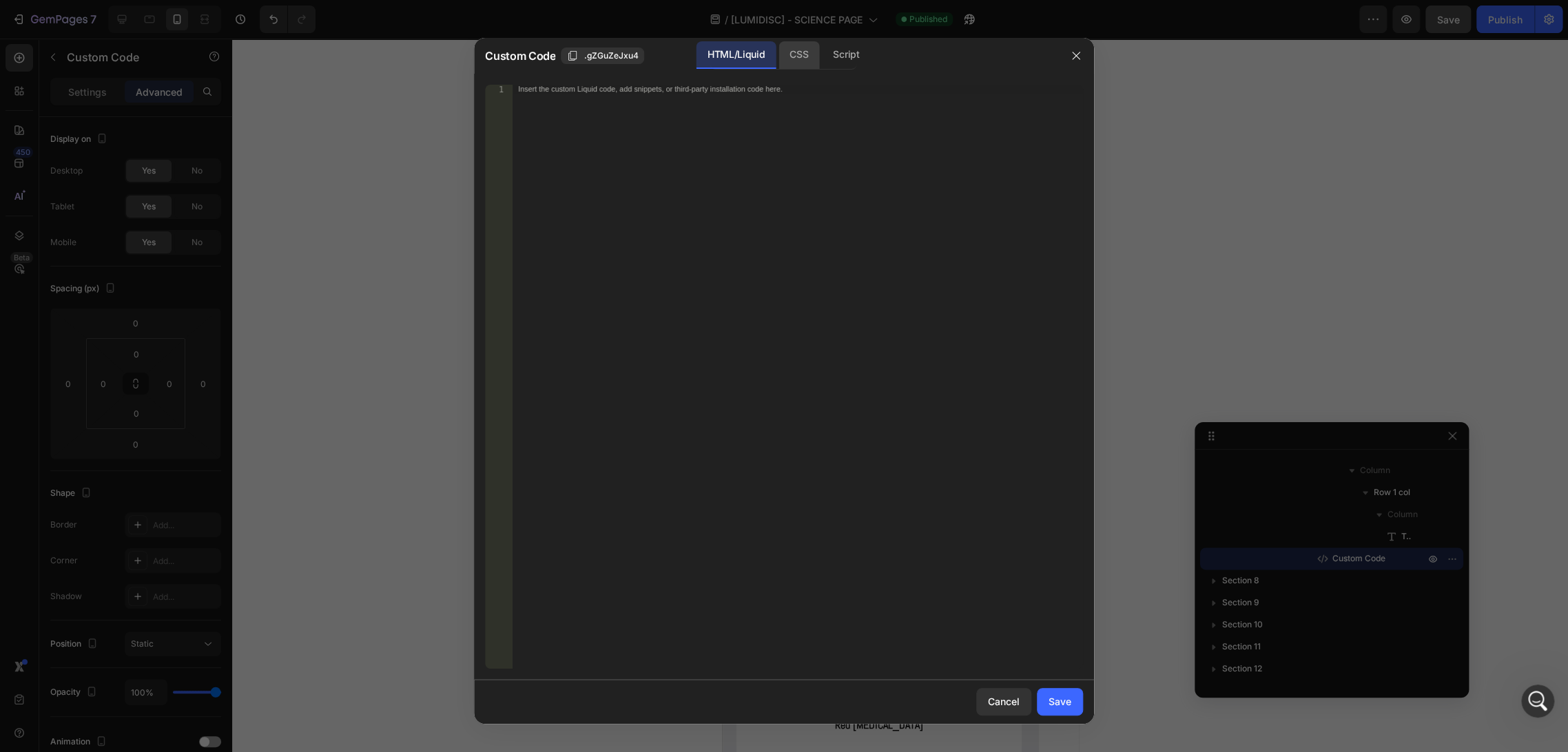
click at [822, 51] on div "CSS" at bounding box center [846, 55] width 48 height 28
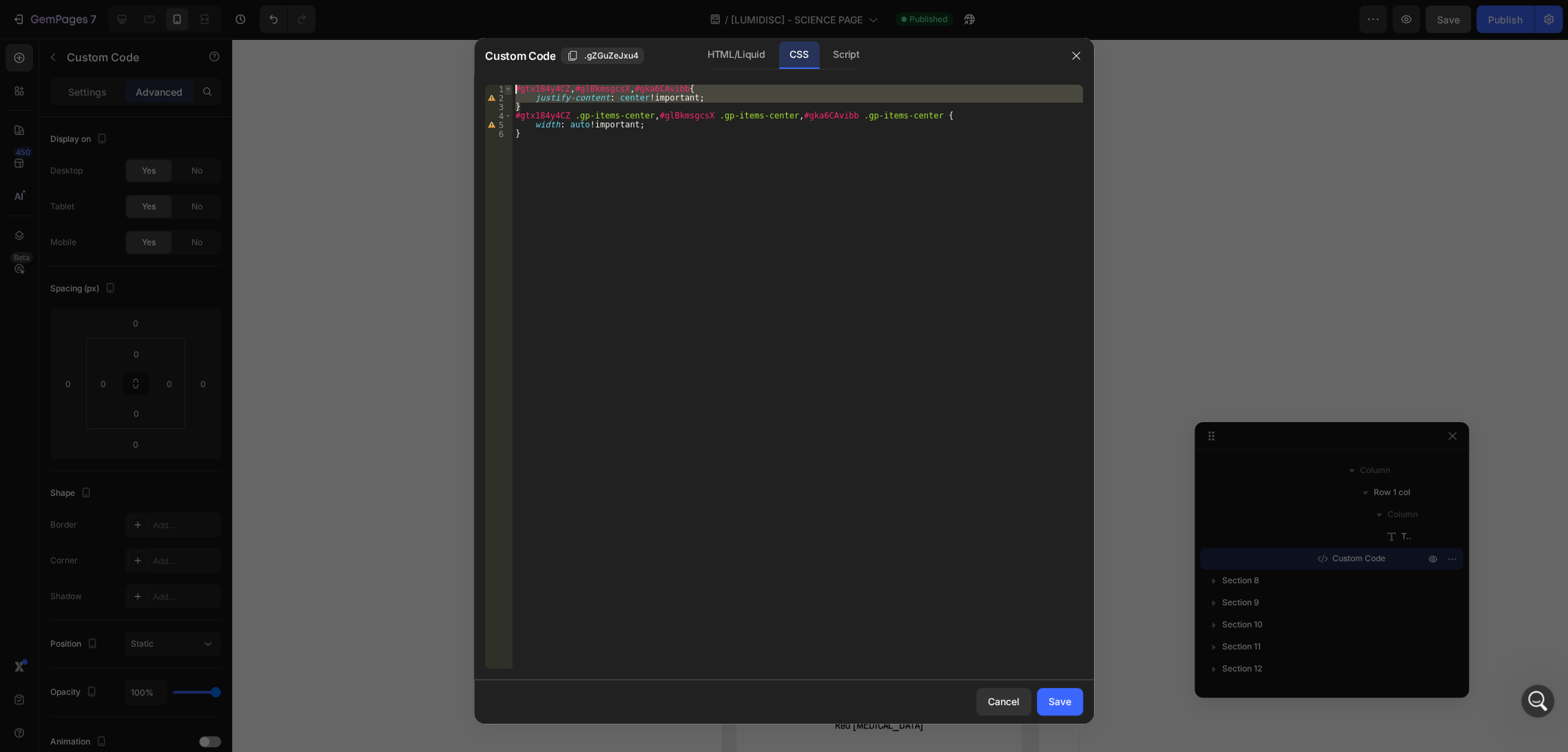
drag, startPoint x: 522, startPoint y: 104, endPoint x: 506, endPoint y: 88, distance: 22.6
click at [506, 88] on div "#gtx184y4CZ, #glBkmsgcsX, #gka6CAvibb{ 1 2 3 4 5 6 #gtx184y4CZ , #glBkmsgcsX , …" at bounding box center [784, 377] width 598 height 584
type textarea "#gtx184y4CZ, #glBkmsgcsX, #gka6CAvibb{ justify-content: center !important;"
click at [1075, 54] on icon "button" at bounding box center [1076, 56] width 11 height 11
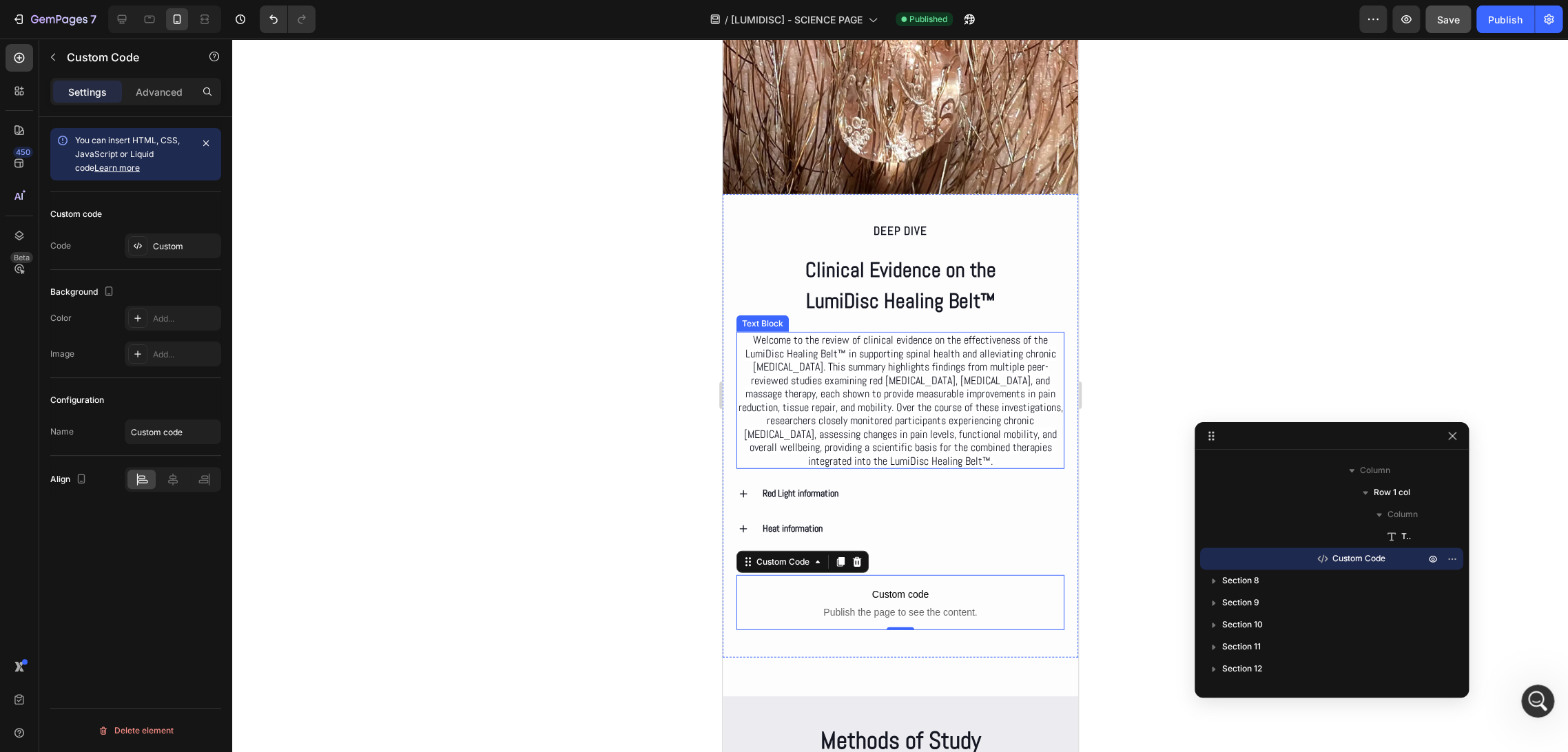
scroll to position [2346, 0]
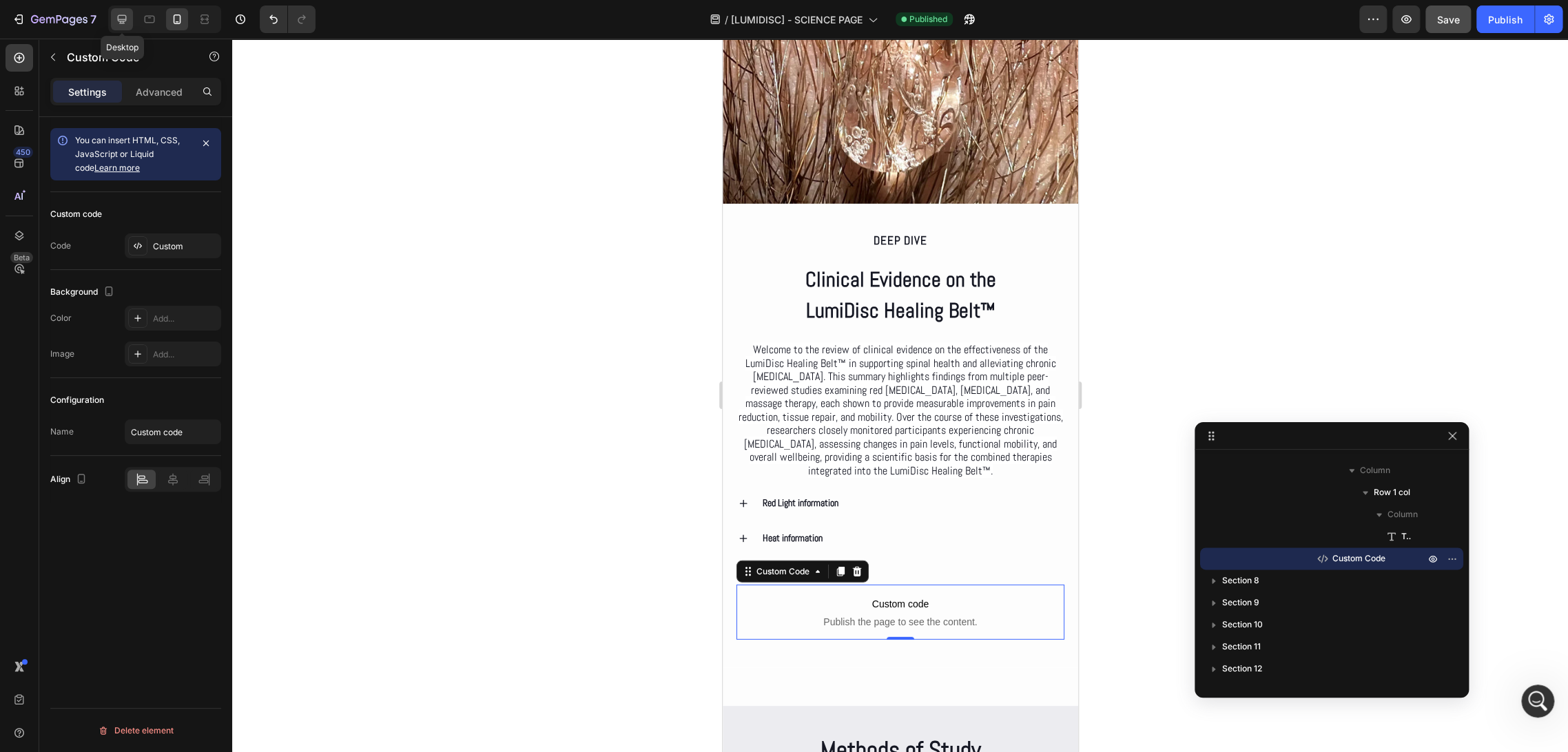
click at [115, 19] on icon at bounding box center [122, 19] width 14 height 14
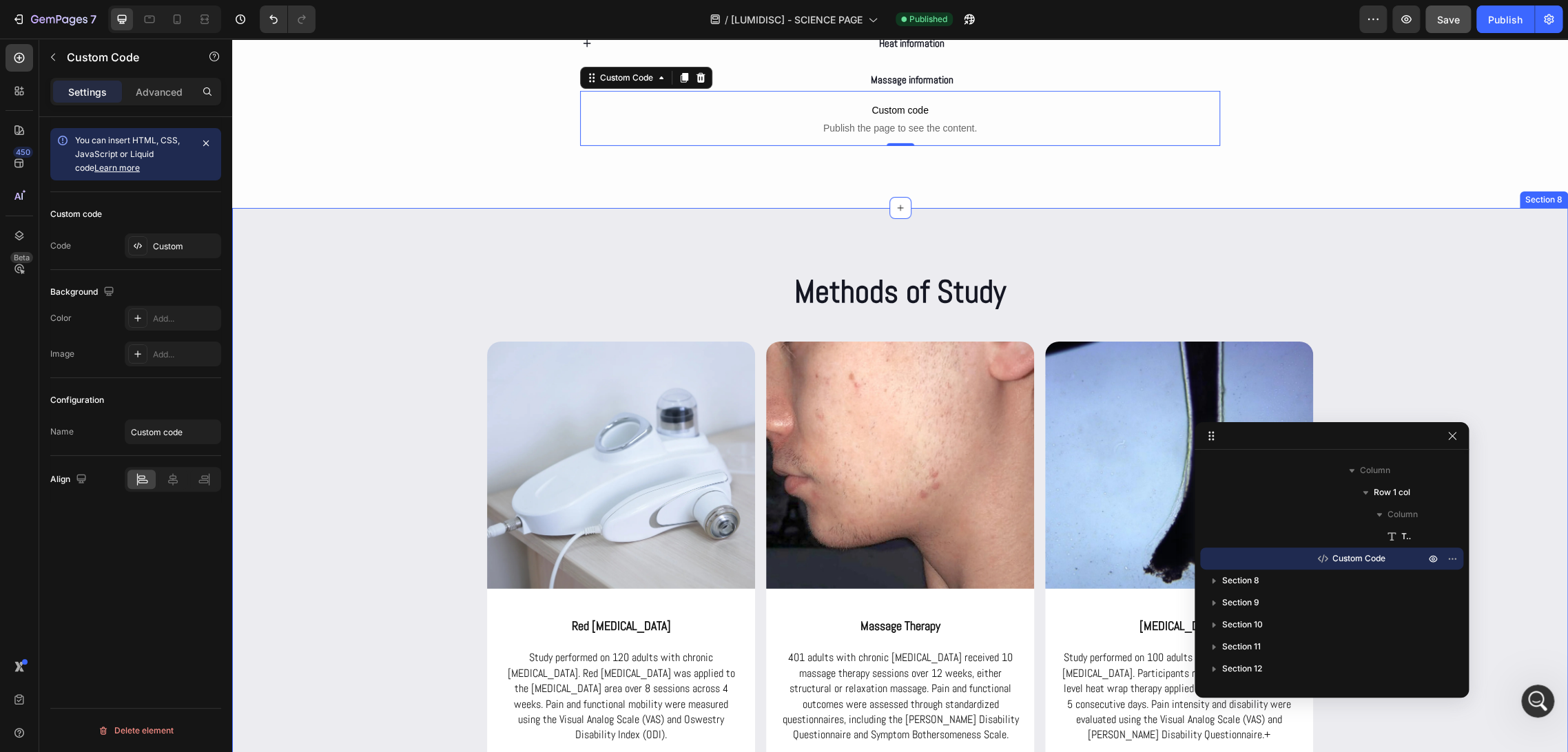
click at [482, 224] on div "Methods of Study Heading Row Image red light therapy Heading Study performed on…" at bounding box center [900, 521] width 1336 height 626
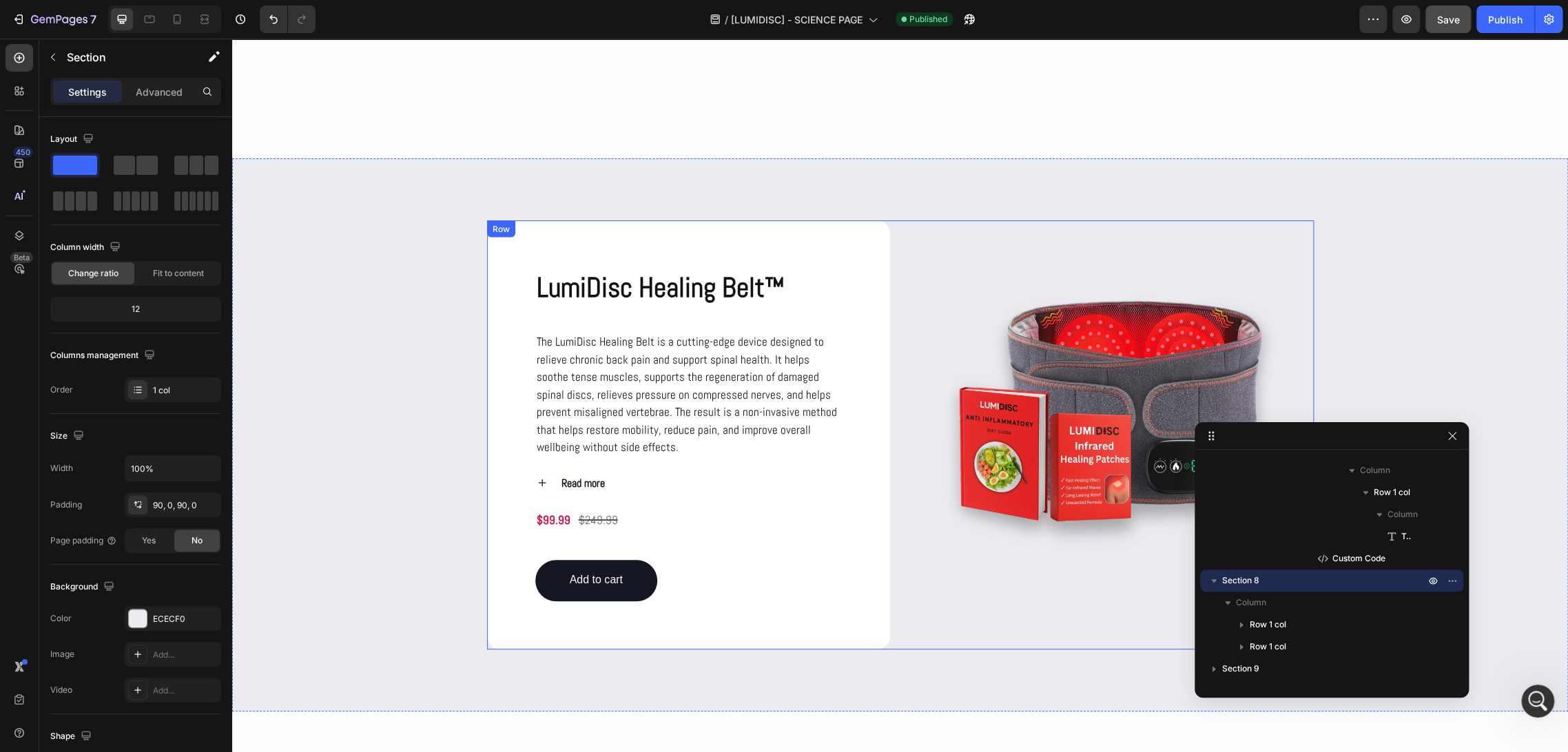
scroll to position [1594, 0]
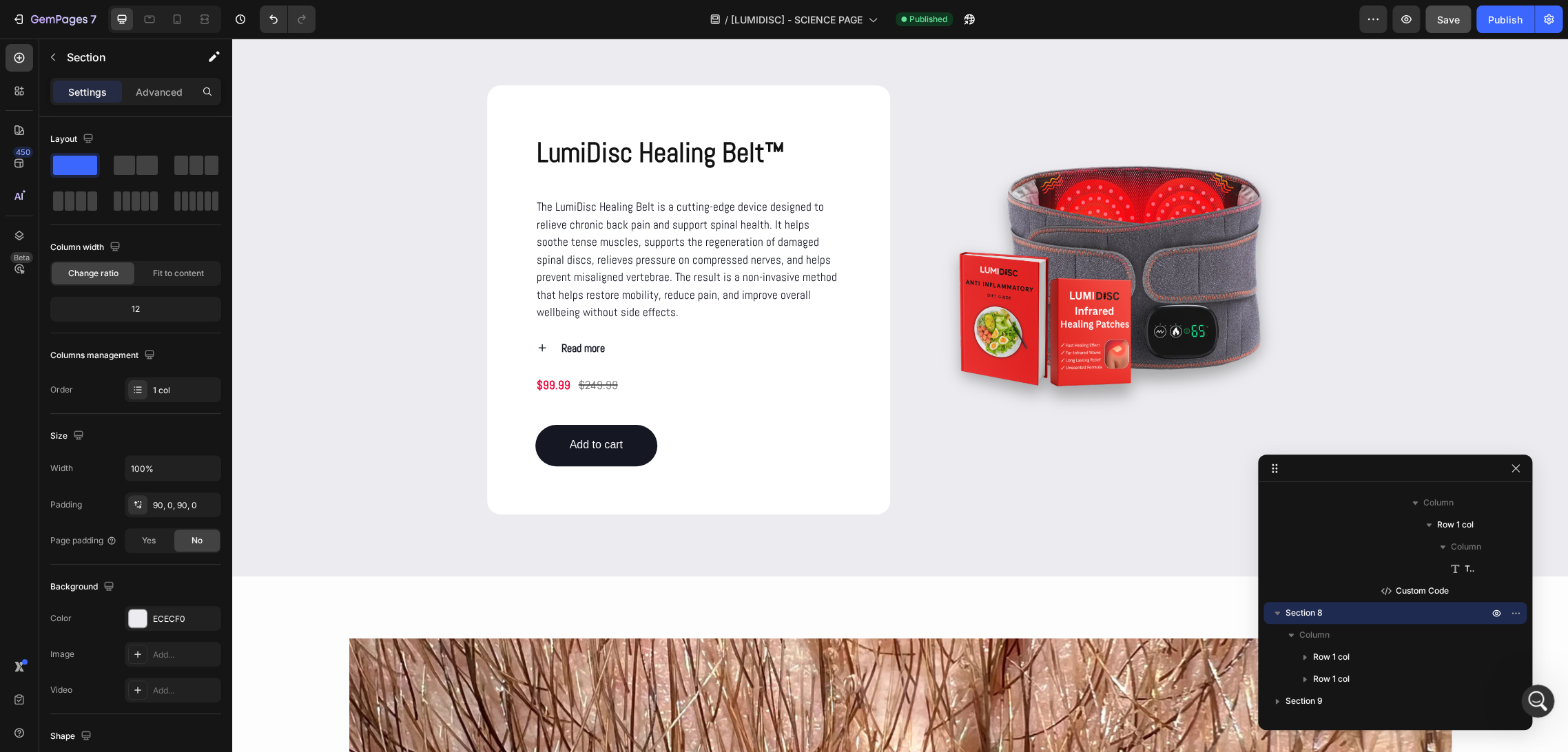
drag, startPoint x: 1365, startPoint y: 428, endPoint x: 1428, endPoint y: 461, distance: 71.1
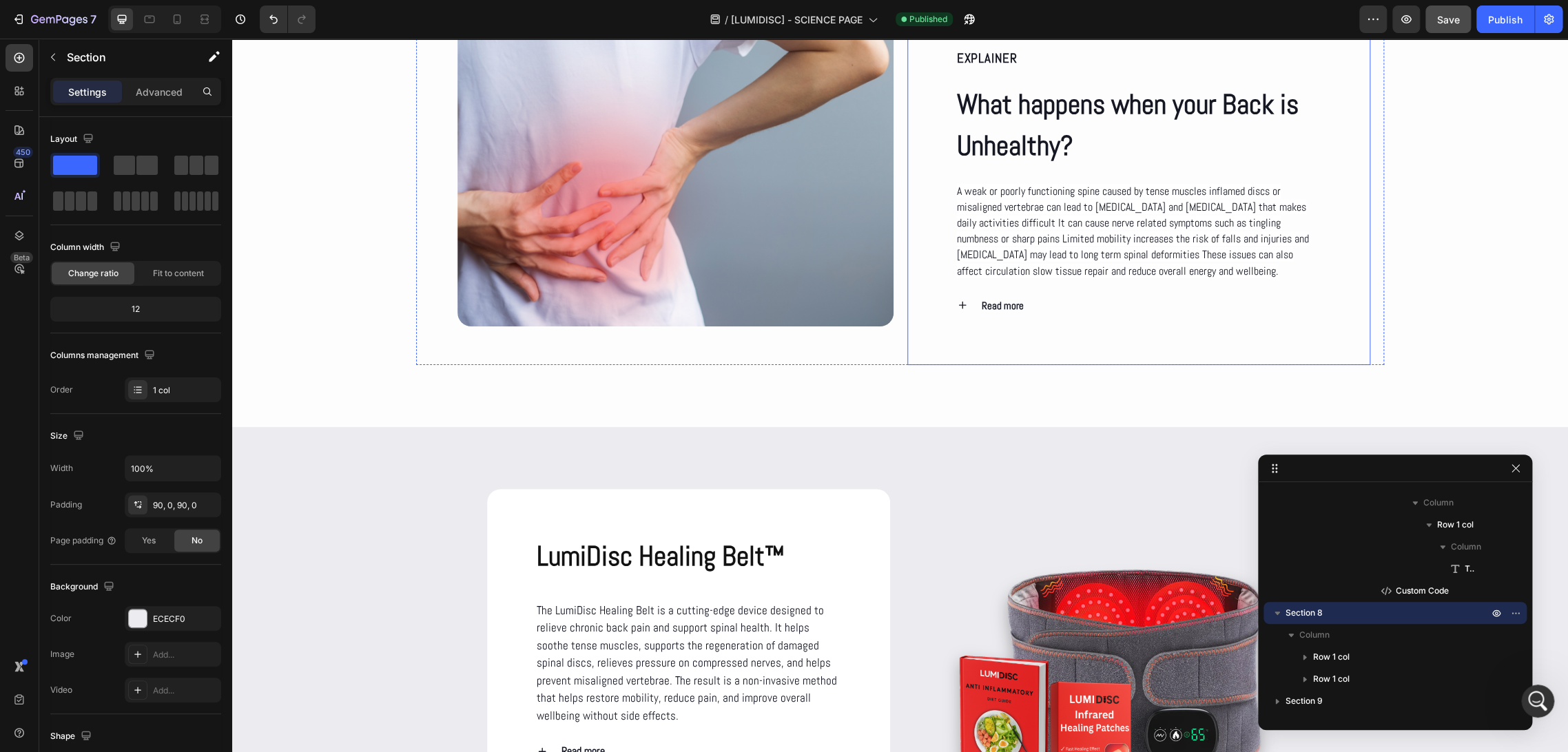
scroll to position [1457, 0]
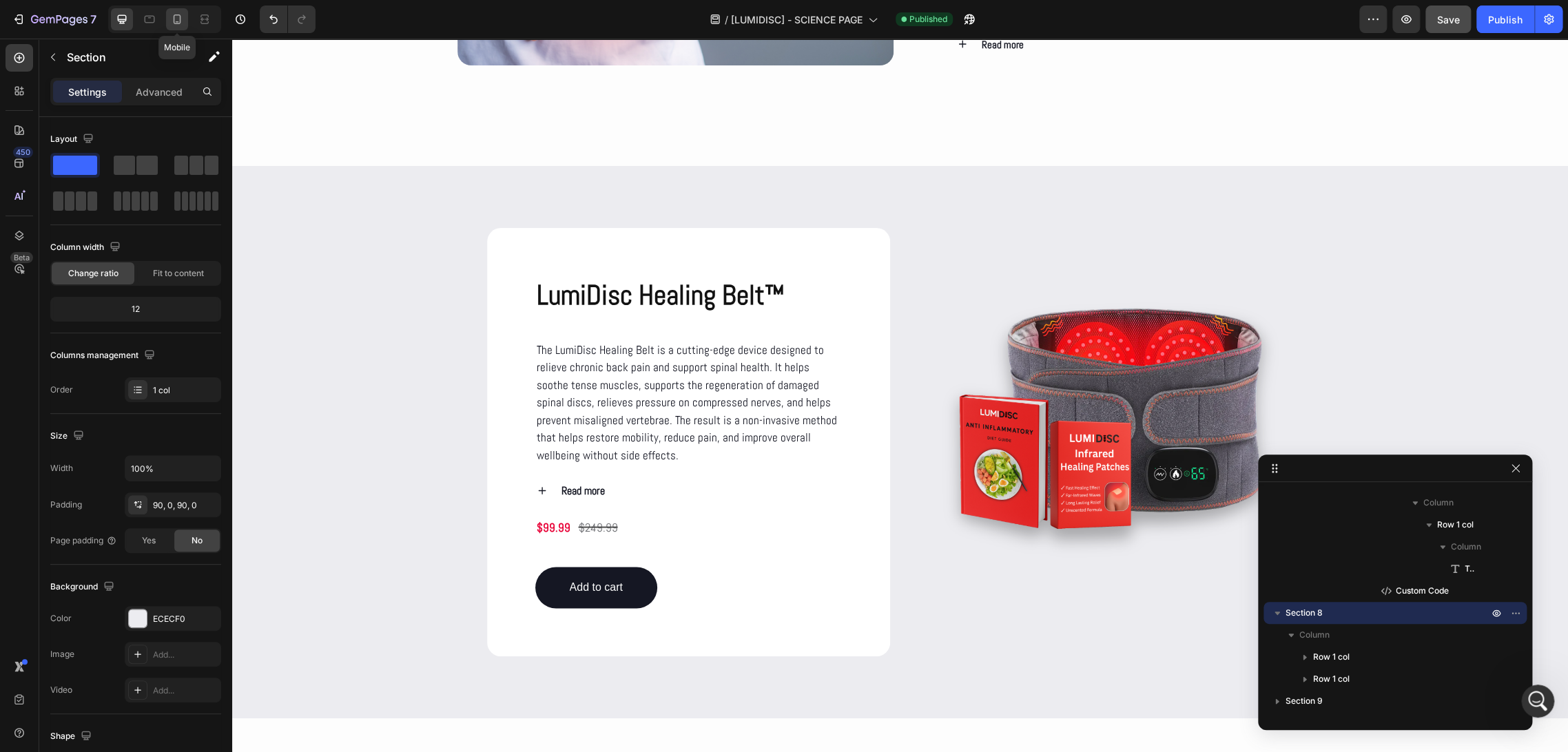
click at [179, 18] on icon at bounding box center [177, 19] width 14 height 14
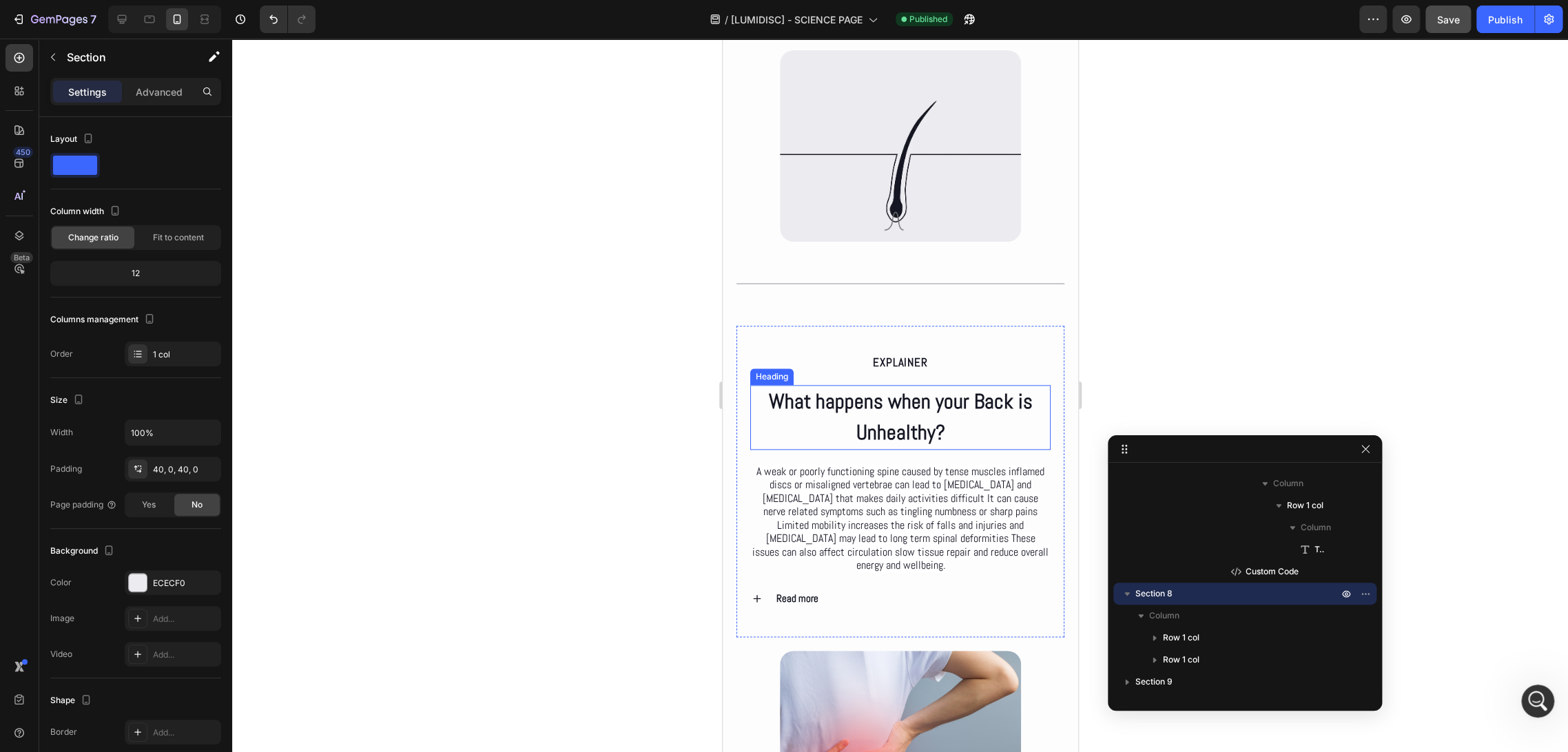
scroll to position [957, 0]
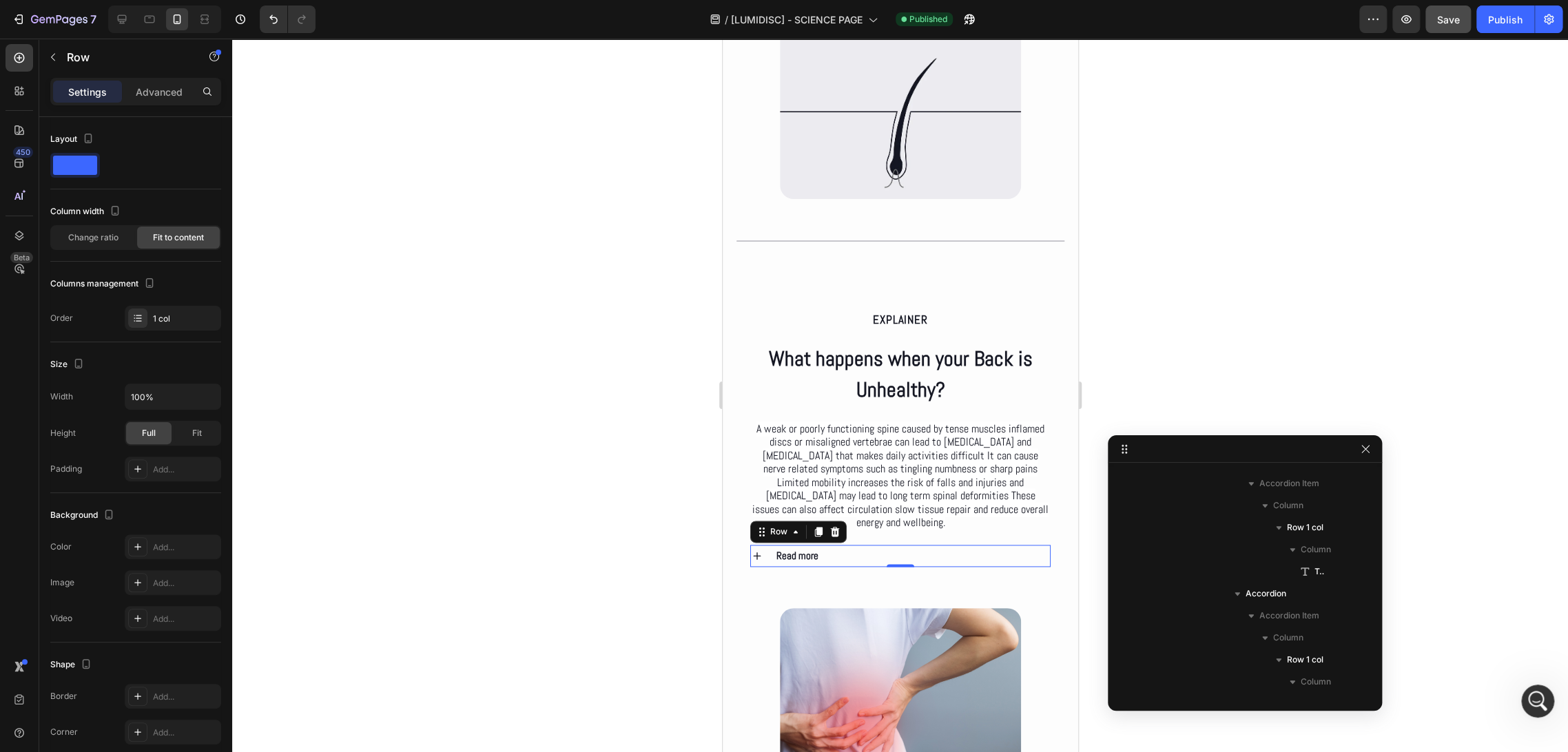
click at [851, 561] on div "Read more Accordion Row 0" at bounding box center [900, 556] width 300 height 22
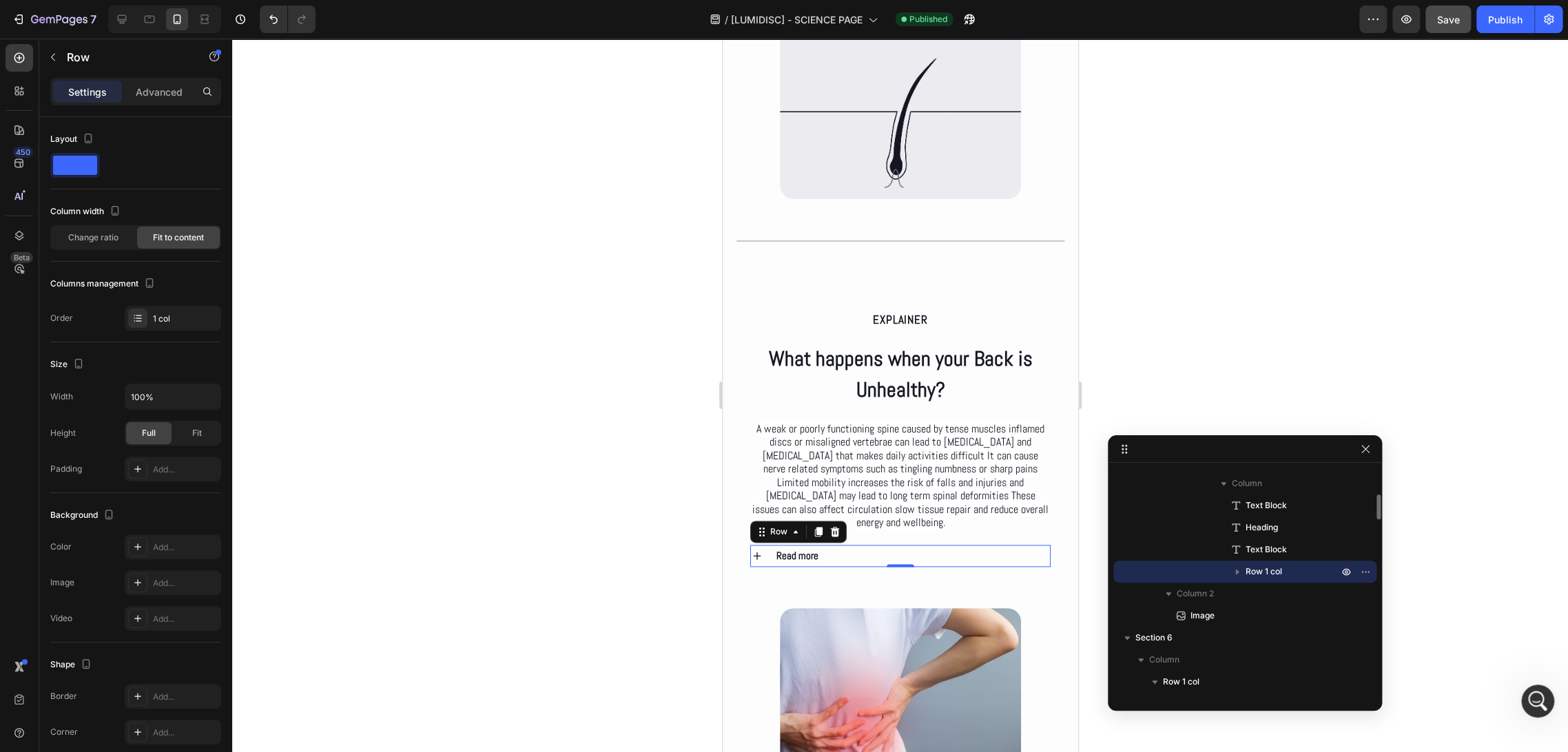
click at [857, 566] on div "Read more Accordion Row 0" at bounding box center [900, 556] width 300 height 22
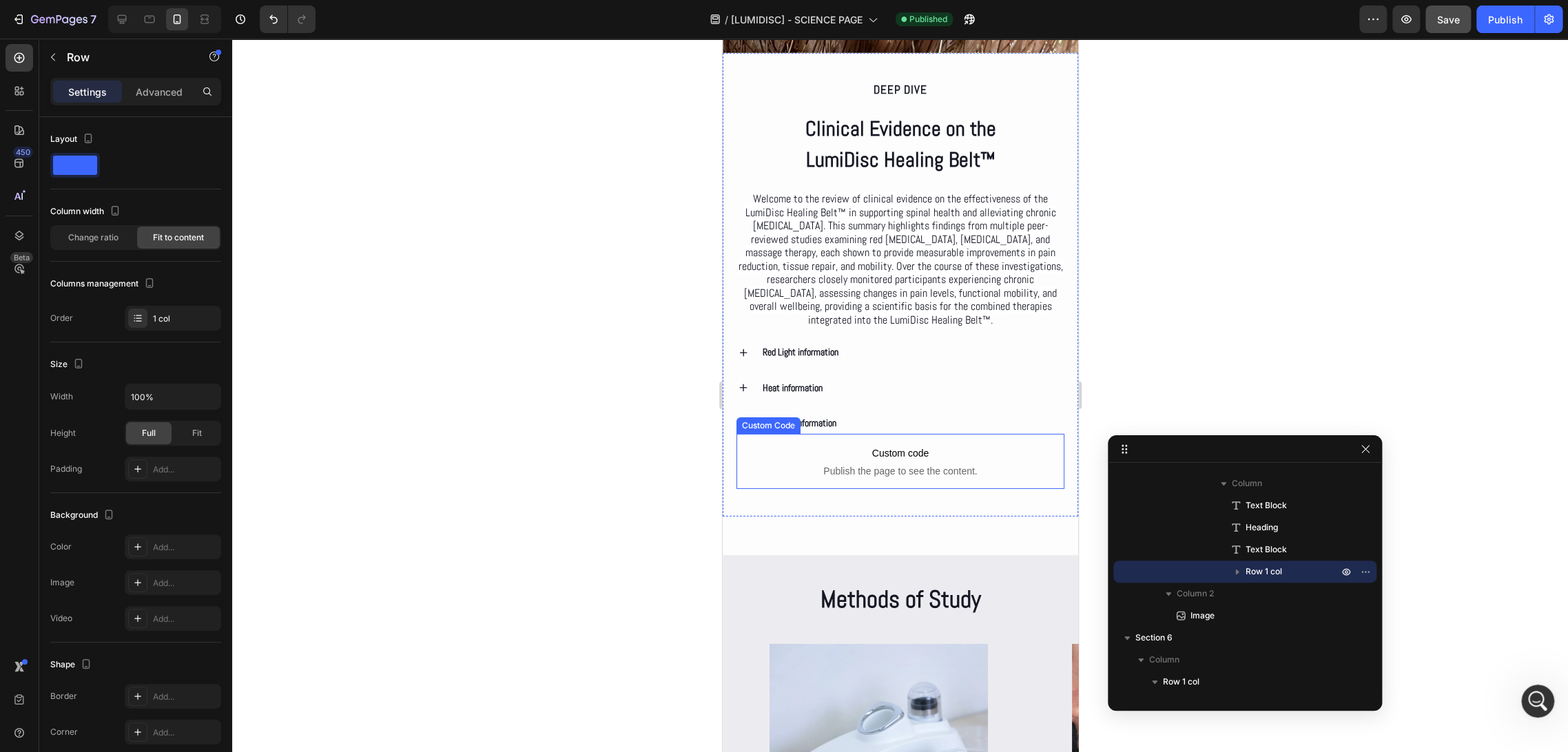
scroll to position [2870, 0]
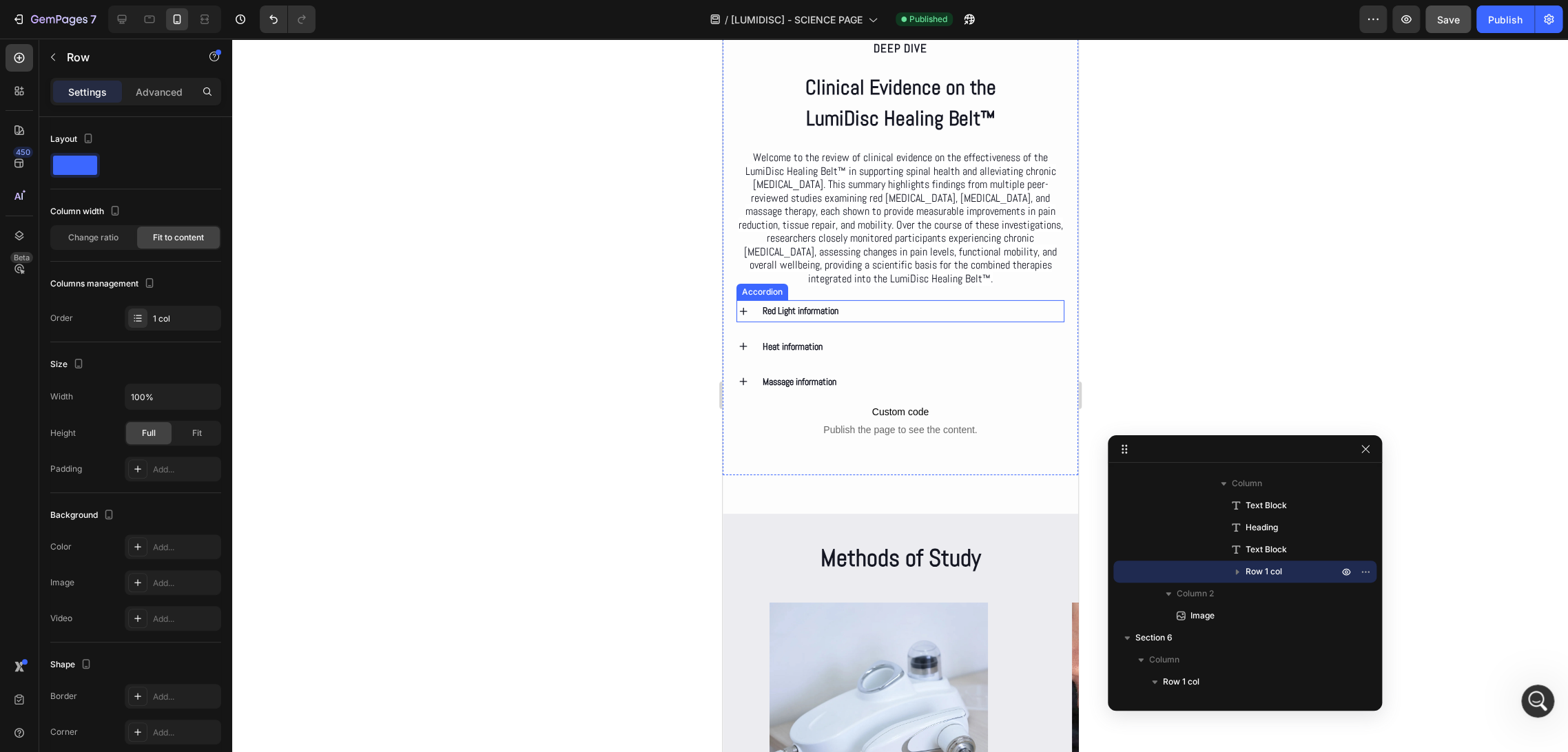
click at [881, 318] on div "Red Light information" at bounding box center [912, 311] width 303 height 22
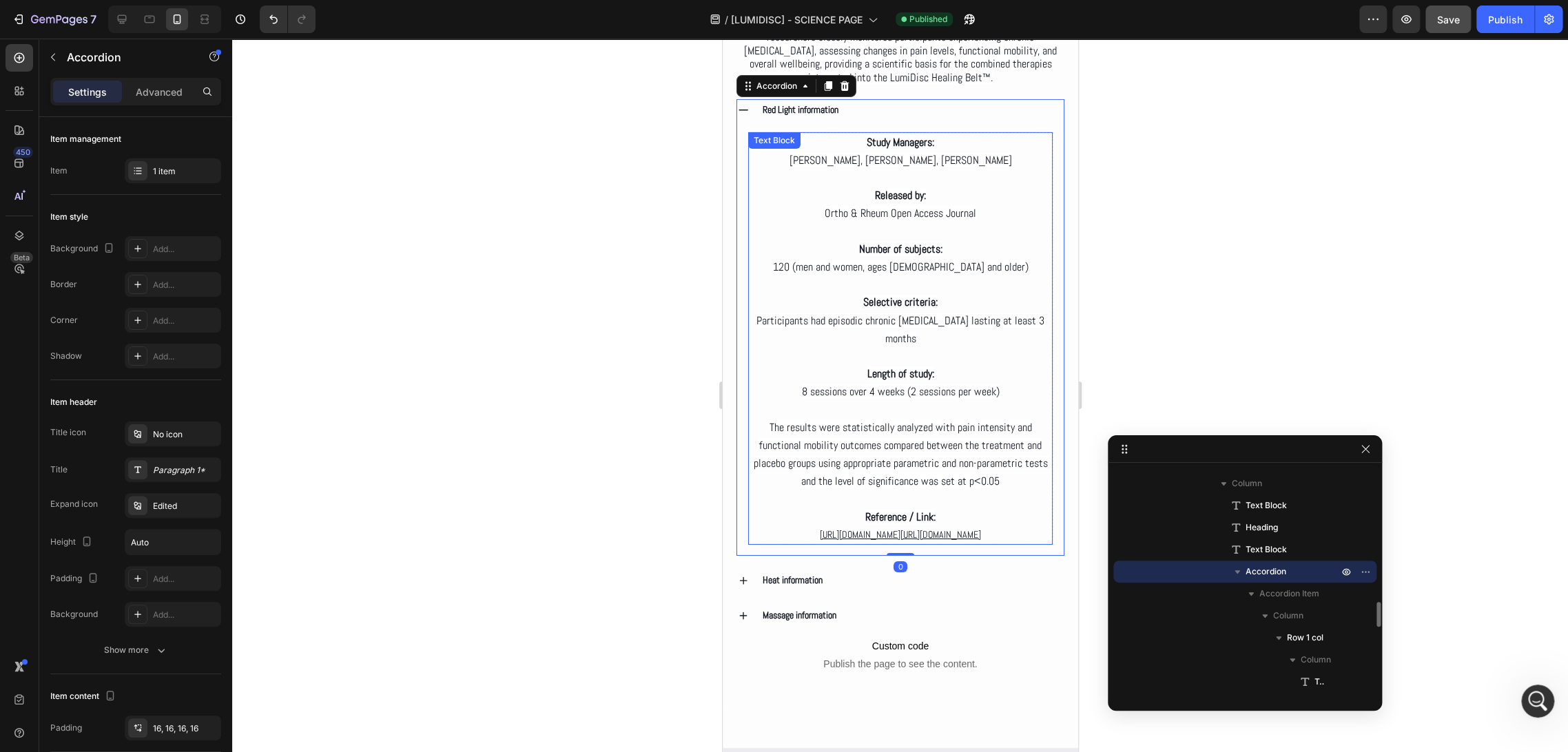
scroll to position [3175, 0]
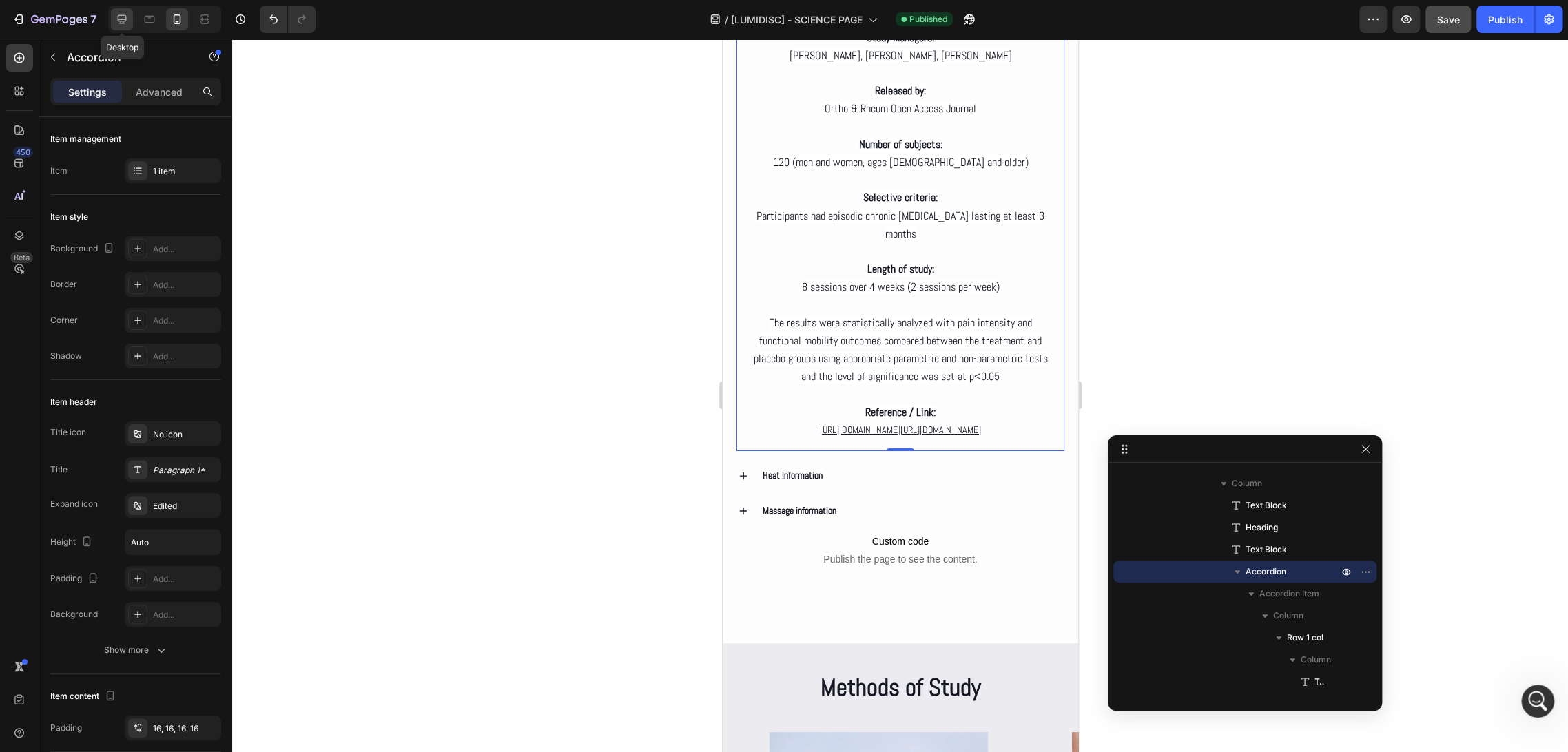
click at [125, 19] on icon at bounding box center [122, 19] width 9 height 9
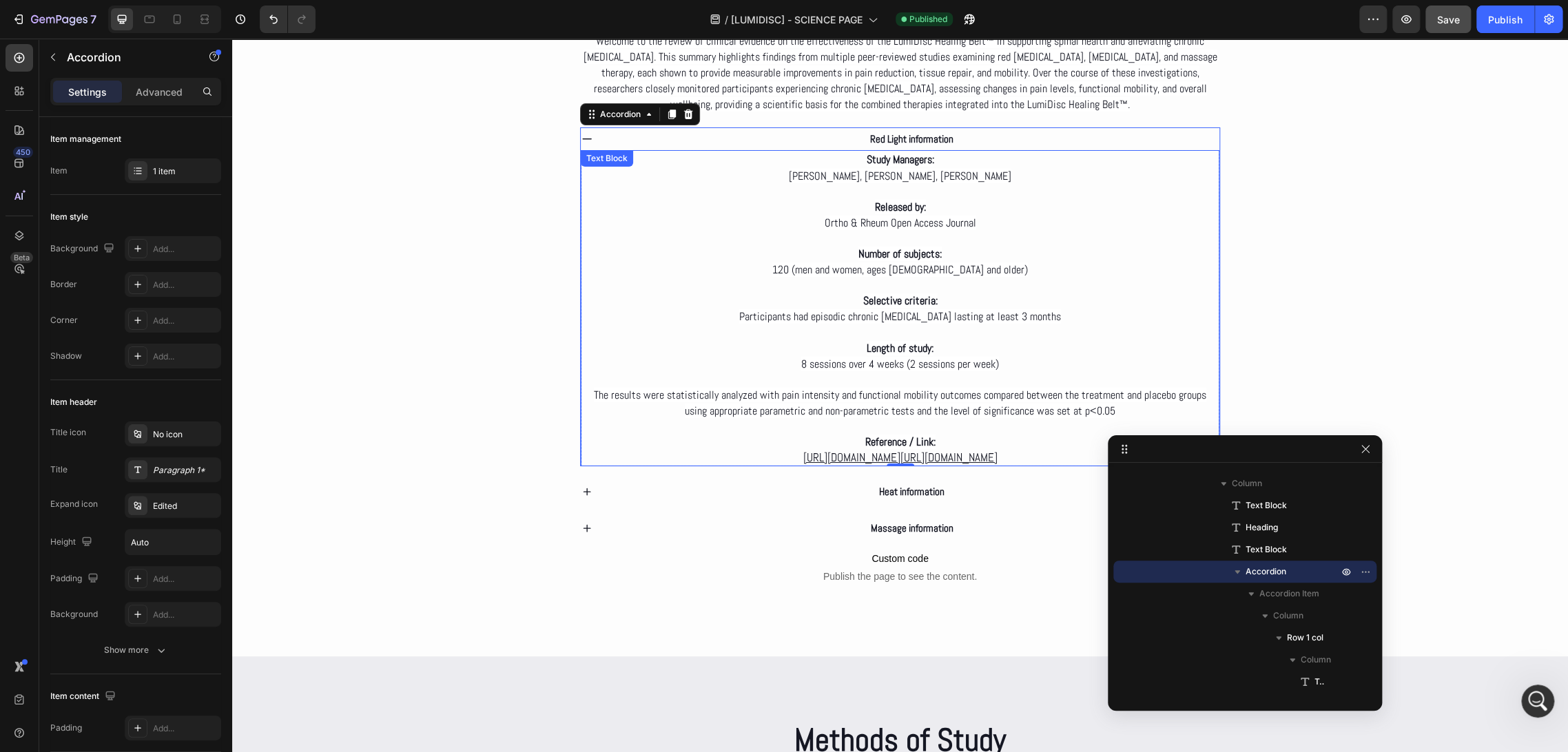
scroll to position [3386, 0]
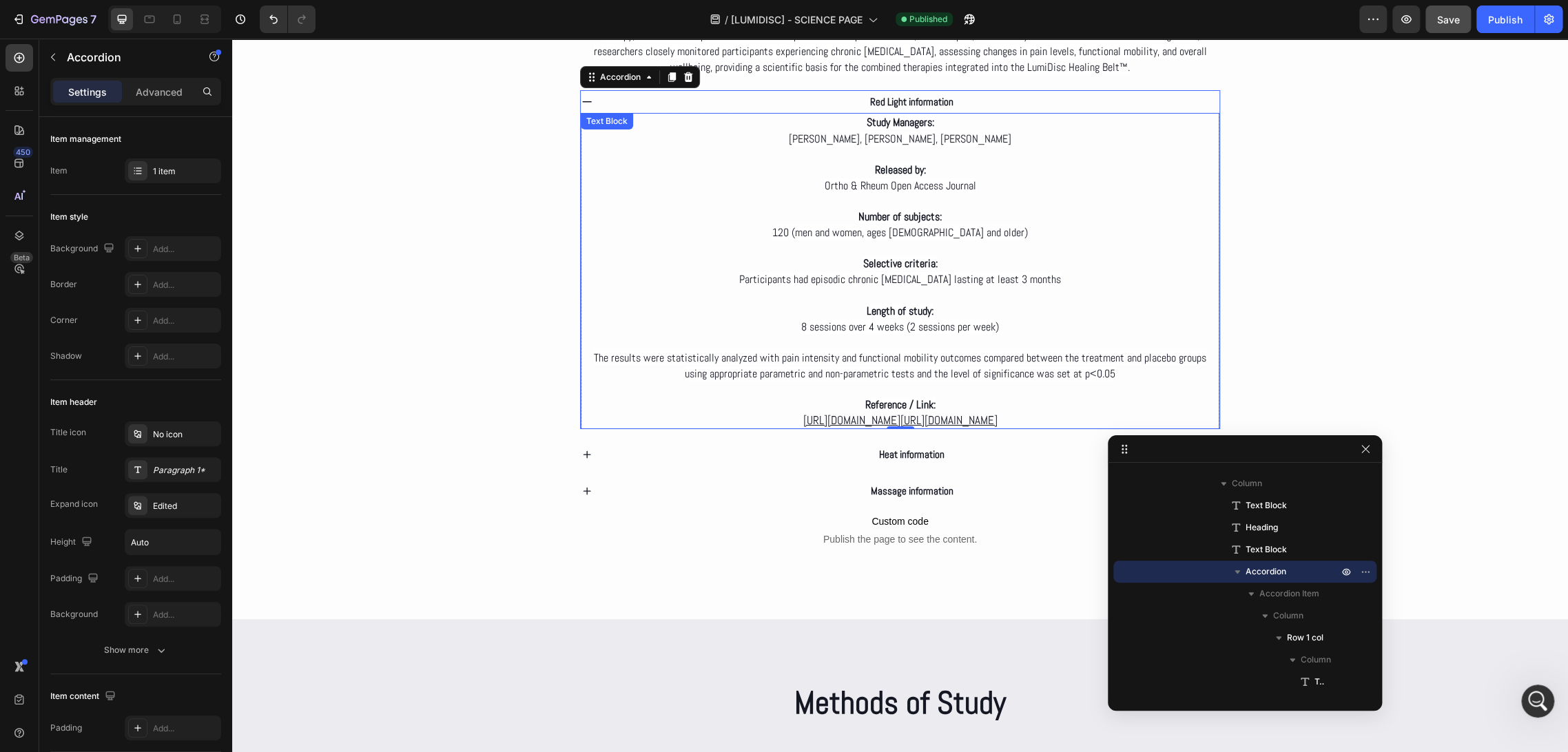
click at [939, 397] on p "Reference / Link: https://juniperpublishers.com/oroaj/OROAJ.MS.ID.555964.php ht…" at bounding box center [900, 412] width 636 height 31
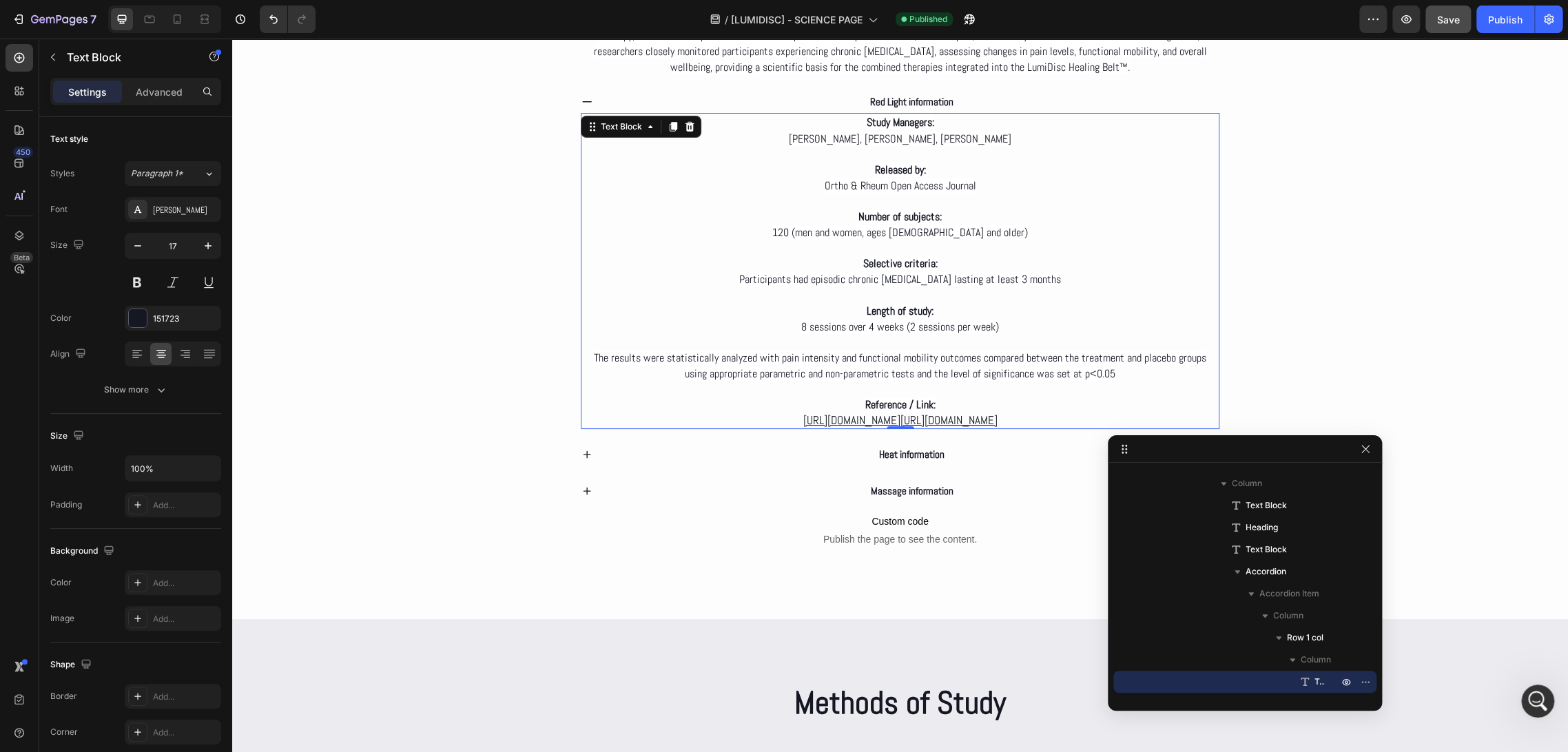
click at [939, 397] on p "Reference / Link: https://juniperpublishers.com/oroaj/OROAJ.MS.ID.555964.php ht…" at bounding box center [900, 412] width 636 height 31
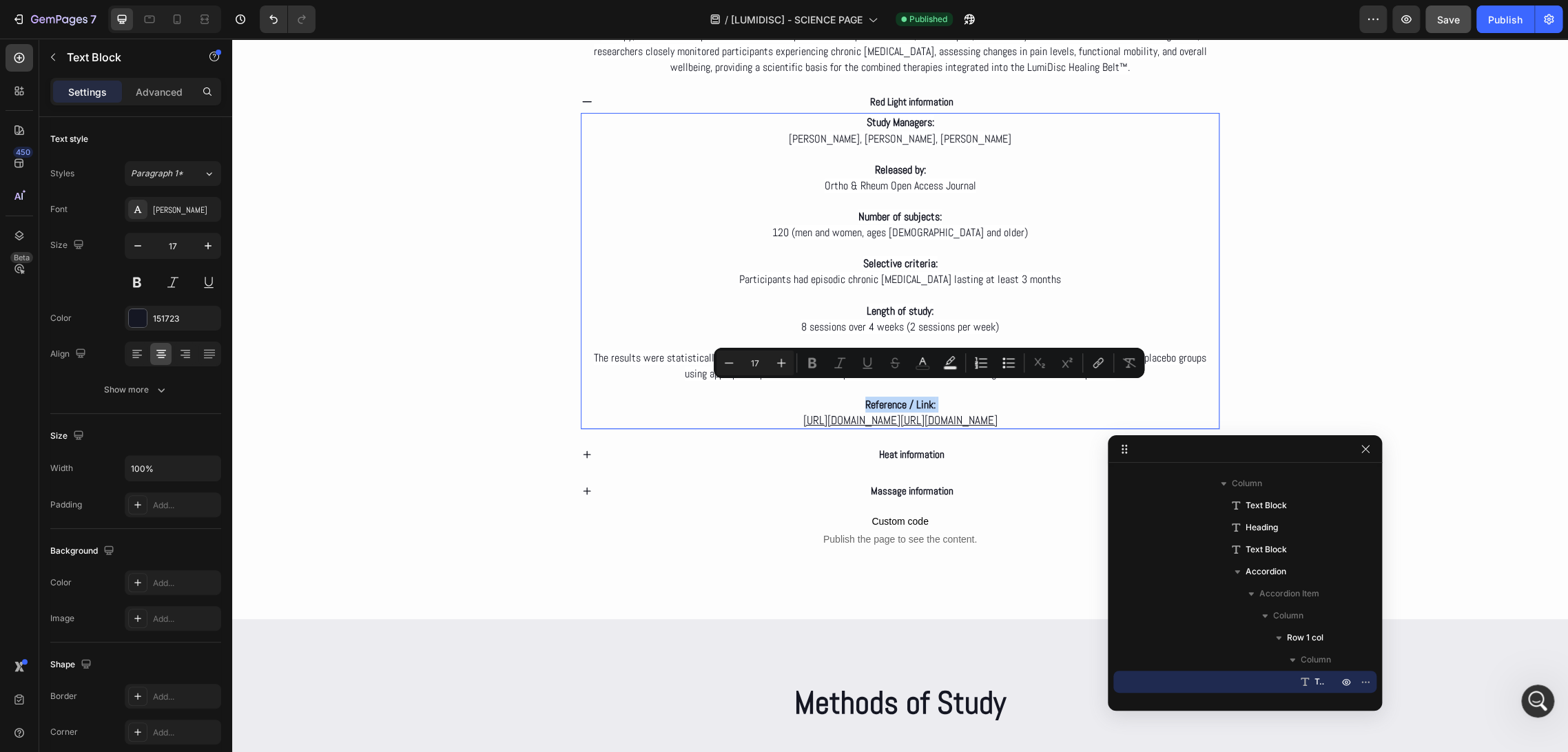
click at [939, 397] on p "Reference / Link: https://juniperpublishers.com/oroaj/OROAJ.MS.ID.555964.php ht…" at bounding box center [900, 412] width 636 height 31
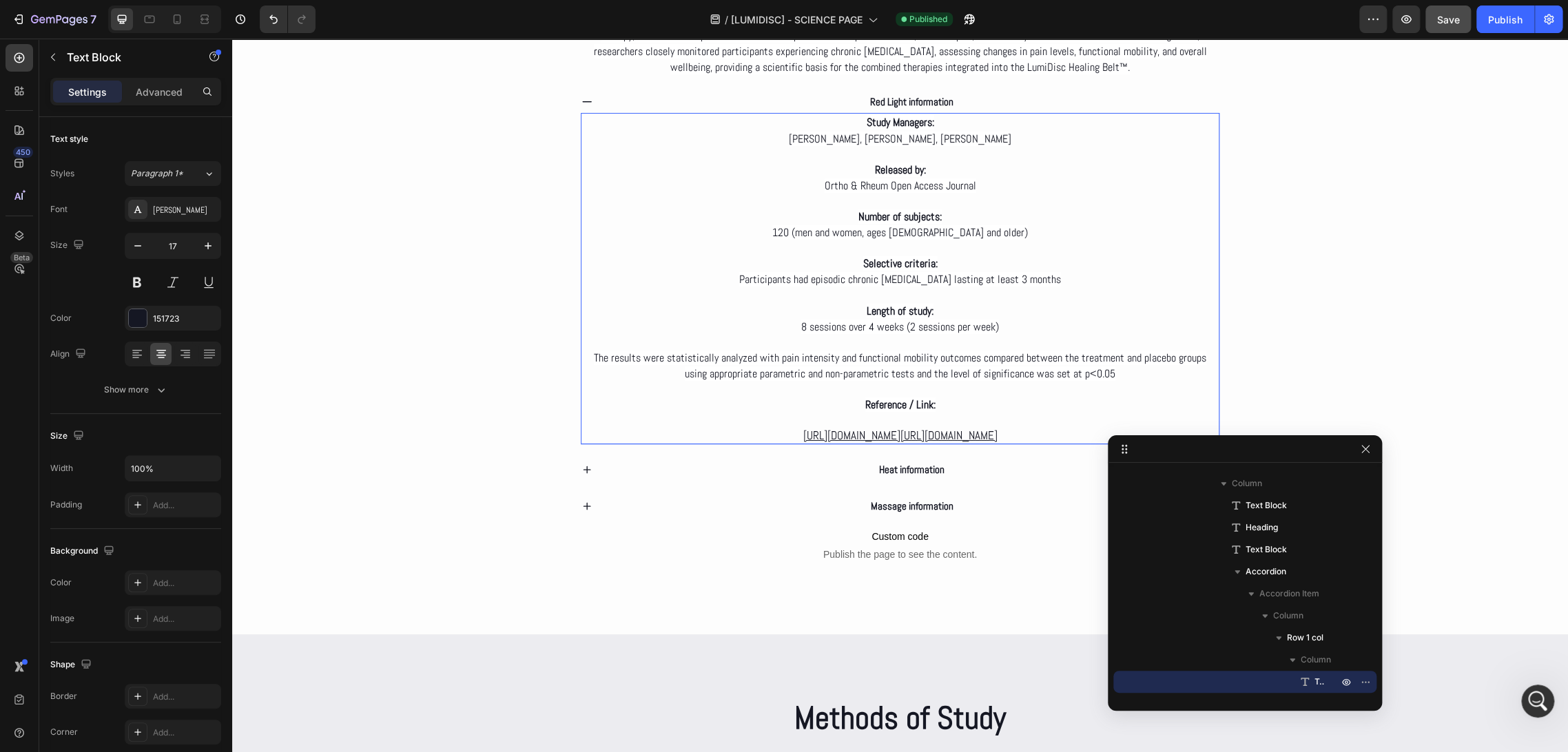
click at [954, 427] on u "https://juniperpublishers.com/oroaj/OROAJ.MS.ID.555964.php" at bounding box center [949, 435] width 97 height 15
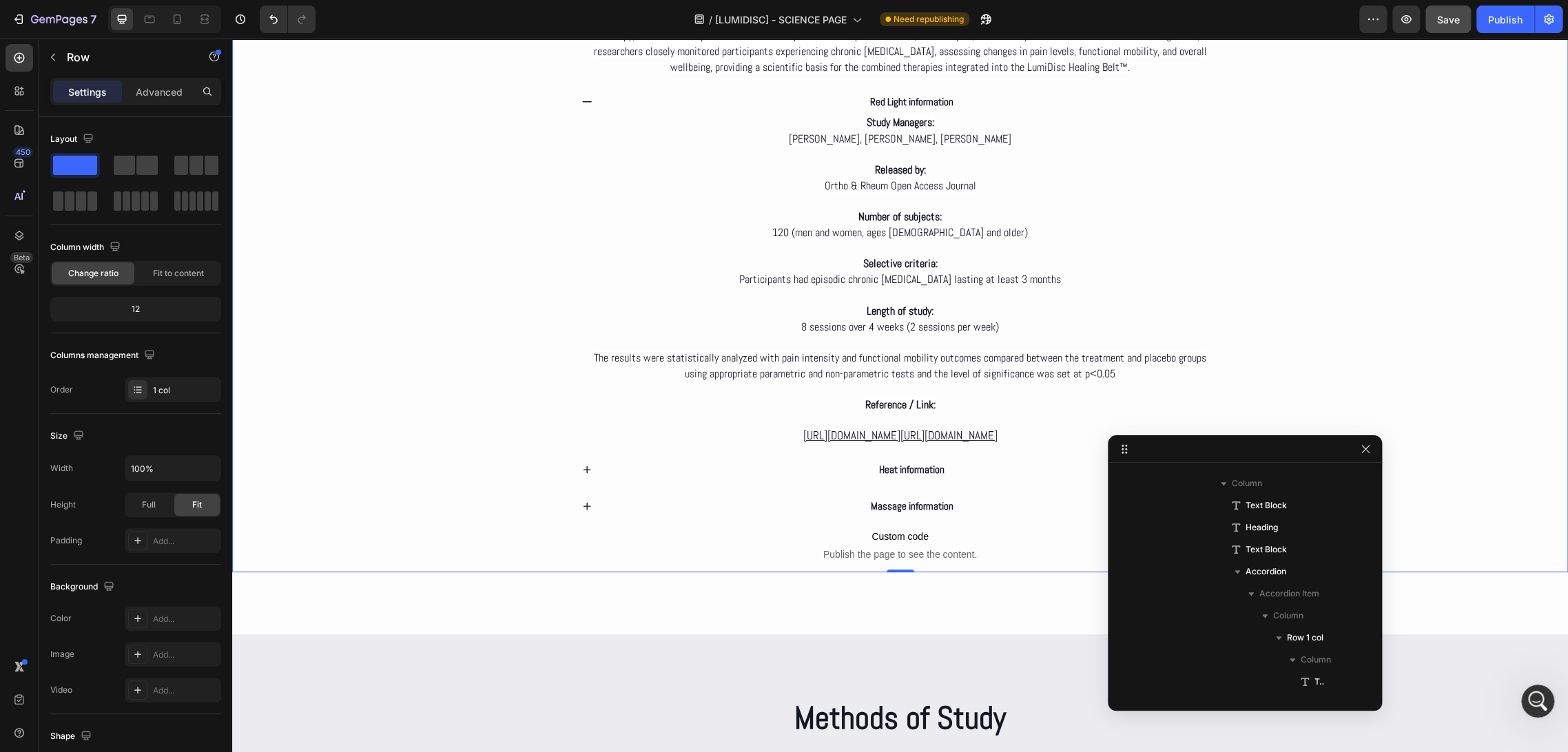
click at [1307, 341] on div "Deep dive Text Block Clinical Evidence on the LumiDisc Healing Belt™ Heading We…" at bounding box center [900, 203] width 1336 height 738
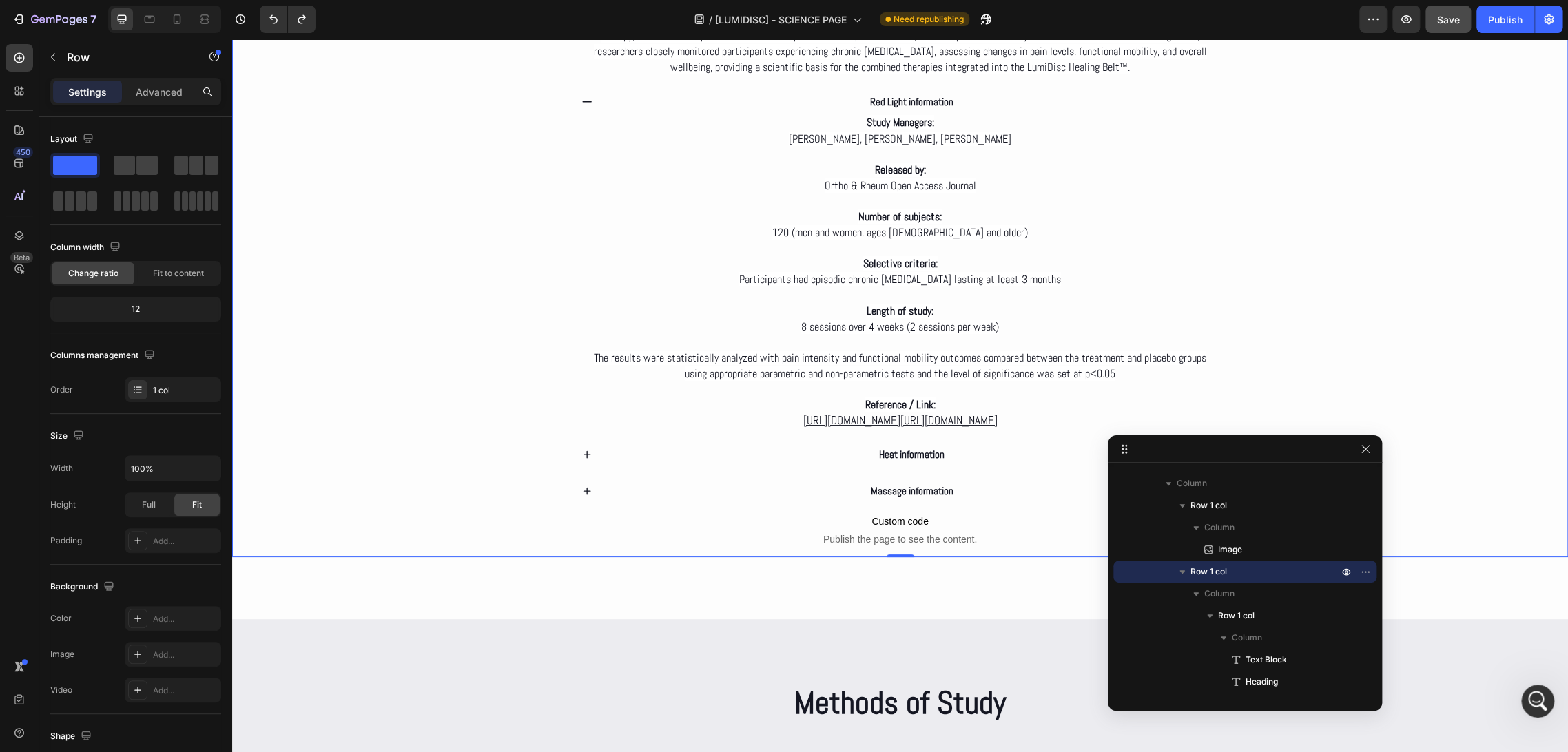
click at [1322, 357] on div "Deep dive Text Block Clinical Evidence on the LumiDisc Healing Belt™ Heading We…" at bounding box center [900, 195] width 1336 height 723
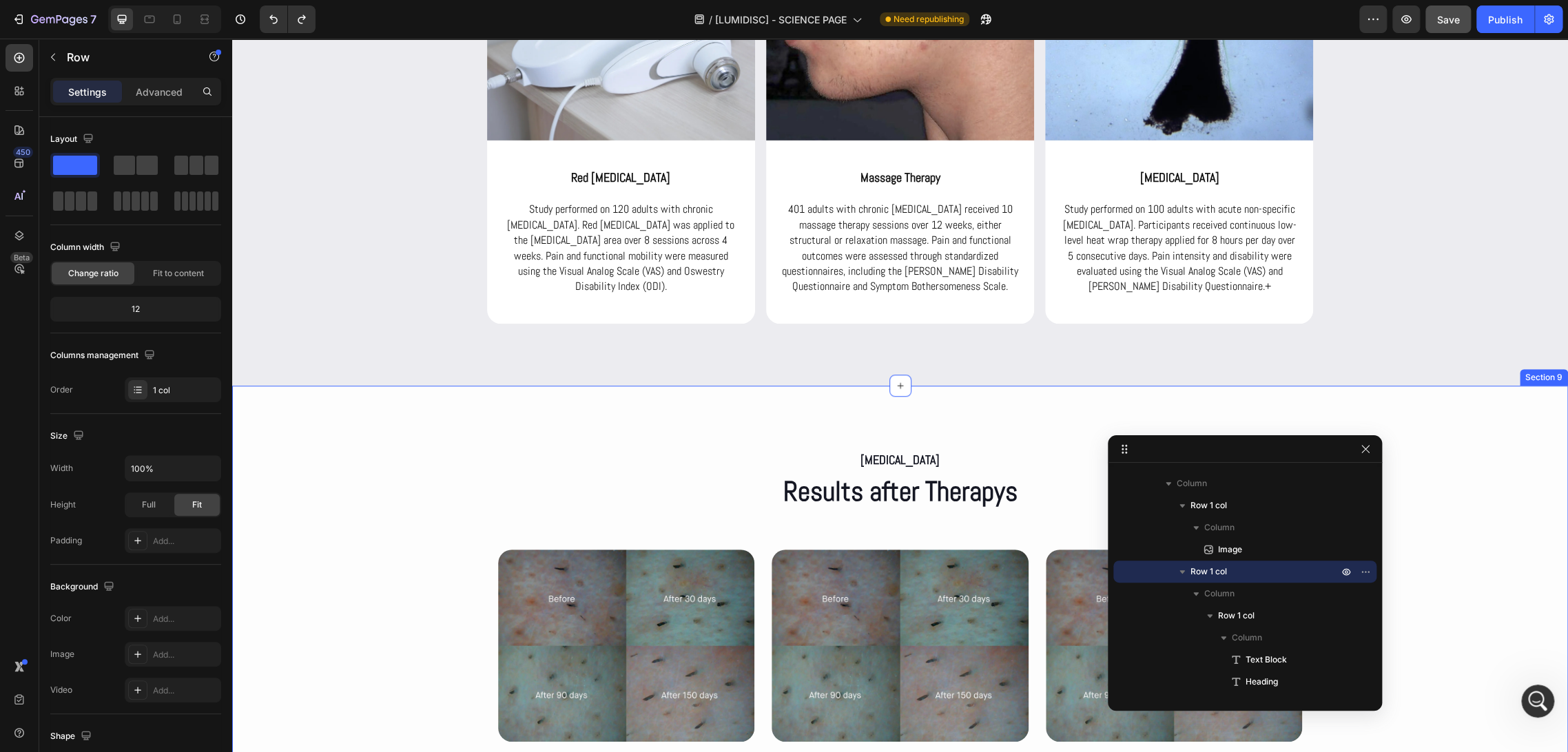
scroll to position [3768, 0]
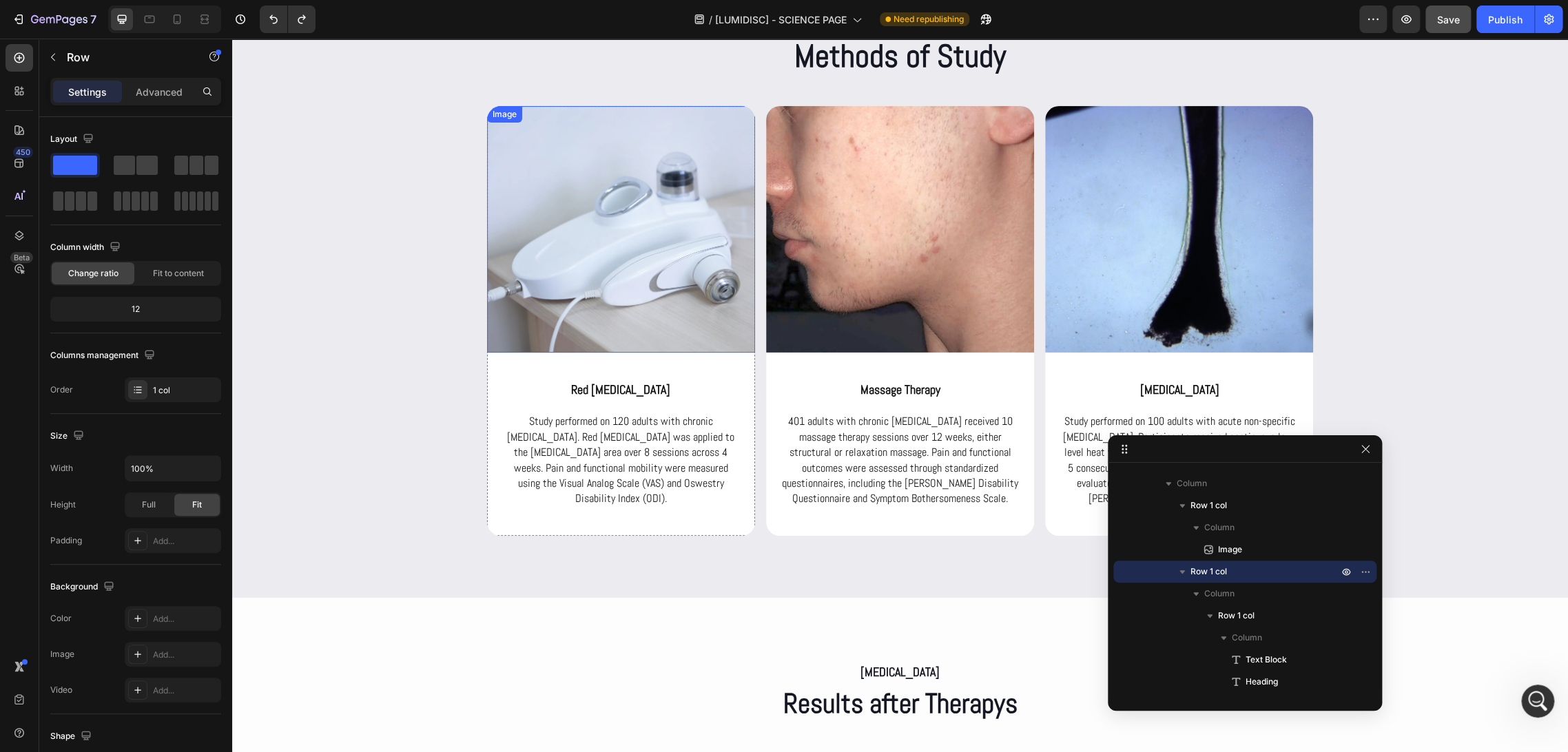
click at [631, 305] on img at bounding box center [620, 229] width 268 height 247
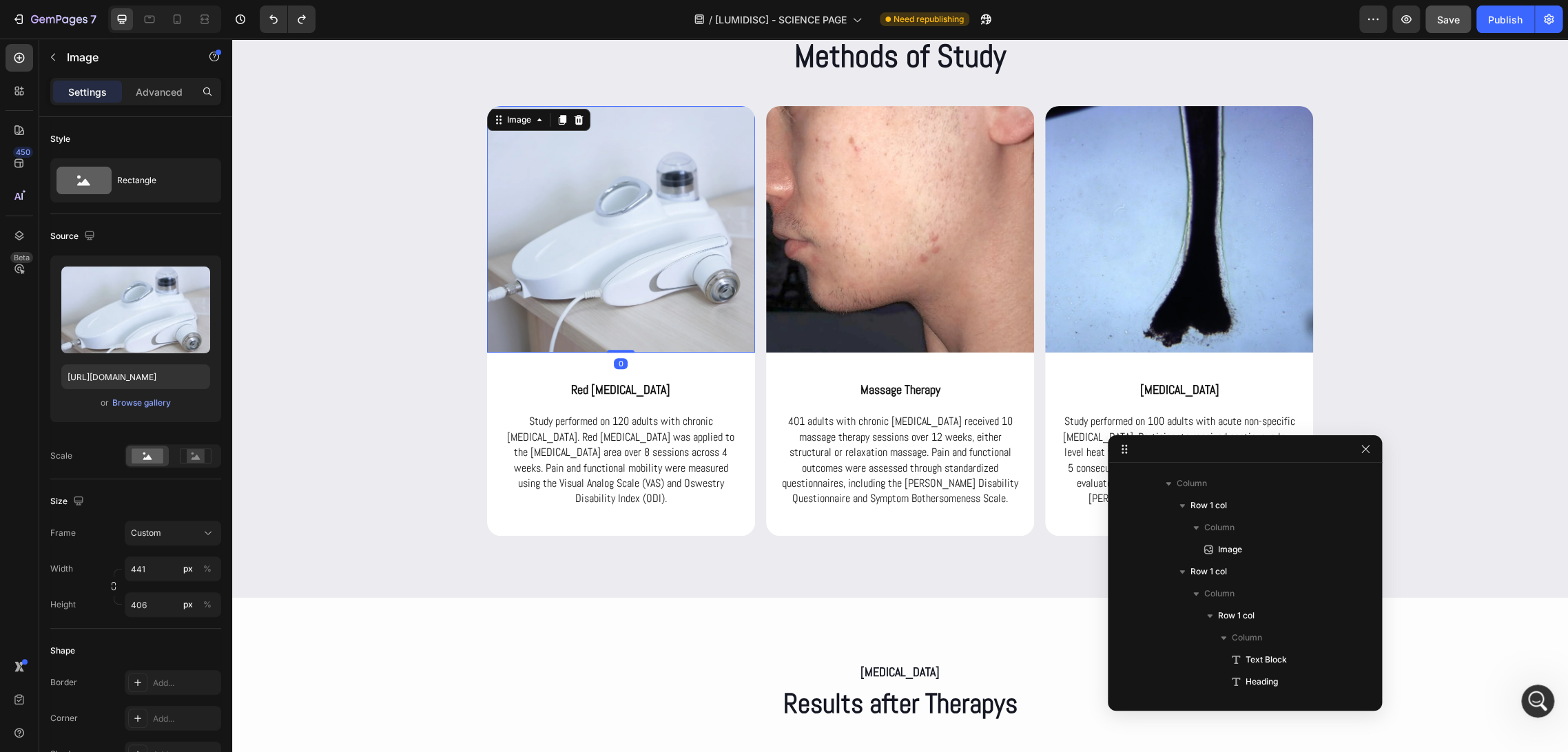
scroll to position [1869, 0]
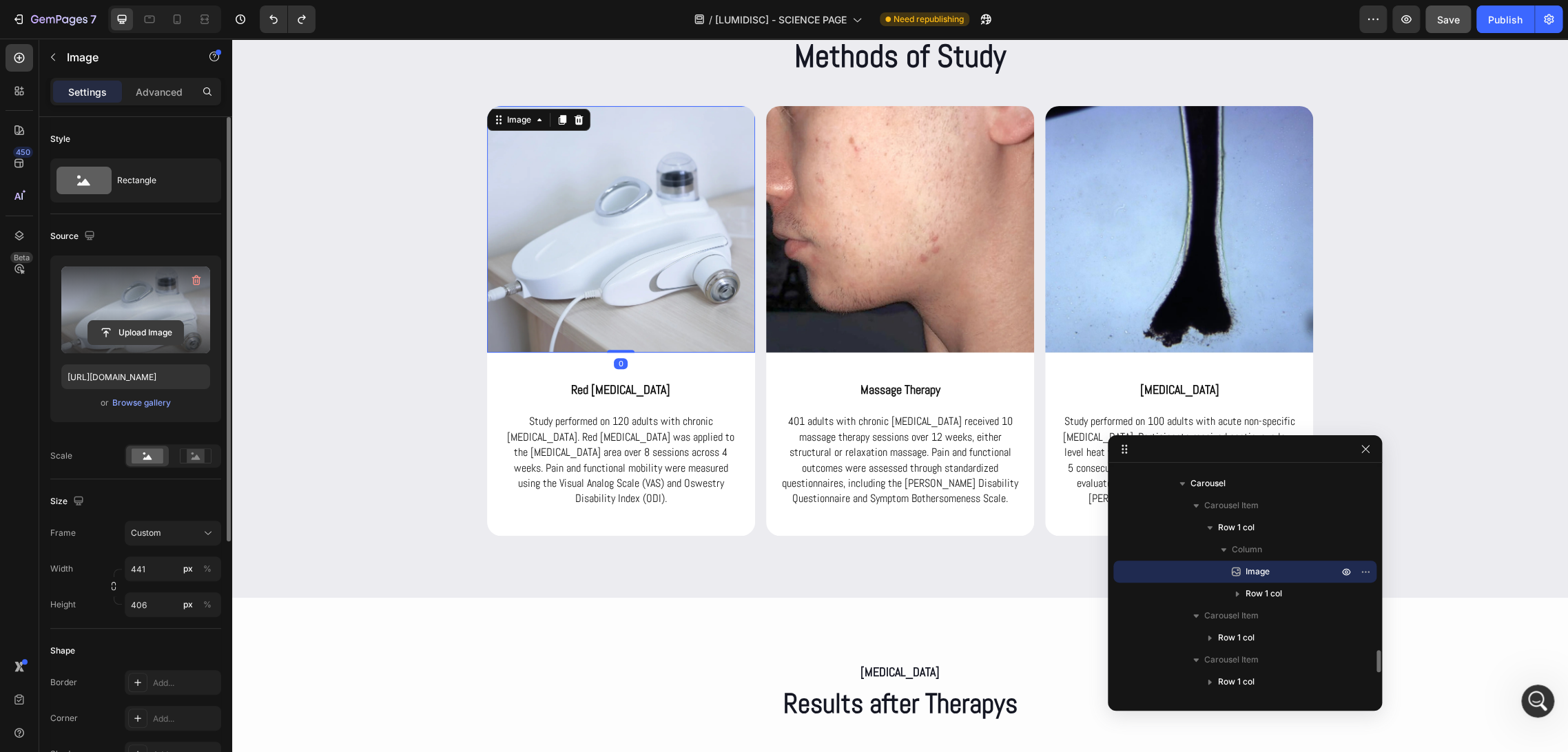
click at [139, 329] on input "file" at bounding box center [136, 333] width 95 height 24
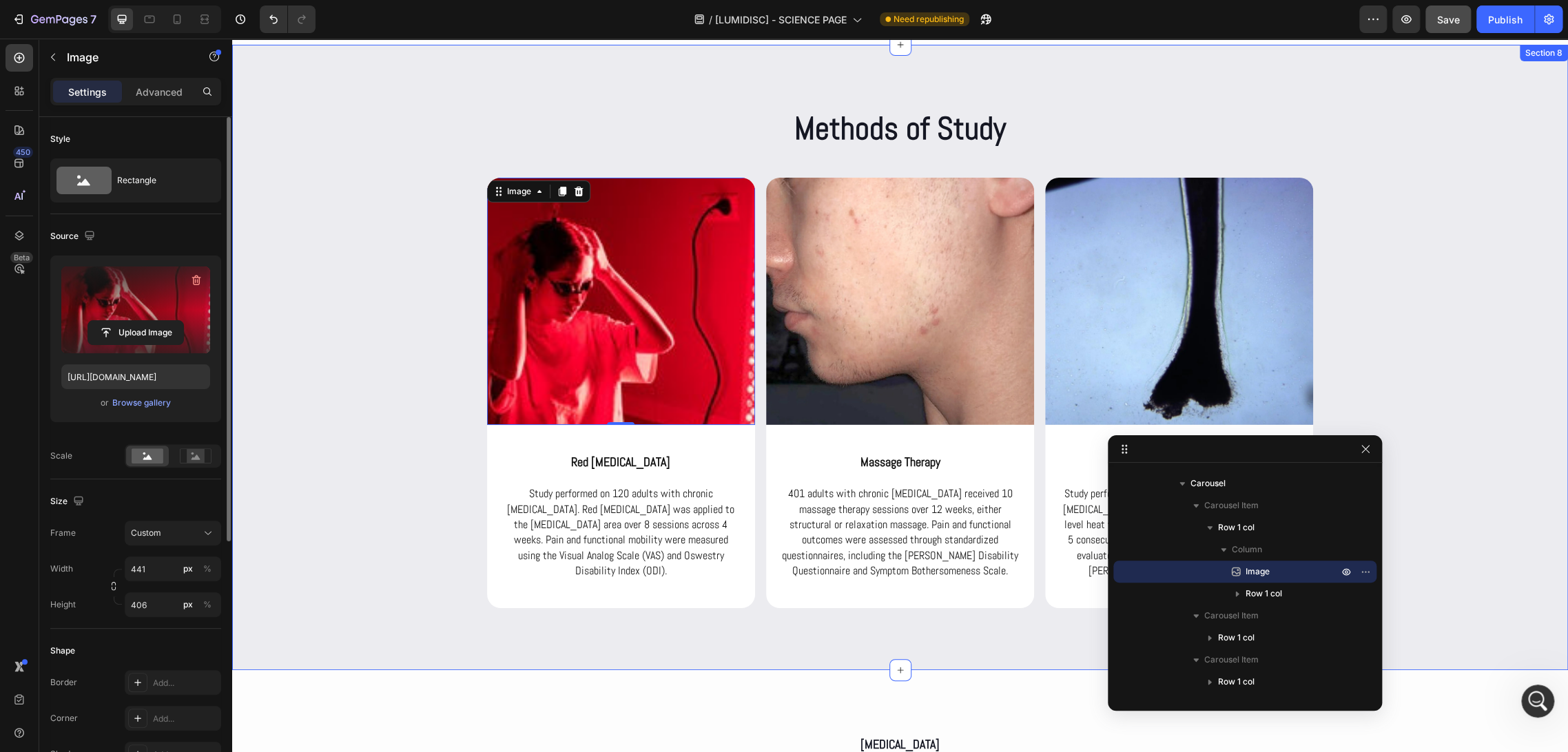
scroll to position [3386, 0]
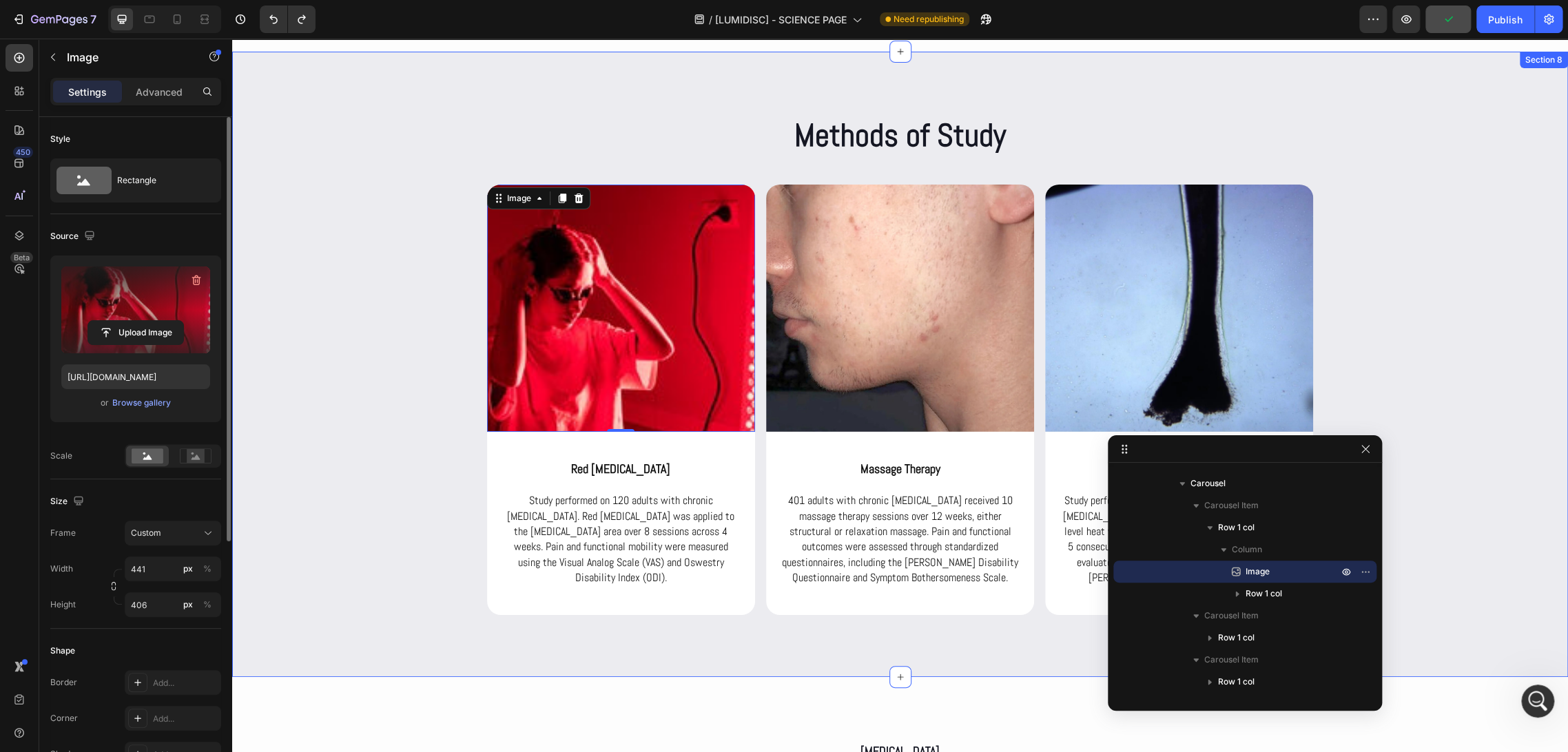
type input "https://cdn.shopify.com/s/files/1/0686/4712/5143/files/gempages_575915822975812…"
